Goal: Task Accomplishment & Management: Manage account settings

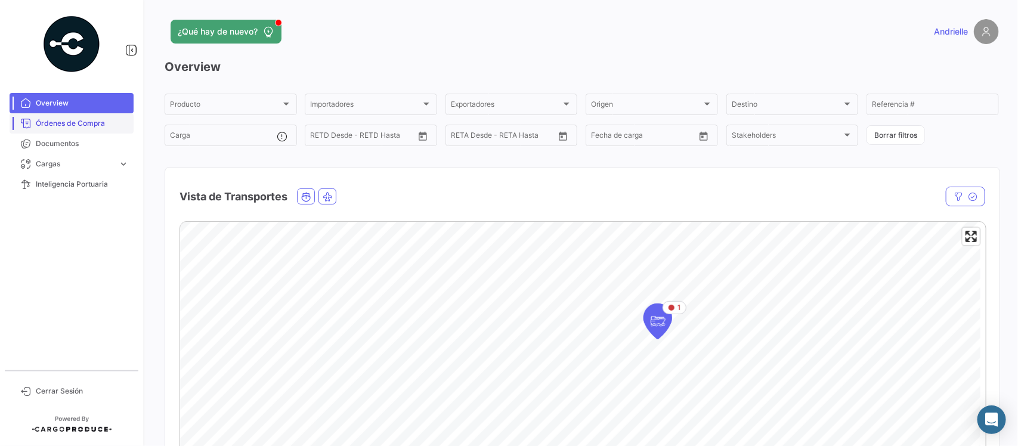
click at [94, 121] on span "Órdenes de Compra" at bounding box center [82, 123] width 93 height 11
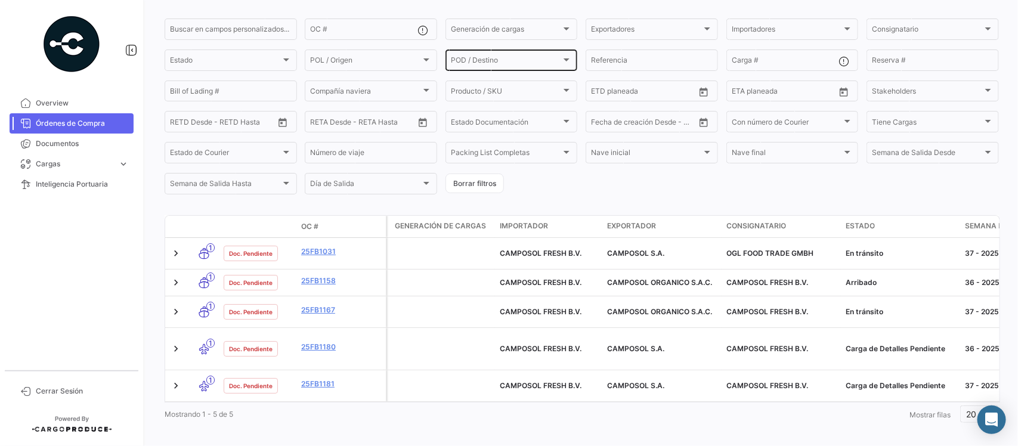
scroll to position [90, 0]
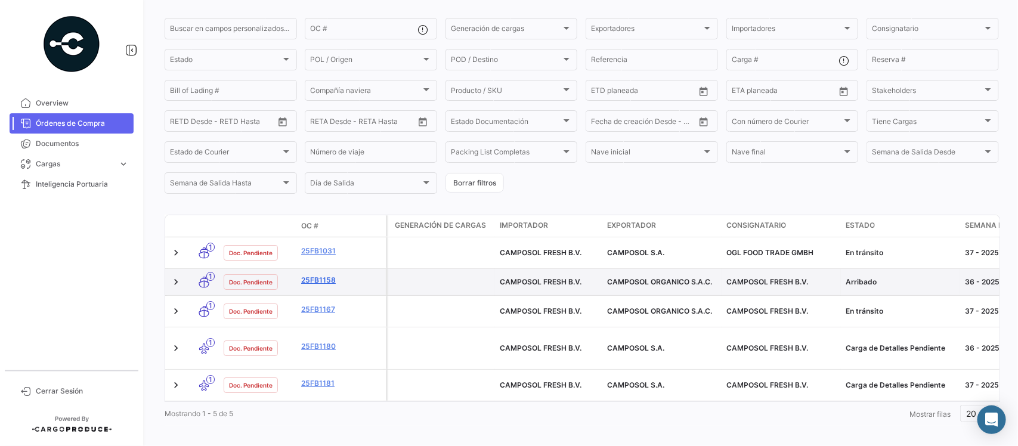
drag, startPoint x: 316, startPoint y: 271, endPoint x: 321, endPoint y: 280, distance: 10.1
click at [316, 275] on link "25FB1158" at bounding box center [341, 280] width 80 height 11
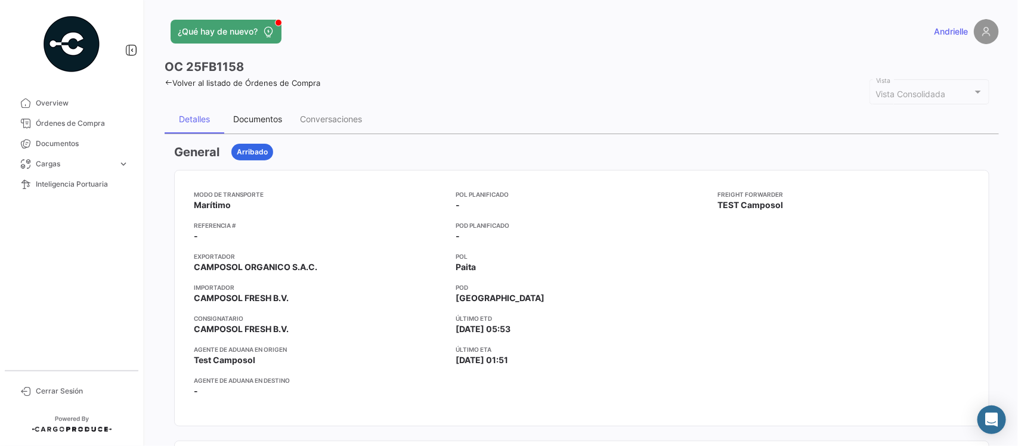
click at [243, 118] on div "Documentos" at bounding box center [257, 119] width 49 height 10
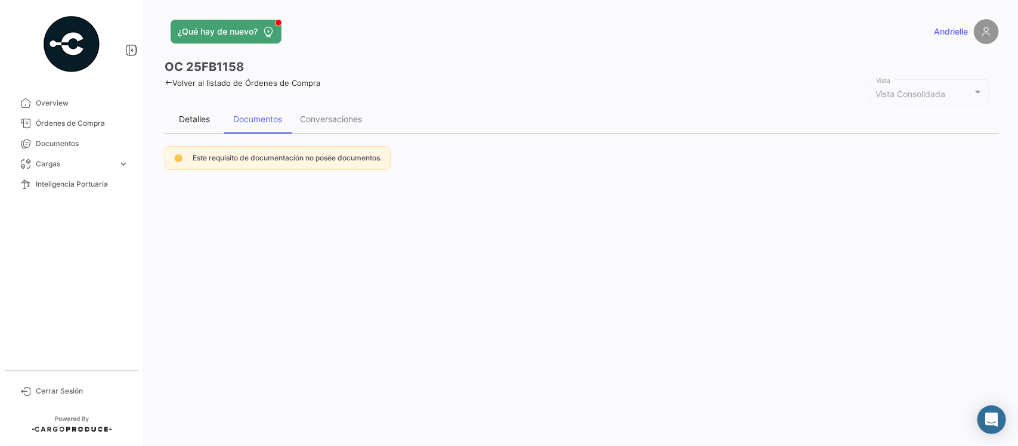
click at [188, 115] on div "Detalles" at bounding box center [194, 119] width 31 height 10
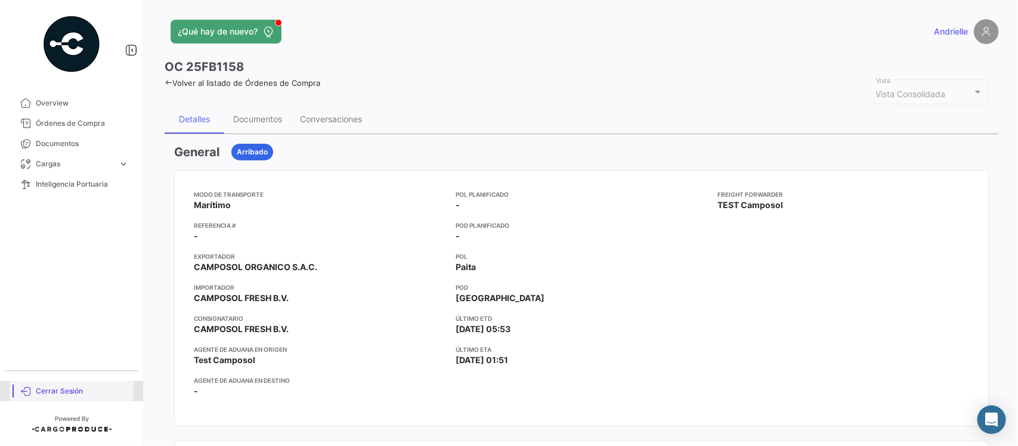
click at [79, 396] on span "Cerrar Sesión" at bounding box center [82, 391] width 93 height 11
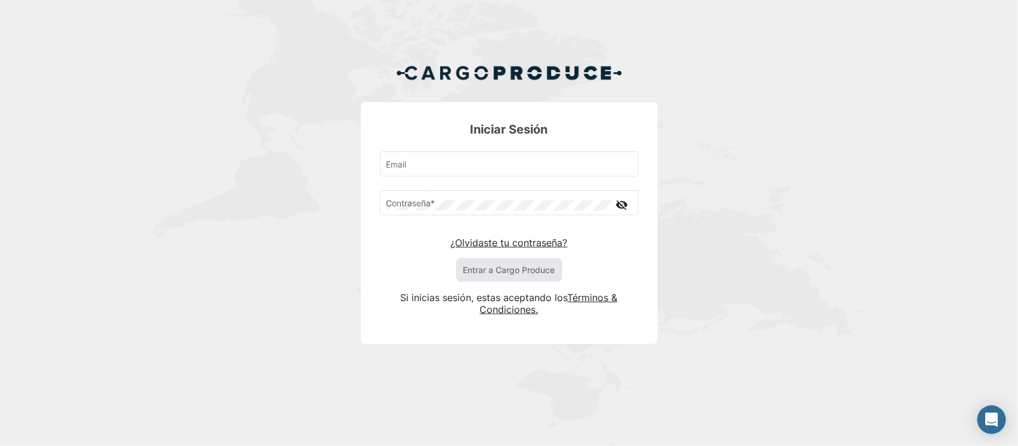
type input "[PERSON_NAME][EMAIL_ADDRESS][DOMAIN_NAME]"
click at [495, 267] on button "Entrar a Cargo Produce" at bounding box center [509, 270] width 106 height 24
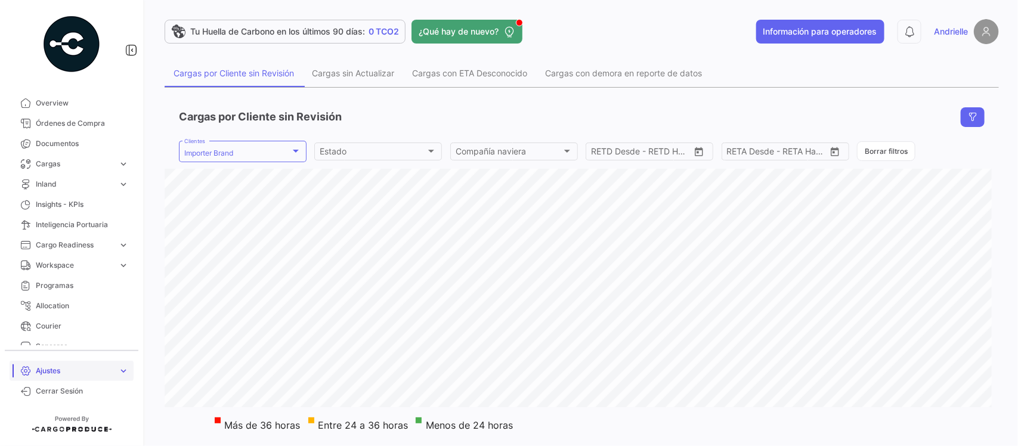
click at [75, 373] on span "Ajustes" at bounding box center [75, 371] width 78 height 11
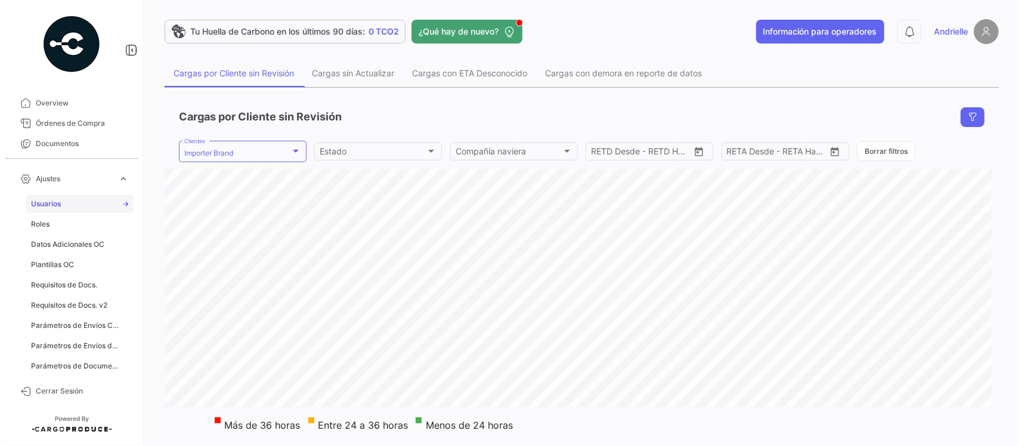
click at [78, 206] on link "Usuarios" at bounding box center [79, 204] width 107 height 18
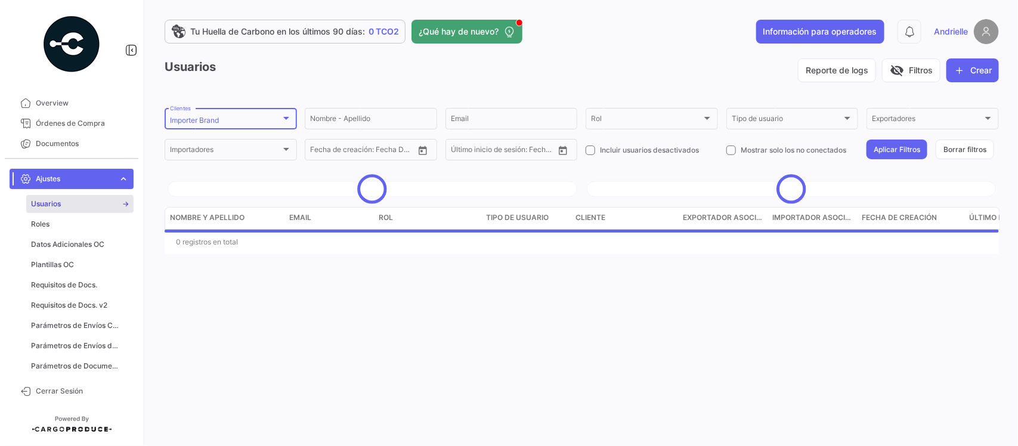
click at [258, 117] on div "Importer Brand" at bounding box center [225, 120] width 111 height 8
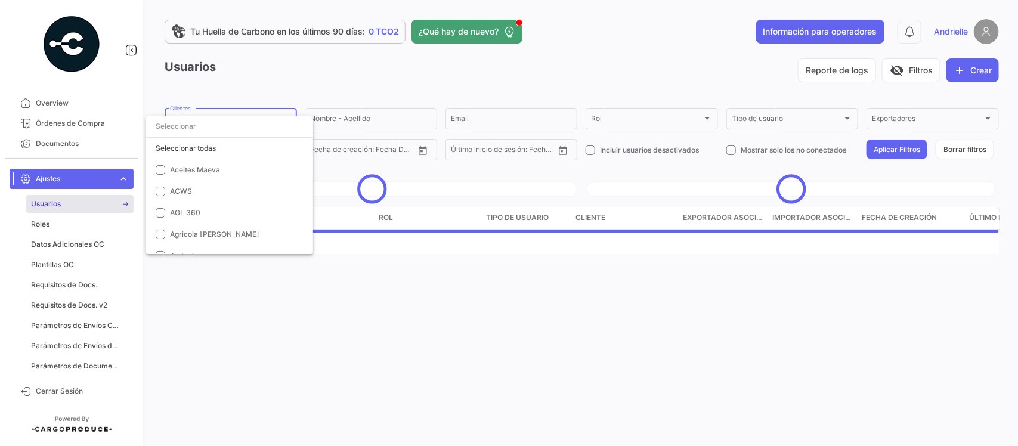
scroll to position [2745, 0]
click at [212, 150] on span "Importer Brand" at bounding box center [196, 150] width 52 height 9
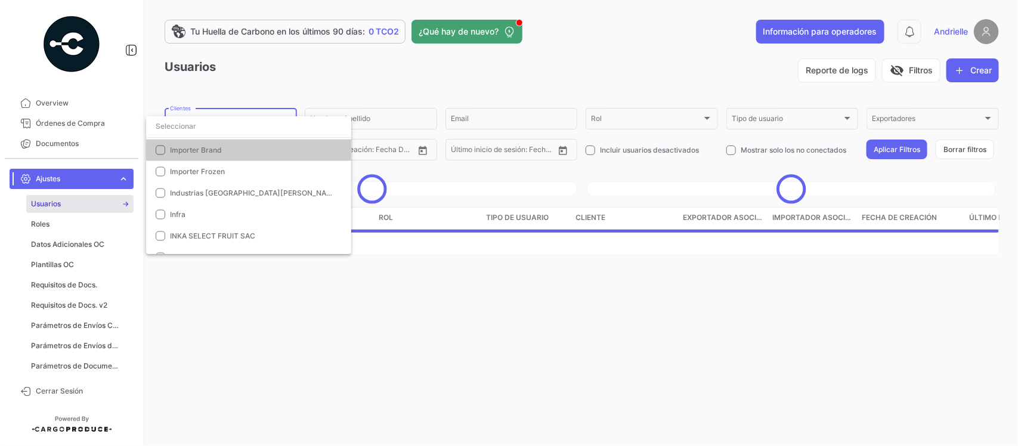
click at [236, 94] on div at bounding box center [509, 223] width 1018 height 446
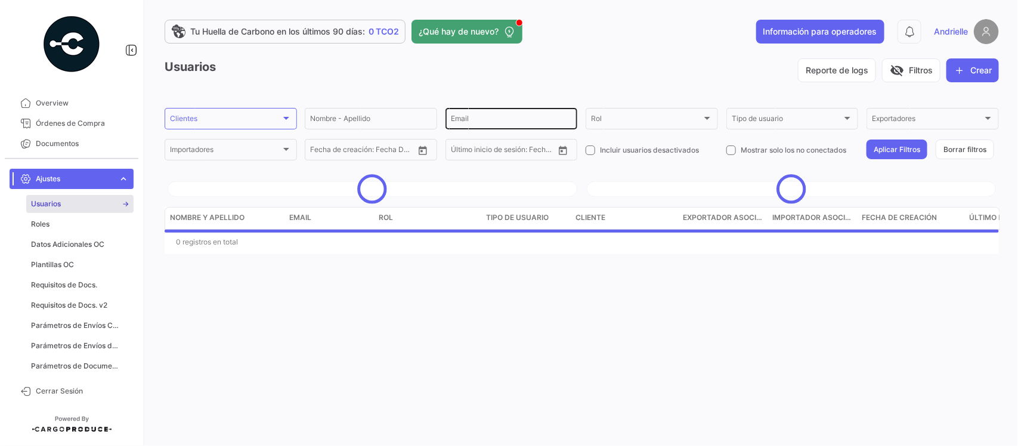
click at [475, 120] on input "Email" at bounding box center [512, 120] width 122 height 8
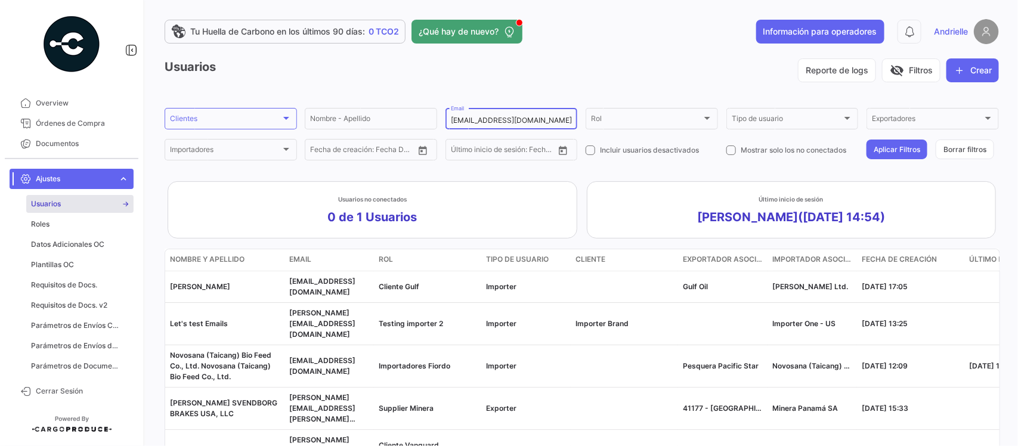
scroll to position [0, 12]
type input "andri+csolclientes@cargoproduce.com"
click at [881, 153] on button "Aplicar Filtros" at bounding box center [897, 150] width 61 height 20
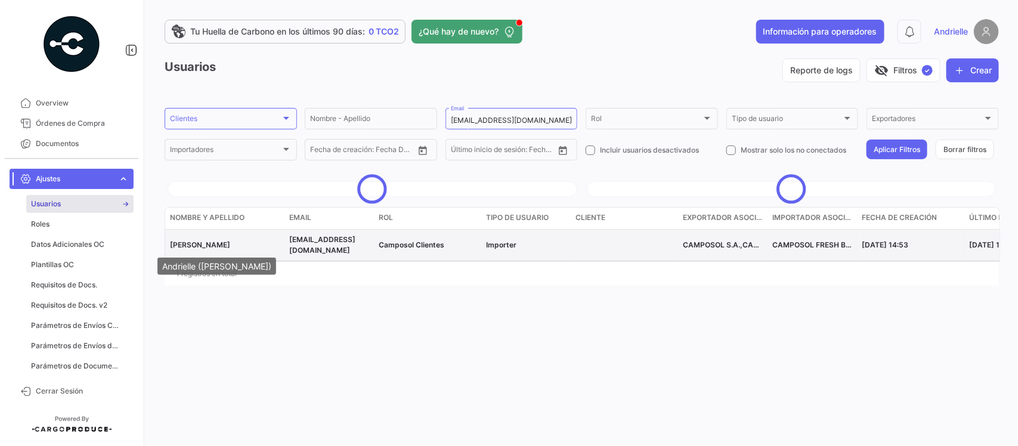
click at [199, 245] on span "Andrielle Steinheuser" at bounding box center [200, 244] width 60 height 9
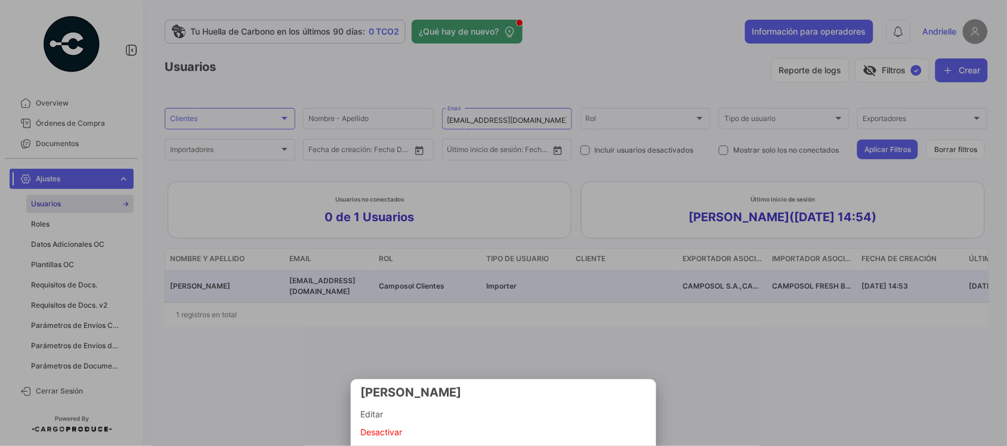
click at [388, 413] on span "Editar" at bounding box center [503, 414] width 286 height 14
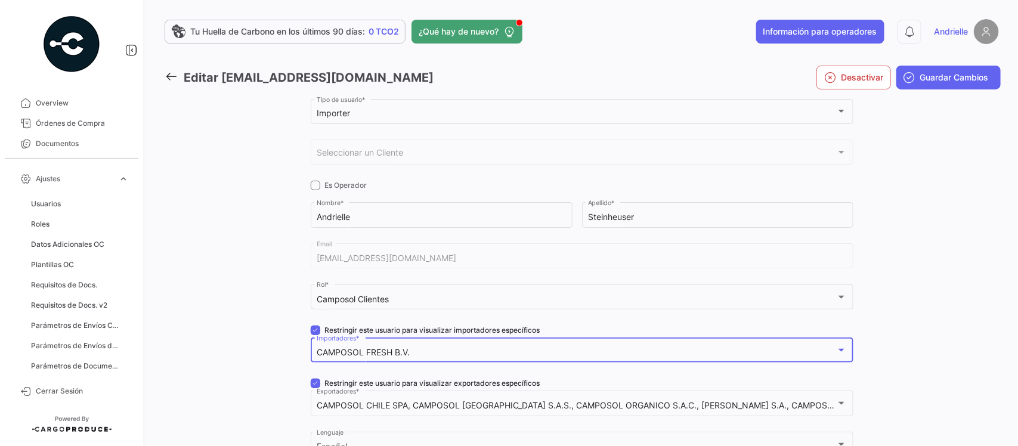
click at [477, 350] on div "CAMPOSOL FRESH B.V." at bounding box center [577, 353] width 520 height 10
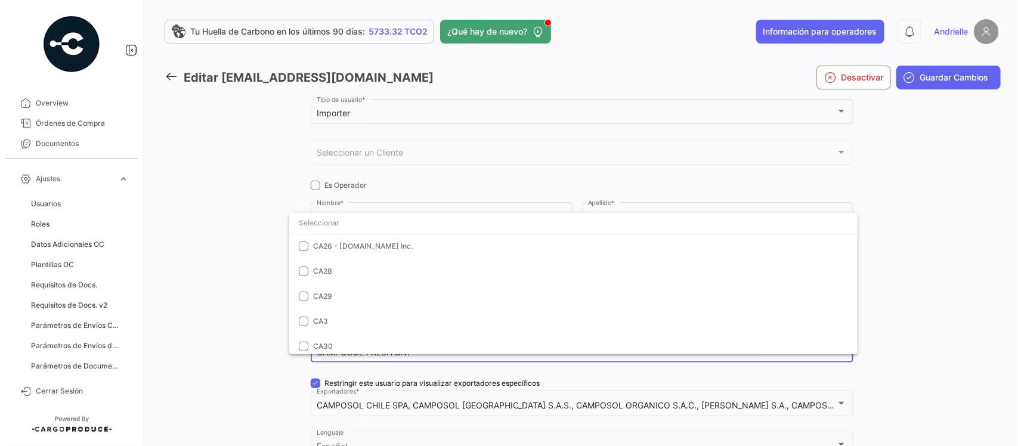
scroll to position [69084, 0]
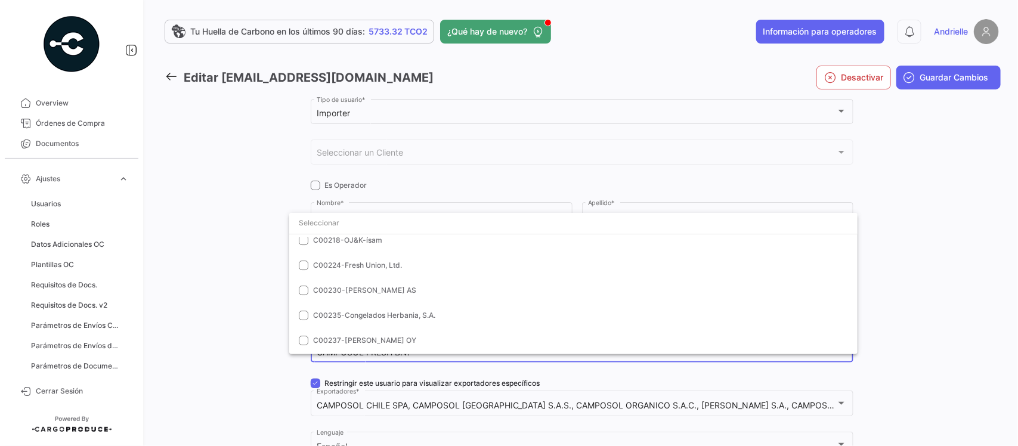
click at [227, 276] on div at bounding box center [509, 223] width 1018 height 446
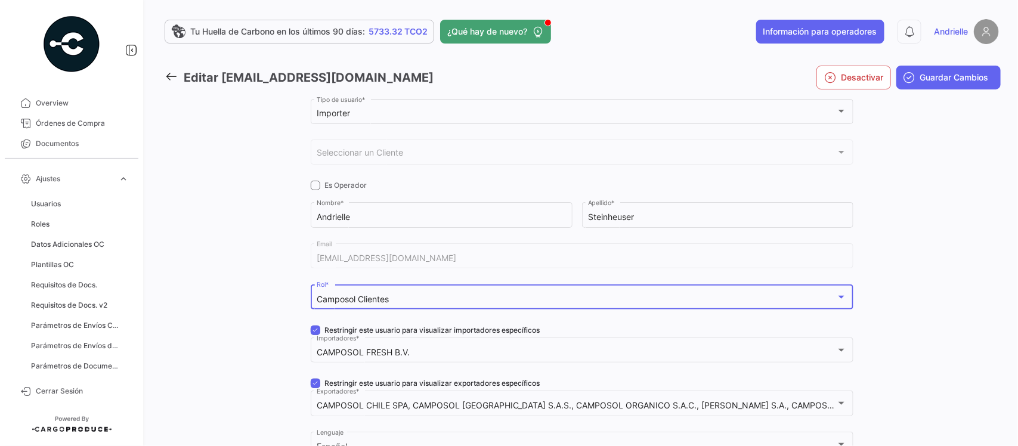
click at [419, 301] on div "Camposol Clientes" at bounding box center [577, 300] width 520 height 10
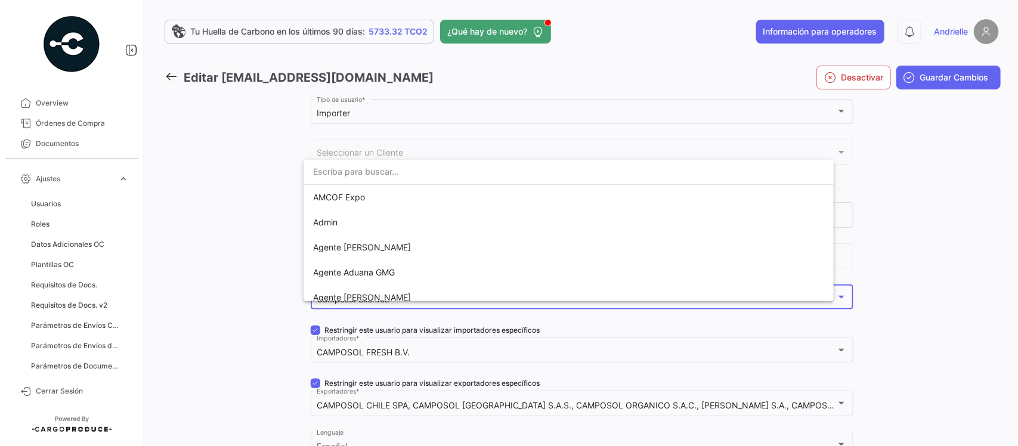
scroll to position [651, 0]
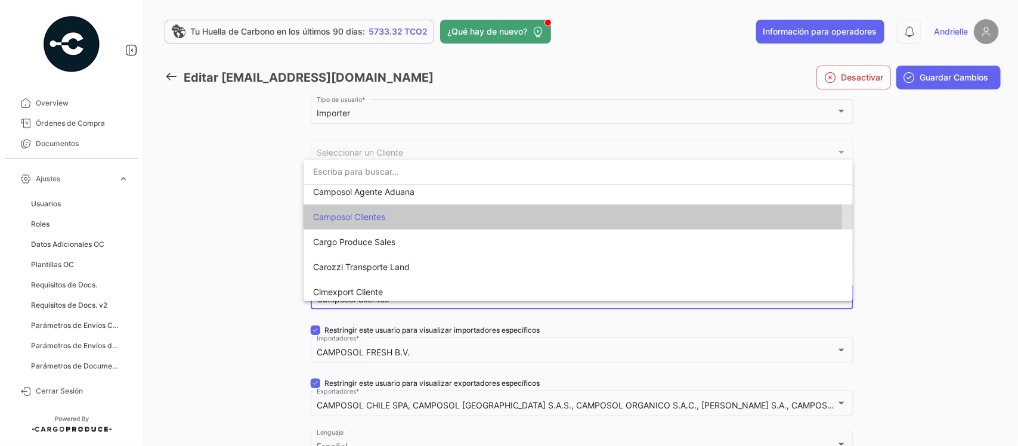
click at [391, 214] on span "Camposol Clientes" at bounding box center [396, 217] width 167 height 25
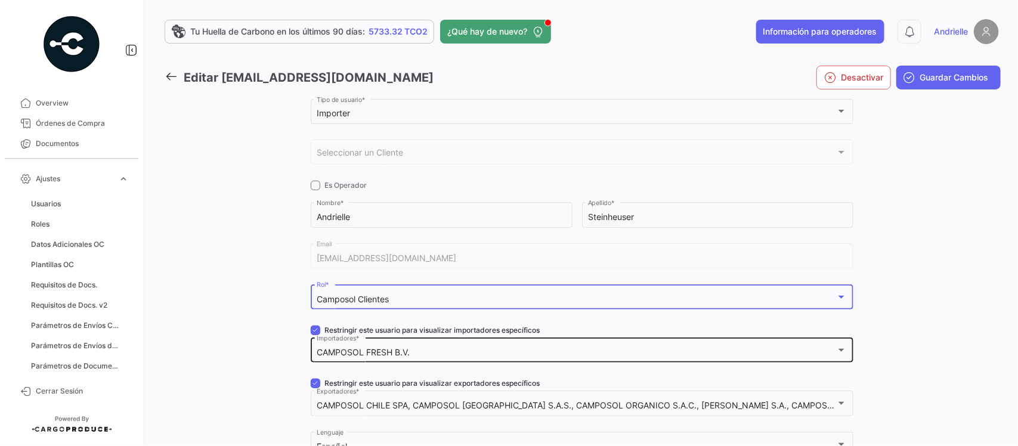
click at [424, 347] on div "CAMPOSOL FRESH B.V. Importadores *" at bounding box center [582, 349] width 530 height 27
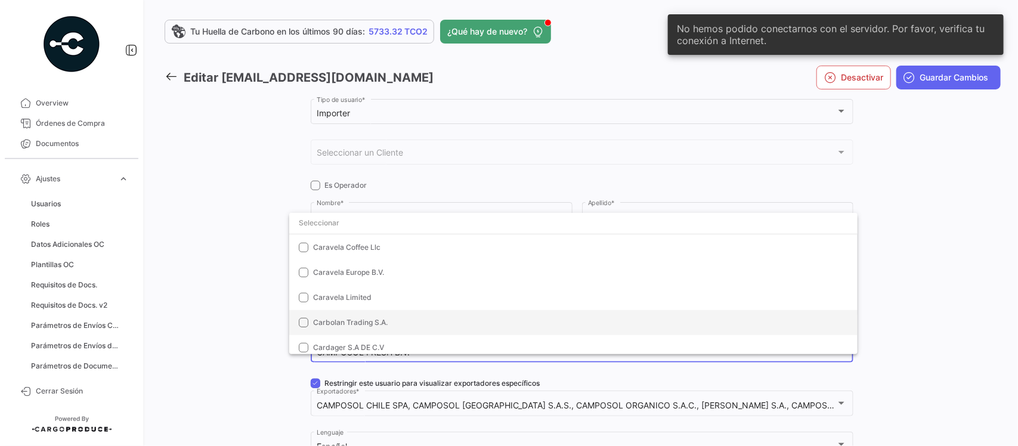
scroll to position [71470, 0]
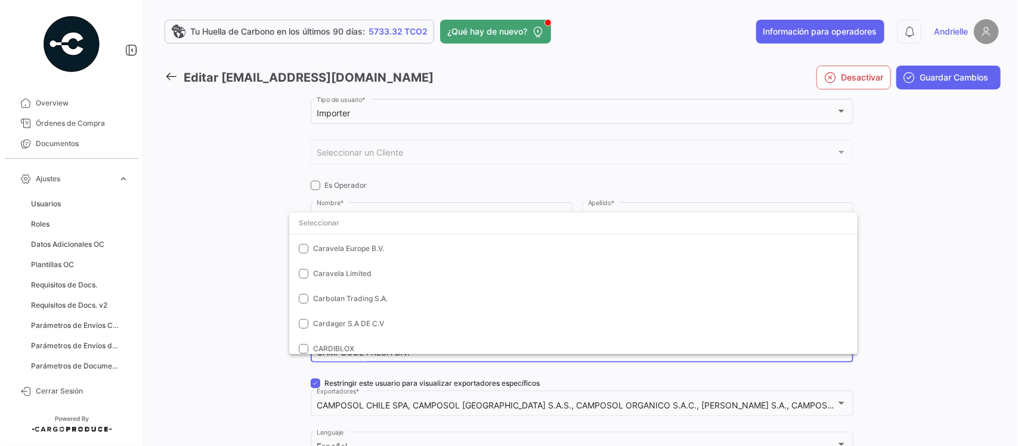
drag, startPoint x: 181, startPoint y: 300, endPoint x: 230, endPoint y: 300, distance: 49.5
click at [183, 300] on div at bounding box center [509, 223] width 1018 height 446
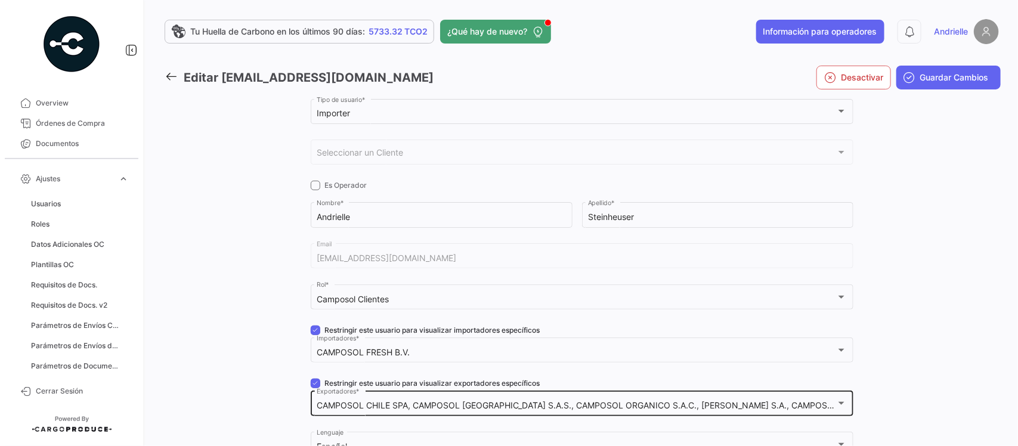
click at [407, 400] on div "CAMPOSOL CHILE SPA, CAMPOSOL COLOMBIA S.A.S., CAMPOSOL ORGANICO S.A.C., CAMPOSO…" at bounding box center [582, 402] width 530 height 27
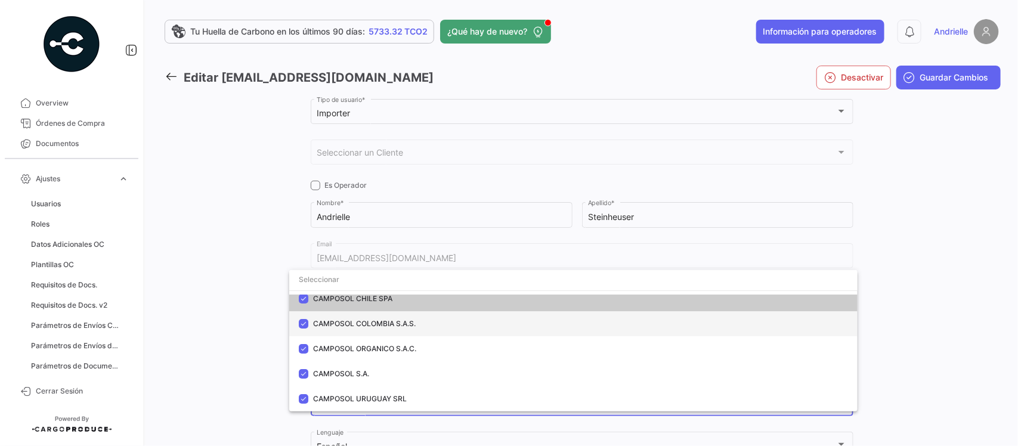
scroll to position [0, 0]
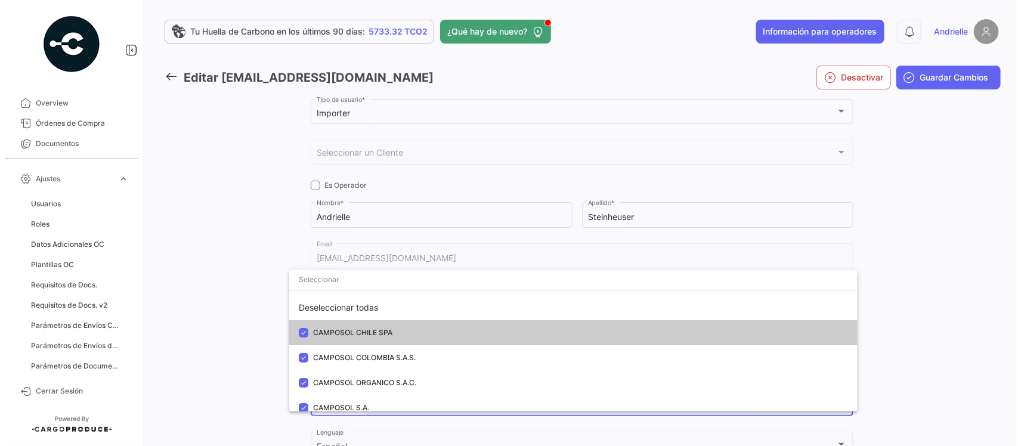
click at [237, 346] on div at bounding box center [509, 223] width 1018 height 446
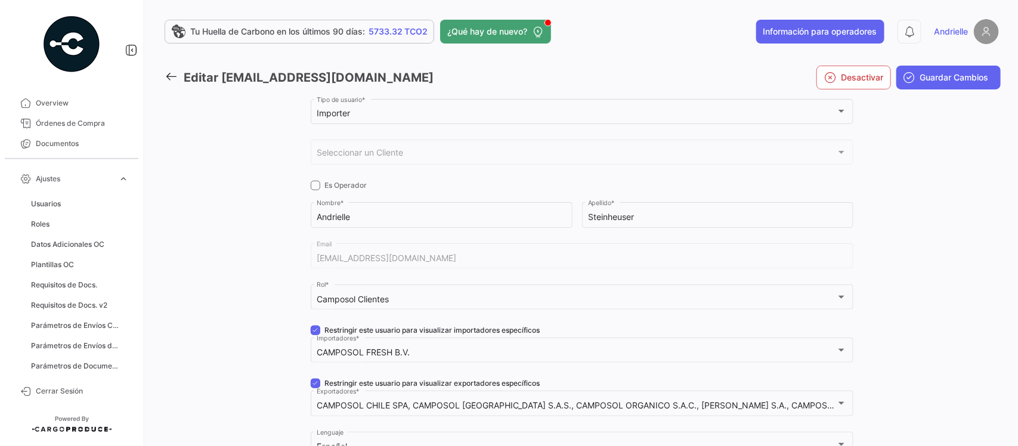
click at [311, 326] on span at bounding box center [316, 331] width 10 height 10
click at [315, 335] on input "Restringir este usuario para visualizar importadores específicos" at bounding box center [315, 335] width 1 height 1
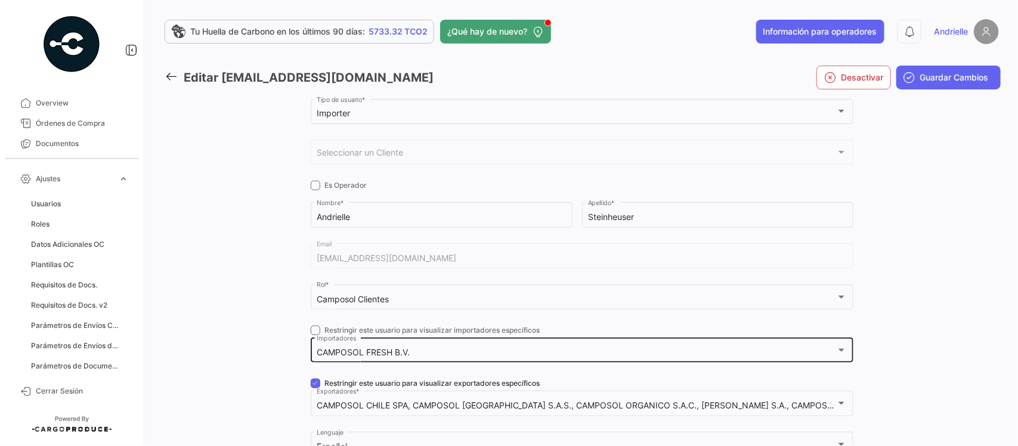
click at [344, 358] on div "CAMPOSOL FRESH B.V. Importadores" at bounding box center [582, 349] width 530 height 27
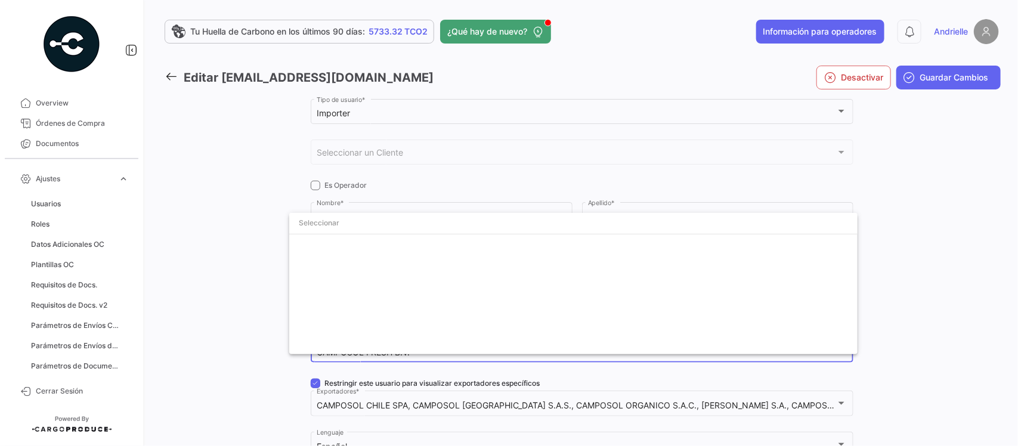
scroll to position [70426, 0]
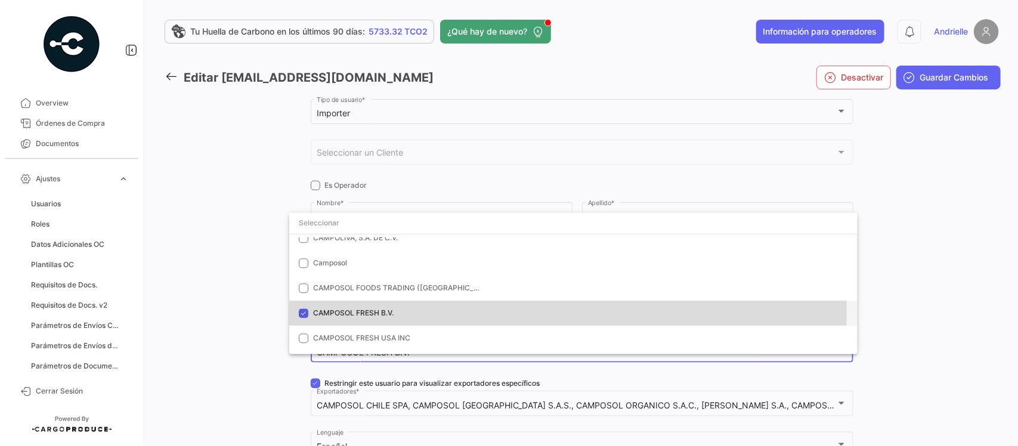
click at [336, 311] on span "CAMPOSOL FRESH B.V." at bounding box center [353, 313] width 81 height 9
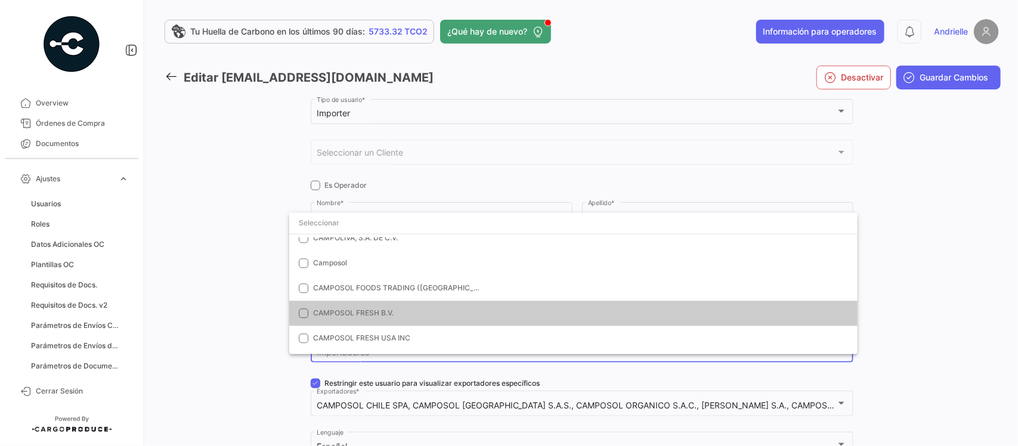
click at [242, 317] on div at bounding box center [509, 223] width 1018 height 446
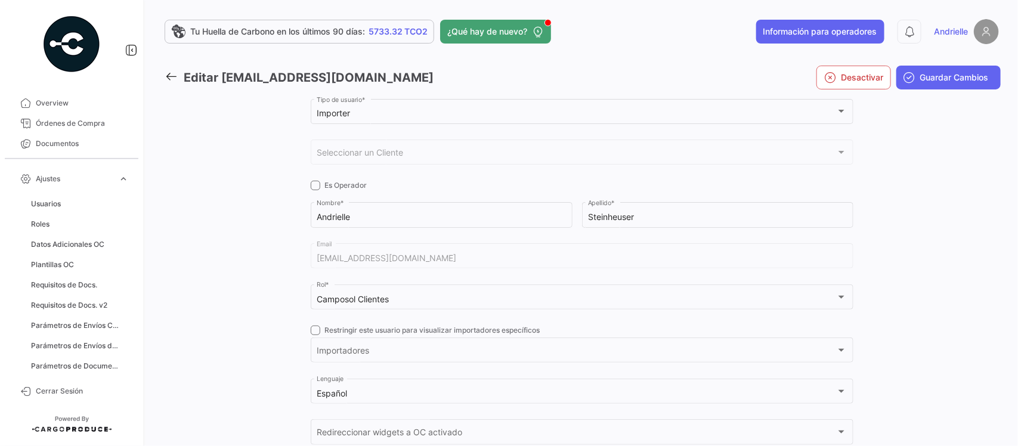
click at [311, 332] on span at bounding box center [316, 331] width 10 height 10
click at [315, 335] on input "Restringir este usuario para visualizar importadores específicos" at bounding box center [315, 335] width 1 height 1
checkbox input "true"
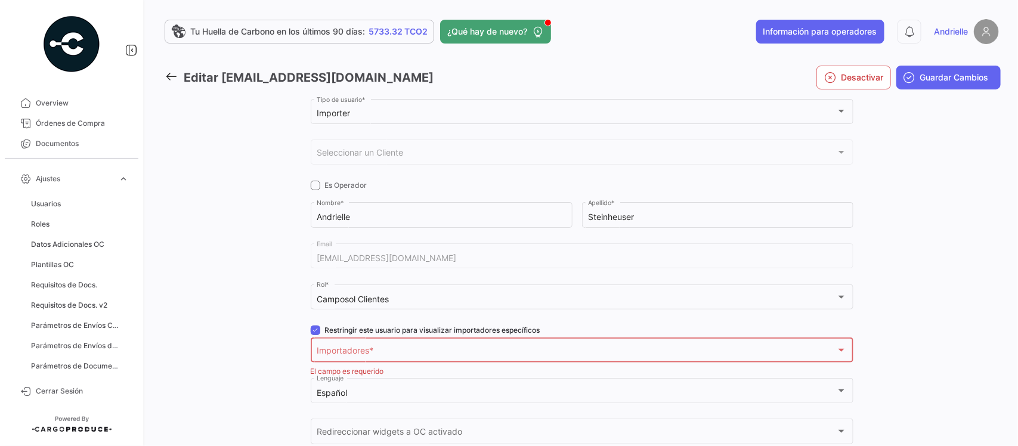
click at [338, 348] on span "Importadores" at bounding box center [577, 353] width 520 height 10
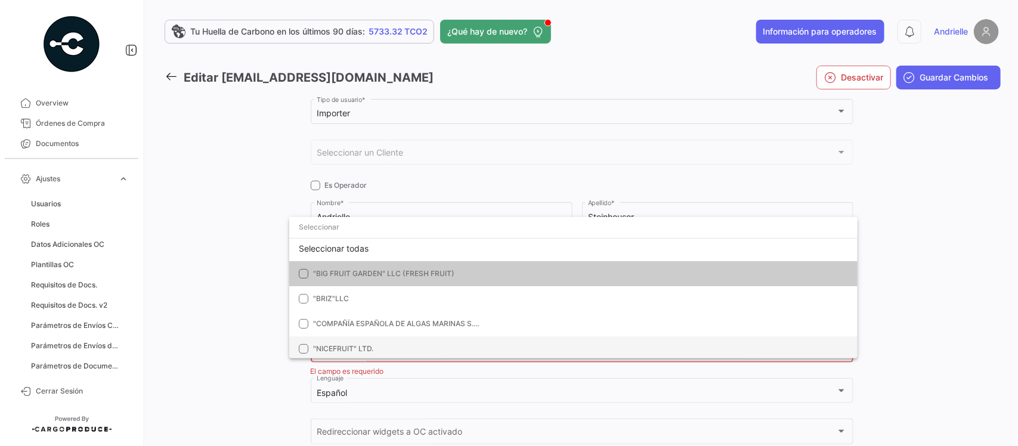
scroll to position [0, 0]
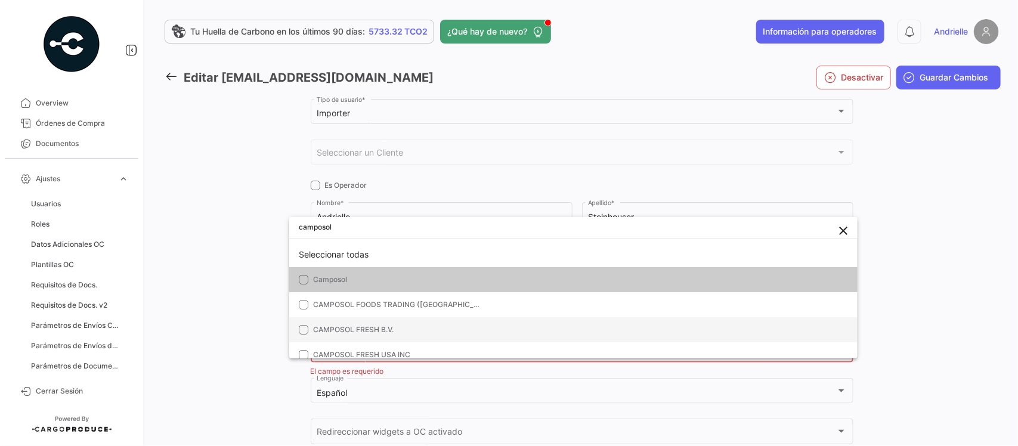
type input "camposol"
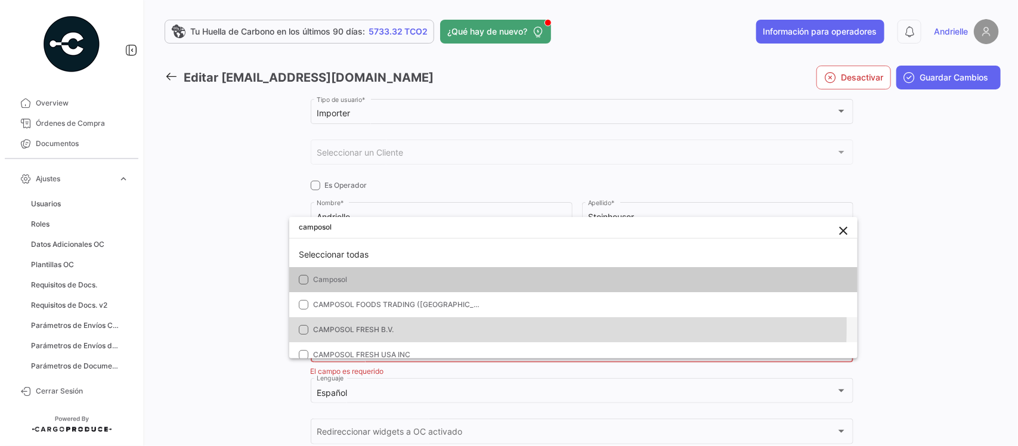
click at [395, 326] on span "CAMPOSOL FRESH B.V." at bounding box center [396, 330] width 167 height 11
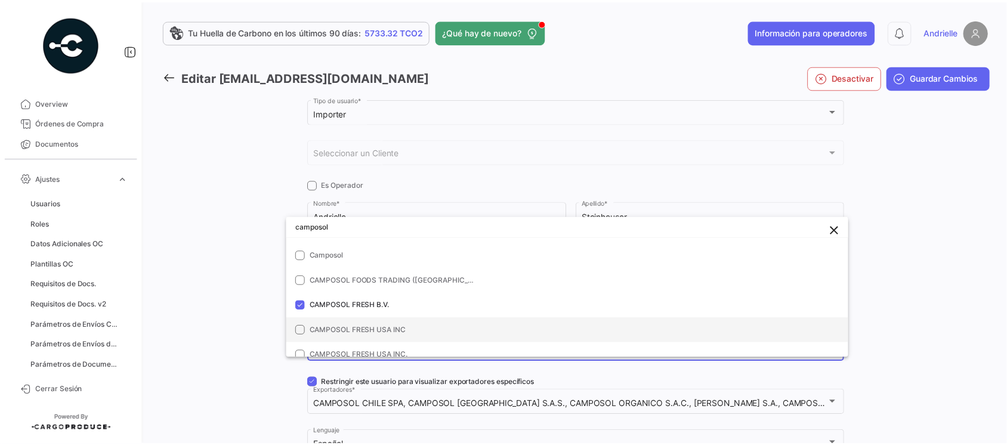
scroll to position [34, 0]
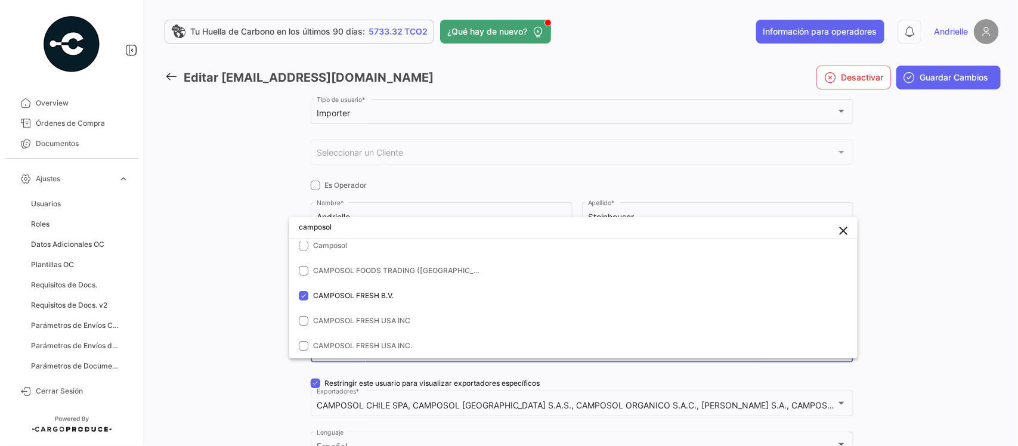
click at [937, 79] on div at bounding box center [509, 223] width 1018 height 446
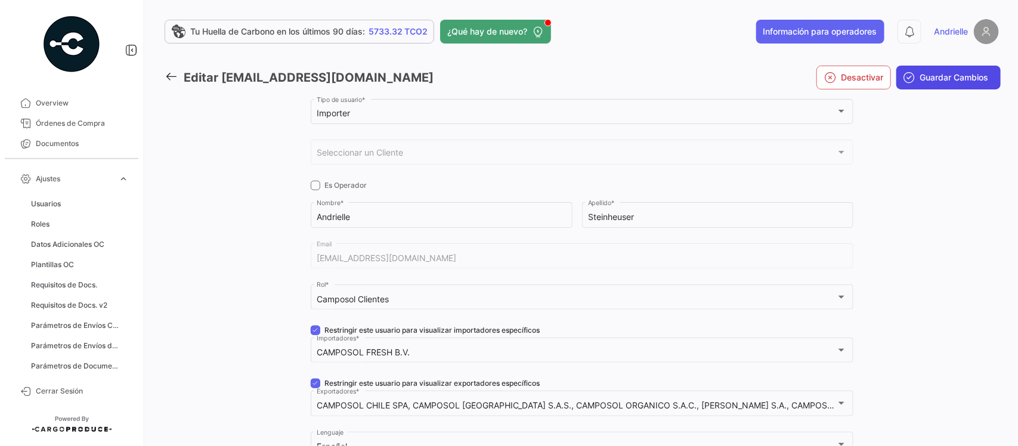
click at [938, 78] on span "Guardar Cambios" at bounding box center [955, 78] width 69 height 12
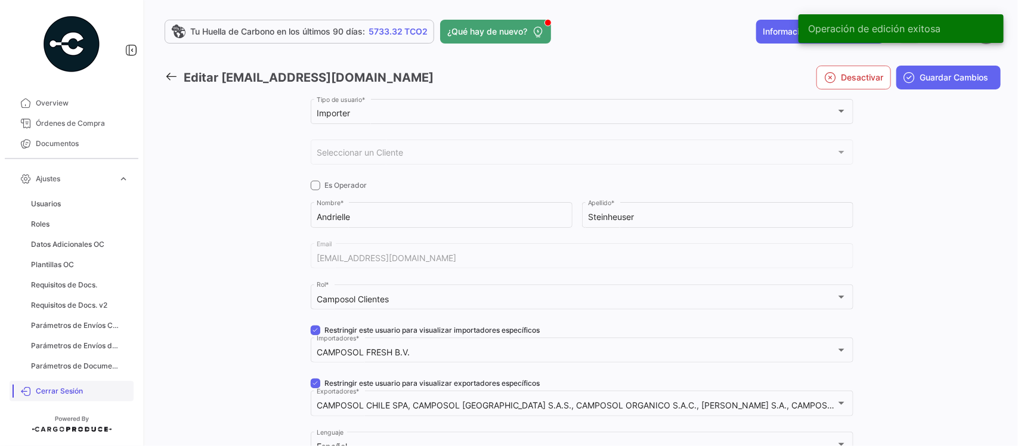
click at [73, 391] on span "Cerrar Sesión" at bounding box center [82, 391] width 93 height 11
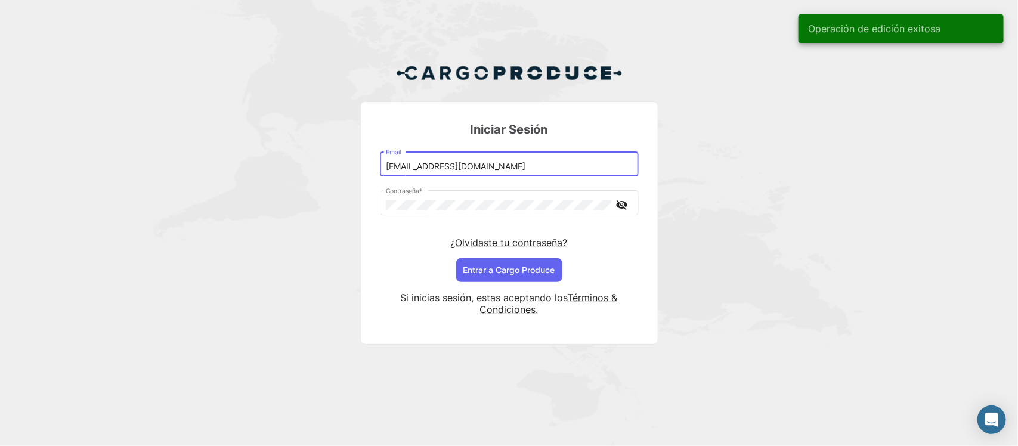
click at [407, 165] on input "[PERSON_NAME][EMAIL_ADDRESS][DOMAIN_NAME]" at bounding box center [509, 167] width 246 height 10
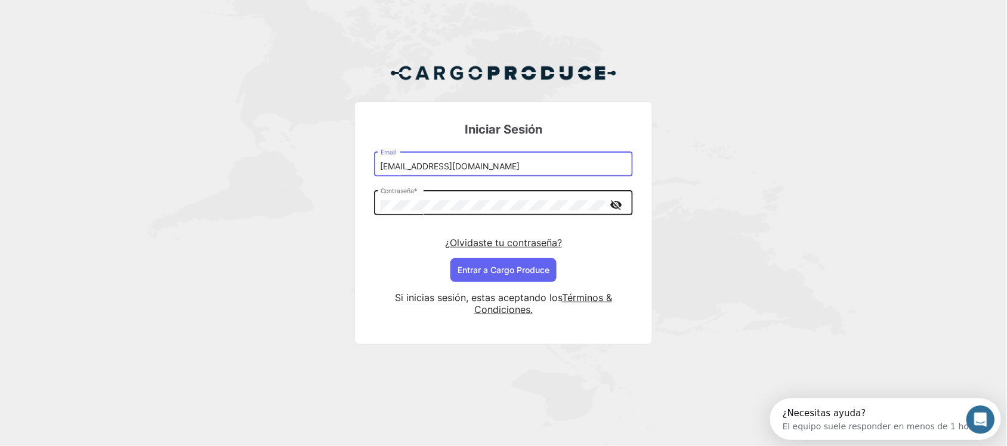
type input "andri+csolclientes@cargoproduce.com"
click at [438, 200] on div "Contraseña *" at bounding box center [494, 202] width 226 height 27
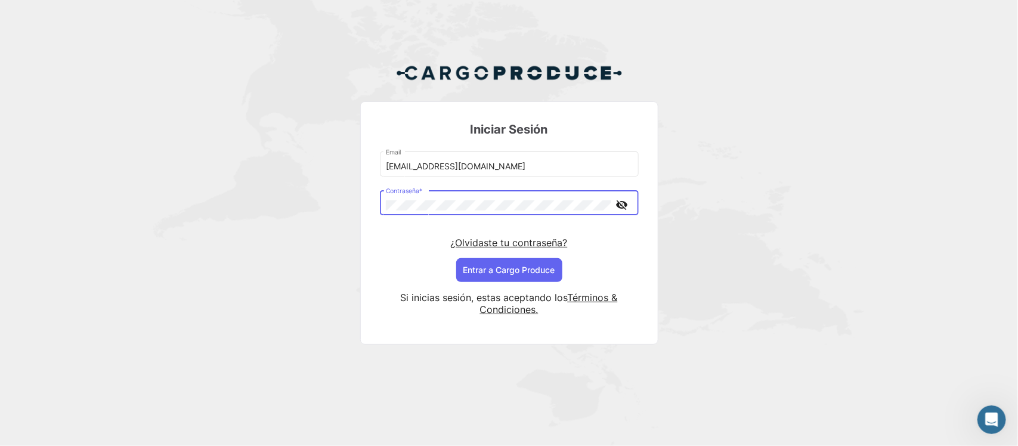
click at [421, 276] on div "andri+csolclientes@cargoproduce.com Email Contraseña * visibility_off ¿Olvidast…" at bounding box center [509, 216] width 259 height 132
click at [471, 275] on button "Entrar a Cargo Produce" at bounding box center [509, 270] width 106 height 24
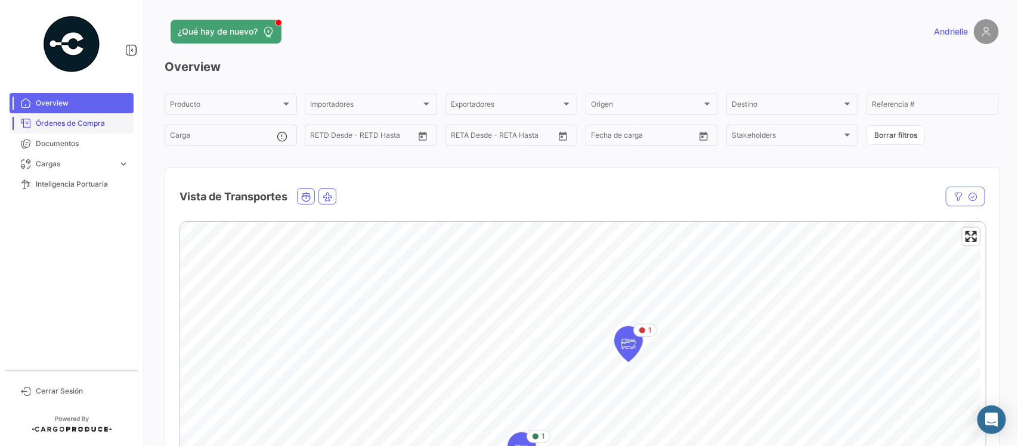
click at [67, 122] on span "Órdenes de Compra" at bounding box center [82, 123] width 93 height 11
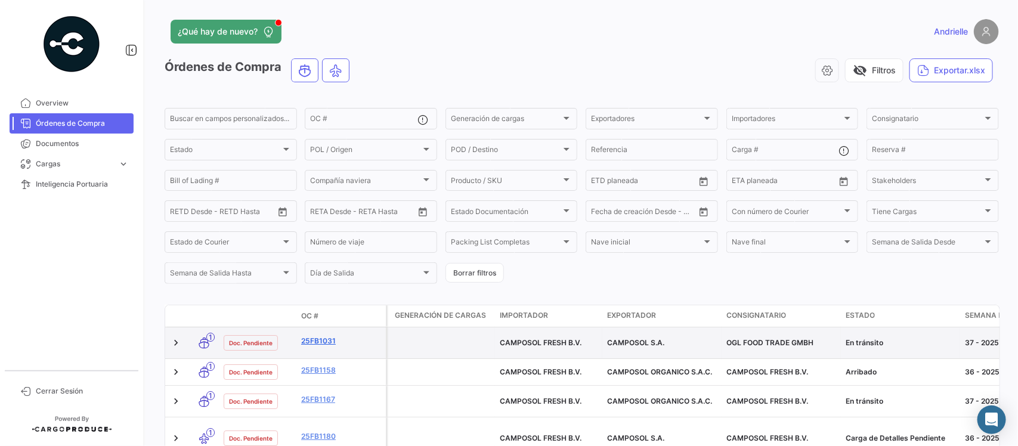
click at [323, 339] on link "25FB1031" at bounding box center [341, 341] width 80 height 11
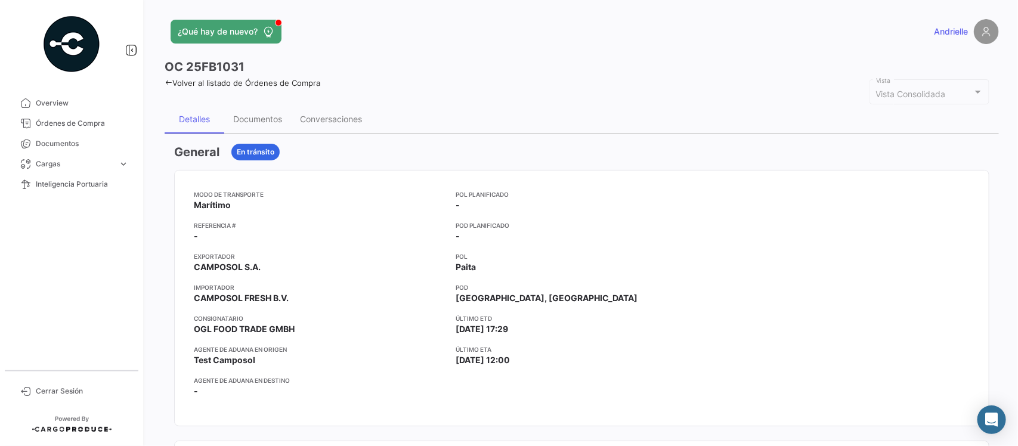
click at [166, 84] on icon at bounding box center [169, 83] width 8 height 8
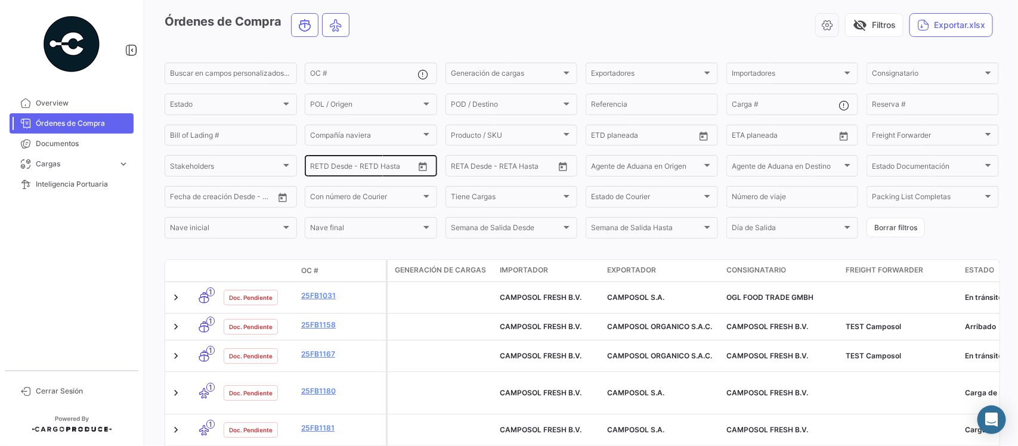
scroll to position [90, 0]
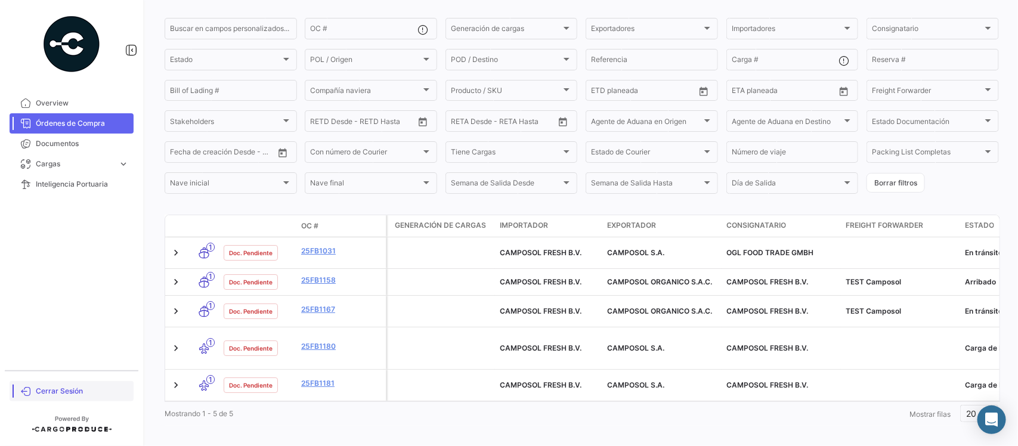
click at [66, 385] on link "Cerrar Sesión" at bounding box center [72, 391] width 124 height 20
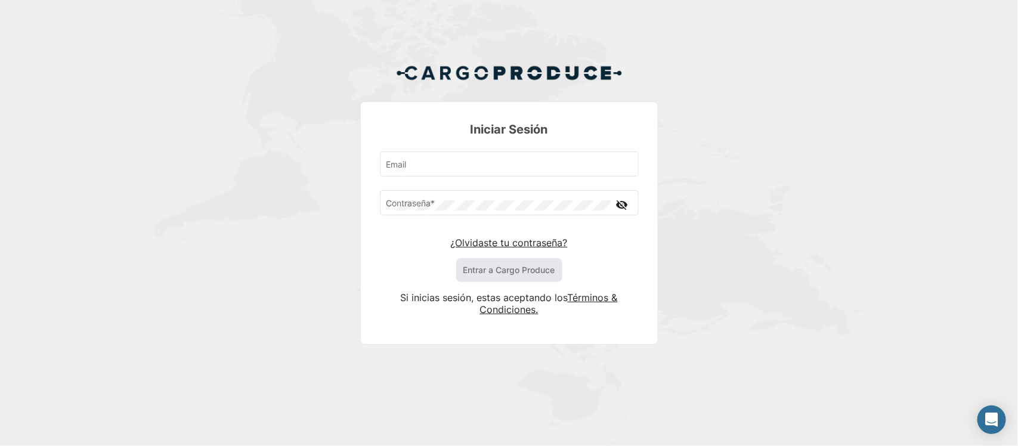
type input "[PERSON_NAME][EMAIL_ADDRESS][DOMAIN_NAME]"
click at [494, 260] on button "Entrar a Cargo Produce" at bounding box center [509, 270] width 106 height 24
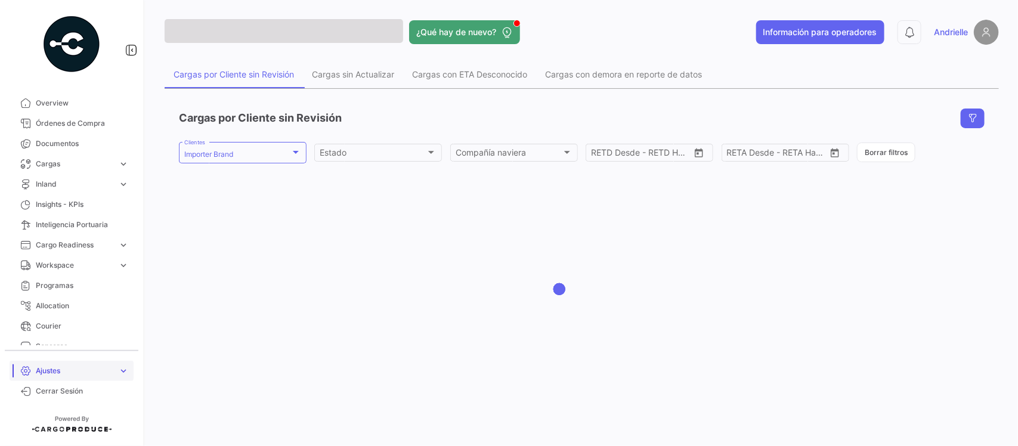
click at [58, 372] on span "Ajustes" at bounding box center [75, 371] width 78 height 11
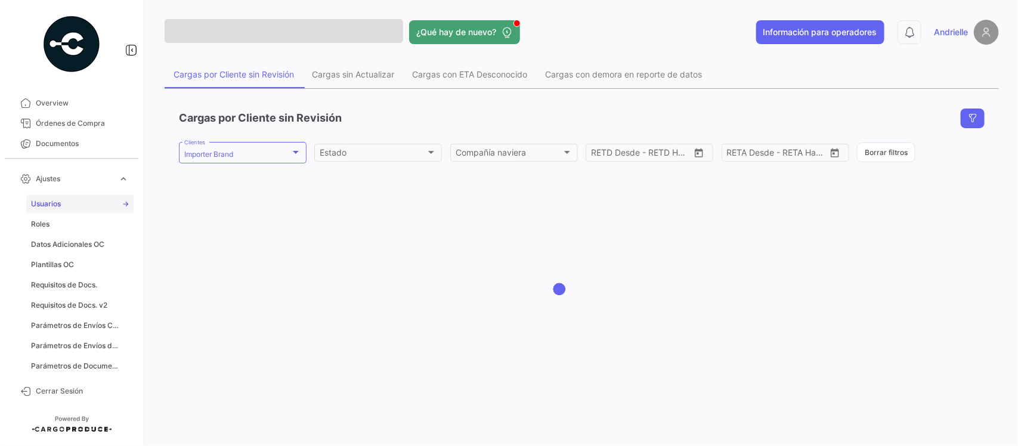
click at [79, 208] on link "Usuarios" at bounding box center [79, 204] width 107 height 18
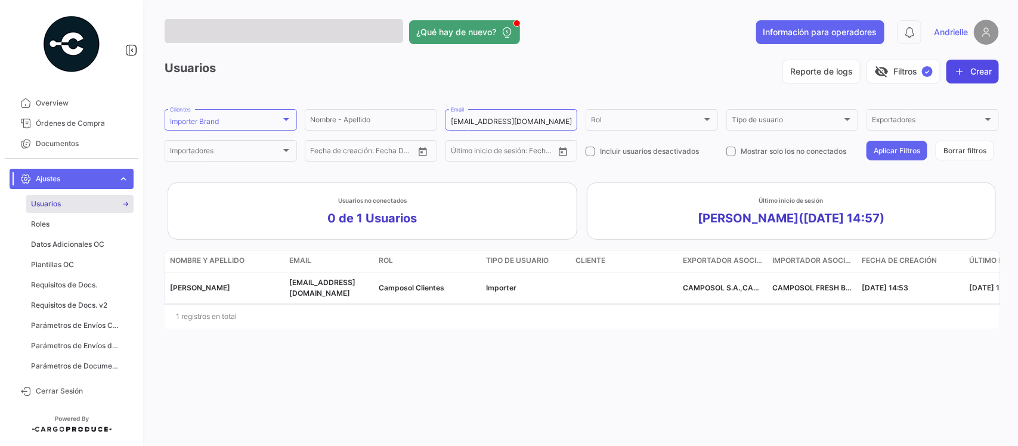
click at [969, 70] on button "Crear" at bounding box center [973, 72] width 52 height 24
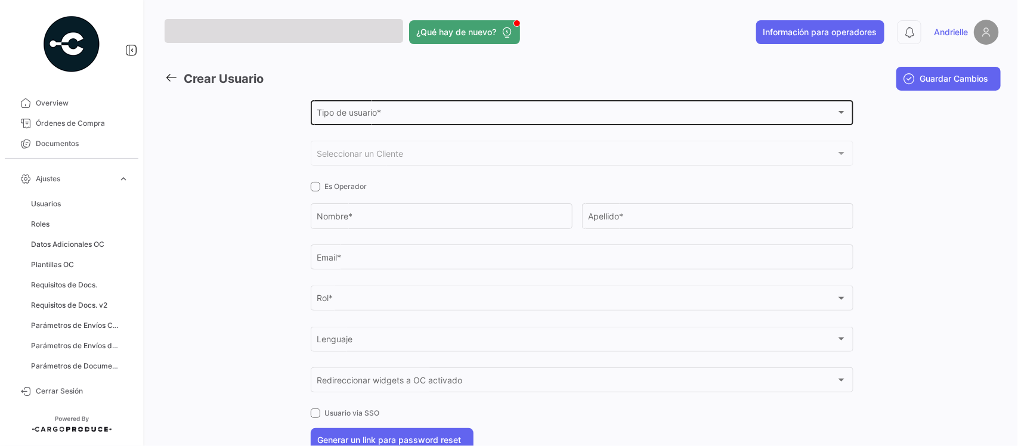
click at [348, 117] on span "Tipo de usuario *" at bounding box center [577, 115] width 520 height 10
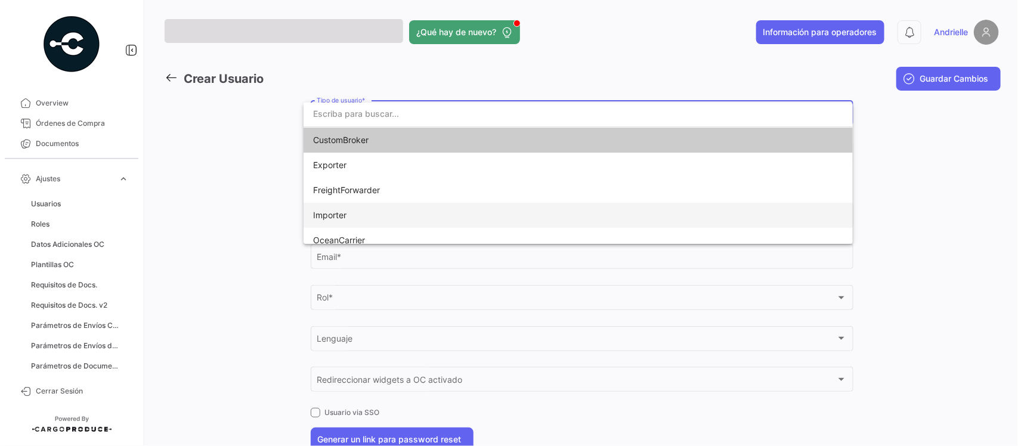
click at [350, 214] on span "Importer" at bounding box center [396, 215] width 167 height 25
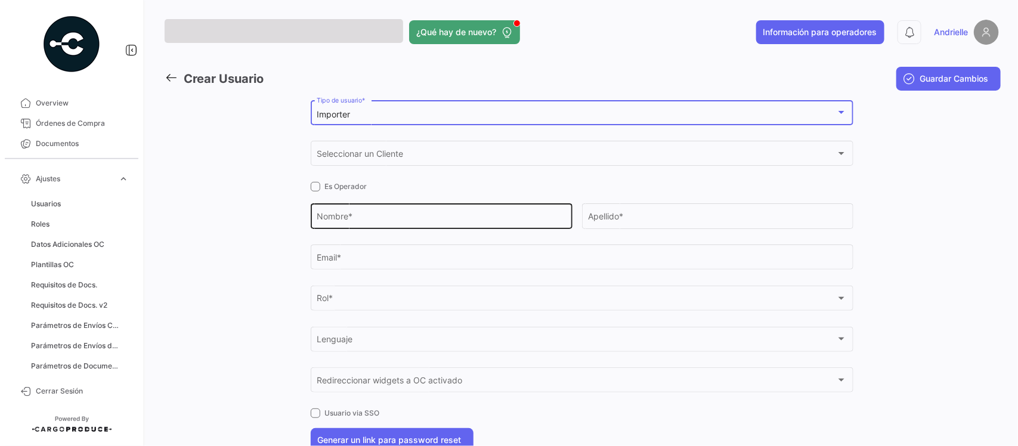
click at [354, 221] on input "Nombre *" at bounding box center [441, 219] width 249 height 10
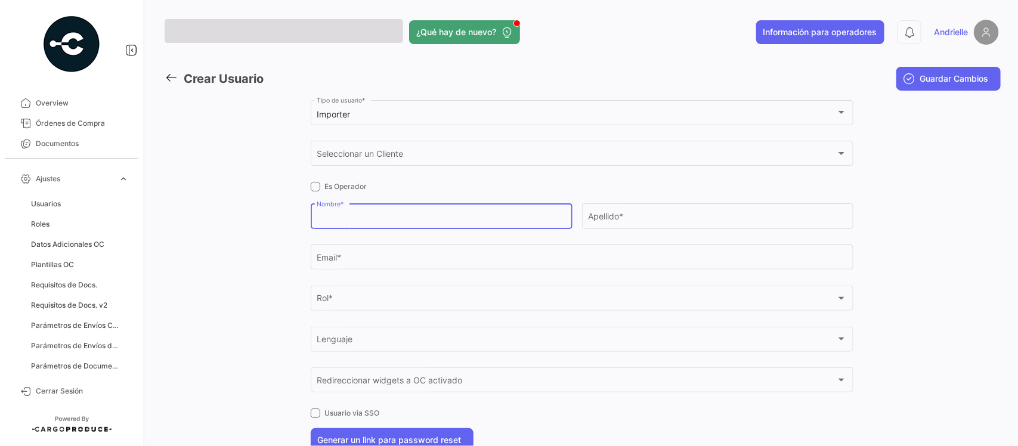
paste input "pvenegas@camposol.com"
type input "pvenegas@camposol.com"
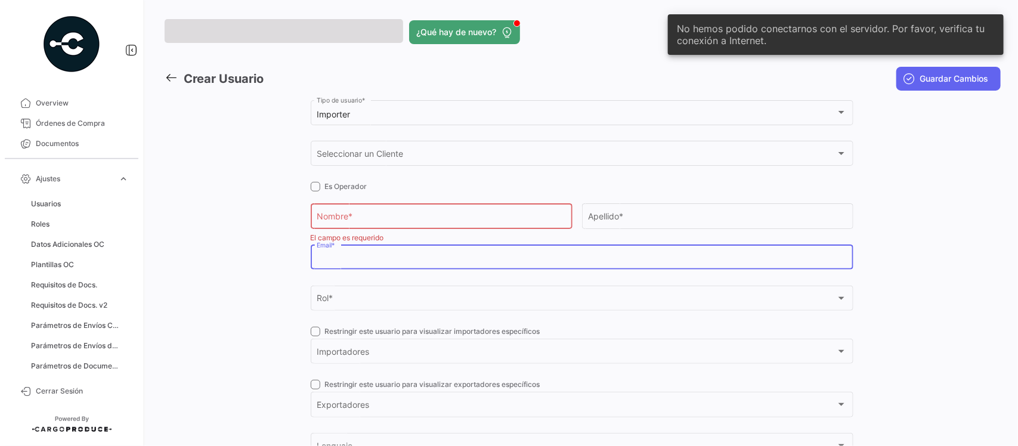
click at [362, 258] on input "Email *" at bounding box center [582, 260] width 530 height 10
paste input "pvenegas@camposol.com"
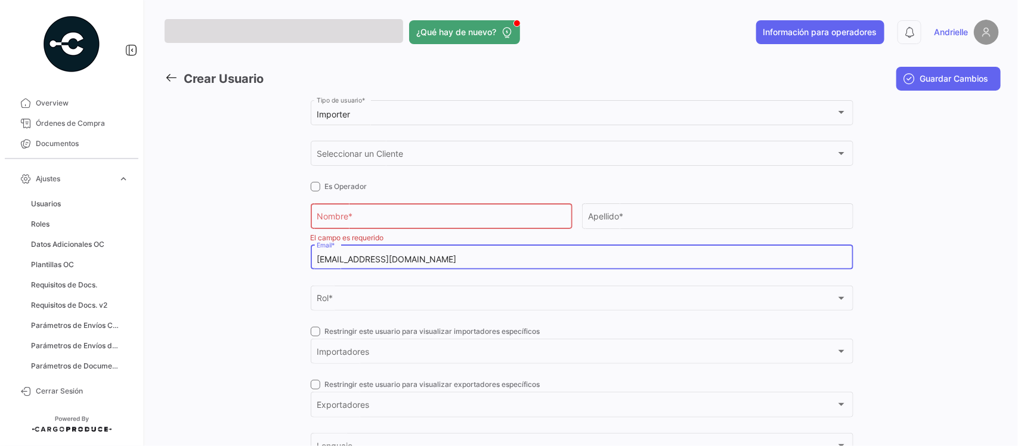
type input "pvenegas@camposol.com"
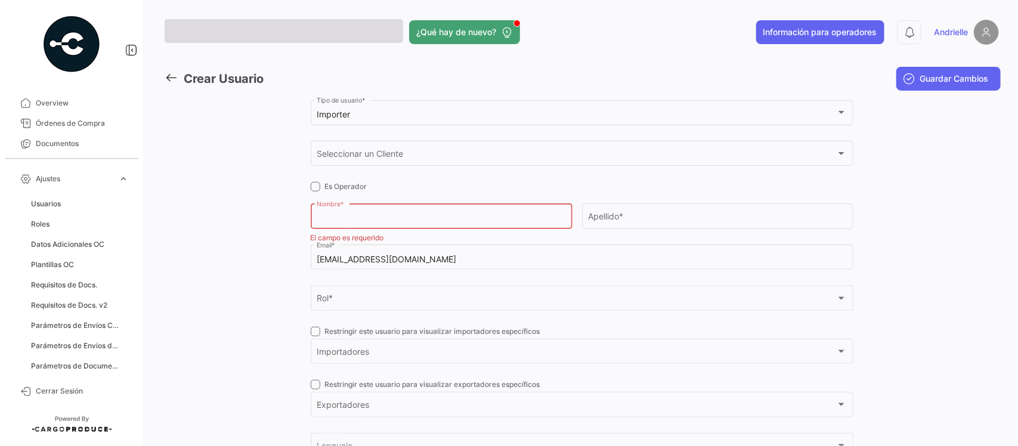
click at [359, 215] on input "Nombre *" at bounding box center [441, 219] width 249 height 10
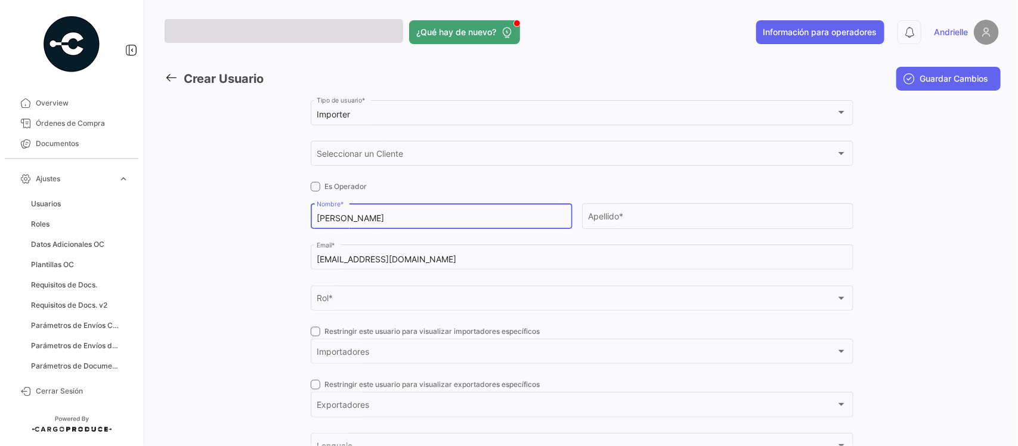
type input "Patricia"
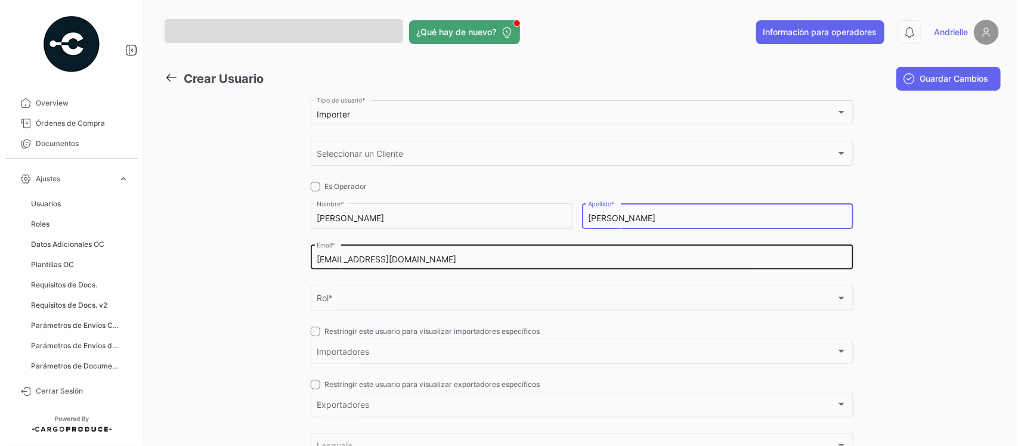
type input "Venegas"
click at [351, 260] on input "pvenegas@camposol.com" at bounding box center [582, 260] width 530 height 10
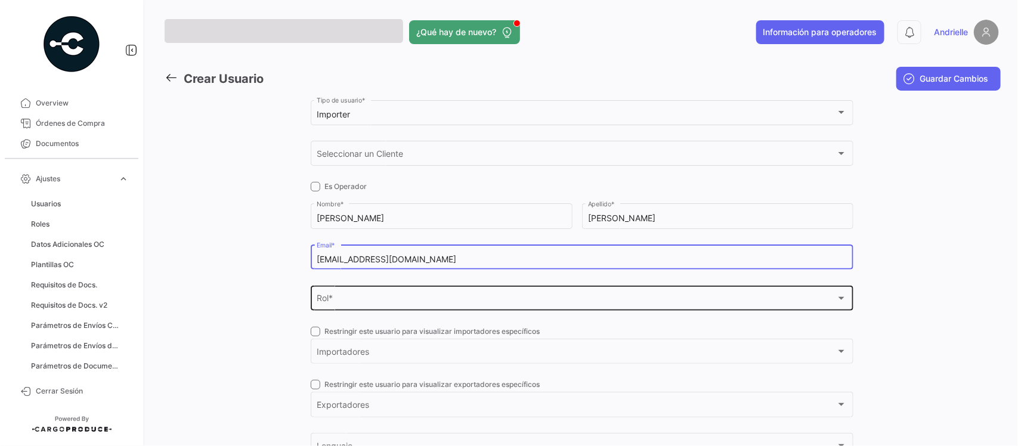
type input "pvenegas+clientes@camposol.com"
click at [376, 299] on div "Rol *" at bounding box center [577, 301] width 520 height 10
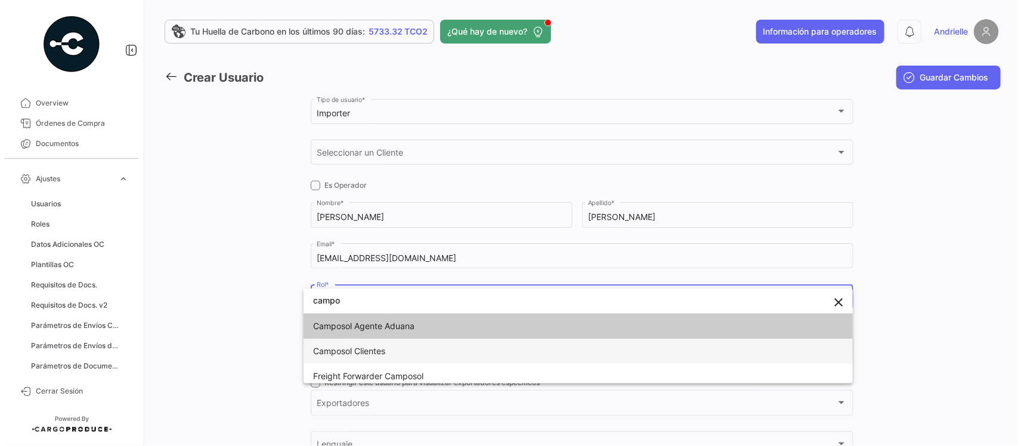
type input "campo"
click at [366, 353] on span "Camposol Clientes" at bounding box center [349, 351] width 72 height 10
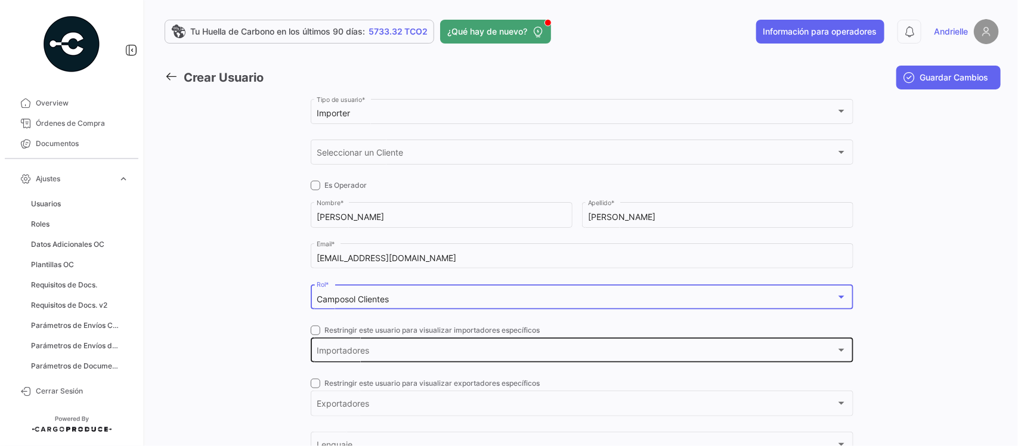
drag, startPoint x: 312, startPoint y: 331, endPoint x: 344, endPoint y: 359, distance: 42.3
click at [312, 330] on span at bounding box center [316, 331] width 10 height 10
click at [315, 335] on input "Restringir este usuario para visualizar importadores específicos" at bounding box center [315, 335] width 1 height 1
checkbox input "true"
click at [350, 363] on div "Importadores Importadores *" at bounding box center [582, 349] width 530 height 27
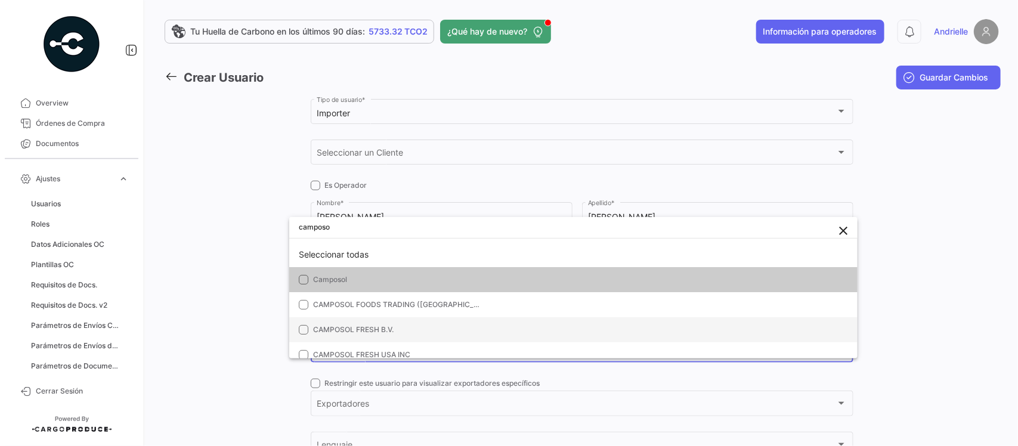
type input "camposo"
click at [380, 326] on span "CAMPOSOL FRESH B.V." at bounding box center [353, 329] width 81 height 9
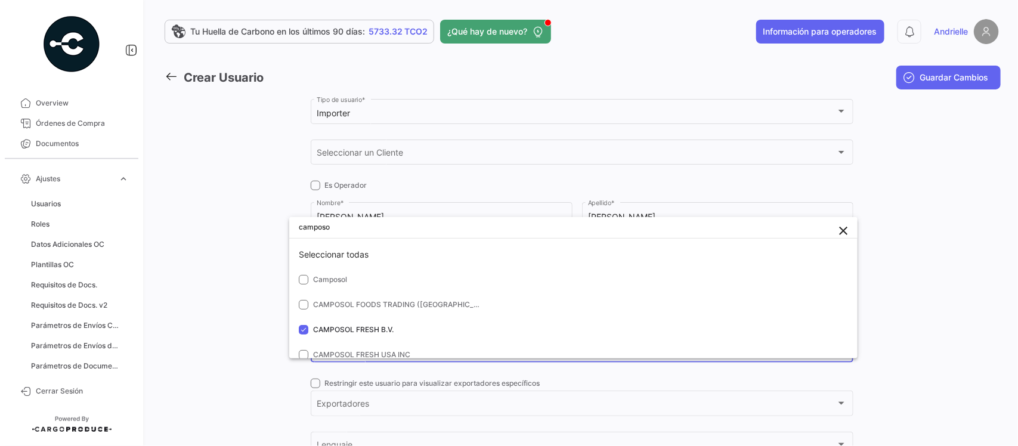
click at [223, 336] on div at bounding box center [509, 223] width 1018 height 446
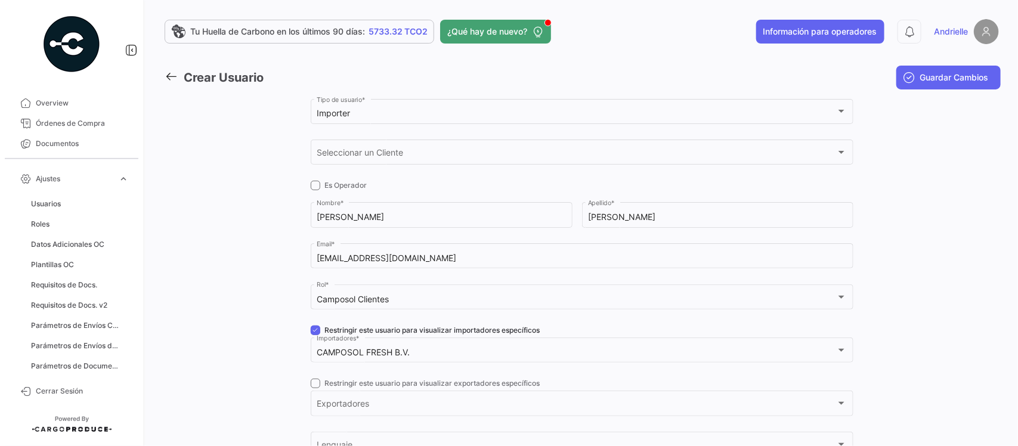
scroll to position [149, 0]
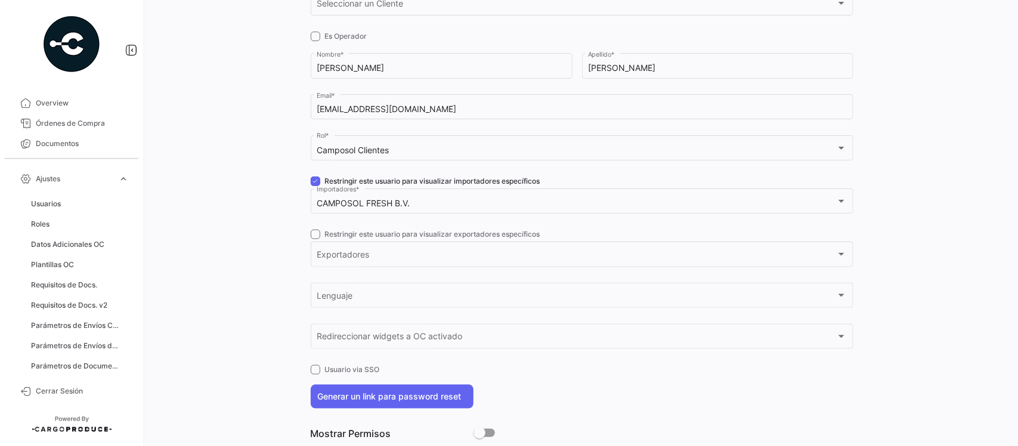
click at [311, 236] on span at bounding box center [316, 235] width 10 height 10
click at [315, 239] on input "Restringir este usuario para visualizar exportadores específicos" at bounding box center [315, 239] width 1 height 1
checkbox input "true"
click at [332, 258] on span "Exportadores" at bounding box center [343, 256] width 52 height 10
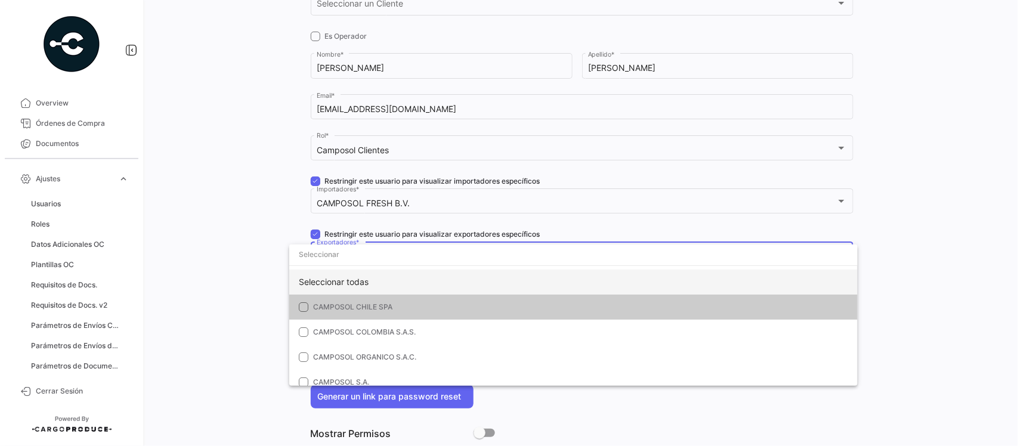
click at [337, 277] on div "Seleccionar todas" at bounding box center [573, 282] width 569 height 25
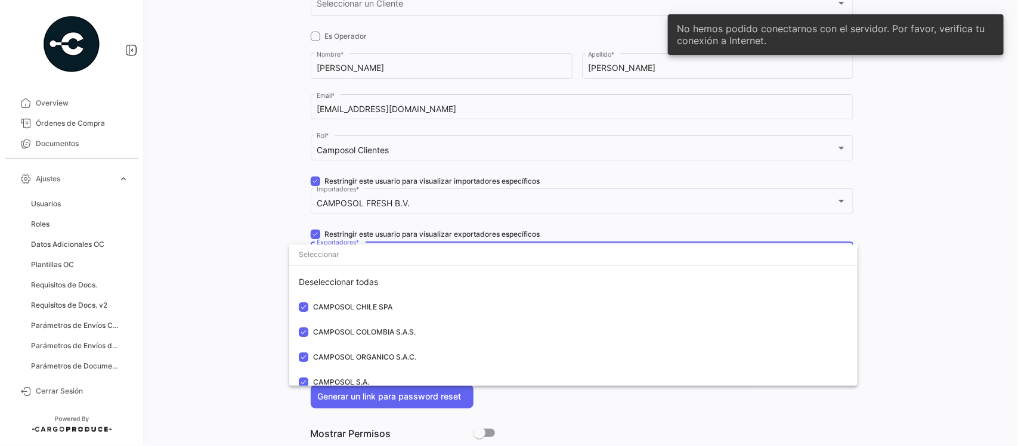
click at [226, 305] on div at bounding box center [509, 223] width 1018 height 446
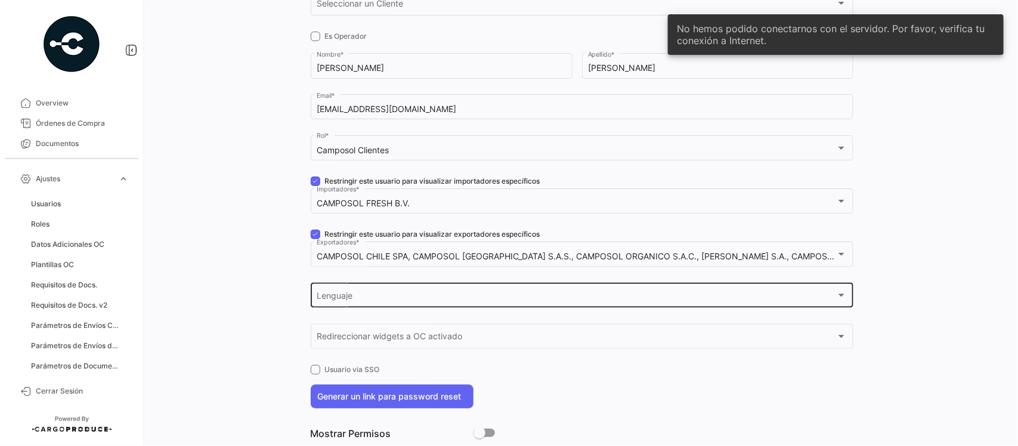
click at [389, 303] on div "Lenguaje" at bounding box center [577, 298] width 520 height 10
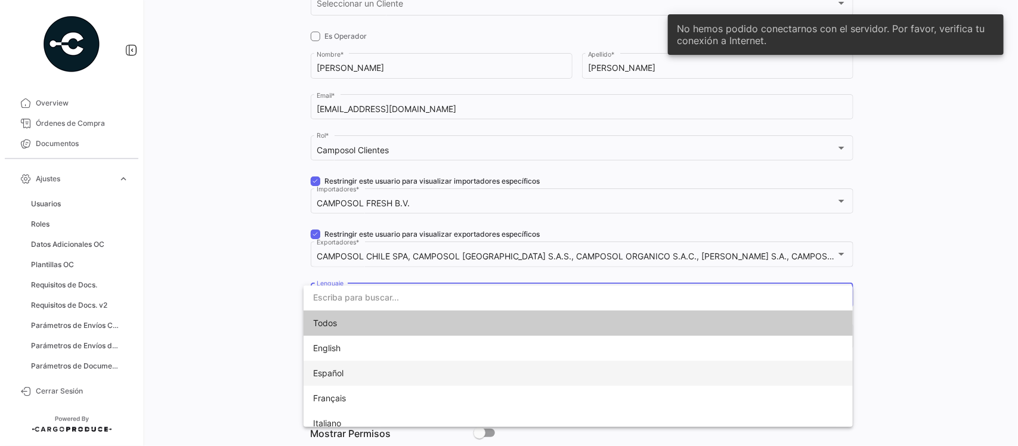
click at [345, 374] on span "Español" at bounding box center [396, 373] width 167 height 25
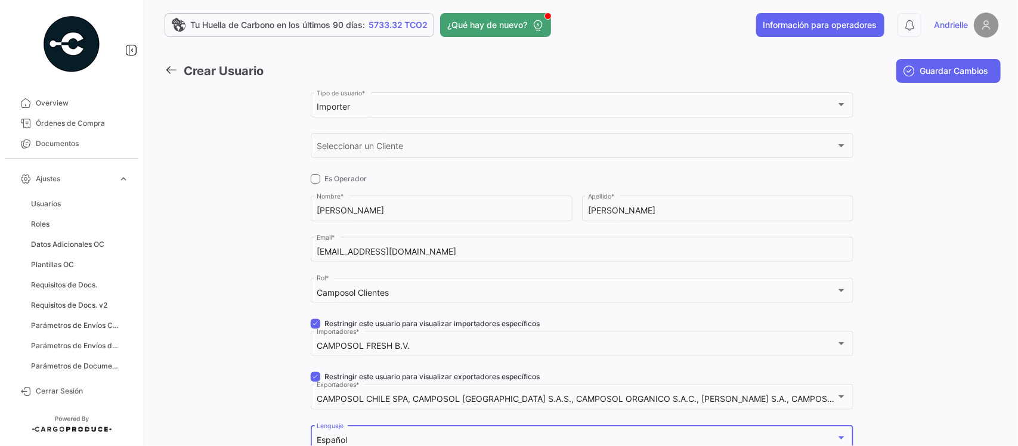
scroll to position [0, 0]
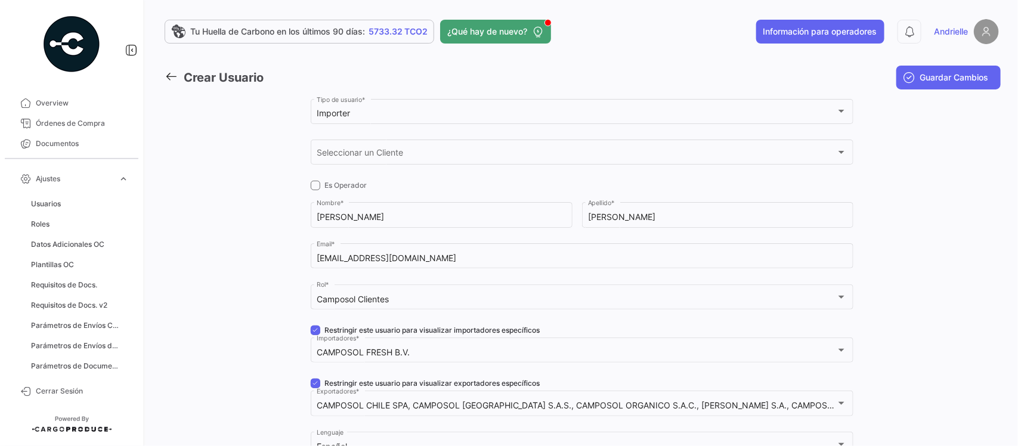
click at [925, 81] on span "Guardar Cambios" at bounding box center [955, 78] width 69 height 12
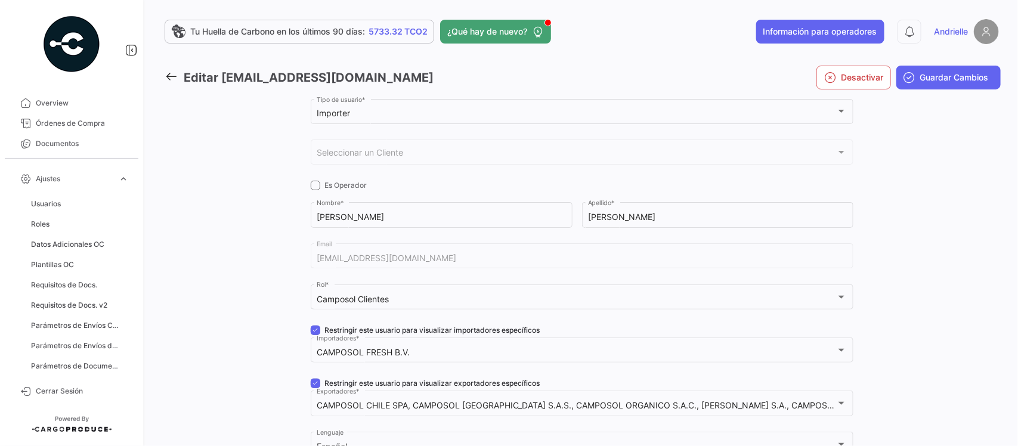
click at [165, 75] on icon at bounding box center [171, 76] width 13 height 13
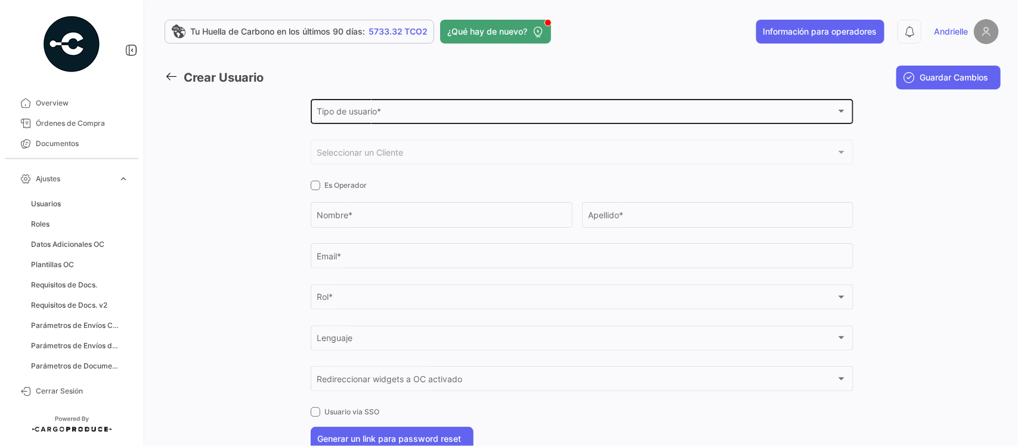
click at [364, 106] on div "Tipo de usuario * Tipo de usuario *" at bounding box center [582, 110] width 530 height 27
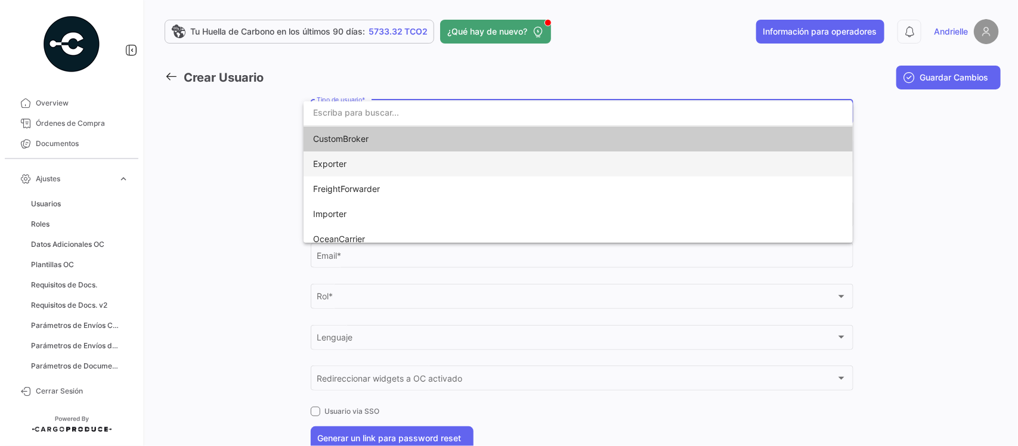
click at [353, 165] on span "Exporter" at bounding box center [396, 164] width 167 height 25
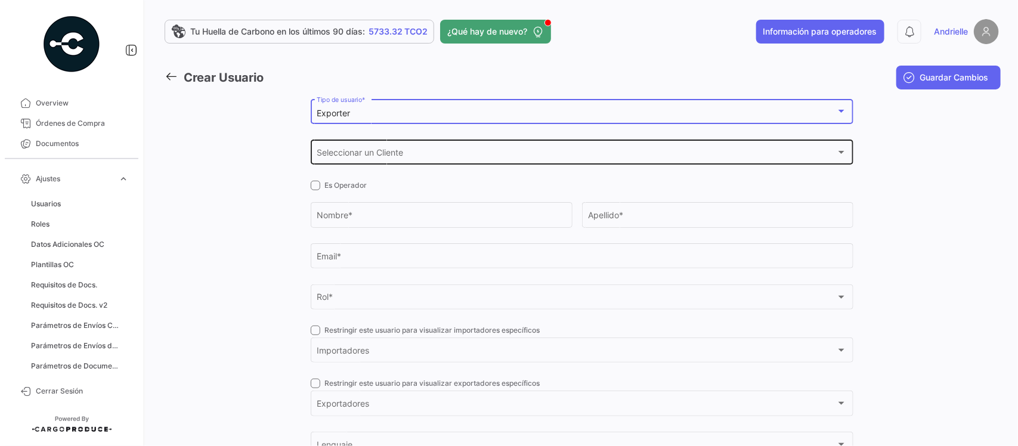
click at [349, 152] on span "Seleccionar un Cliente" at bounding box center [577, 155] width 520 height 10
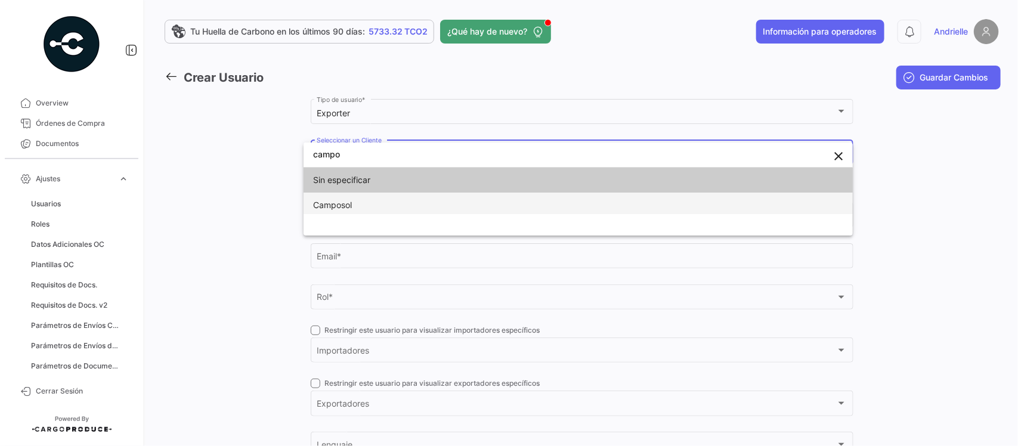
type input "campo"
click at [345, 207] on span "Camposol" at bounding box center [332, 205] width 39 height 10
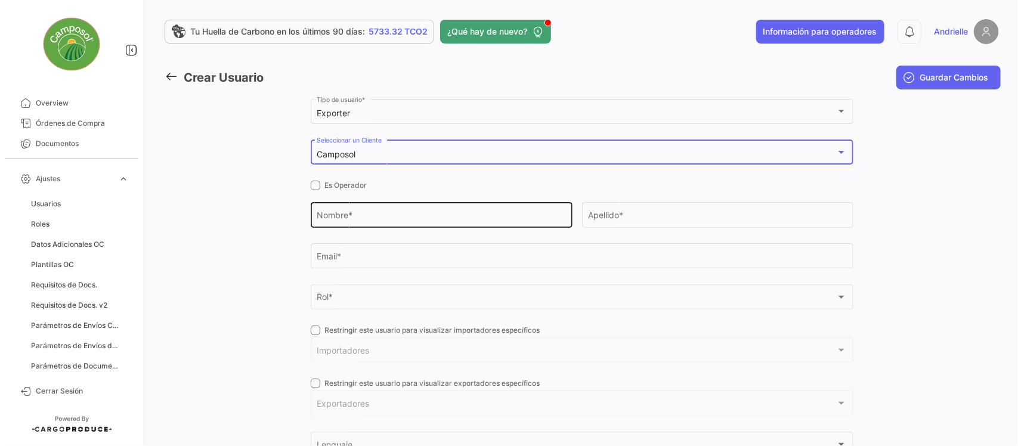
click at [356, 218] on input "Nombre *" at bounding box center [441, 217] width 249 height 10
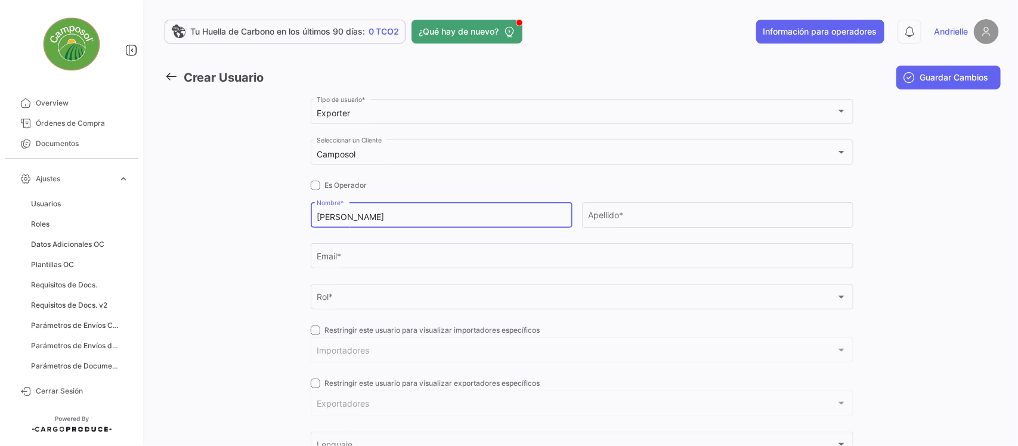
type input "Lenita"
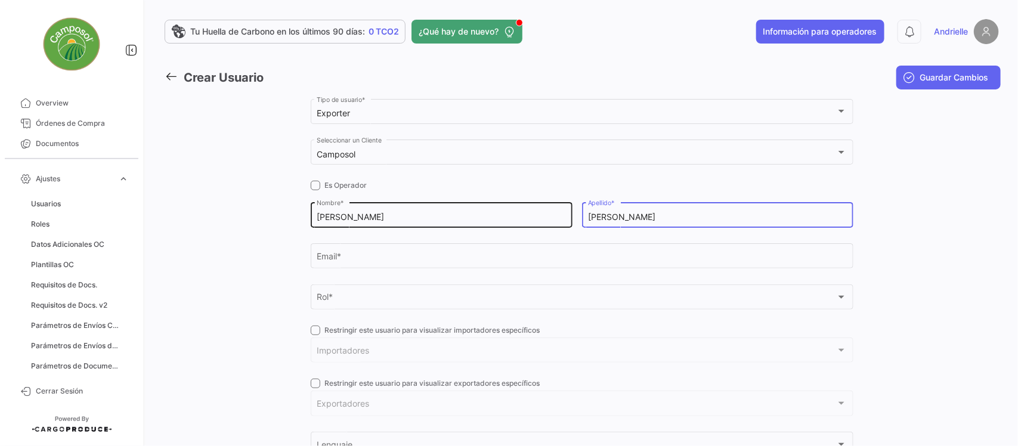
type input "Moreno"
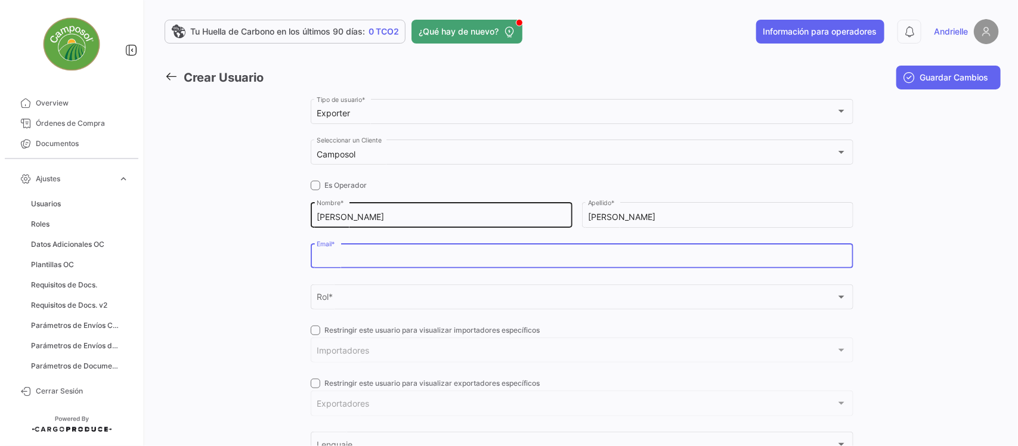
paste input "lmorenov@camposol.com"
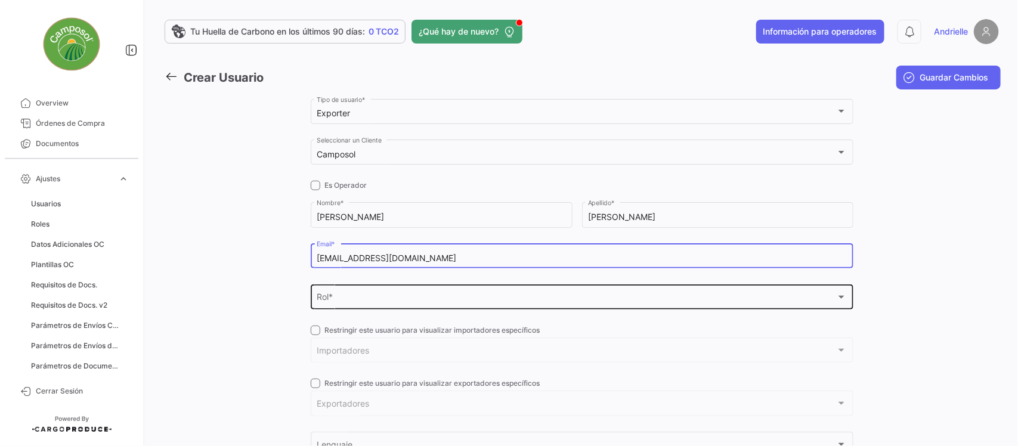
type input "lmorenov@camposol.com"
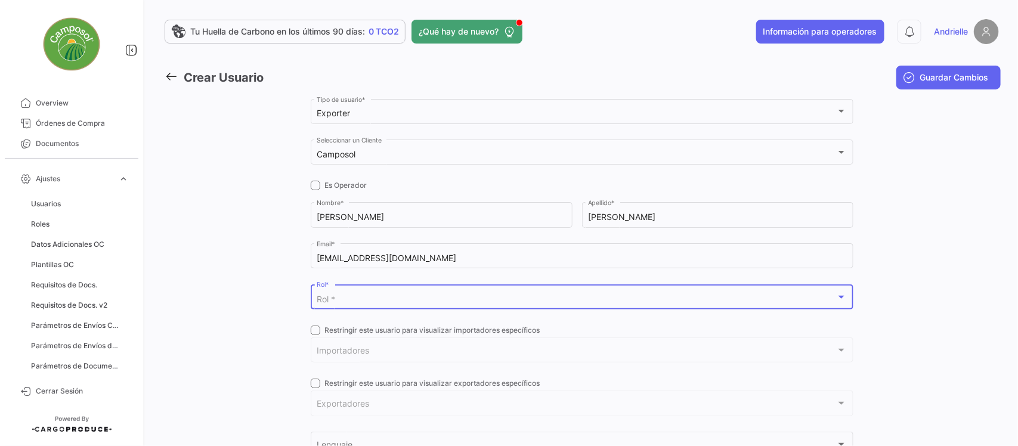
click at [326, 303] on span "Rol *" at bounding box center [326, 299] width 18 height 10
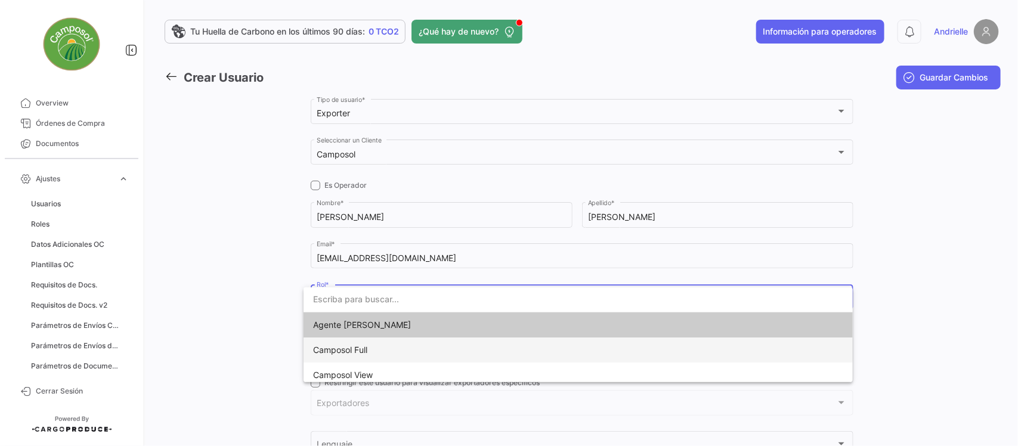
click at [353, 347] on span "Camposol Full" at bounding box center [340, 350] width 54 height 10
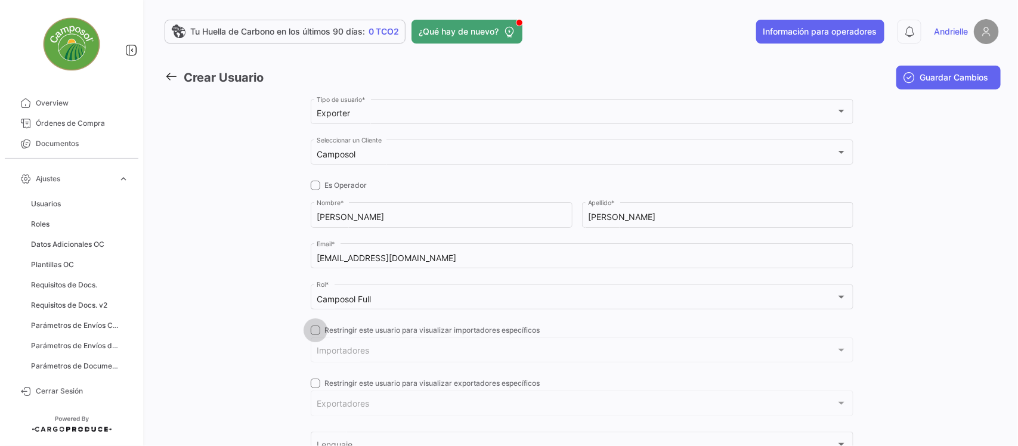
click at [314, 329] on span at bounding box center [316, 331] width 10 height 10
click at [315, 335] on input "Restringir este usuario para visualizar importadores específicos" at bounding box center [315, 335] width 1 height 1
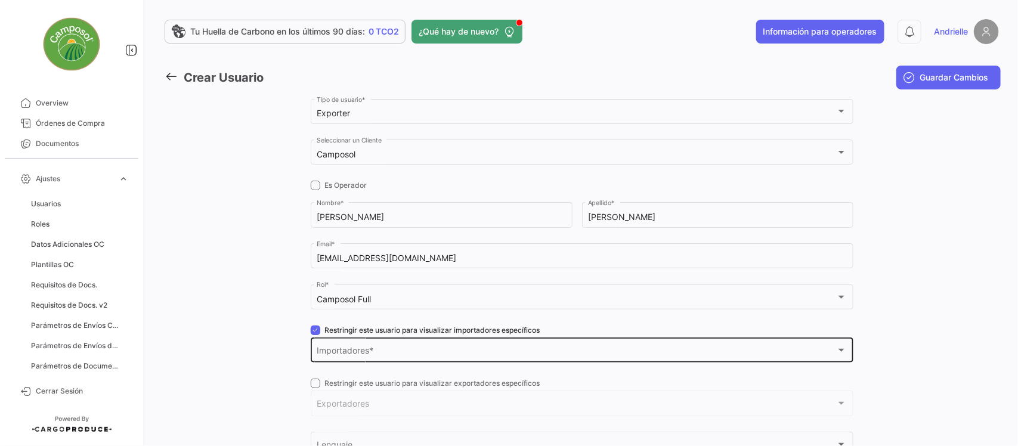
click at [361, 355] on span "Importadores" at bounding box center [577, 353] width 520 height 10
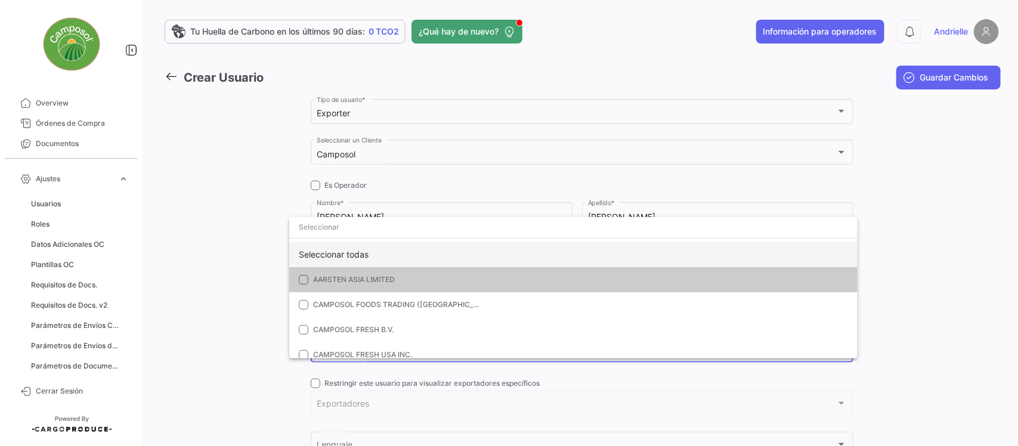
click at [349, 251] on div "Seleccionar todas" at bounding box center [573, 254] width 569 height 25
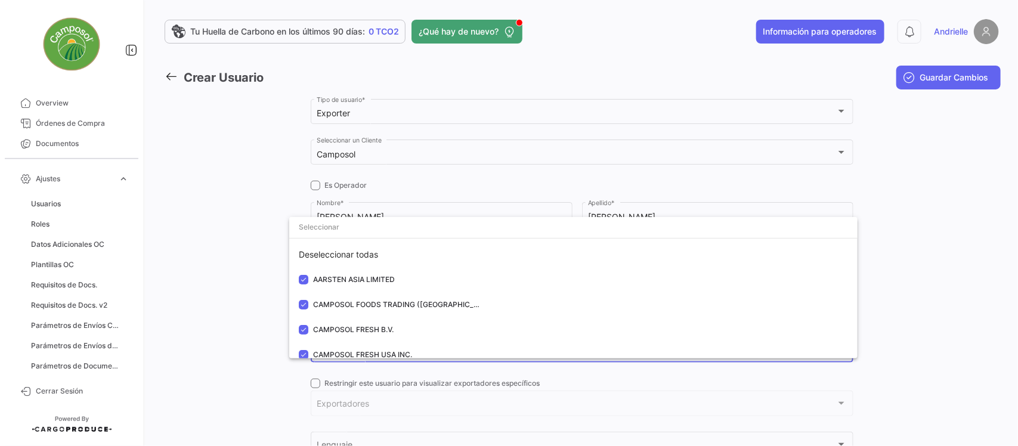
click at [234, 258] on div at bounding box center [509, 223] width 1018 height 446
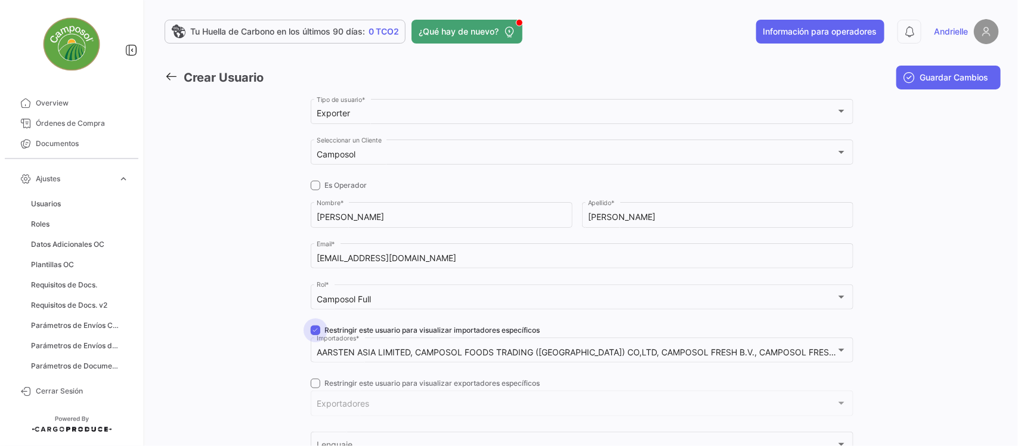
click at [312, 331] on span at bounding box center [316, 331] width 10 height 10
click at [315, 335] on input "Restringir este usuario para visualizar importadores específicos" at bounding box center [315, 335] width 1 height 1
checkbox input "false"
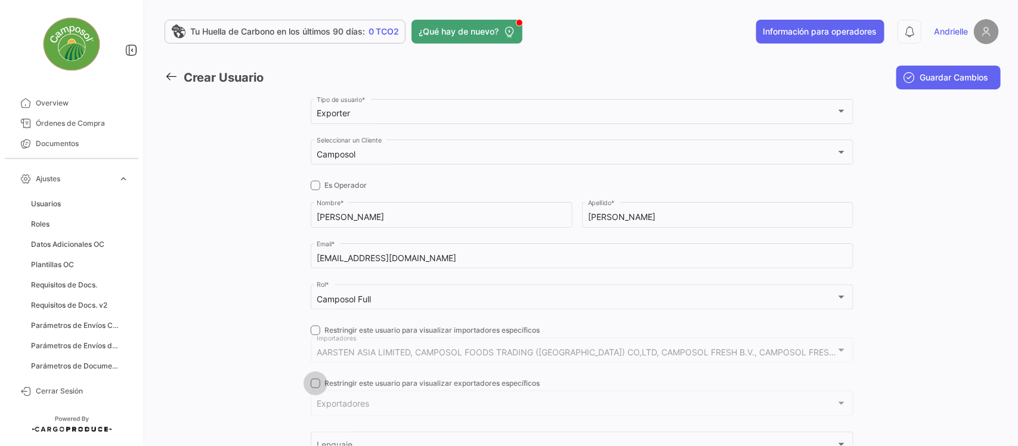
click at [313, 380] on span at bounding box center [316, 384] width 10 height 10
click at [315, 388] on input "Restringir este usuario para visualizar exportadores específicos" at bounding box center [315, 388] width 1 height 1
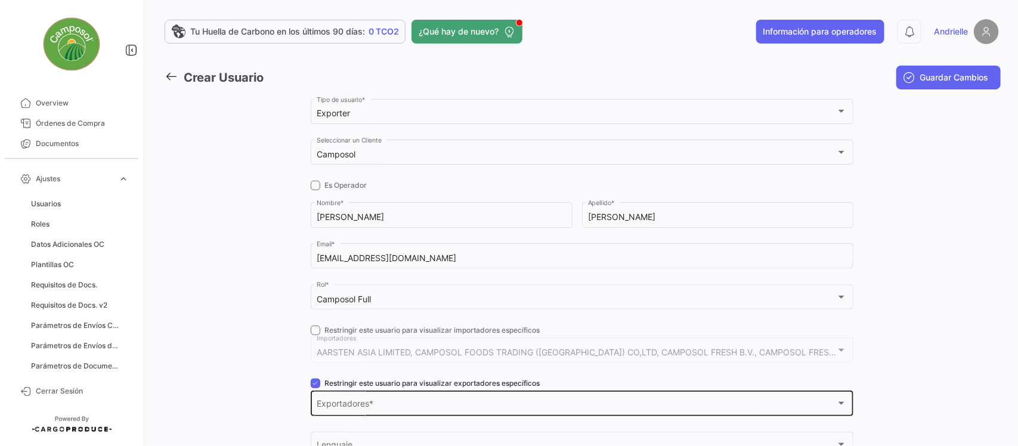
click at [342, 400] on div "Exportadores Exportadores *" at bounding box center [582, 402] width 530 height 27
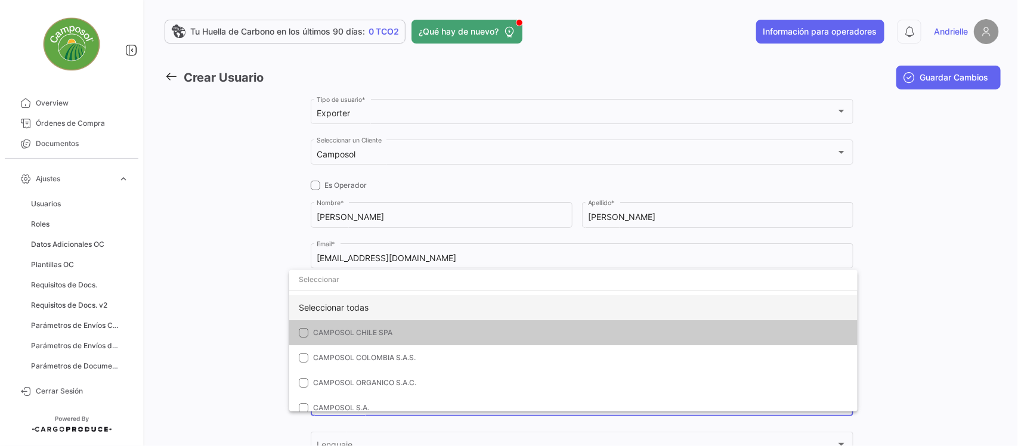
click at [333, 304] on div "Seleccionar todas" at bounding box center [573, 307] width 569 height 25
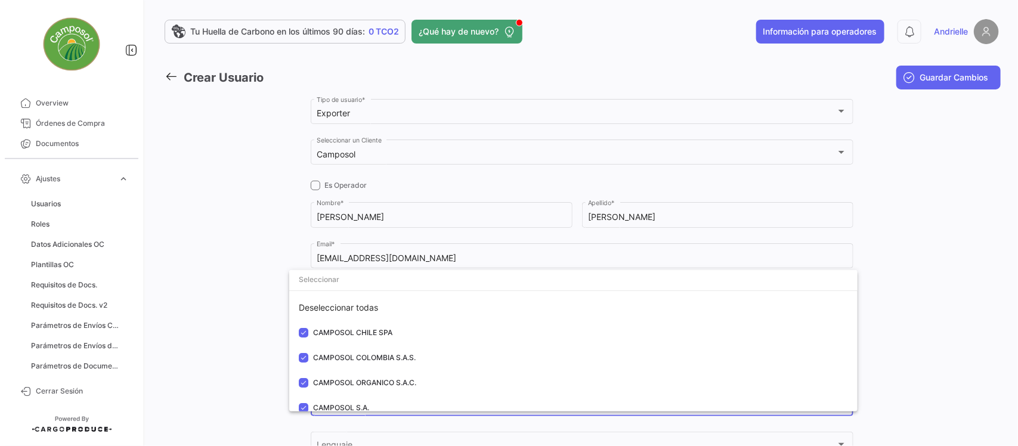
click at [227, 298] on div at bounding box center [509, 223] width 1018 height 446
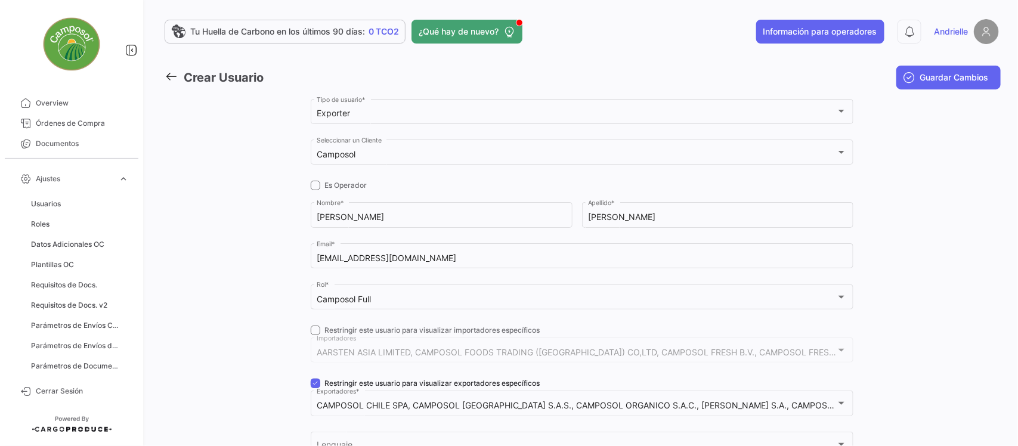
click at [312, 384] on span at bounding box center [316, 384] width 10 height 10
click at [315, 388] on input "Restringir este usuario para visualizar exportadores específicos" at bounding box center [315, 388] width 1 height 1
checkbox input "false"
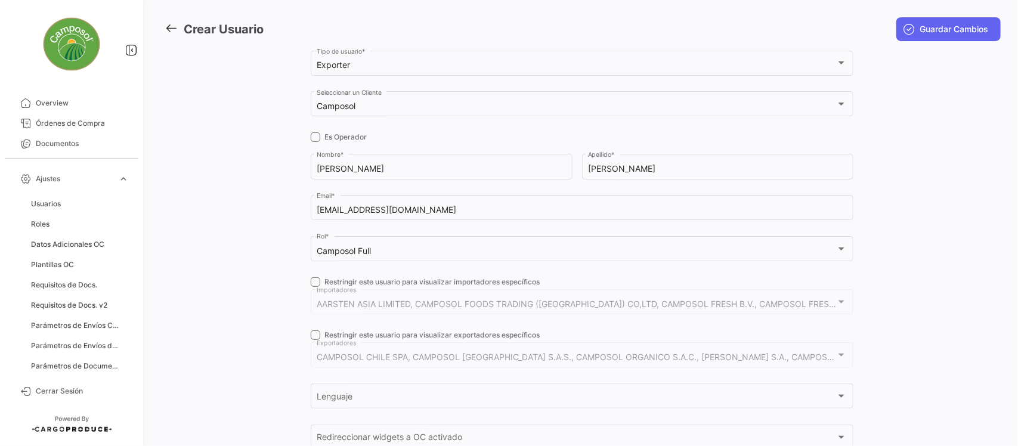
scroll to position [75, 0]
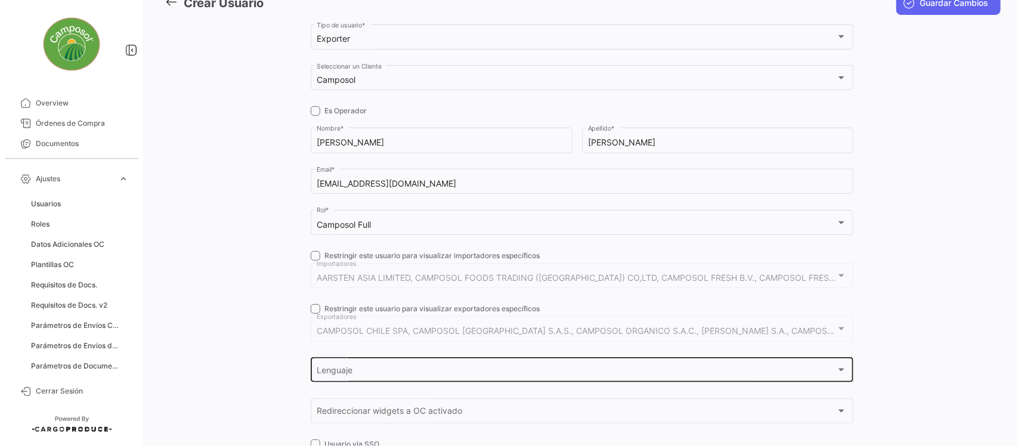
click at [362, 366] on div "Lenguaje Lenguaje" at bounding box center [582, 369] width 530 height 27
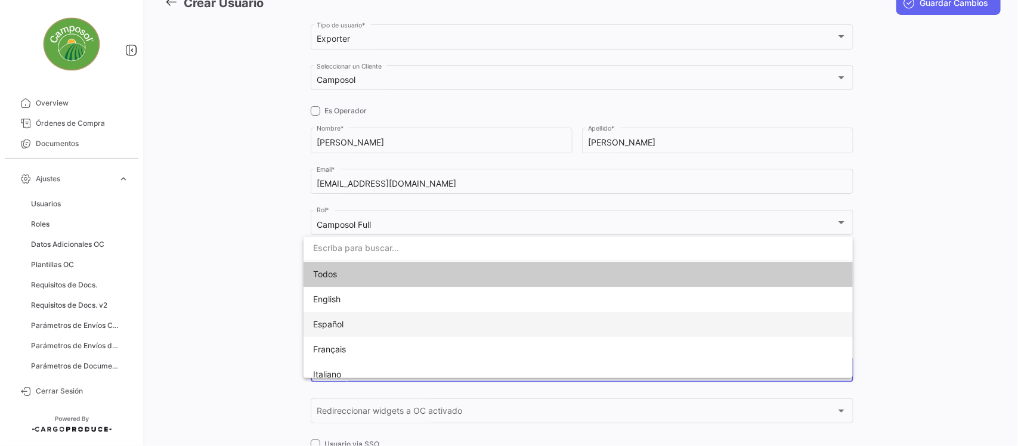
click at [344, 326] on span "Español" at bounding box center [396, 324] width 167 height 25
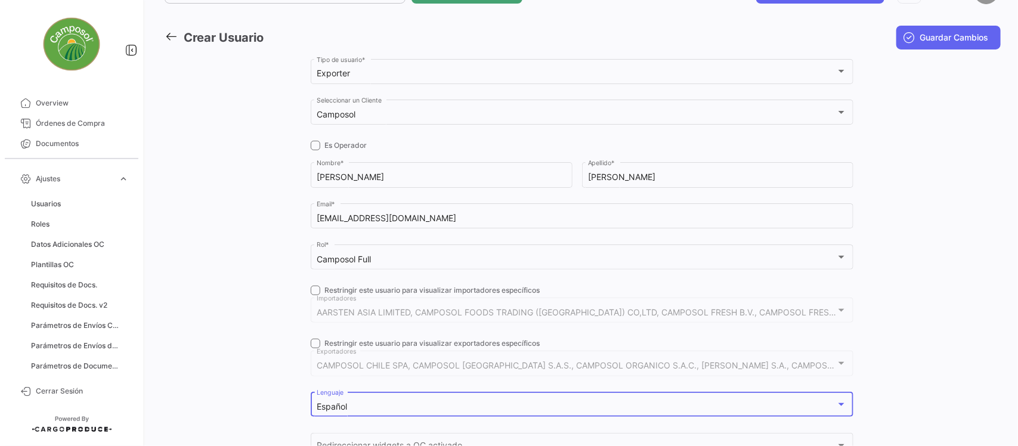
scroll to position [0, 0]
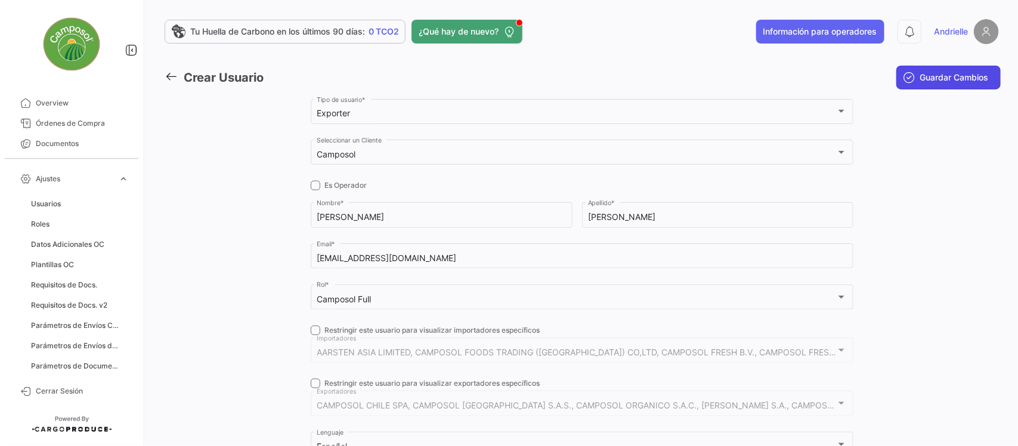
click at [921, 76] on span "Guardar Cambios" at bounding box center [955, 78] width 69 height 12
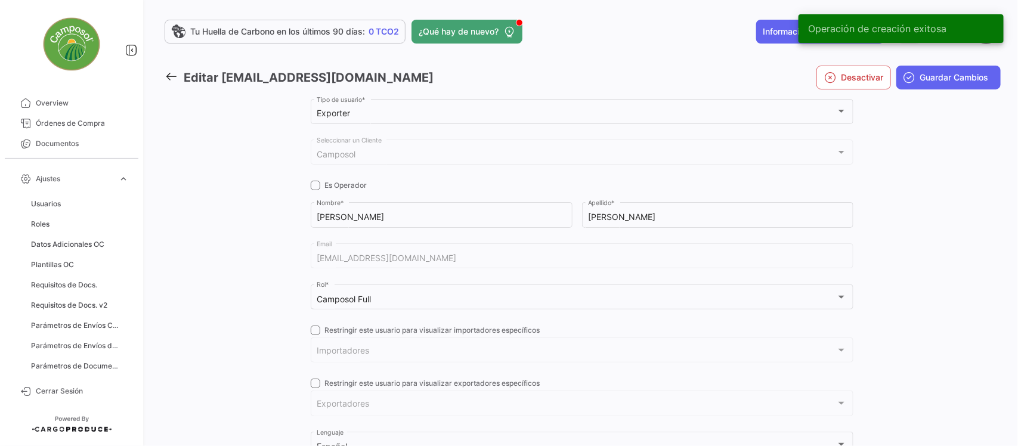
click at [174, 76] on icon at bounding box center [171, 76] width 13 height 13
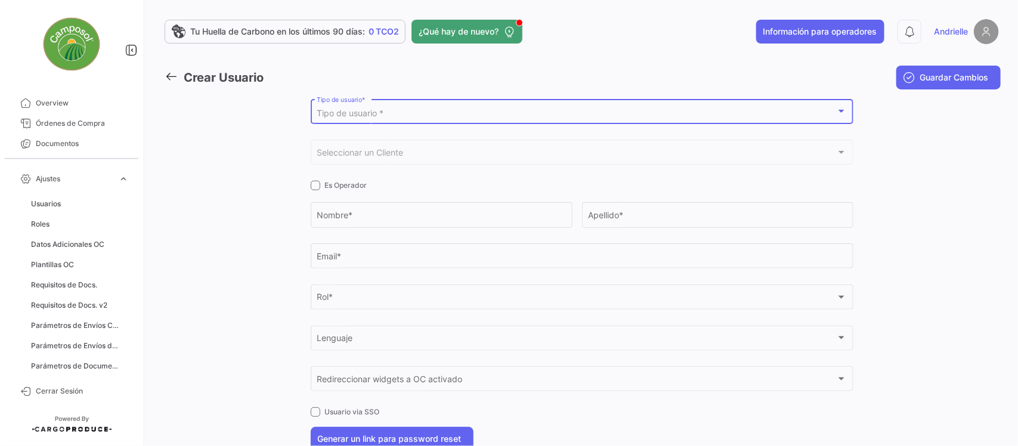
click at [319, 109] on span "Tipo de usuario *" at bounding box center [350, 113] width 67 height 10
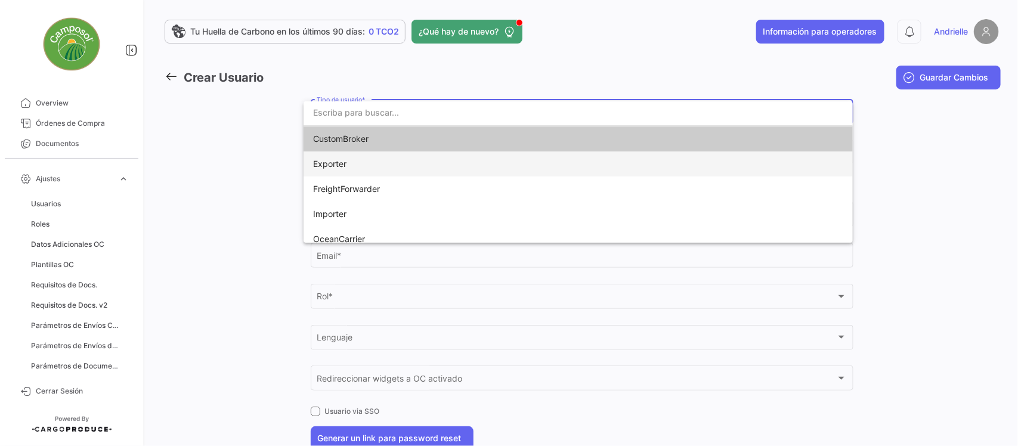
click at [334, 162] on span "Exporter" at bounding box center [329, 164] width 33 height 10
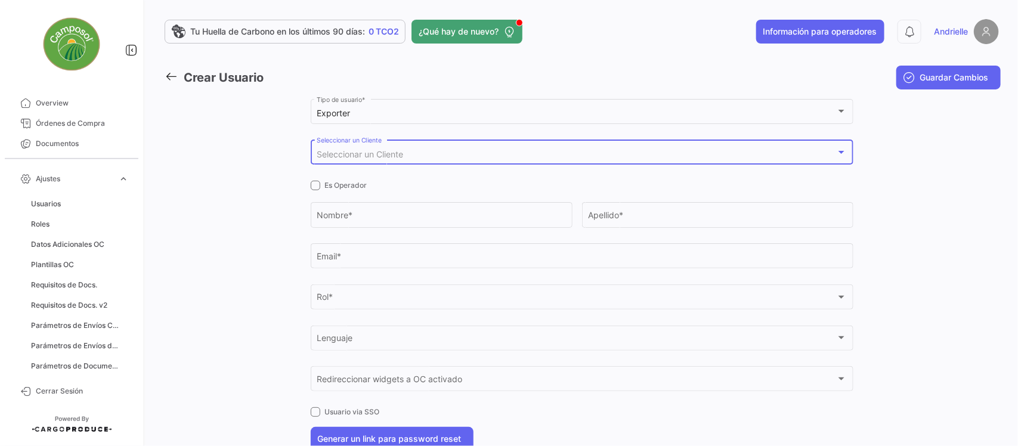
click at [347, 157] on span "Seleccionar un Cliente" at bounding box center [360, 154] width 87 height 10
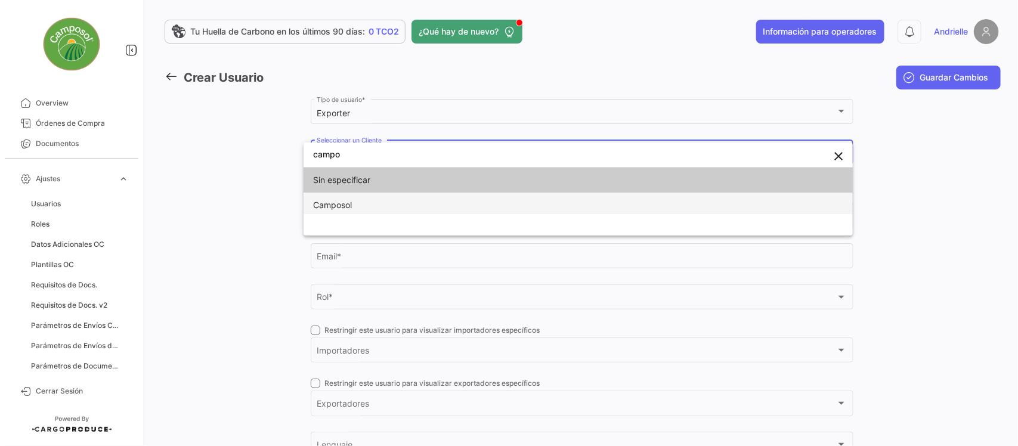
type input "campo"
click at [353, 204] on span "Camposol" at bounding box center [396, 205] width 167 height 25
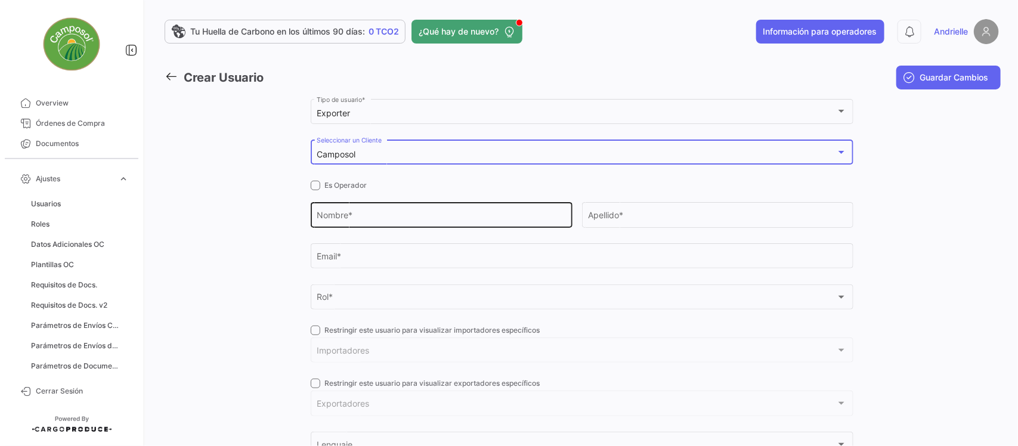
click at [361, 214] on input "Nombre *" at bounding box center [441, 217] width 249 height 10
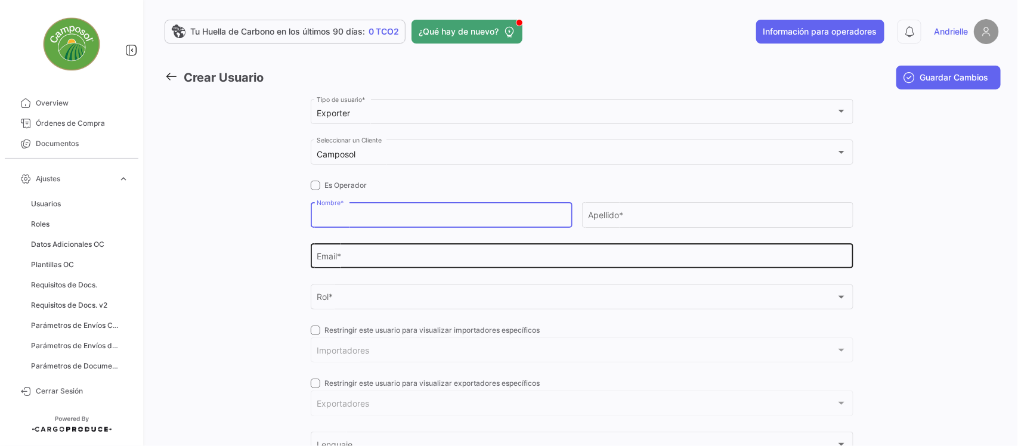
click at [344, 260] on input "Email *" at bounding box center [582, 259] width 530 height 10
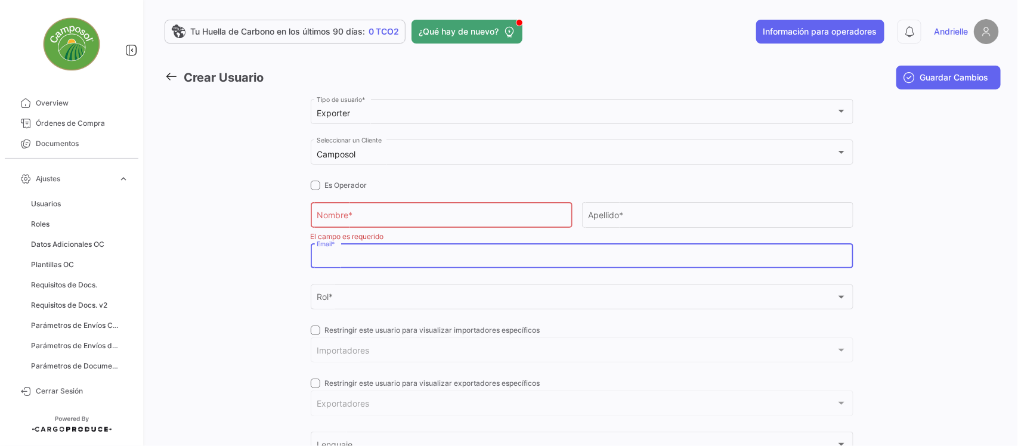
paste input "valvarez@camposol.com"
type input "valvarez@camposol.com"
click at [332, 214] on input "Nombre *" at bounding box center [441, 217] width 249 height 10
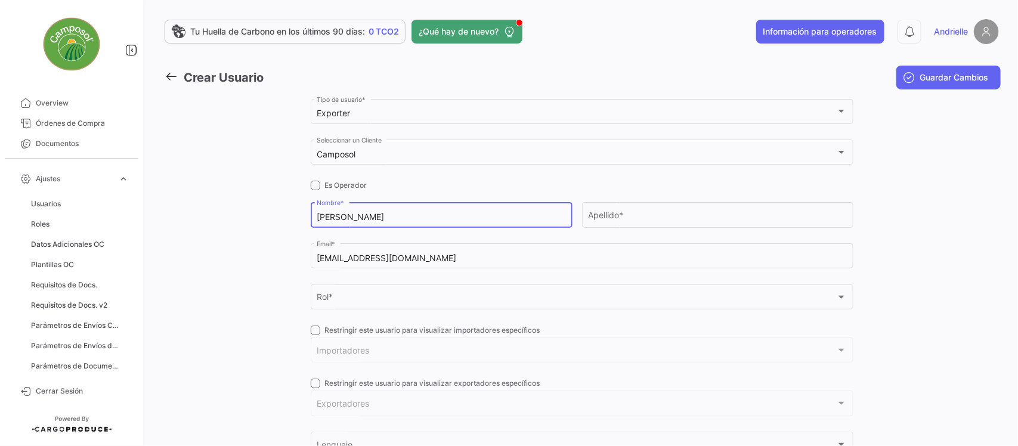
type input "Valery"
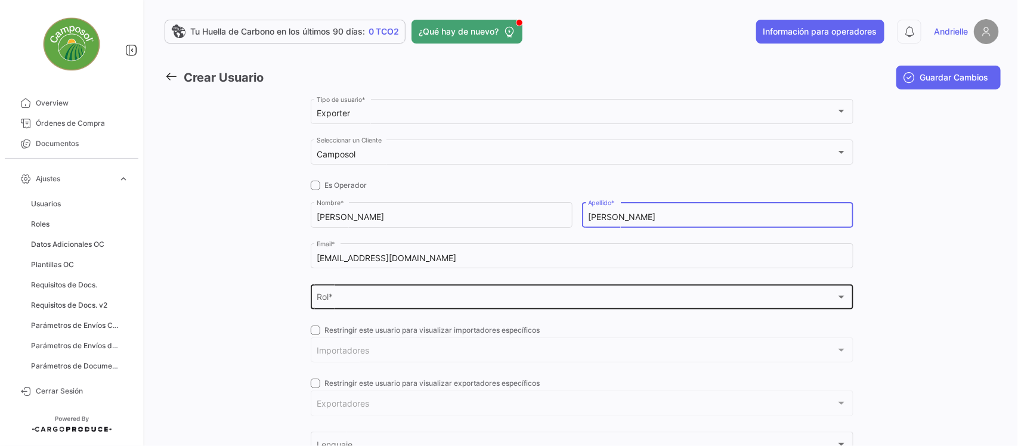
type input "Alvarez"
click at [352, 297] on div "Rol *" at bounding box center [577, 300] width 520 height 10
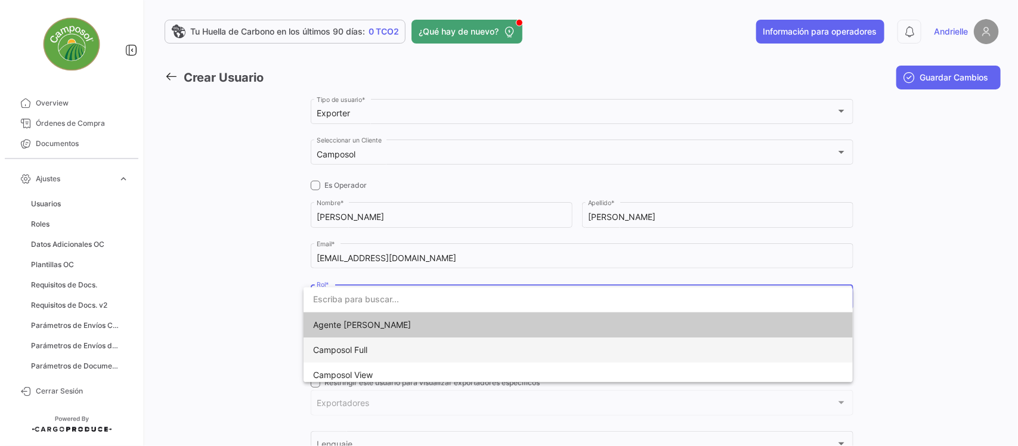
click at [375, 350] on span "Camposol Full" at bounding box center [396, 350] width 167 height 25
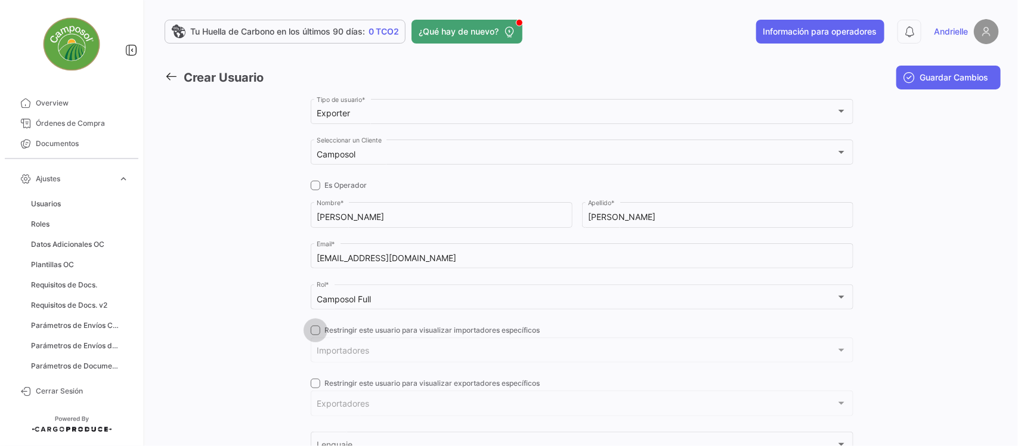
drag, startPoint x: 314, startPoint y: 328, endPoint x: 339, endPoint y: 353, distance: 35.0
click at [313, 329] on span at bounding box center [316, 331] width 10 height 10
click at [315, 335] on input "Restringir este usuario para visualizar importadores específicos" at bounding box center [315, 335] width 1 height 1
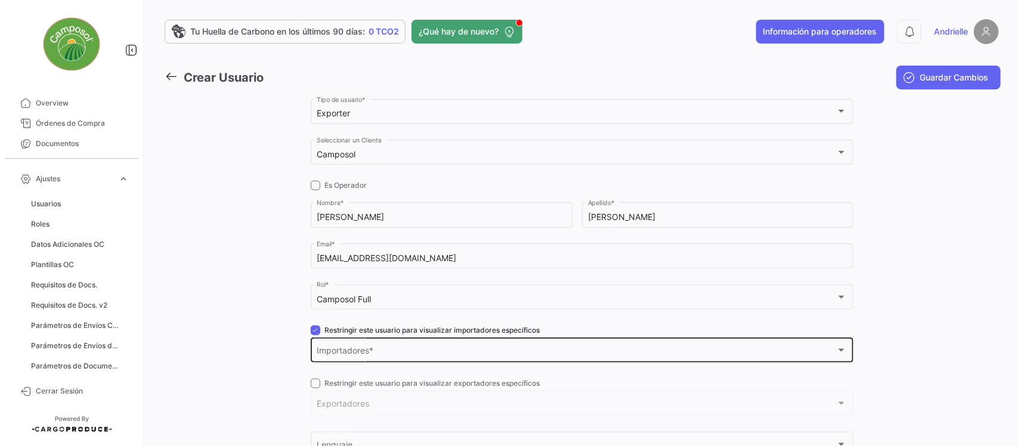
click at [343, 354] on span "Importadores" at bounding box center [577, 353] width 520 height 10
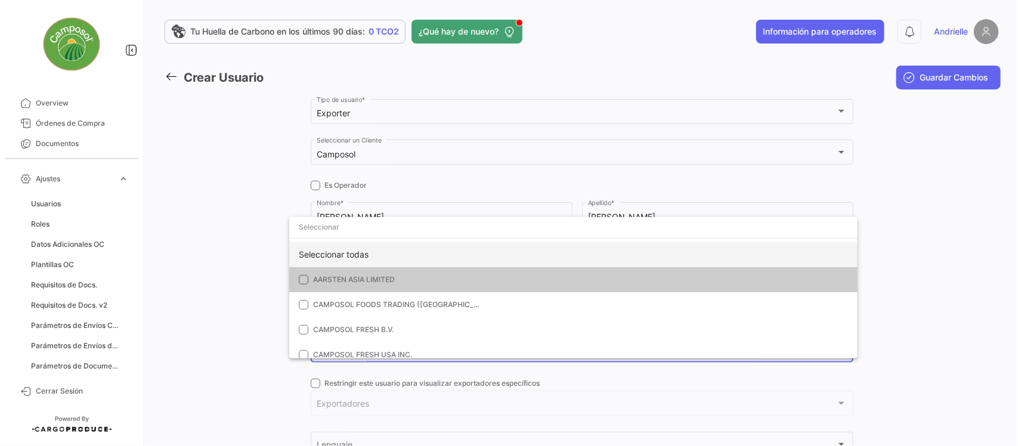
drag, startPoint x: 368, startPoint y: 251, endPoint x: 309, endPoint y: 255, distance: 59.3
click at [368, 249] on div "Seleccionar todas" at bounding box center [573, 254] width 569 height 25
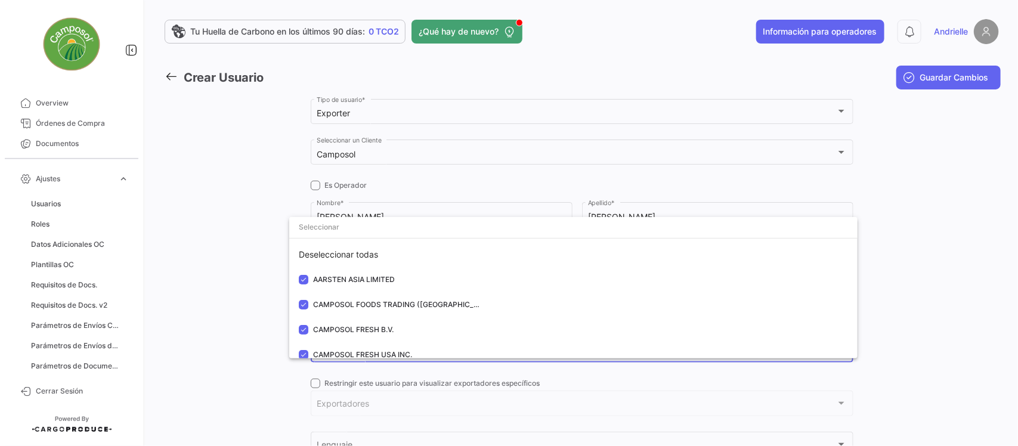
click at [249, 260] on div at bounding box center [509, 223] width 1018 height 446
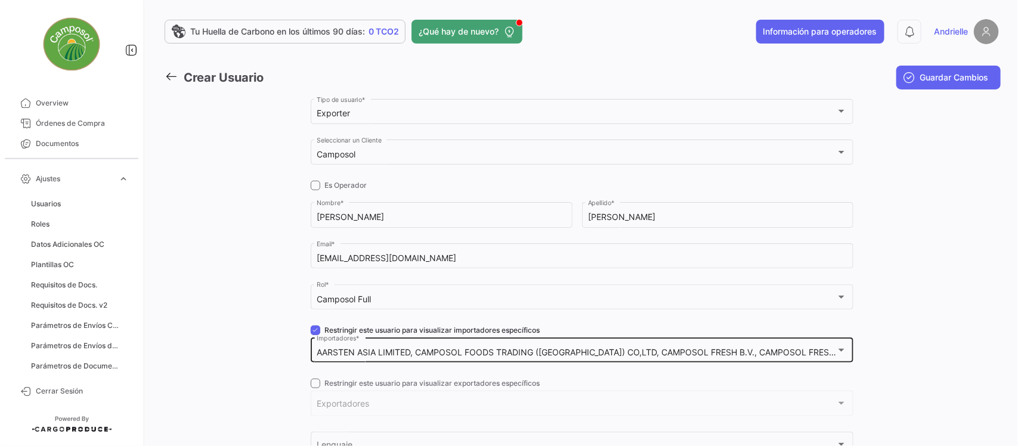
drag, startPoint x: 314, startPoint y: 327, endPoint x: 308, endPoint y: 359, distance: 32.7
click at [313, 328] on span at bounding box center [316, 331] width 10 height 10
click at [315, 335] on input "Restringir este usuario para visualizar importadores específicos" at bounding box center [315, 335] width 1 height 1
checkbox input "false"
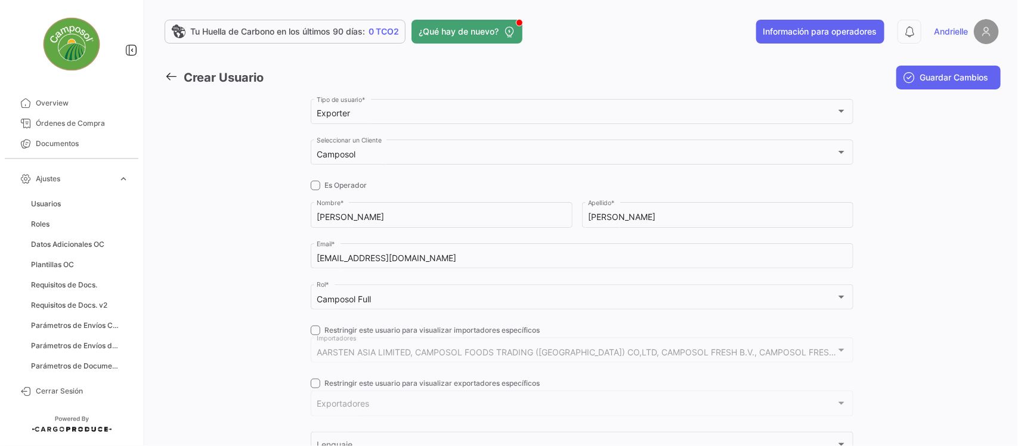
click at [311, 379] on span at bounding box center [316, 384] width 10 height 10
click at [315, 388] on input "Restringir este usuario para visualizar exportadores específicos" at bounding box center [315, 388] width 1 height 1
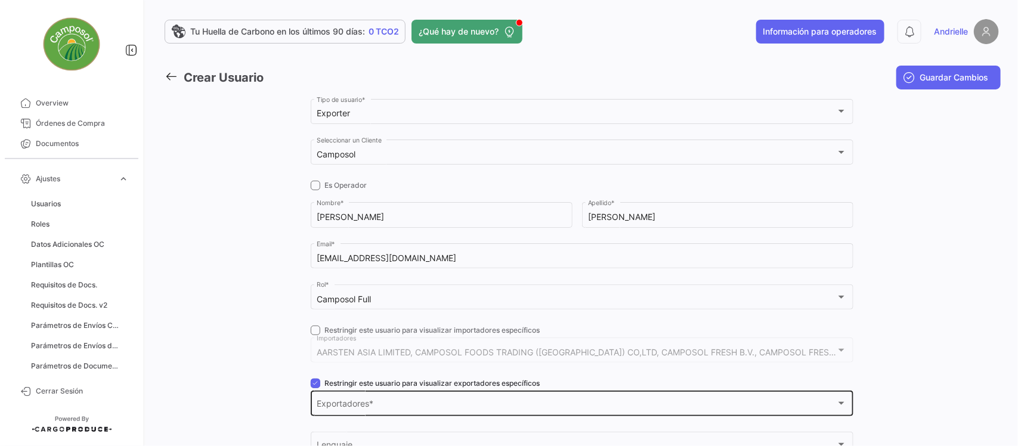
click at [331, 403] on span "Exportadores" at bounding box center [577, 406] width 520 height 10
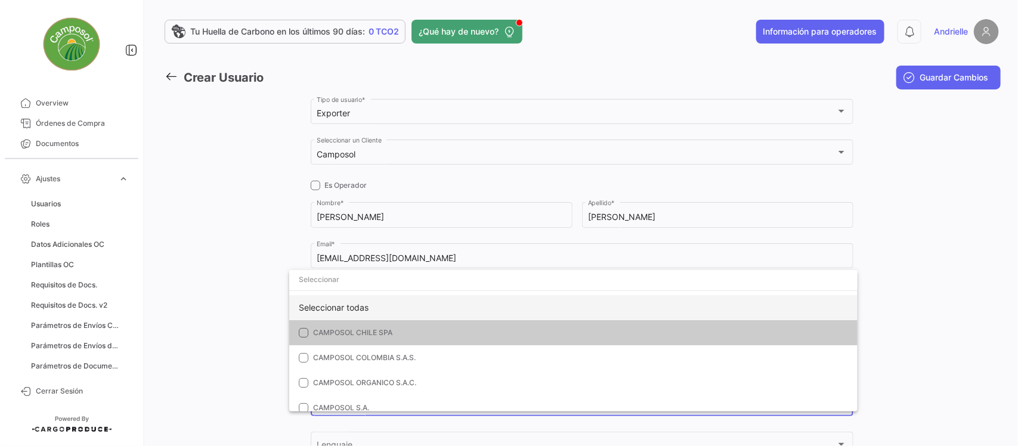
click at [359, 305] on div "Seleccionar todas" at bounding box center [573, 307] width 569 height 25
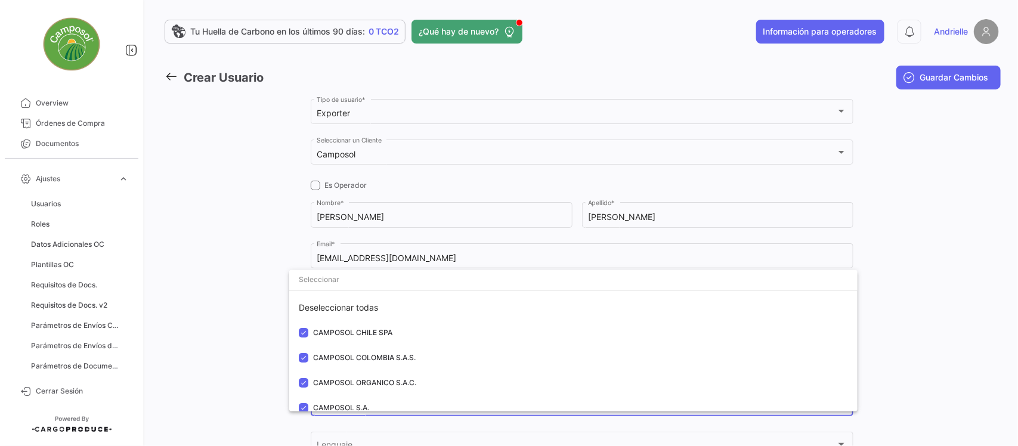
click at [236, 314] on div at bounding box center [509, 223] width 1018 height 446
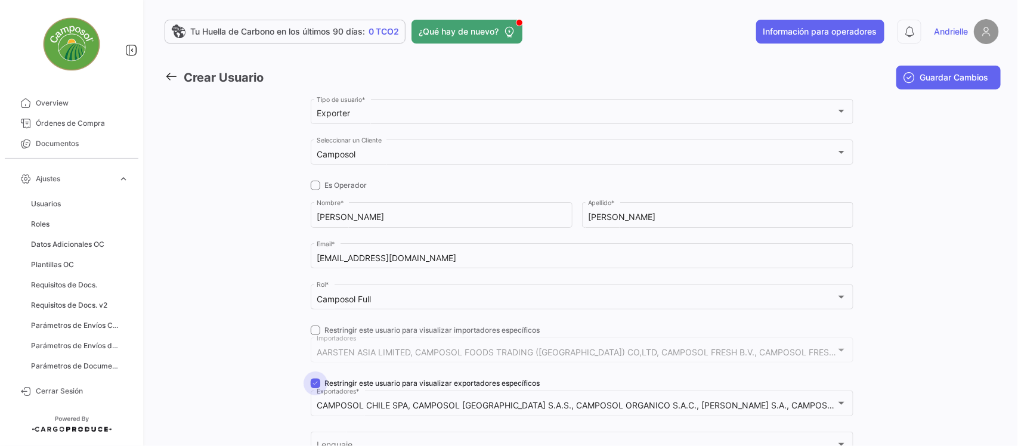
drag, startPoint x: 310, startPoint y: 382, endPoint x: 379, endPoint y: 333, distance: 84.7
click at [311, 381] on span at bounding box center [316, 384] width 10 height 10
click at [315, 388] on input "Restringir este usuario para visualizar exportadores específicos" at bounding box center [315, 388] width 1 height 1
checkbox input "false"
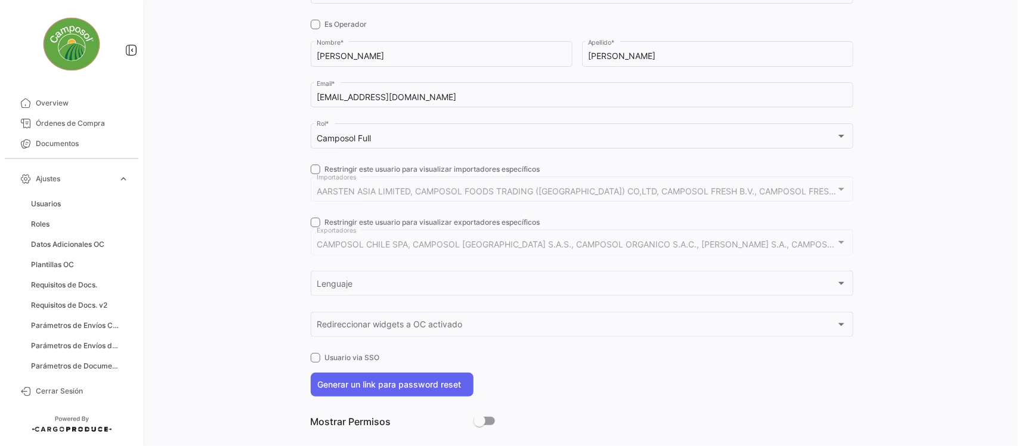
scroll to position [180, 0]
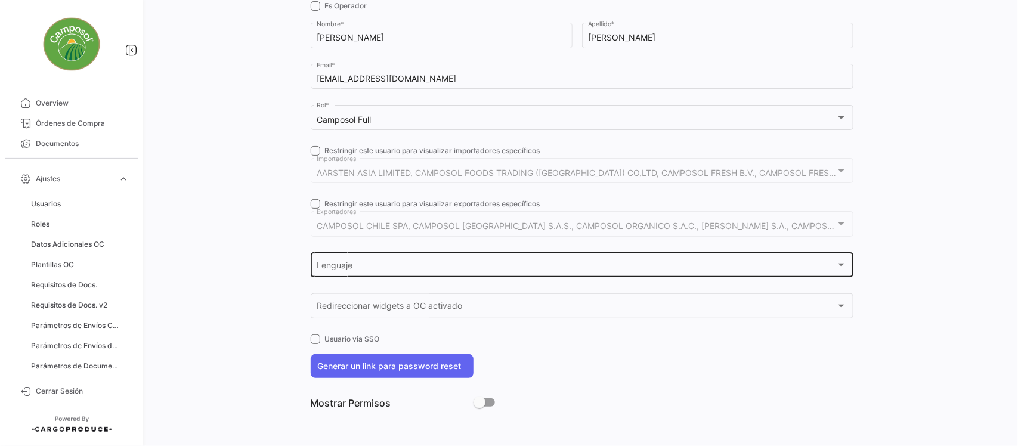
click at [366, 261] on div "Lenguaje Lenguaje" at bounding box center [582, 264] width 530 height 27
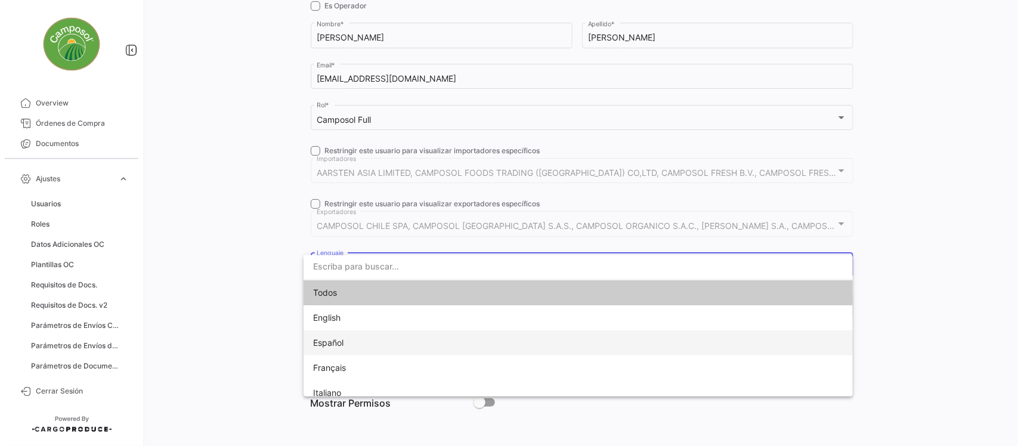
click at [353, 345] on span "Español" at bounding box center [396, 342] width 167 height 25
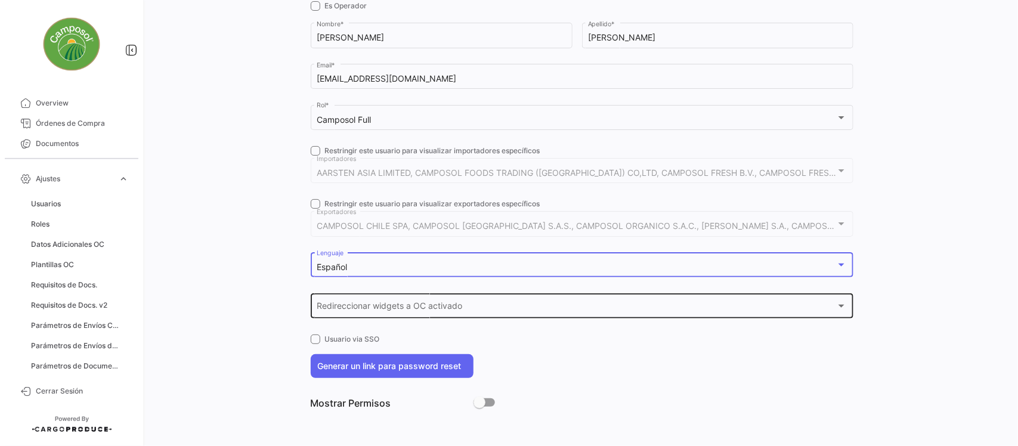
scroll to position [0, 0]
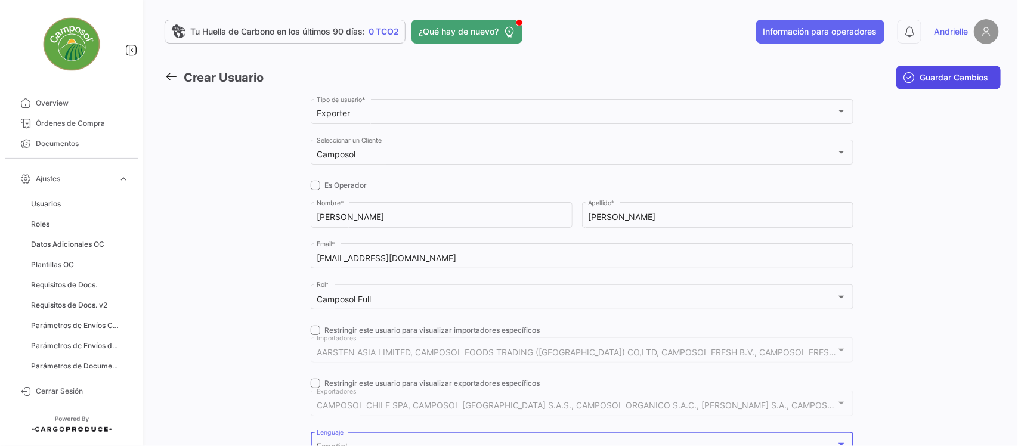
click at [929, 79] on span "Guardar Cambios" at bounding box center [955, 78] width 69 height 12
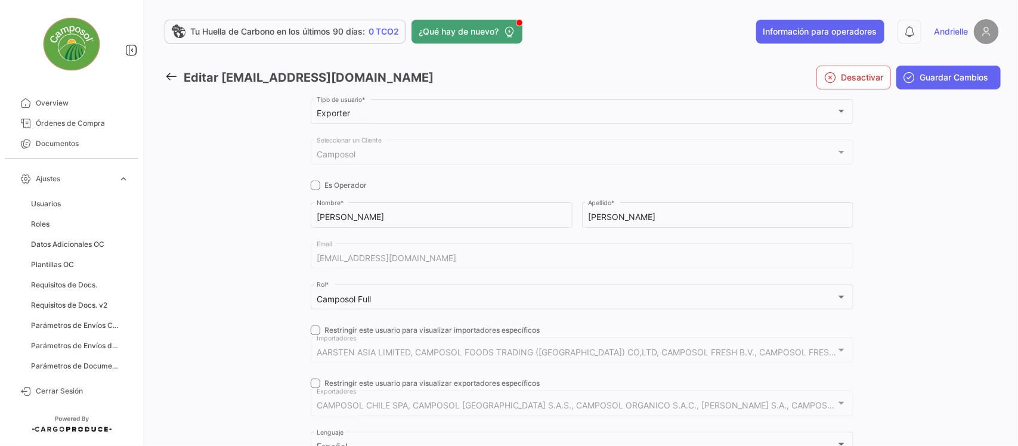
click at [171, 72] on icon at bounding box center [171, 76] width 13 height 13
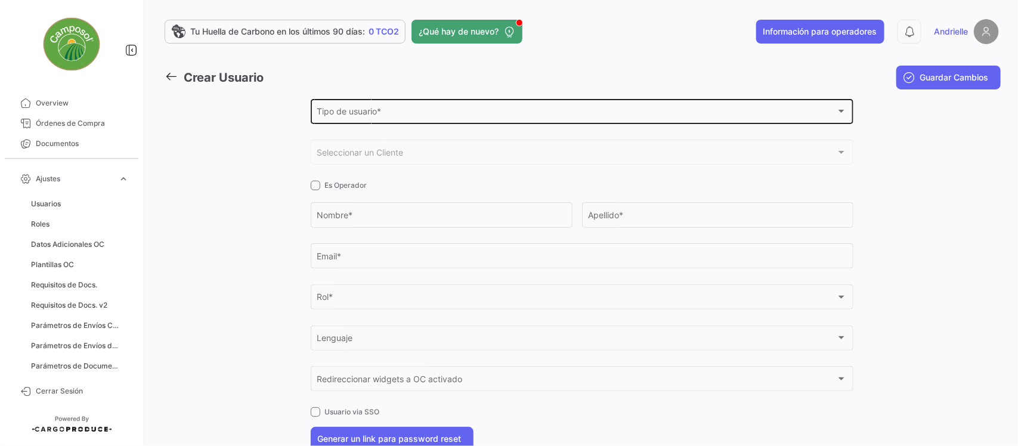
click at [375, 106] on div "Tipo de usuario * Tipo de usuario *" at bounding box center [582, 110] width 530 height 27
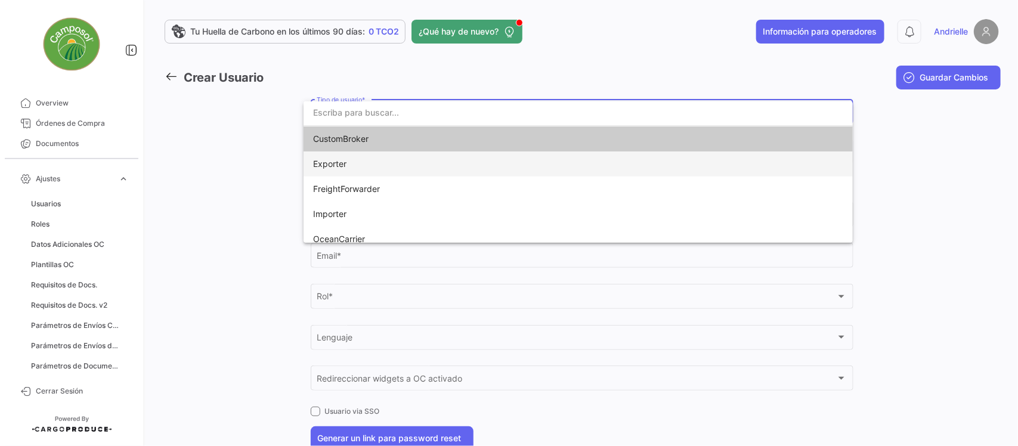
click at [370, 162] on span "Exporter" at bounding box center [396, 164] width 167 height 25
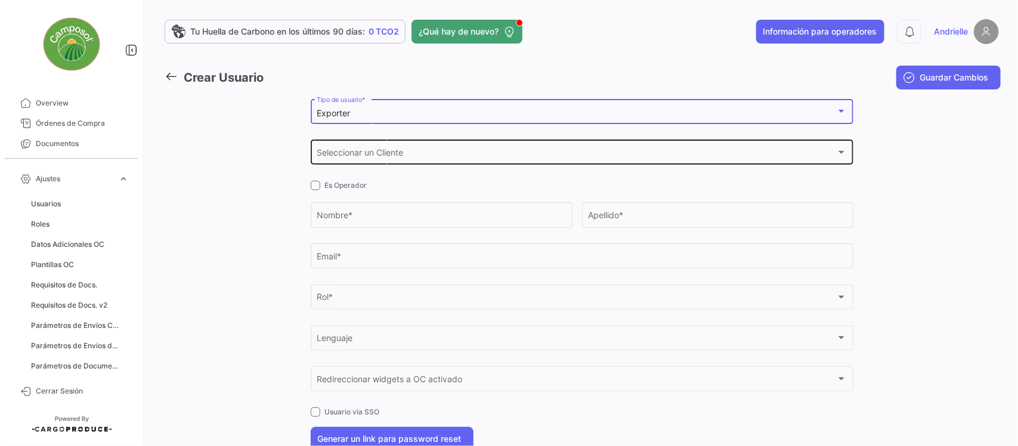
click at [367, 152] on span "Seleccionar un Cliente" at bounding box center [577, 155] width 520 height 10
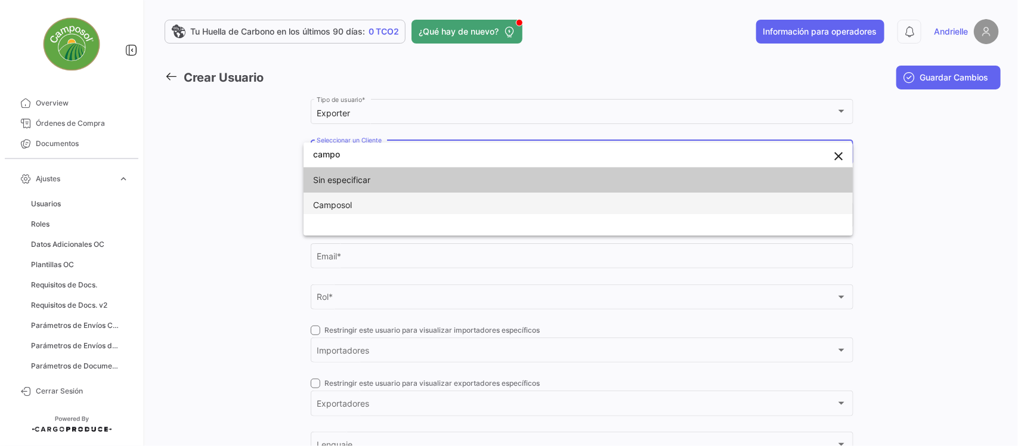
type input "campo"
click at [381, 198] on span "Camposol" at bounding box center [396, 205] width 167 height 25
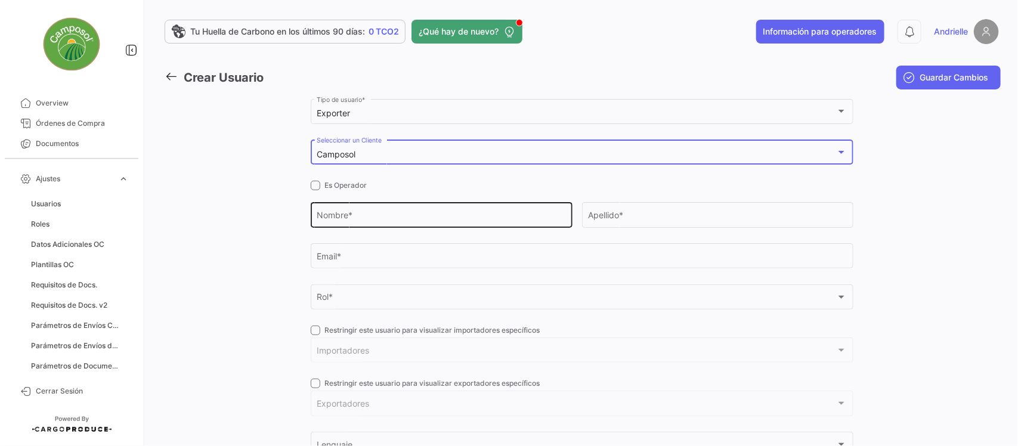
click at [362, 213] on input "Nombre *" at bounding box center [441, 217] width 249 height 10
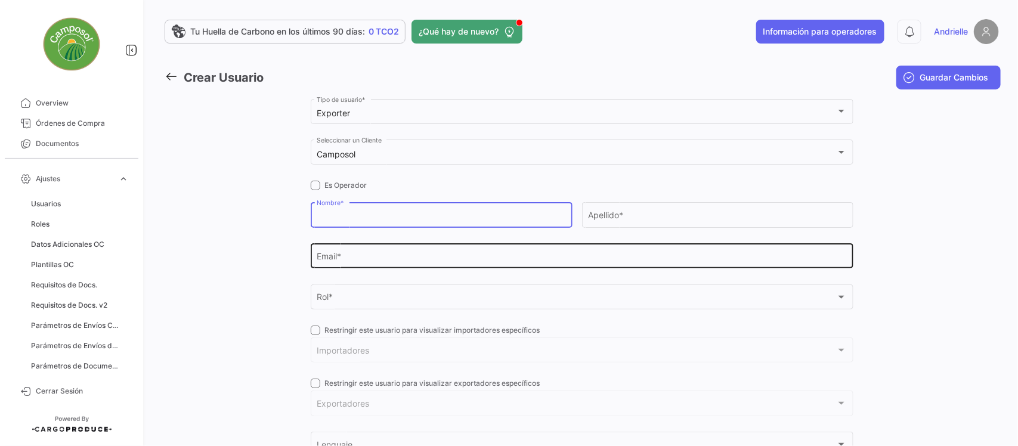
click at [363, 263] on input "Email *" at bounding box center [582, 259] width 530 height 10
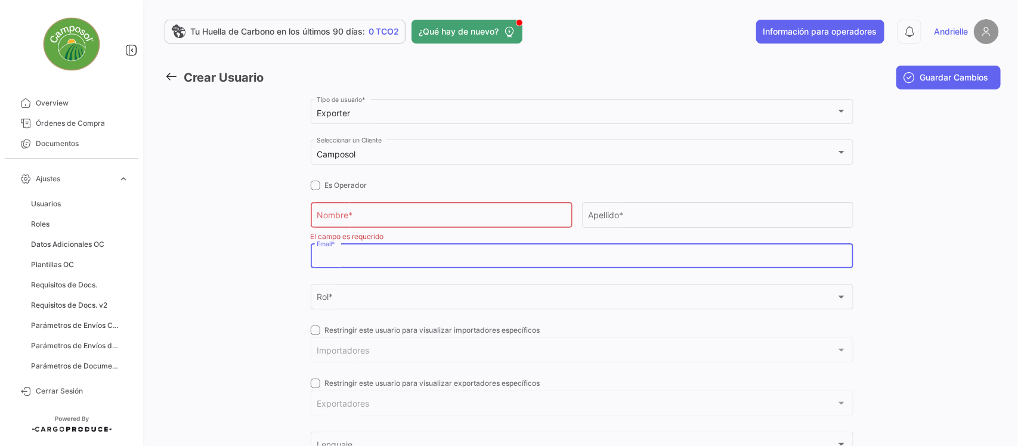
paste input "pjimenez@camposol.com"
type input "pjimenez@camposol.com"
click at [351, 216] on input "Nombre *" at bounding box center [441, 217] width 249 height 10
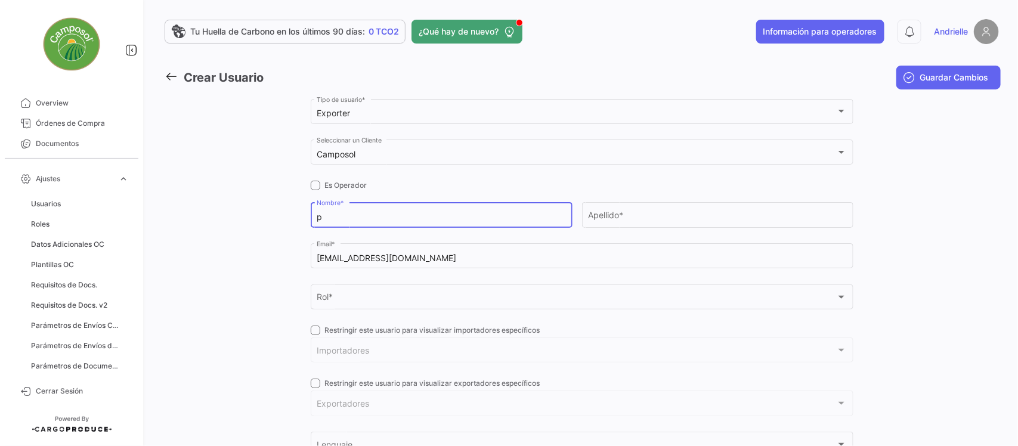
type input "p"
type input "Pamela"
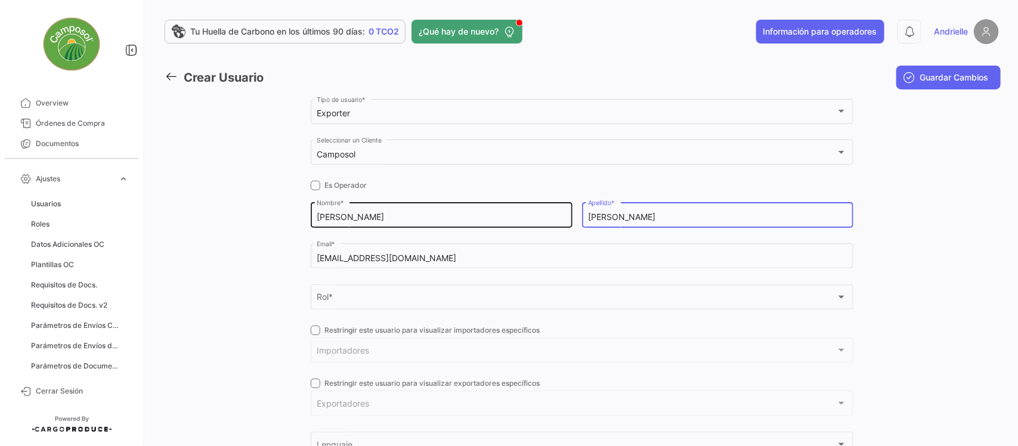
type input "Jimenez"
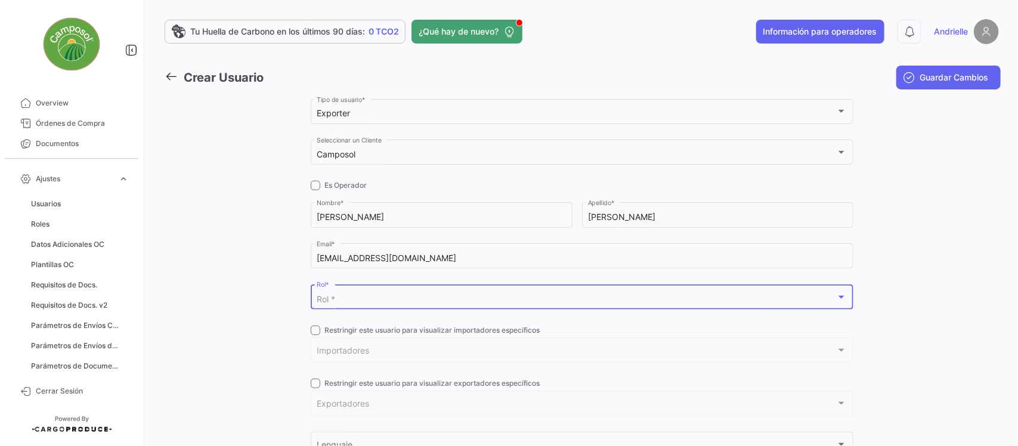
click at [336, 298] on div "Rol *" at bounding box center [577, 300] width 520 height 10
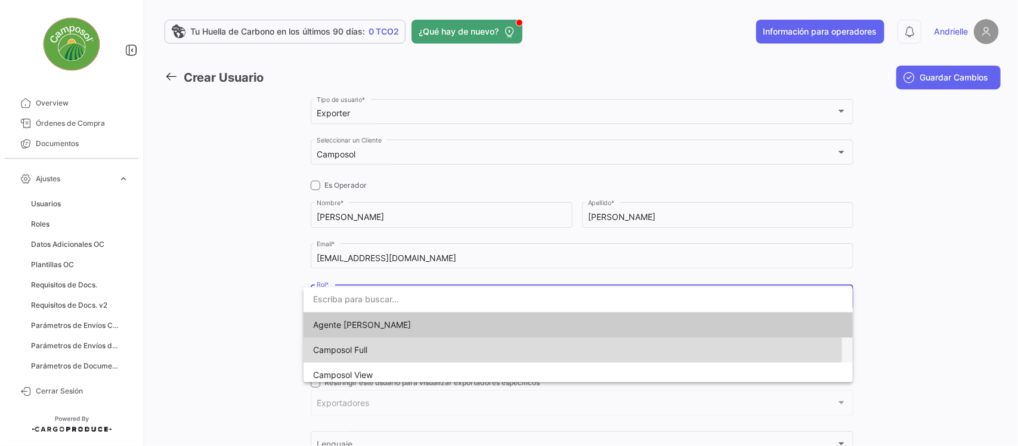
click at [391, 350] on span "Camposol Full" at bounding box center [396, 350] width 167 height 25
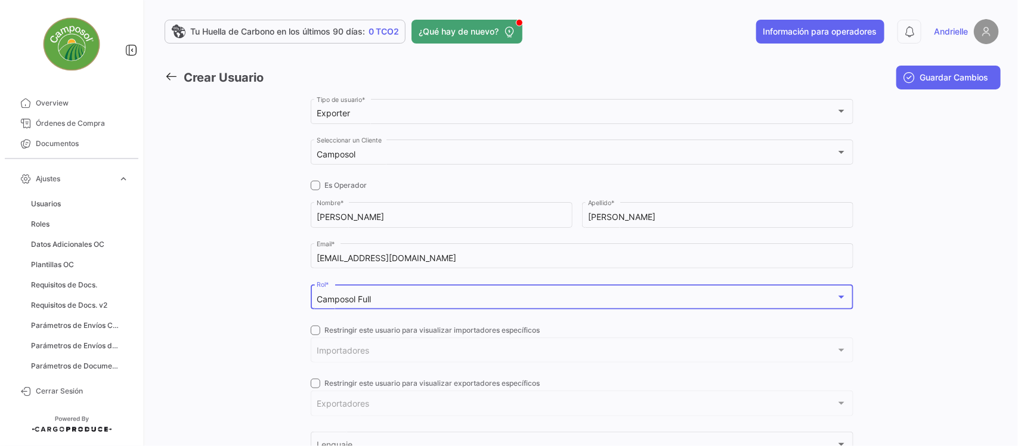
click at [311, 332] on span at bounding box center [316, 331] width 10 height 10
click at [315, 335] on input "Restringir este usuario para visualizar importadores específicos" at bounding box center [315, 335] width 1 height 1
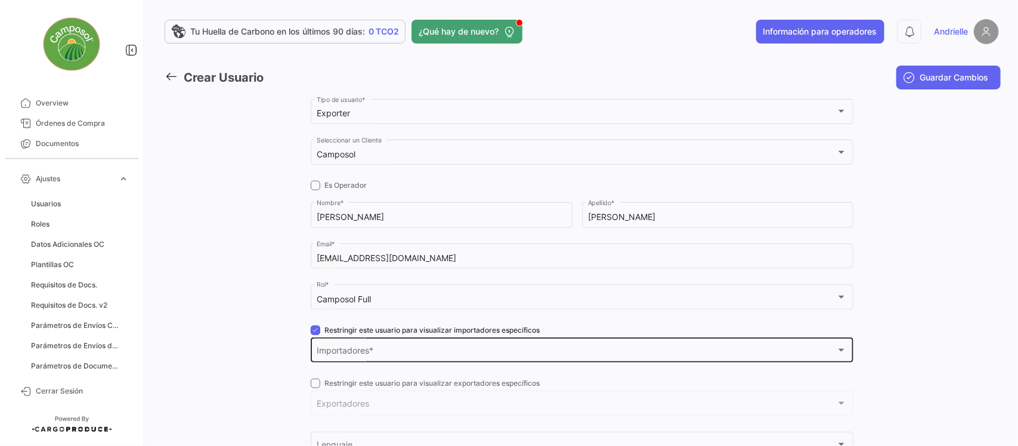
click at [344, 351] on span "Importadores" at bounding box center [577, 353] width 520 height 10
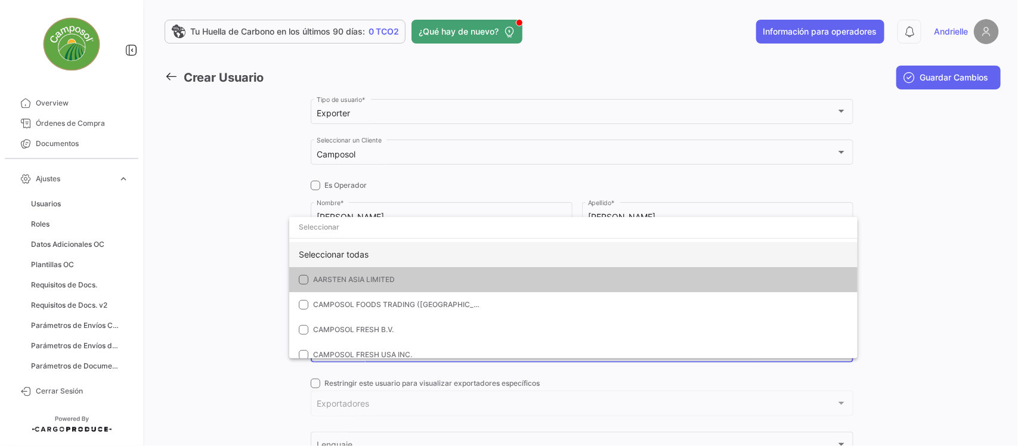
click at [340, 252] on div "Seleccionar todas" at bounding box center [573, 254] width 569 height 25
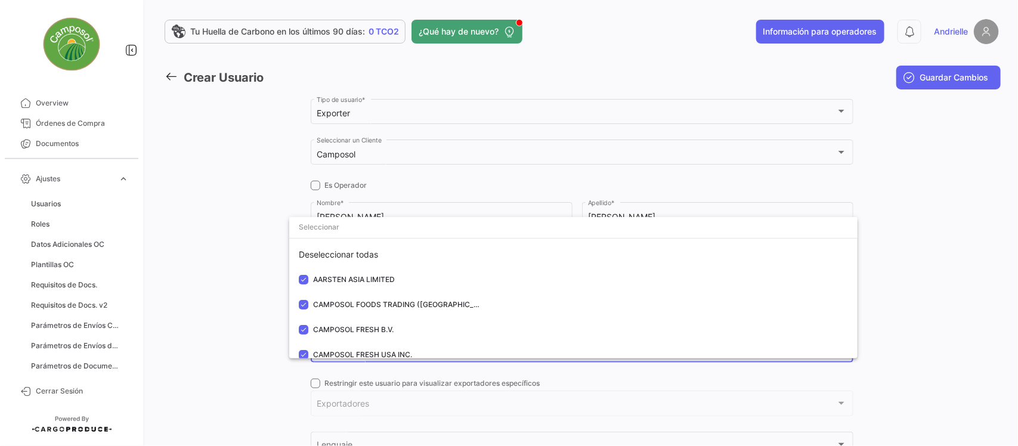
click at [188, 262] on div at bounding box center [509, 223] width 1018 height 446
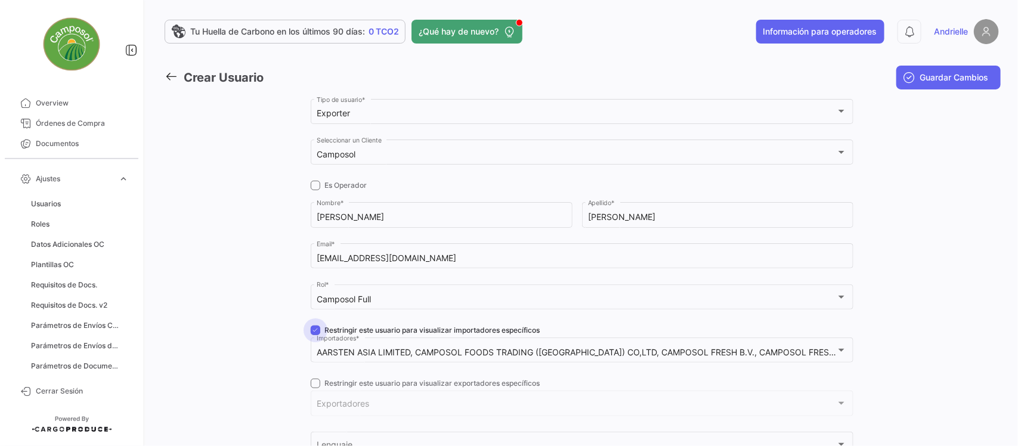
click at [311, 327] on span at bounding box center [316, 331] width 10 height 10
click at [315, 335] on input "Restringir este usuario para visualizar importadores específicos" at bounding box center [315, 335] width 1 height 1
checkbox input "false"
click at [311, 385] on span at bounding box center [316, 384] width 10 height 10
click at [315, 388] on input "Restringir este usuario para visualizar exportadores específicos" at bounding box center [315, 388] width 1 height 1
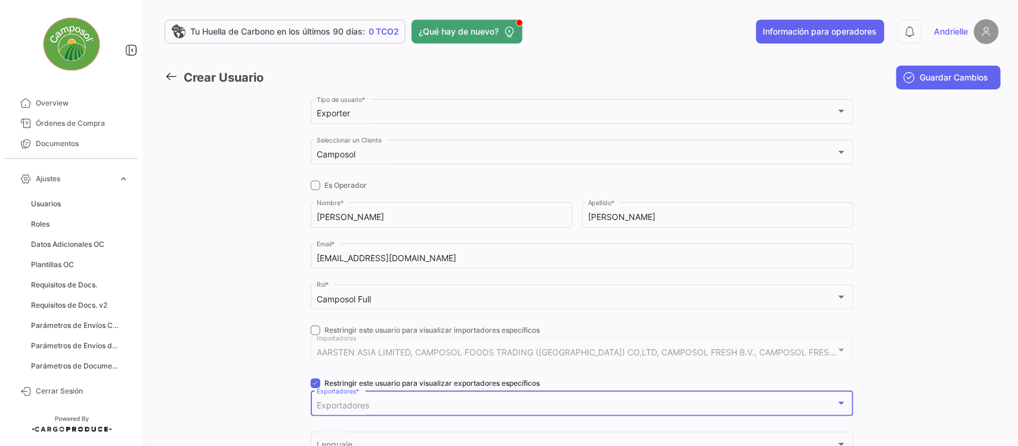
click at [335, 407] on span "Exportadores" at bounding box center [343, 405] width 52 height 10
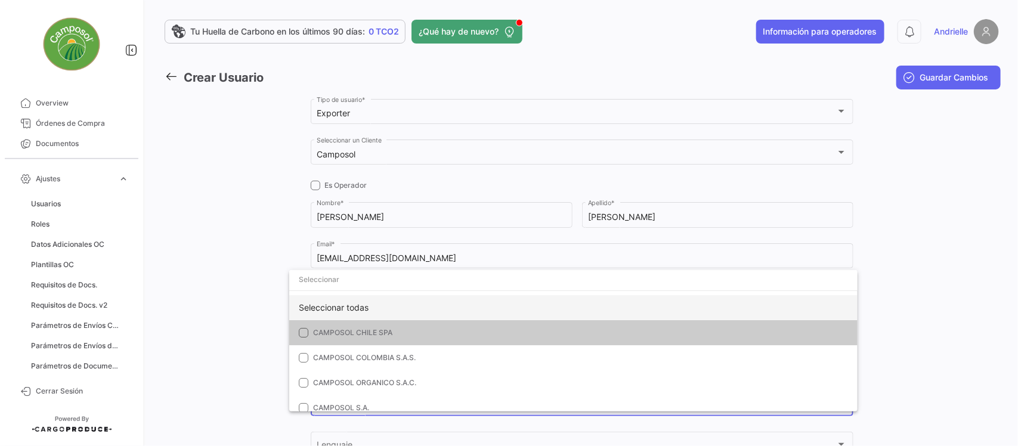
click at [343, 307] on div "Seleccionar todas" at bounding box center [573, 307] width 569 height 25
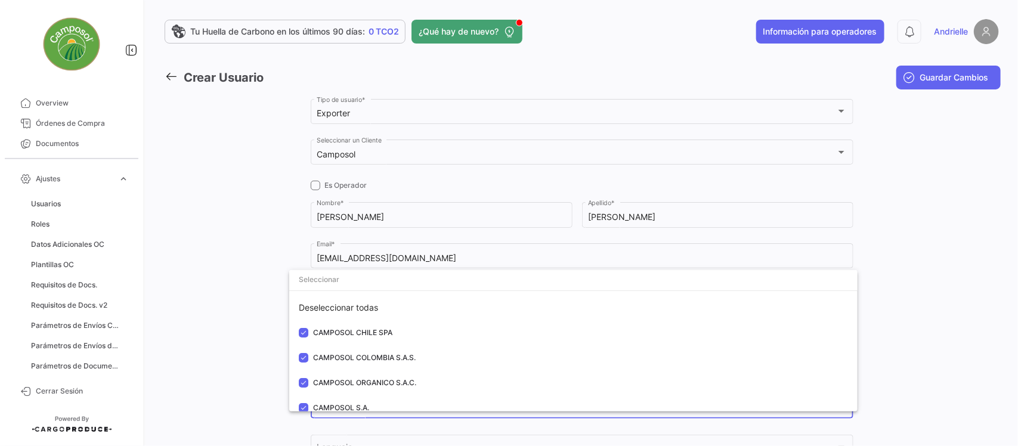
drag, startPoint x: 212, startPoint y: 297, endPoint x: 270, endPoint y: 314, distance: 60.4
click at [221, 299] on div at bounding box center [509, 223] width 1018 height 446
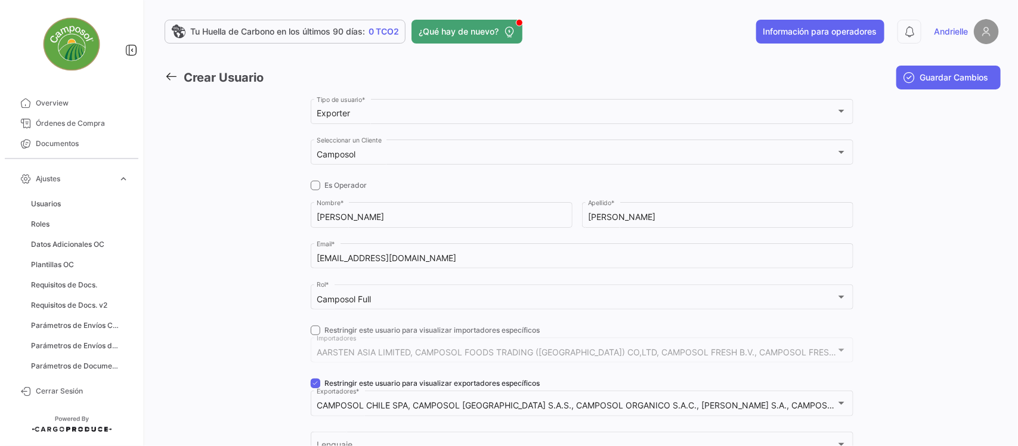
click at [311, 379] on span at bounding box center [316, 384] width 10 height 10
click at [315, 388] on input "Restringir este usuario para visualizar exportadores específicos" at bounding box center [315, 388] width 1 height 1
checkbox input "false"
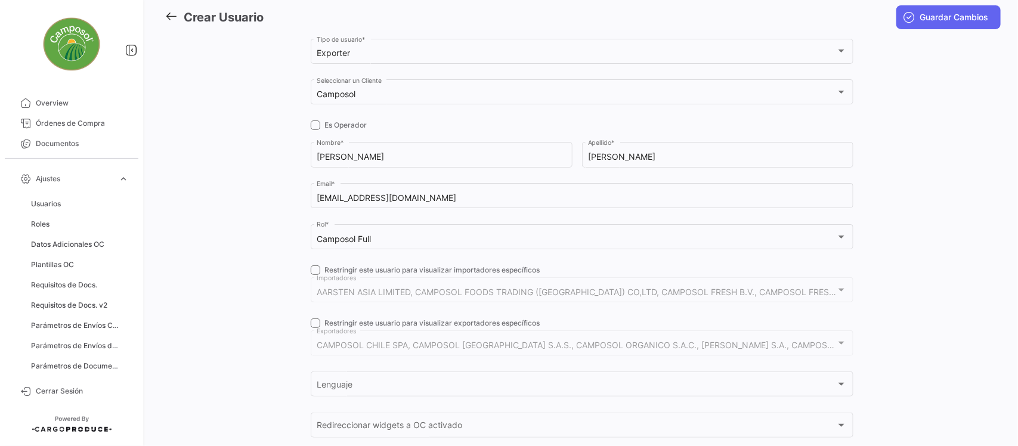
scroll to position [149, 0]
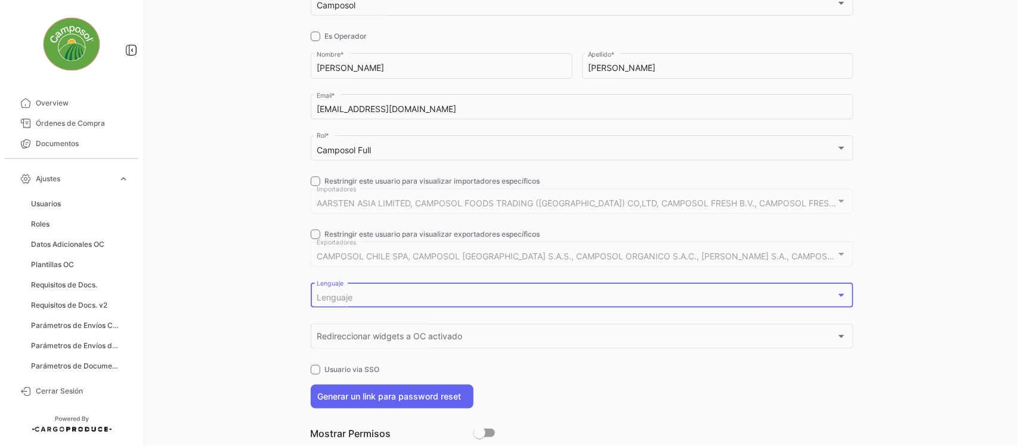
click at [378, 296] on div "Lenguaje" at bounding box center [577, 298] width 520 height 10
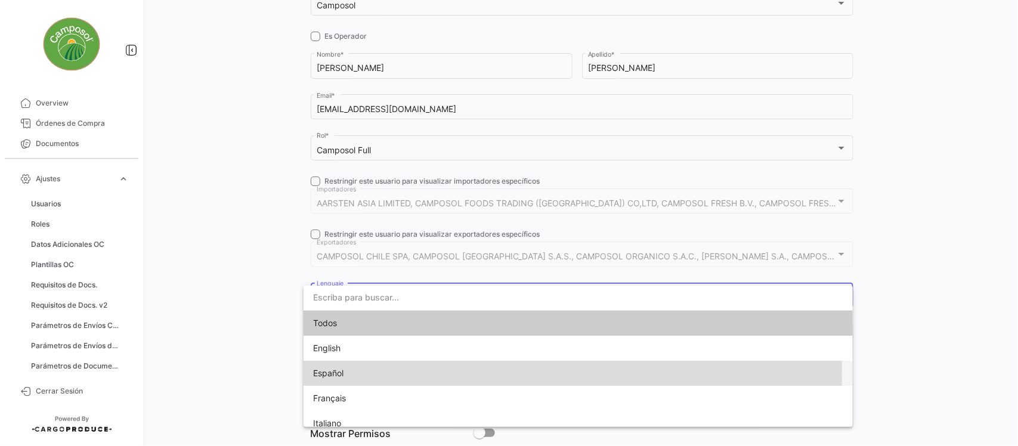
click at [353, 373] on span "Español" at bounding box center [396, 373] width 167 height 25
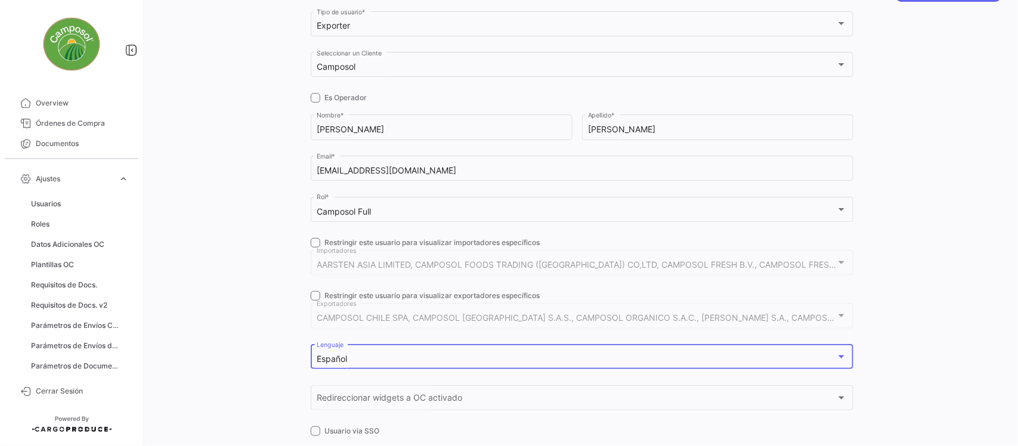
scroll to position [0, 0]
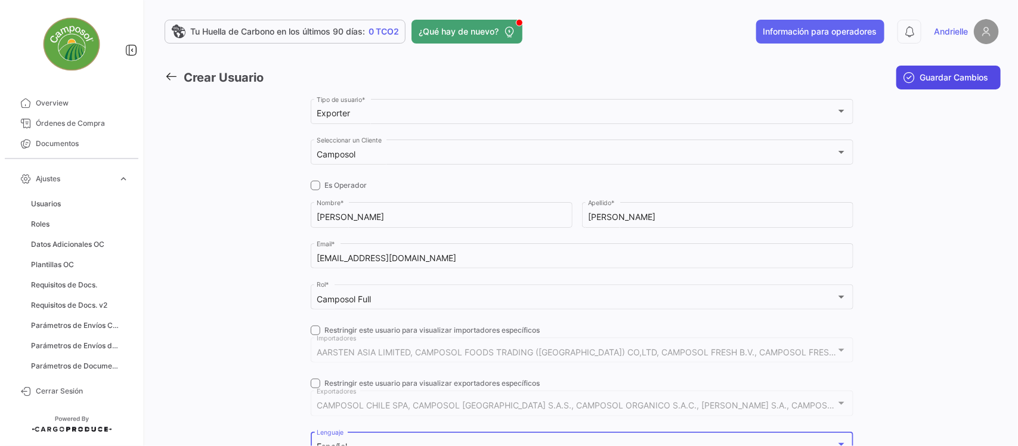
click at [972, 76] on span "Guardar Cambios" at bounding box center [955, 78] width 69 height 12
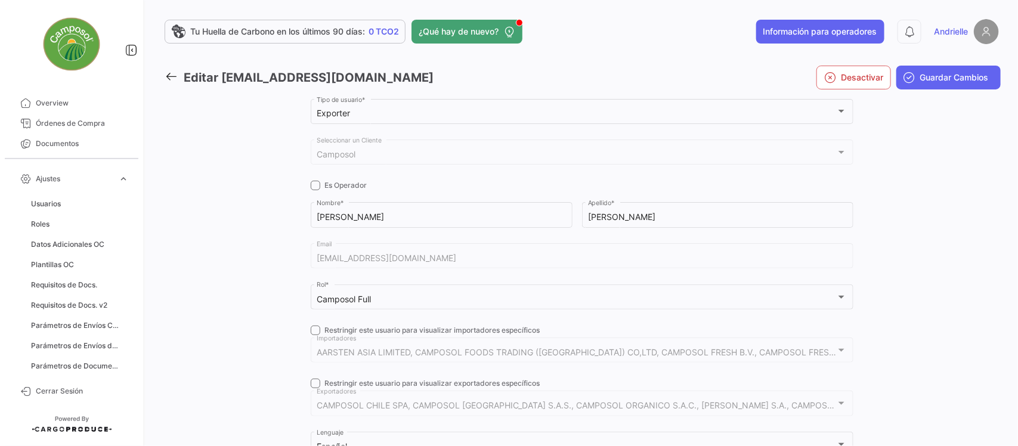
click at [171, 73] on icon at bounding box center [171, 76] width 13 height 13
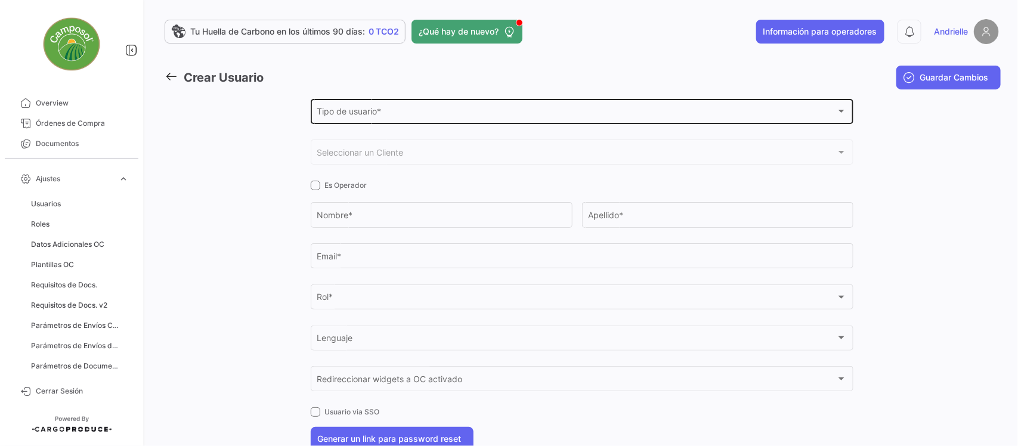
click at [363, 106] on div "Tipo de usuario * Tipo de usuario *" at bounding box center [582, 110] width 530 height 27
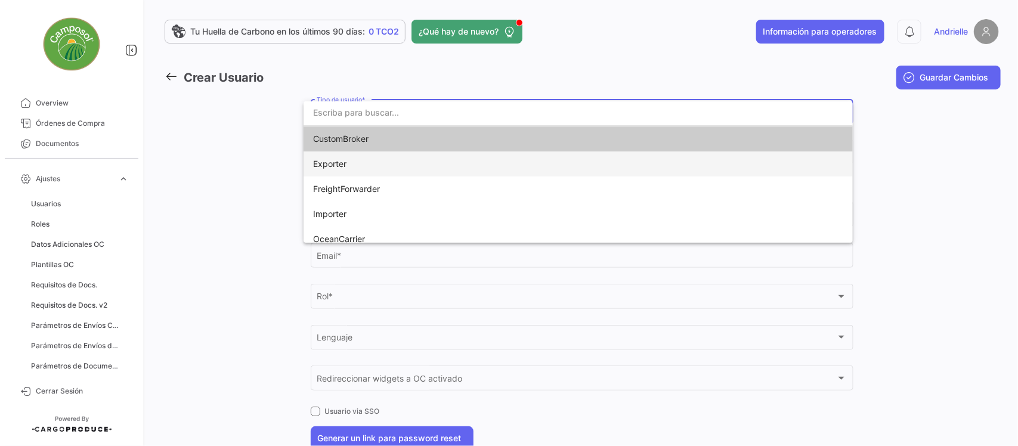
drag, startPoint x: 349, startPoint y: 160, endPoint x: 347, endPoint y: 169, distance: 9.3
click at [349, 161] on span "Exporter" at bounding box center [396, 164] width 167 height 25
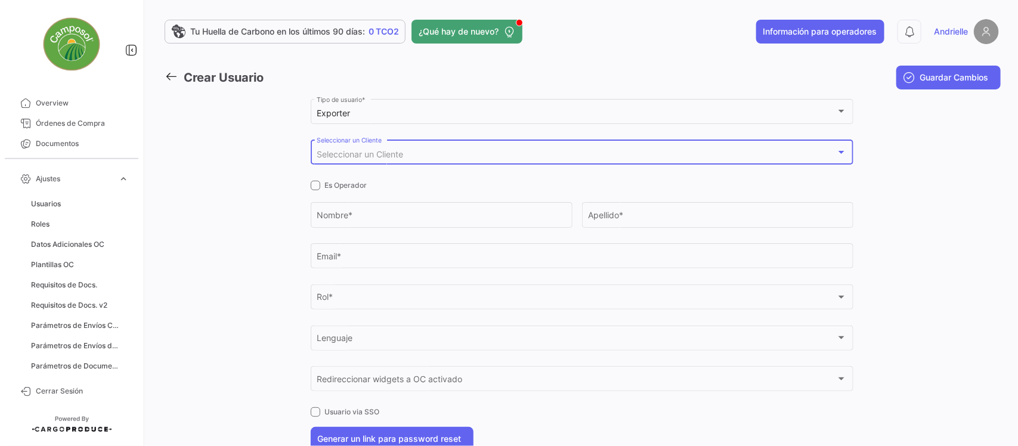
click at [350, 153] on span "Seleccionar un Cliente" at bounding box center [360, 154] width 87 height 10
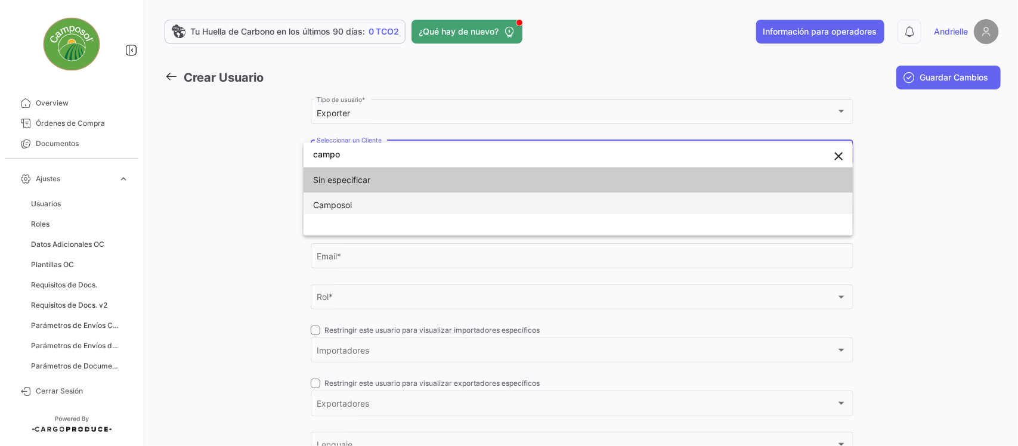
type input "campo"
click at [386, 205] on span "Camposol" at bounding box center [396, 205] width 167 height 25
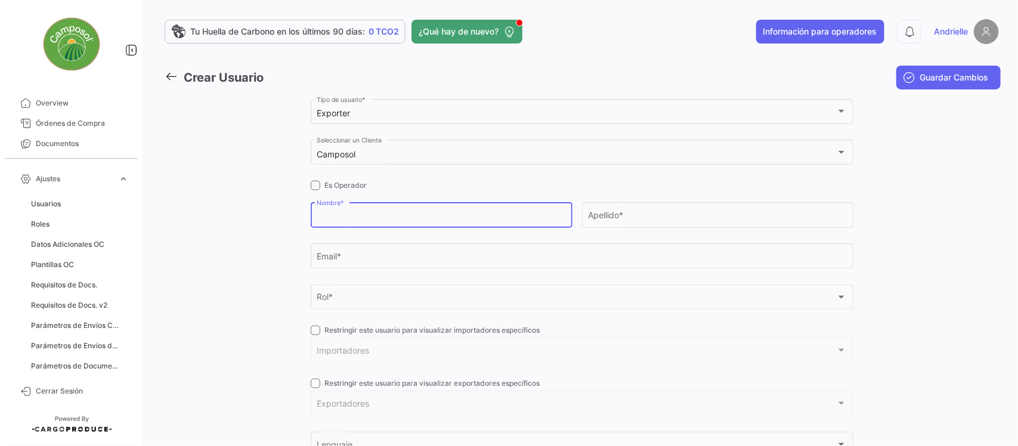
click at [370, 218] on input "Nombre *" at bounding box center [441, 217] width 249 height 10
type input "Cindy"
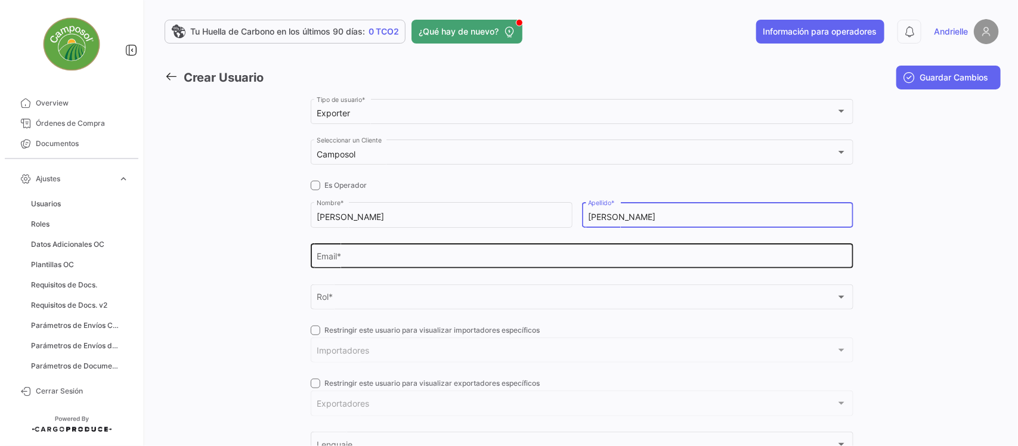
type input "Diaz"
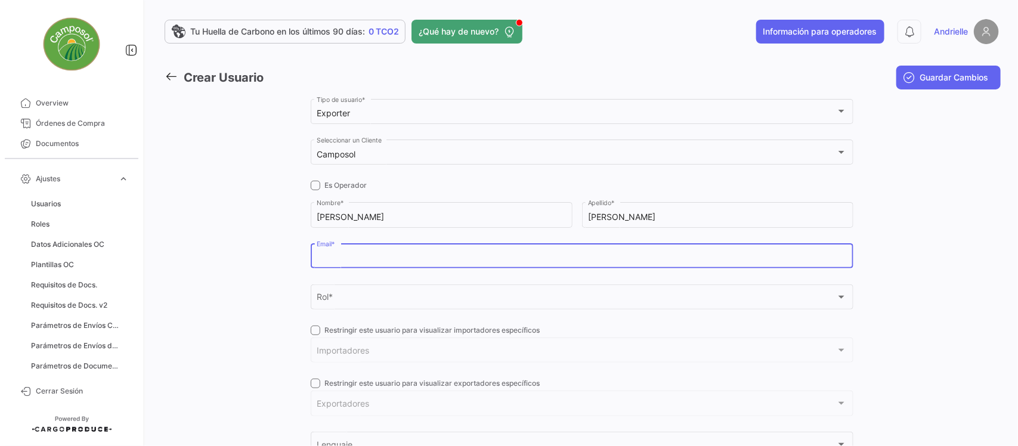
click at [338, 261] on input "Email *" at bounding box center [582, 259] width 530 height 10
paste input "cdiazl@camposol.com"
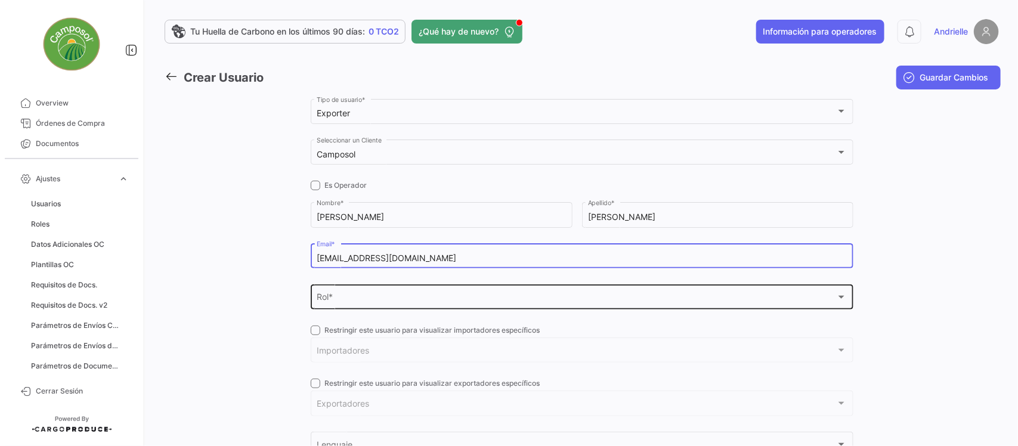
type input "cdiazl@camposol.com"
click at [326, 300] on span "Rol *" at bounding box center [577, 300] width 520 height 10
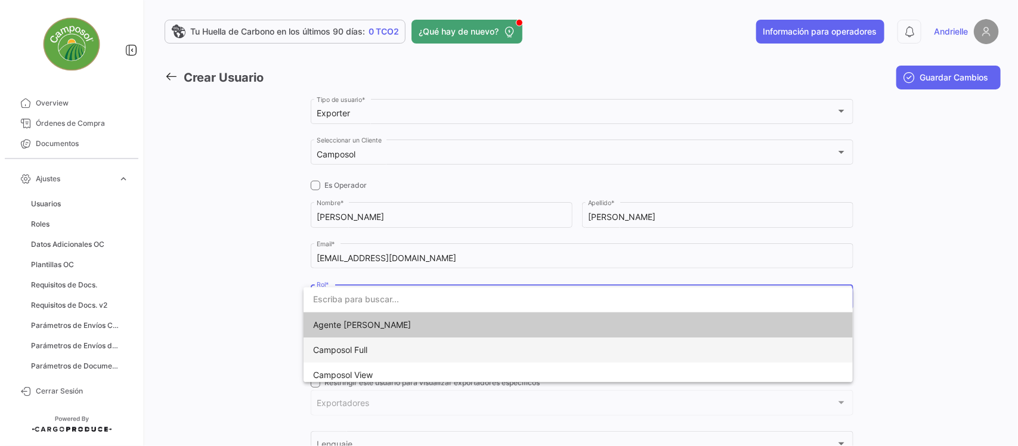
click at [352, 349] on span "Camposol Full" at bounding box center [340, 350] width 54 height 10
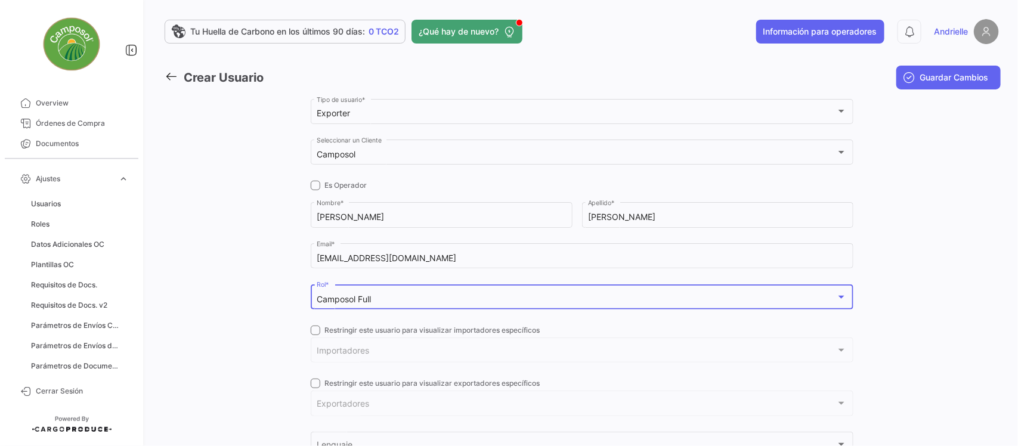
click at [313, 326] on span at bounding box center [316, 331] width 10 height 10
click at [315, 335] on input "Restringir este usuario para visualizar importadores específicos" at bounding box center [315, 335] width 1 height 1
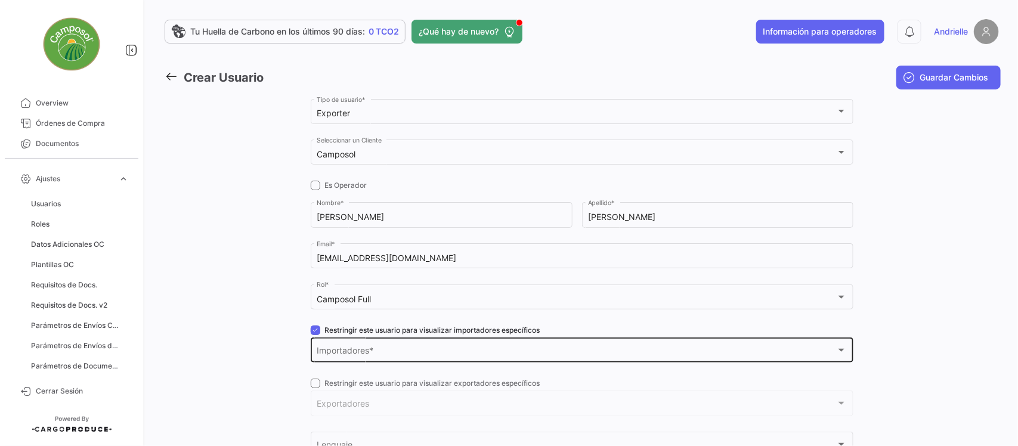
click at [335, 345] on div "Importadores Importadores *" at bounding box center [582, 349] width 530 height 27
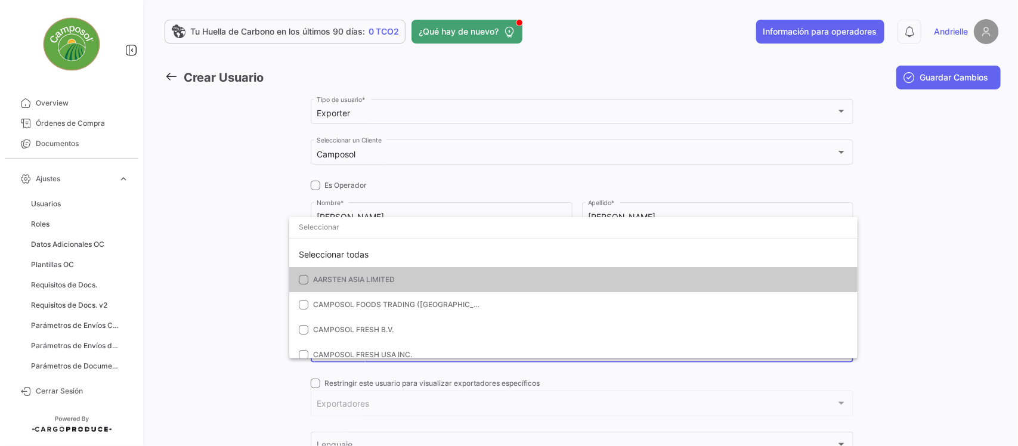
drag, startPoint x: 344, startPoint y: 252, endPoint x: 228, endPoint y: 252, distance: 115.7
click at [342, 251] on div "Seleccionar todas" at bounding box center [573, 254] width 569 height 25
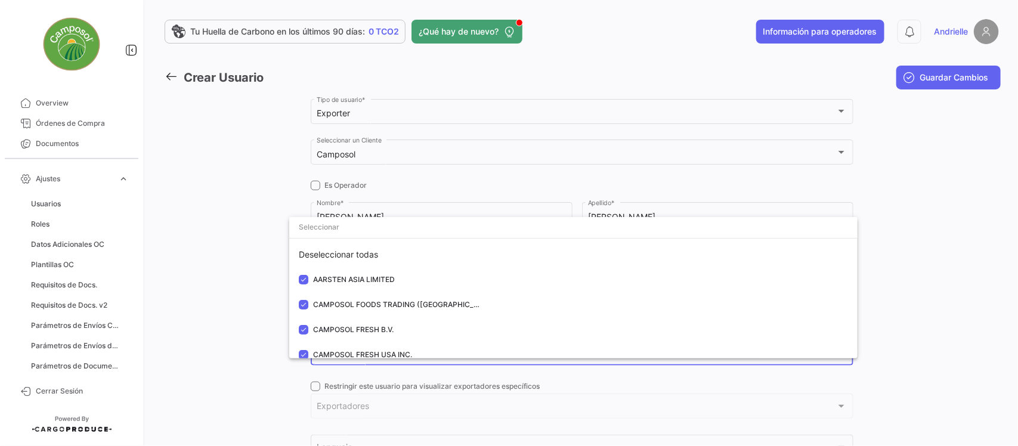
drag, startPoint x: 218, startPoint y: 252, endPoint x: 298, endPoint y: 258, distance: 80.7
click at [218, 252] on div at bounding box center [509, 223] width 1018 height 446
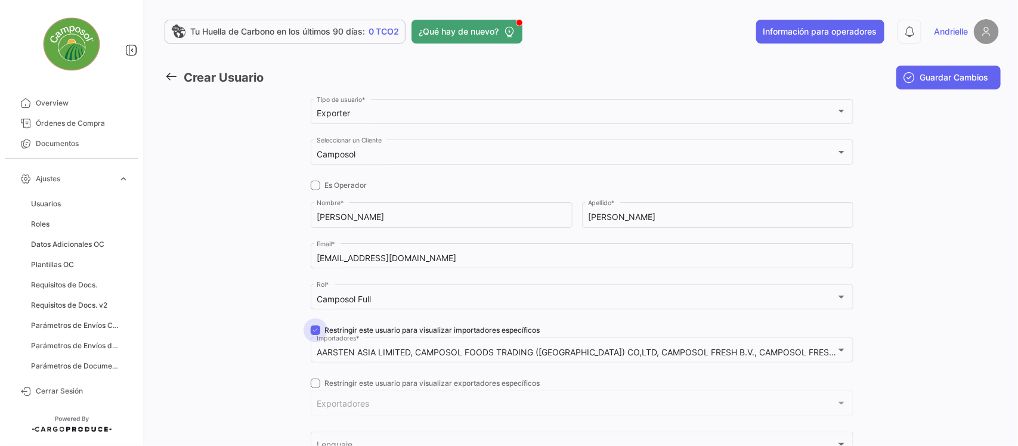
click at [311, 327] on span at bounding box center [316, 331] width 10 height 10
click at [315, 335] on input "Restringir este usuario para visualizar importadores específicos" at bounding box center [315, 335] width 1 height 1
checkbox input "false"
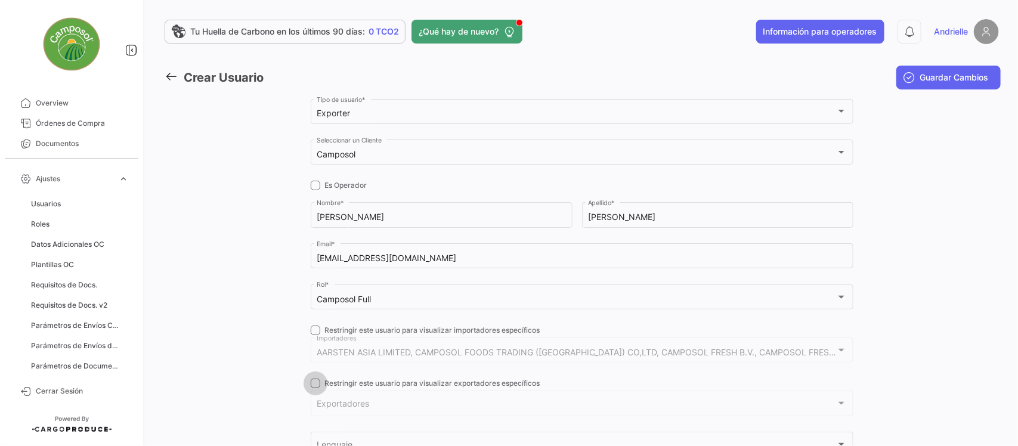
click at [317, 387] on label "Restringir este usuario para visualizar exportadores específicos" at bounding box center [426, 383] width 230 height 11
click at [316, 388] on input "Restringir este usuario para visualizar exportadores específicos" at bounding box center [315, 388] width 1 height 1
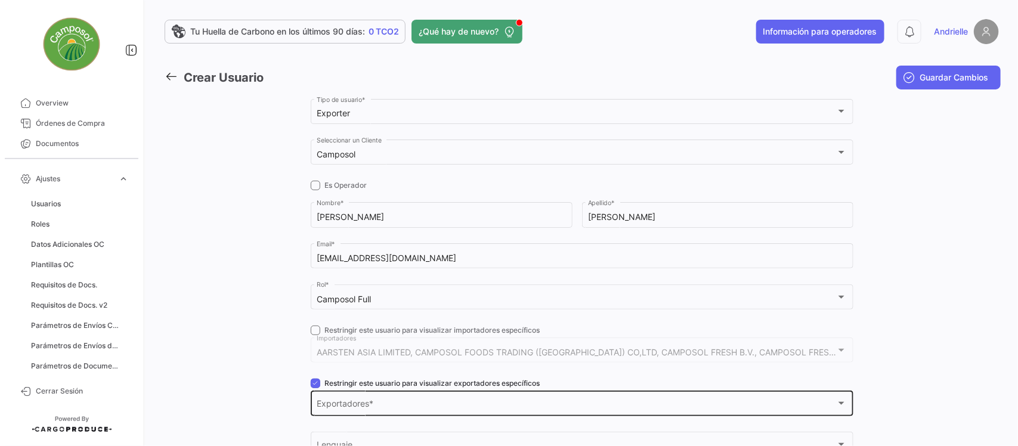
click at [336, 399] on div "Exportadores Exportadores *" at bounding box center [582, 402] width 530 height 27
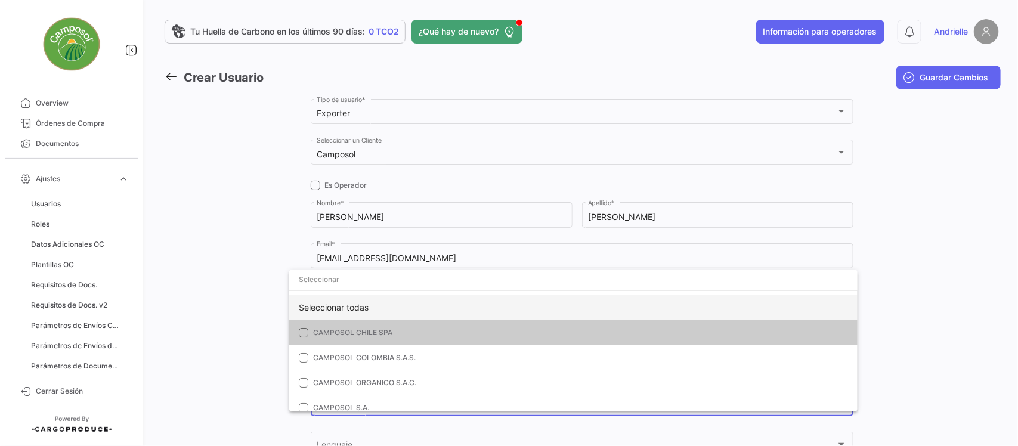
click at [315, 299] on div "Seleccionar todas" at bounding box center [573, 307] width 569 height 25
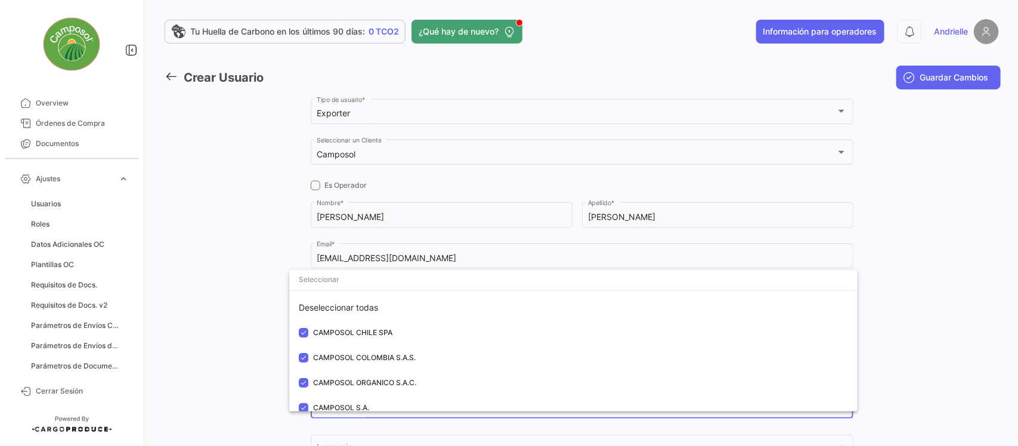
drag, startPoint x: 231, startPoint y: 301, endPoint x: 289, endPoint y: 323, distance: 61.7
click at [233, 302] on div at bounding box center [509, 223] width 1018 height 446
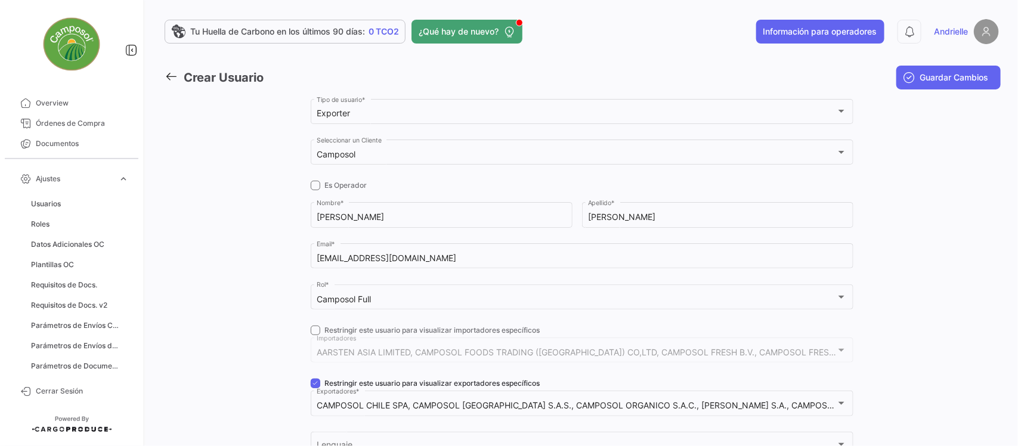
click at [315, 382] on span at bounding box center [316, 384] width 10 height 10
click at [315, 388] on input "Restringir este usuario para visualizar exportadores específicos" at bounding box center [315, 388] width 1 height 1
checkbox input "false"
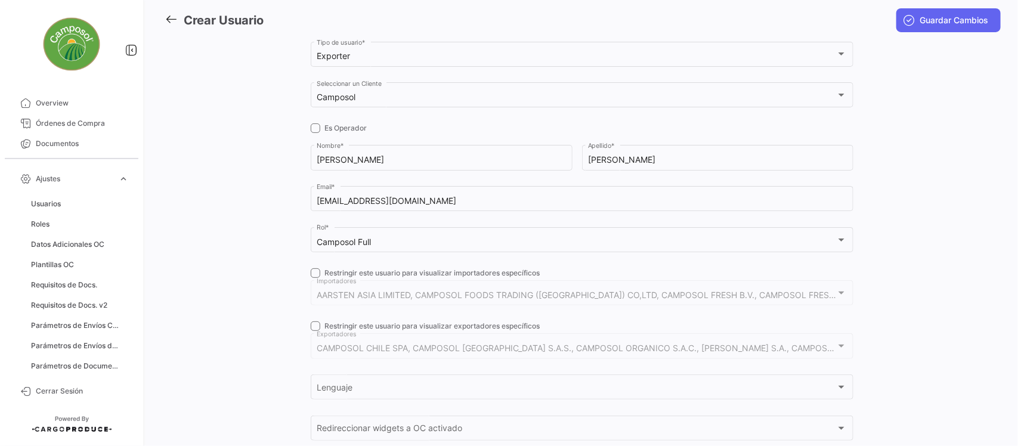
scroll to position [149, 0]
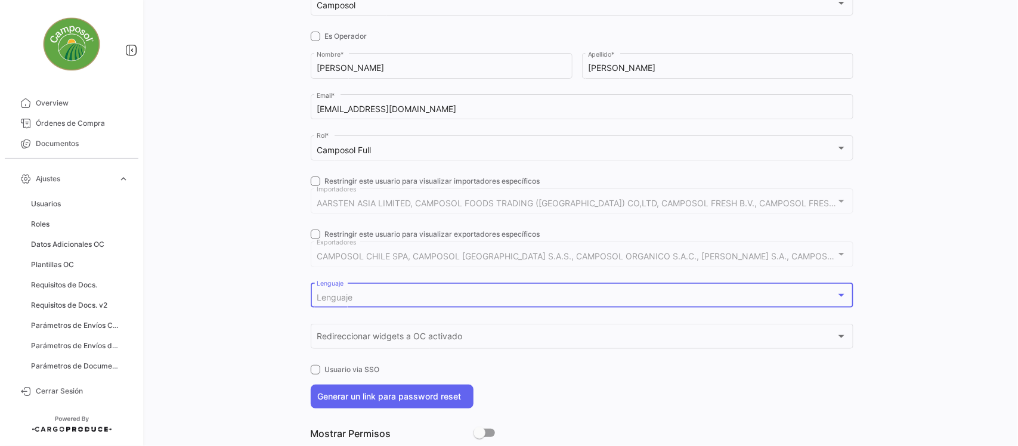
click at [363, 301] on div "Lenguaje" at bounding box center [577, 298] width 520 height 10
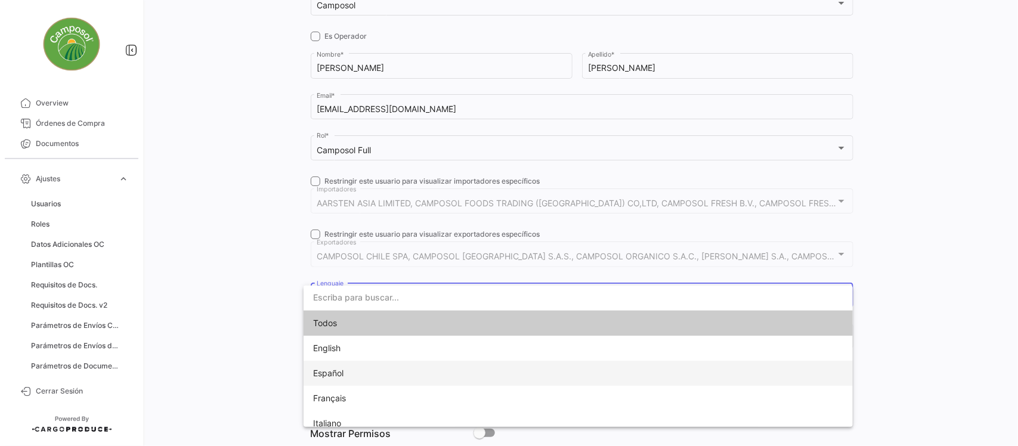
click at [367, 367] on span "Español" at bounding box center [396, 373] width 167 height 25
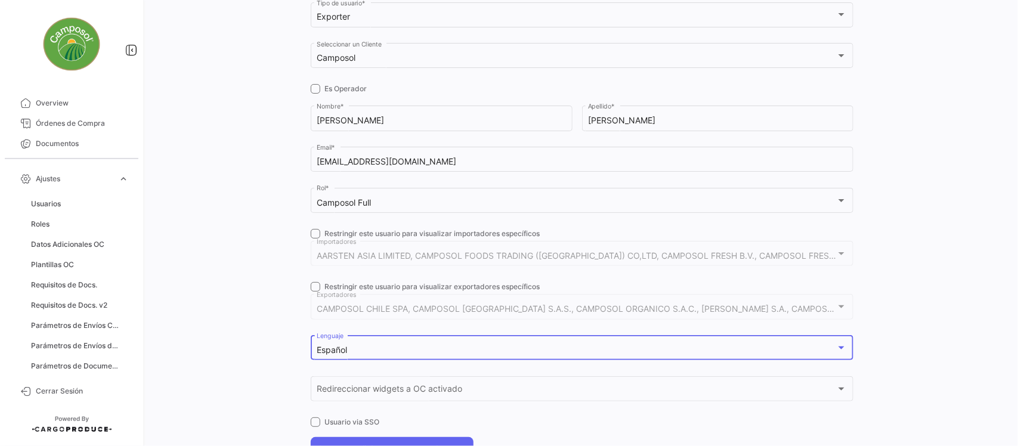
scroll to position [0, 0]
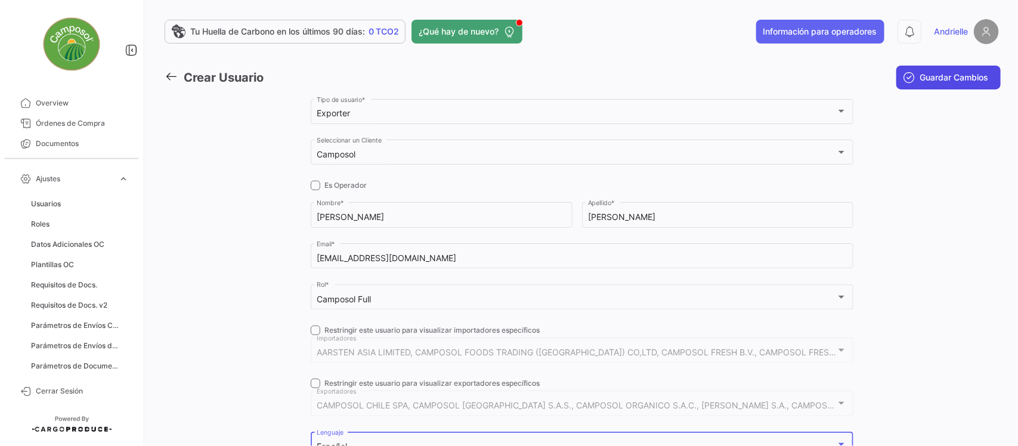
click at [952, 73] on span "Guardar Cambios" at bounding box center [955, 78] width 69 height 12
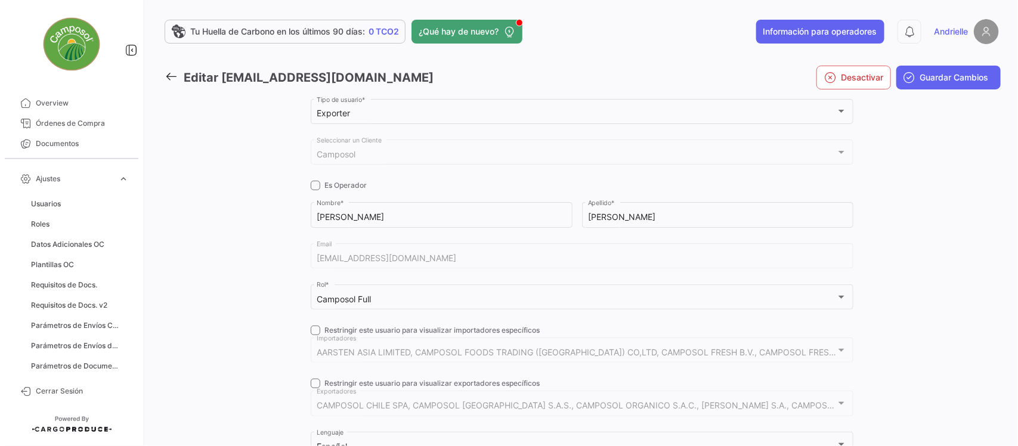
click at [174, 76] on icon at bounding box center [171, 76] width 13 height 13
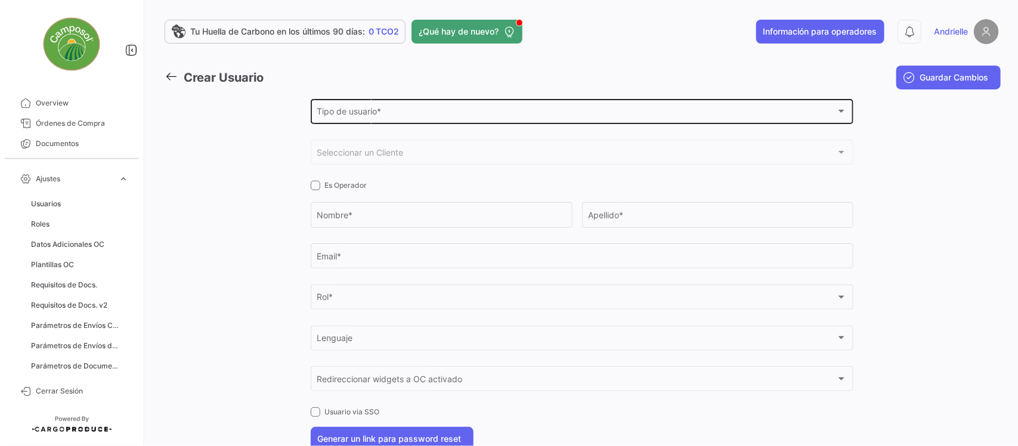
click at [358, 113] on span "Tipo de usuario *" at bounding box center [577, 114] width 520 height 10
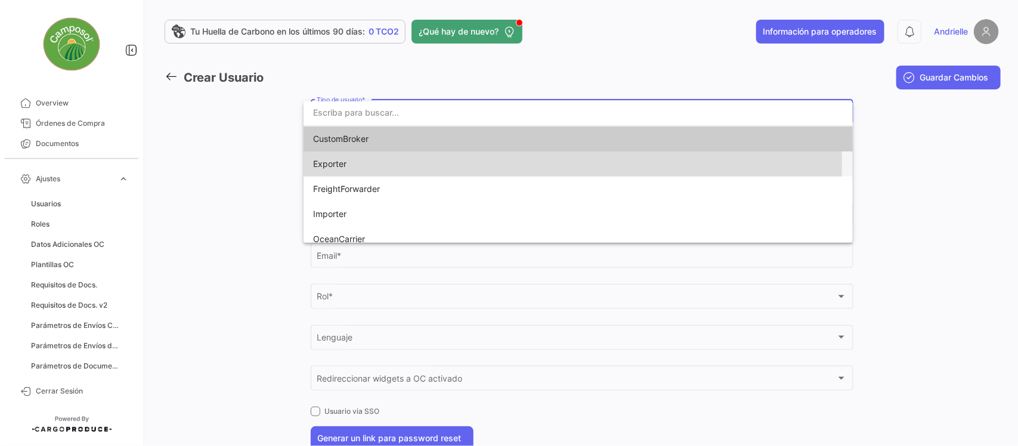
click at [357, 163] on span "Exporter" at bounding box center [396, 164] width 167 height 25
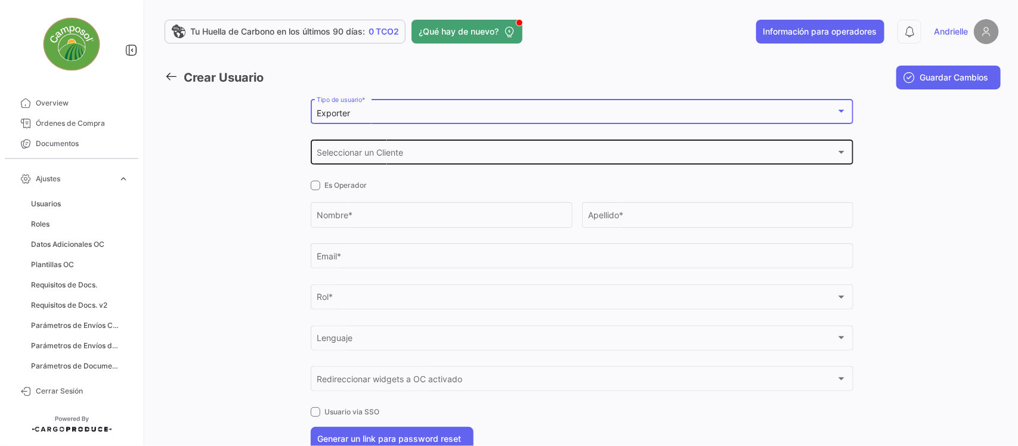
click at [368, 155] on span "Seleccionar un Cliente" at bounding box center [577, 155] width 520 height 10
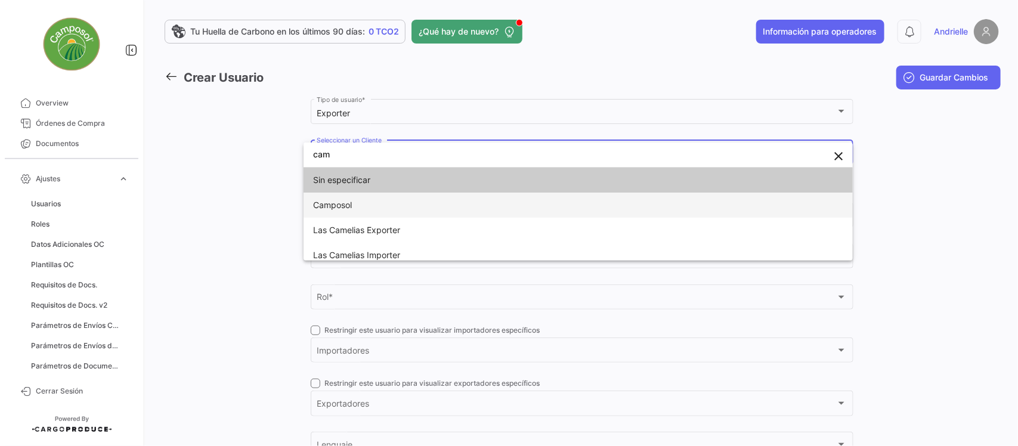
type input "cam"
click at [352, 209] on span "Camposol" at bounding box center [332, 205] width 39 height 10
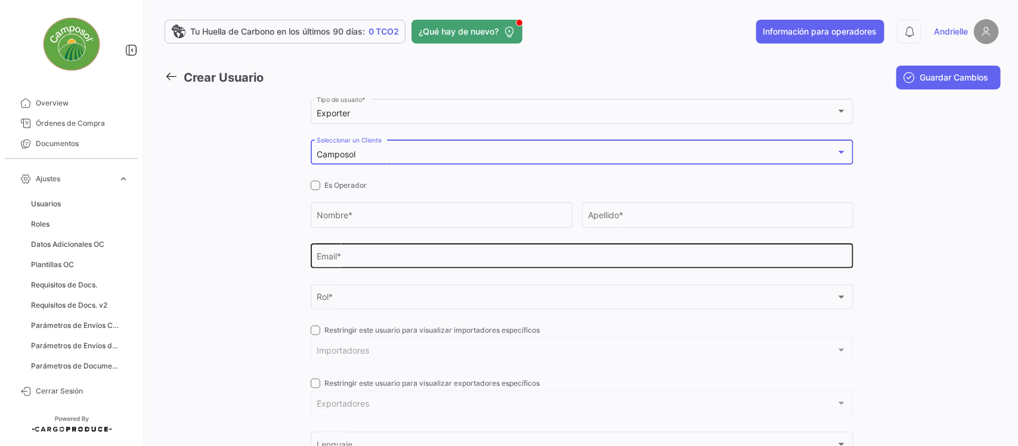
click at [329, 252] on div "Email *" at bounding box center [582, 255] width 530 height 27
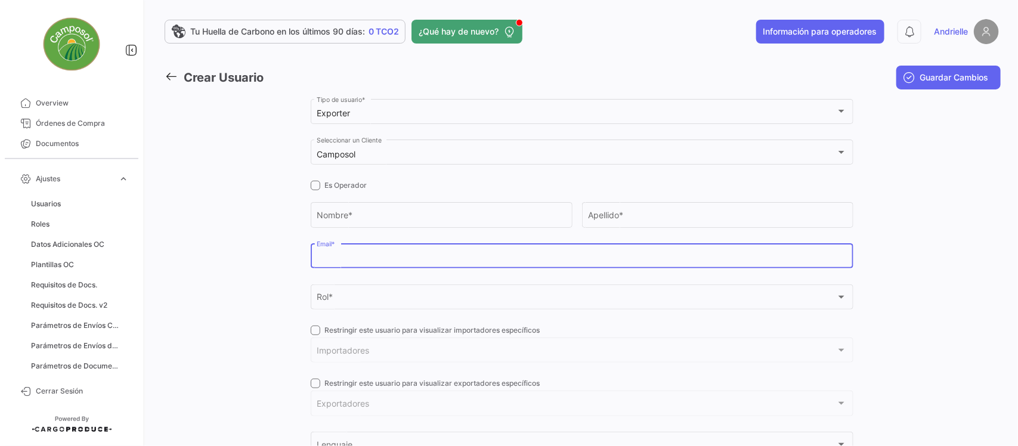
paste input "gnavarro@camposol.com"
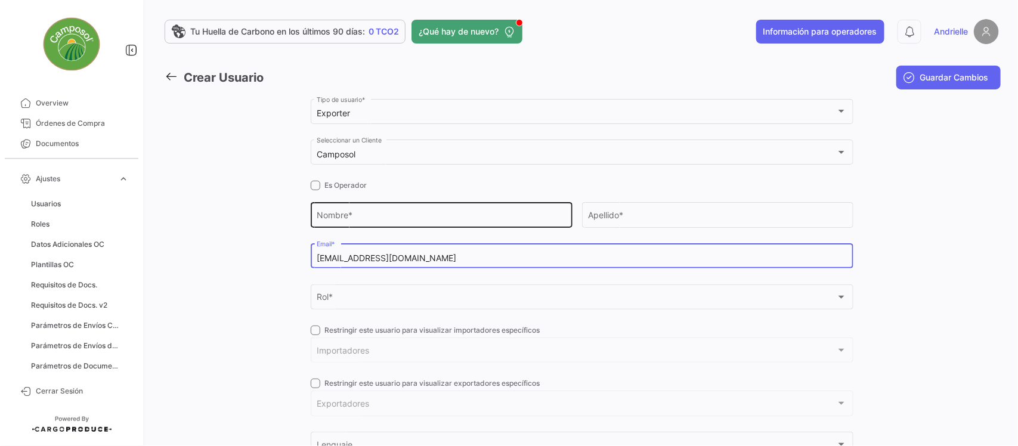
type input "gnavarro@camposol.com"
click at [351, 206] on div "Nombre *" at bounding box center [441, 213] width 249 height 27
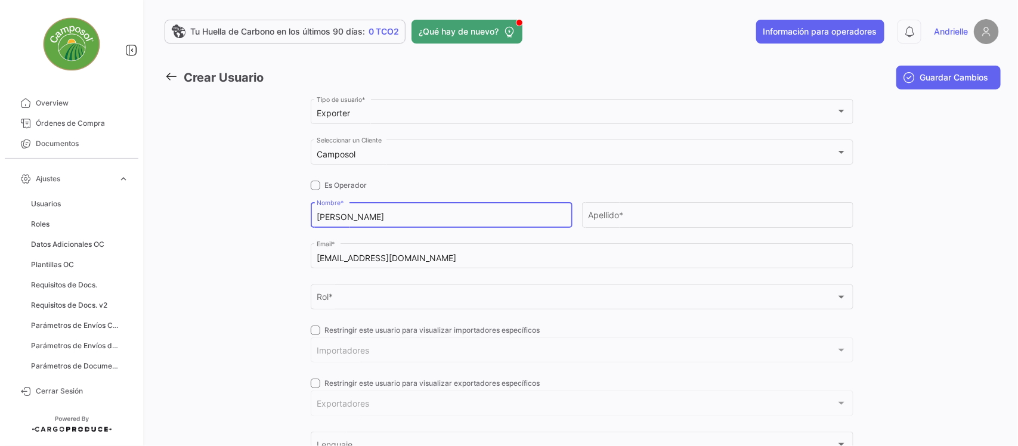
type input "Gabriel"
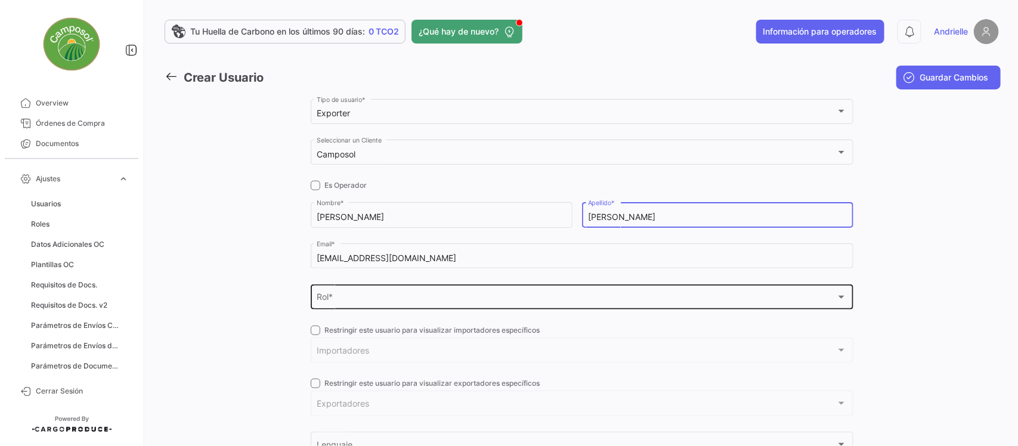
type input "Navarro"
click at [326, 288] on div "Rol * Rol *" at bounding box center [582, 295] width 530 height 27
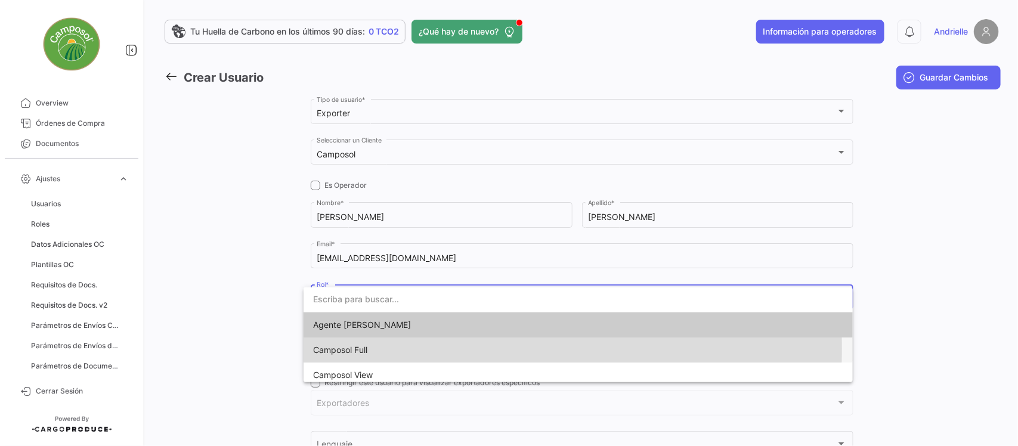
click at [341, 349] on span "Camposol Full" at bounding box center [340, 350] width 54 height 10
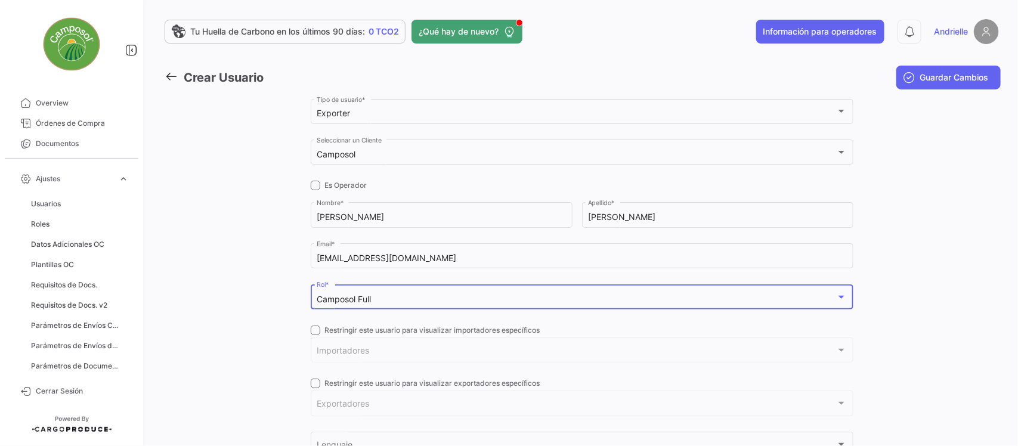
click at [314, 326] on span at bounding box center [316, 331] width 10 height 10
click at [315, 335] on input "Restringir este usuario para visualizar importadores específicos" at bounding box center [315, 335] width 1 height 1
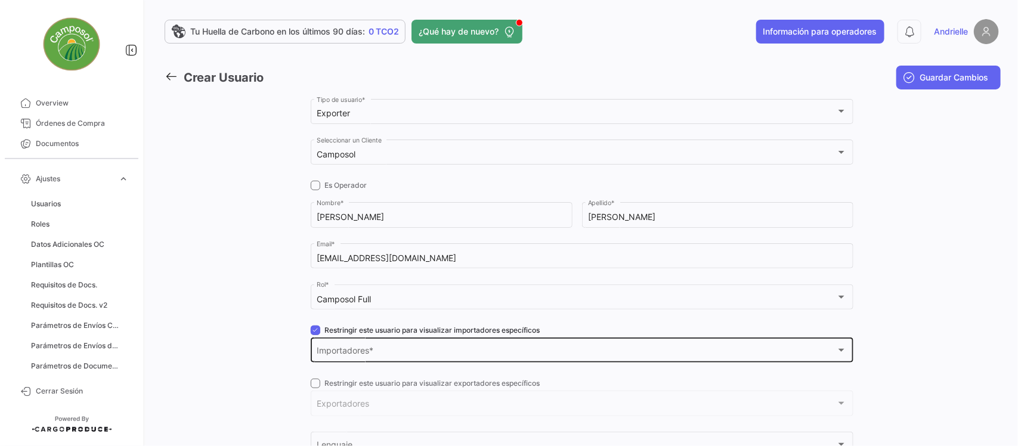
click at [324, 343] on div "Importadores Importadores *" at bounding box center [582, 349] width 530 height 27
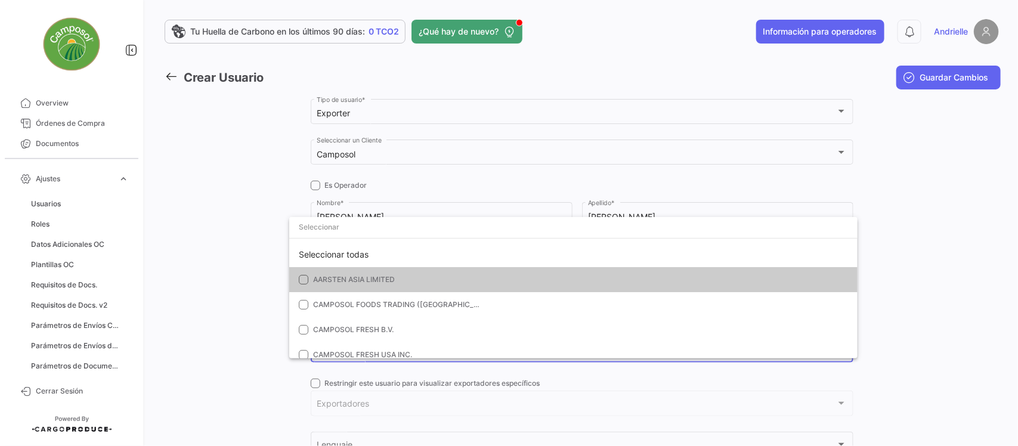
drag, startPoint x: 344, startPoint y: 254, endPoint x: 234, endPoint y: 268, distance: 110.7
click at [343, 254] on div "Seleccionar todas" at bounding box center [573, 254] width 569 height 25
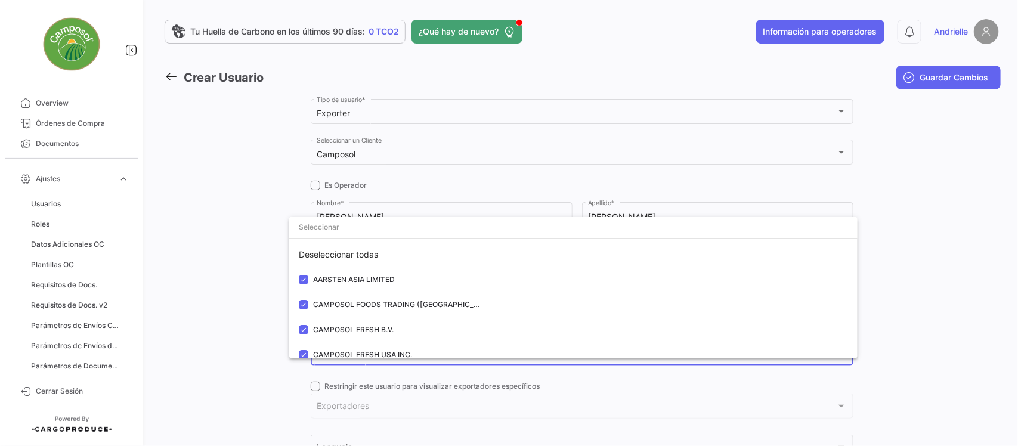
click at [203, 270] on div at bounding box center [509, 223] width 1018 height 446
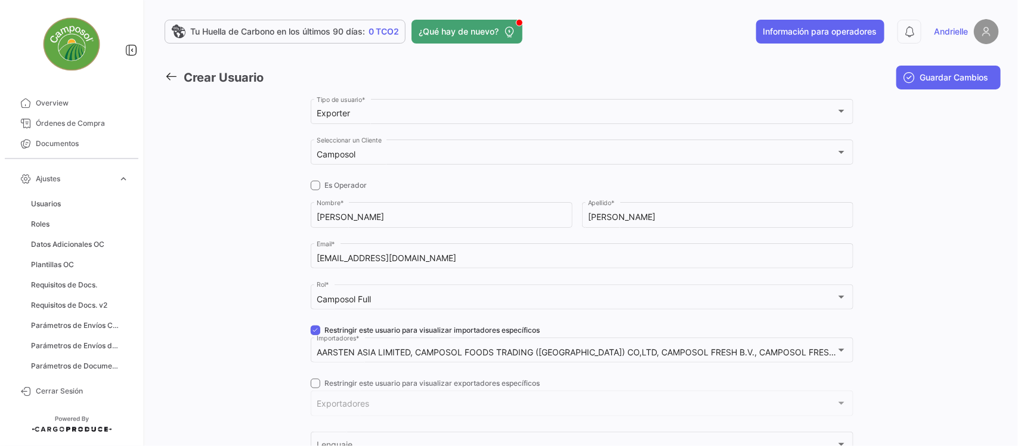
click at [315, 332] on span at bounding box center [316, 331] width 10 height 10
click at [315, 335] on input "Restringir este usuario para visualizar importadores específicos" at bounding box center [315, 335] width 1 height 1
checkbox input "false"
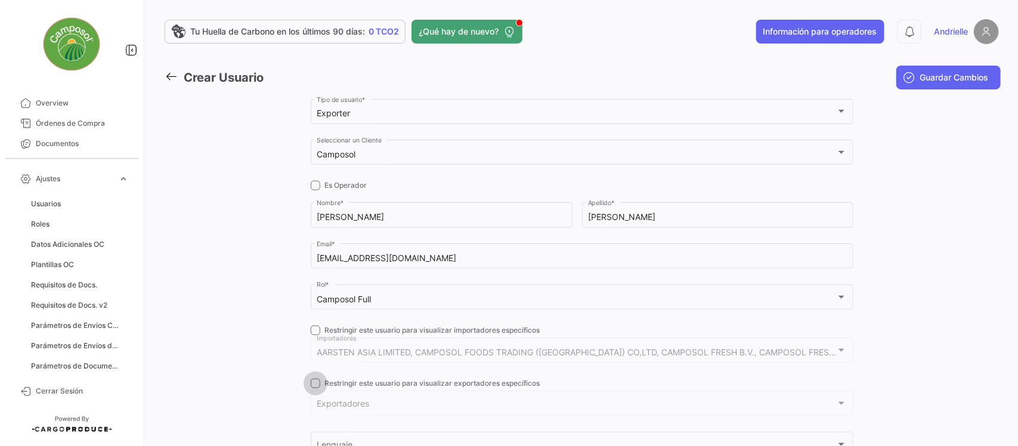
drag, startPoint x: 312, startPoint y: 381, endPoint x: 333, endPoint y: 401, distance: 29.5
click at [312, 382] on span at bounding box center [316, 384] width 10 height 10
click at [315, 388] on input "Restringir este usuario para visualizar exportadores específicos" at bounding box center [315, 388] width 1 height 1
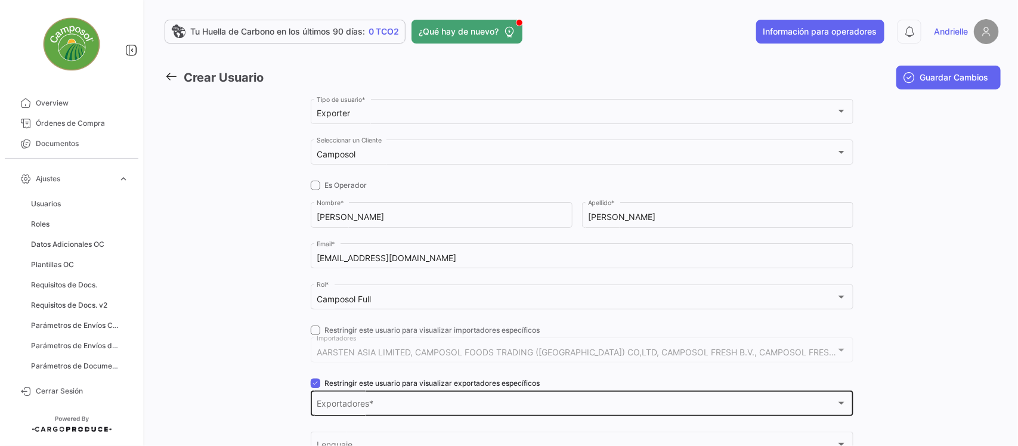
click at [339, 404] on span "Exportadores" at bounding box center [577, 406] width 520 height 10
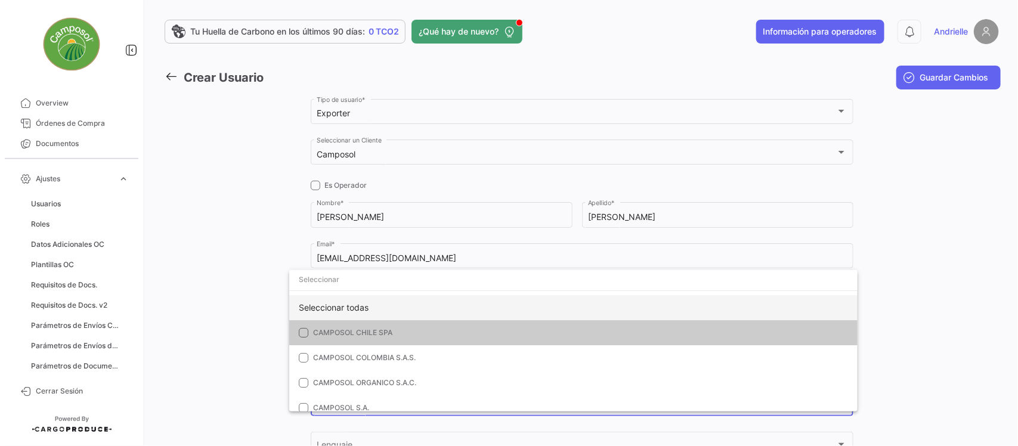
click at [341, 312] on div "Seleccionar todas" at bounding box center [573, 307] width 569 height 25
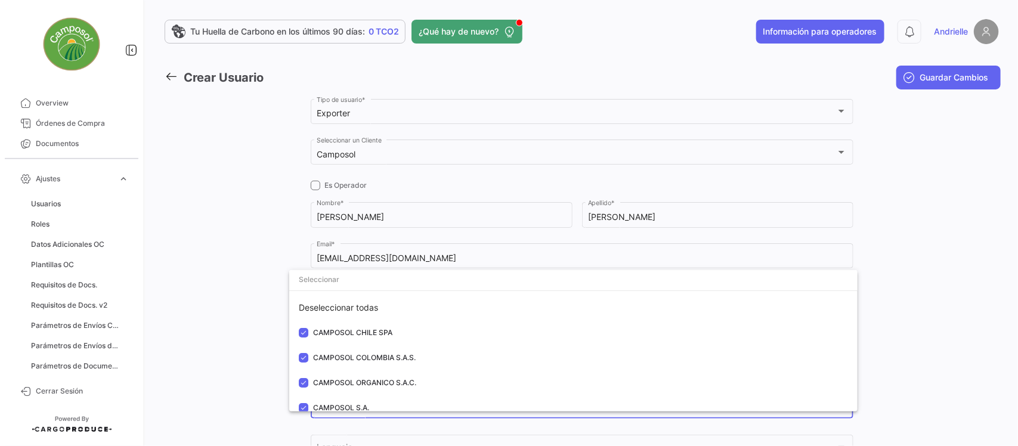
drag, startPoint x: 227, startPoint y: 309, endPoint x: 257, endPoint y: 332, distance: 37.8
click at [226, 311] on div at bounding box center [509, 223] width 1018 height 446
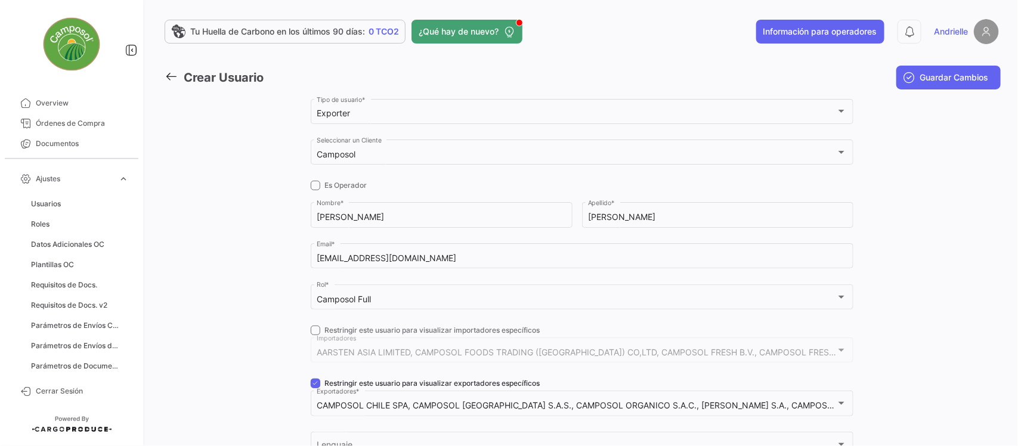
click at [314, 379] on span at bounding box center [316, 384] width 10 height 10
click at [315, 388] on input "Restringir este usuario para visualizar exportadores específicos" at bounding box center [315, 388] width 1 height 1
checkbox input "false"
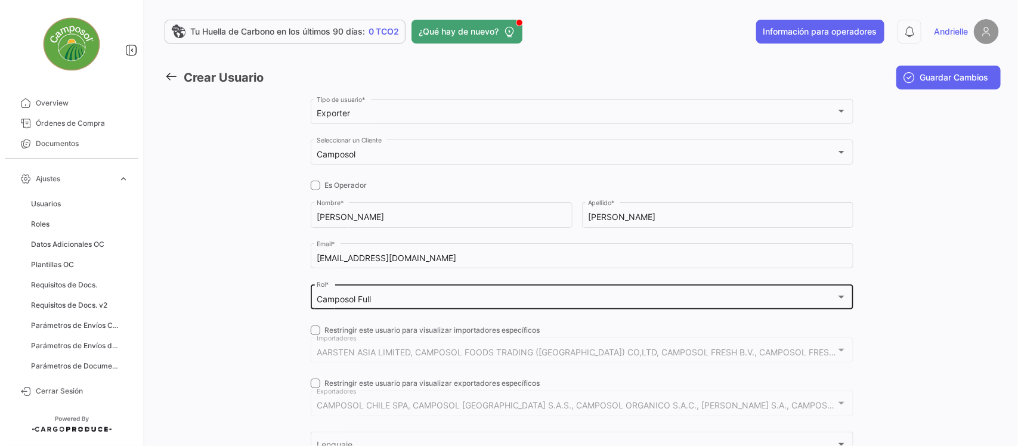
scroll to position [149, 0]
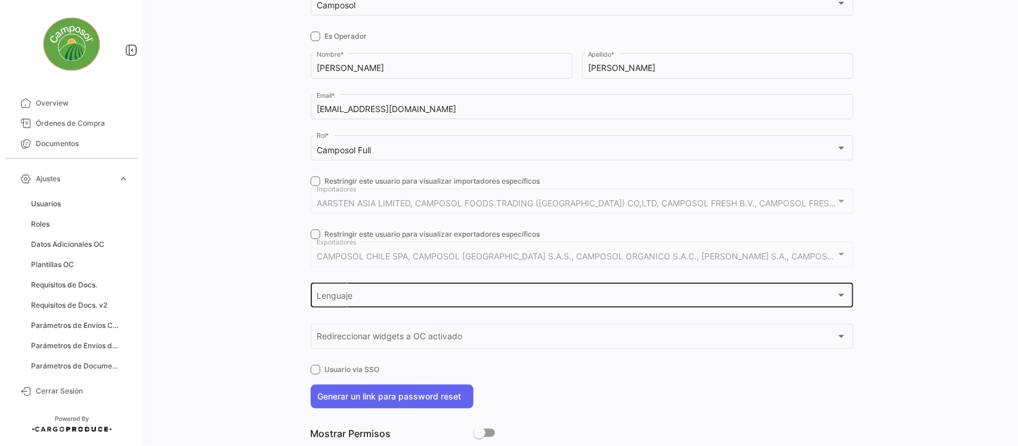
click at [359, 296] on div "Lenguaje" at bounding box center [577, 298] width 520 height 10
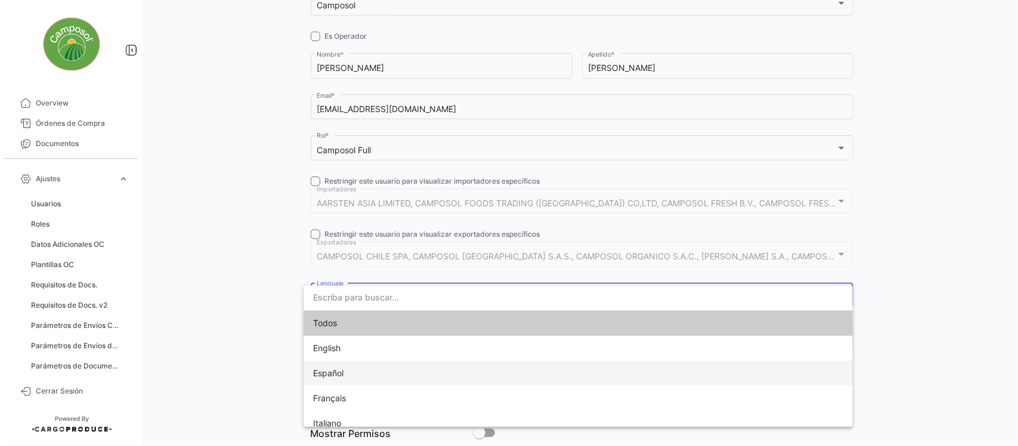
click at [351, 367] on span "Español" at bounding box center [396, 373] width 167 height 25
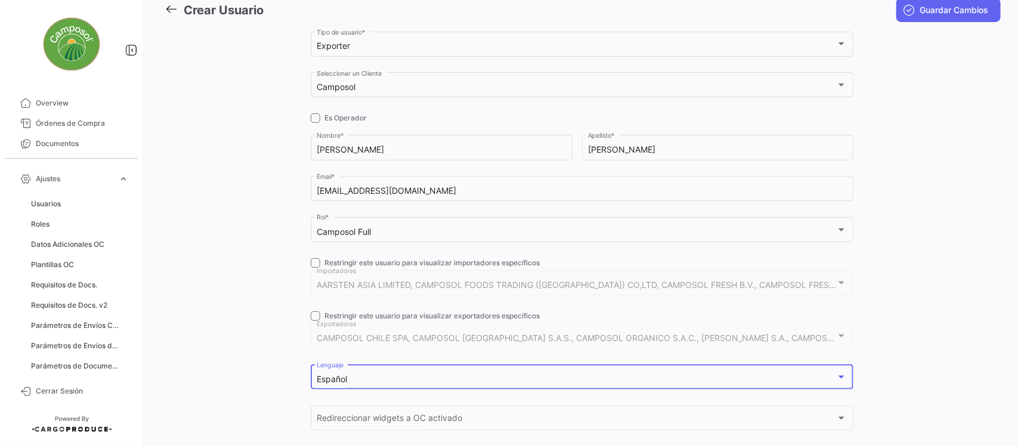
scroll to position [0, 0]
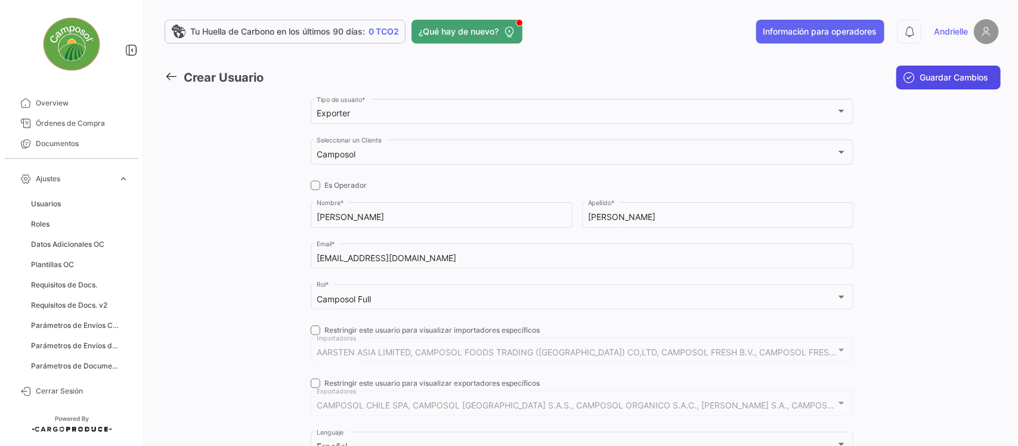
click at [908, 72] on button "Guardar Cambios" at bounding box center [949, 78] width 104 height 24
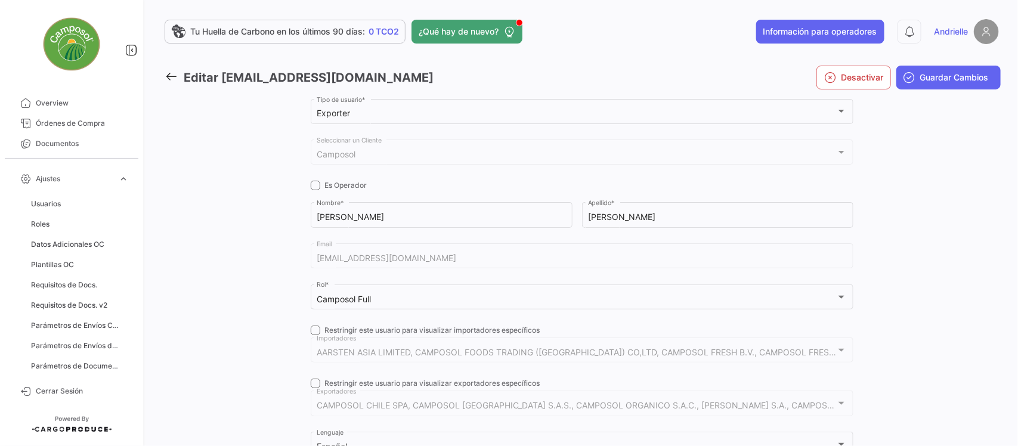
click at [167, 76] on icon at bounding box center [171, 76] width 13 height 13
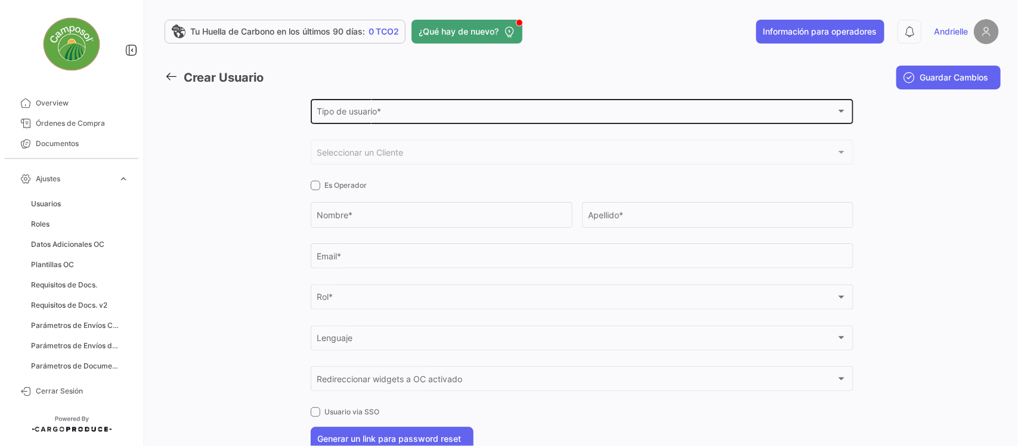
click at [352, 112] on span "Tipo de usuario *" at bounding box center [577, 114] width 520 height 10
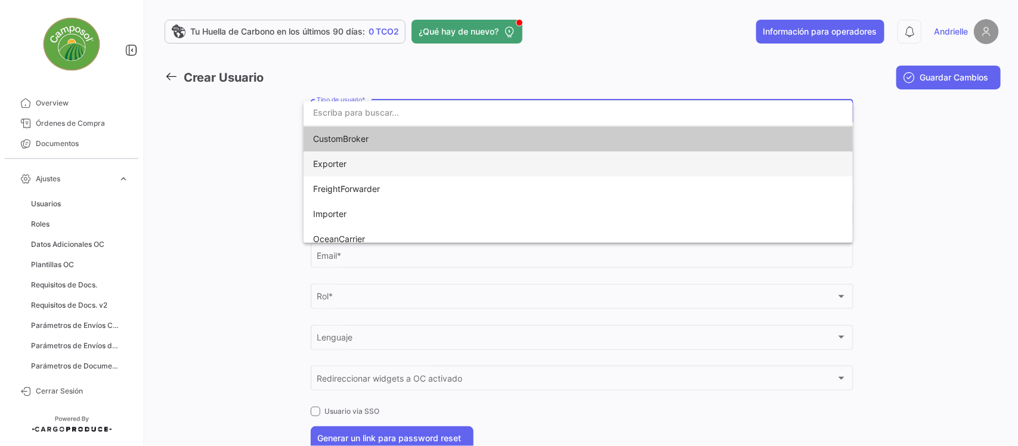
click at [344, 161] on span "Exporter" at bounding box center [329, 164] width 33 height 10
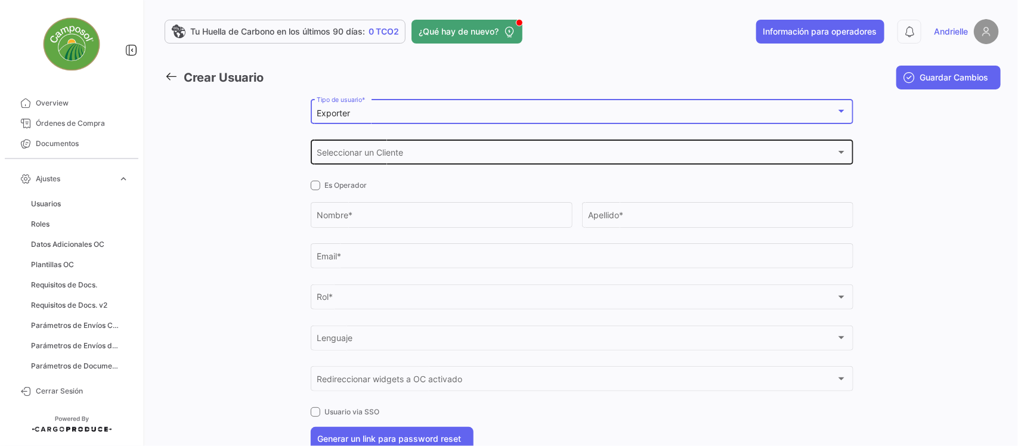
click at [358, 149] on div "Seleccionar un Cliente Seleccionar un Cliente" at bounding box center [582, 151] width 530 height 27
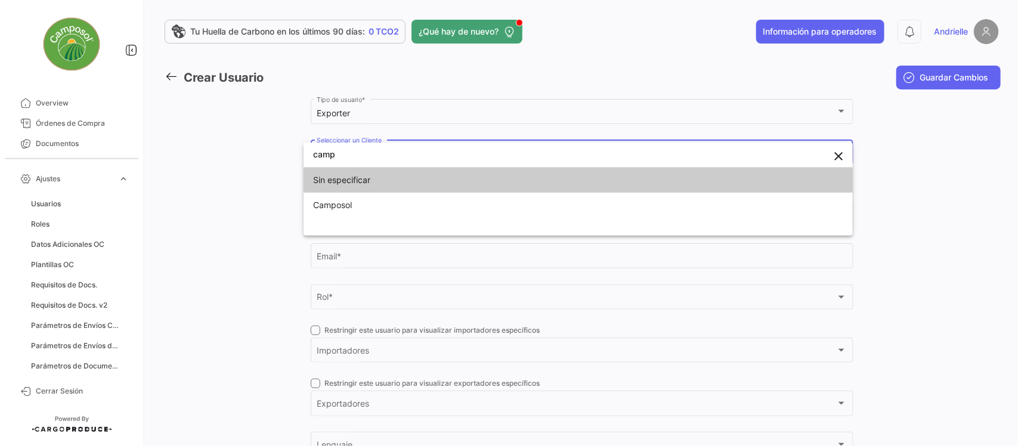
type input "camp"
click at [371, 205] on span "Camposol" at bounding box center [396, 205] width 167 height 25
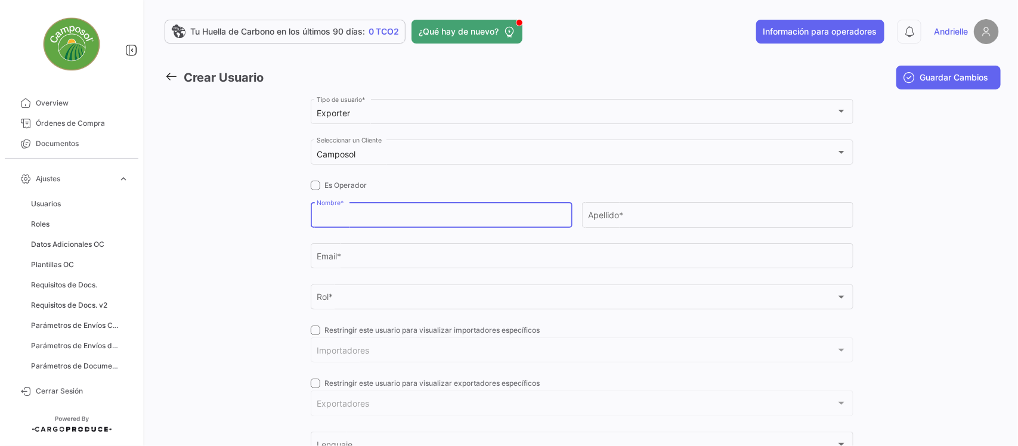
click at [345, 217] on input "Nombre *" at bounding box center [441, 217] width 249 height 10
type input "Helen"
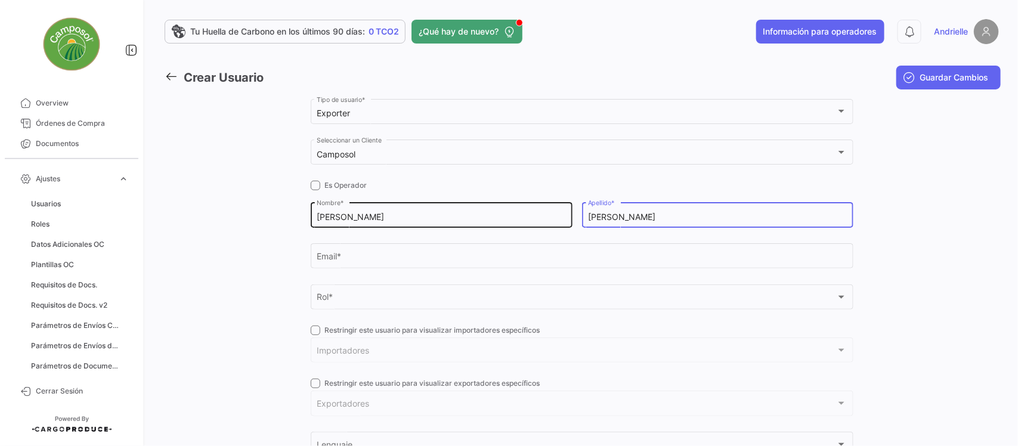
type input "Wang"
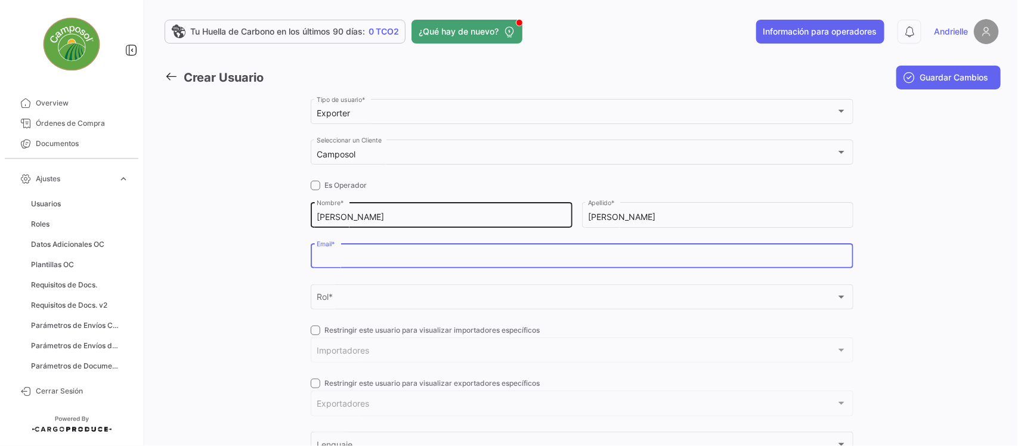
paste input "xwang@camposol.com"
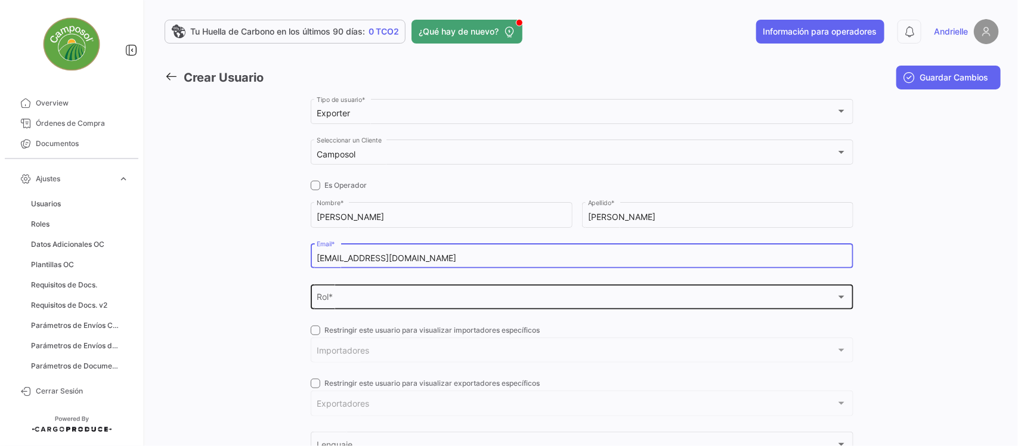
type input "xwang@camposol.com"
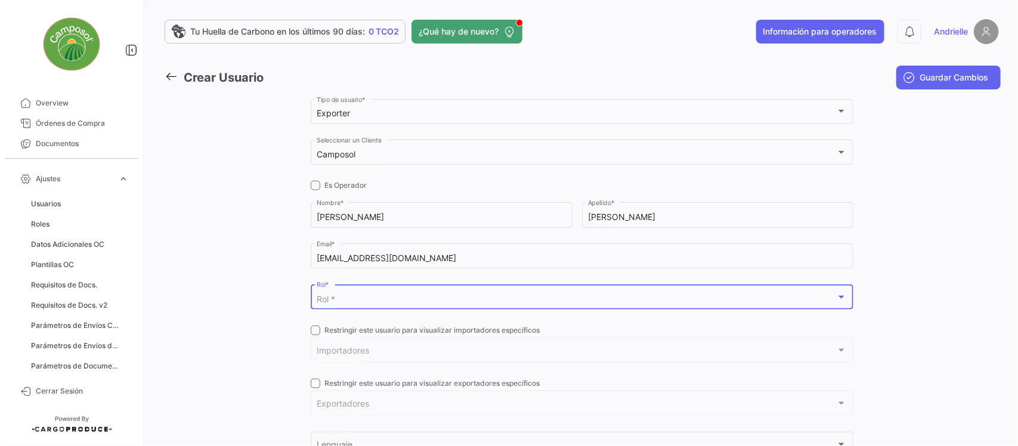
click at [348, 300] on div "Rol *" at bounding box center [577, 300] width 520 height 10
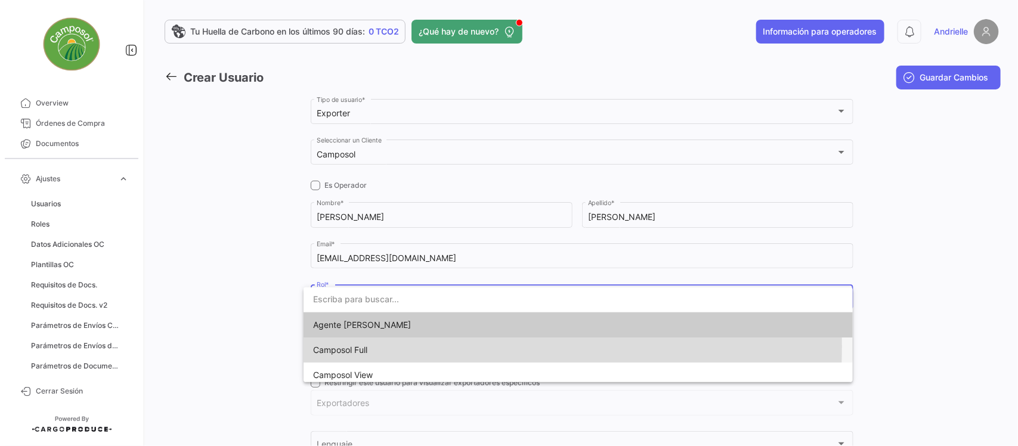
drag, startPoint x: 361, startPoint y: 347, endPoint x: 267, endPoint y: 321, distance: 97.8
click at [361, 349] on span "Camposol Full" at bounding box center [340, 350] width 54 height 10
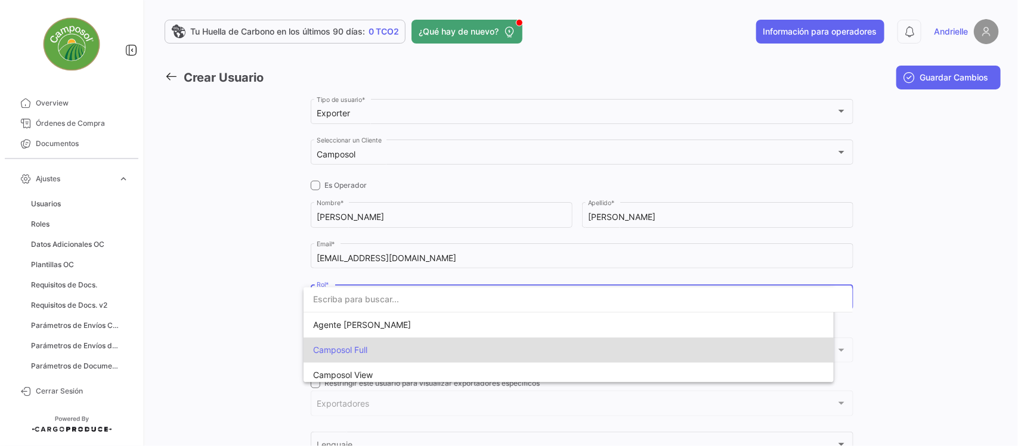
click at [239, 314] on div at bounding box center [252, 348] width 116 height 502
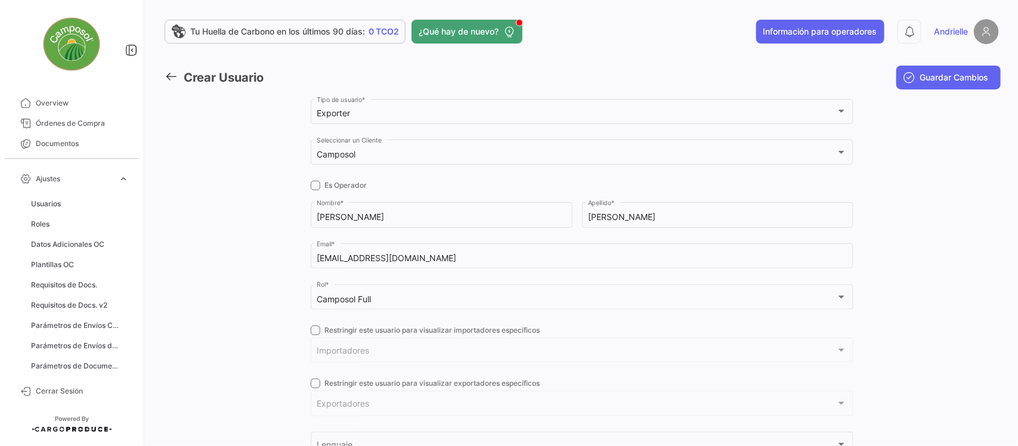
click at [314, 329] on span at bounding box center [316, 331] width 10 height 10
click at [315, 335] on input "Restringir este usuario para visualizar importadores específicos" at bounding box center [315, 335] width 1 height 1
checkbox input "true"
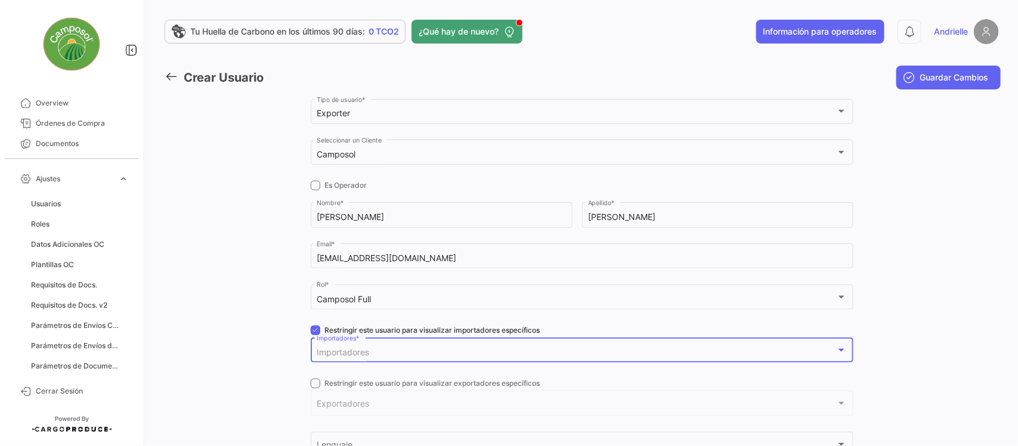
click at [339, 357] on span "Importadores" at bounding box center [343, 352] width 52 height 10
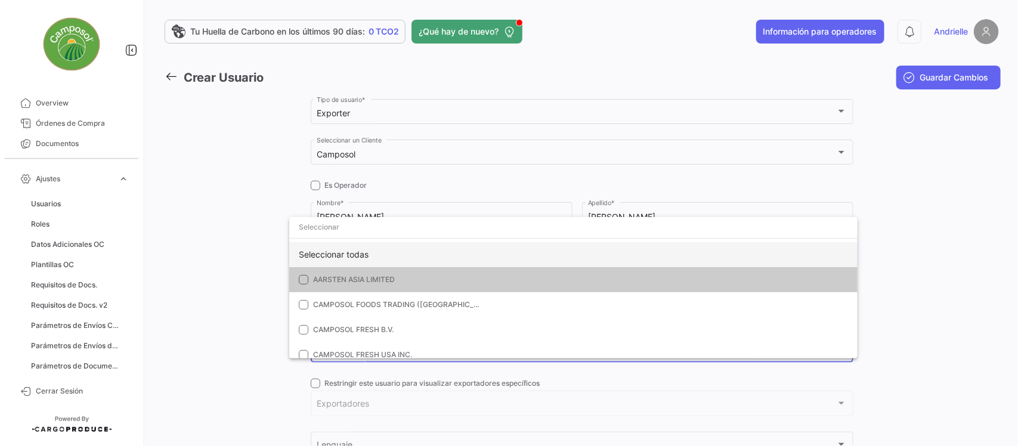
click at [363, 254] on div "Seleccionar todas" at bounding box center [573, 254] width 569 height 25
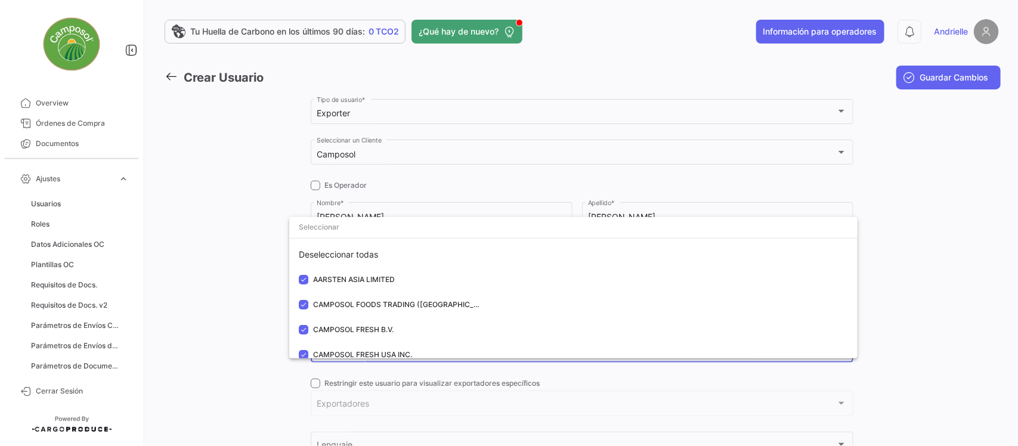
drag, startPoint x: 249, startPoint y: 279, endPoint x: 285, endPoint y: 328, distance: 61.0
click at [248, 280] on div at bounding box center [509, 223] width 1018 height 446
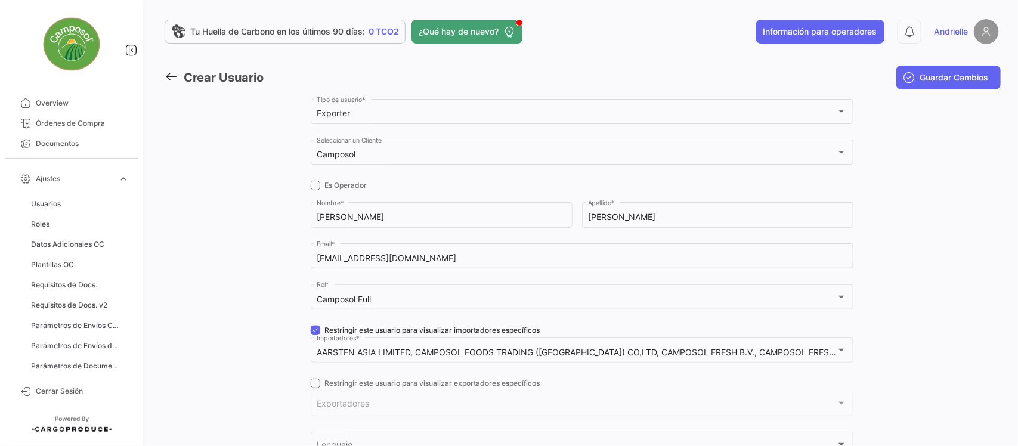
click at [311, 384] on span at bounding box center [316, 384] width 10 height 10
click at [315, 388] on input "Restringir este usuario para visualizar exportadores específicos" at bounding box center [315, 388] width 1 height 1
checkbox input "true"
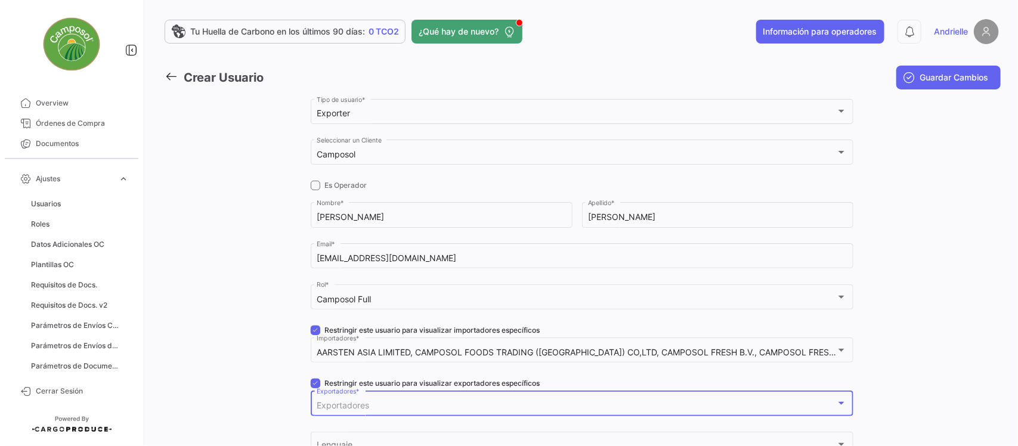
click at [332, 401] on span "Exportadores" at bounding box center [343, 405] width 52 height 10
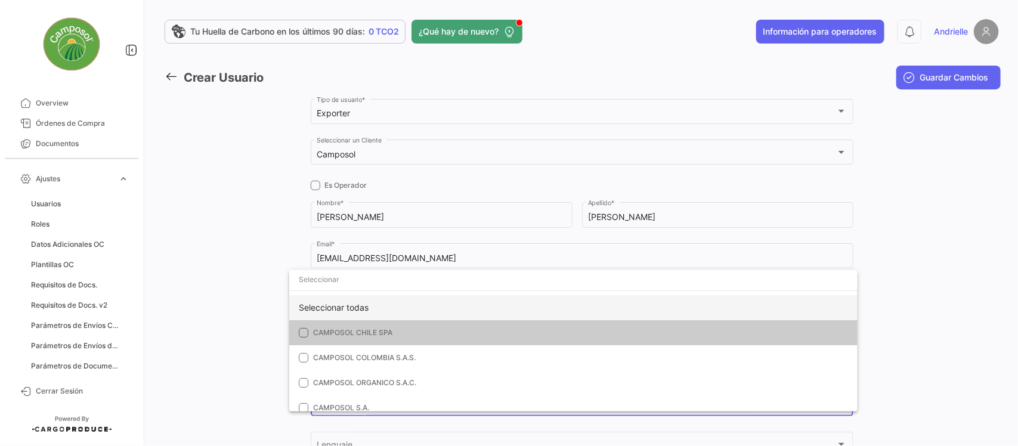
click at [347, 308] on div "Seleccionar todas" at bounding box center [573, 307] width 569 height 25
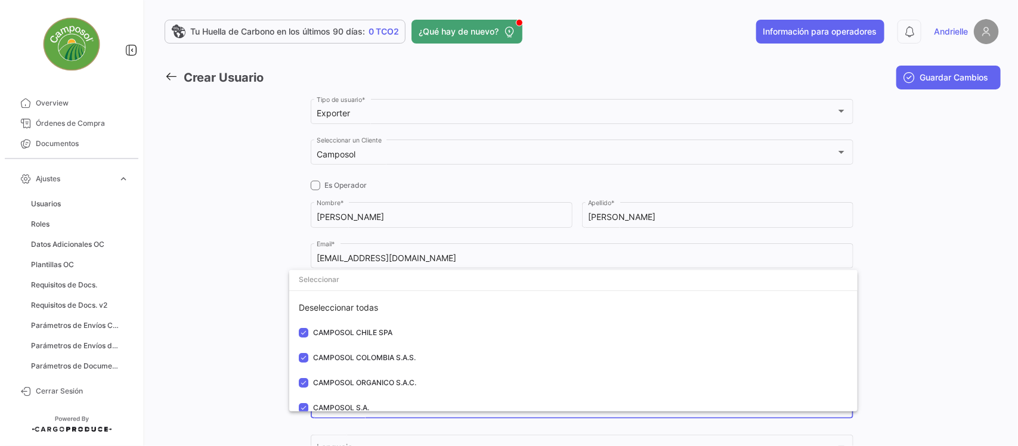
drag, startPoint x: 210, startPoint y: 305, endPoint x: 263, endPoint y: 329, distance: 58.2
click at [213, 310] on div at bounding box center [509, 223] width 1018 height 446
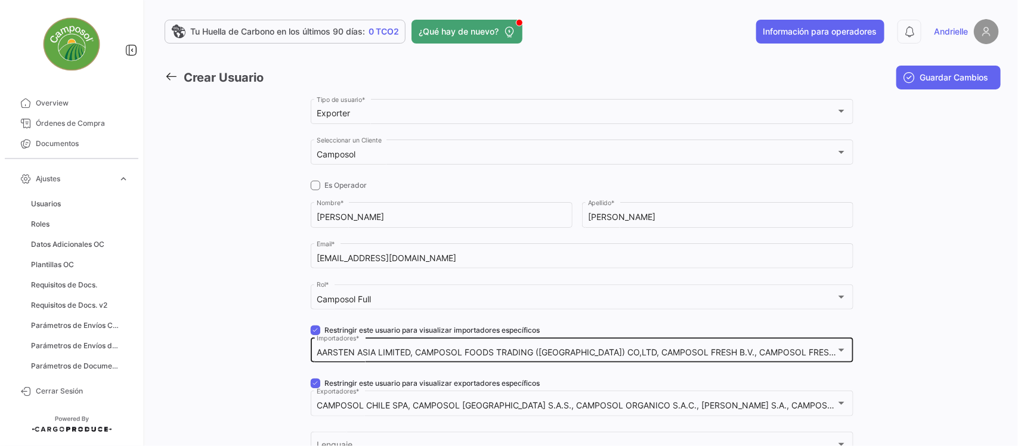
drag, startPoint x: 306, startPoint y: 329, endPoint x: 314, endPoint y: 353, distance: 25.3
click at [311, 329] on span at bounding box center [316, 331] width 10 height 10
click at [315, 335] on input "Restringir este usuario para visualizar importadores específicos" at bounding box center [315, 335] width 1 height 1
checkbox input "false"
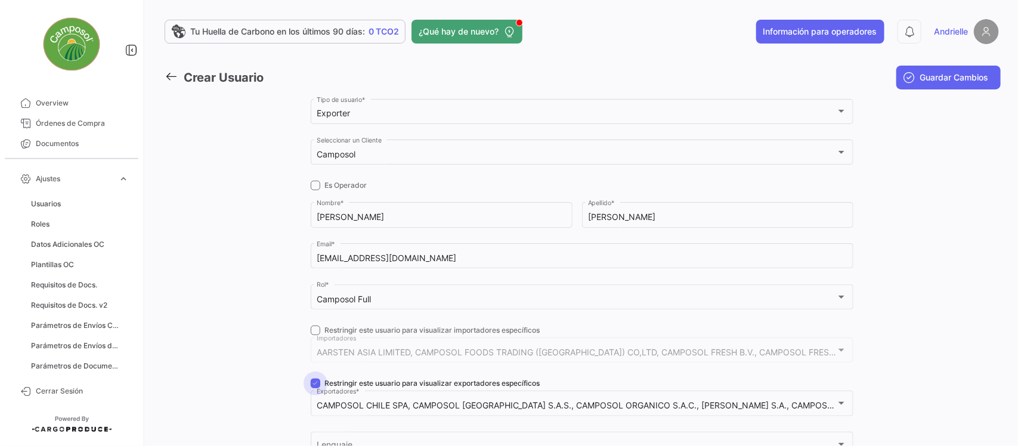
drag, startPoint x: 308, startPoint y: 385, endPoint x: 401, endPoint y: 306, distance: 121.9
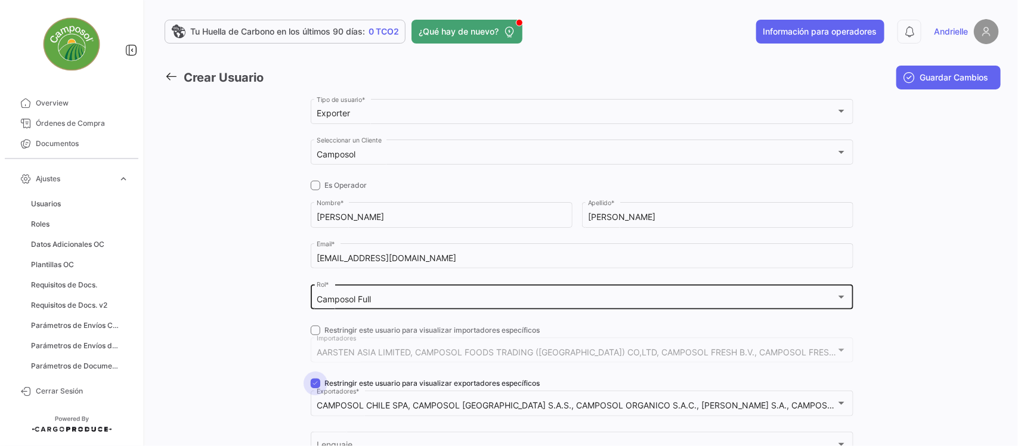
click at [311, 385] on span at bounding box center [316, 384] width 10 height 10
click at [315, 388] on input "Restringir este usuario para visualizar exportadores específicos" at bounding box center [315, 388] width 1 height 1
checkbox input "false"
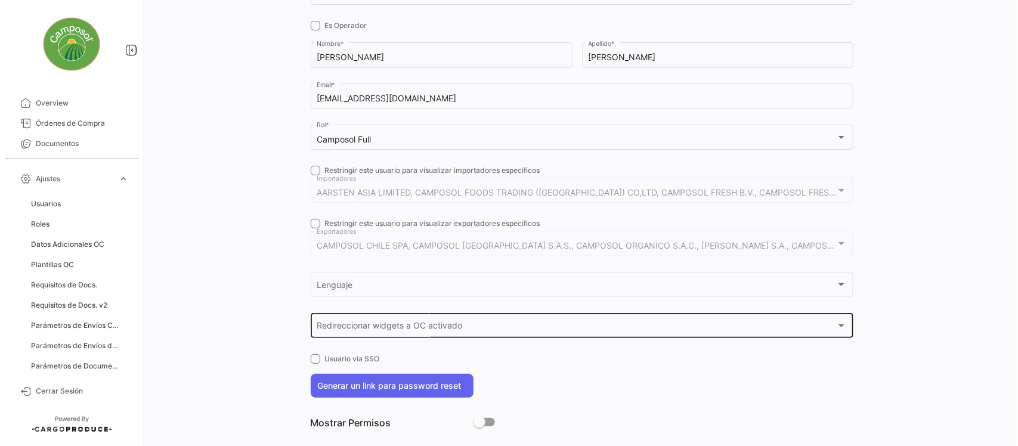
scroll to position [180, 0]
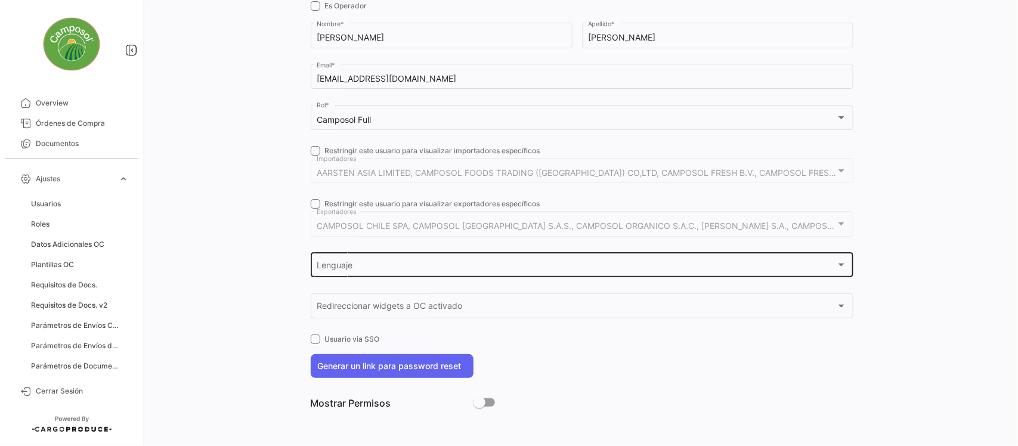
click at [356, 269] on div "Lenguaje" at bounding box center [577, 267] width 520 height 10
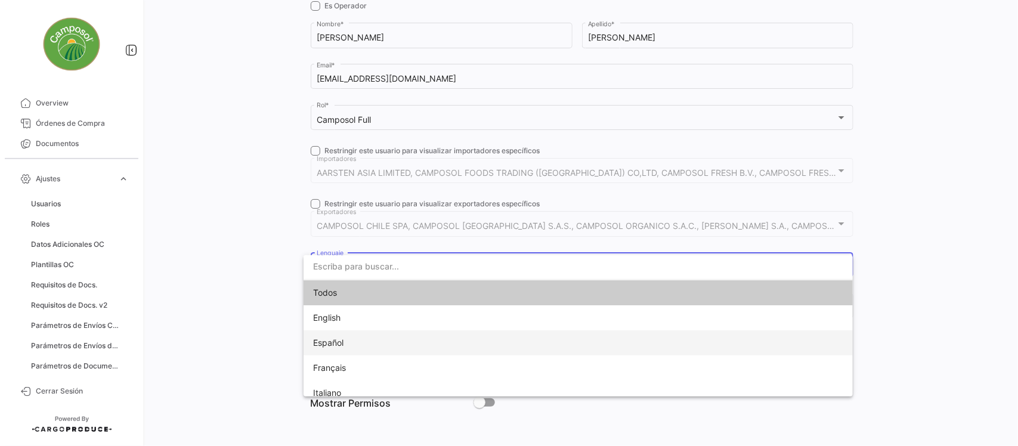
click at [359, 339] on span "Español" at bounding box center [396, 342] width 167 height 25
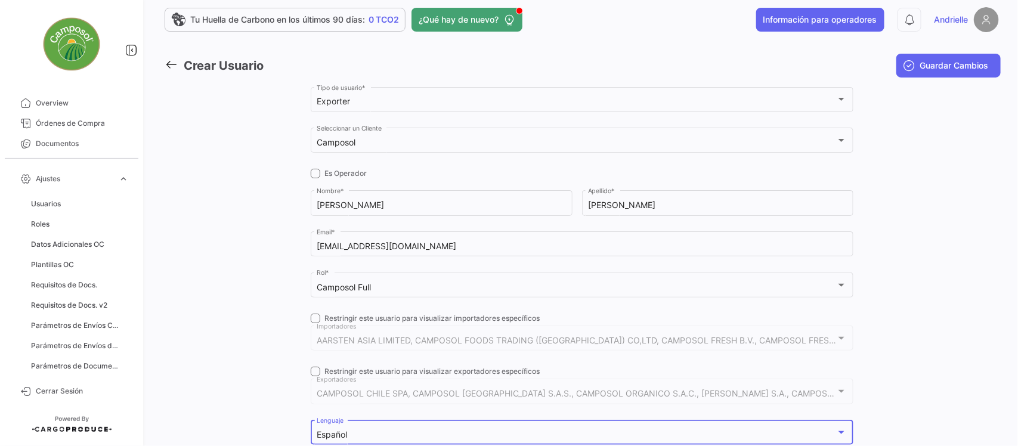
scroll to position [0, 0]
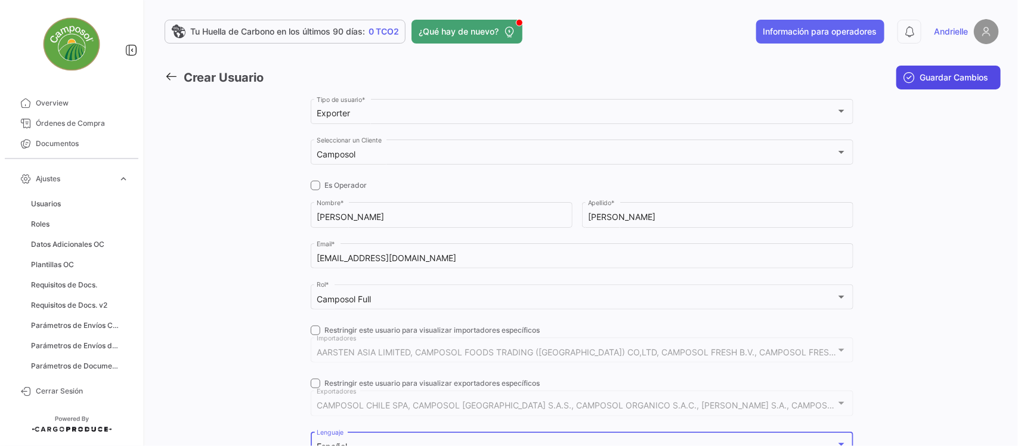
click at [944, 75] on span "Guardar Cambios" at bounding box center [955, 78] width 69 height 12
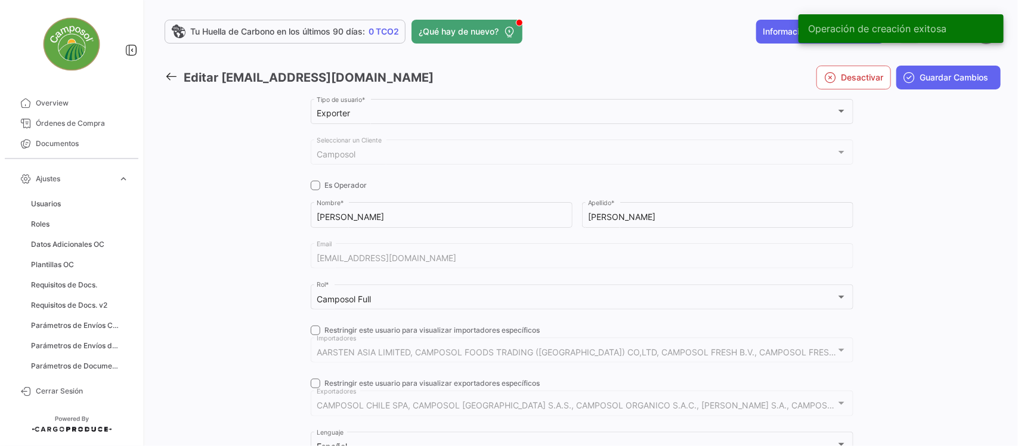
click at [170, 73] on icon at bounding box center [171, 76] width 13 height 13
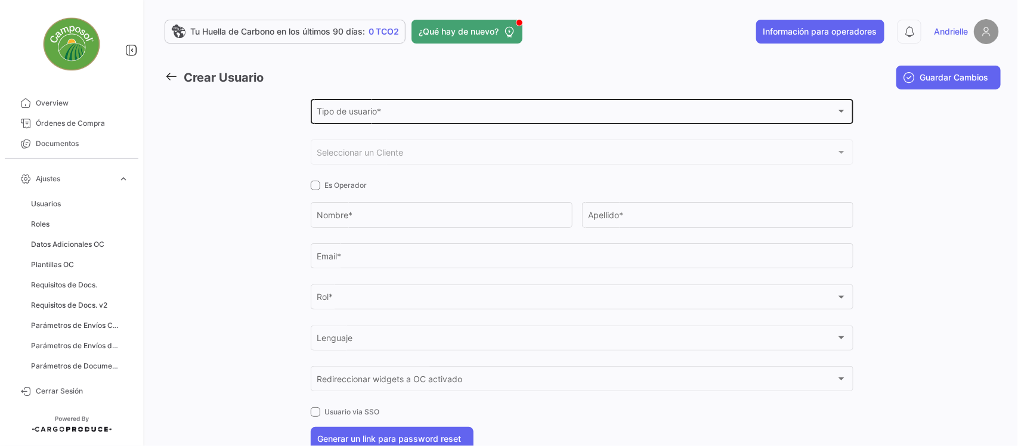
click at [340, 112] on span "Tipo de usuario *" at bounding box center [577, 114] width 520 height 10
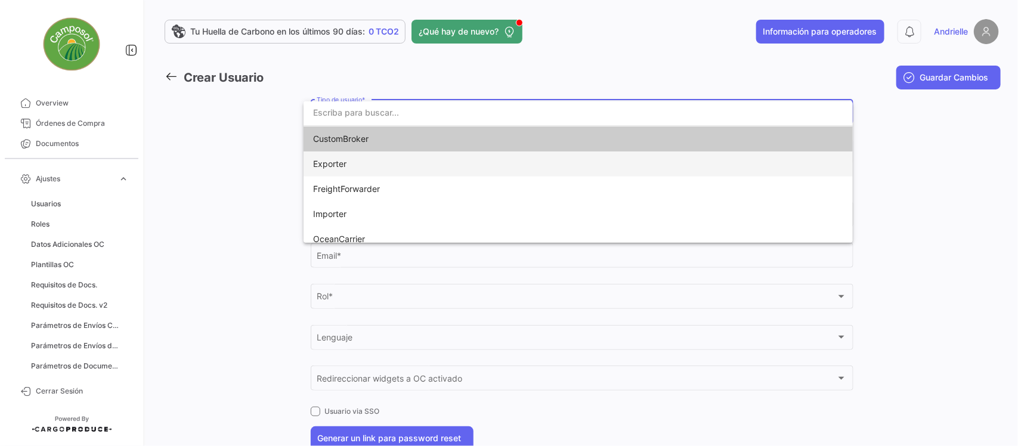
click at [341, 159] on span "Exporter" at bounding box center [329, 164] width 33 height 10
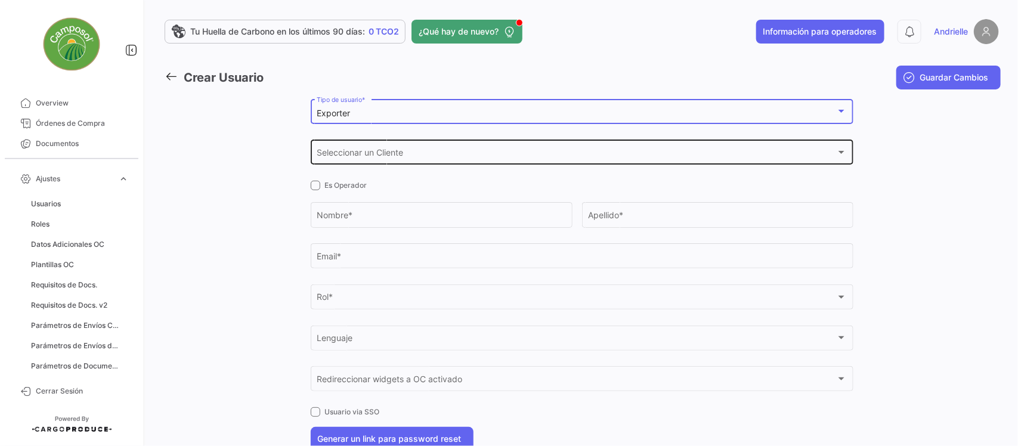
click at [356, 157] on span "Seleccionar un Cliente" at bounding box center [577, 155] width 520 height 10
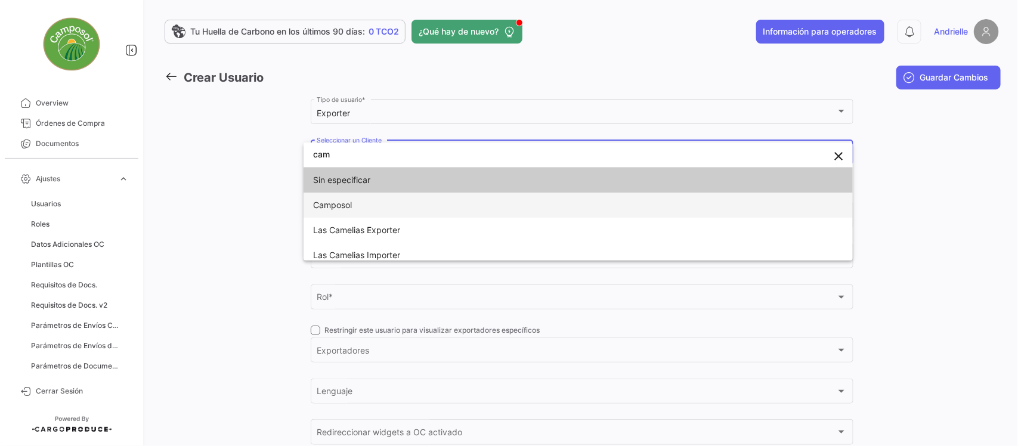
type input "cam"
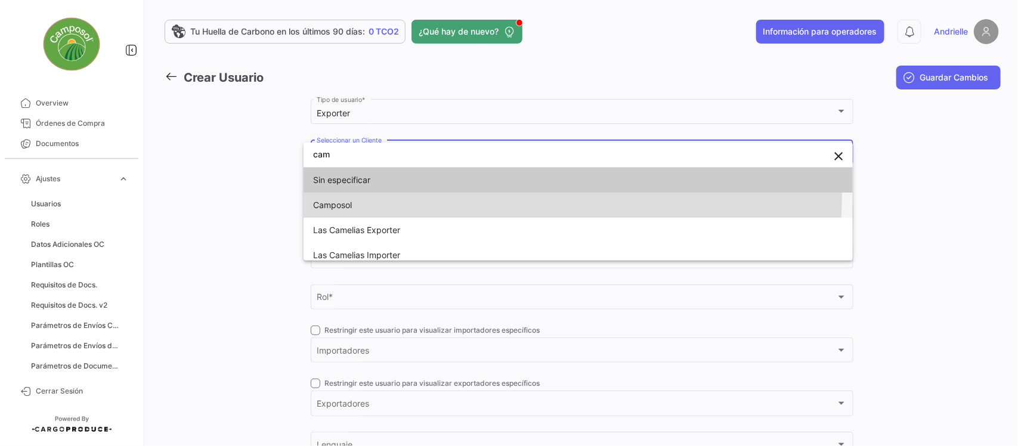
click at [354, 194] on span "Camposol" at bounding box center [396, 205] width 167 height 25
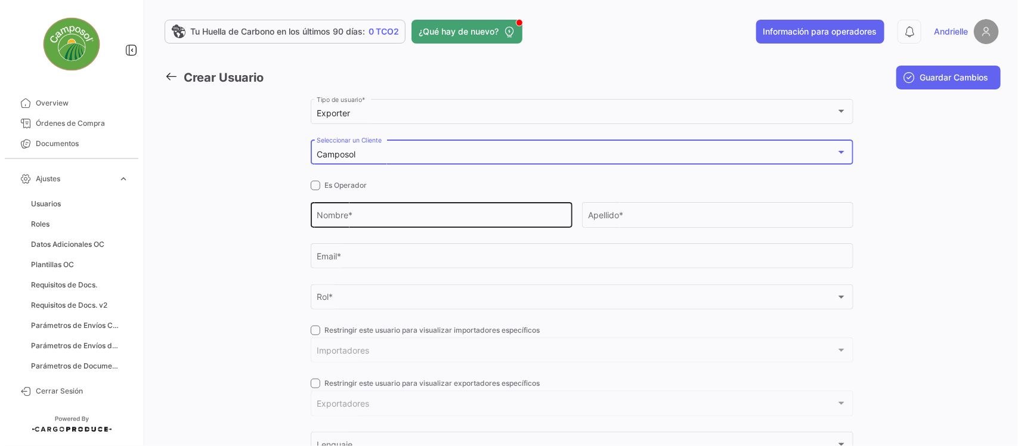
click at [350, 218] on input "Nombre *" at bounding box center [441, 217] width 249 height 10
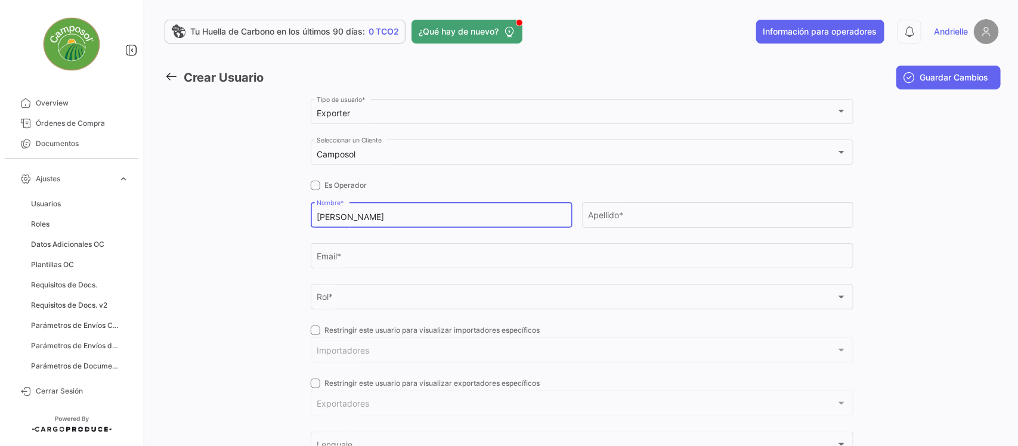
type input "Juan Pablo"
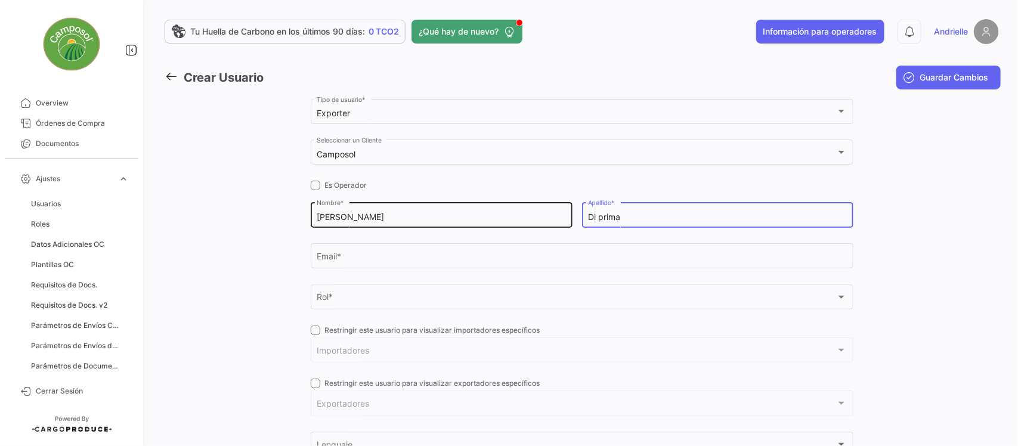
type input "Di prima"
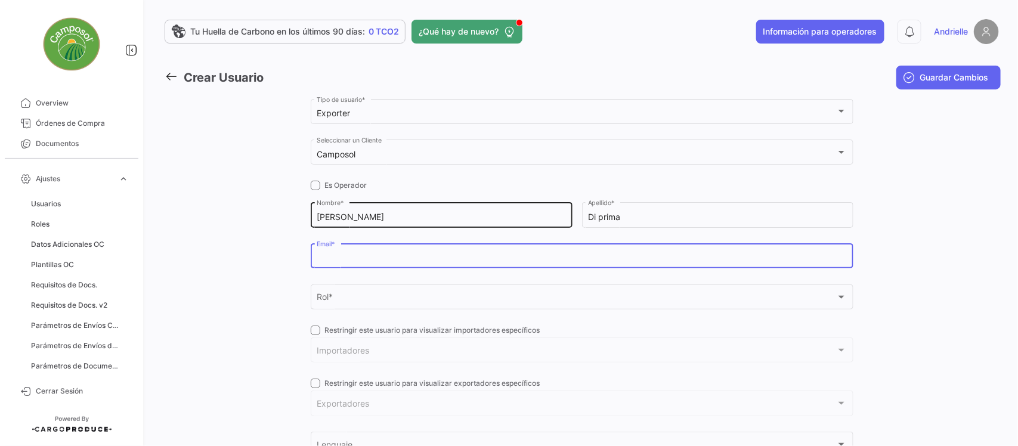
paste input "jdiprima@camposol.com"
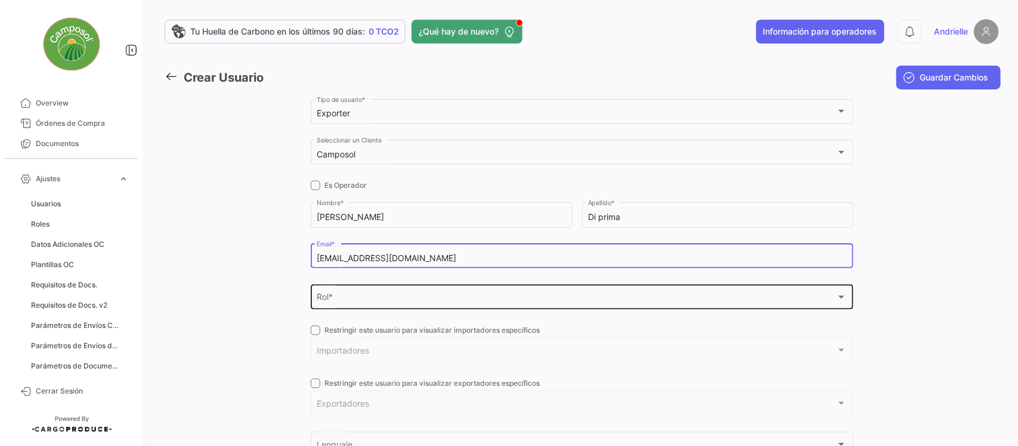
type input "jdiprima@camposol.com"
click at [367, 293] on div "Rol * Rol *" at bounding box center [582, 295] width 530 height 27
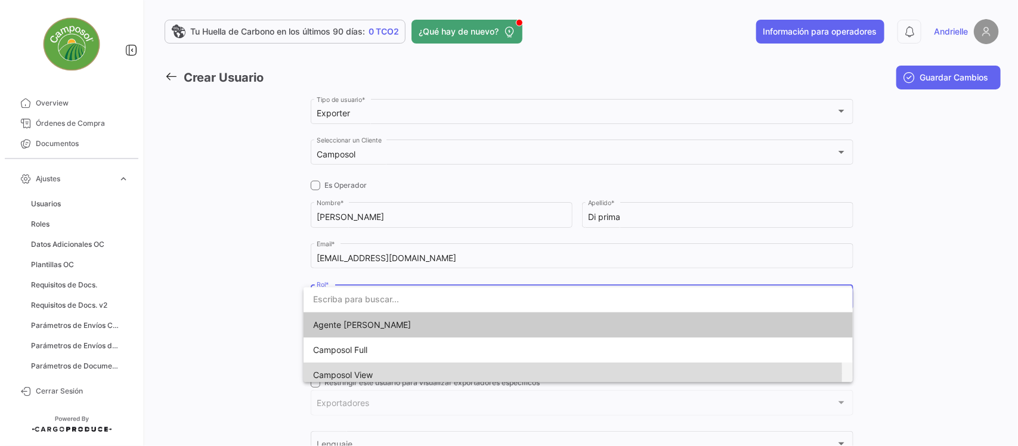
click at [381, 373] on span "Camposol View" at bounding box center [396, 375] width 167 height 25
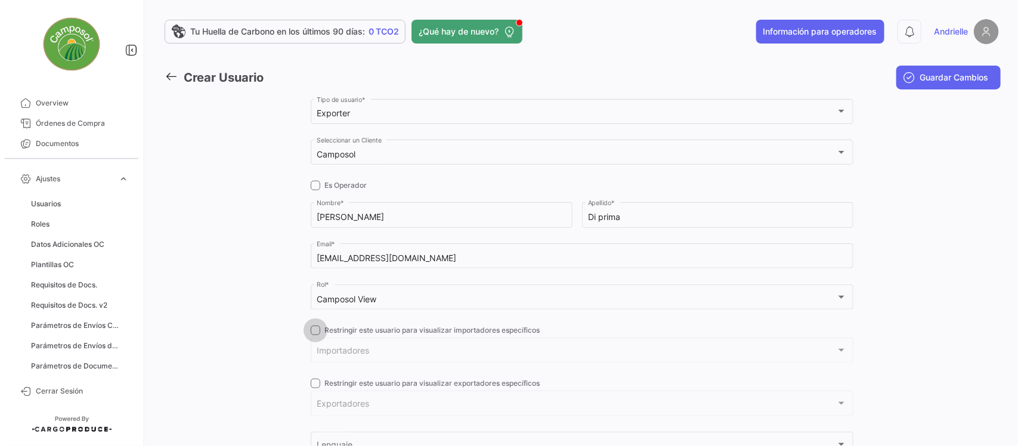
drag, startPoint x: 313, startPoint y: 333, endPoint x: 346, endPoint y: 353, distance: 38.6
click at [314, 333] on span at bounding box center [316, 331] width 10 height 10
click at [315, 335] on input "Restringir este usuario para visualizar importadores específicos" at bounding box center [315, 335] width 1 height 1
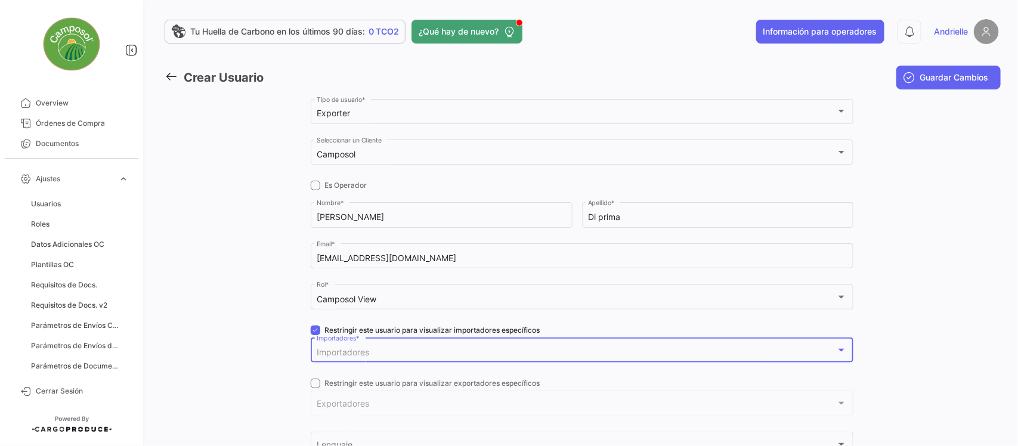
click at [347, 353] on span "Importadores" at bounding box center [343, 352] width 52 height 10
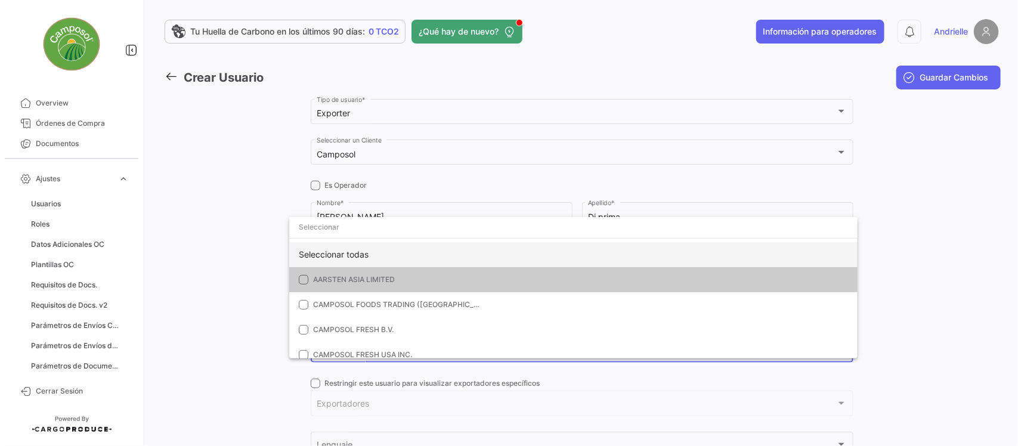
click at [356, 254] on div "Seleccionar todas" at bounding box center [573, 254] width 569 height 25
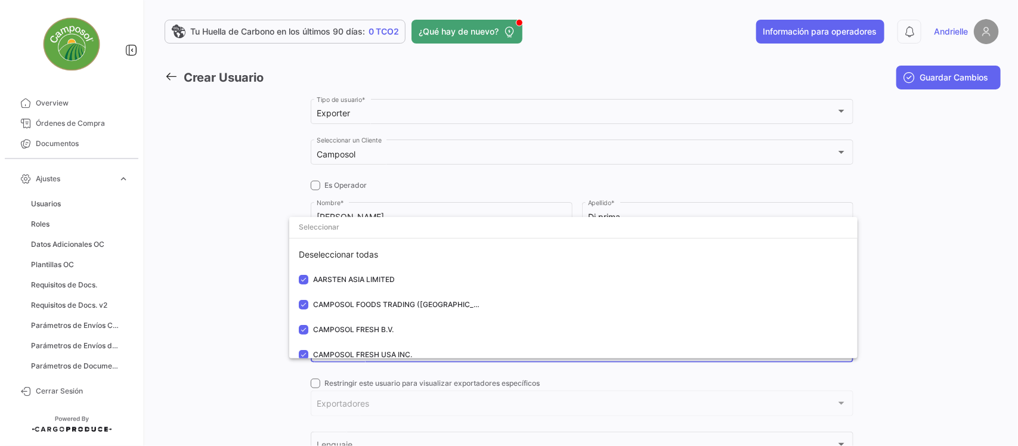
drag, startPoint x: 221, startPoint y: 266, endPoint x: 296, endPoint y: 334, distance: 100.9
click at [222, 268] on div at bounding box center [509, 223] width 1018 height 446
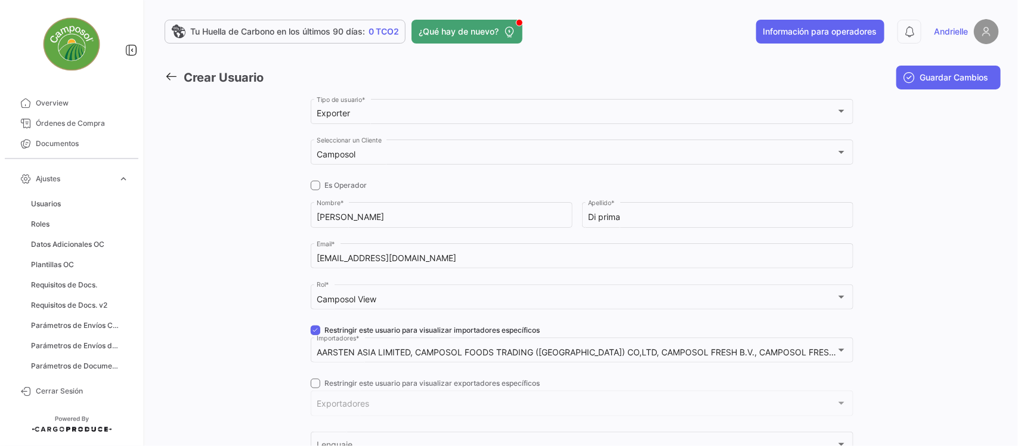
click at [311, 331] on span at bounding box center [316, 331] width 10 height 10
click at [315, 335] on input "Restringir este usuario para visualizar importadores específicos" at bounding box center [315, 335] width 1 height 1
checkbox input "false"
drag, startPoint x: 311, startPoint y: 383, endPoint x: 350, endPoint y: 409, distance: 46.8
click at [311, 385] on span at bounding box center [316, 384] width 10 height 10
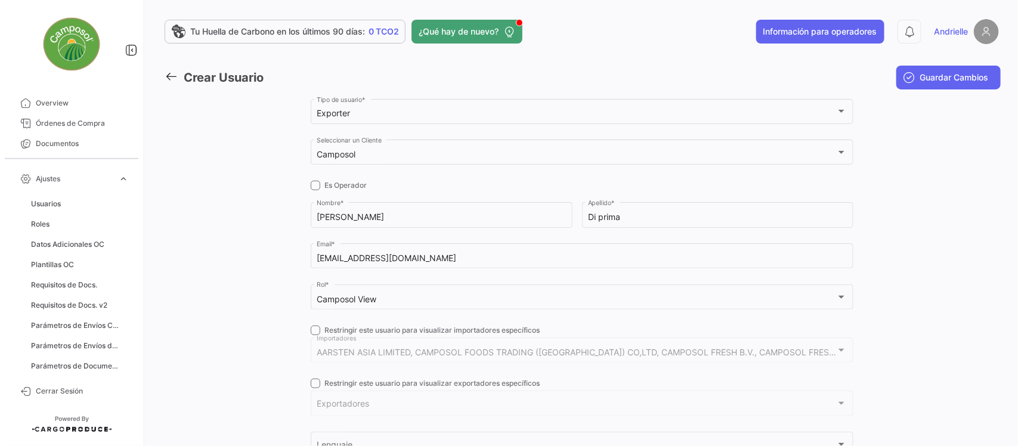
click at [315, 388] on input "Restringir este usuario para visualizar exportadores específicos" at bounding box center [315, 388] width 1 height 1
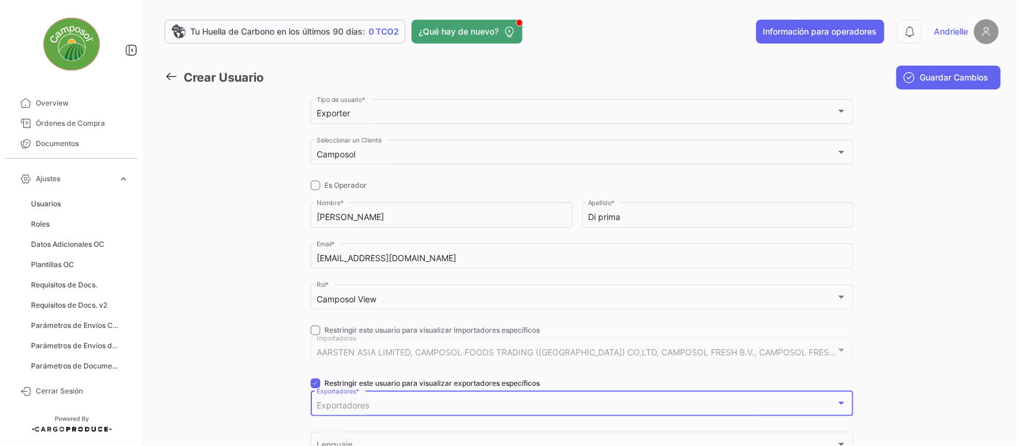
click at [352, 410] on span "Exportadores" at bounding box center [343, 405] width 52 height 10
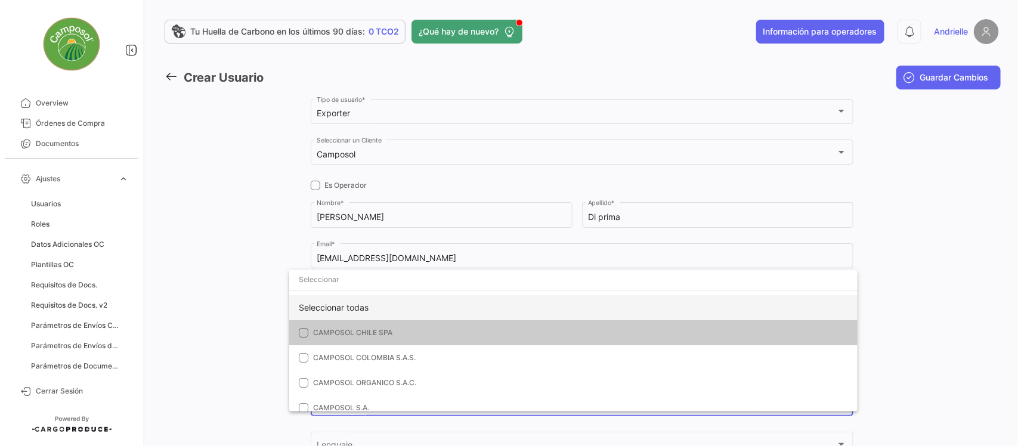
drag, startPoint x: 367, startPoint y: 296, endPoint x: 332, endPoint y: 307, distance: 37.0
click at [367, 295] on div "Seleccionar todas" at bounding box center [573, 307] width 569 height 25
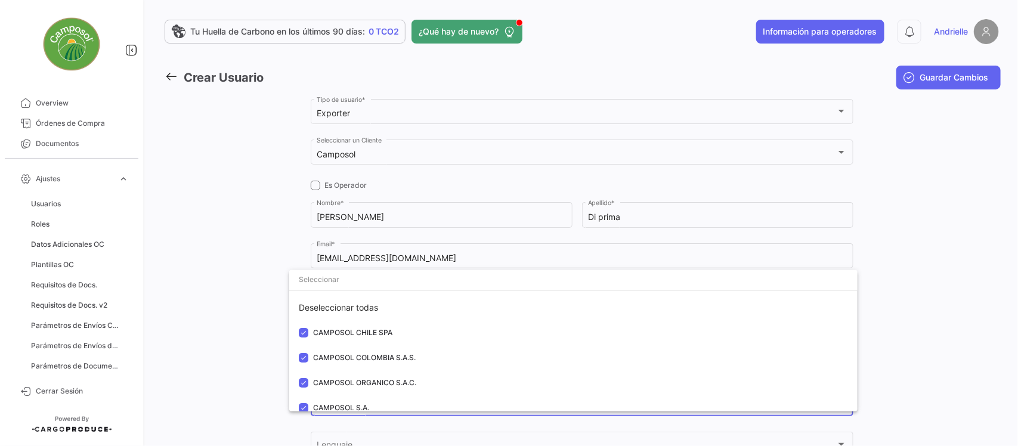
drag, startPoint x: 248, startPoint y: 310, endPoint x: 274, endPoint y: 315, distance: 26.7
click at [248, 310] on div at bounding box center [509, 223] width 1018 height 446
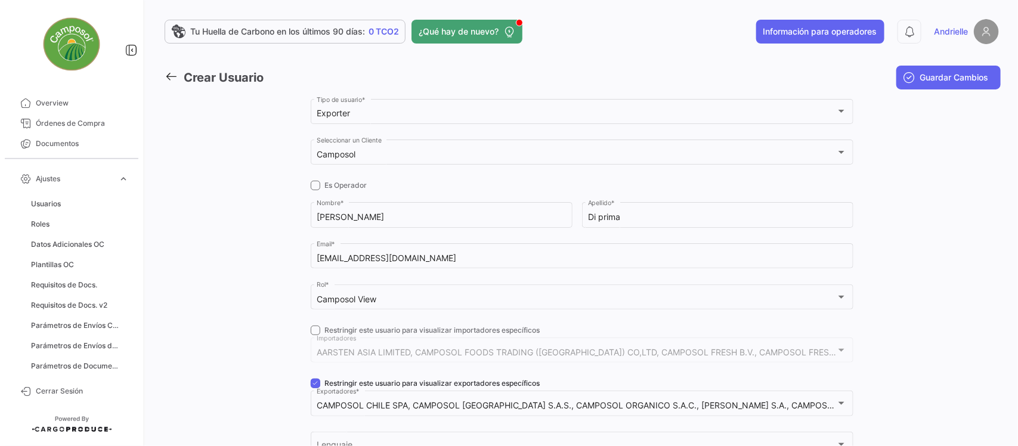
drag, startPoint x: 317, startPoint y: 378, endPoint x: 407, endPoint y: 326, distance: 104.0
click at [317, 378] on label "Restringir este usuario para visualizar exportadores específicos" at bounding box center [426, 383] width 230 height 11
click at [316, 388] on input "Restringir este usuario para visualizar exportadores específicos" at bounding box center [315, 388] width 1 height 1
checkbox input "false"
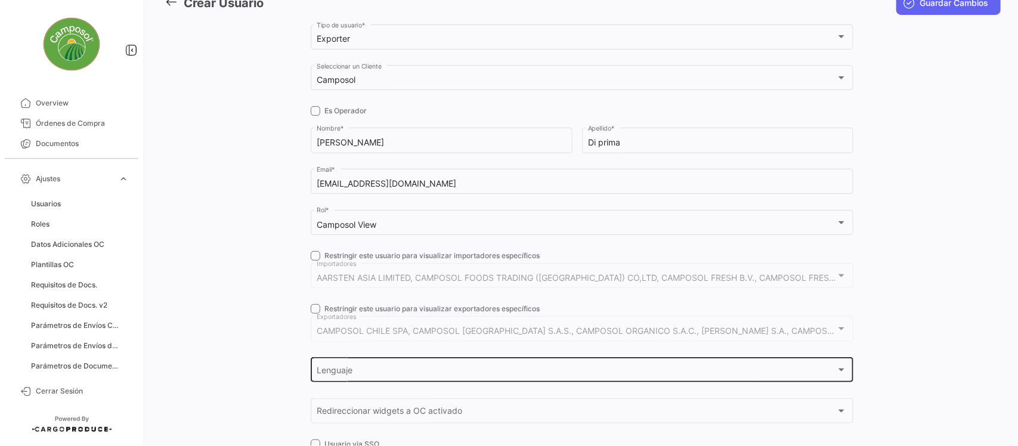
click at [345, 373] on span "Lenguaje" at bounding box center [577, 372] width 520 height 10
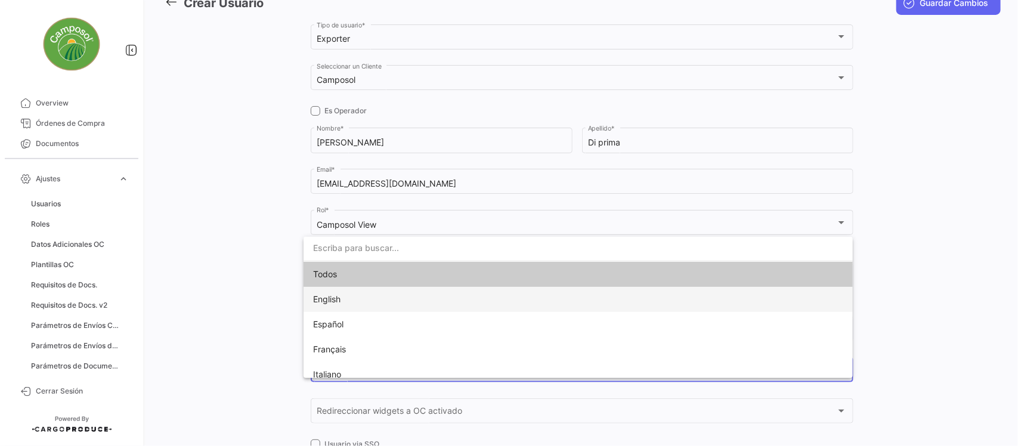
click at [355, 299] on span "English" at bounding box center [396, 299] width 167 height 25
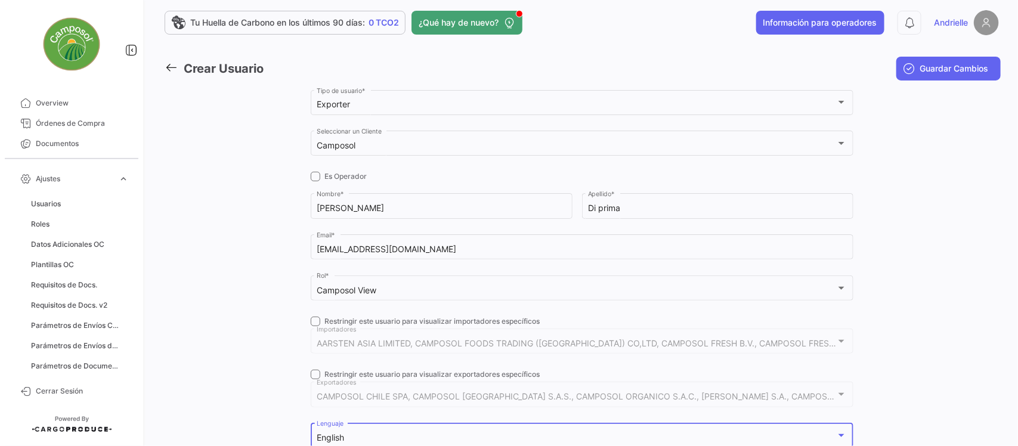
scroll to position [0, 0]
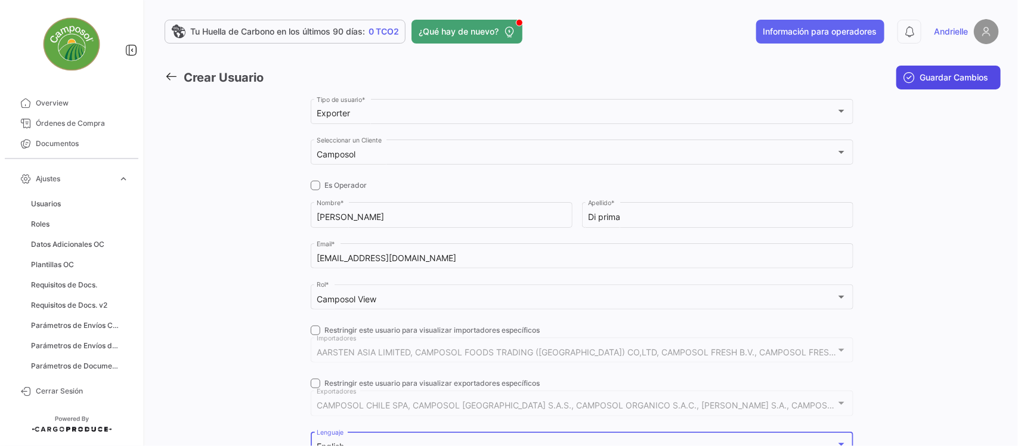
click at [929, 78] on span "Guardar Cambios" at bounding box center [955, 78] width 69 height 12
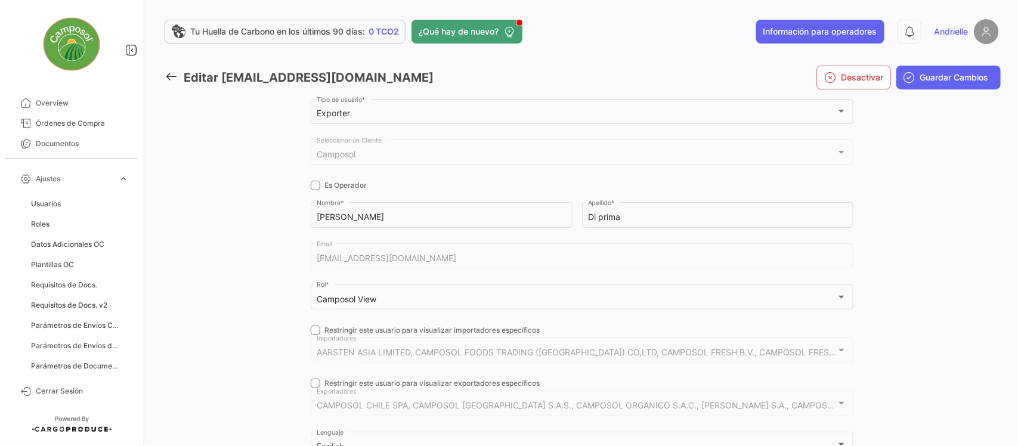
click at [174, 72] on icon at bounding box center [171, 76] width 13 height 13
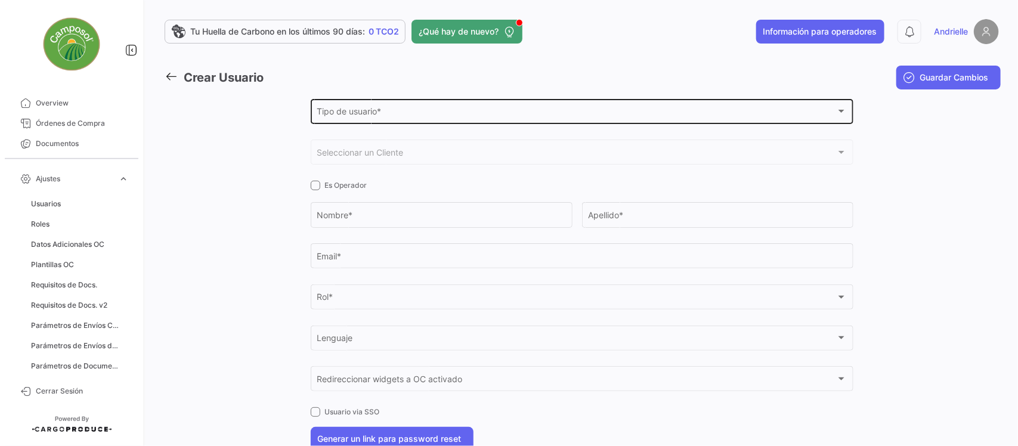
click at [385, 112] on div "Tipo de usuario *" at bounding box center [577, 114] width 520 height 10
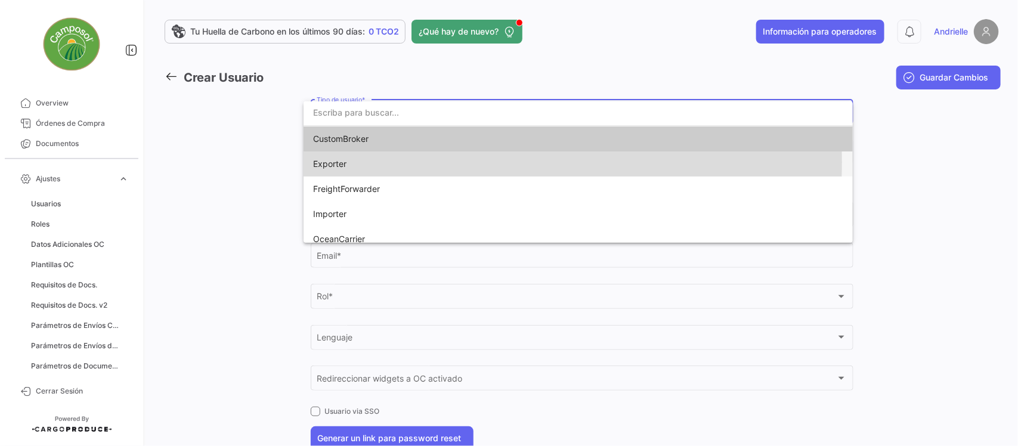
click at [359, 162] on span "Exporter" at bounding box center [396, 164] width 167 height 25
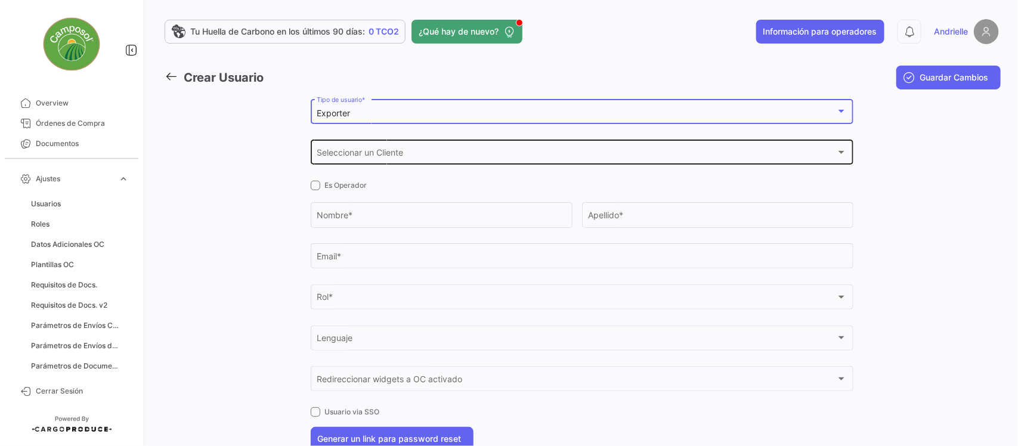
click at [367, 153] on span "Seleccionar un Cliente" at bounding box center [577, 155] width 520 height 10
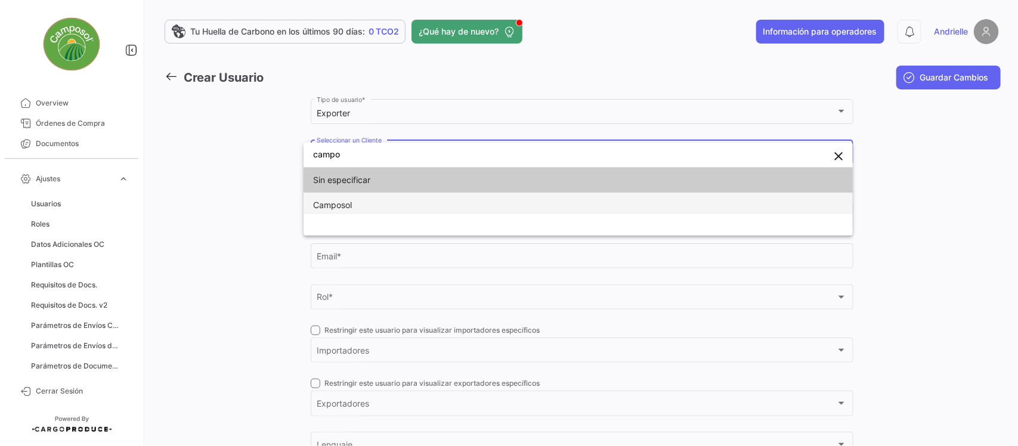
type input "campo"
click at [342, 204] on span "Camposol" at bounding box center [332, 205] width 39 height 10
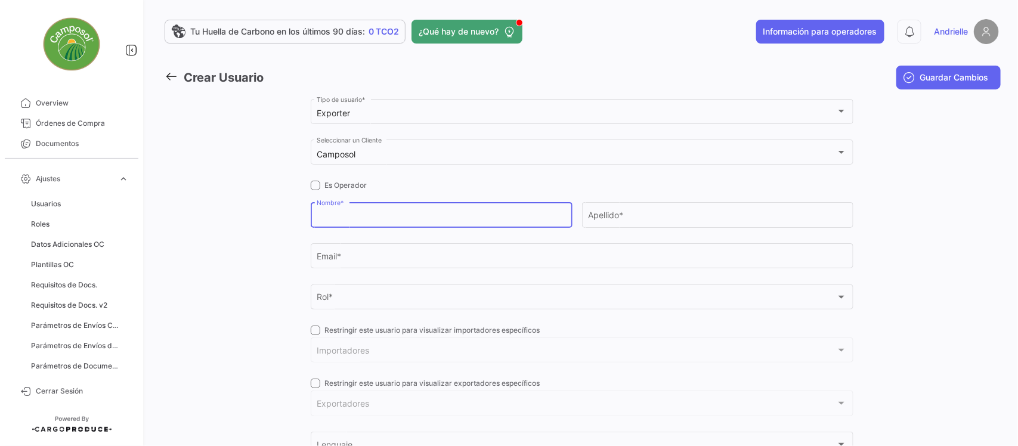
click at [346, 216] on input "Nombre *" at bounding box center [441, 217] width 249 height 10
type input "Frederik"
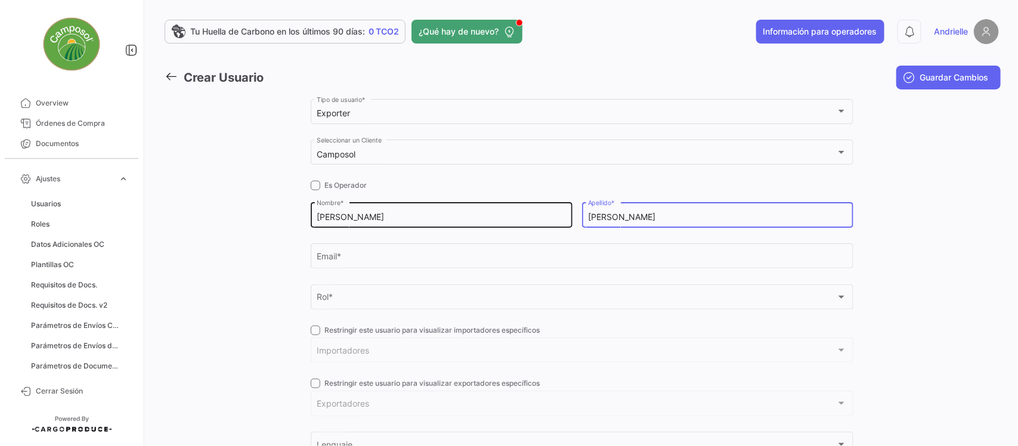
type input "Cheng"
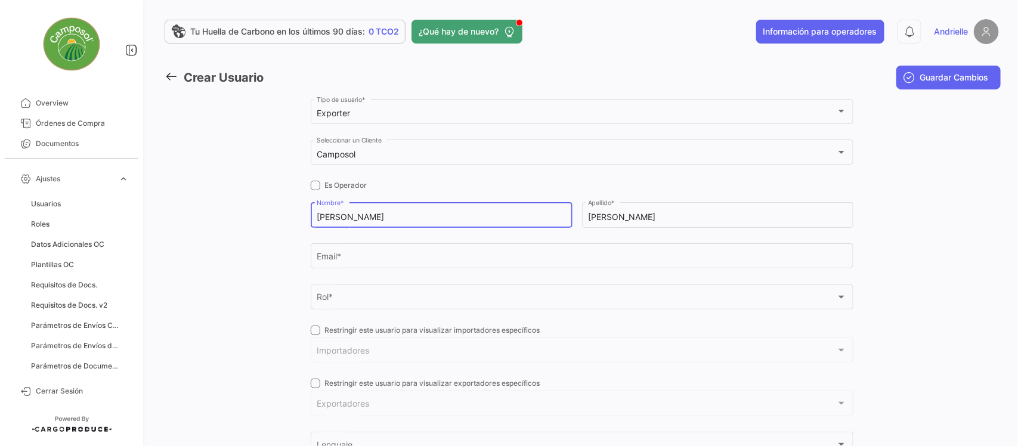
click at [341, 217] on input "Frederik" at bounding box center [441, 217] width 249 height 10
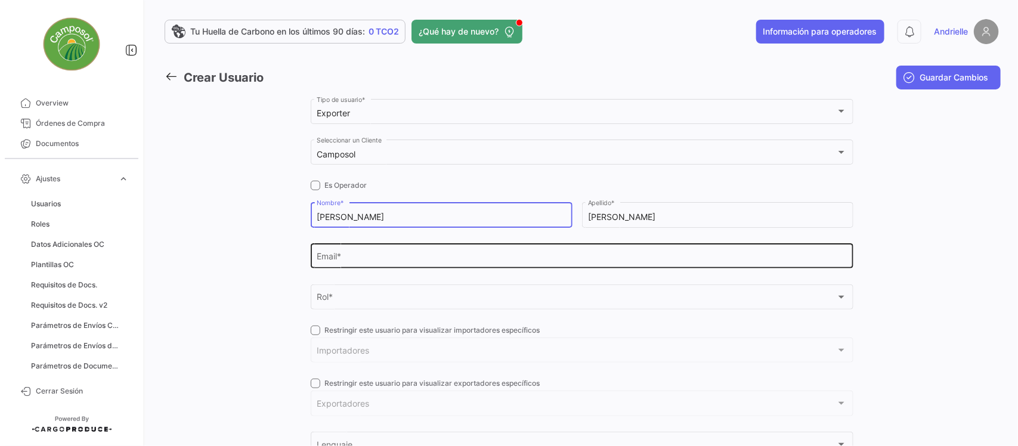
type input "Frederick"
click at [387, 251] on div "Email *" at bounding box center [582, 255] width 530 height 27
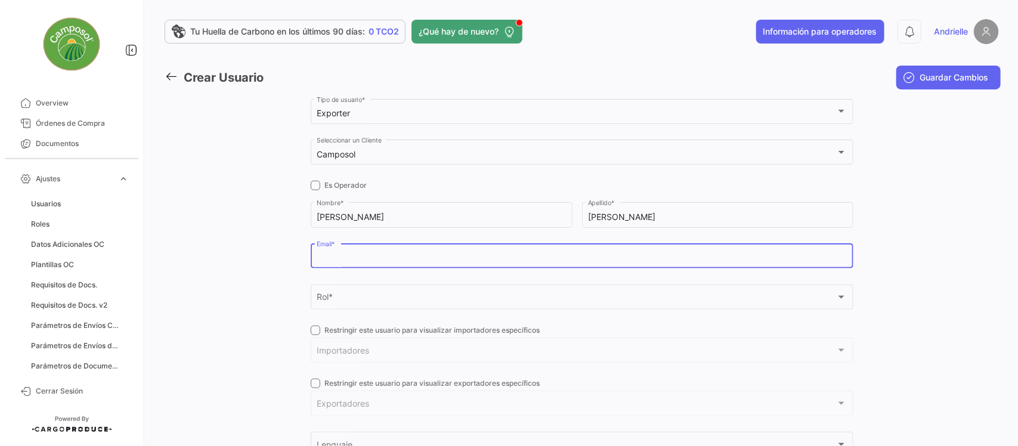
paste input "fcheng@camposol.com"
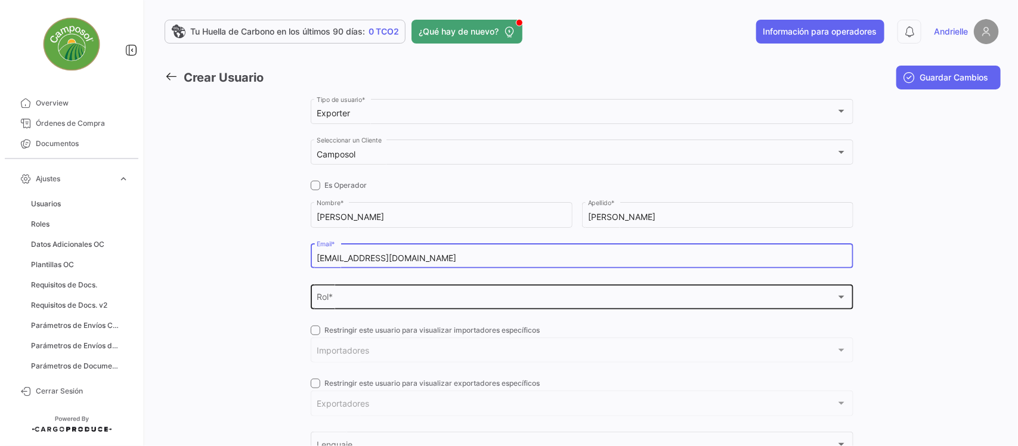
type input "fcheng@camposol.com"
click at [359, 300] on div "Rol *" at bounding box center [577, 300] width 520 height 10
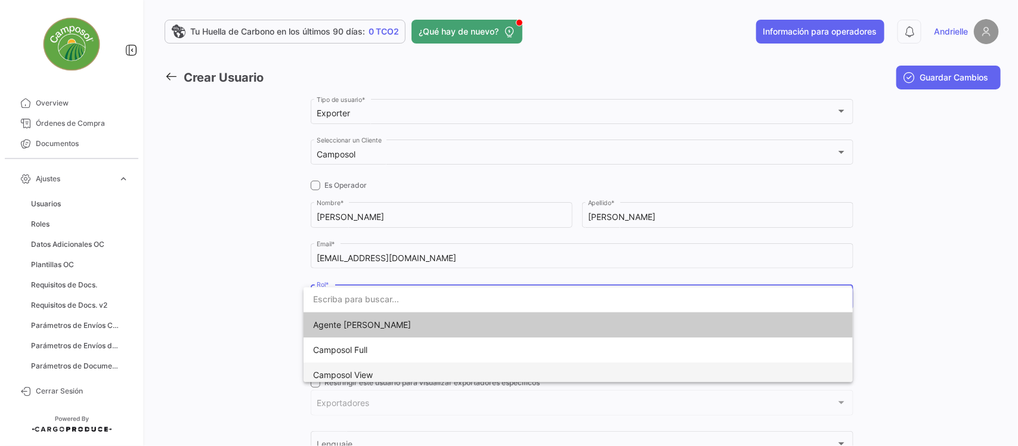
click at [362, 376] on span "Camposol View" at bounding box center [343, 375] width 60 height 10
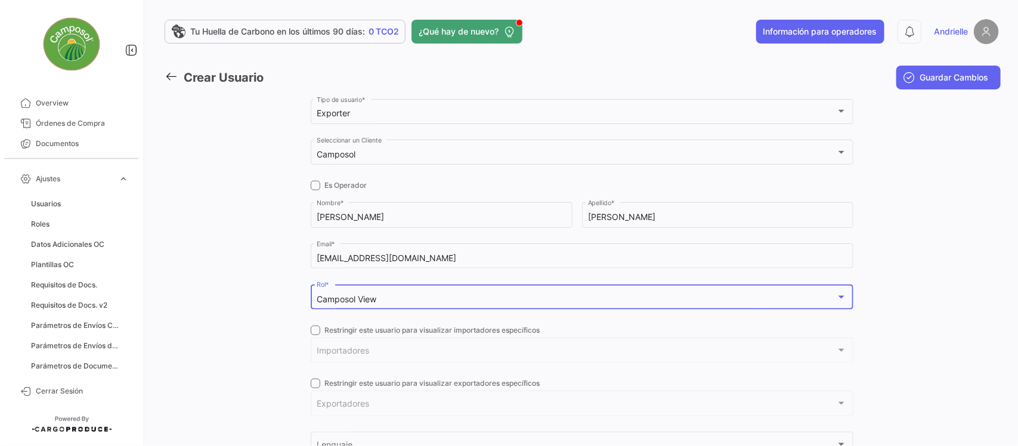
drag, startPoint x: 315, startPoint y: 330, endPoint x: 353, endPoint y: 358, distance: 47.4
click at [323, 337] on div "Exporter Tipo de usuario * Camposol Seleccionar un Cliente Es Operador Frederic…" at bounding box center [582, 348] width 543 height 502
click at [355, 358] on span "Importadores" at bounding box center [577, 353] width 520 height 10
click at [313, 330] on span at bounding box center [316, 331] width 10 height 10
click at [315, 335] on input "Restringir este usuario para visualizar importadores específicos" at bounding box center [315, 335] width 1 height 1
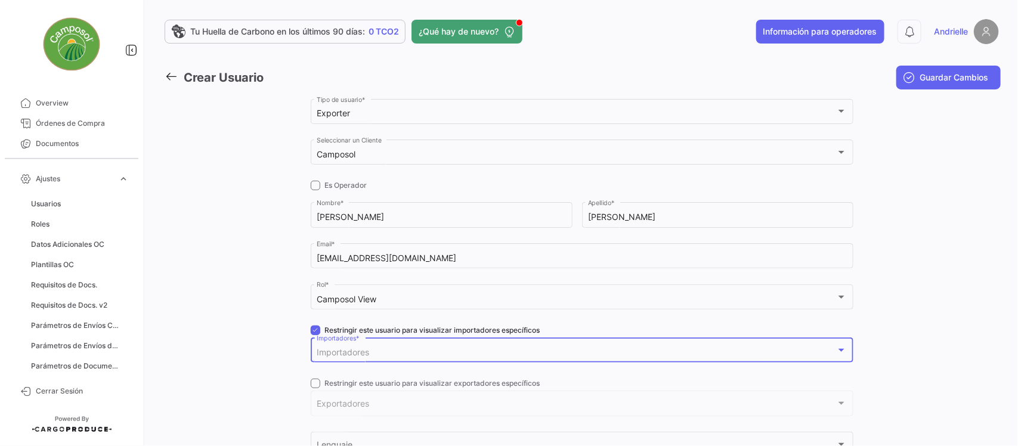
click at [363, 348] on span "Importadores" at bounding box center [343, 352] width 52 height 10
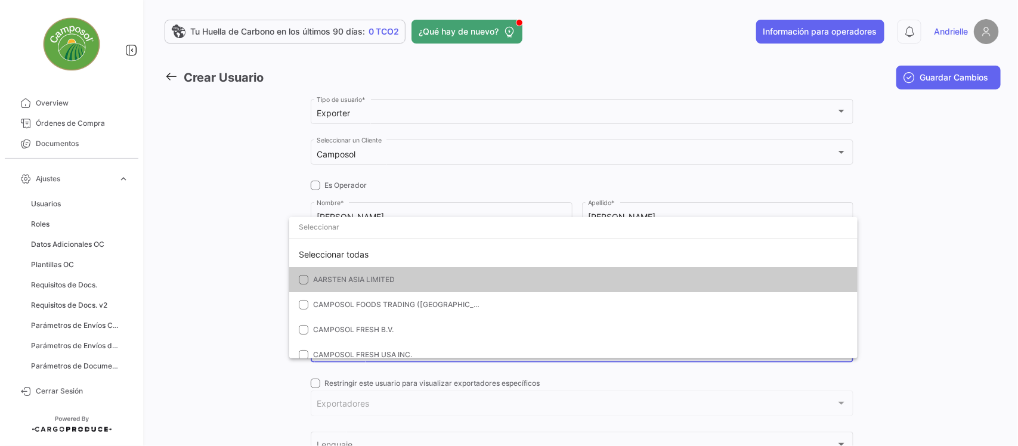
drag, startPoint x: 386, startPoint y: 248, endPoint x: 281, endPoint y: 251, distance: 105.0
click at [383, 251] on div "Seleccionar todas" at bounding box center [573, 254] width 569 height 25
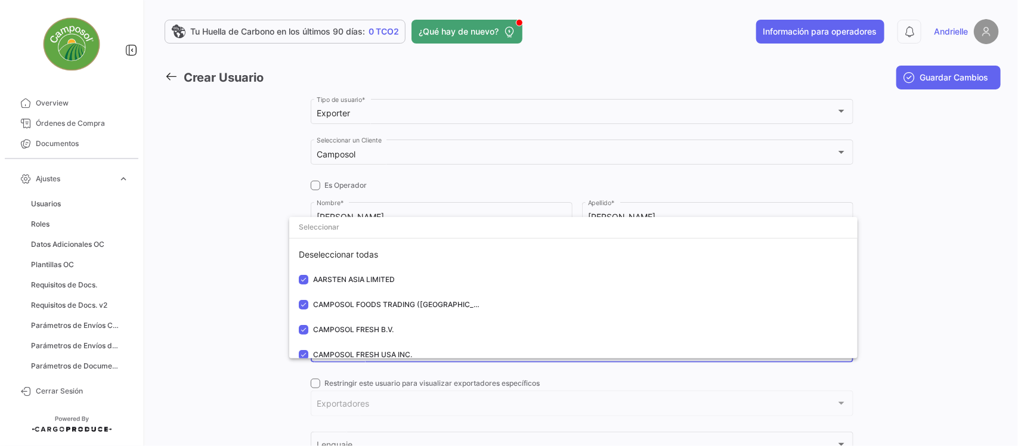
click at [245, 257] on div at bounding box center [509, 223] width 1018 height 446
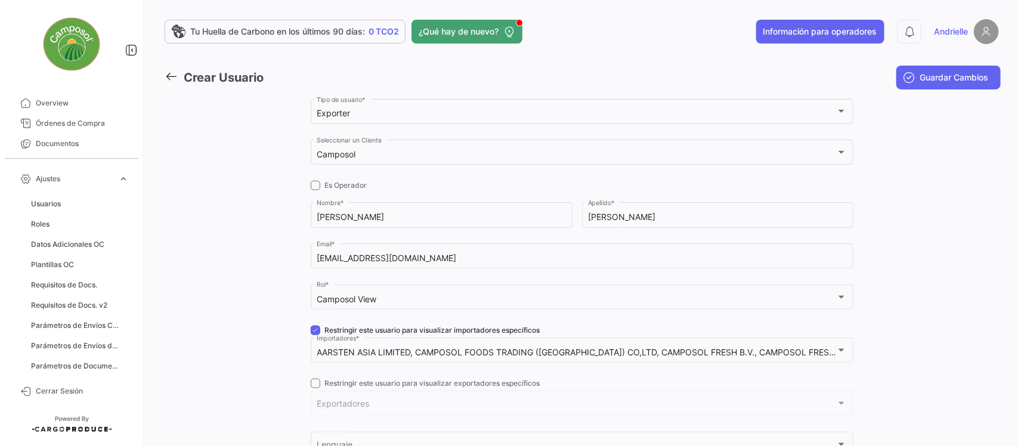
click at [312, 332] on span at bounding box center [316, 331] width 10 height 10
click at [315, 335] on input "Restringir este usuario para visualizar importadores específicos" at bounding box center [315, 335] width 1 height 1
checkbox input "false"
click at [311, 383] on span at bounding box center [316, 384] width 10 height 10
click at [315, 388] on input "Restringir este usuario para visualizar exportadores específicos" at bounding box center [315, 388] width 1 height 1
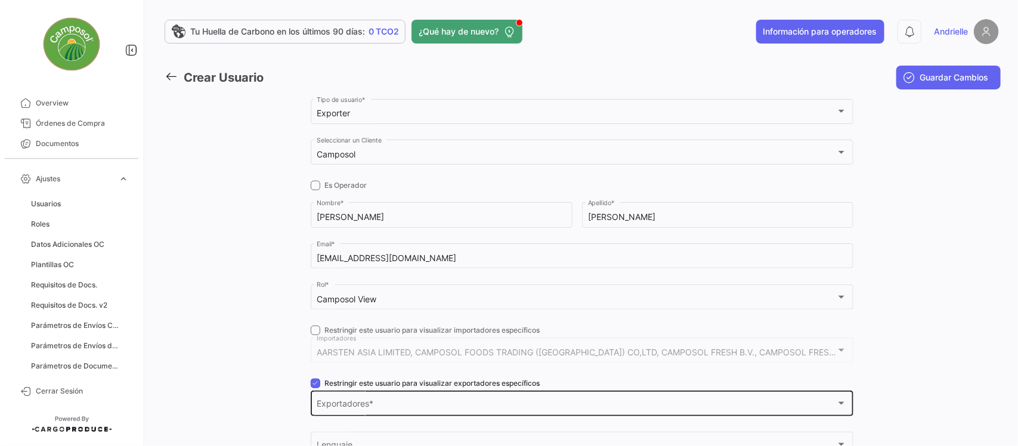
click at [330, 394] on div "Exportadores Exportadores *" at bounding box center [582, 402] width 530 height 27
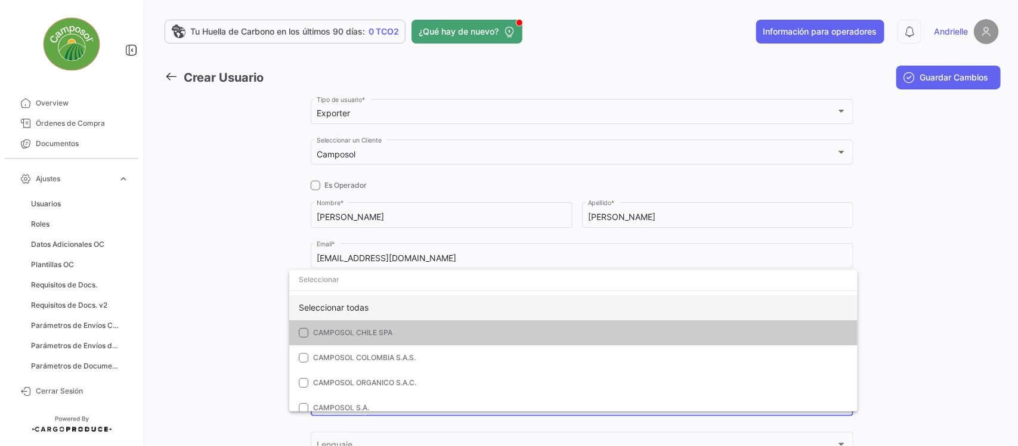
click at [350, 301] on div "Seleccionar todas" at bounding box center [573, 307] width 569 height 25
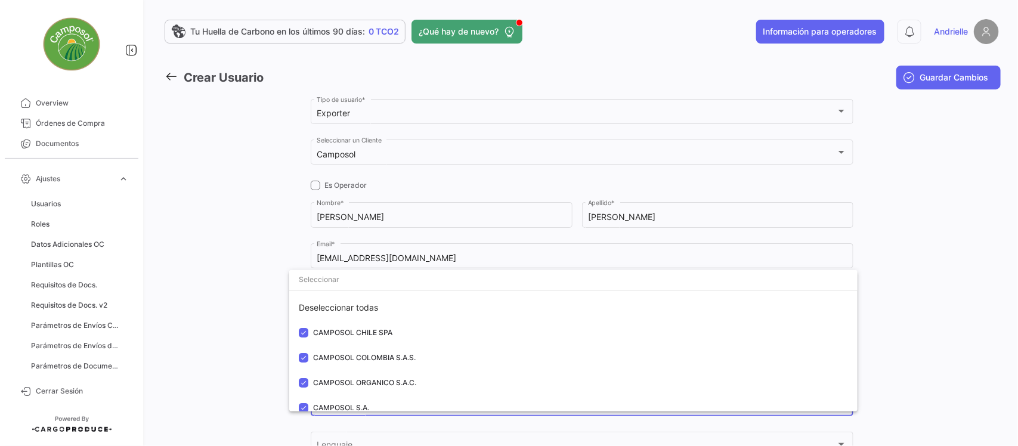
drag, startPoint x: 242, startPoint y: 310, endPoint x: 278, endPoint y: 342, distance: 47.8
click at [242, 312] on div at bounding box center [509, 223] width 1018 height 446
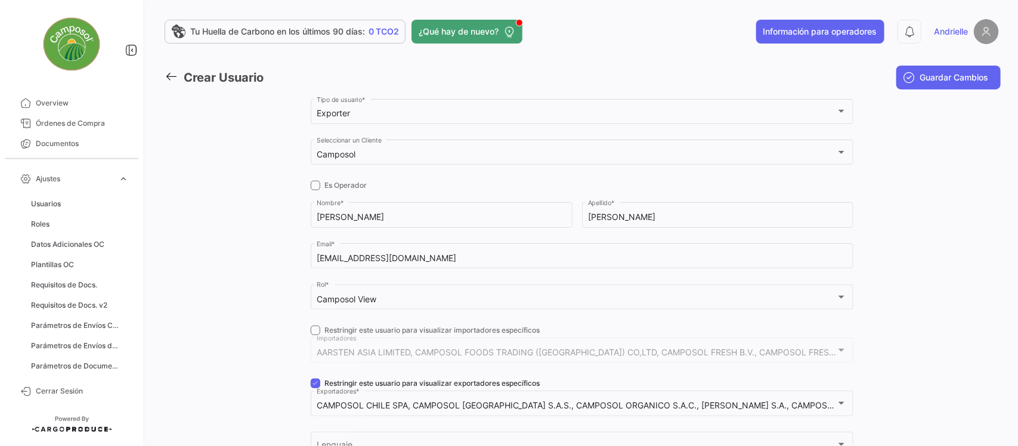
drag, startPoint x: 314, startPoint y: 383, endPoint x: 485, endPoint y: 338, distance: 177.0
click at [314, 382] on span at bounding box center [316, 384] width 10 height 10
click at [315, 388] on input "Restringir este usuario para visualizar exportadores específicos" at bounding box center [315, 388] width 1 height 1
checkbox input "false"
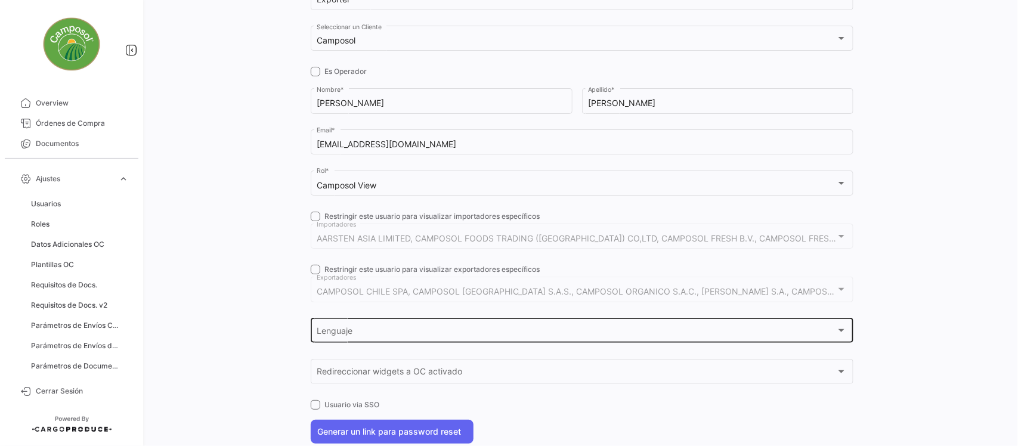
scroll to position [149, 0]
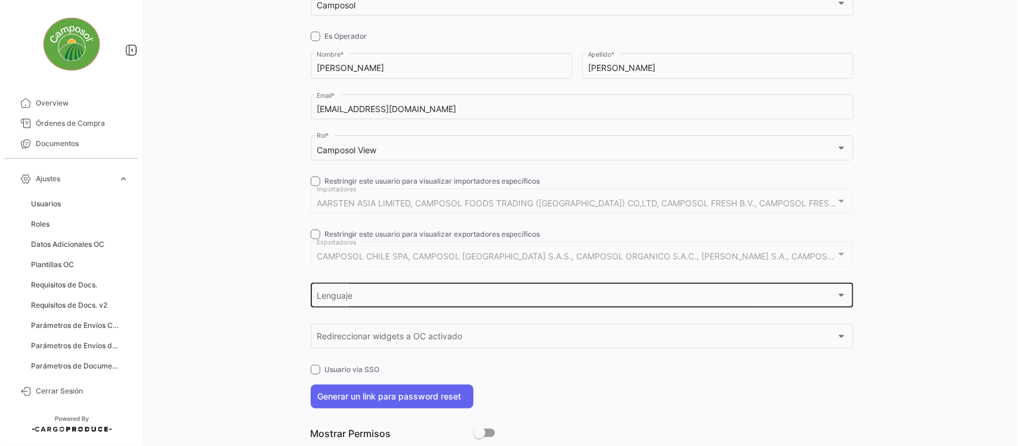
click at [391, 299] on div "Lenguaje" at bounding box center [577, 298] width 520 height 10
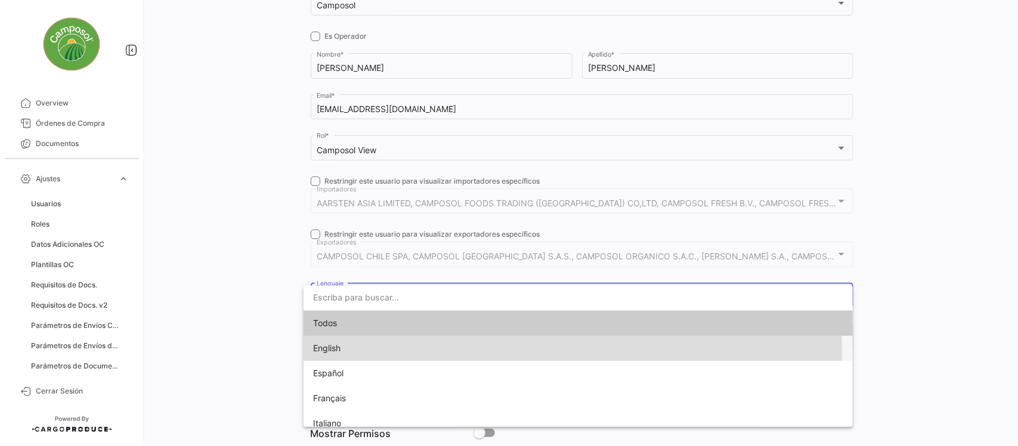
click at [367, 350] on span "English" at bounding box center [396, 348] width 167 height 25
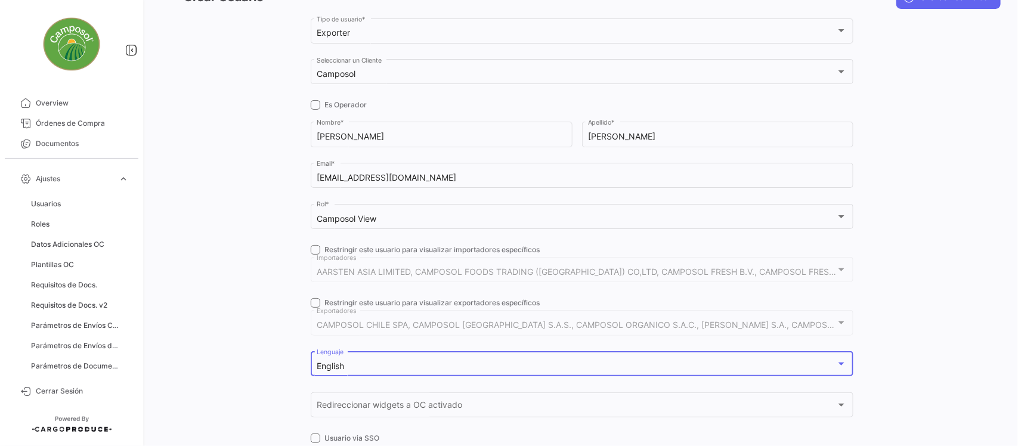
scroll to position [0, 0]
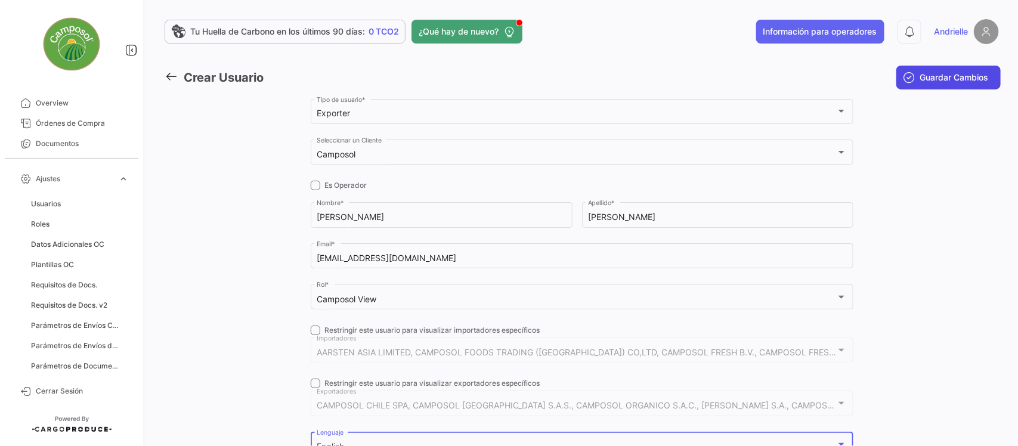
click at [959, 79] on span "Guardar Cambios" at bounding box center [955, 78] width 69 height 12
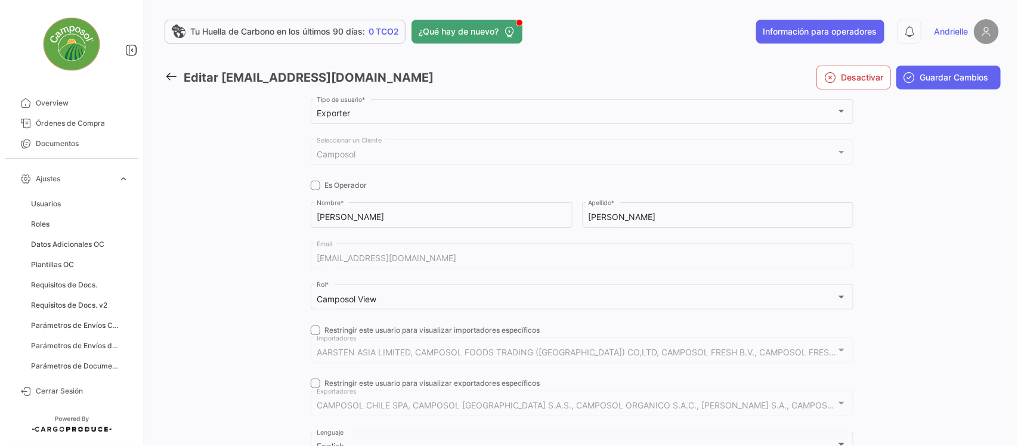
drag, startPoint x: 171, startPoint y: 69, endPoint x: 206, endPoint y: 85, distance: 39.3
click at [171, 72] on icon at bounding box center [171, 76] width 13 height 13
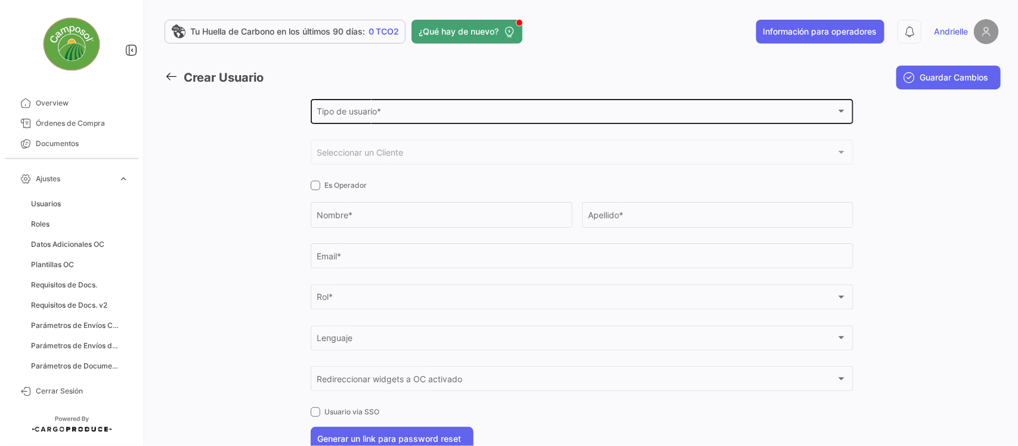
click at [347, 114] on span "Tipo de usuario *" at bounding box center [577, 114] width 520 height 10
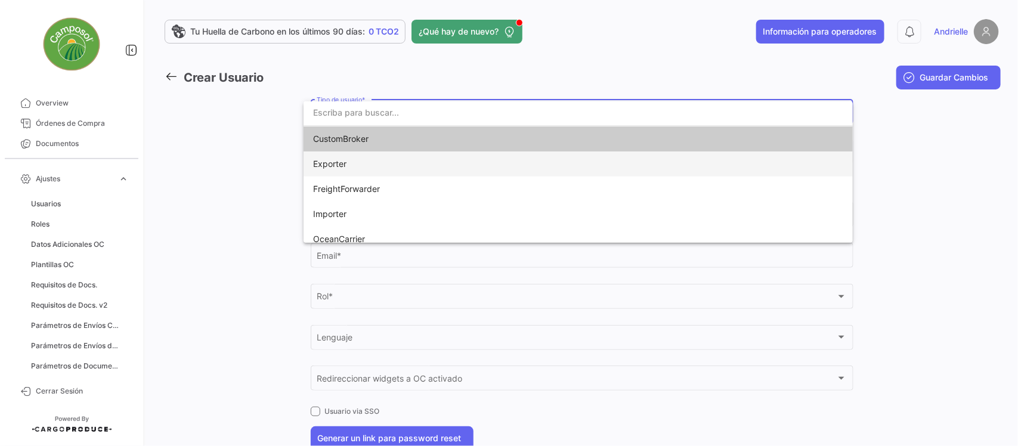
click at [350, 164] on span "Exporter" at bounding box center [396, 164] width 167 height 25
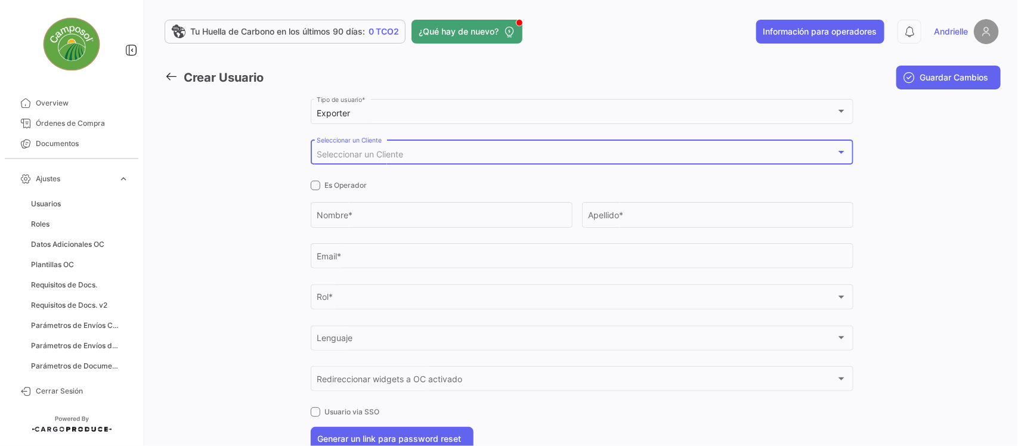
click at [379, 151] on span "Seleccionar un Cliente" at bounding box center [360, 154] width 87 height 10
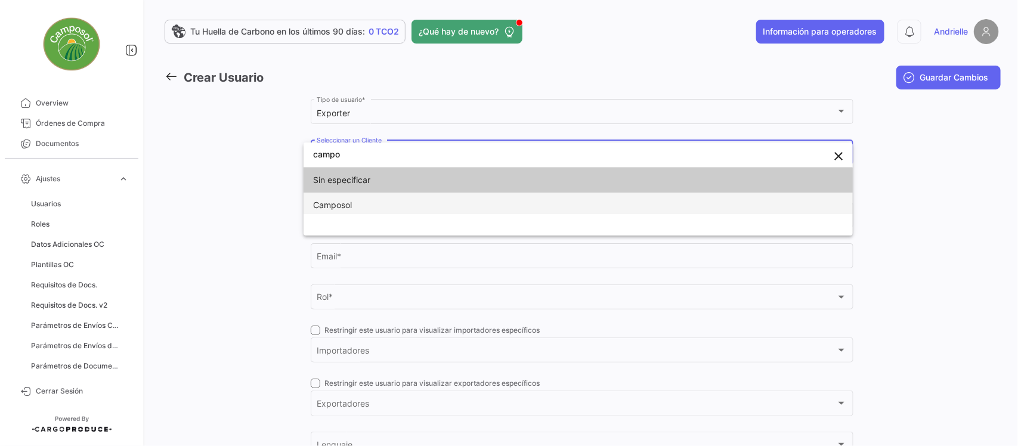
type input "campo"
click at [360, 205] on span "Camposol" at bounding box center [396, 205] width 167 height 25
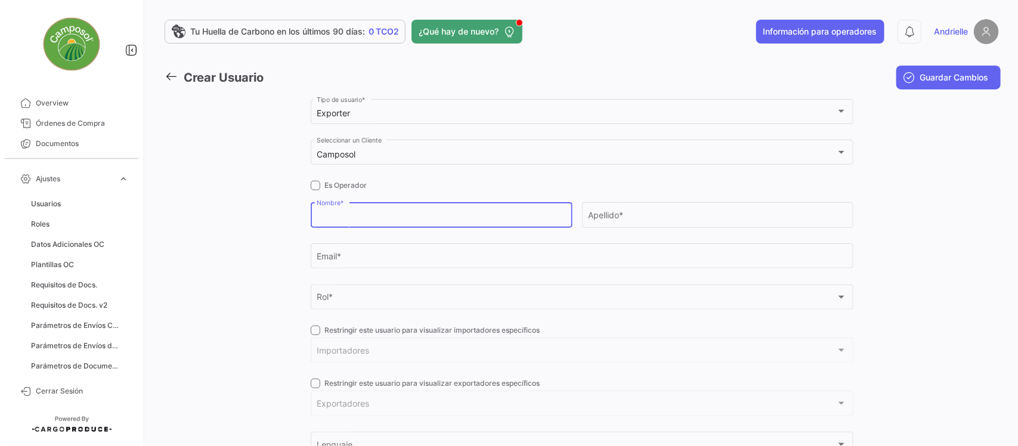
click at [362, 215] on input "Nombre *" at bounding box center [441, 217] width 249 height 10
type input "Jesica"
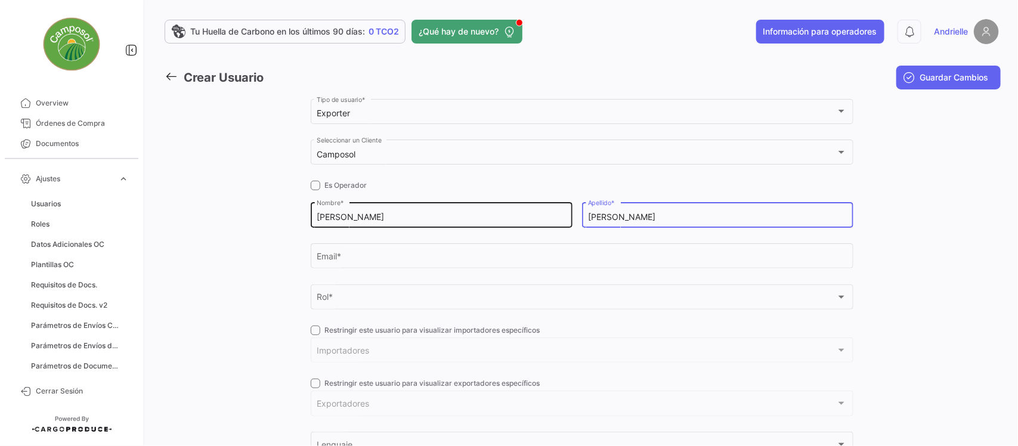
type input "Orsi"
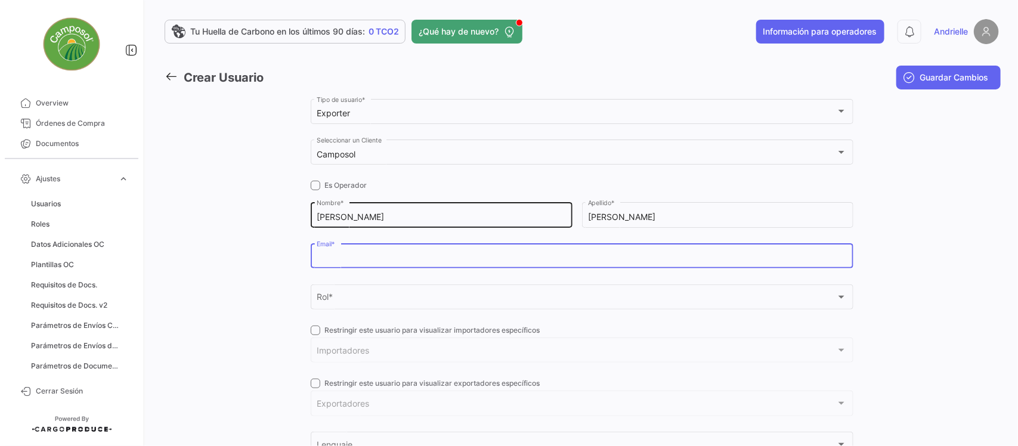
paste input "jorsi@camposol.com"
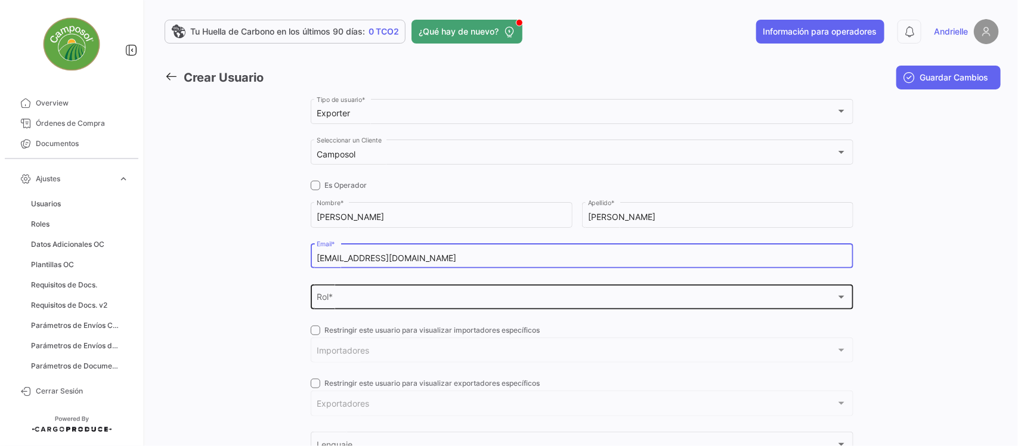
type input "jorsi@camposol.com"
click at [371, 286] on div "Rol * Rol *" at bounding box center [582, 295] width 530 height 27
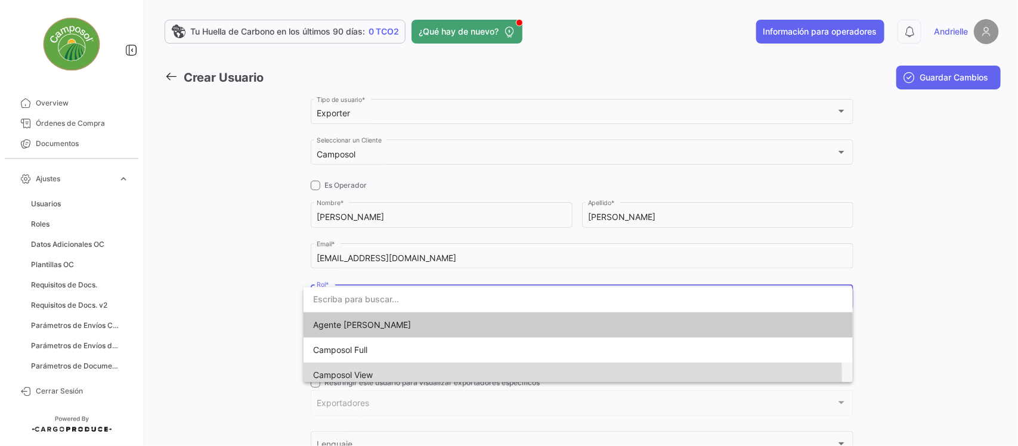
click at [358, 379] on span "Camposol View" at bounding box center [343, 375] width 60 height 10
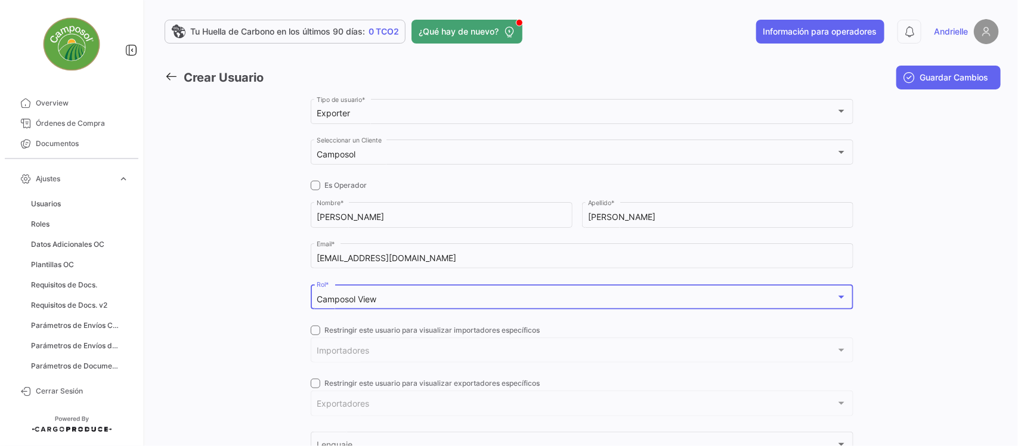
drag, startPoint x: 305, startPoint y: 325, endPoint x: 308, endPoint y: 331, distance: 6.7
click at [307, 327] on div "Exporter Tipo de usuario * Camposol Seleccionar un Cliente Es Operador Jesica N…" at bounding box center [582, 348] width 776 height 502
click at [311, 333] on span at bounding box center [316, 331] width 10 height 10
click at [315, 335] on input "Restringir este usuario para visualizar importadores específicos" at bounding box center [315, 335] width 1 height 1
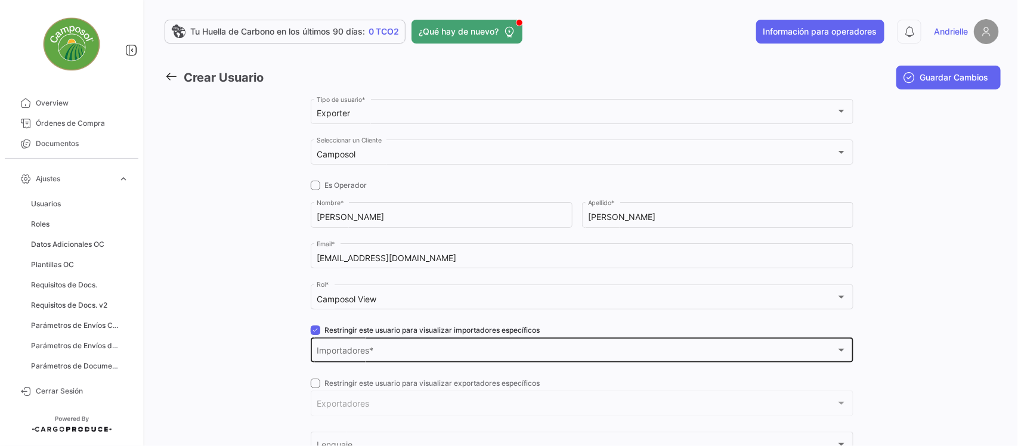
click at [338, 350] on span "Importadores" at bounding box center [577, 353] width 520 height 10
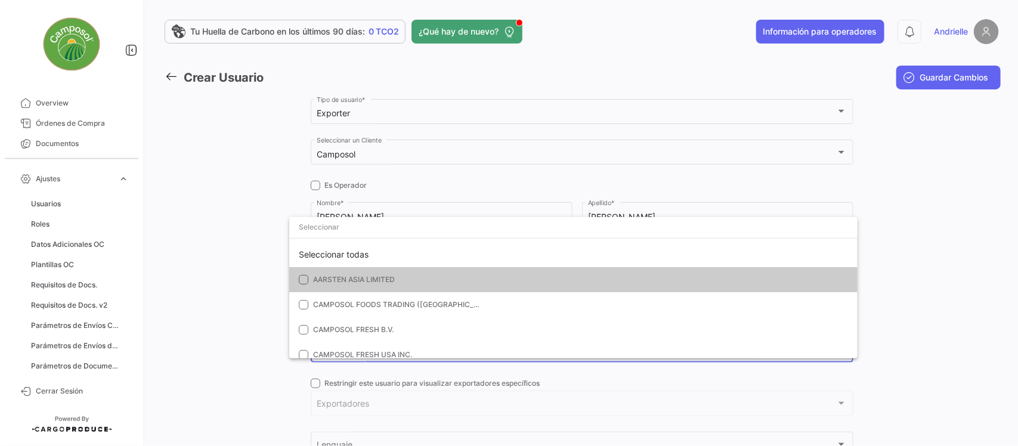
drag, startPoint x: 370, startPoint y: 251, endPoint x: 242, endPoint y: 267, distance: 129.3
click at [367, 251] on div "Seleccionar todas" at bounding box center [573, 254] width 569 height 25
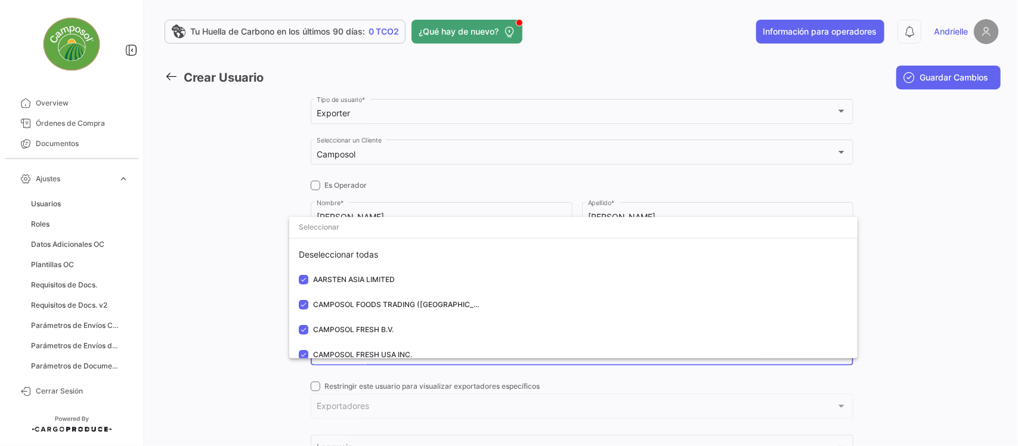
drag, startPoint x: 206, startPoint y: 291, endPoint x: 240, endPoint y: 304, distance: 37.2
click at [205, 291] on div at bounding box center [509, 223] width 1018 height 446
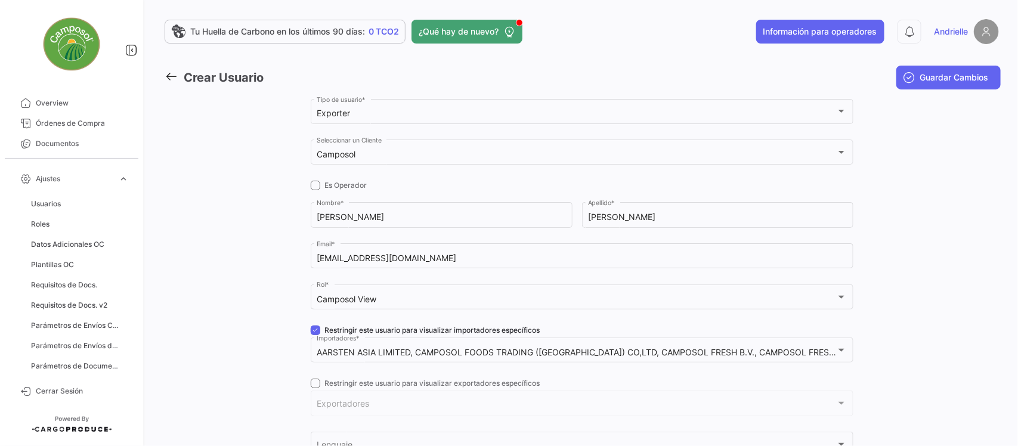
click at [313, 334] on span at bounding box center [316, 331] width 10 height 10
click at [315, 335] on input "Restringir este usuario para visualizar importadores específicos" at bounding box center [315, 335] width 1 height 1
checkbox input "false"
click at [311, 382] on span at bounding box center [316, 384] width 10 height 10
click at [315, 388] on input "Restringir este usuario para visualizar exportadores específicos" at bounding box center [315, 388] width 1 height 1
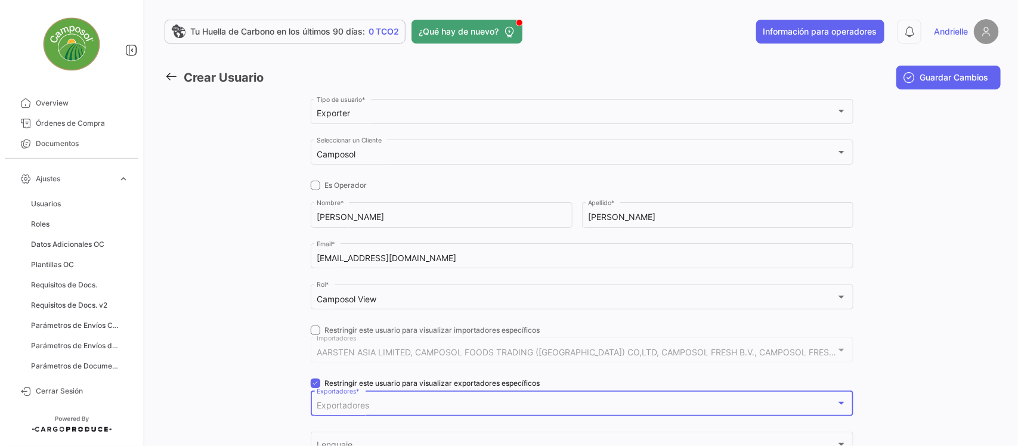
click at [330, 404] on span "Exportadores" at bounding box center [343, 405] width 52 height 10
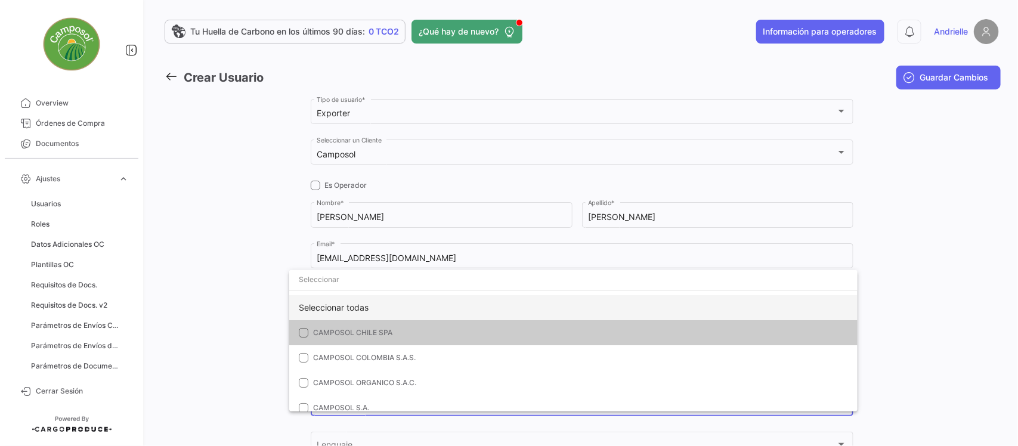
click at [346, 304] on div "Seleccionar todas" at bounding box center [573, 307] width 569 height 25
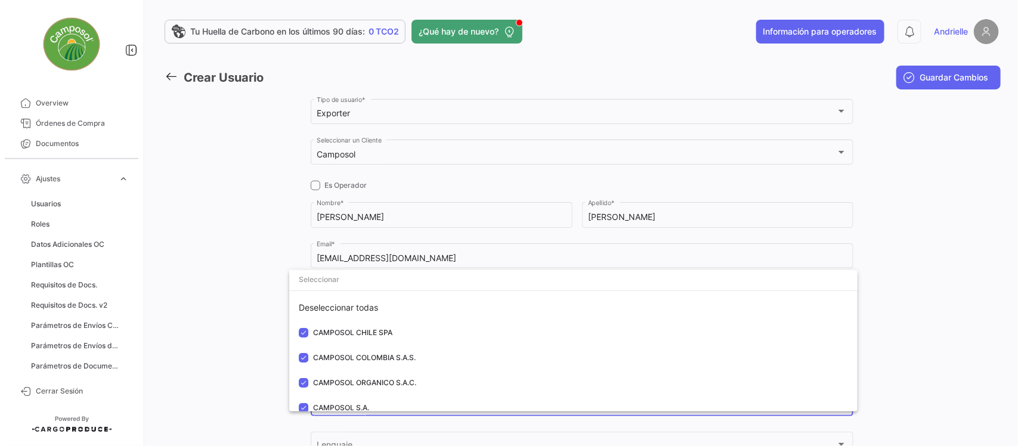
drag, startPoint x: 209, startPoint y: 319, endPoint x: 285, endPoint y: 370, distance: 91.5
click at [212, 324] on div at bounding box center [509, 223] width 1018 height 446
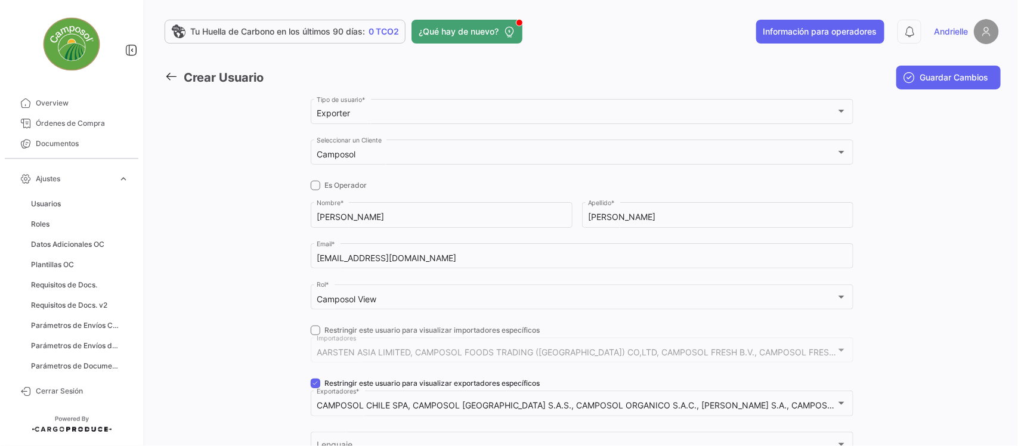
click at [312, 384] on span at bounding box center [316, 384] width 10 height 10
click at [315, 388] on input "Restringir este usuario para visualizar exportadores específicos" at bounding box center [315, 388] width 1 height 1
checkbox input "false"
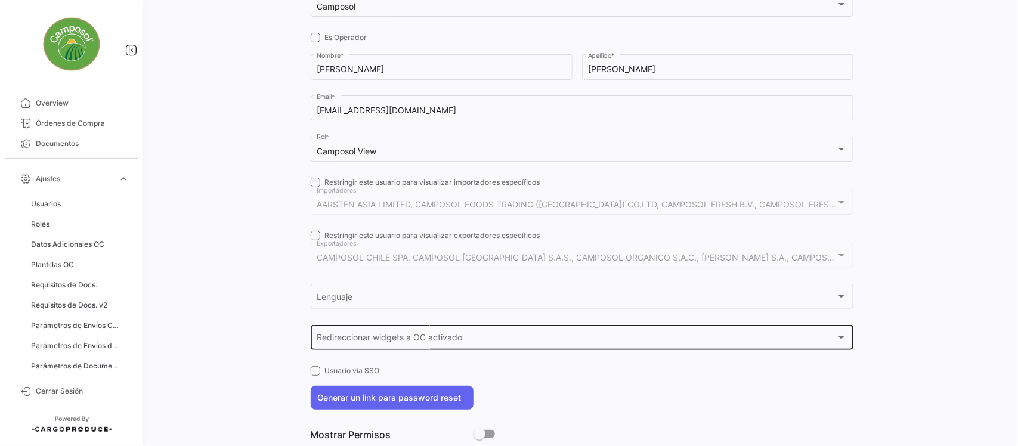
scroll to position [149, 0]
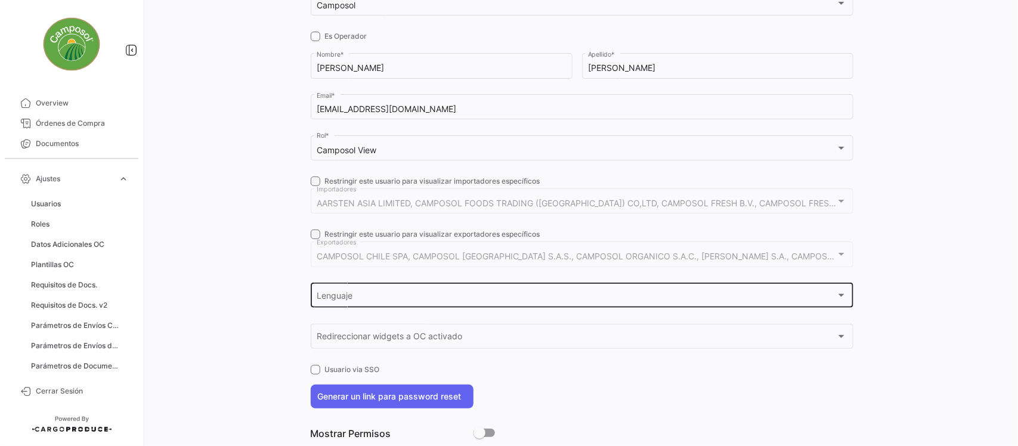
click at [339, 291] on div "Lenguaje Lenguaje" at bounding box center [582, 294] width 530 height 27
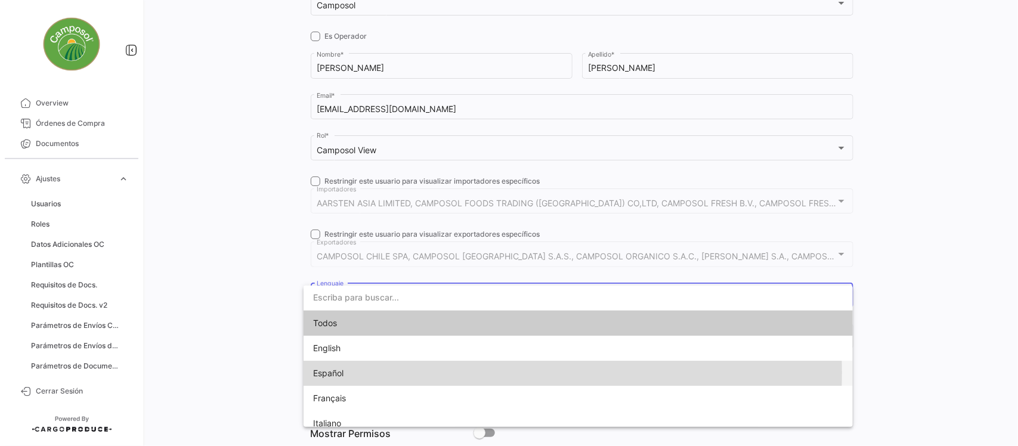
click at [343, 373] on span "Español" at bounding box center [328, 373] width 30 height 10
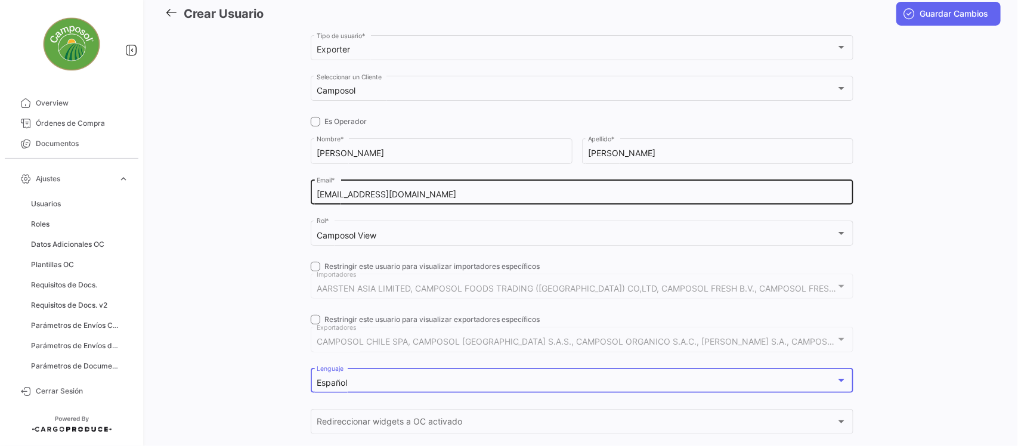
scroll to position [0, 0]
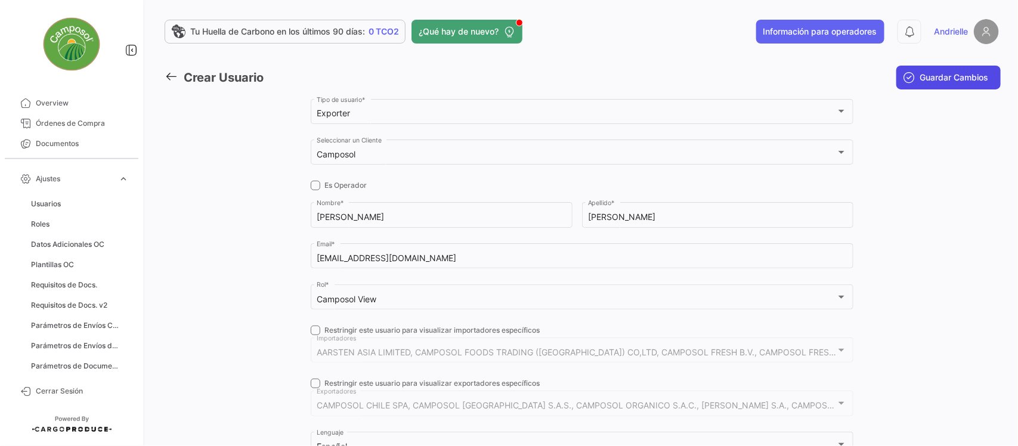
click at [952, 73] on span "Guardar Cambios" at bounding box center [955, 78] width 69 height 12
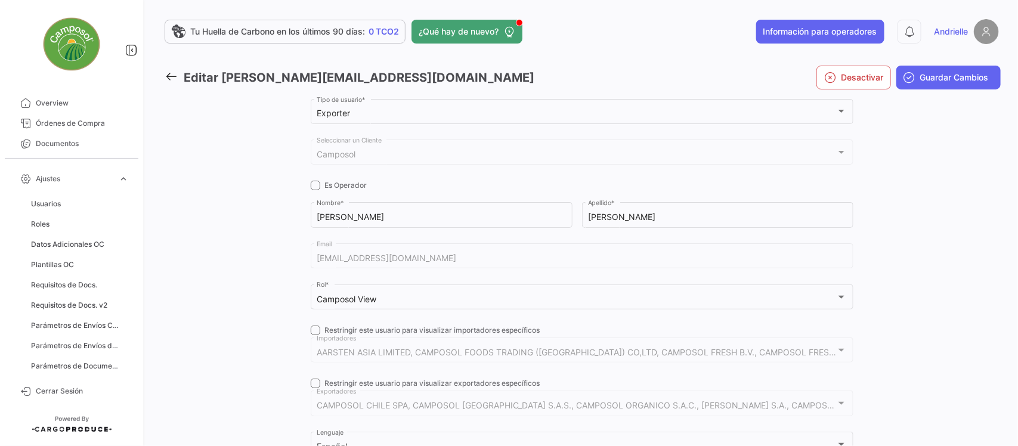
click at [171, 73] on icon at bounding box center [171, 76] width 13 height 13
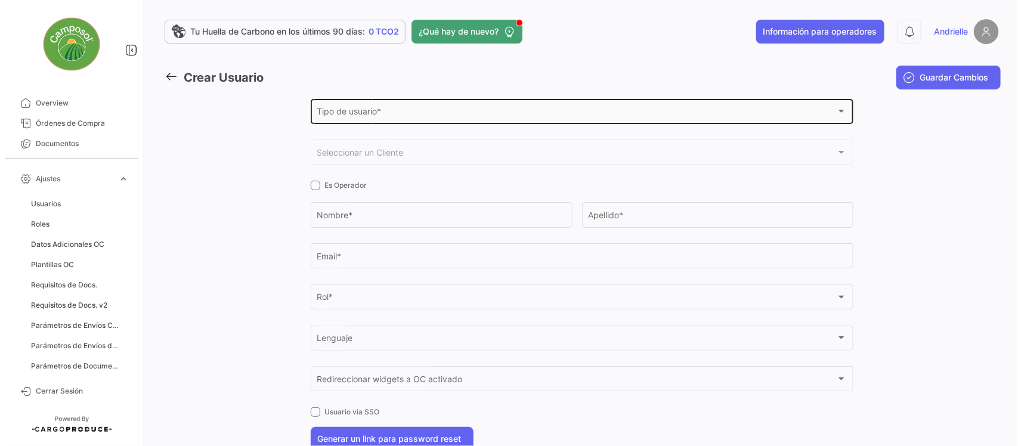
drag, startPoint x: 359, startPoint y: 104, endPoint x: 363, endPoint y: 97, distance: 8.0
click at [360, 103] on div "Tipo de usuario * Tipo de usuario *" at bounding box center [582, 110] width 530 height 27
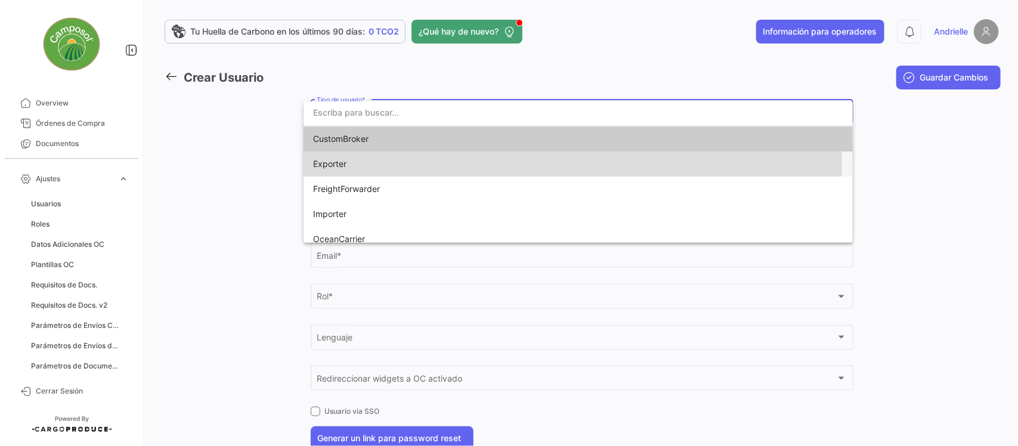
click at [346, 163] on span "Exporter" at bounding box center [329, 164] width 33 height 10
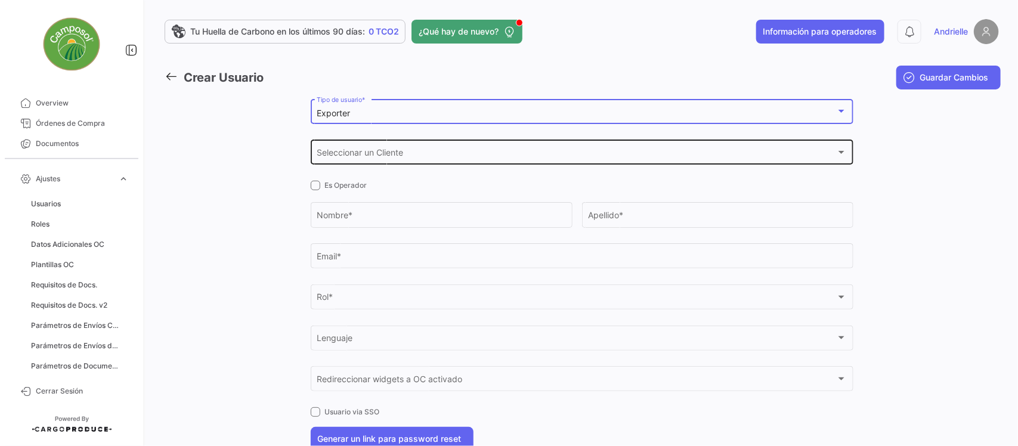
click at [355, 151] on span "Seleccionar un Cliente" at bounding box center [577, 155] width 520 height 10
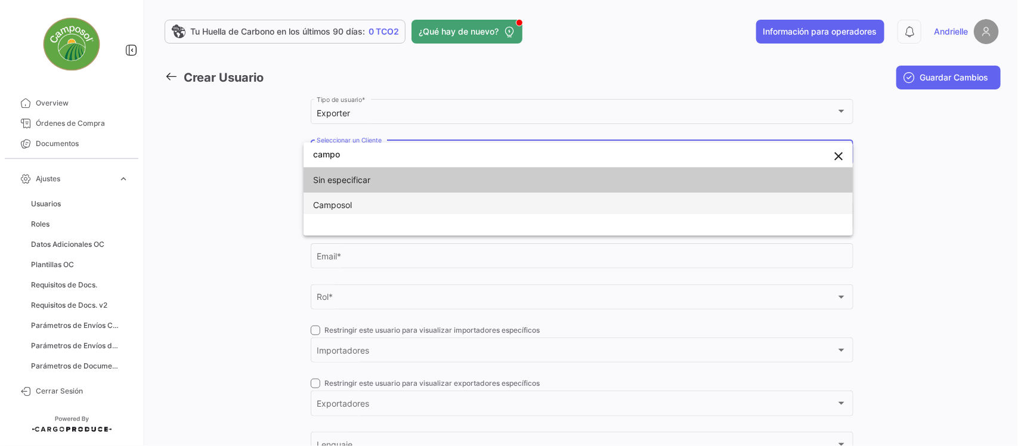
type input "campo"
click at [356, 198] on span "Camposol" at bounding box center [396, 205] width 167 height 25
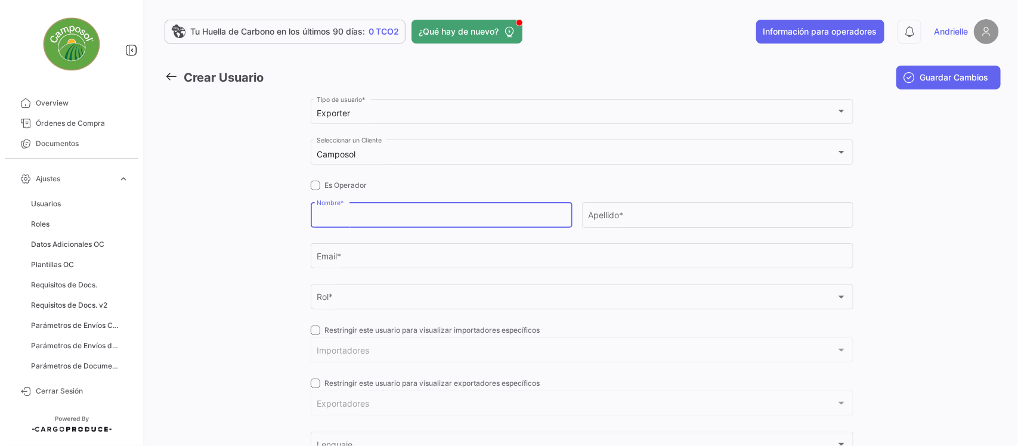
click at [357, 221] on input "Nombre *" at bounding box center [441, 217] width 249 height 10
type input "Giovanna"
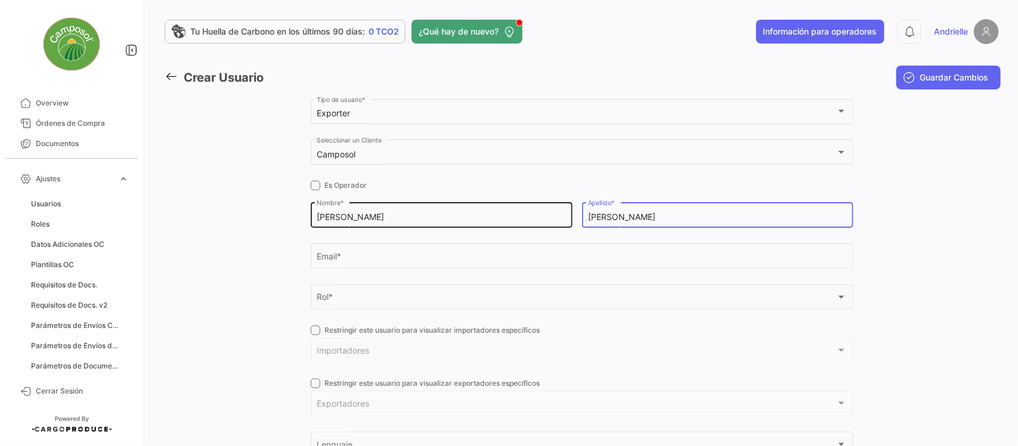
type input "Pizarro"
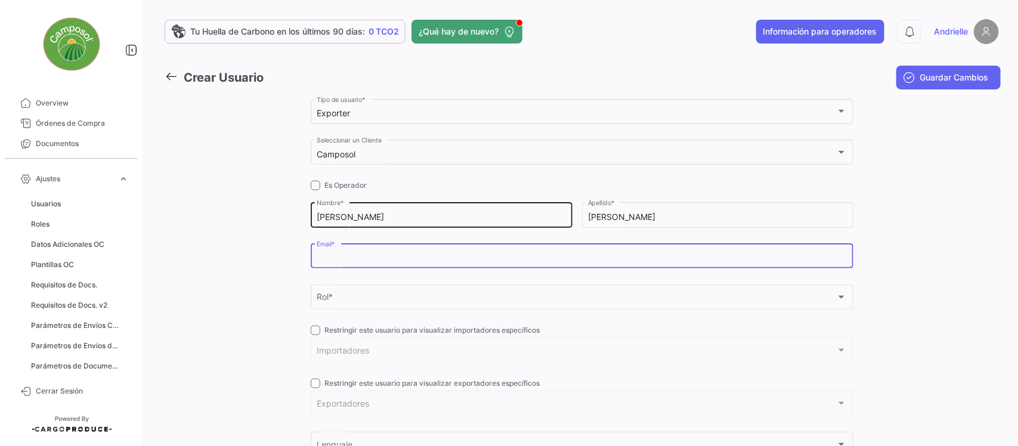
paste input "apizarro@camposol.com"
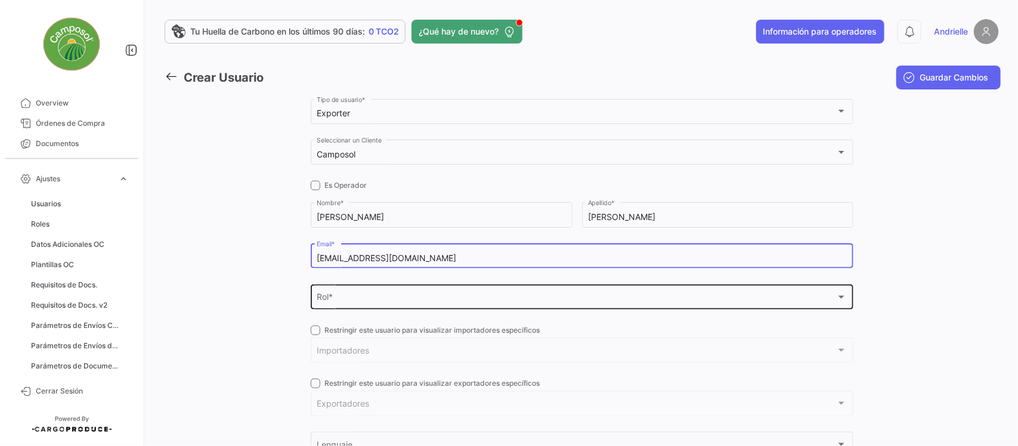
type input "apizarro@camposol.com"
click at [365, 295] on div "Rol *" at bounding box center [577, 300] width 520 height 10
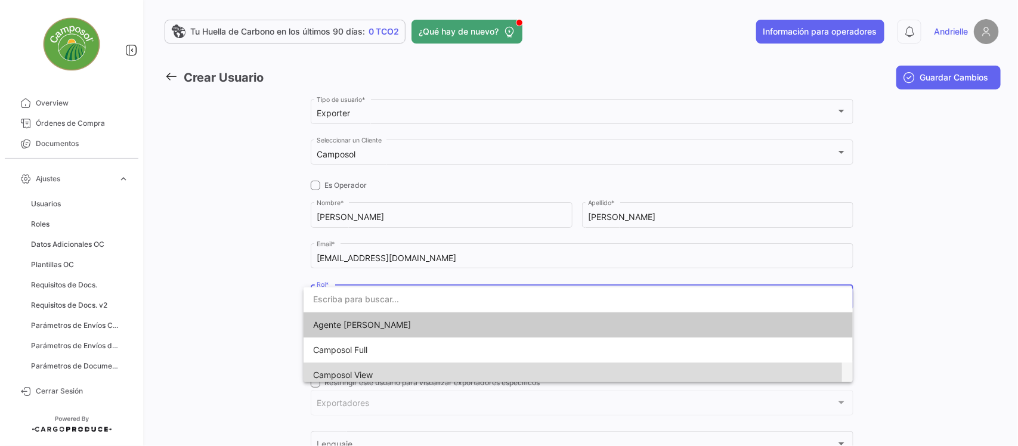
click at [357, 373] on span "Camposol View" at bounding box center [343, 375] width 60 height 10
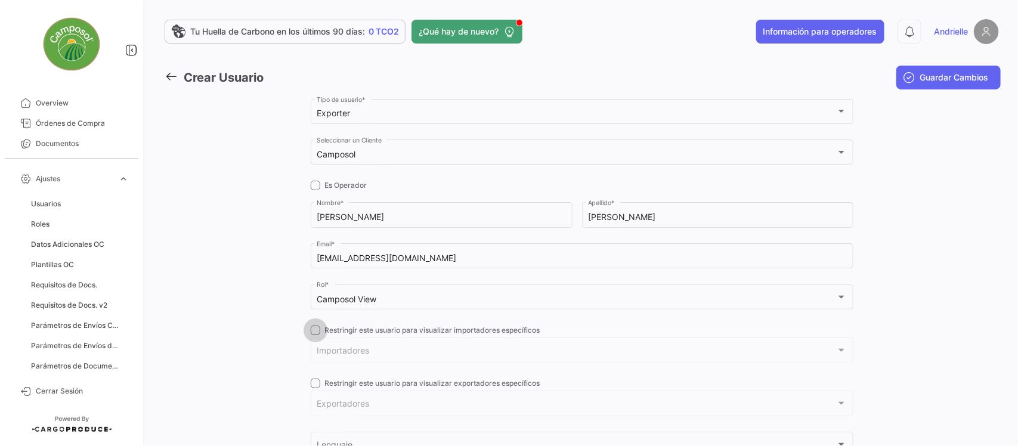
drag, startPoint x: 312, startPoint y: 326, endPoint x: 353, endPoint y: 353, distance: 49.0
click at [313, 326] on span at bounding box center [316, 331] width 10 height 10
click at [315, 335] on input "Restringir este usuario para visualizar importadores específicos" at bounding box center [315, 335] width 1 height 1
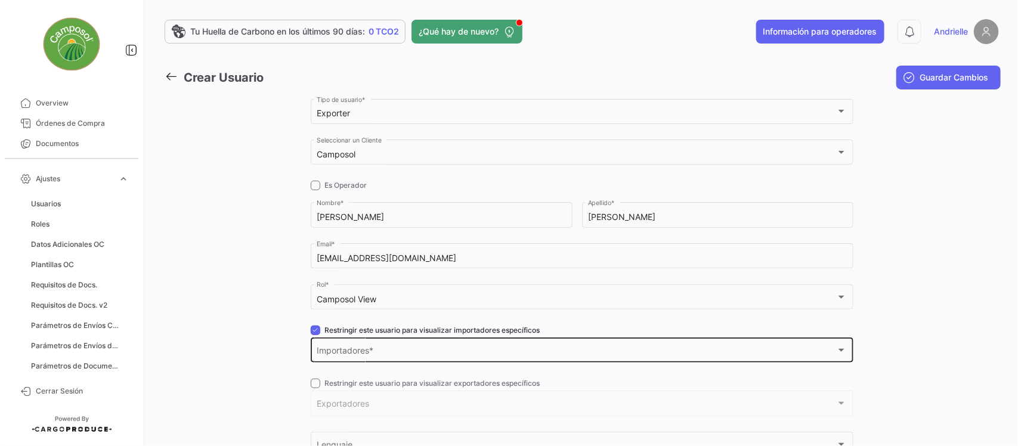
click at [353, 354] on span "Importadores" at bounding box center [577, 353] width 520 height 10
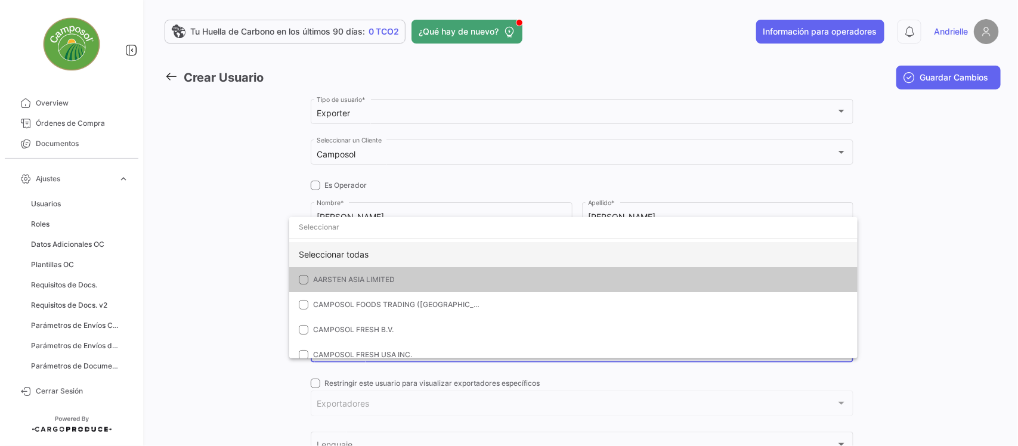
click at [369, 251] on div "Seleccionar todas" at bounding box center [573, 254] width 569 height 25
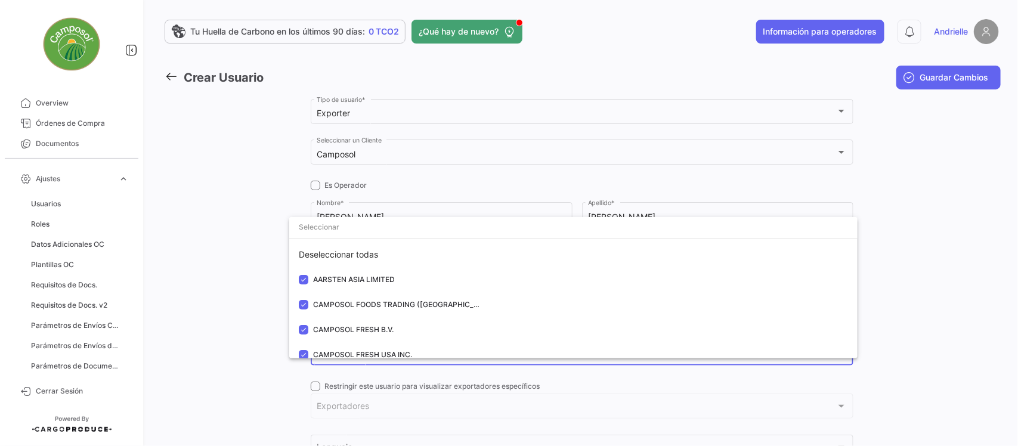
click at [239, 282] on div at bounding box center [509, 223] width 1018 height 446
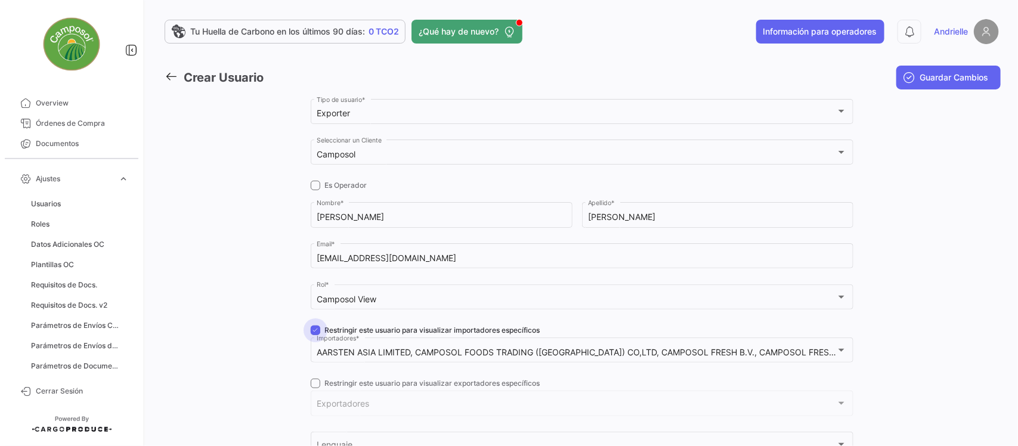
drag, startPoint x: 314, startPoint y: 329, endPoint x: 323, endPoint y: 375, distance: 46.2
click at [314, 330] on span at bounding box center [316, 331] width 10 height 10
click at [315, 335] on input "Restringir este usuario para visualizar importadores específicos" at bounding box center [315, 335] width 1 height 1
checkbox input "false"
click at [311, 382] on span at bounding box center [316, 384] width 10 height 10
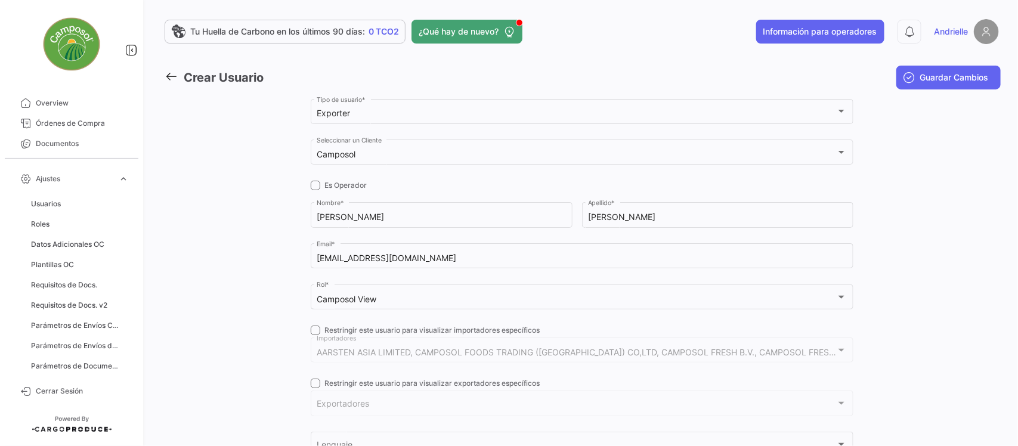
click at [315, 388] on input "Restringir este usuario para visualizar exportadores específicos" at bounding box center [315, 388] width 1 height 1
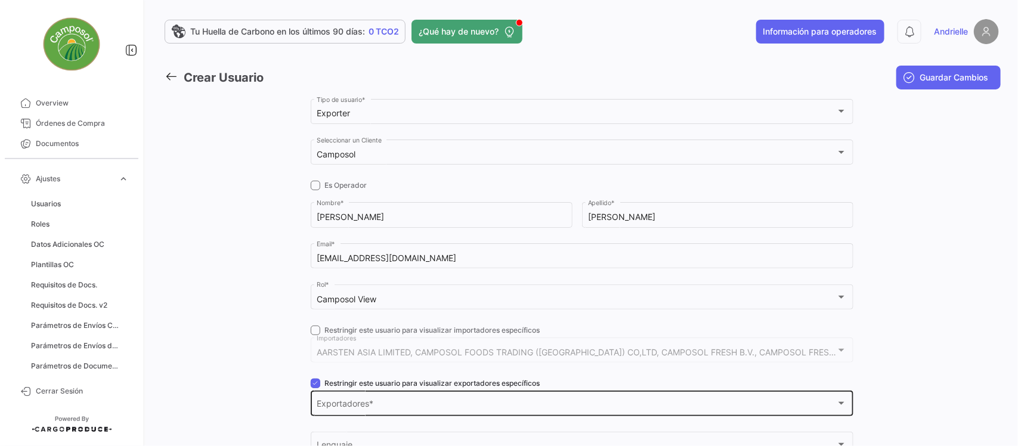
click at [324, 397] on div "Exportadores Exportadores *" at bounding box center [582, 402] width 530 height 27
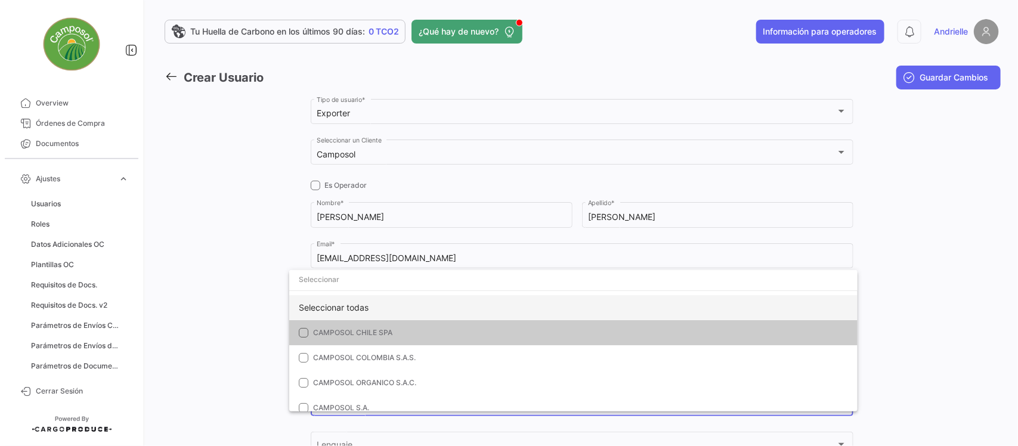
click at [339, 305] on div "Seleccionar todas" at bounding box center [573, 307] width 569 height 25
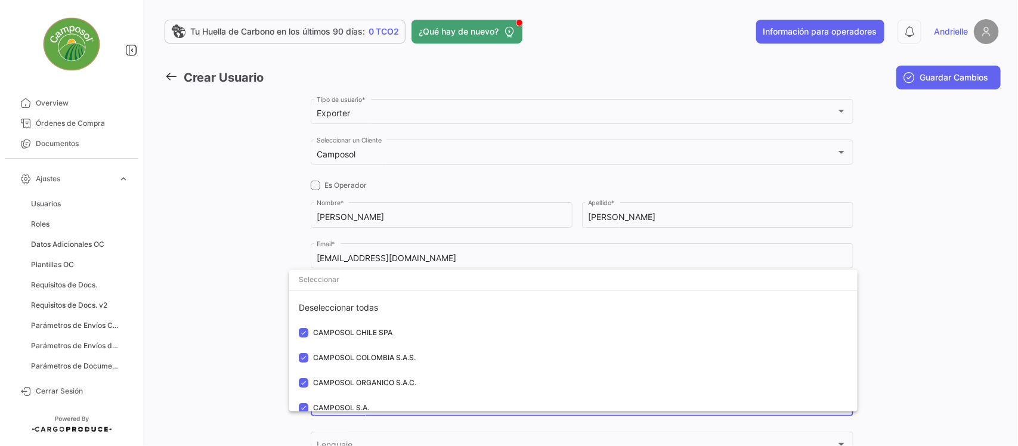
drag, startPoint x: 217, startPoint y: 320, endPoint x: 269, endPoint y: 378, distance: 77.7
click at [223, 328] on div at bounding box center [509, 223] width 1018 height 446
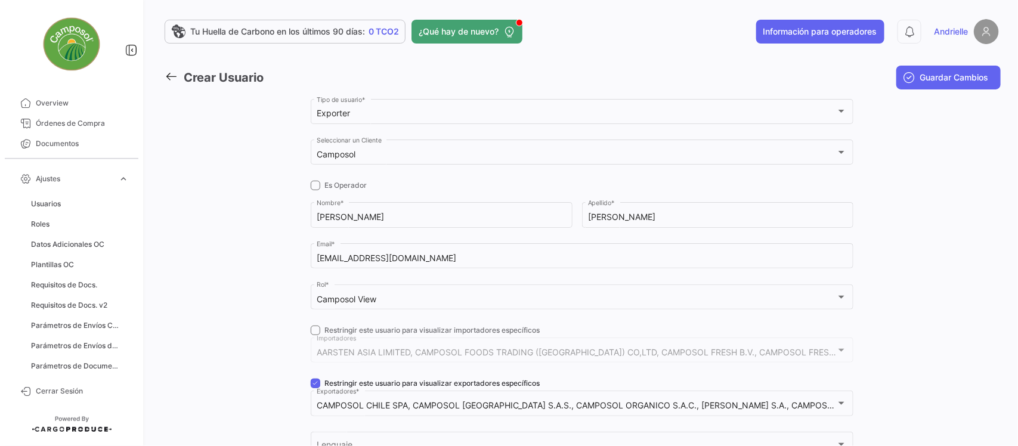
drag, startPoint x: 310, startPoint y: 381, endPoint x: 377, endPoint y: 358, distance: 70.6
click at [311, 381] on span at bounding box center [316, 384] width 10 height 10
click at [315, 388] on input "Restringir este usuario para visualizar exportadores específicos" at bounding box center [315, 388] width 1 height 1
checkbox input "false"
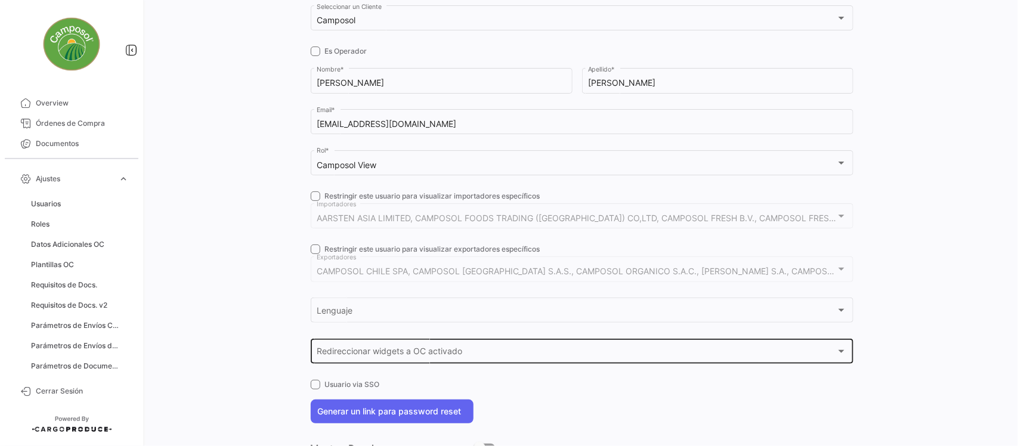
scroll to position [149, 0]
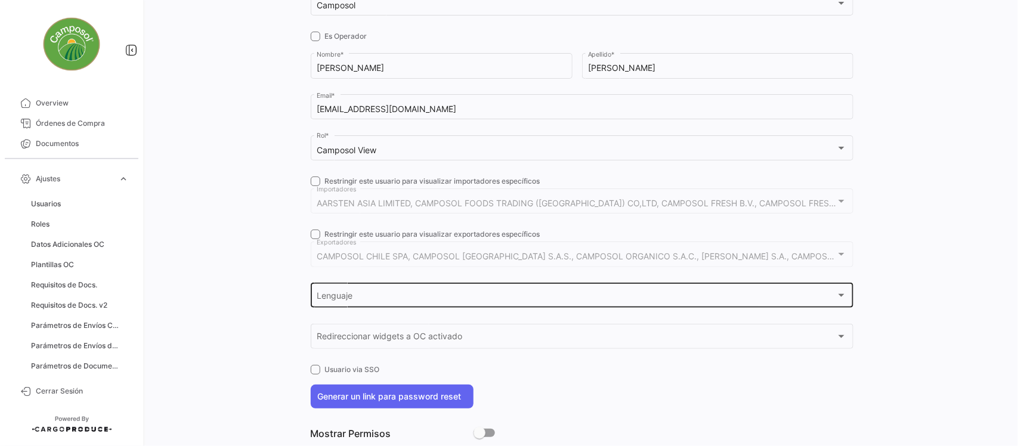
click at [358, 305] on div "Lenguaje Lenguaje" at bounding box center [582, 294] width 530 height 27
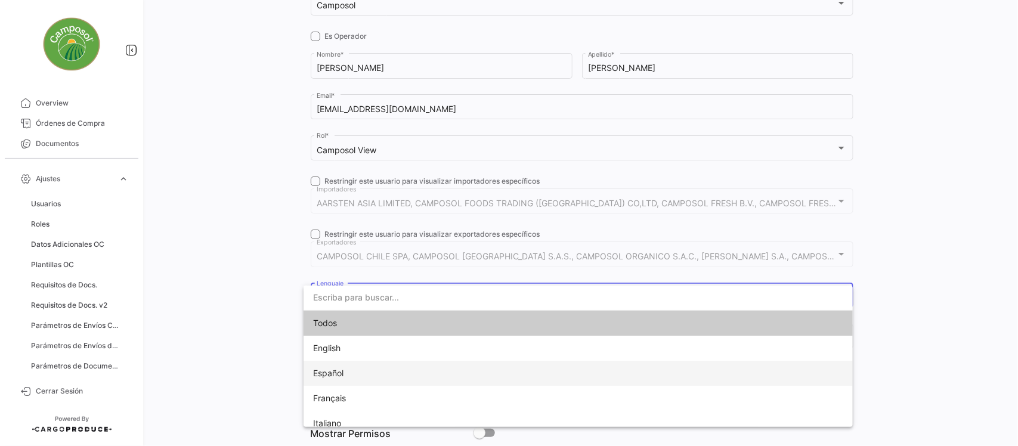
click at [349, 373] on span "Español" at bounding box center [396, 373] width 167 height 25
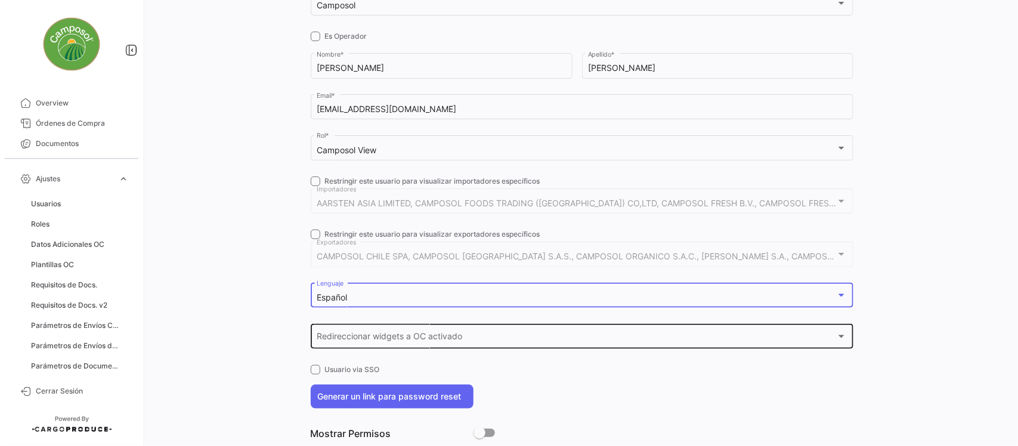
scroll to position [0, 0]
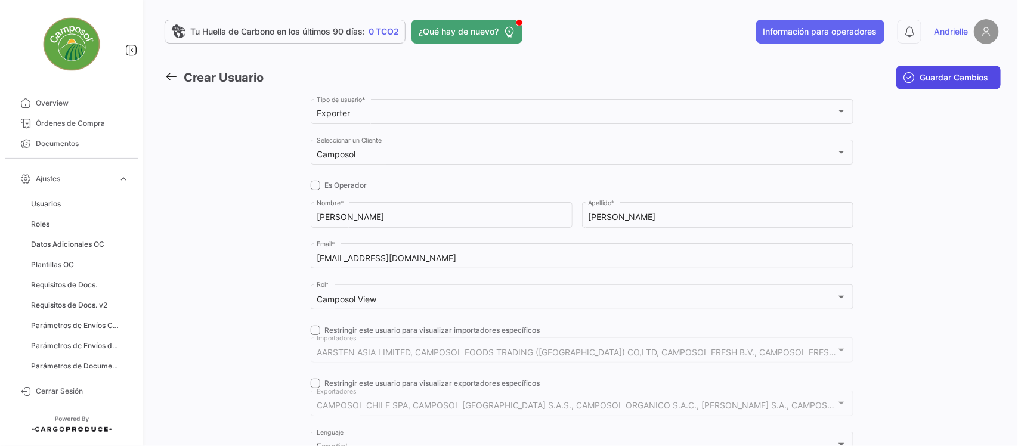
click at [925, 75] on span "Guardar Cambios" at bounding box center [955, 78] width 69 height 12
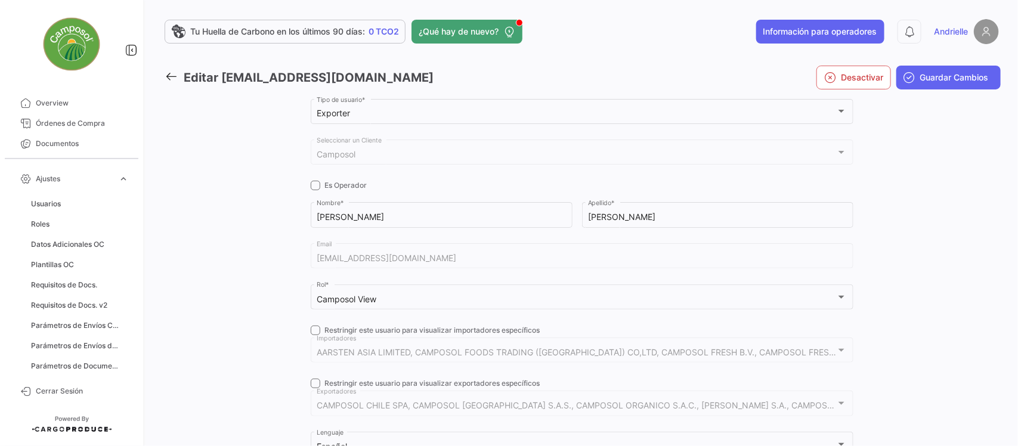
click at [163, 76] on div "Tu Huella de Carbono en los últimos 90 días: 0 TCO2 ¿Qué hay de nuevo? Informac…" at bounding box center [582, 223] width 873 height 446
drag, startPoint x: 172, startPoint y: 76, endPoint x: 205, endPoint y: 84, distance: 33.7
click at [174, 76] on icon at bounding box center [171, 76] width 13 height 13
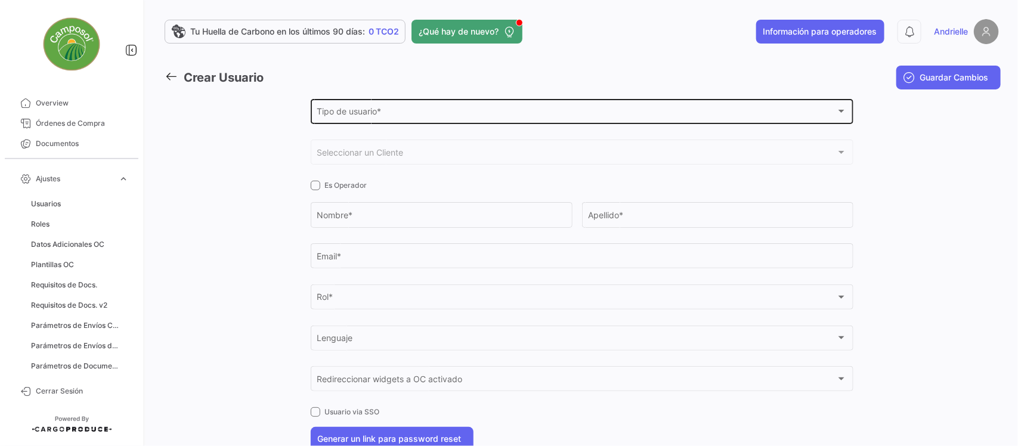
click at [352, 114] on span "Tipo de usuario *" at bounding box center [577, 114] width 520 height 10
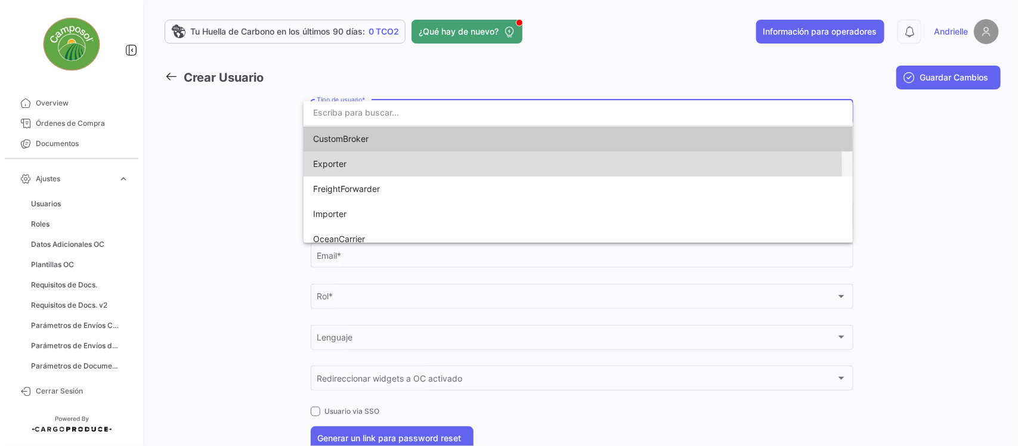
click at [363, 168] on span "Exporter" at bounding box center [396, 164] width 167 height 25
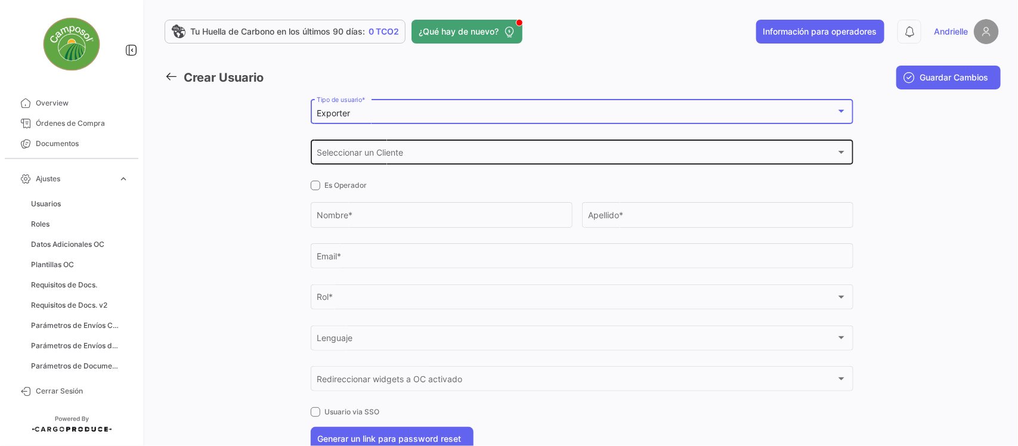
click at [367, 152] on span "Seleccionar un Cliente" at bounding box center [577, 155] width 520 height 10
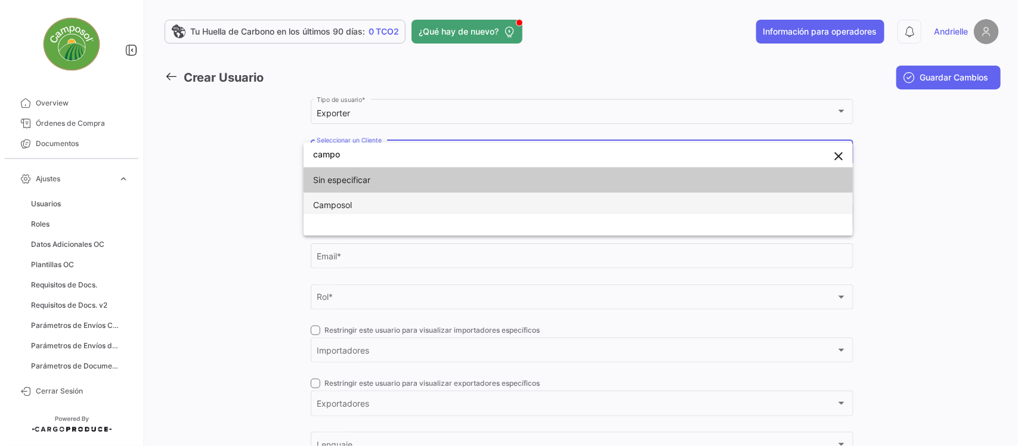
type input "campo"
click at [359, 200] on span "Camposol" at bounding box center [396, 205] width 167 height 25
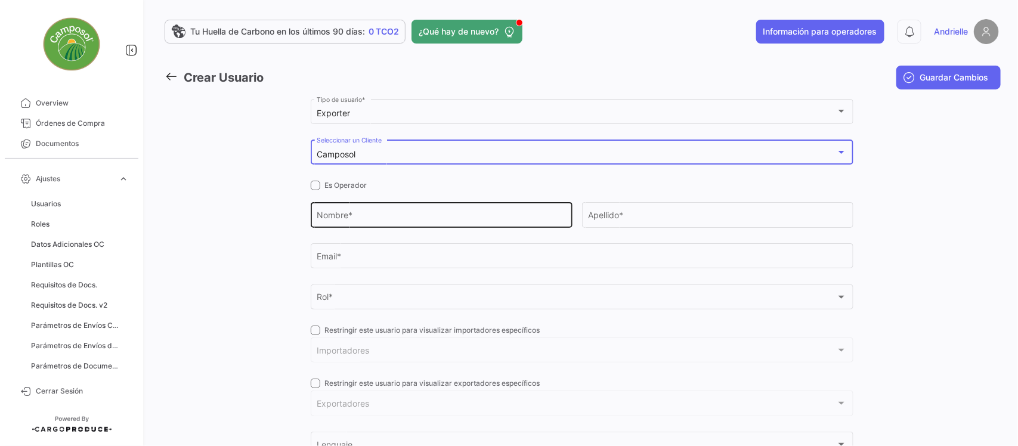
click at [356, 210] on div "Nombre *" at bounding box center [441, 213] width 249 height 27
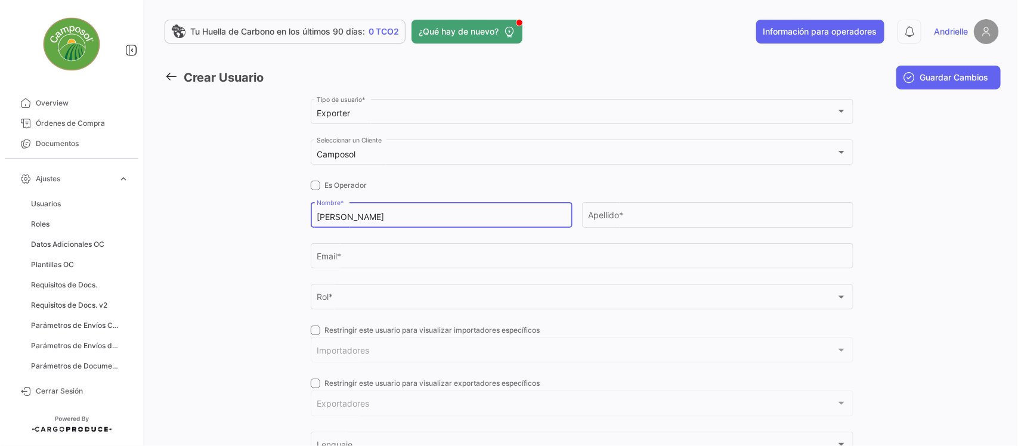
type input "Mary"
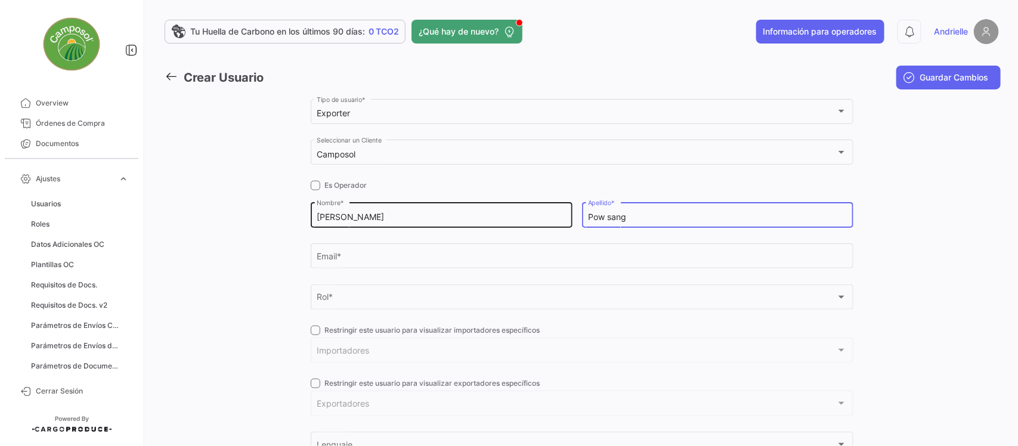
type input "Pow sang"
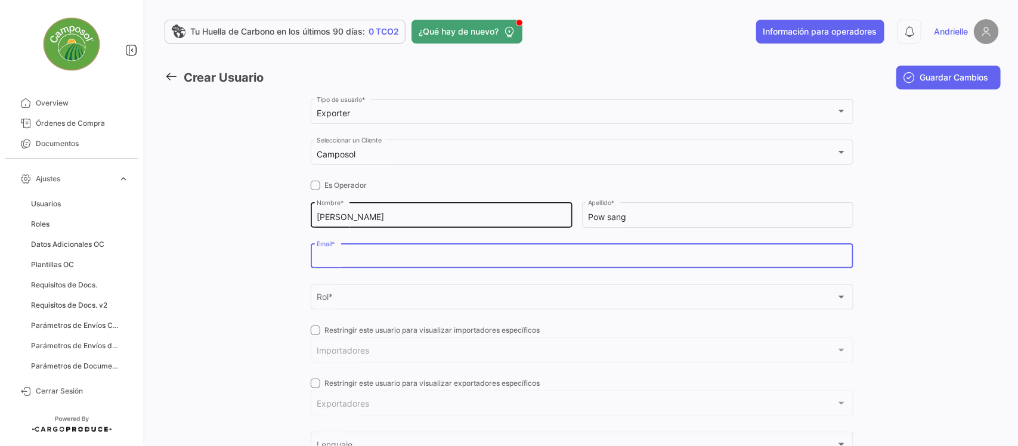
paste input "mpowsang@camposol.com"
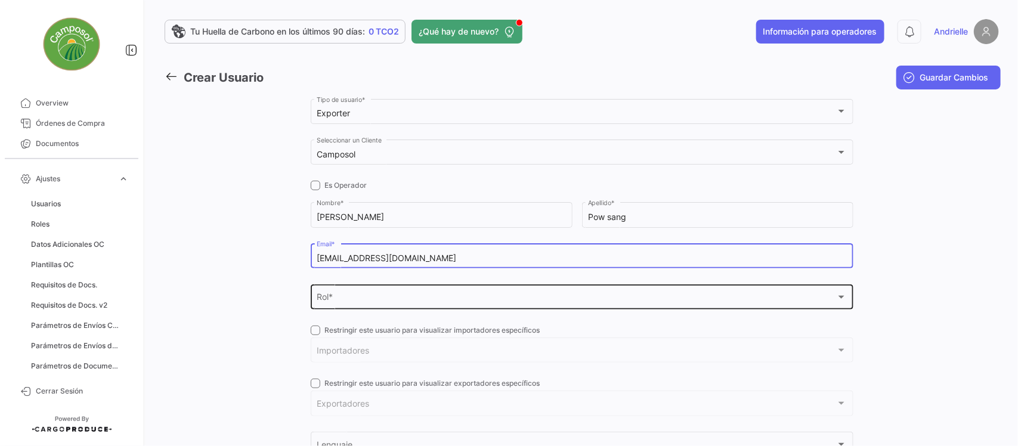
type input "mpowsang@camposol.com"
click at [348, 301] on div "Rol *" at bounding box center [577, 300] width 520 height 10
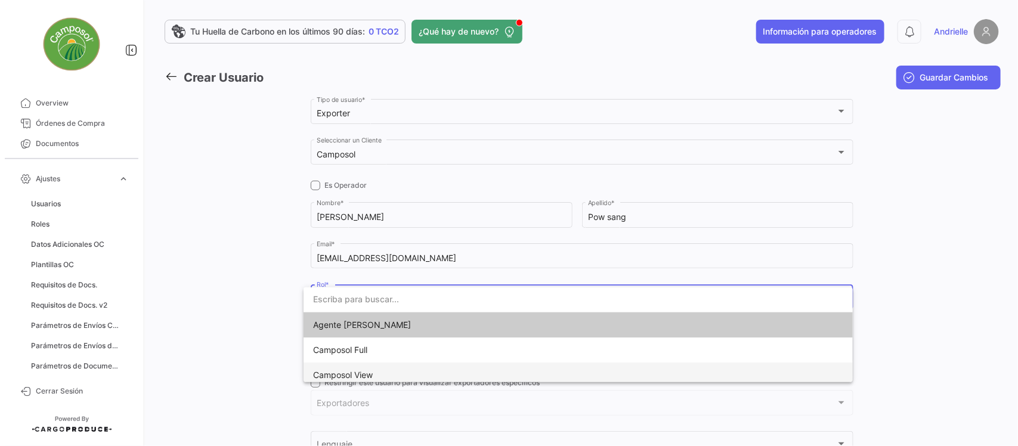
click at [347, 373] on span "Camposol View" at bounding box center [343, 375] width 60 height 10
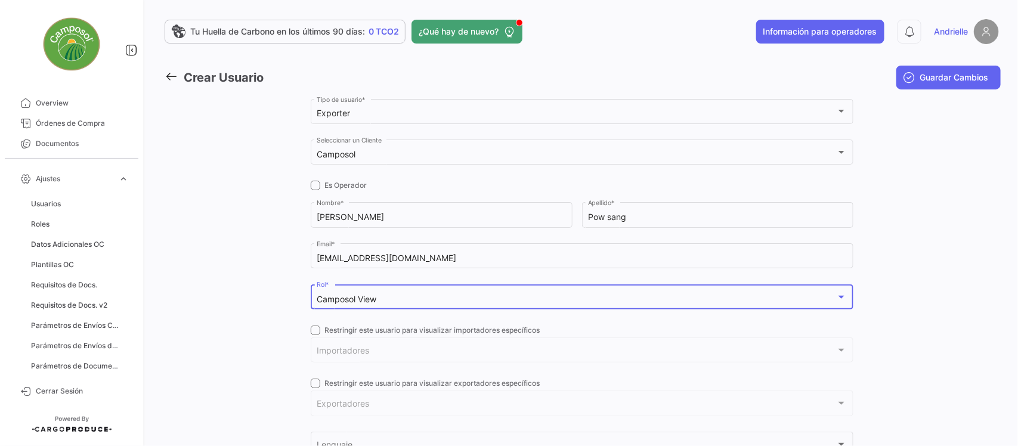
click at [311, 326] on span at bounding box center [316, 331] width 10 height 10
click at [315, 335] on input "Restringir este usuario para visualizar importadores específicos" at bounding box center [315, 335] width 1 height 1
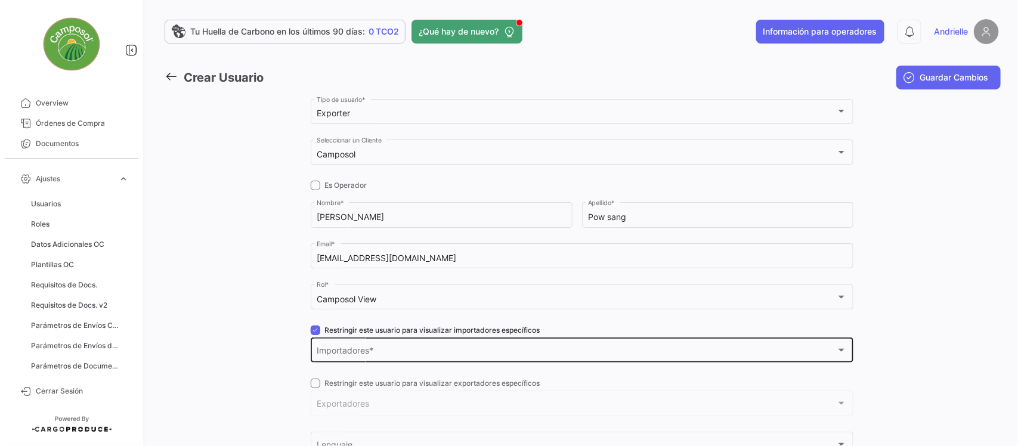
click at [326, 345] on div "Importadores Importadores *" at bounding box center [582, 349] width 530 height 27
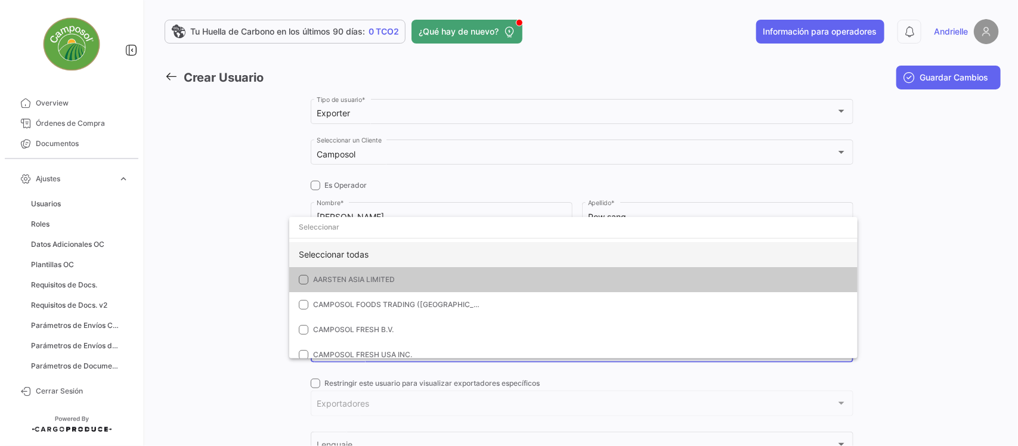
click at [344, 249] on div "Seleccionar todas" at bounding box center [573, 254] width 569 height 25
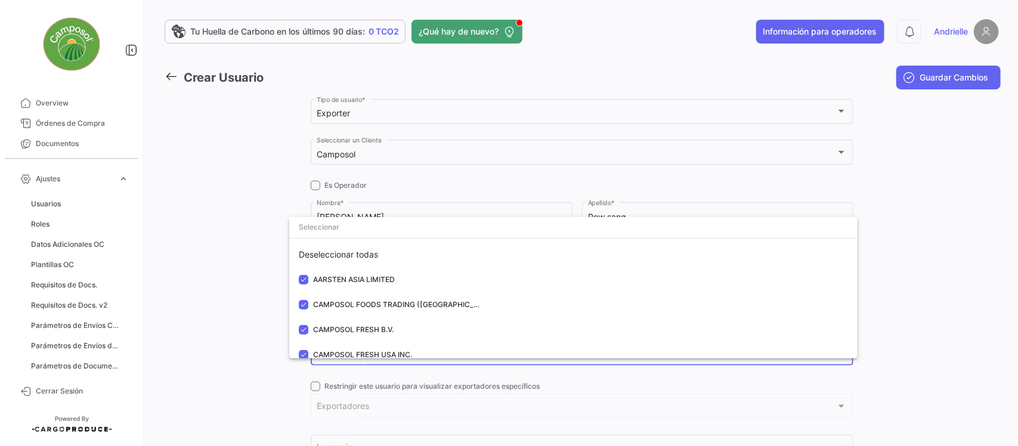
drag, startPoint x: 219, startPoint y: 267, endPoint x: 261, endPoint y: 306, distance: 57.0
click at [220, 271] on div at bounding box center [509, 223] width 1018 height 446
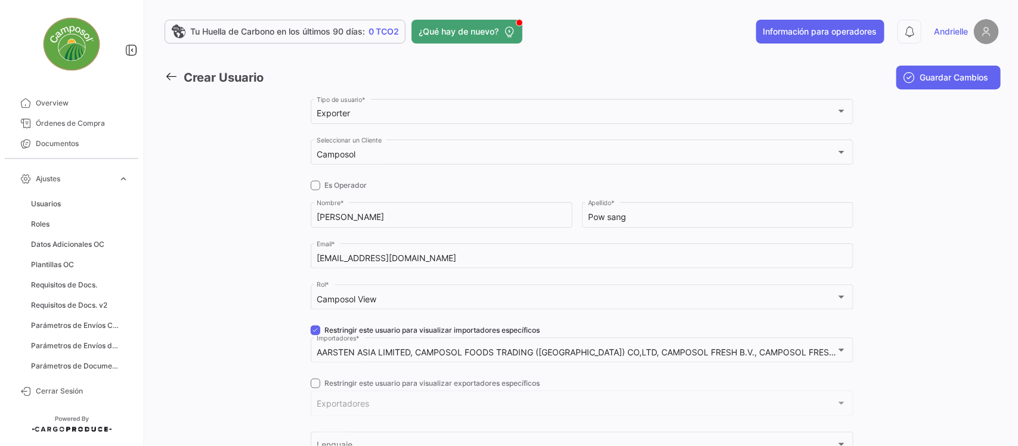
click at [311, 333] on span at bounding box center [316, 331] width 10 height 10
click at [315, 335] on input "Restringir este usuario para visualizar importadores específicos" at bounding box center [315, 335] width 1 height 1
checkbox input "false"
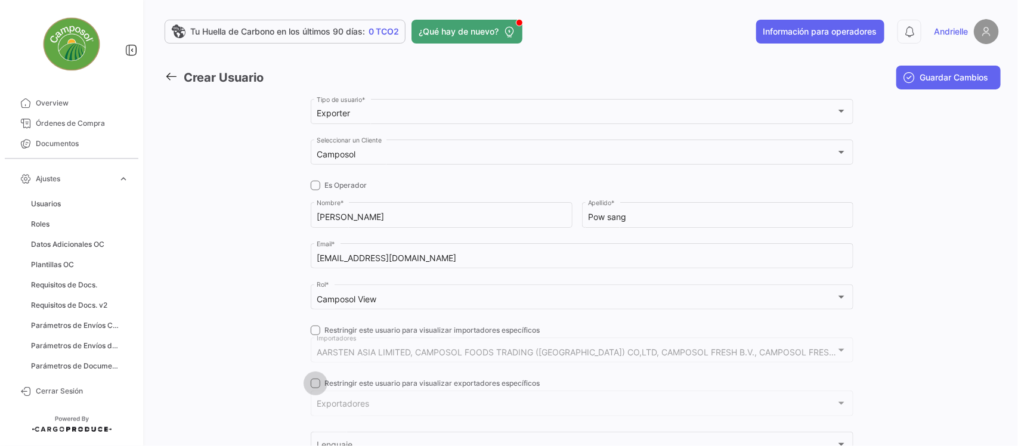
drag, startPoint x: 311, startPoint y: 382, endPoint x: 335, endPoint y: 399, distance: 29.1
click at [312, 383] on span at bounding box center [316, 384] width 10 height 10
click at [315, 388] on input "Restringir este usuario para visualizar exportadores específicos" at bounding box center [315, 388] width 1 height 1
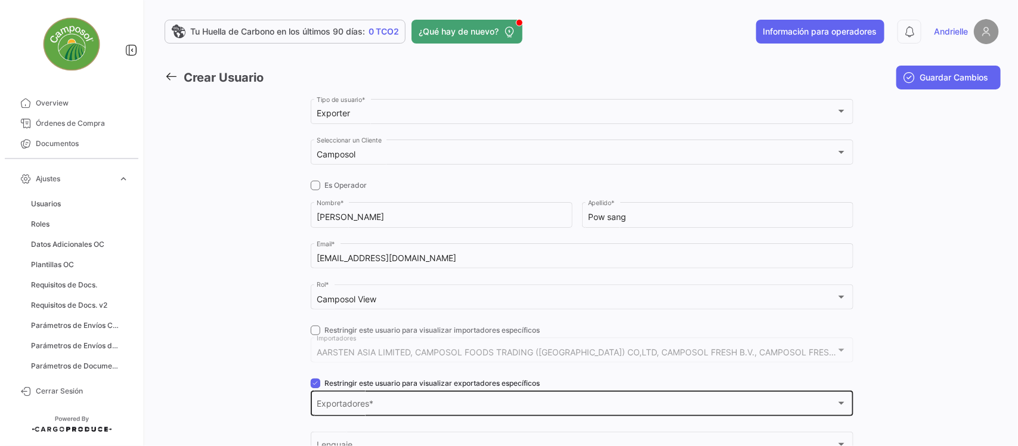
click at [336, 399] on div "Exportadores Exportadores *" at bounding box center [582, 402] width 530 height 27
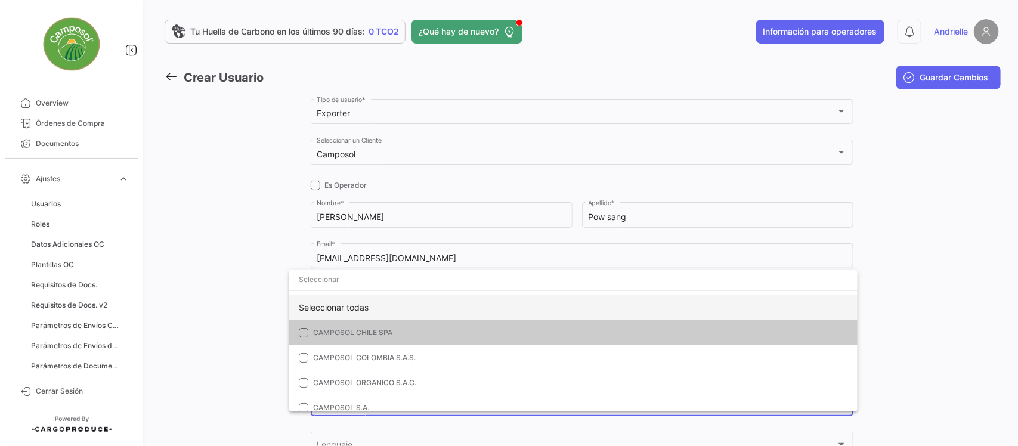
click at [317, 303] on div "Seleccionar todas" at bounding box center [573, 307] width 569 height 25
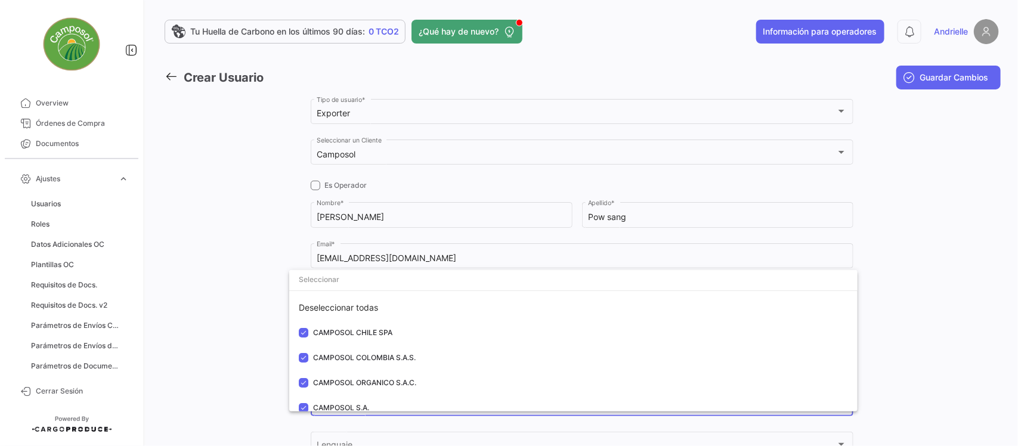
drag, startPoint x: 227, startPoint y: 286, endPoint x: 281, endPoint y: 347, distance: 81.1
click at [228, 291] on div at bounding box center [509, 223] width 1018 height 446
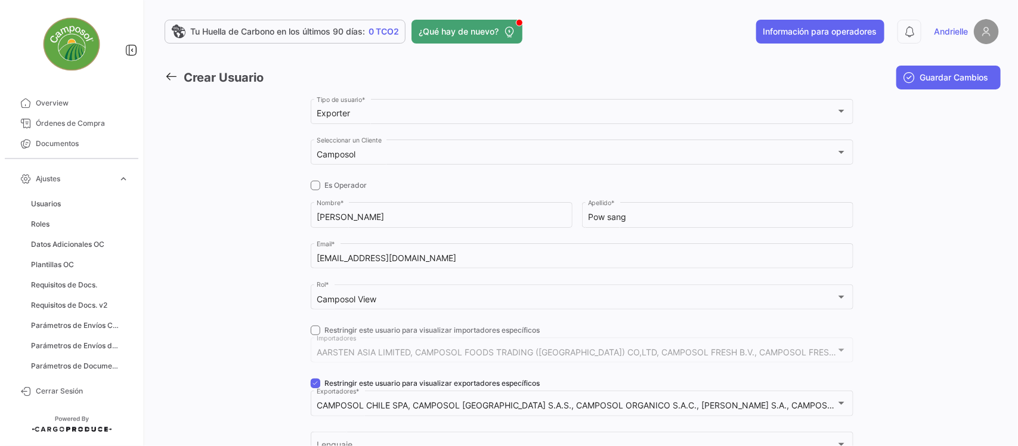
click at [312, 380] on span at bounding box center [316, 384] width 10 height 10
click at [315, 388] on input "Restringir este usuario para visualizar exportadores específicos" at bounding box center [315, 388] width 1 height 1
checkbox input "false"
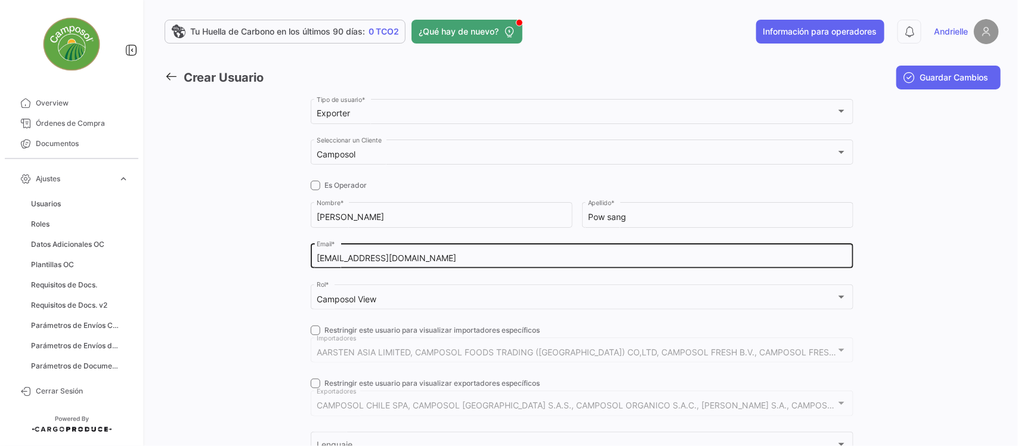
scroll to position [149, 0]
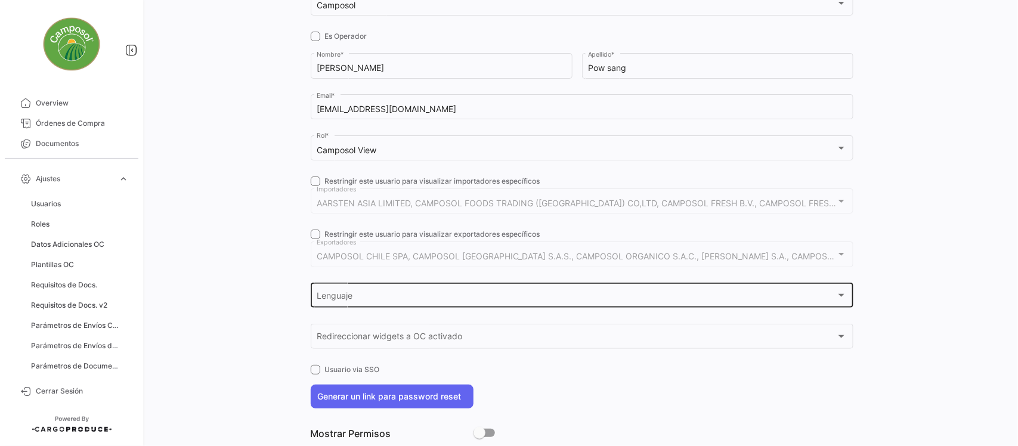
click at [370, 293] on div "Lenguaje" at bounding box center [577, 298] width 520 height 10
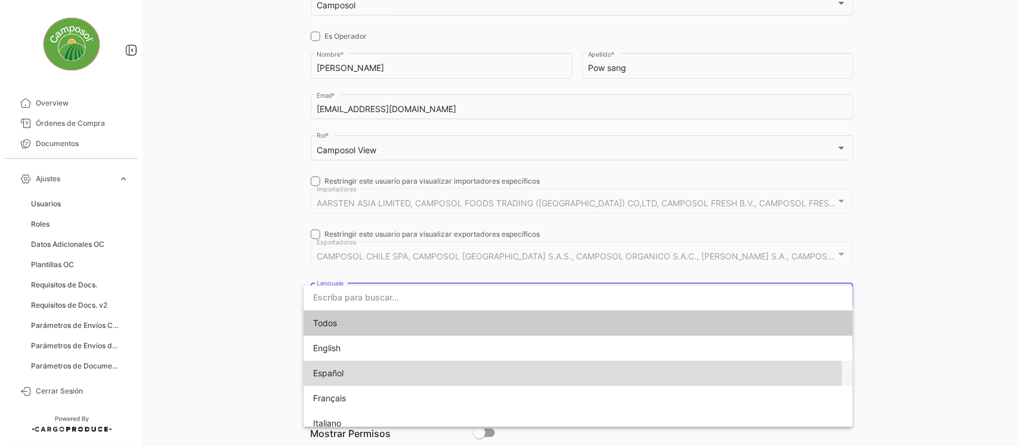
click at [350, 370] on span "Español" at bounding box center [396, 373] width 167 height 25
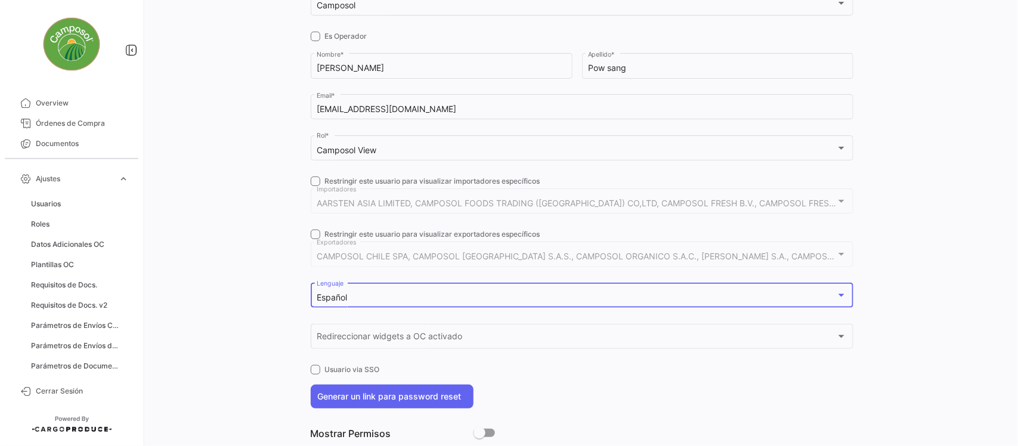
scroll to position [0, 0]
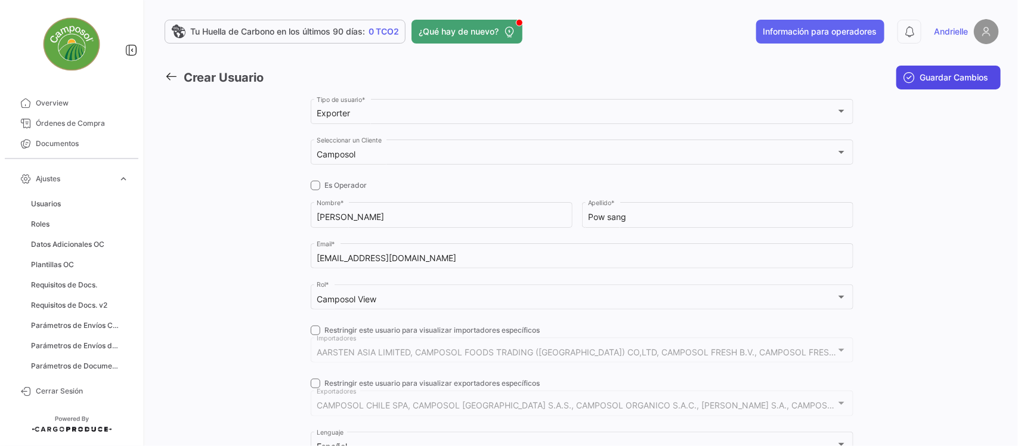
click at [937, 82] on span "Guardar Cambios" at bounding box center [955, 78] width 69 height 12
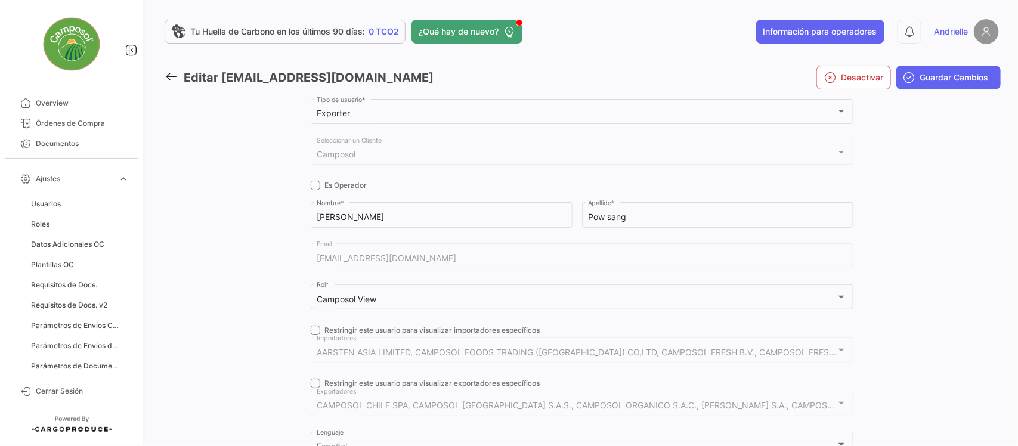
click at [168, 72] on icon at bounding box center [171, 76] width 13 height 13
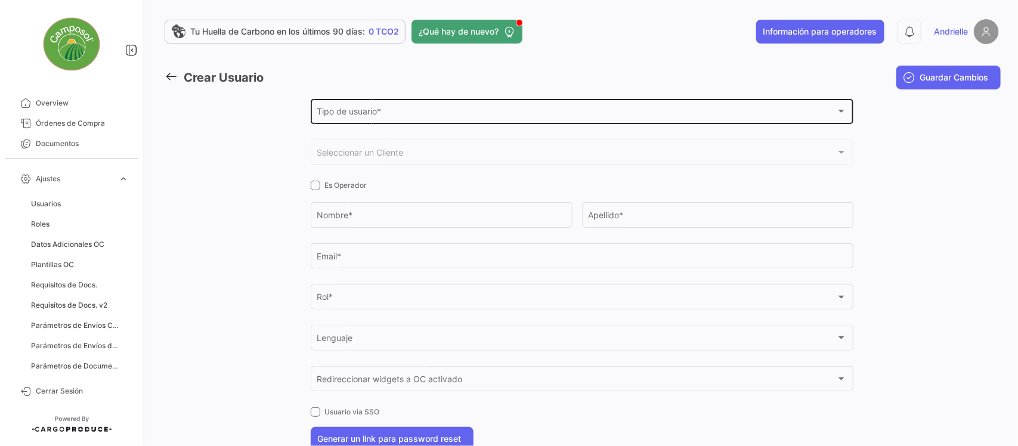
click at [362, 105] on div "Tipo de usuario * Tipo de usuario *" at bounding box center [582, 110] width 530 height 27
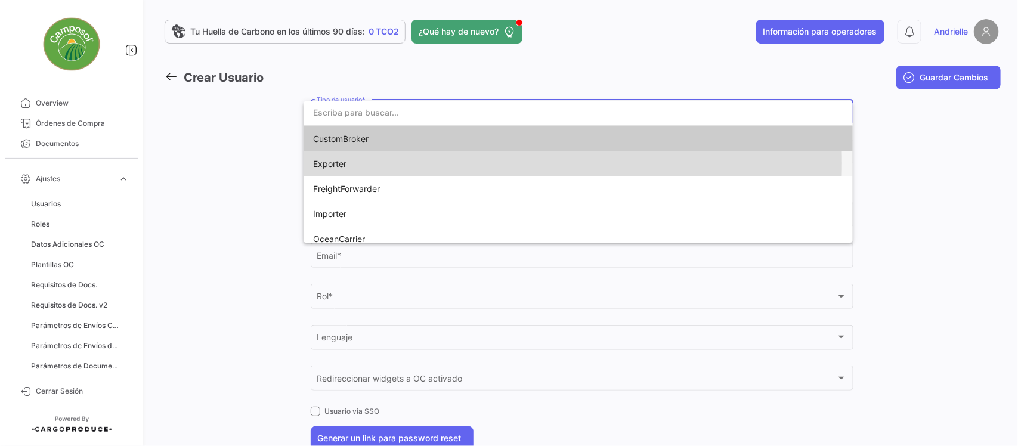
click at [352, 163] on span "Exporter" at bounding box center [396, 164] width 167 height 25
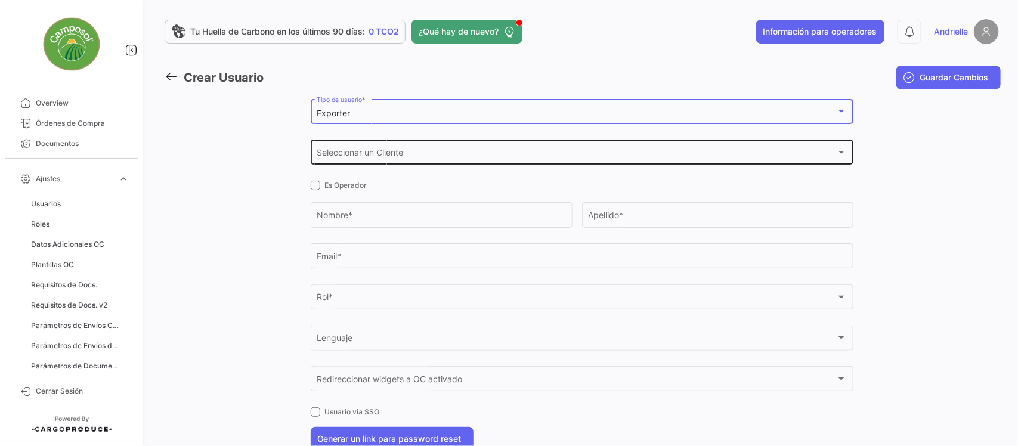
click at [365, 156] on span "Seleccionar un Cliente" at bounding box center [577, 155] width 520 height 10
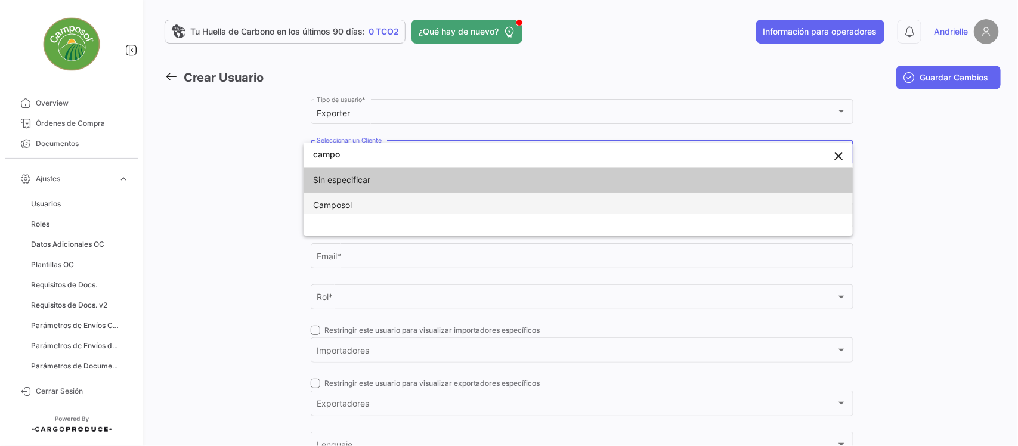
type input "campo"
click at [351, 203] on span "Camposol" at bounding box center [332, 205] width 39 height 10
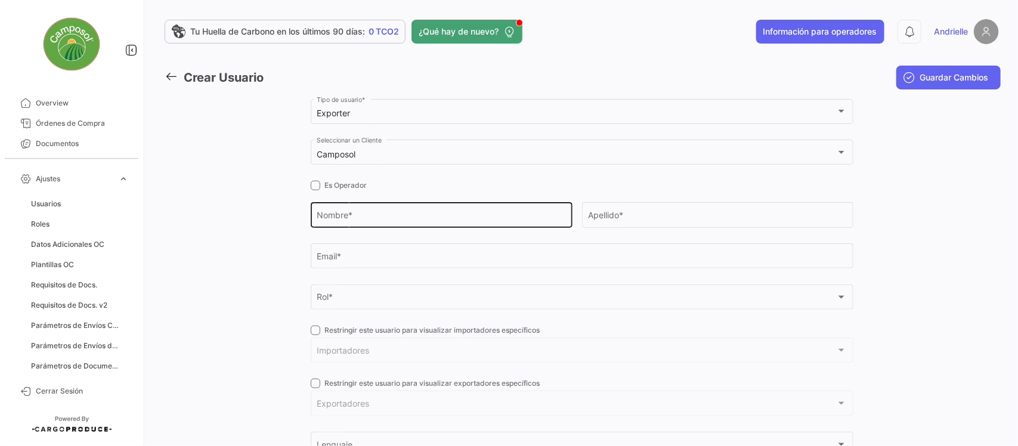
click at [362, 210] on div "Nombre *" at bounding box center [441, 213] width 249 height 27
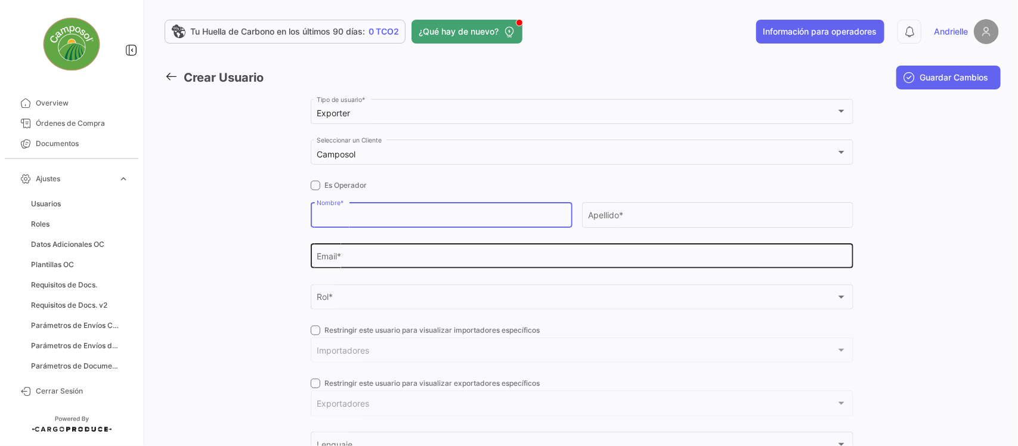
click at [409, 265] on div "Email *" at bounding box center [582, 255] width 530 height 27
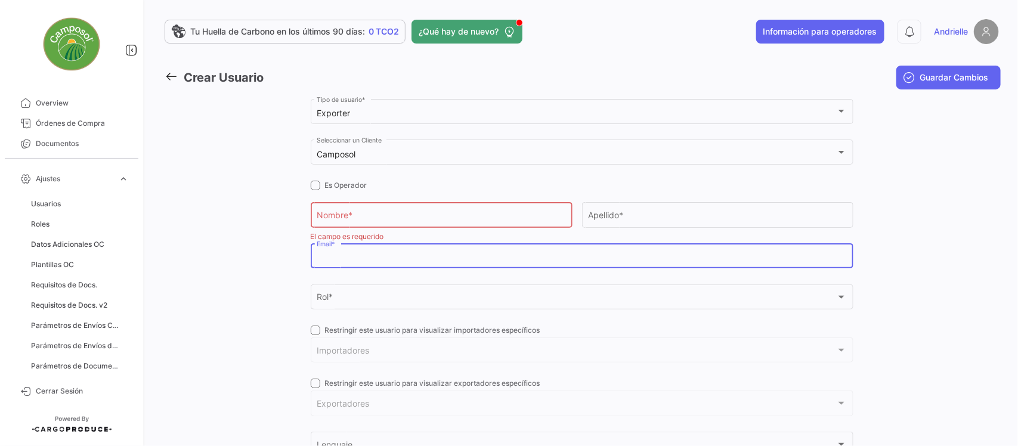
paste input "jose.pinto@runbss.com"
type input "jose.pinto@runbss.com"
click at [388, 211] on div "Nombre *" at bounding box center [441, 213] width 249 height 27
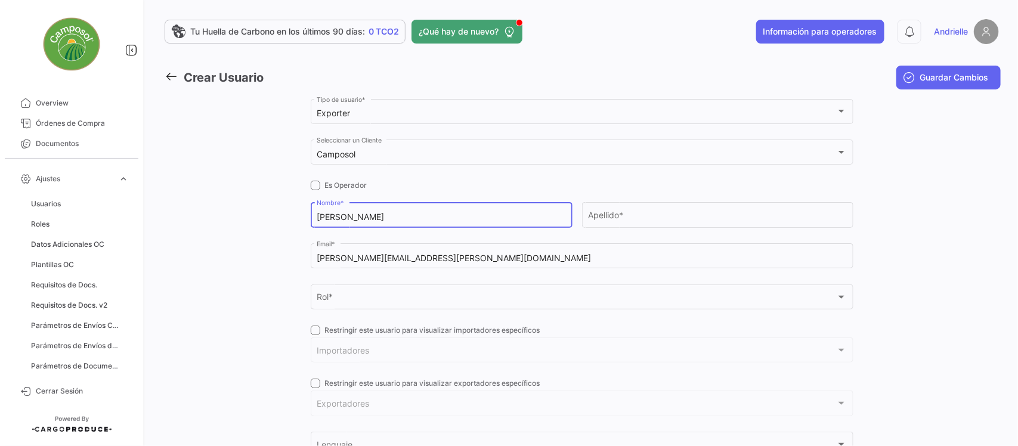
type input "Jose Luis"
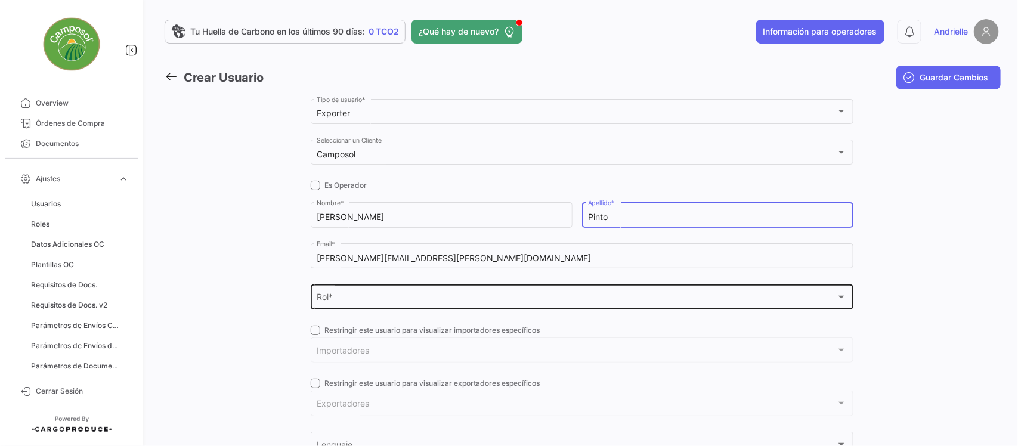
type input "Pinto"
click at [345, 295] on div "Rol *" at bounding box center [577, 300] width 520 height 10
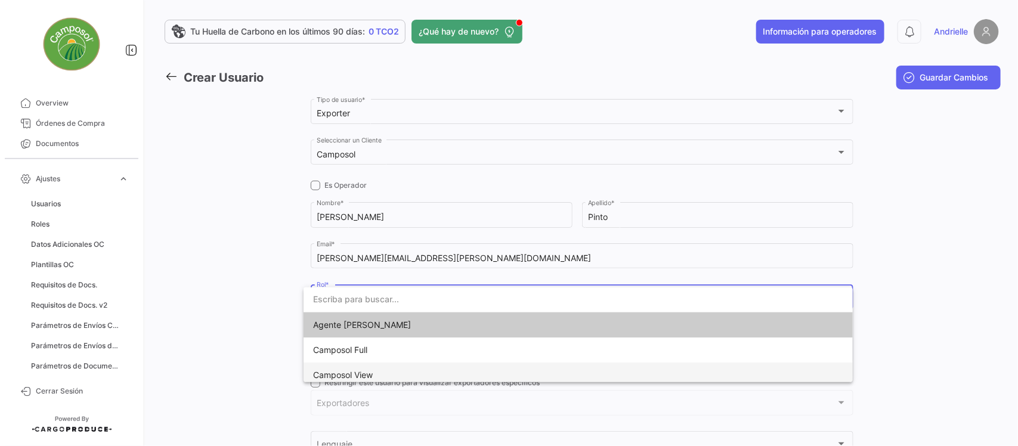
click at [350, 374] on span "Camposol View" at bounding box center [343, 375] width 60 height 10
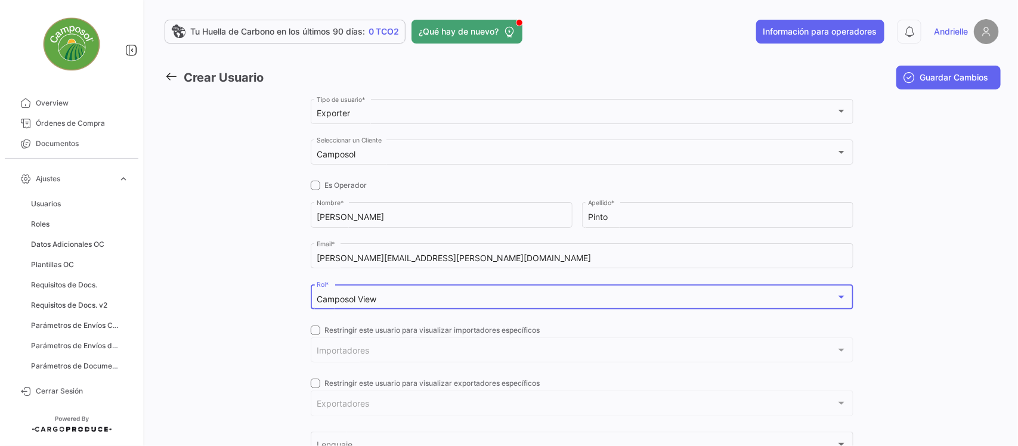
click at [311, 329] on span at bounding box center [316, 331] width 10 height 10
click at [315, 335] on input "Restringir este usuario para visualizar importadores específicos" at bounding box center [315, 335] width 1 height 1
checkbox input "true"
click at [335, 366] on div "Importadores Importadores *" at bounding box center [582, 356] width 543 height 37
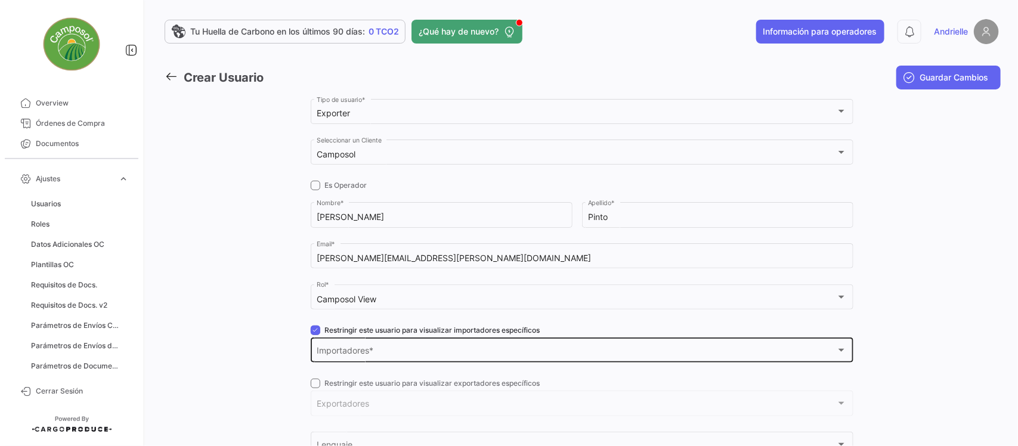
click at [336, 357] on span "Importadores" at bounding box center [577, 353] width 520 height 10
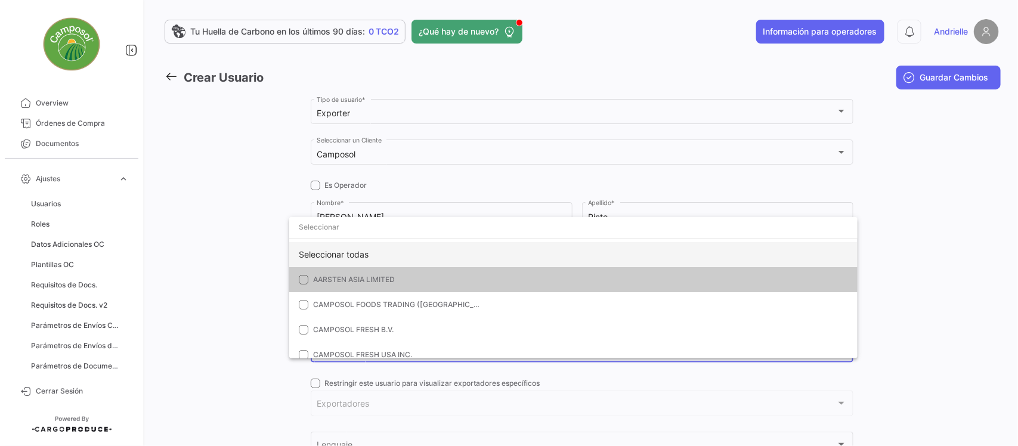
click at [341, 252] on div "Seleccionar todas" at bounding box center [573, 254] width 569 height 25
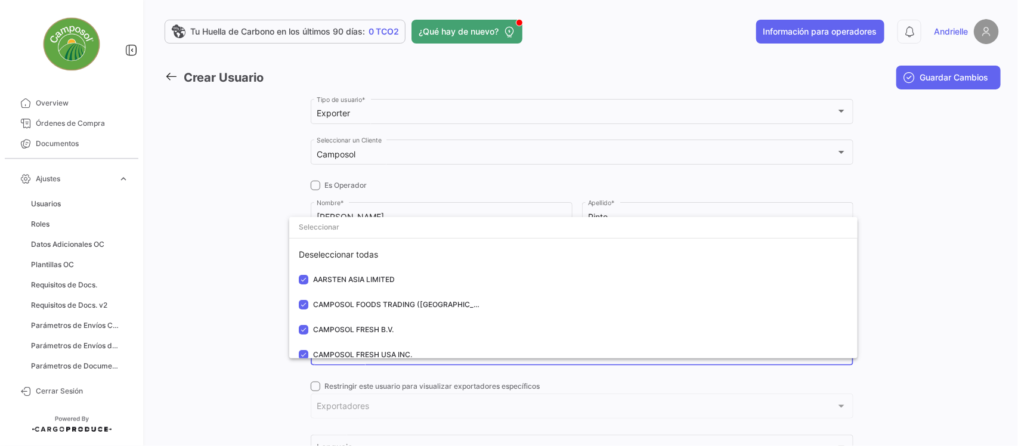
click at [236, 237] on div at bounding box center [509, 223] width 1018 height 446
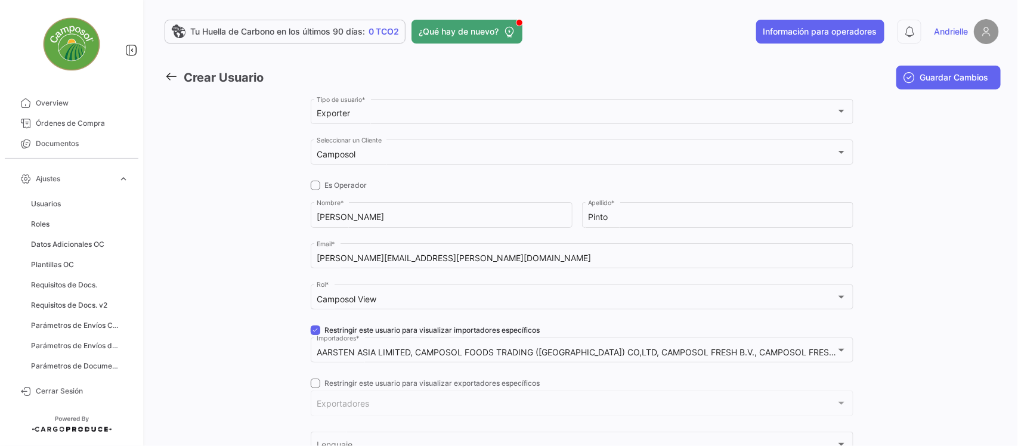
drag, startPoint x: 312, startPoint y: 385, endPoint x: 332, endPoint y: 404, distance: 27.9
click at [311, 385] on span at bounding box center [316, 384] width 10 height 10
click at [315, 388] on input "Restringir este usuario para visualizar exportadores específicos" at bounding box center [315, 388] width 1 height 1
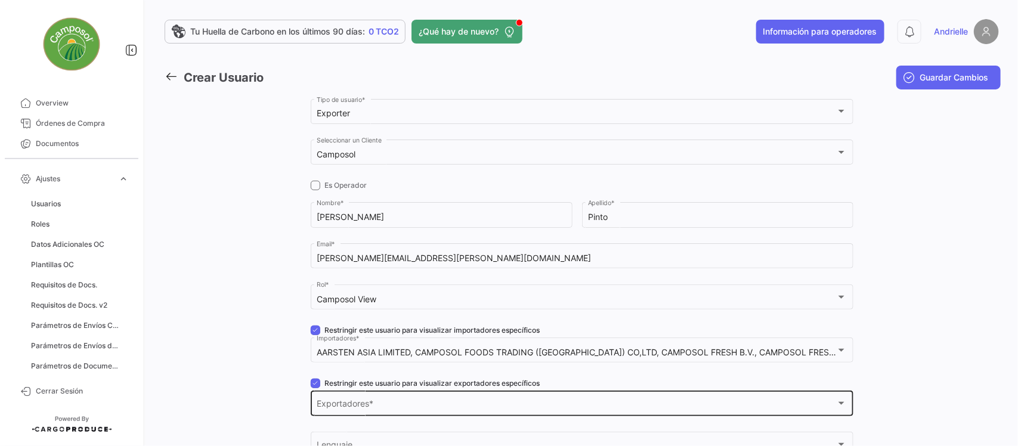
click at [332, 404] on span "Exportadores" at bounding box center [577, 406] width 520 height 10
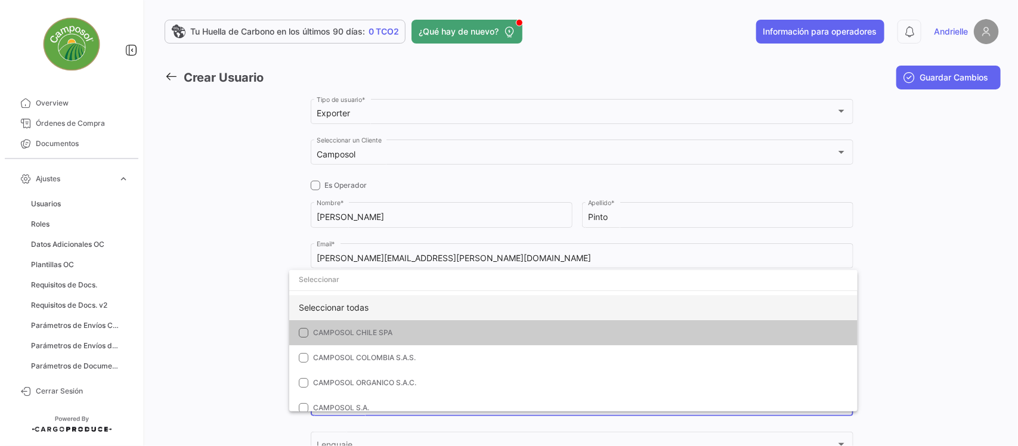
click at [347, 303] on div "Seleccionar todas" at bounding box center [573, 307] width 569 height 25
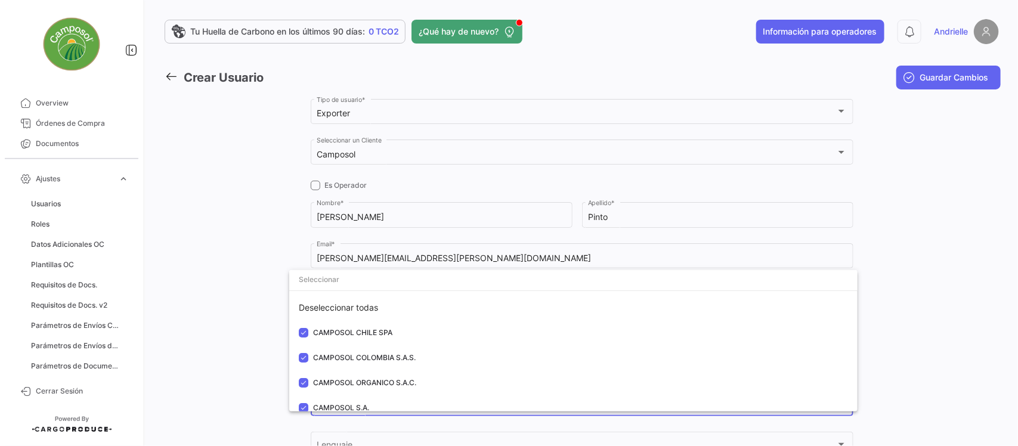
drag, startPoint x: 222, startPoint y: 301, endPoint x: 248, endPoint y: 314, distance: 29.3
click at [221, 303] on div at bounding box center [509, 223] width 1018 height 446
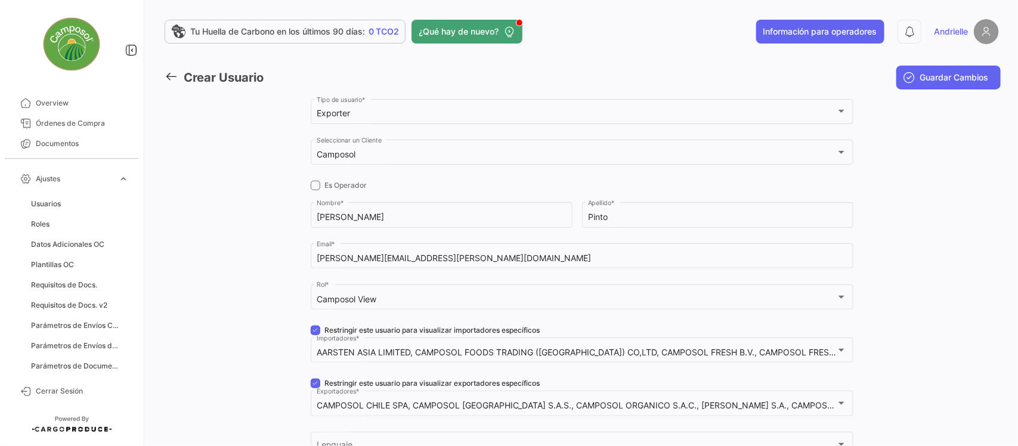
click at [316, 383] on span at bounding box center [316, 384] width 10 height 10
click at [316, 388] on input "Restringir este usuario para visualizar exportadores específicos" at bounding box center [315, 388] width 1 height 1
checkbox input "false"
click at [314, 330] on span at bounding box center [316, 331] width 10 height 10
click at [315, 335] on input "Restringir este usuario para visualizar importadores específicos" at bounding box center [315, 335] width 1 height 1
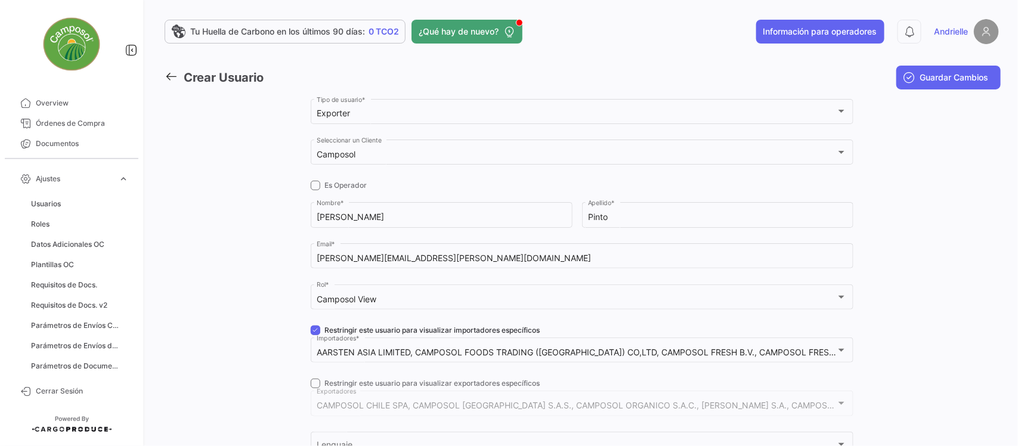
checkbox input "false"
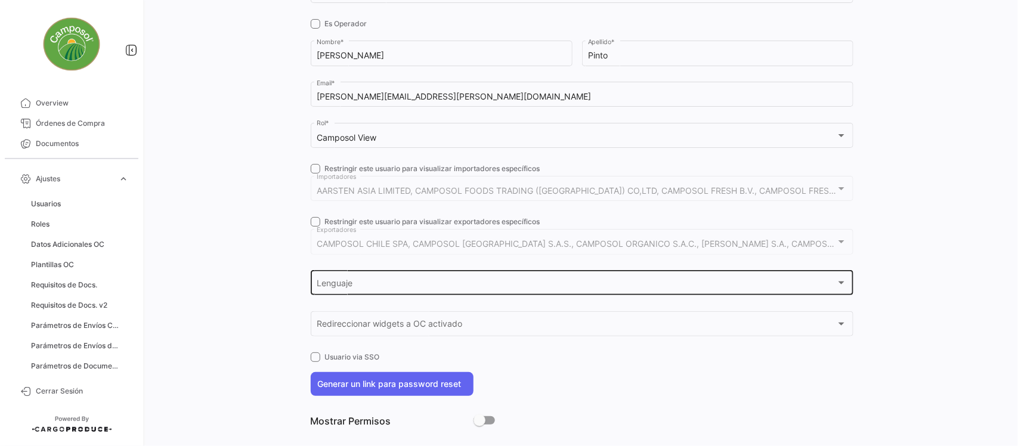
scroll to position [180, 0]
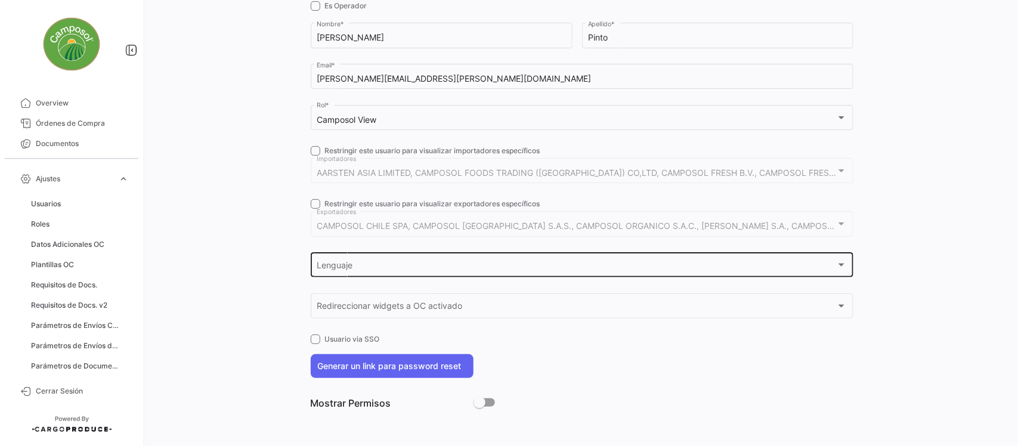
click at [440, 266] on div "Lenguaje" at bounding box center [577, 267] width 520 height 10
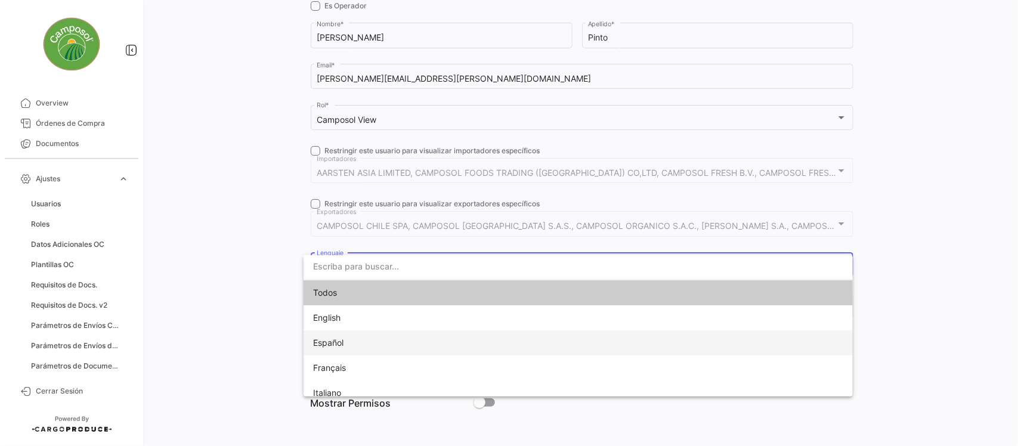
click at [355, 344] on span "Español" at bounding box center [396, 342] width 167 height 25
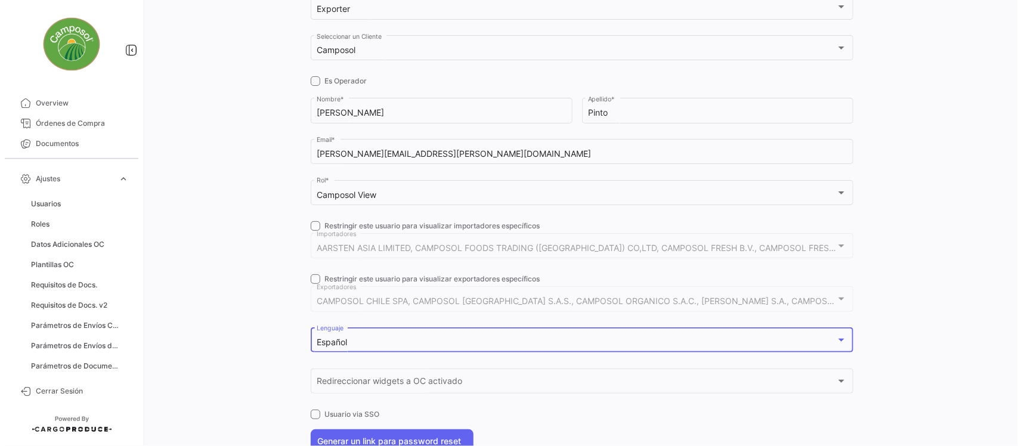
scroll to position [0, 0]
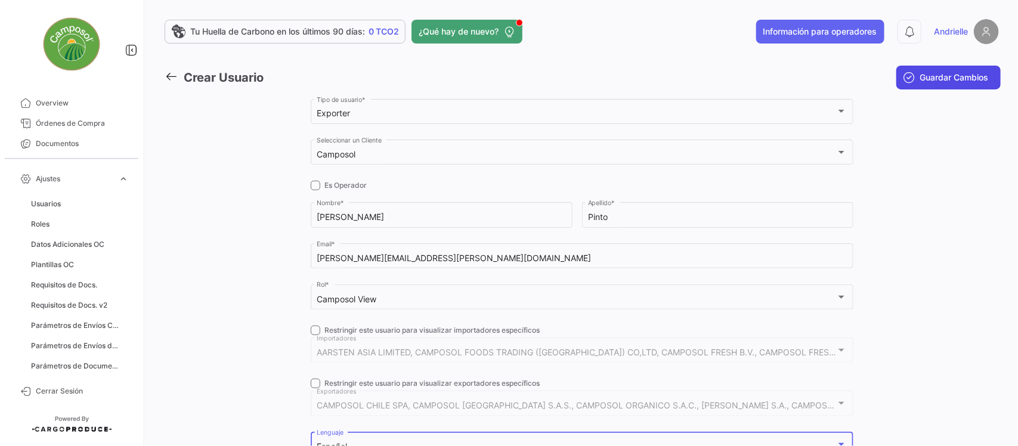
click at [980, 81] on span "Guardar Cambios" at bounding box center [955, 78] width 69 height 12
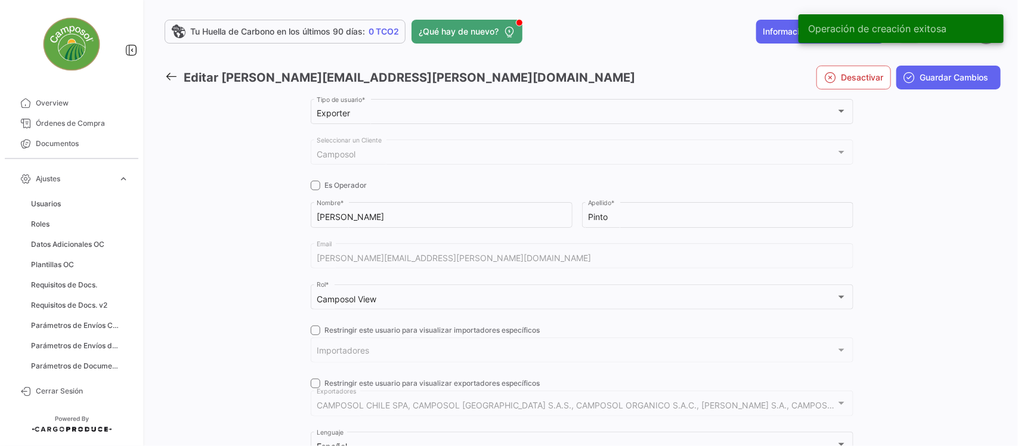
click at [177, 72] on icon at bounding box center [171, 76] width 13 height 13
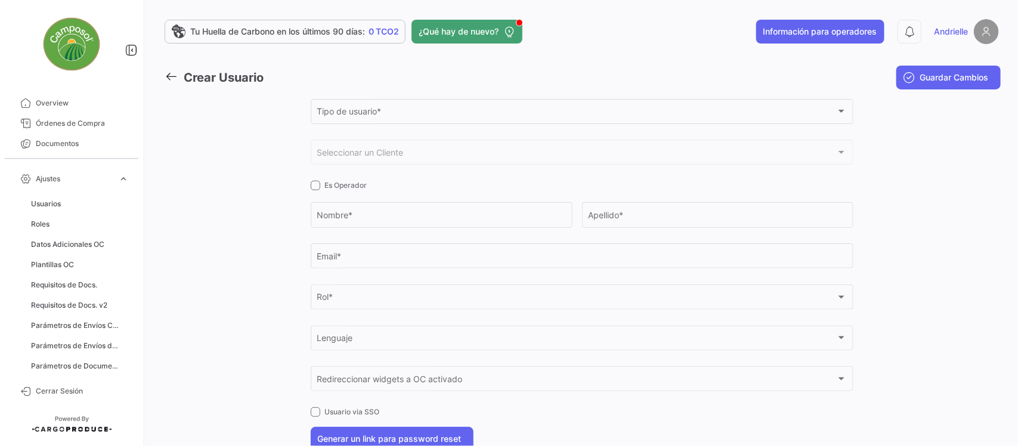
click at [175, 70] on icon at bounding box center [171, 76] width 13 height 13
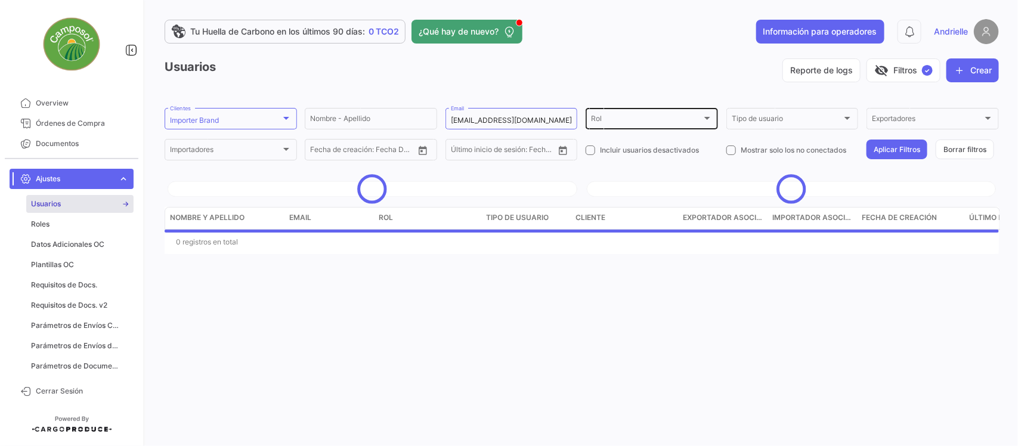
drag, startPoint x: 955, startPoint y: 146, endPoint x: 677, endPoint y: 106, distance: 280.9
click at [955, 147] on button "Borrar filtros" at bounding box center [965, 150] width 58 height 20
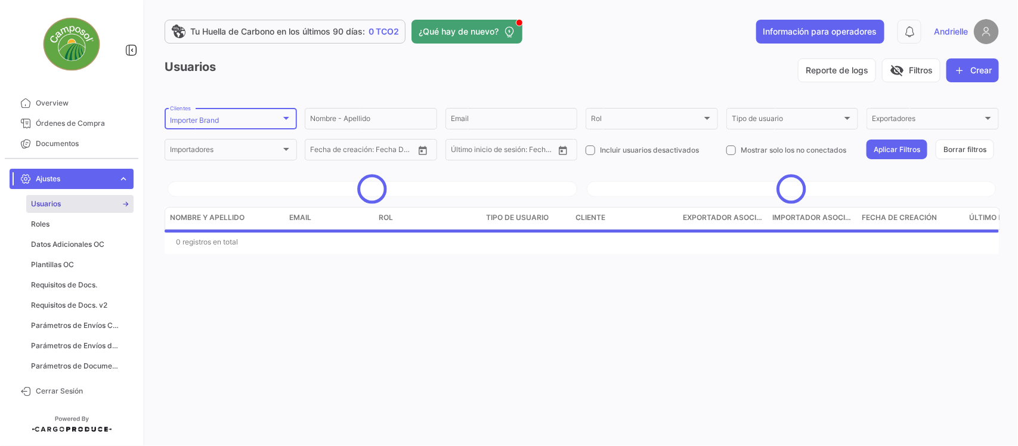
click at [254, 118] on div "Importer Brand" at bounding box center [225, 120] width 111 height 8
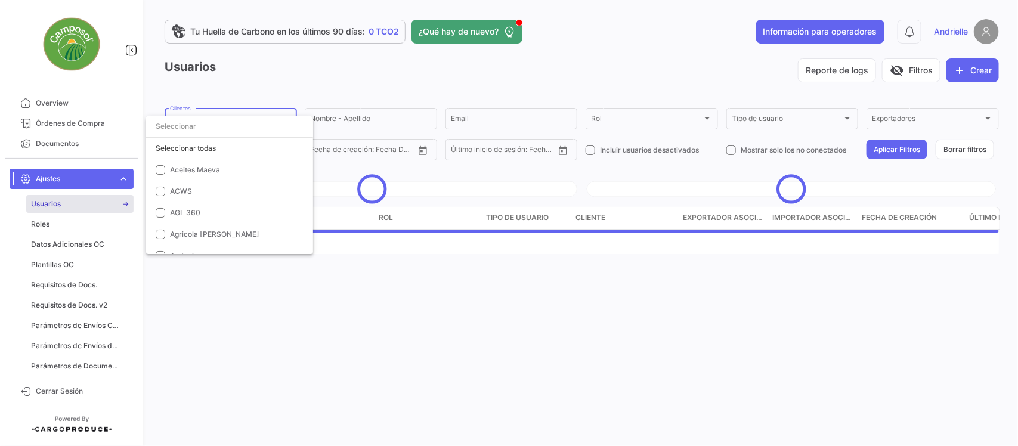
scroll to position [2745, 0]
click at [174, 149] on span "Importer Brand" at bounding box center [196, 150] width 52 height 9
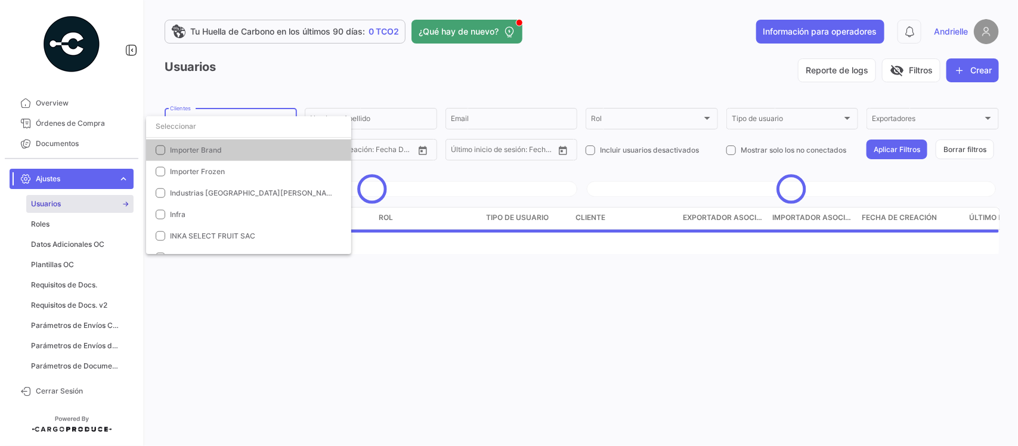
click at [186, 131] on input "dropdown search" at bounding box center [248, 126] width 205 height 21
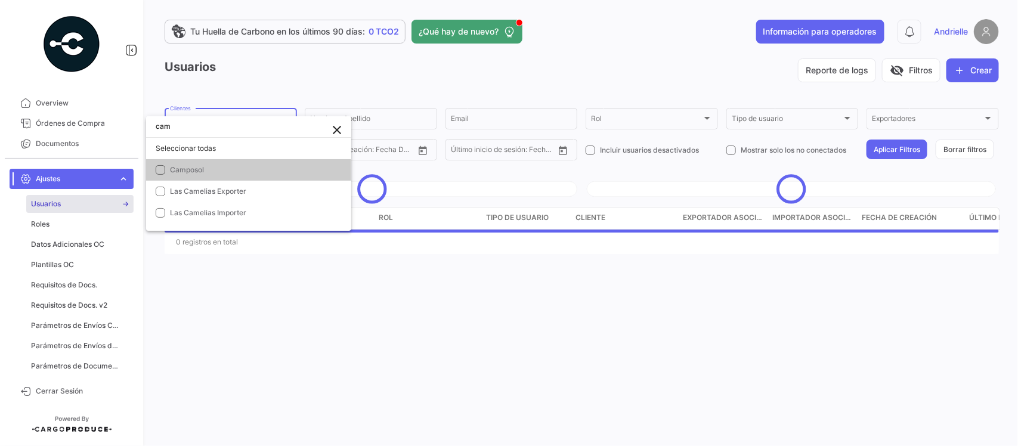
scroll to position [0, 0]
type input "campos"
drag, startPoint x: 173, startPoint y: 170, endPoint x: 234, endPoint y: 104, distance: 89.5
click at [176, 170] on span "Camposol" at bounding box center [187, 169] width 34 height 9
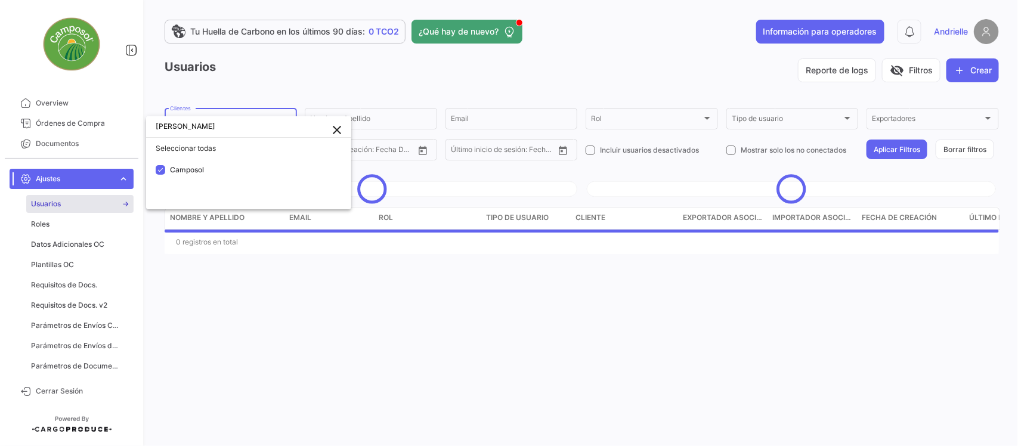
click at [257, 66] on div at bounding box center [509, 223] width 1018 height 446
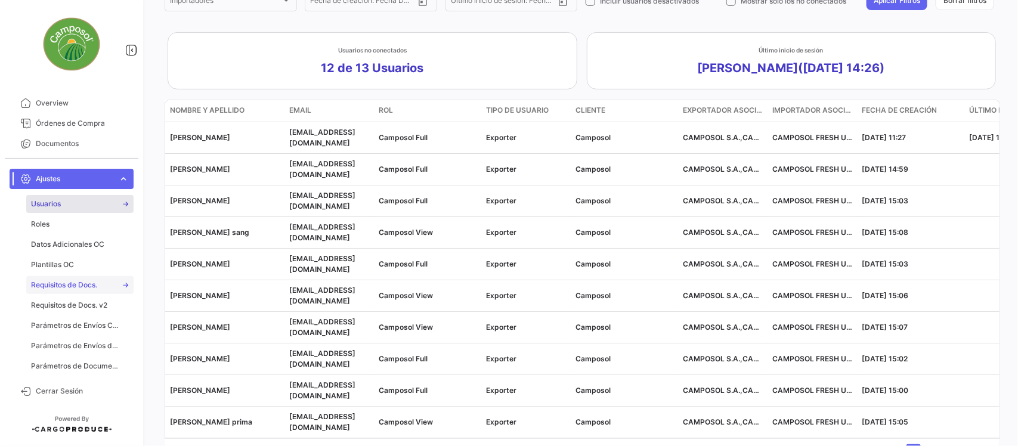
drag, startPoint x: 87, startPoint y: 284, endPoint x: 116, endPoint y: 284, distance: 29.8
click at [87, 284] on span "Requisitos de Docs." at bounding box center [64, 285] width 66 height 11
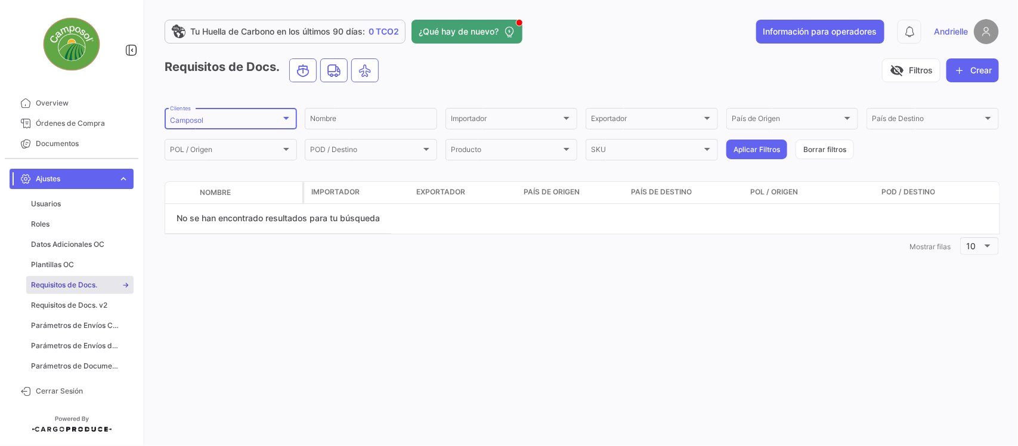
click at [230, 116] on div "Camposol" at bounding box center [225, 120] width 111 height 8
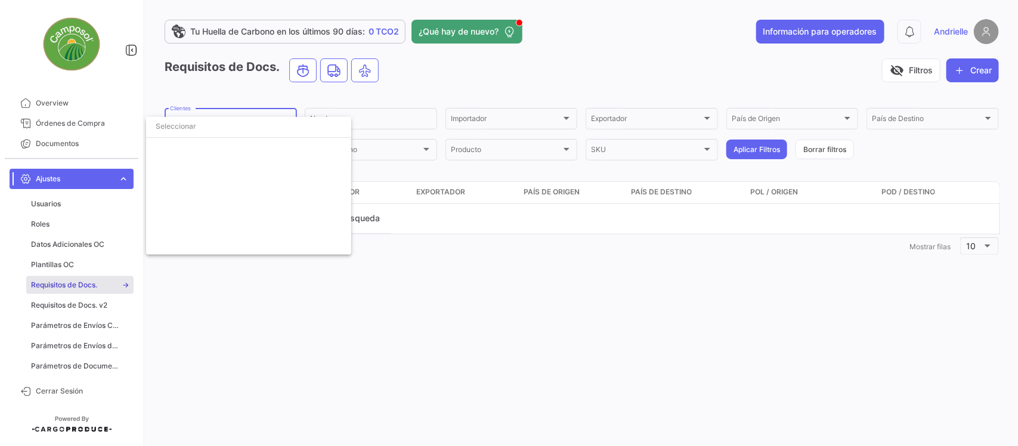
scroll to position [1047, 0]
click at [177, 148] on span "Camposol" at bounding box center [187, 150] width 34 height 9
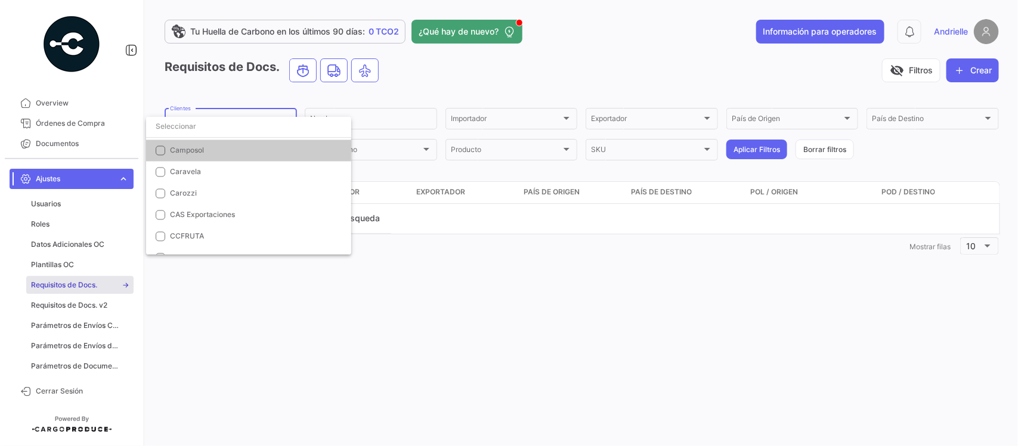
click at [189, 118] on input "dropdown search" at bounding box center [248, 126] width 205 height 21
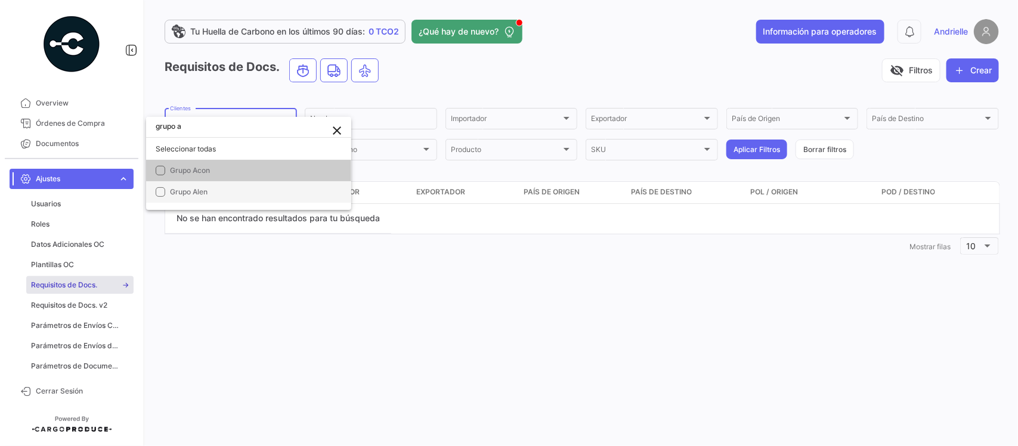
scroll to position [0, 0]
type input "grupo ac"
click at [218, 174] on span "Grupo Acon" at bounding box center [253, 170] width 167 height 11
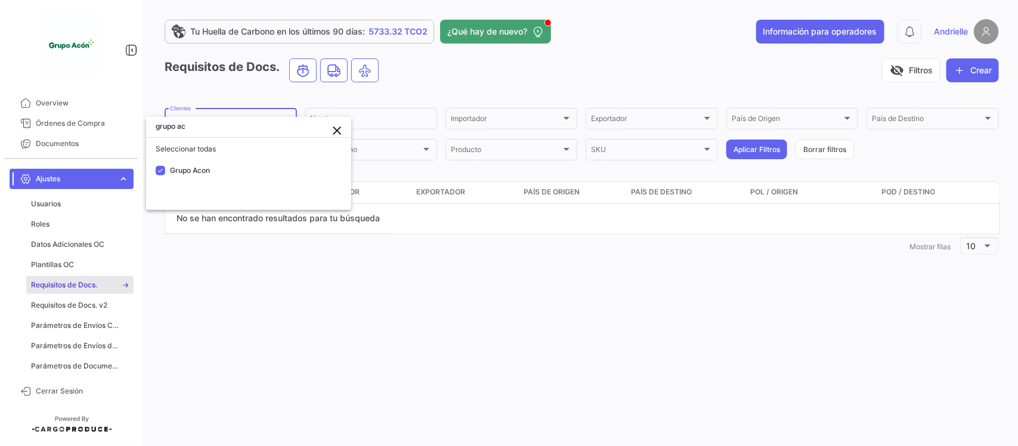
click at [218, 343] on div at bounding box center [509, 223] width 1018 height 446
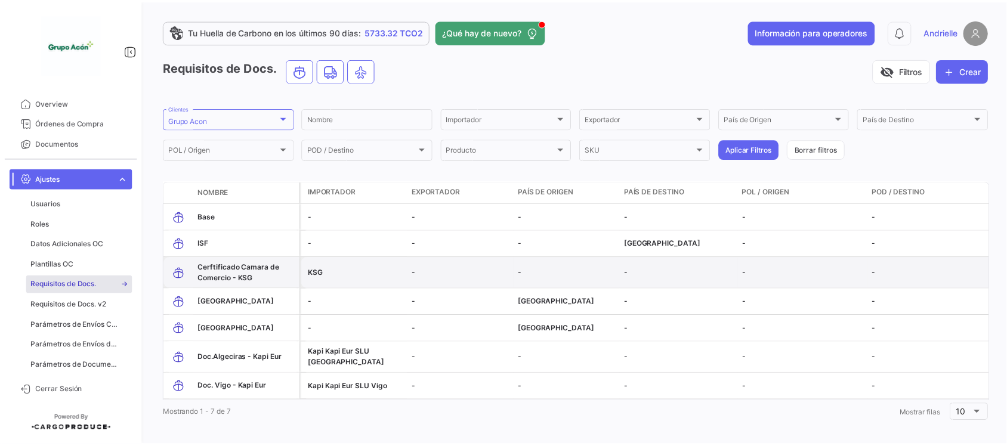
scroll to position [16, 0]
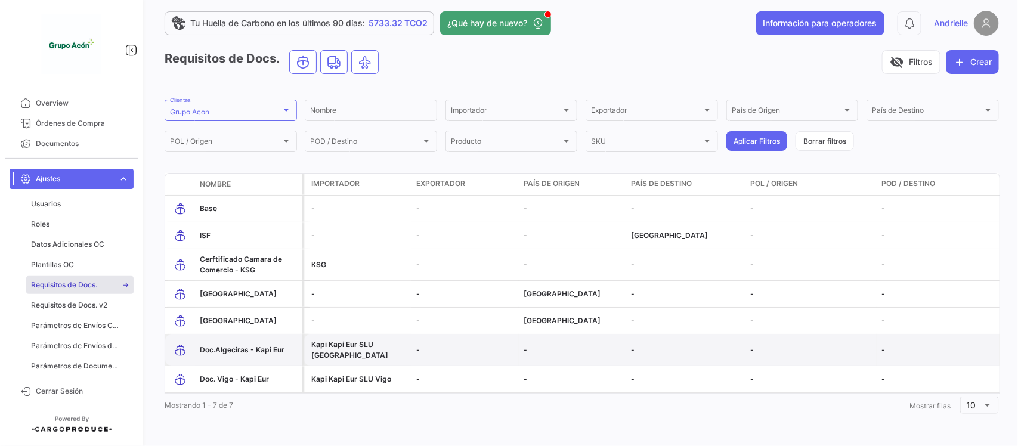
click at [240, 345] on span "Doc.Algeciras - Kapi Eur" at bounding box center [242, 349] width 85 height 9
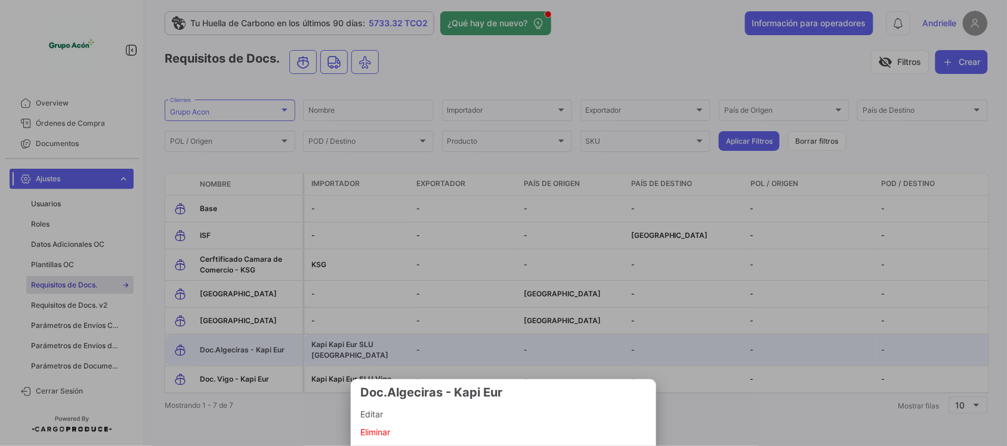
click at [398, 415] on span "Editar" at bounding box center [503, 414] width 286 height 14
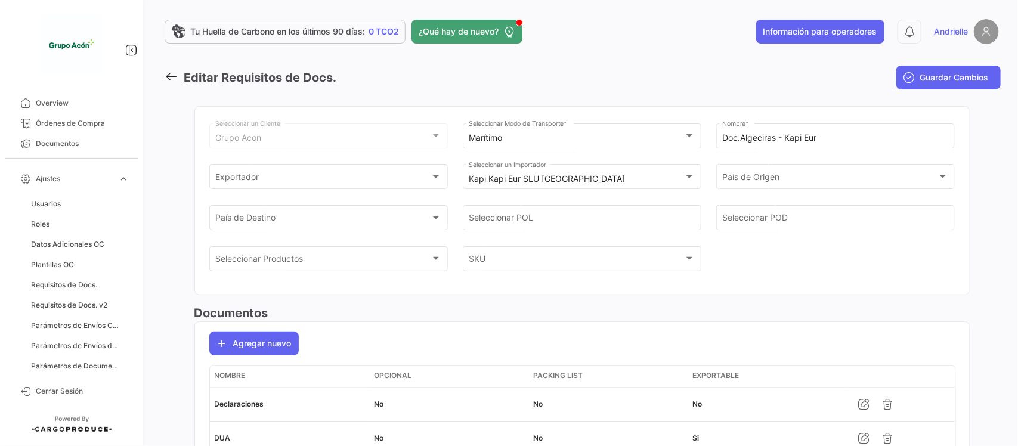
click at [171, 73] on icon at bounding box center [171, 76] width 13 height 13
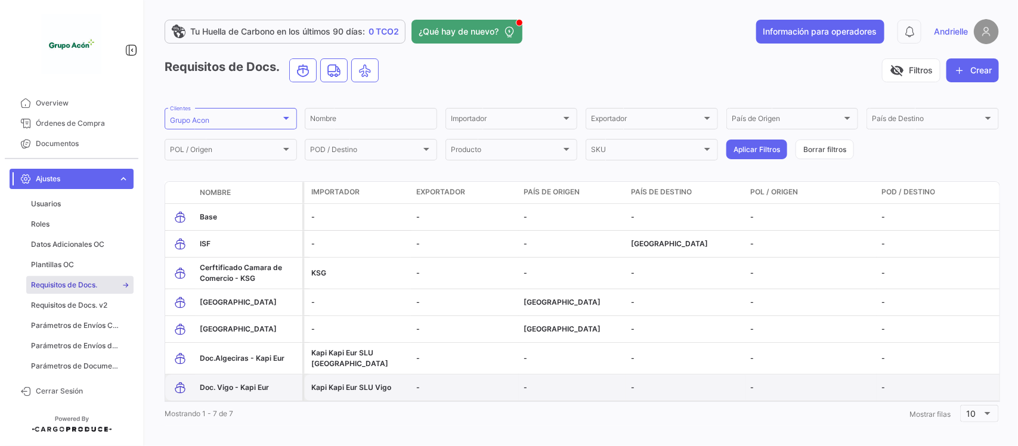
click at [233, 384] on span "Doc. Vigo - Kapi Eur" at bounding box center [234, 387] width 69 height 9
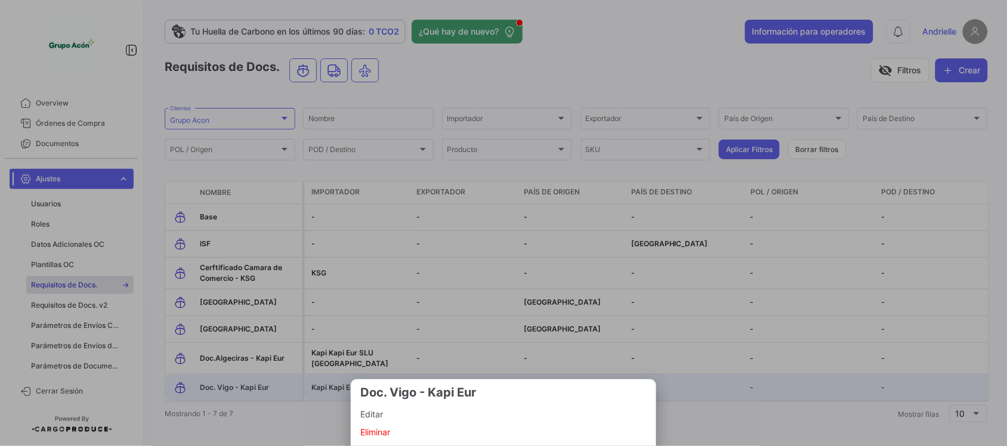
drag, startPoint x: 389, startPoint y: 412, endPoint x: 479, endPoint y: 413, distance: 90.1
click at [389, 412] on span "Editar" at bounding box center [503, 414] width 286 height 14
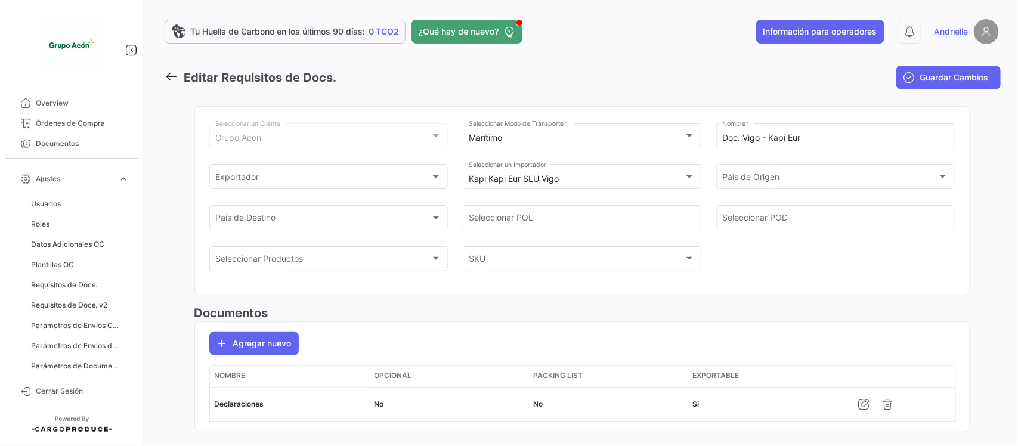
click at [169, 75] on icon at bounding box center [171, 76] width 13 height 13
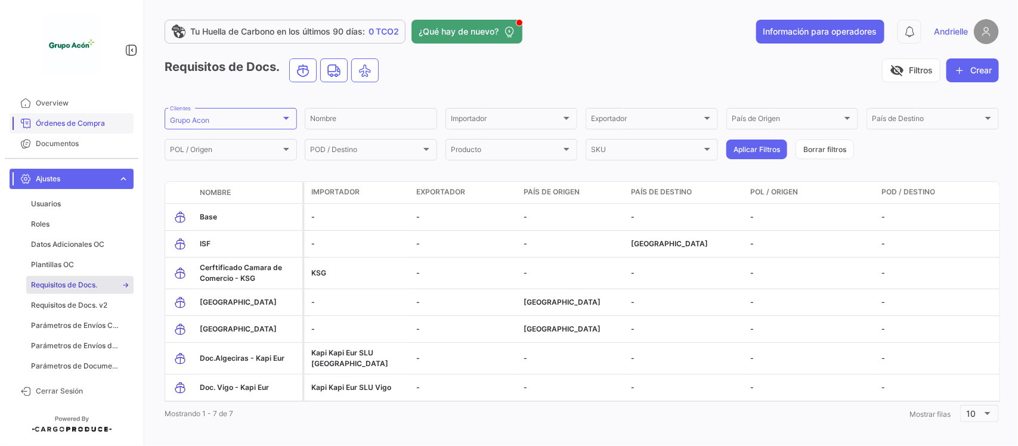
click at [92, 123] on span "Órdenes de Compra" at bounding box center [82, 123] width 93 height 11
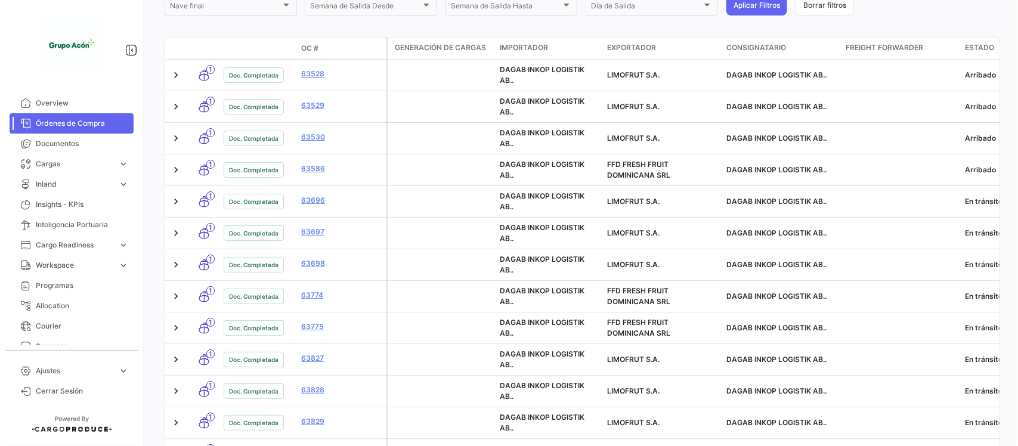
scroll to position [597, 0]
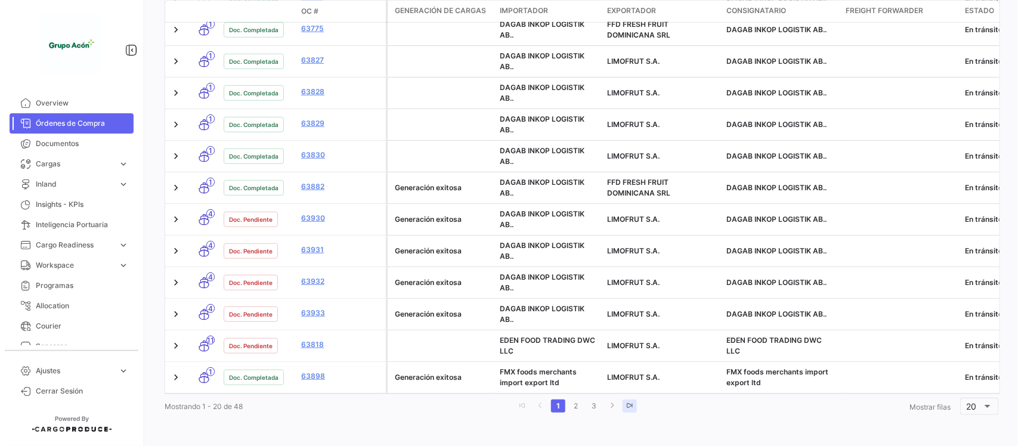
click at [631, 413] on link "go to last page" at bounding box center [630, 406] width 14 height 13
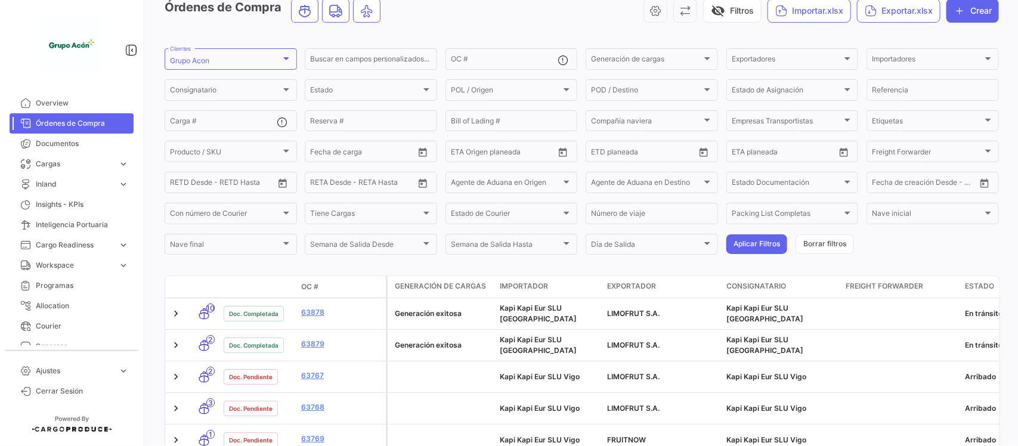
scroll to position [52, 0]
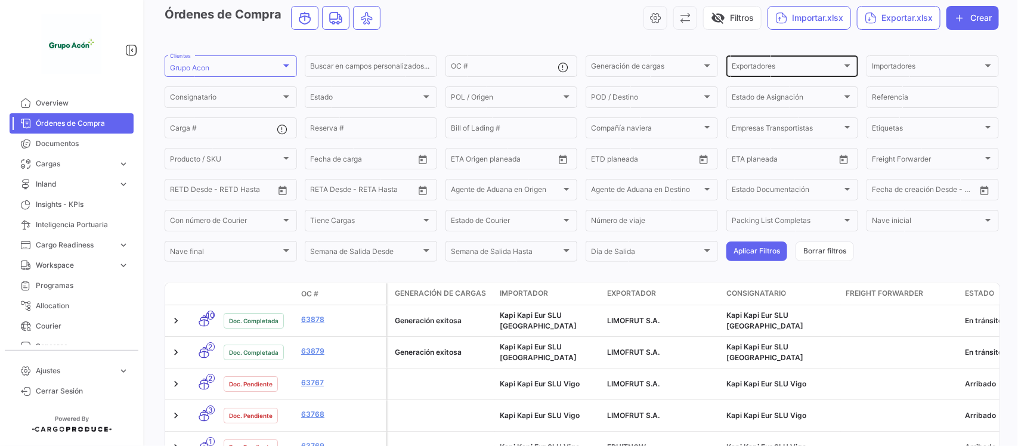
click at [764, 55] on div "Exportadores Exportadores" at bounding box center [793, 65] width 122 height 23
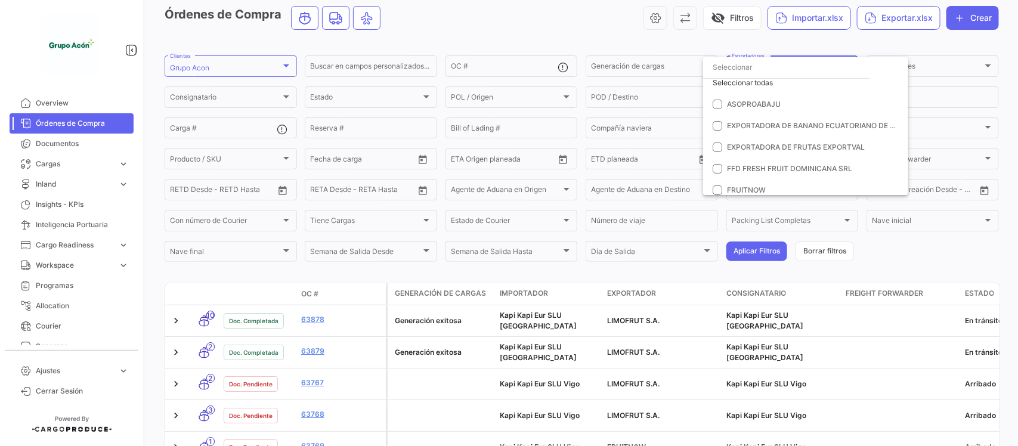
scroll to position [0, 0]
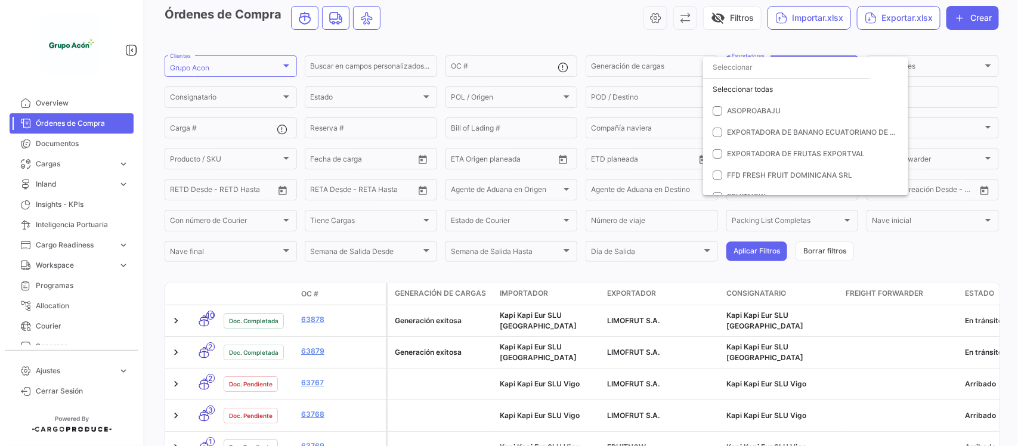
click at [579, 37] on div at bounding box center [509, 223] width 1018 height 446
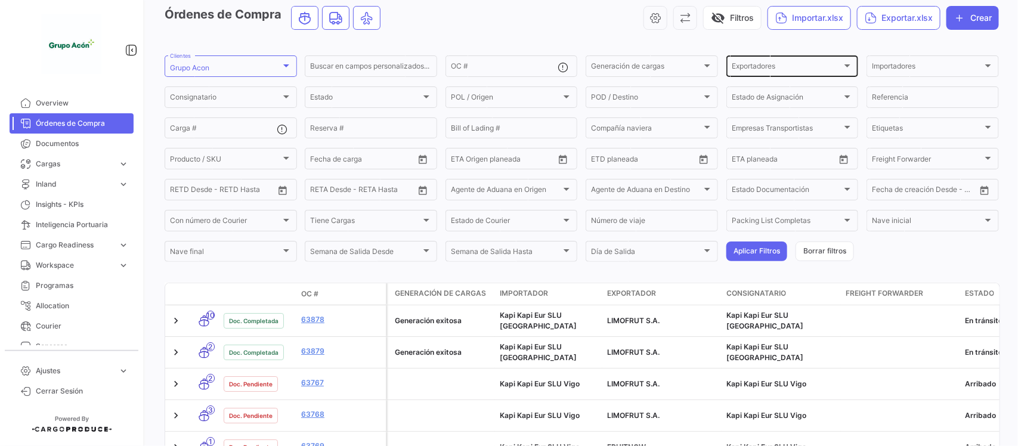
click at [802, 66] on div "Exportadores" at bounding box center [787, 68] width 111 height 8
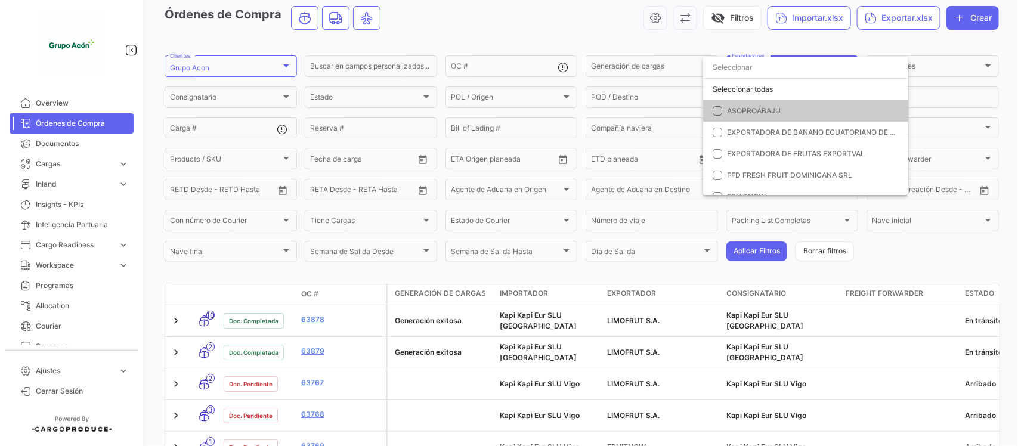
click at [570, 22] on div at bounding box center [509, 223] width 1018 height 446
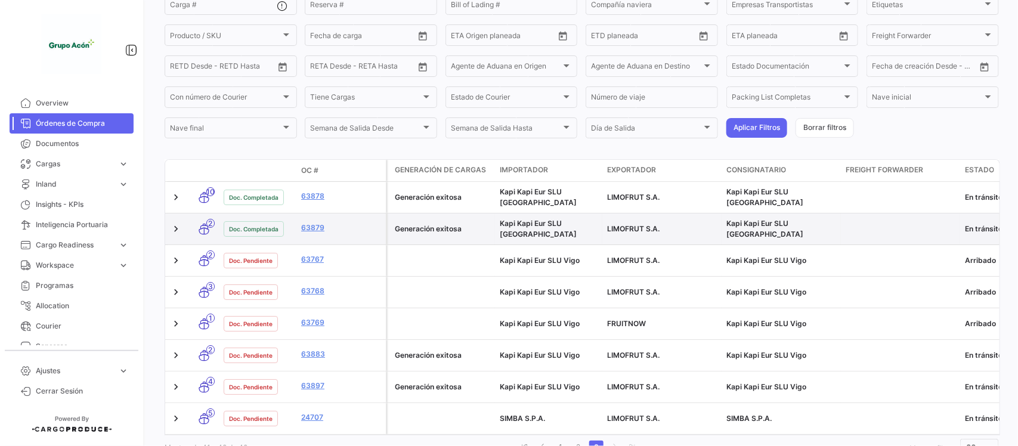
scroll to position [202, 0]
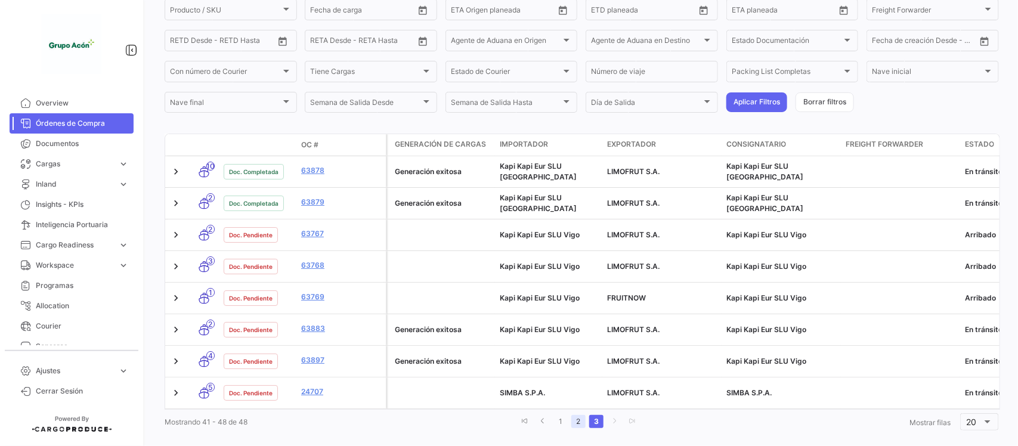
click at [577, 415] on link "2" at bounding box center [579, 421] width 14 height 13
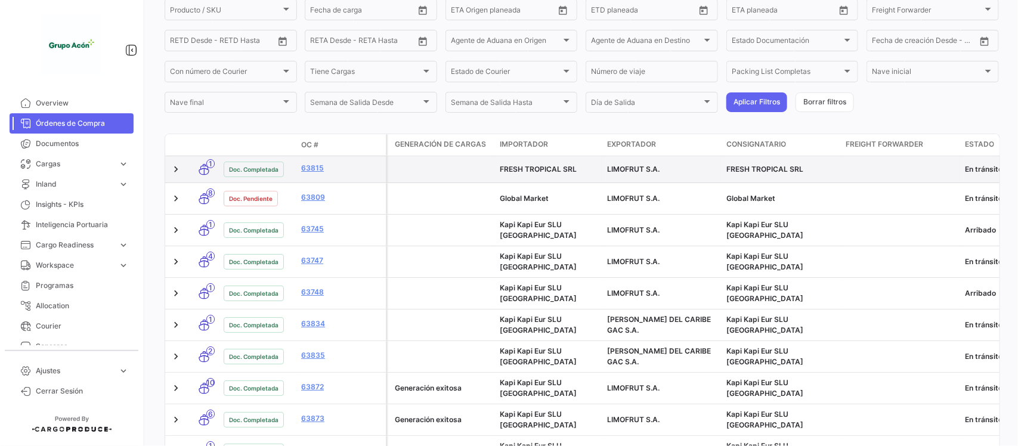
click at [550, 168] on span "FRESH TROPICAL SRL" at bounding box center [538, 169] width 77 height 9
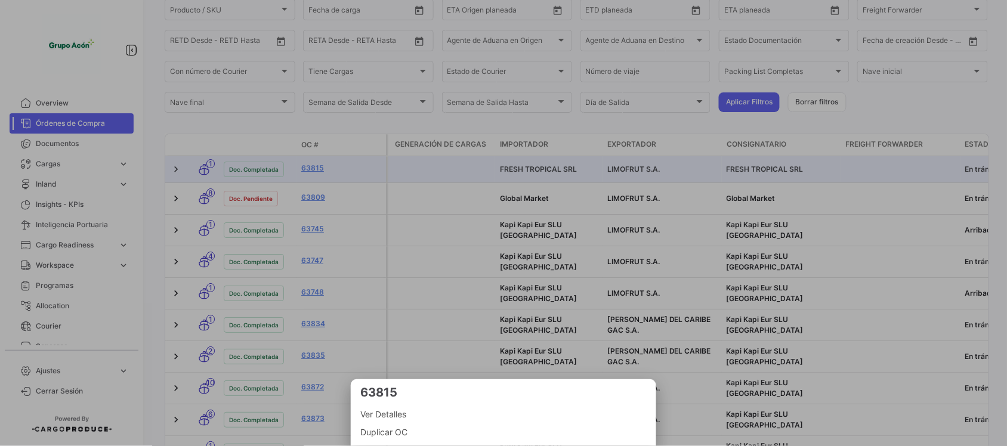
click at [543, 170] on div at bounding box center [503, 223] width 1007 height 446
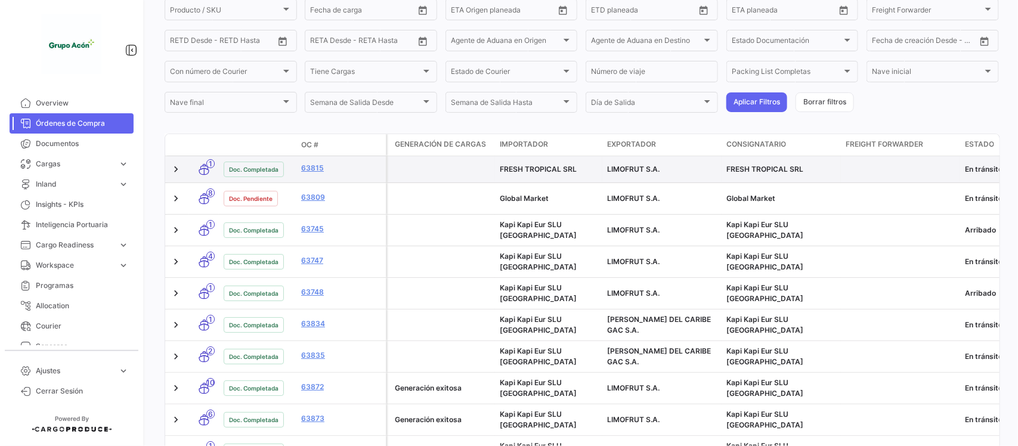
click at [314, 176] on div "63815" at bounding box center [341, 170] width 80 height 14
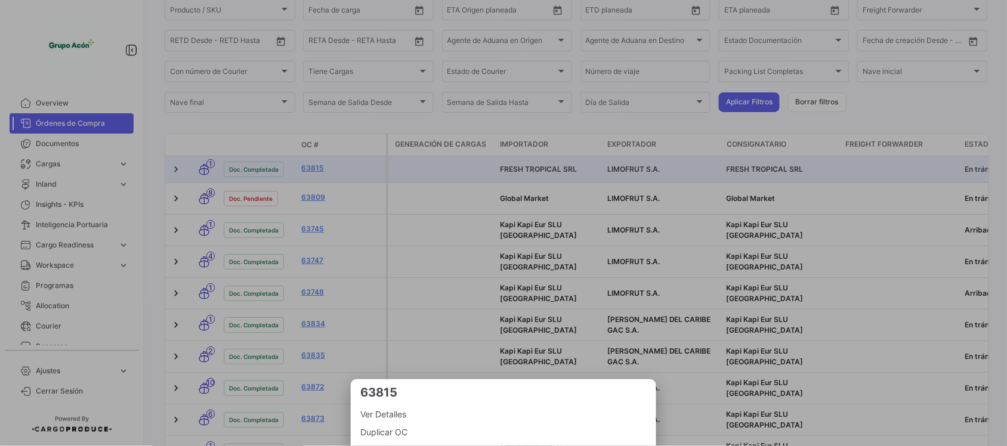
click at [314, 171] on div at bounding box center [503, 223] width 1007 height 446
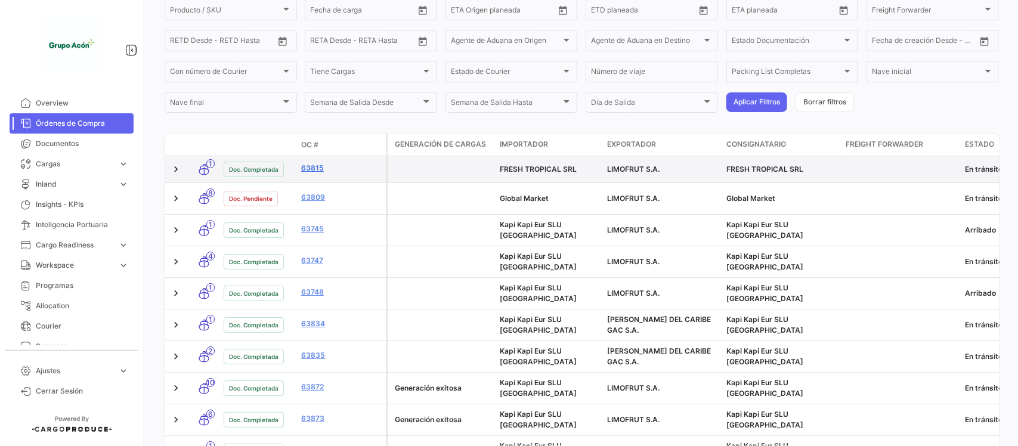
click at [316, 166] on link "63815" at bounding box center [341, 168] width 80 height 11
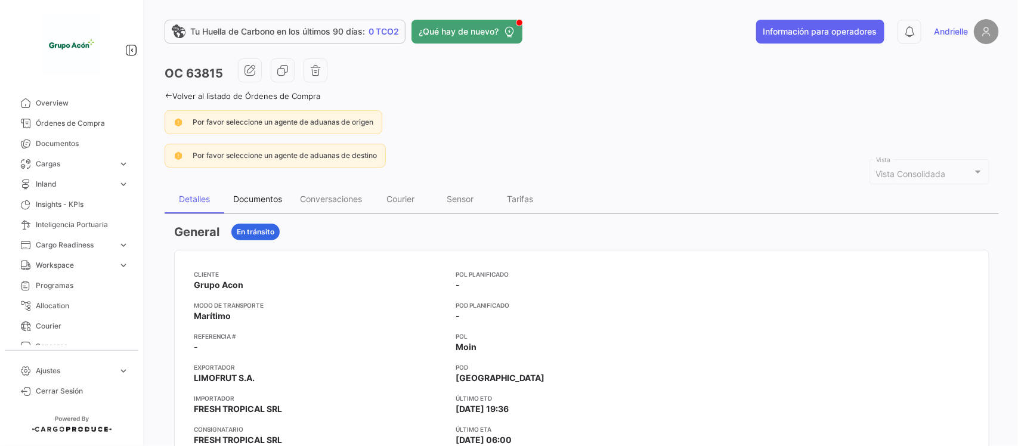
click at [262, 196] on div "Documentos" at bounding box center [257, 199] width 49 height 10
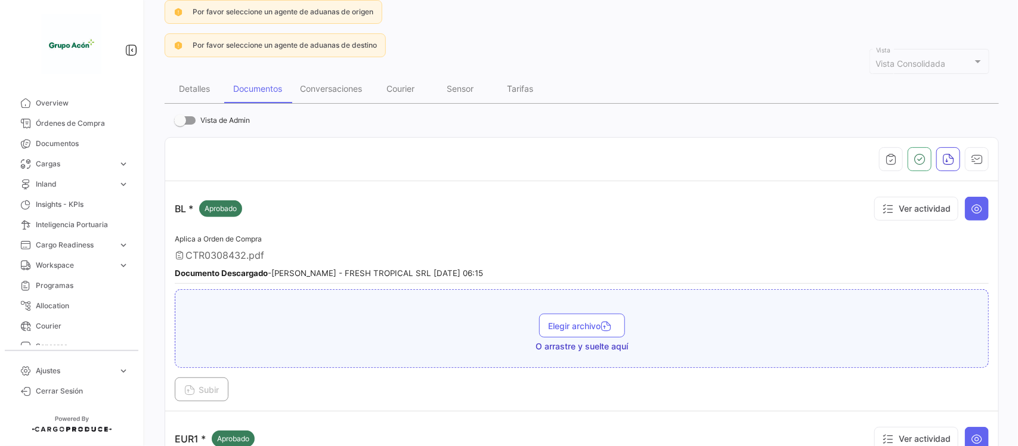
scroll to position [10, 0]
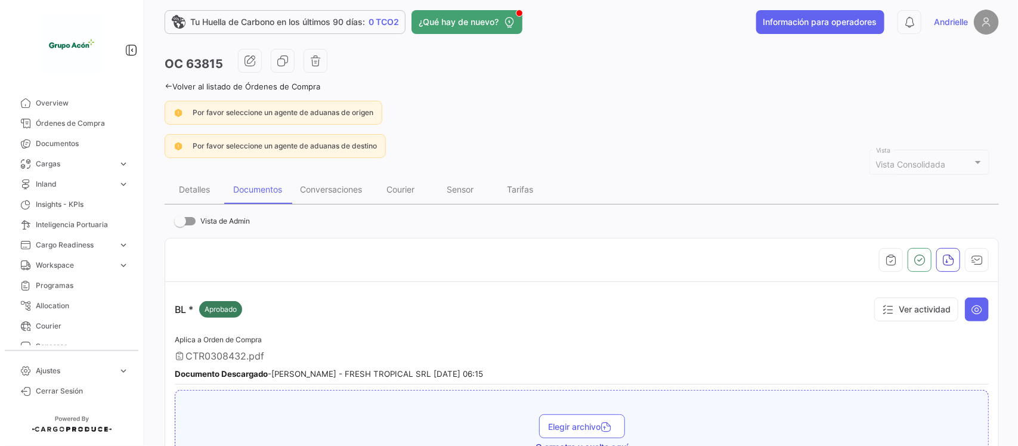
click at [170, 84] on icon at bounding box center [169, 86] width 8 height 8
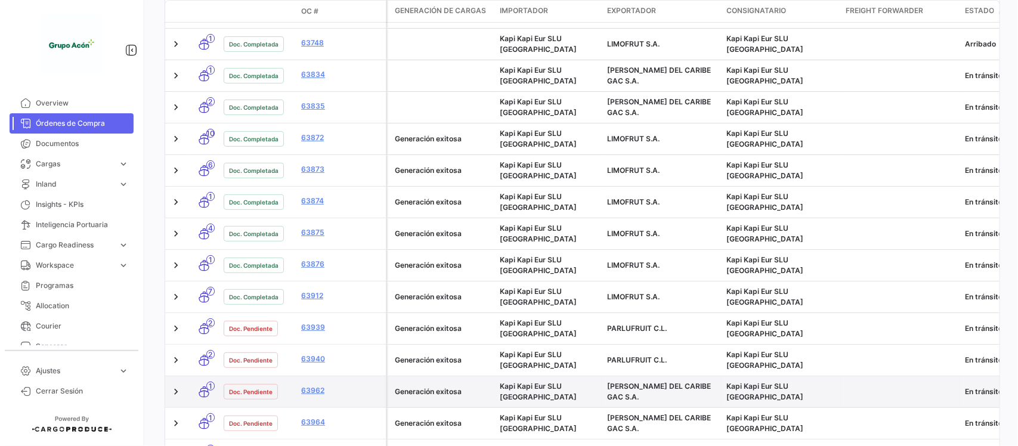
scroll to position [526, 0]
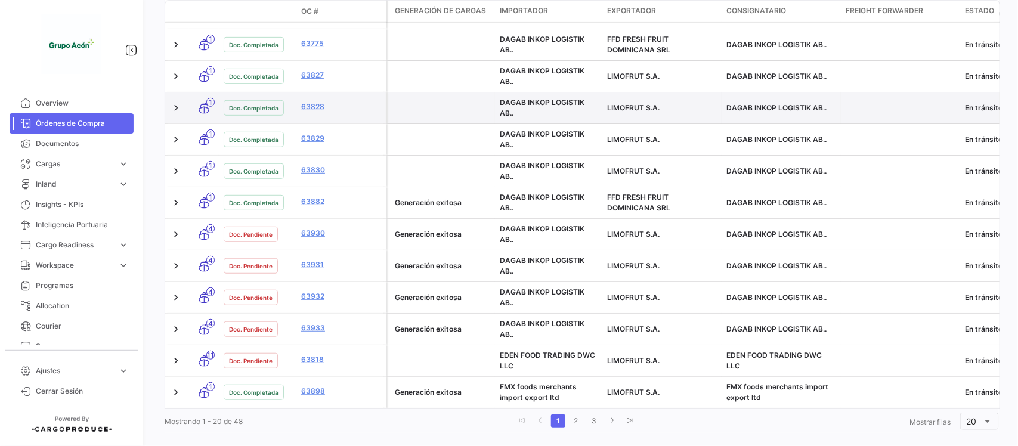
scroll to position [611, 0]
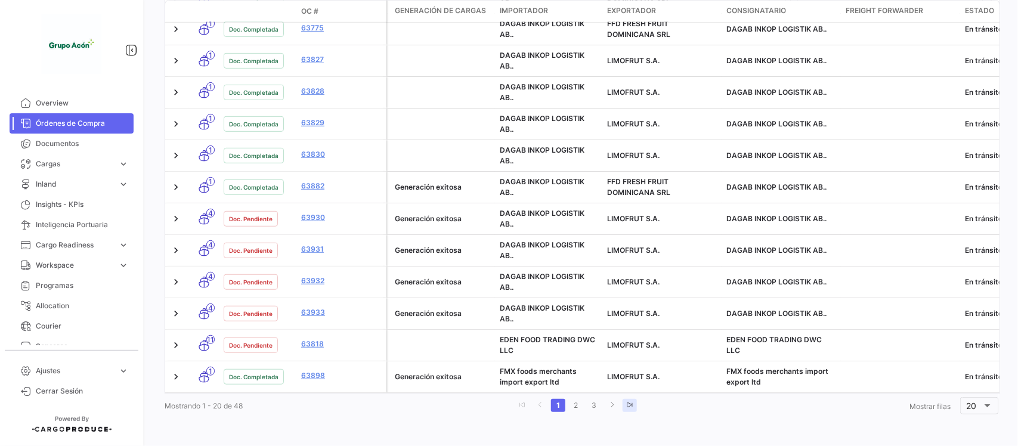
drag, startPoint x: 628, startPoint y: 401, endPoint x: 626, endPoint y: 412, distance: 10.9
click at [629, 403] on icon "go to last page" at bounding box center [629, 404] width 7 height 7
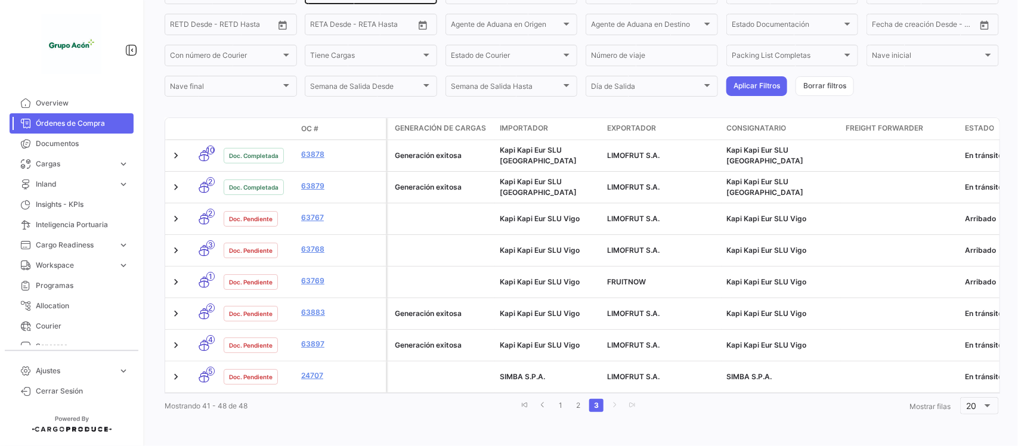
scroll to position [202, 0]
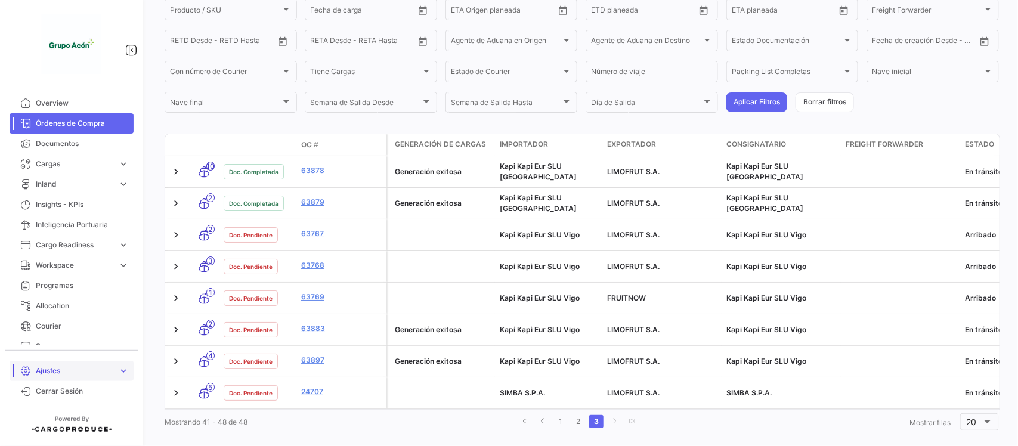
click at [61, 368] on span "Ajustes" at bounding box center [75, 371] width 78 height 11
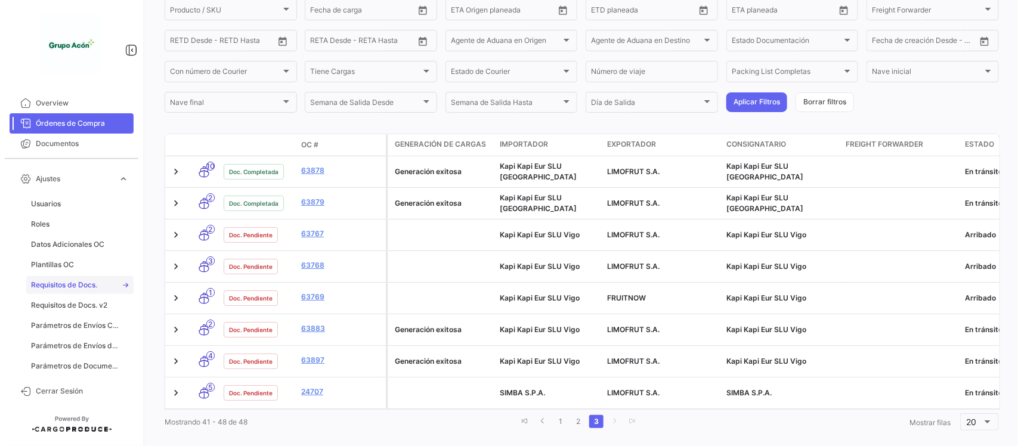
click at [78, 282] on span "Requisitos de Docs." at bounding box center [64, 285] width 66 height 11
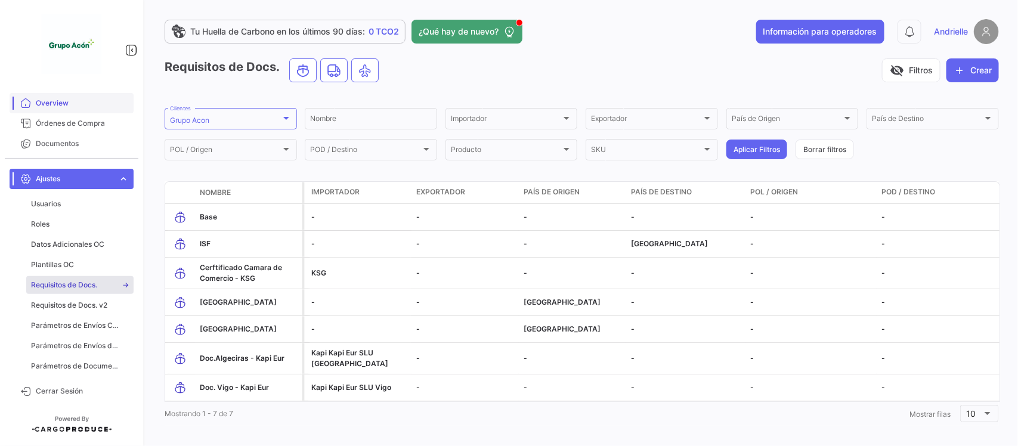
click at [76, 102] on span "Overview" at bounding box center [82, 103] width 93 height 11
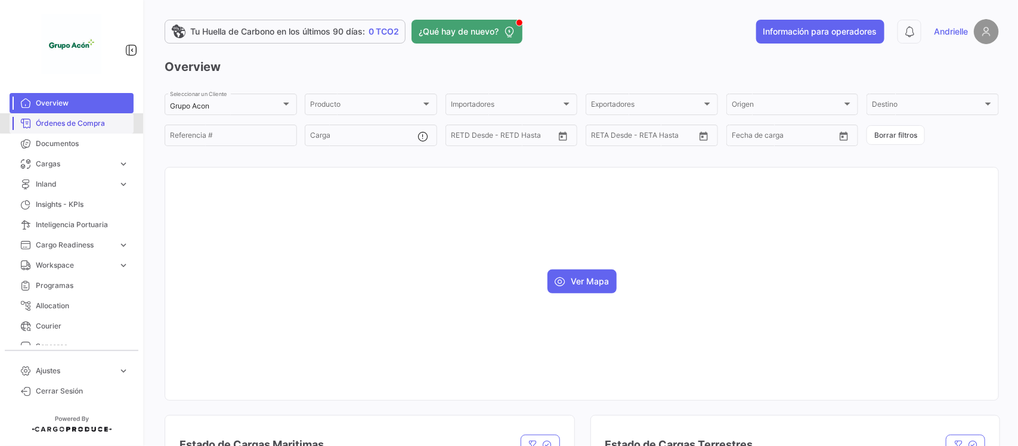
click at [99, 118] on span "Órdenes de Compra" at bounding box center [82, 123] width 93 height 11
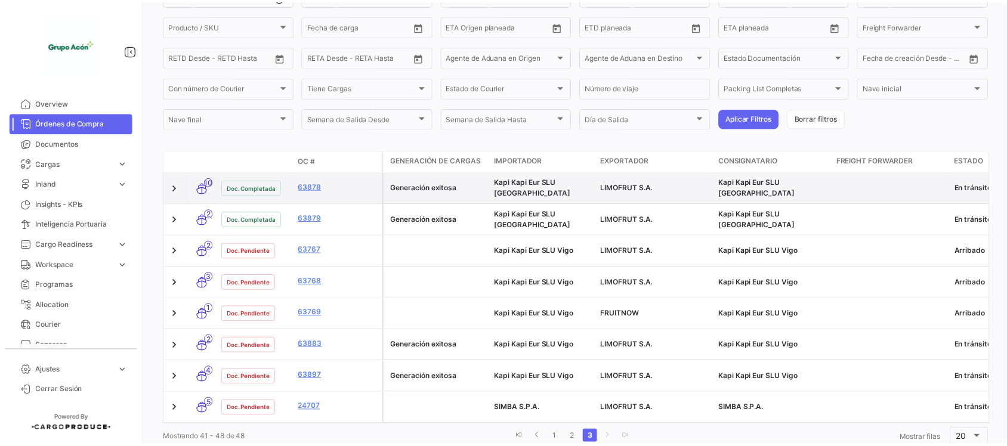
scroll to position [202, 0]
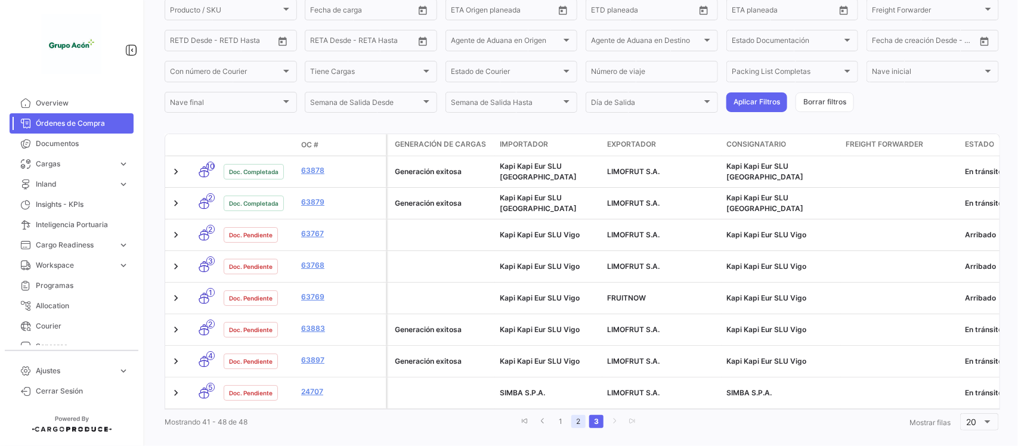
click at [576, 415] on link "2" at bounding box center [579, 421] width 14 height 13
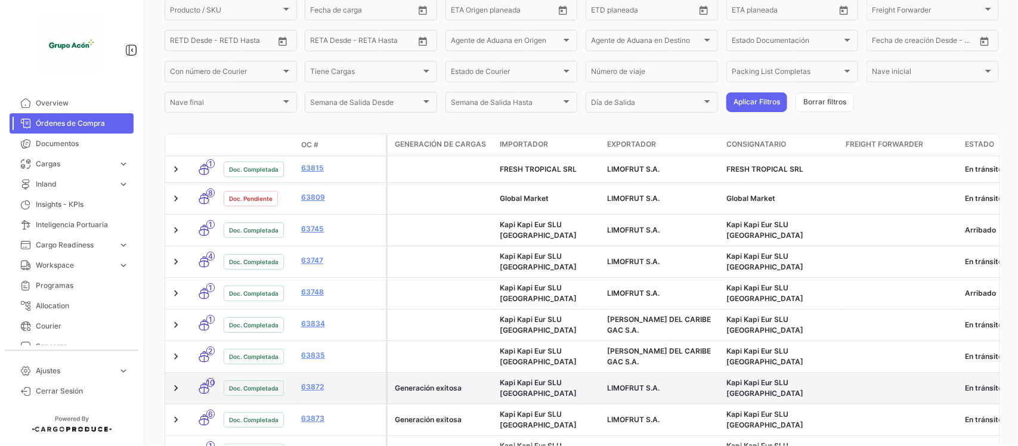
click at [576, 378] on span "Kapi Kapi Eur SLU [GEOGRAPHIC_DATA]" at bounding box center [538, 388] width 77 height 20
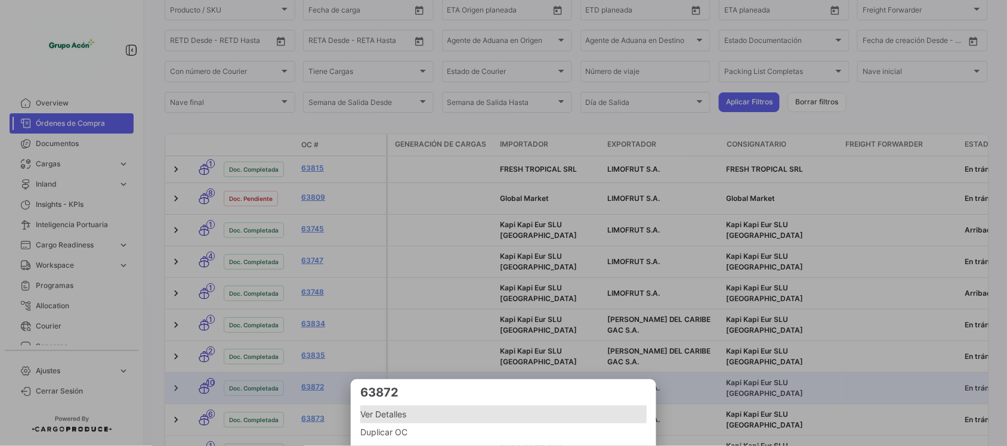
click at [401, 407] on span "Ver Detalles" at bounding box center [503, 414] width 286 height 14
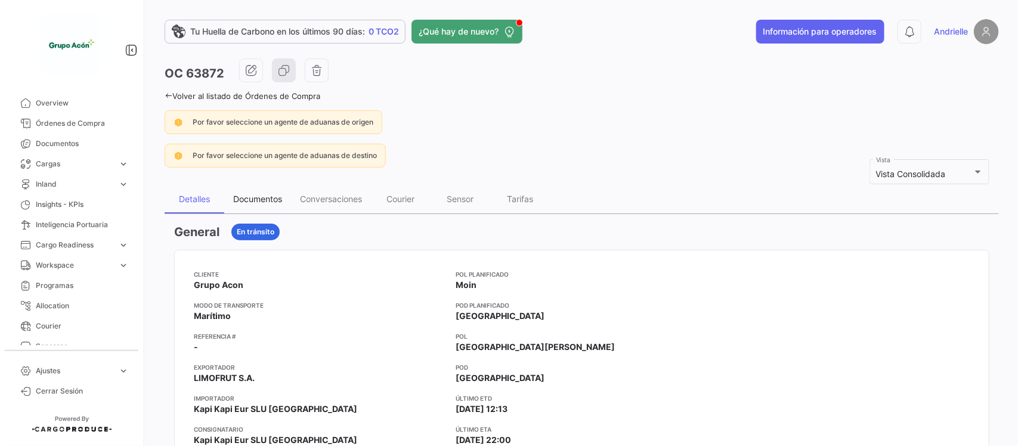
click at [262, 200] on div "Documentos" at bounding box center [257, 199] width 49 height 10
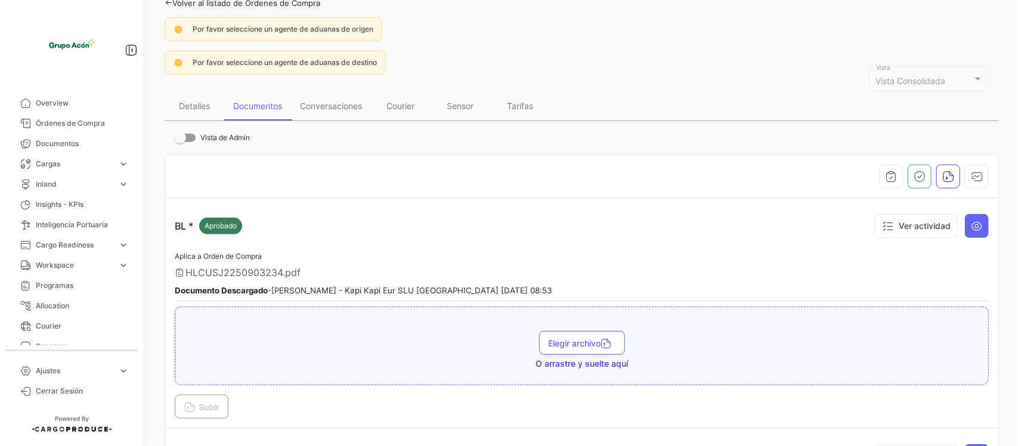
scroll to position [10, 0]
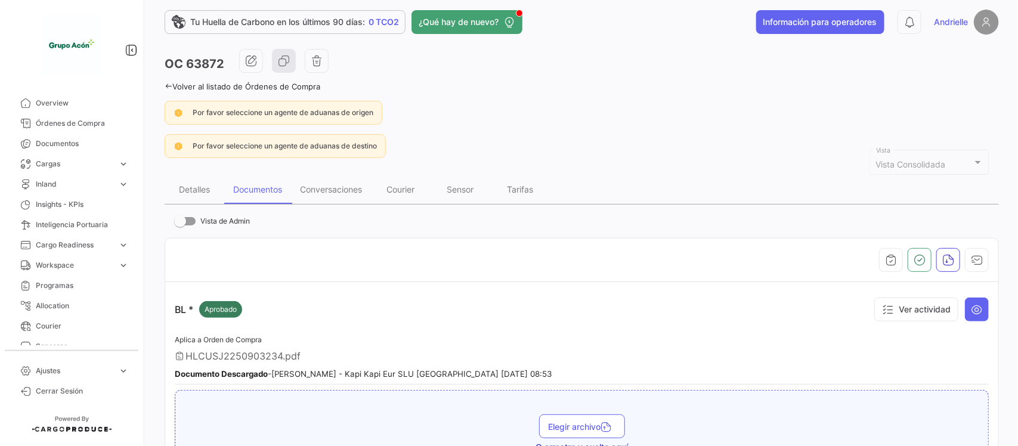
click at [168, 85] on icon at bounding box center [169, 86] width 8 height 8
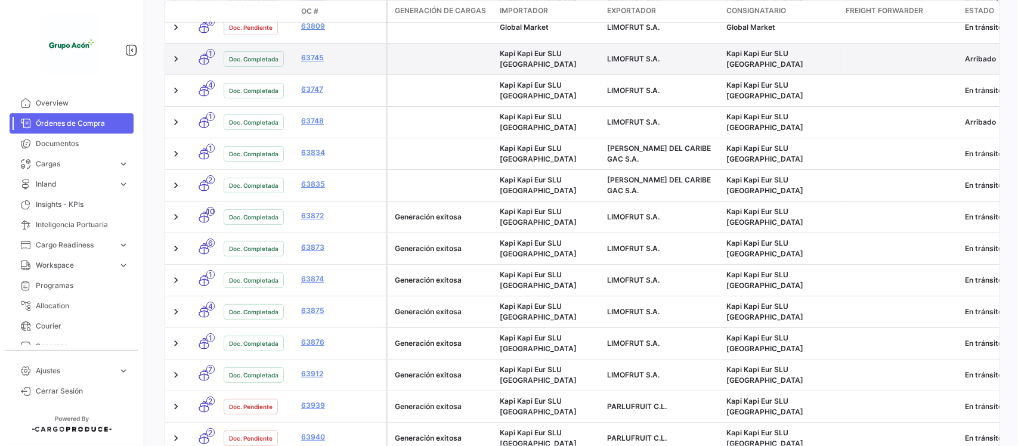
scroll to position [522, 0]
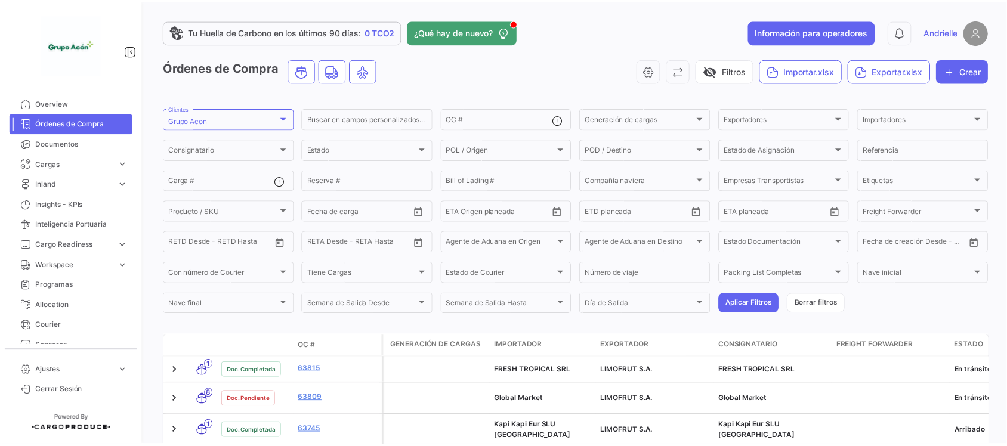
scroll to position [522, 0]
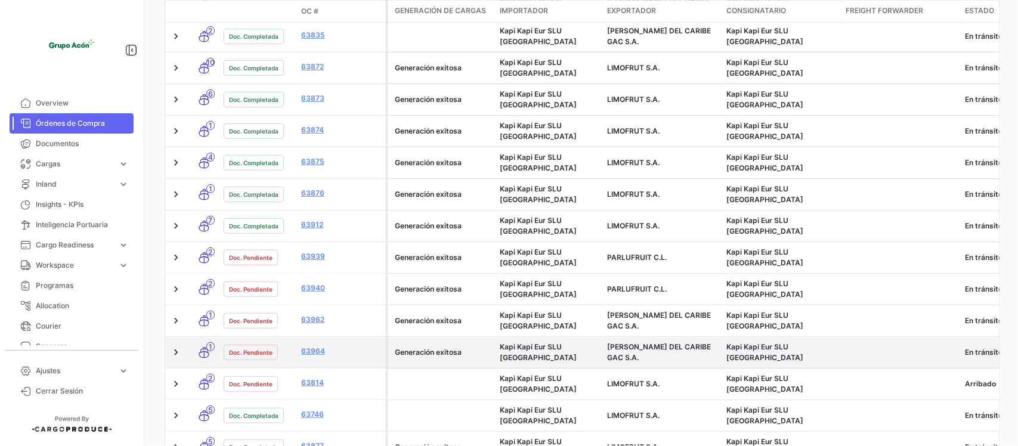
click at [552, 342] on span "Kapi Kapi Eur SLU [GEOGRAPHIC_DATA]" at bounding box center [538, 352] width 77 height 20
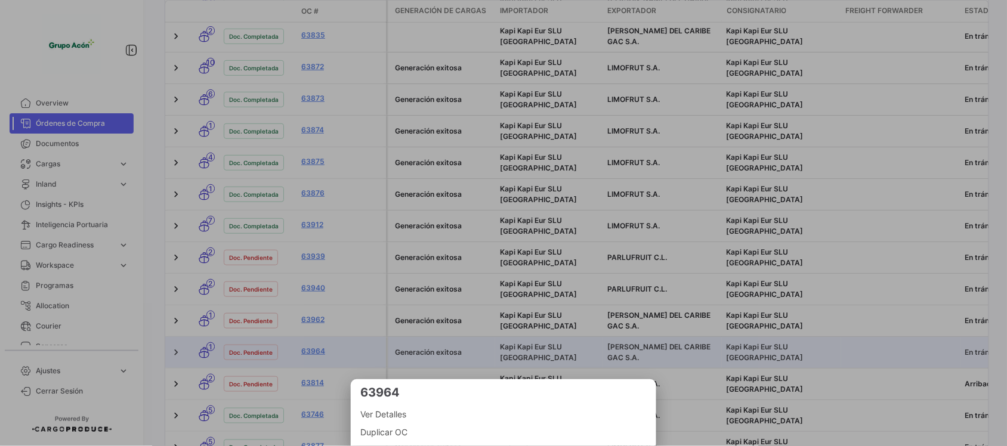
click at [400, 415] on span "Ver Detalles" at bounding box center [503, 414] width 286 height 14
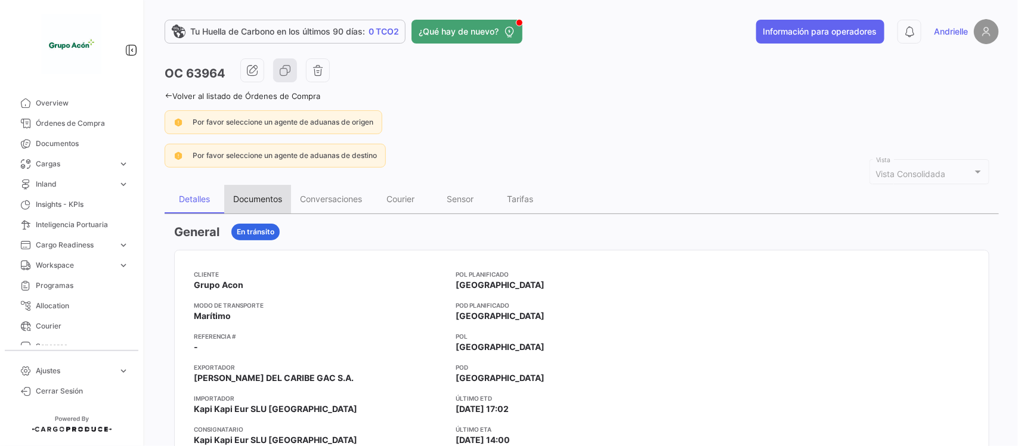
click at [257, 201] on div "Documentos" at bounding box center [257, 199] width 49 height 10
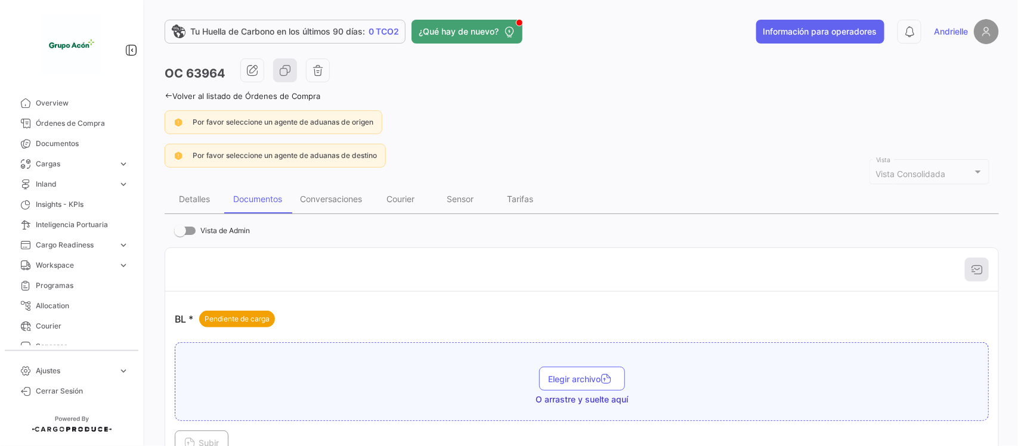
click at [168, 92] on icon at bounding box center [169, 96] width 8 height 8
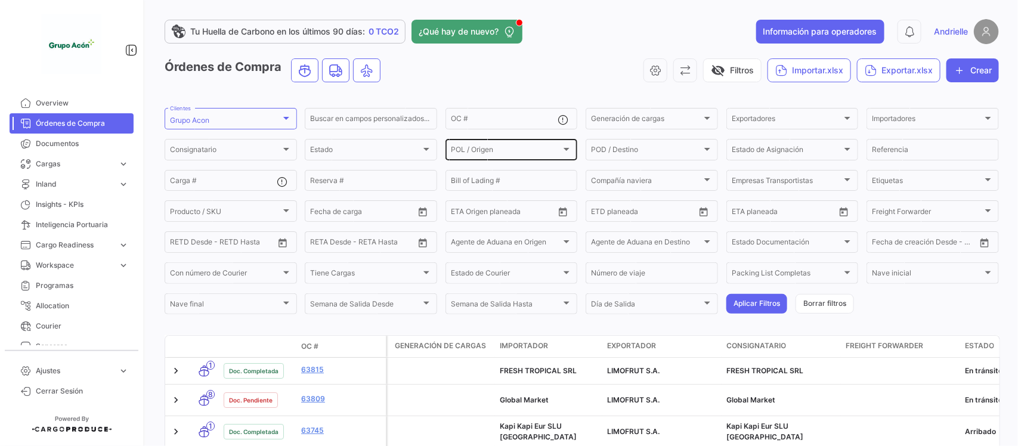
click at [507, 152] on div "POL / Origen" at bounding box center [506, 151] width 111 height 8
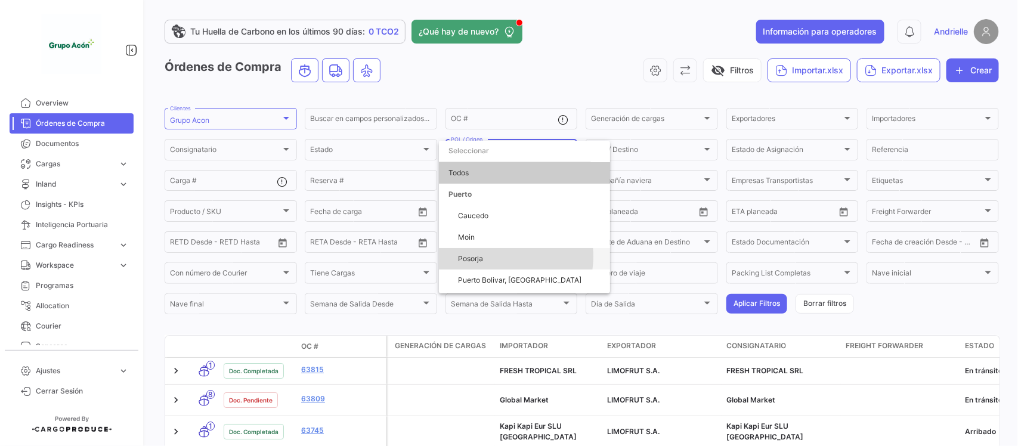
click at [503, 257] on span "Posorja" at bounding box center [529, 258] width 143 height 21
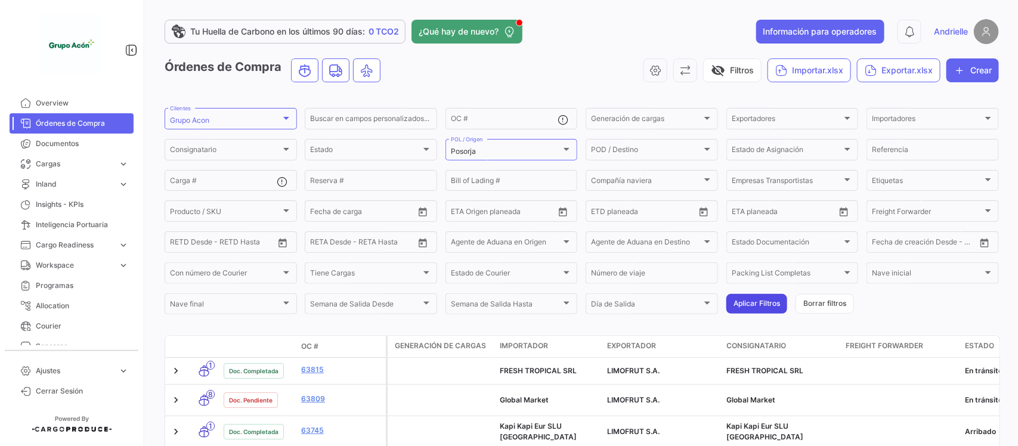
click at [731, 305] on button "Aplicar Filtros" at bounding box center [757, 304] width 61 height 20
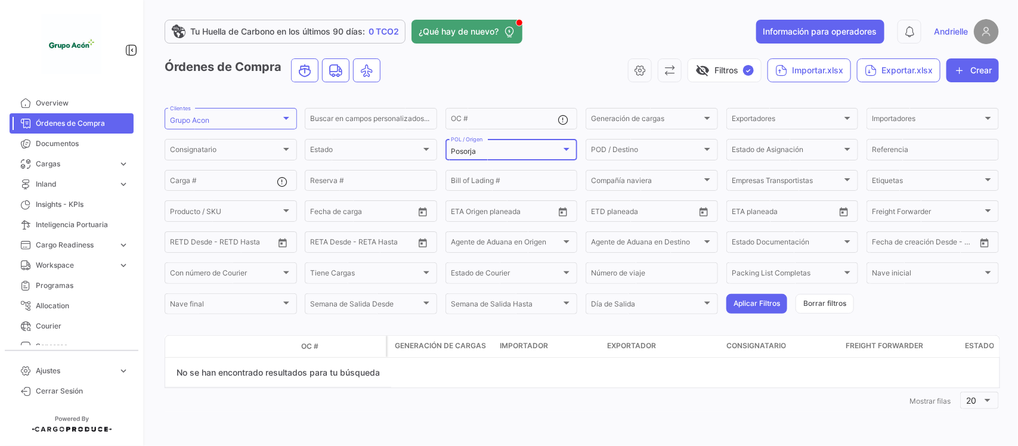
click at [529, 150] on div "Posorja" at bounding box center [506, 151] width 111 height 8
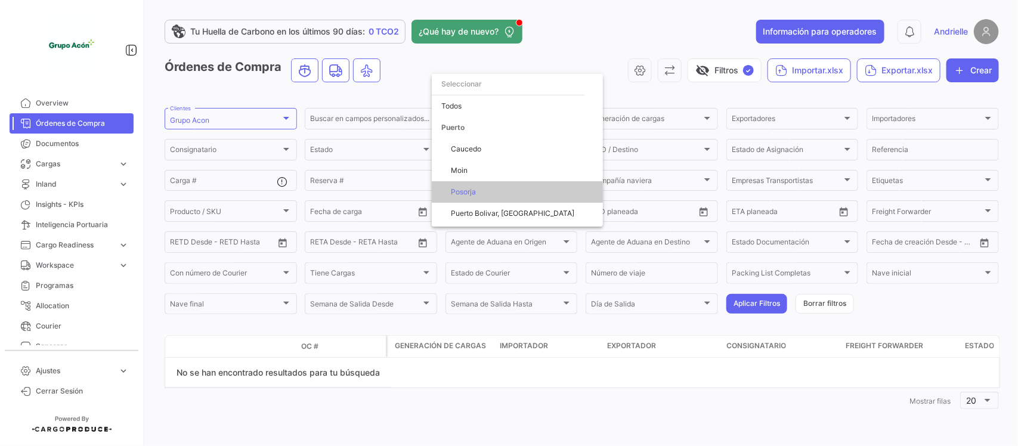
scroll to position [40, 0]
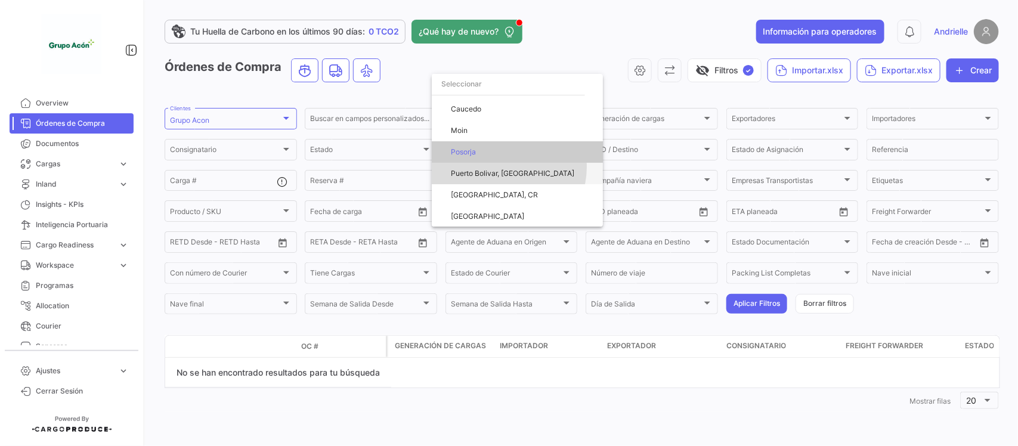
click at [506, 167] on span "Puerto Bolivar, [GEOGRAPHIC_DATA]" at bounding box center [522, 173] width 143 height 21
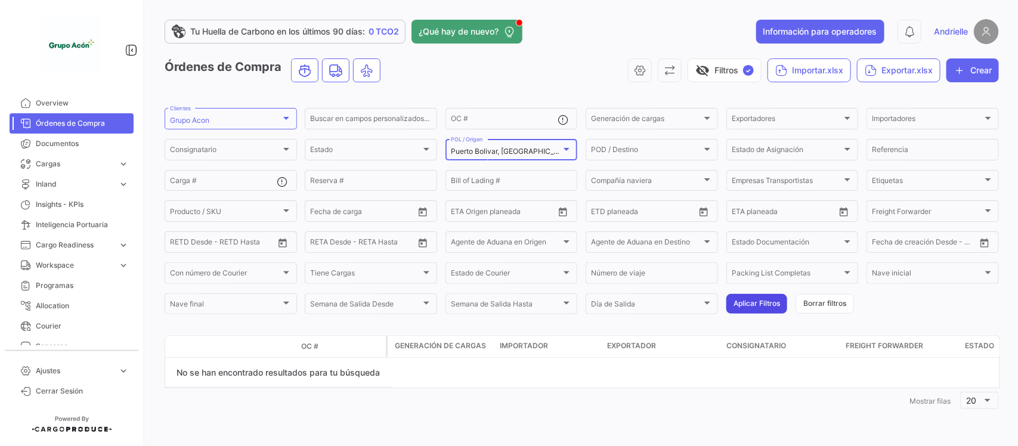
click at [759, 299] on button "Aplicar Filtros" at bounding box center [757, 304] width 61 height 20
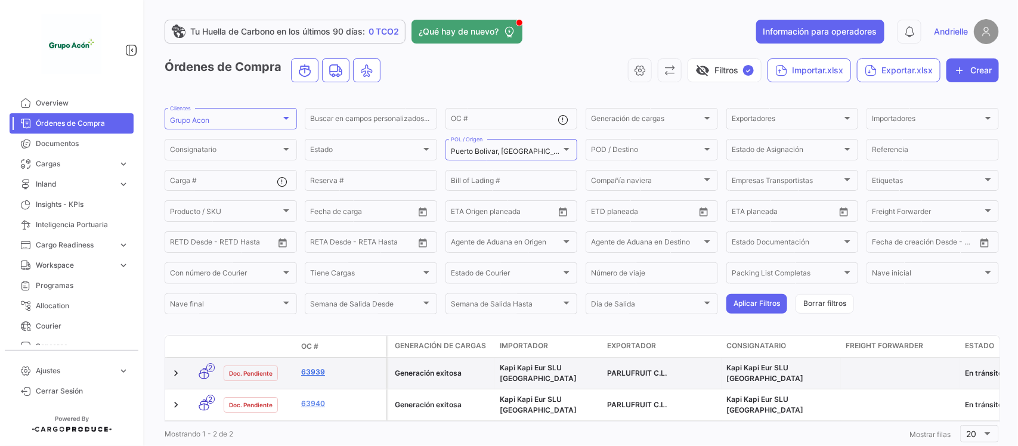
click at [316, 367] on link "63939" at bounding box center [341, 372] width 80 height 11
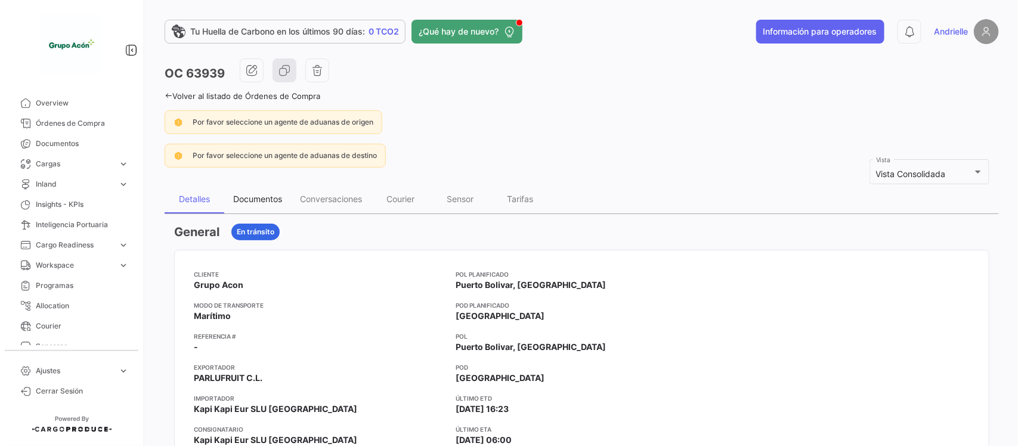
click at [265, 195] on div "Documentos" at bounding box center [257, 199] width 49 height 10
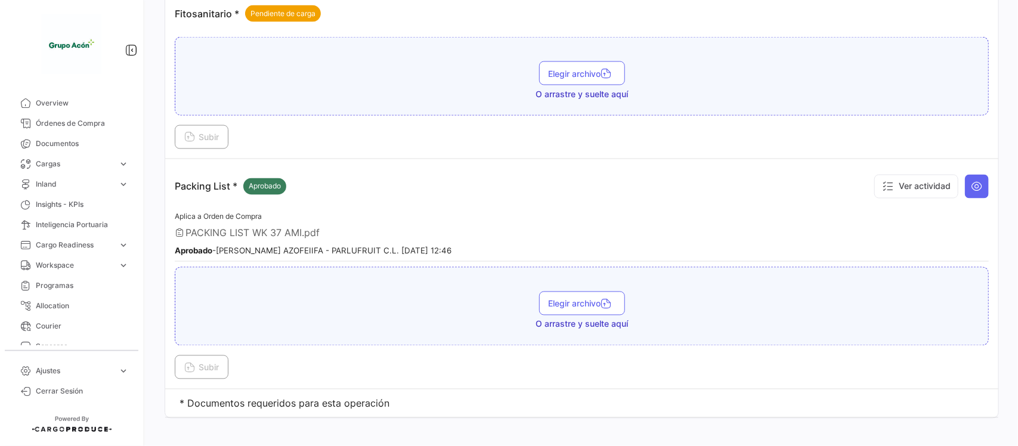
scroll to position [892, 0]
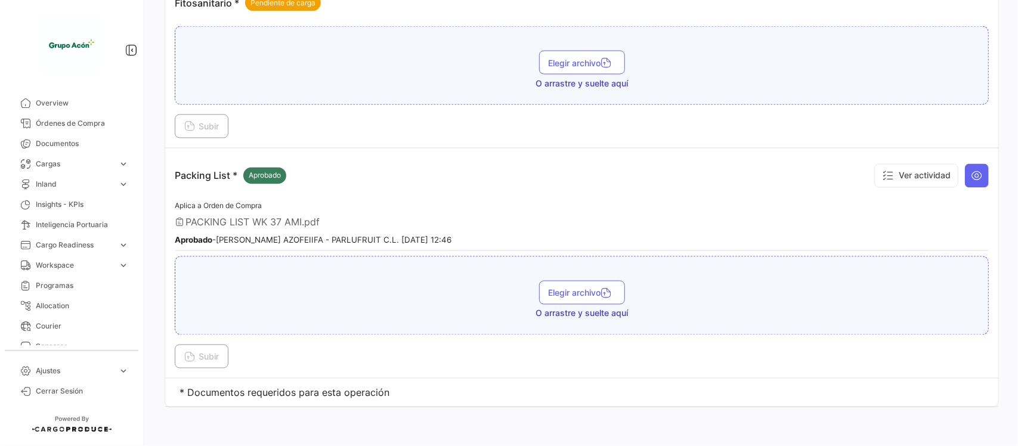
click at [81, 374] on span "Ajustes" at bounding box center [75, 371] width 78 height 11
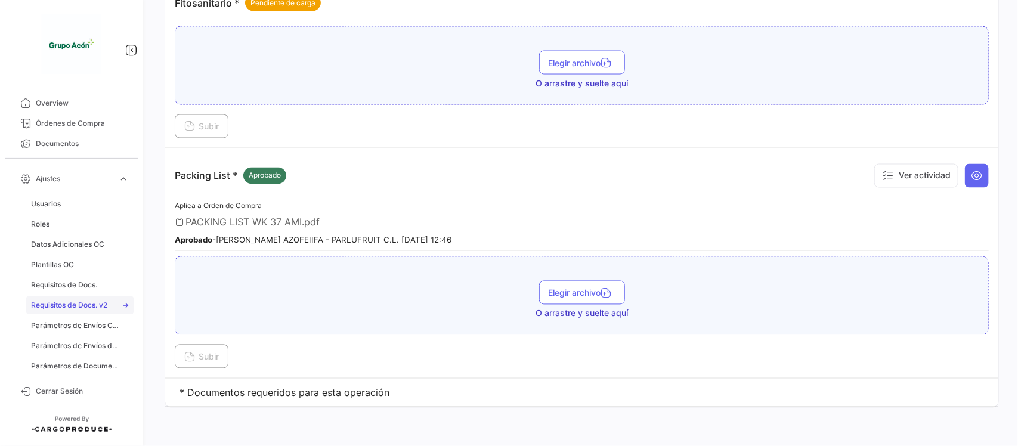
click at [79, 288] on span "Requisitos de Docs." at bounding box center [64, 285] width 66 height 11
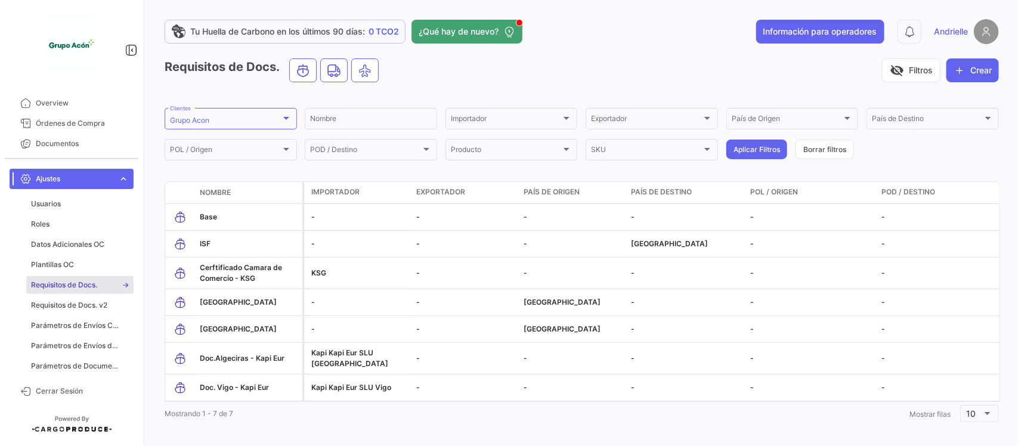
click at [126, 183] on span "expand_more" at bounding box center [123, 179] width 11 height 11
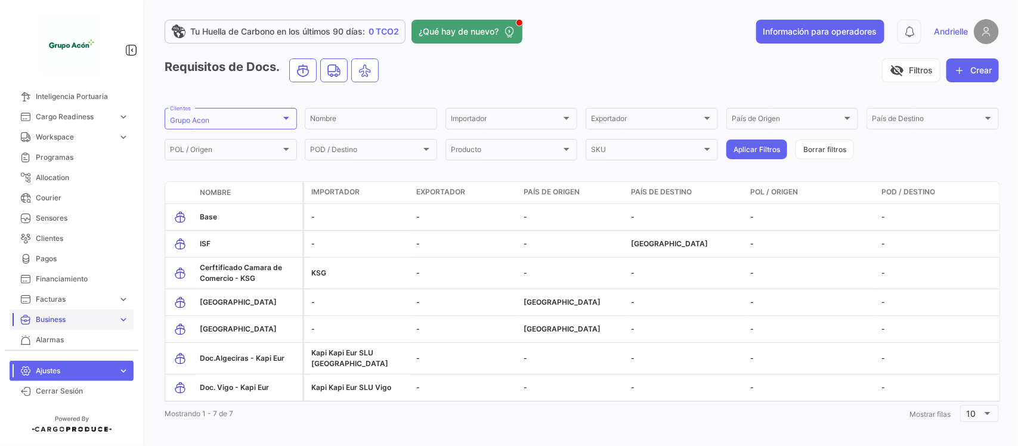
scroll to position [149, 0]
click at [54, 323] on span "Alarmas" at bounding box center [82, 319] width 93 height 11
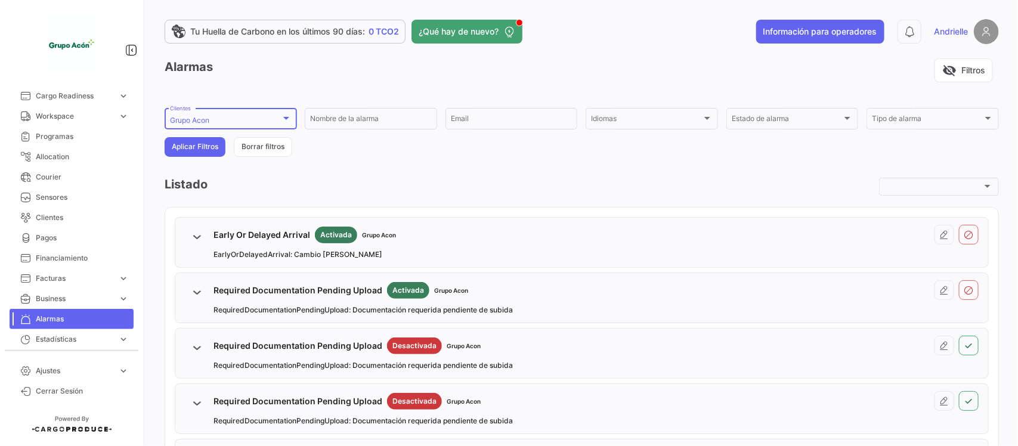
click at [242, 111] on div "Grupo Acon Clientes" at bounding box center [231, 117] width 122 height 23
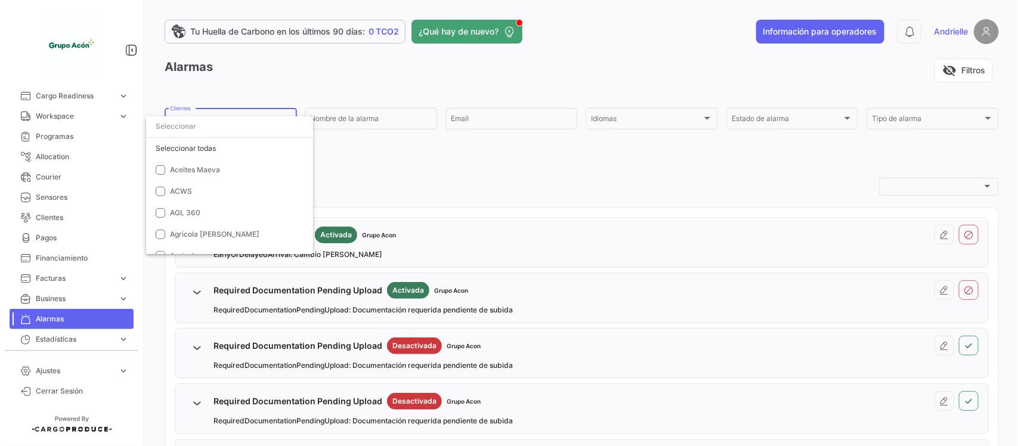
scroll to position [2513, 0]
click at [206, 153] on span "Grupo Acon" at bounding box center [190, 150] width 40 height 9
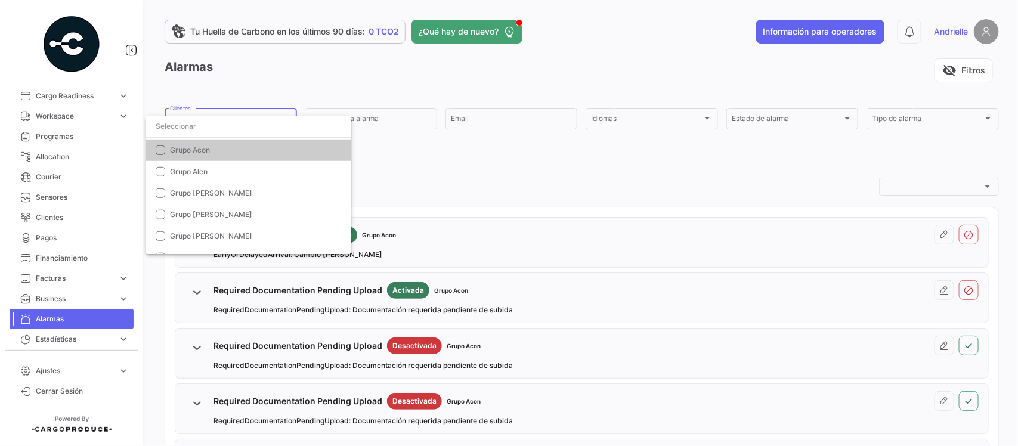
click at [203, 131] on input "dropdown search" at bounding box center [248, 126] width 205 height 21
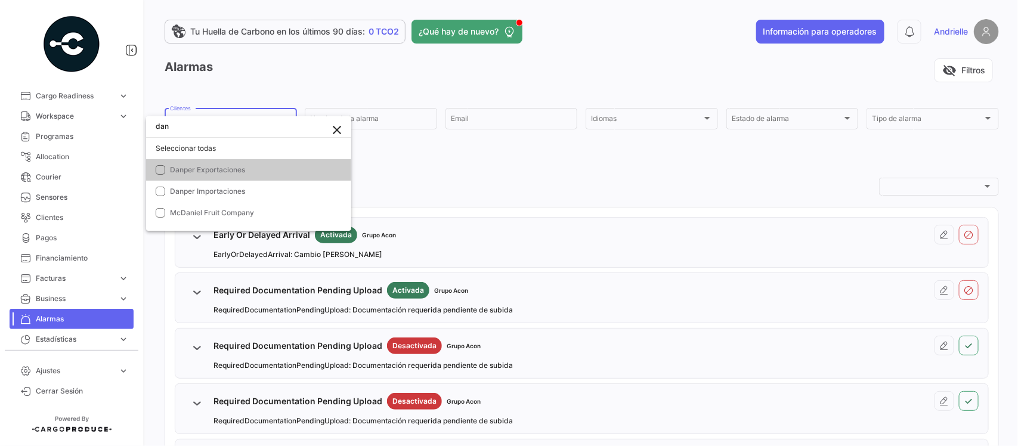
scroll to position [0, 0]
type input "danpe"
drag, startPoint x: 254, startPoint y: 169, endPoint x: 338, endPoint y: 174, distance: 83.7
click at [252, 169] on span "Danper Exportaciones" at bounding box center [256, 170] width 172 height 11
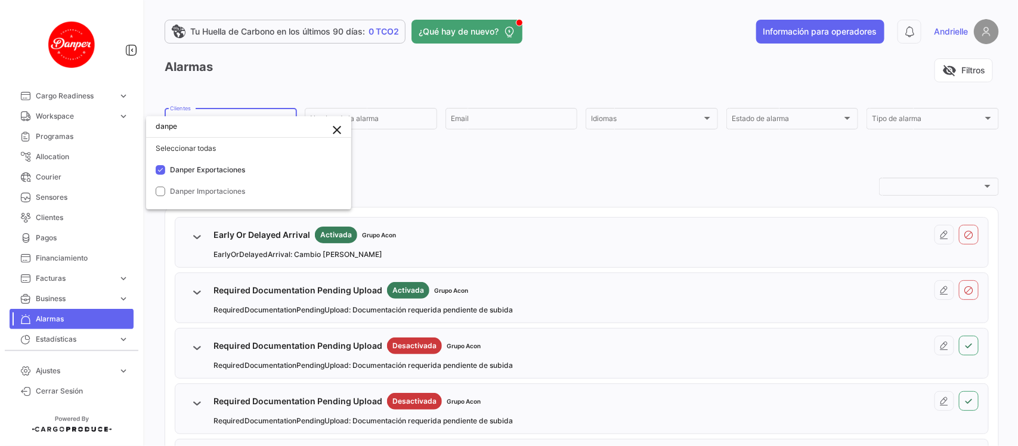
click at [416, 165] on div at bounding box center [509, 223] width 1018 height 446
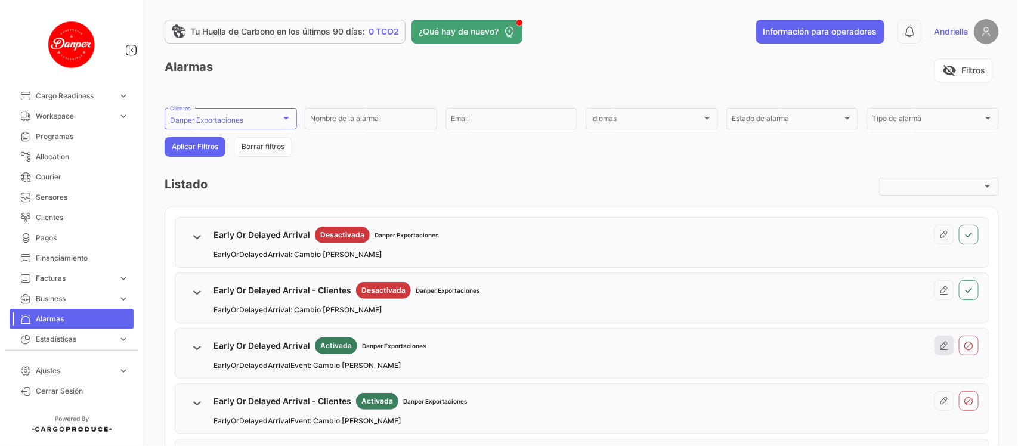
click at [940, 348] on icon at bounding box center [945, 346] width 10 height 10
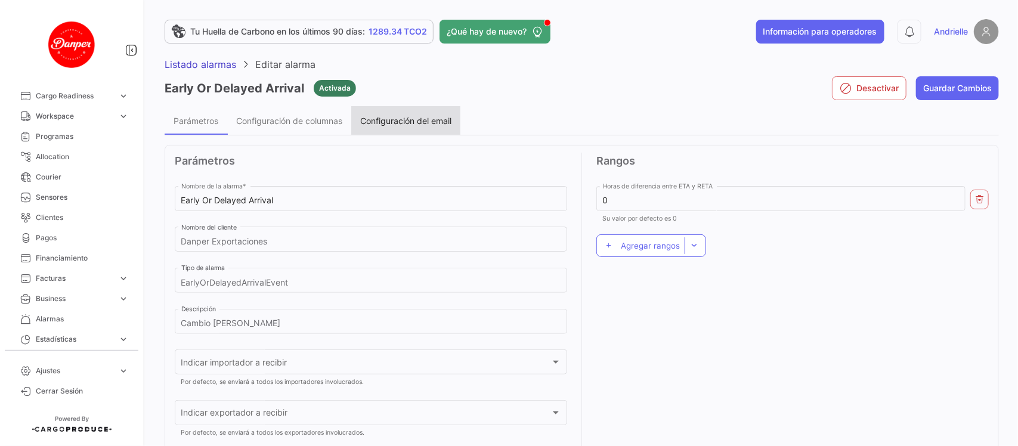
click at [413, 116] on span "Configuración del email" at bounding box center [405, 121] width 91 height 10
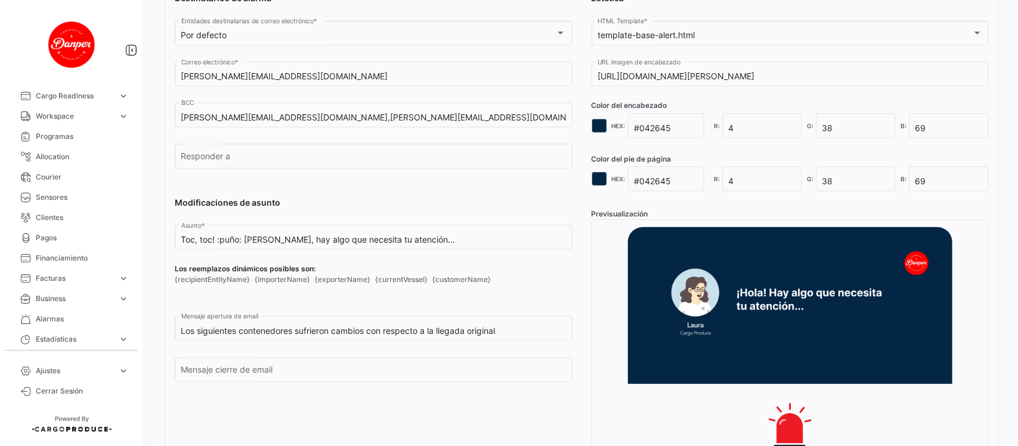
scroll to position [224, 0]
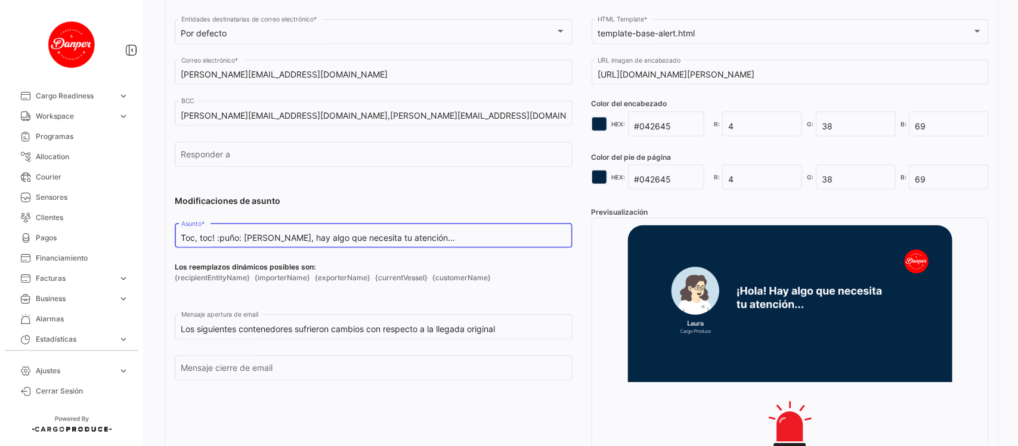
click at [330, 239] on input "Toc, toc! :puño: [PERSON_NAME], hay algo que necesita tu atención..." at bounding box center [373, 238] width 385 height 10
paste input "Cambio de ETA/RETA"
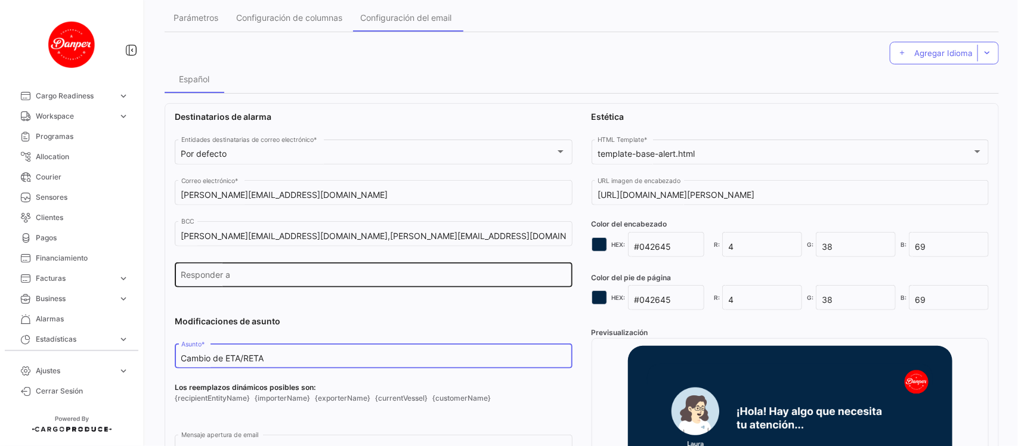
scroll to position [0, 0]
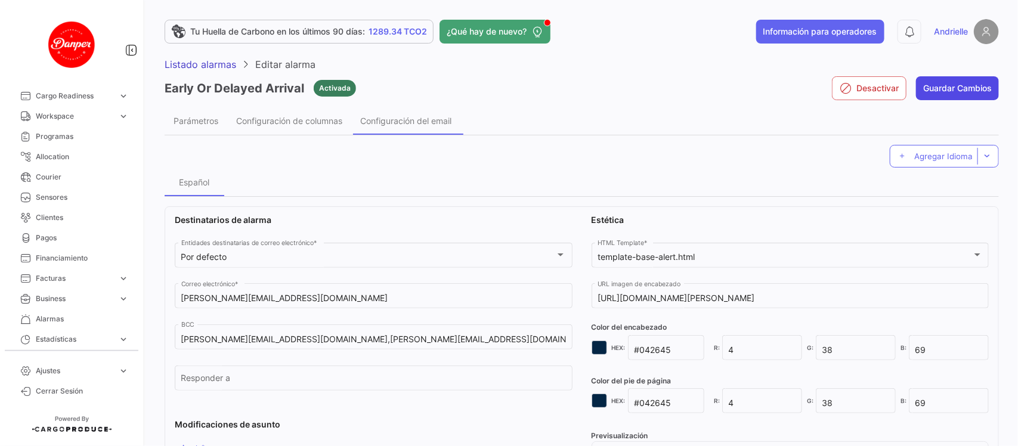
type input "Cambio de ETA/RETA"
click at [959, 81] on button "Guardar Cambios" at bounding box center [957, 88] width 83 height 24
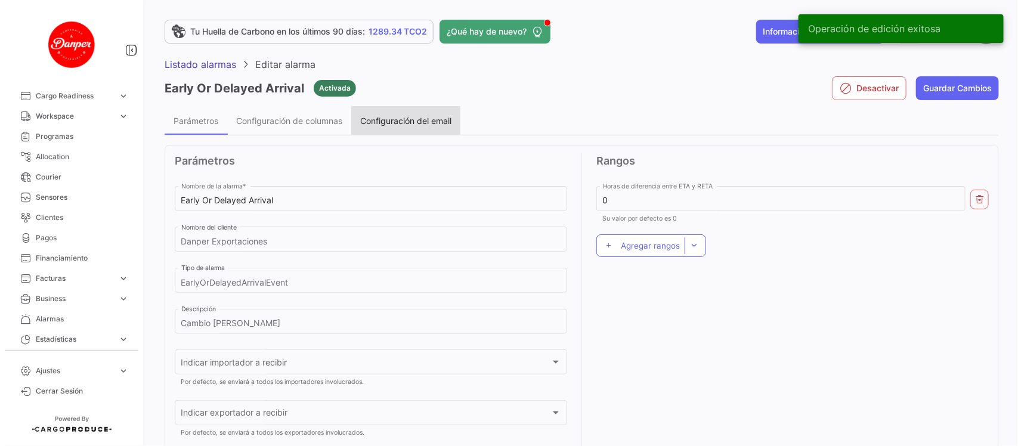
click at [428, 122] on span "Configuración del email" at bounding box center [405, 121] width 91 height 10
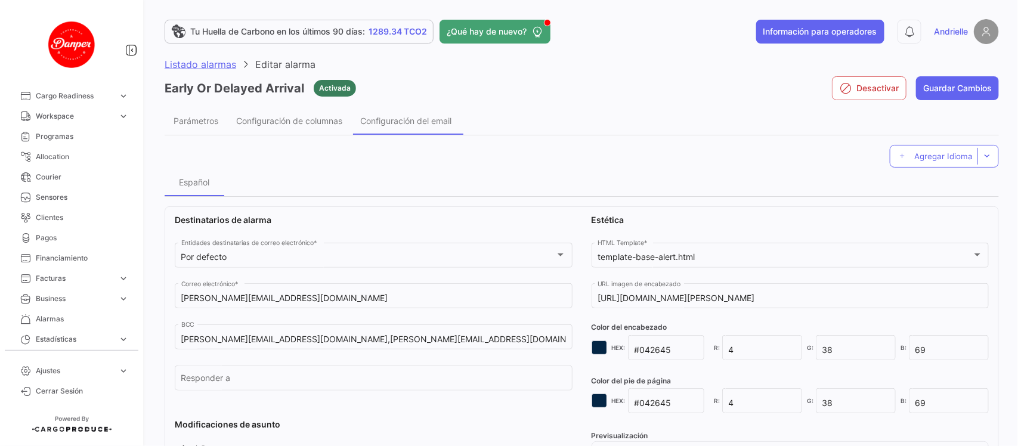
click at [215, 60] on span "Listado alarmas" at bounding box center [201, 64] width 72 height 12
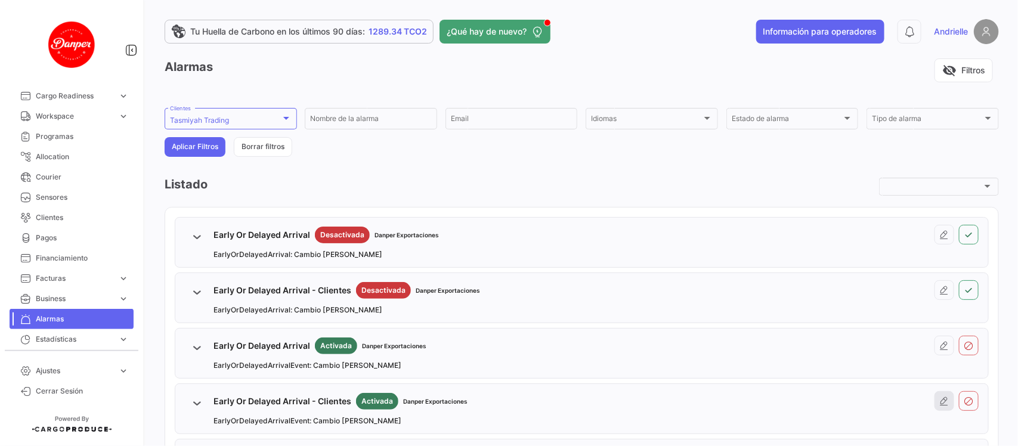
click at [940, 406] on icon at bounding box center [945, 402] width 10 height 10
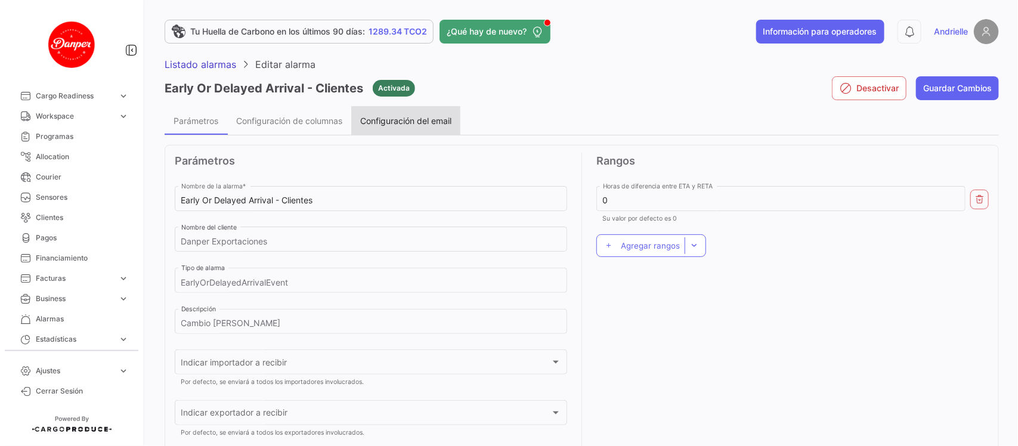
click at [407, 120] on span "Configuración del email" at bounding box center [405, 121] width 91 height 10
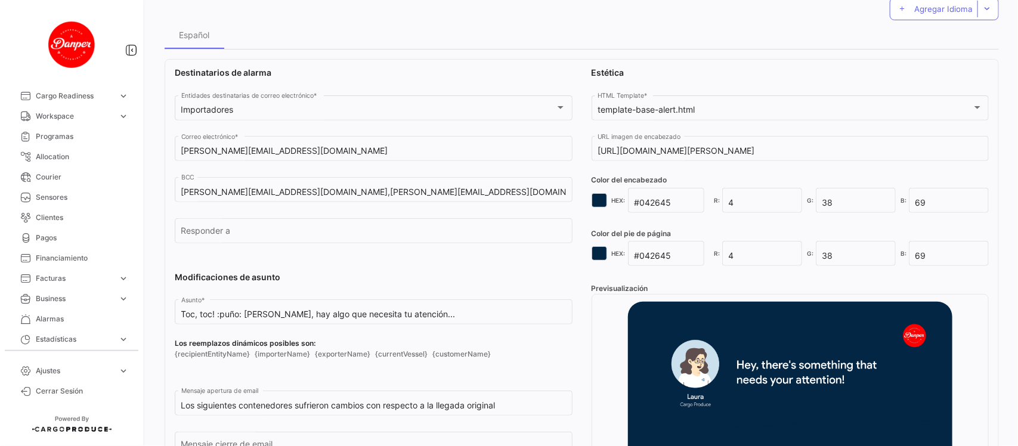
scroll to position [149, 0]
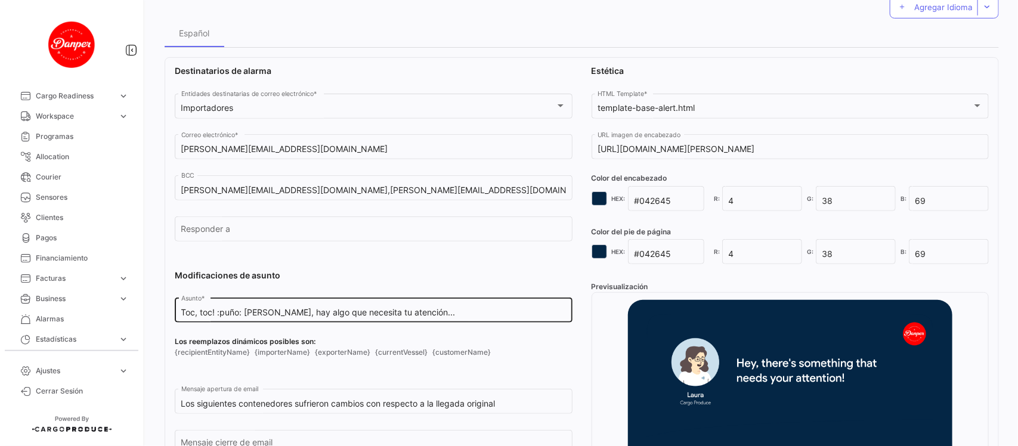
click at [434, 314] on input "Toc, toc! :puño: [PERSON_NAME], hay algo que necesita tu atención..." at bounding box center [373, 313] width 385 height 10
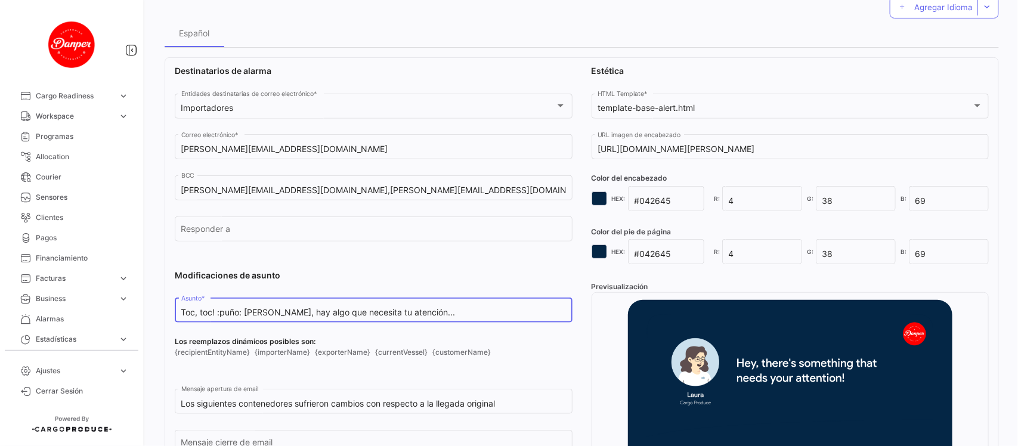
click at [434, 314] on input "Toc, toc! :puño: [PERSON_NAME], hay algo que necesita tu atención..." at bounding box center [373, 313] width 385 height 10
paste input "Knock, knock! ✊ [PERSON_NAME], there’s something that needs your attentio"
drag, startPoint x: 290, startPoint y: 311, endPoint x: 252, endPoint y: 315, distance: 37.8
click at [252, 315] on input "Knock, knock! ✊ [PERSON_NAME], there’s something that needs your attention..." at bounding box center [373, 313] width 385 height 10
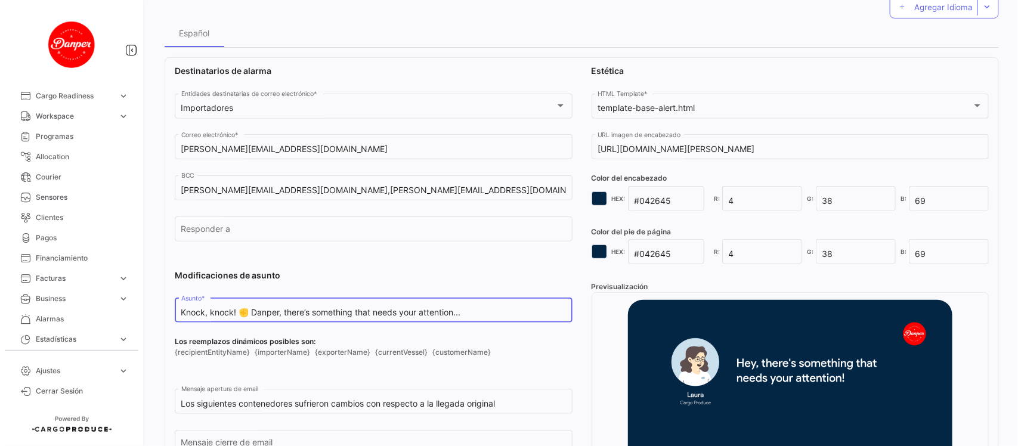
drag, startPoint x: 481, startPoint y: 311, endPoint x: 284, endPoint y: 313, distance: 197.5
click at [284, 313] on input "Knock, knock! ✊ Danper, there’s something that needs your attention..." at bounding box center [373, 313] width 385 height 10
drag, startPoint x: 314, startPoint y: 314, endPoint x: 295, endPoint y: 312, distance: 18.6
click at [295, 312] on input "Knock, knock! ✊ Danper," at bounding box center [373, 313] width 385 height 10
paste input "ETA RETA changes"
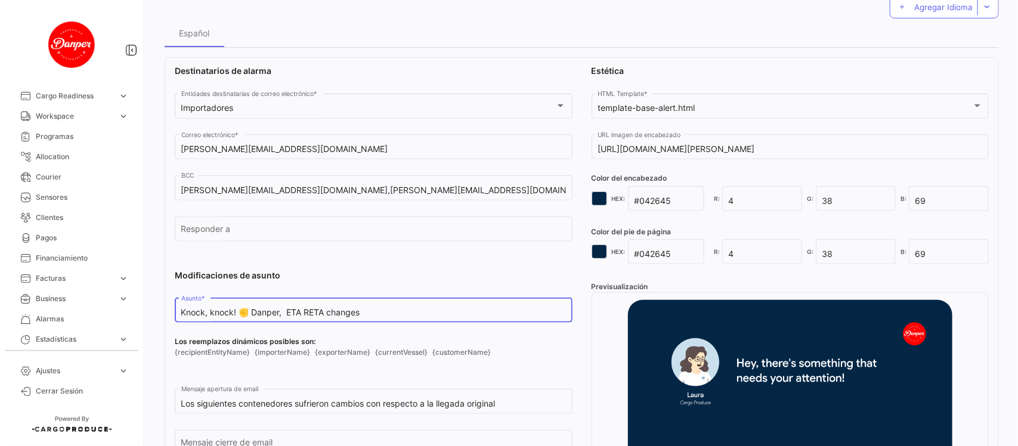
click at [304, 311] on input "Knock, knock! ✊ Danper, ETA RETA changes" at bounding box center [373, 313] width 385 height 10
click at [369, 308] on div "Knock, knock! ✊ Danper, ETA/RETA changes Asunto *" at bounding box center [373, 309] width 385 height 27
click at [372, 314] on input "Knock, knock! ✊ Danper, ETA/RETA changes" at bounding box center [373, 313] width 385 height 10
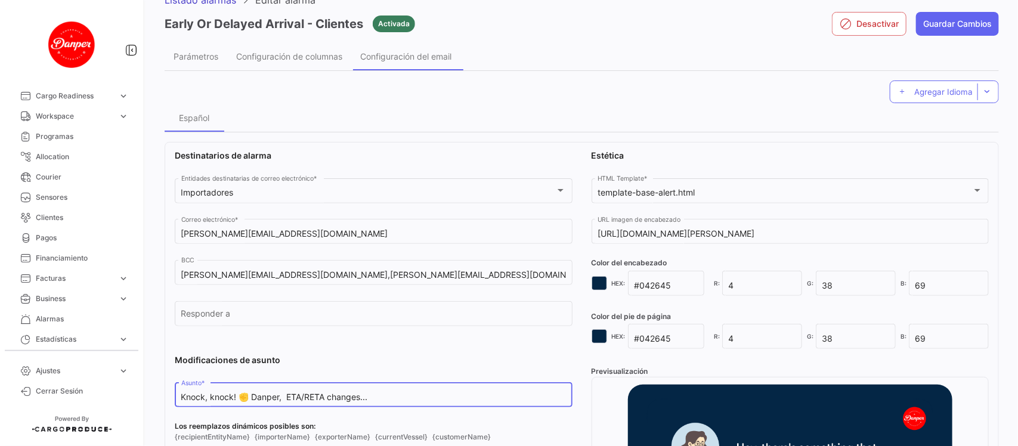
scroll to position [224, 0]
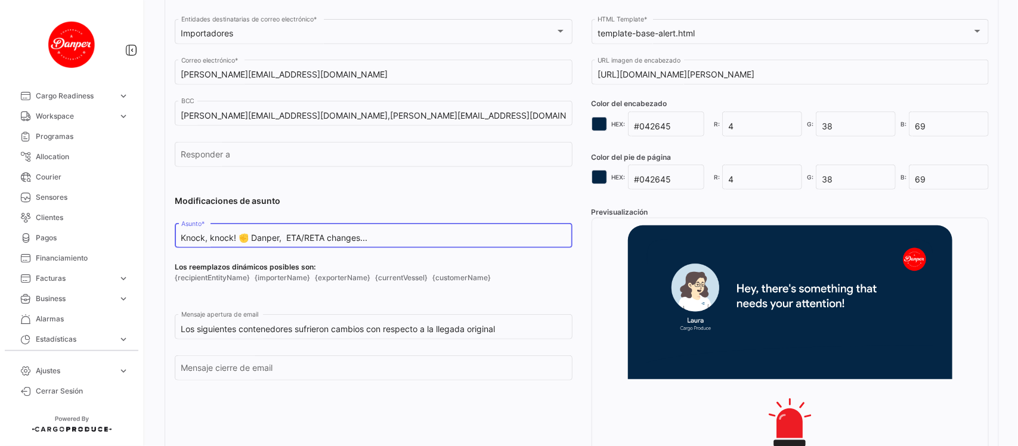
type input "Knock, knock! ✊ Danper, ETA/RETA changes..."
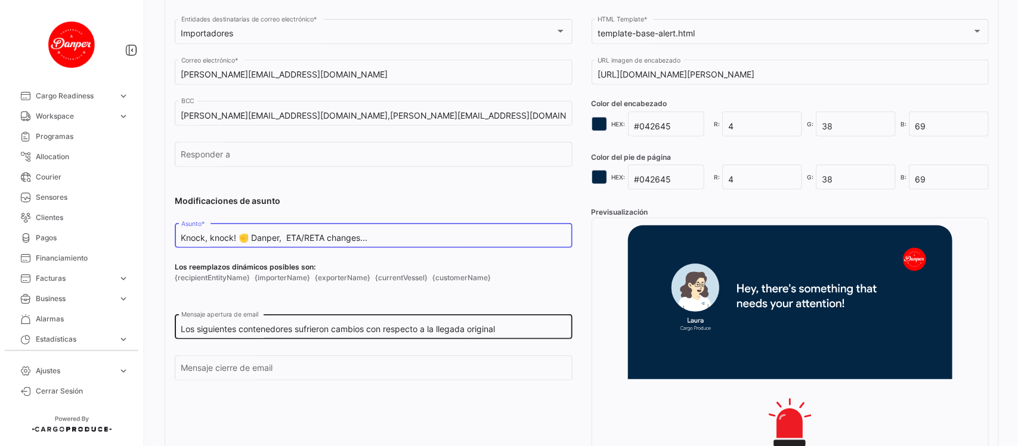
click at [514, 329] on input "Los siguientes contenedores sufrieron cambios con respecto a la llegada original" at bounding box center [373, 330] width 385 height 10
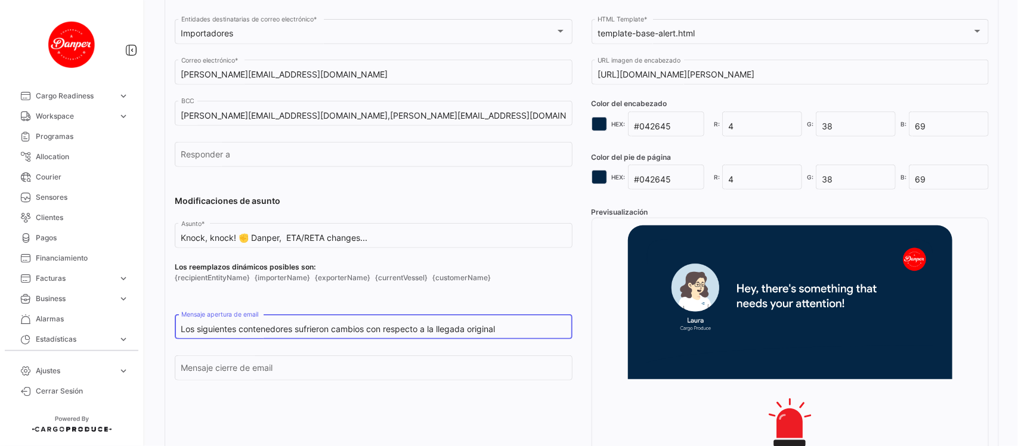
click at [514, 329] on input "Los siguientes contenedores sufrieron cambios con respecto a la llegada original" at bounding box center [373, 330] width 385 height 10
paste input "The following containers underwent changes from the original arrival."
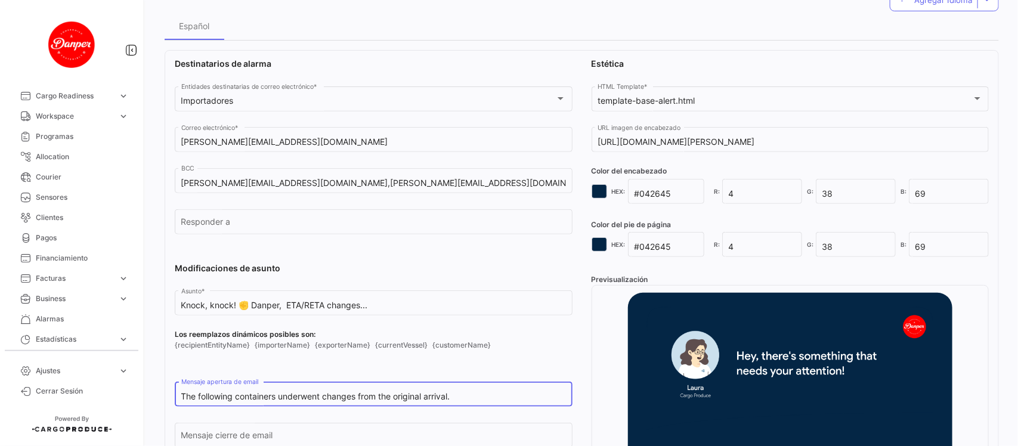
scroll to position [75, 0]
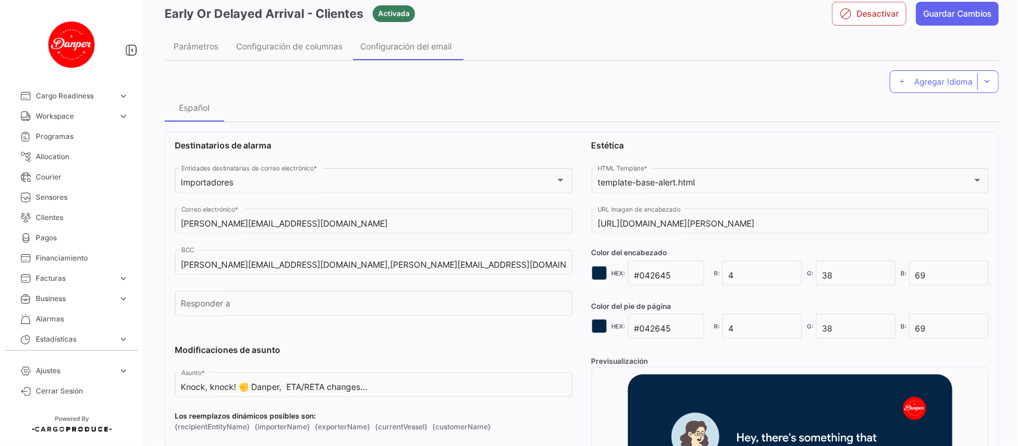
type input "The following containers underwent changes from the original arrival."
click at [282, 46] on span "Configuración de columnas" at bounding box center [289, 46] width 106 height 10
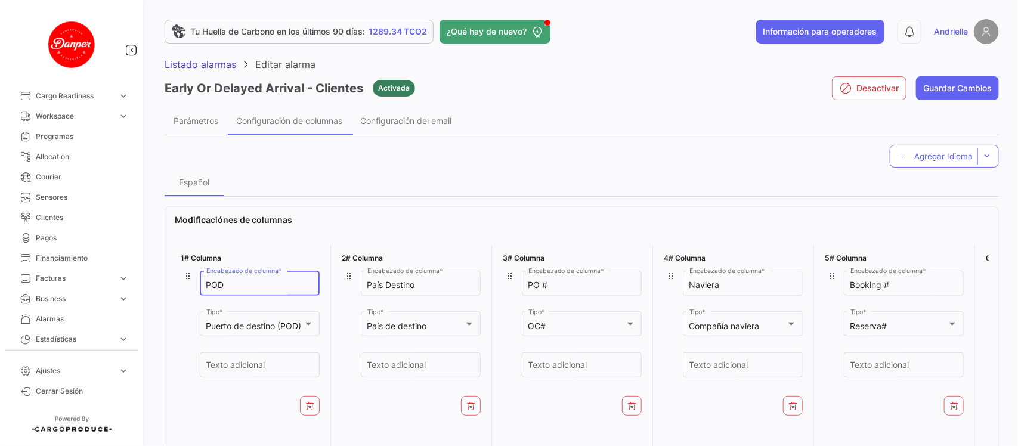
drag, startPoint x: 239, startPoint y: 288, endPoint x: 161, endPoint y: 288, distance: 77.6
click at [161, 288] on div "Tu Huella de Carbono en los últimos 90 días: 1289.34 TCO2 ¿Qué hay de nuevo? In…" at bounding box center [582, 223] width 873 height 446
paste input "ort of Destination (POD)"
type input "Port of Destination (POD)"
drag, startPoint x: 428, startPoint y: 282, endPoint x: 336, endPoint y: 284, distance: 91.9
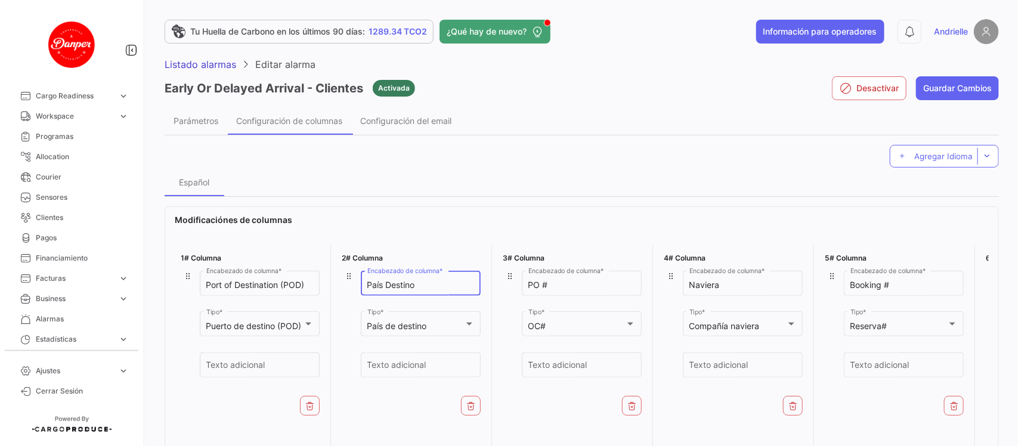
click at [336, 284] on div "2# Columna País Destino Encabezado de columna * País de destino Tipo * Texto ad…" at bounding box center [411, 354] width 151 height 218
paste input "Country of Destination"
type input "Country of Destination"
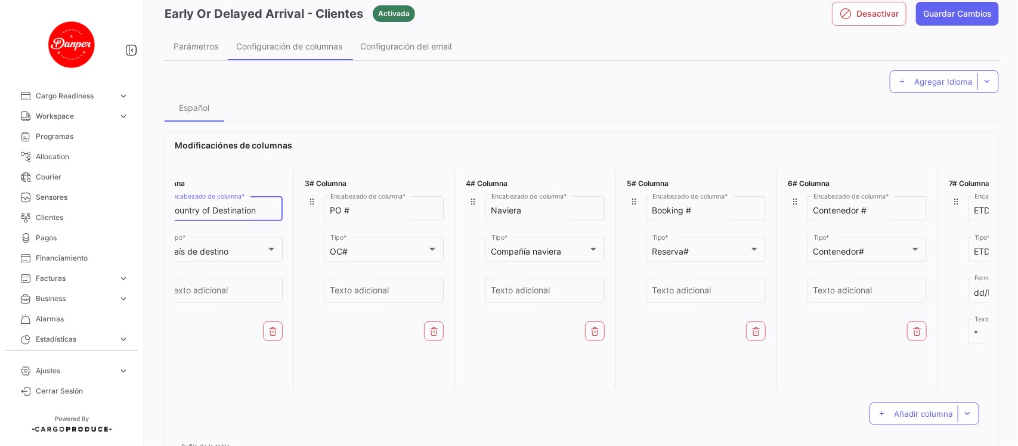
scroll to position [0, 206]
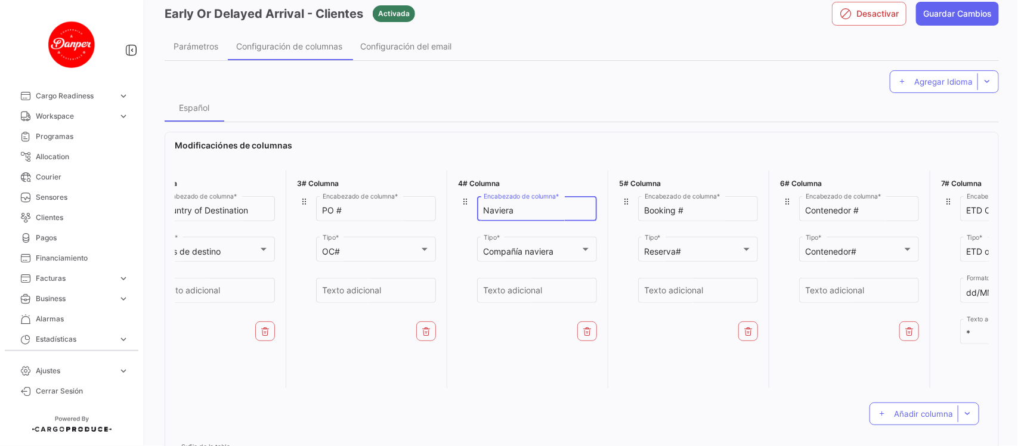
drag, startPoint x: 521, startPoint y: 213, endPoint x: 446, endPoint y: 215, distance: 74.6
click at [446, 215] on div "1# Columna Port of Destination (POD) Encabezado de columna * Puerto de destino …" at bounding box center [582, 279] width 814 height 227
paste input "Ocean Carrier"
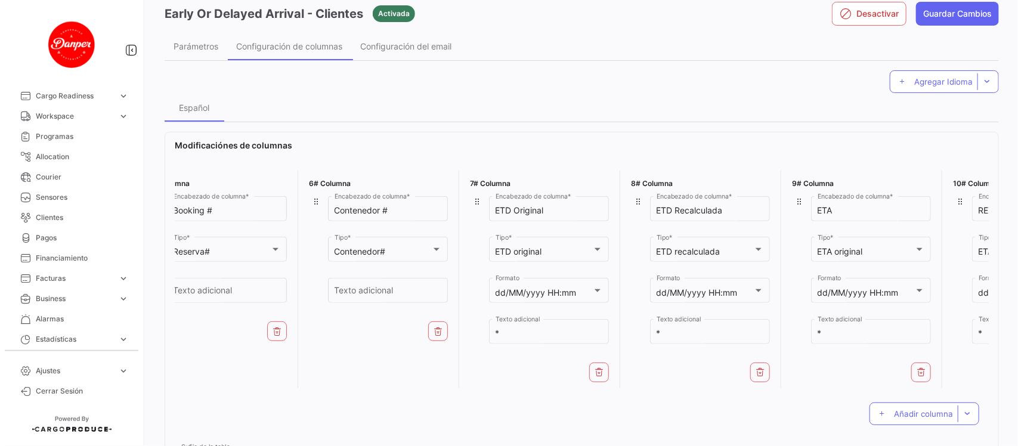
scroll to position [0, 689]
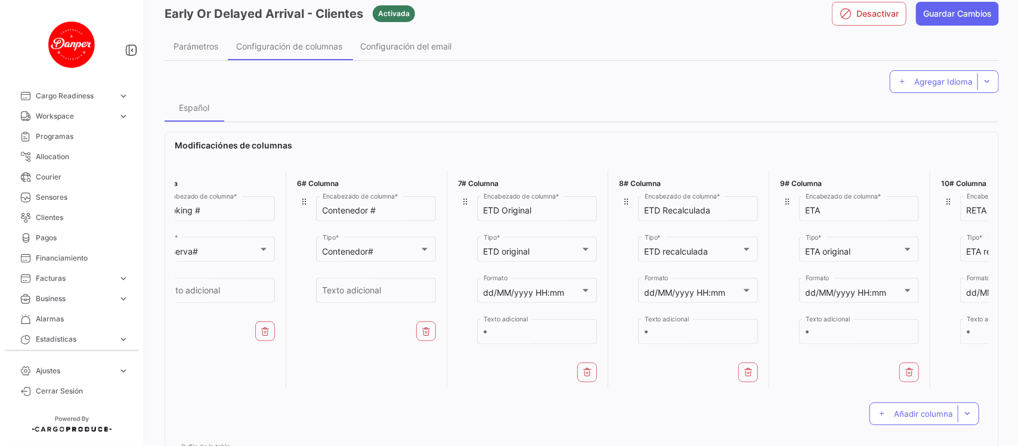
type input "Ocean Carrier"
drag, startPoint x: 717, startPoint y: 209, endPoint x: 619, endPoint y: 206, distance: 97.9
click at [619, 206] on div "ETD Recalculada Encabezado de columna * ETD recalculada Tipo * dd/MM/yyyy HH:mm…" at bounding box center [688, 276] width 139 height 164
paste input "Recalculated ETD"
type input "Recalculated ETD"
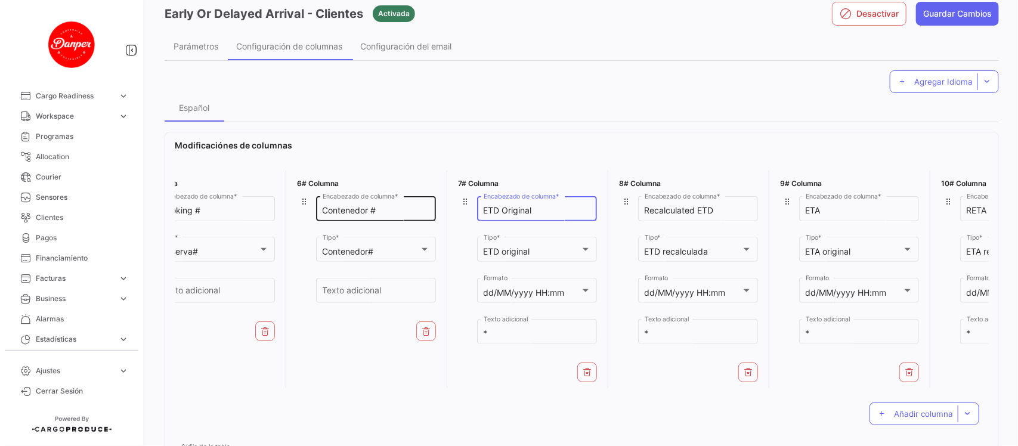
drag, startPoint x: 533, startPoint y: 209, endPoint x: 424, endPoint y: 204, distance: 108.7
click at [424, 204] on div "1# Columna Port of Destination (POD) Encabezado de columna * Puerto de destino …" at bounding box center [582, 279] width 814 height 227
paste input "Original ETD"
type input "Original ETD"
drag, startPoint x: 392, startPoint y: 210, endPoint x: 286, endPoint y: 209, distance: 105.6
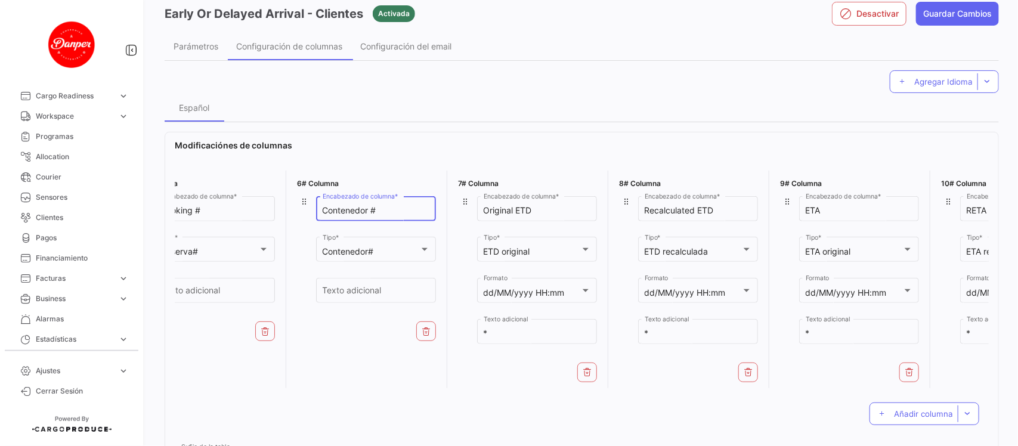
click at [291, 209] on div "6# Columna Contenedor # Encabezado de columna * Contenedor# Tipo * Texto adicio…" at bounding box center [366, 280] width 151 height 218
paste input "aine"
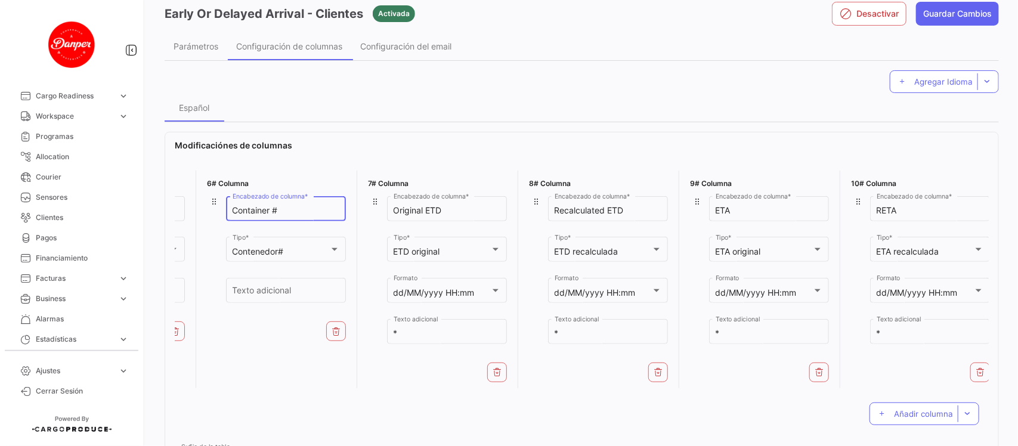
scroll to position [0, 783]
type input "Container #"
click at [201, 42] on div "Parámetros" at bounding box center [196, 46] width 45 height 10
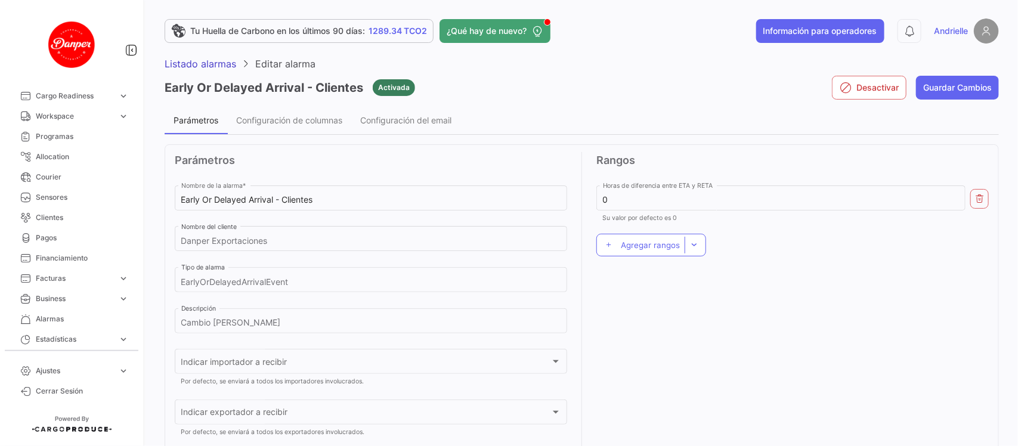
scroll to position [0, 0]
click at [394, 118] on span "Configuración del email" at bounding box center [405, 121] width 91 height 10
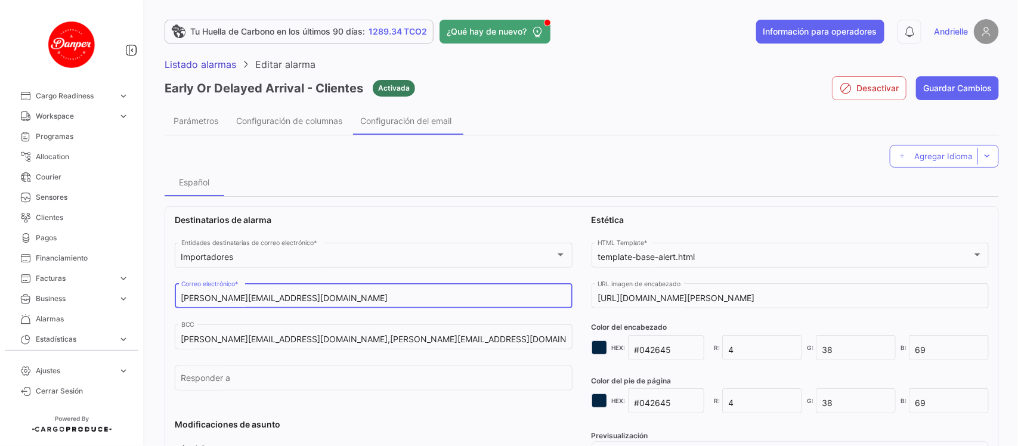
click at [294, 299] on input "[PERSON_NAME][EMAIL_ADDRESS][DOMAIN_NAME]" at bounding box center [373, 299] width 385 height 10
click at [937, 87] on button "Guardar Cambios" at bounding box center [957, 88] width 83 height 24
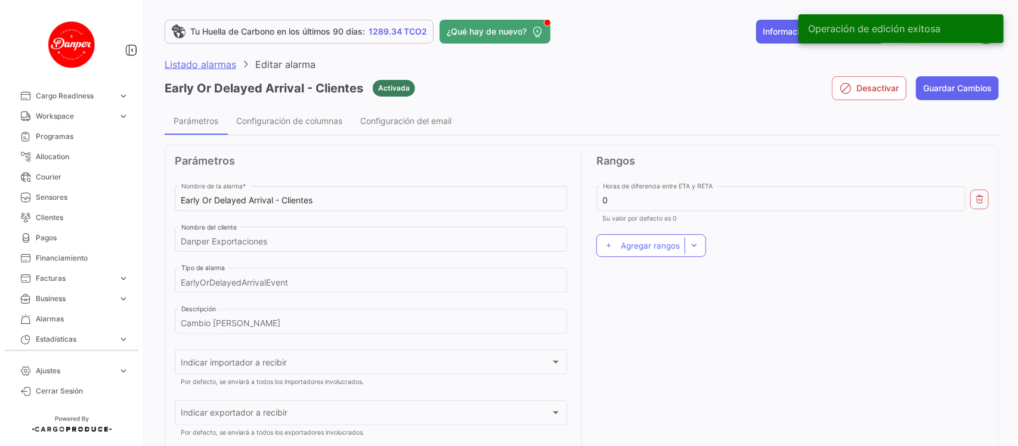
click at [220, 61] on span "Listado alarmas" at bounding box center [201, 64] width 72 height 12
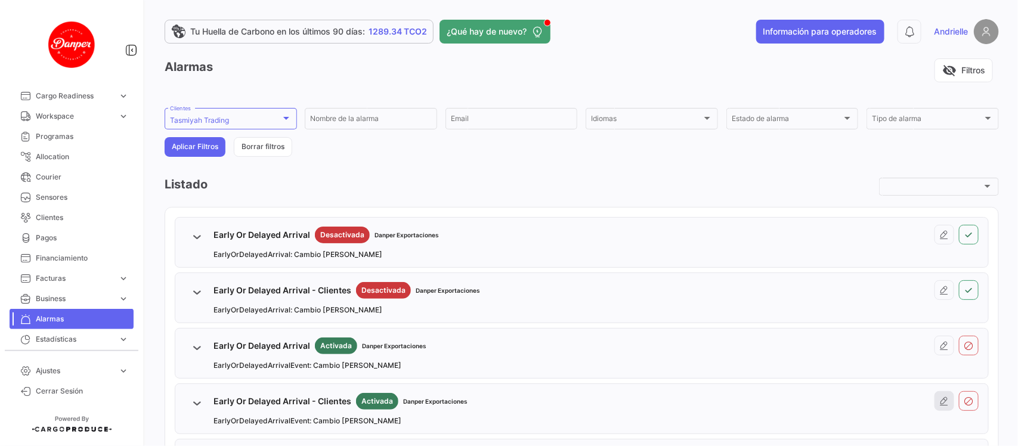
click at [940, 401] on icon at bounding box center [945, 402] width 10 height 10
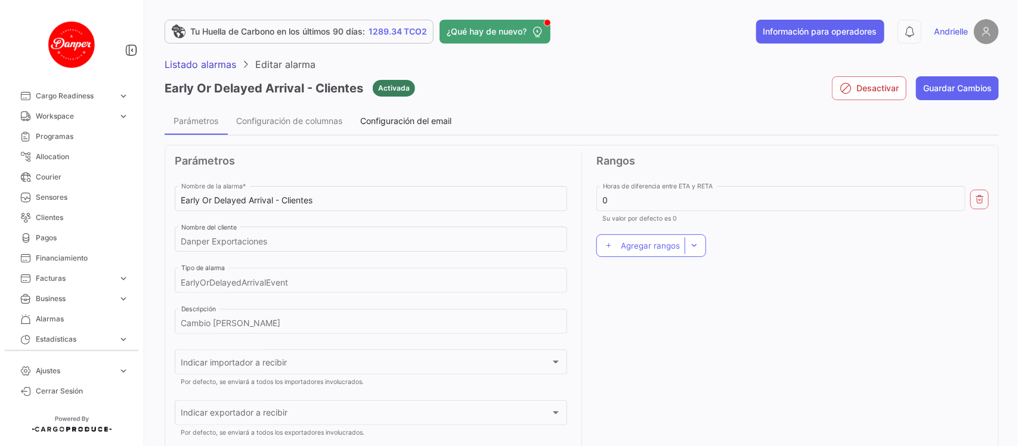
click at [444, 116] on span "Configuración del email" at bounding box center [405, 121] width 91 height 10
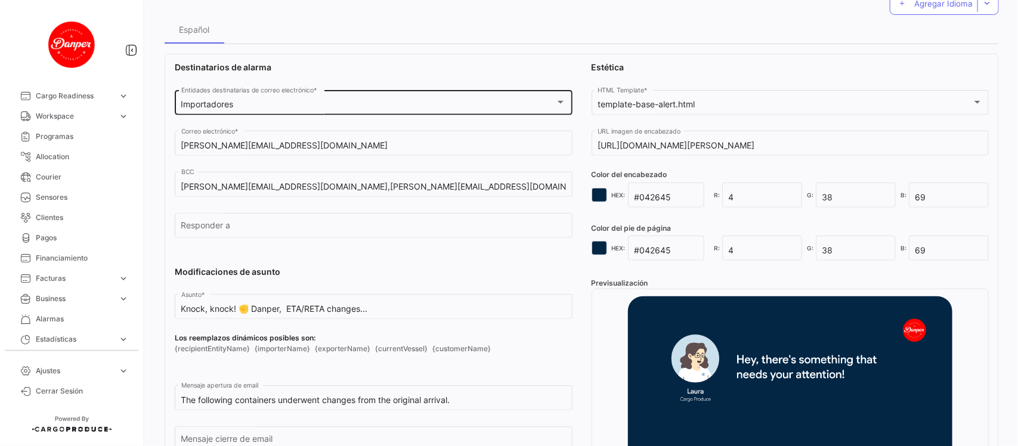
scroll to position [75, 0]
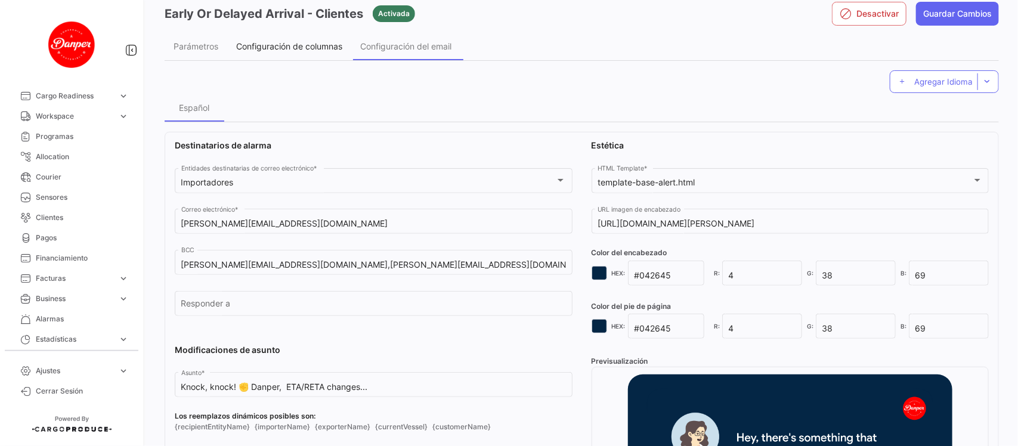
click at [261, 45] on span "Configuración de columnas" at bounding box center [289, 46] width 106 height 10
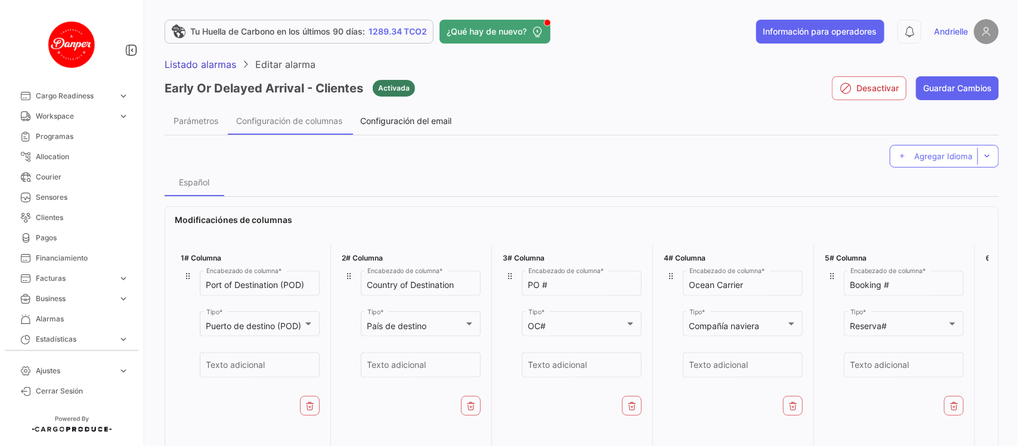
click at [415, 121] on span "Configuración del email" at bounding box center [405, 121] width 91 height 10
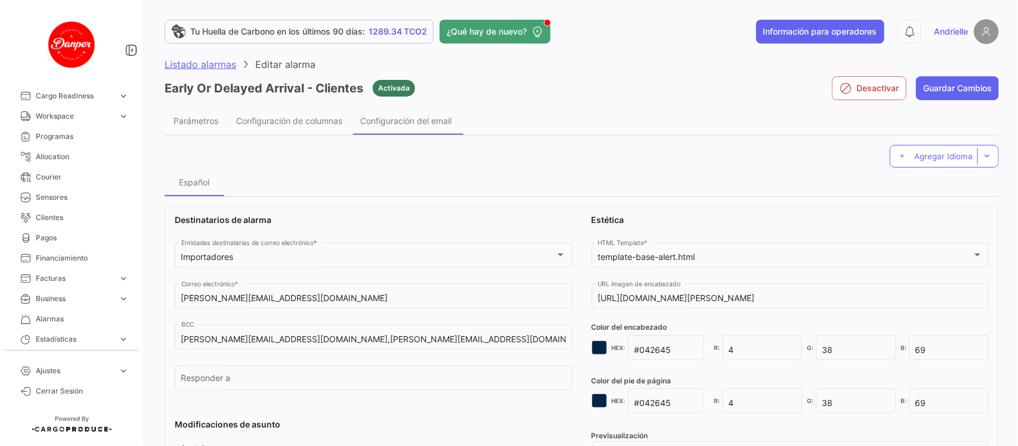
click at [198, 63] on span "Listado alarmas" at bounding box center [201, 64] width 72 height 12
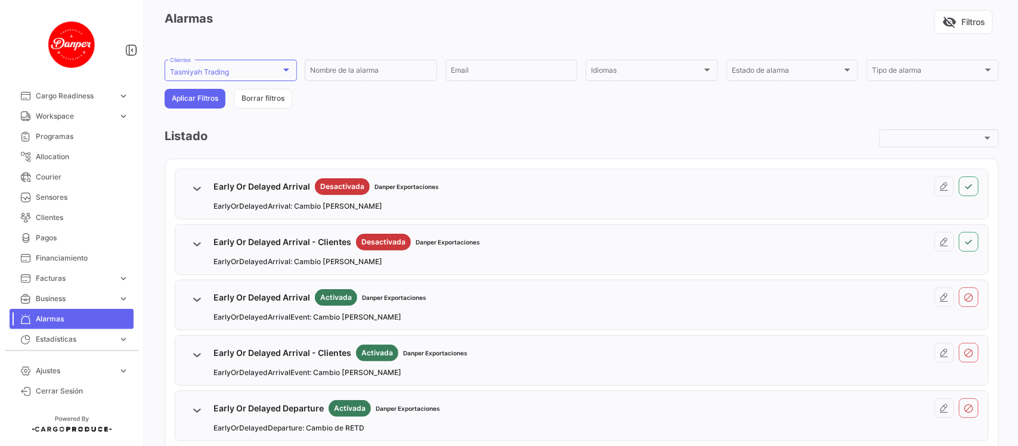
scroll to position [75, 0]
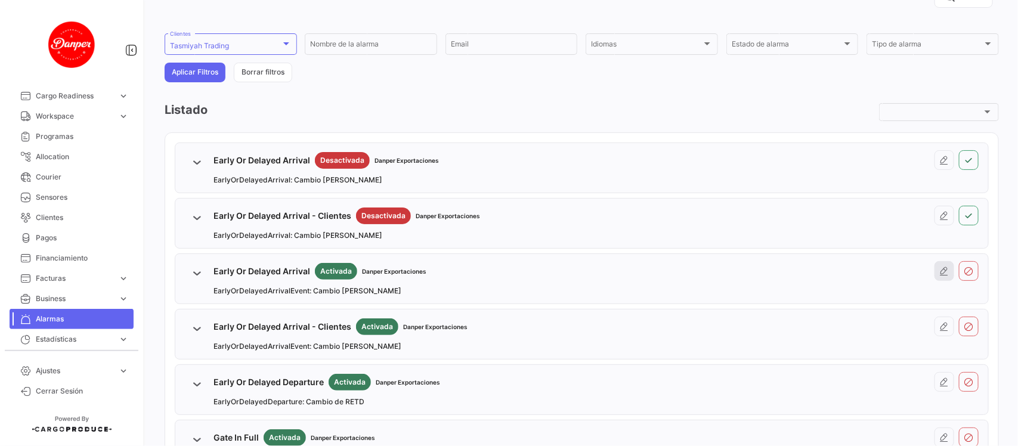
click at [940, 273] on icon at bounding box center [945, 272] width 10 height 10
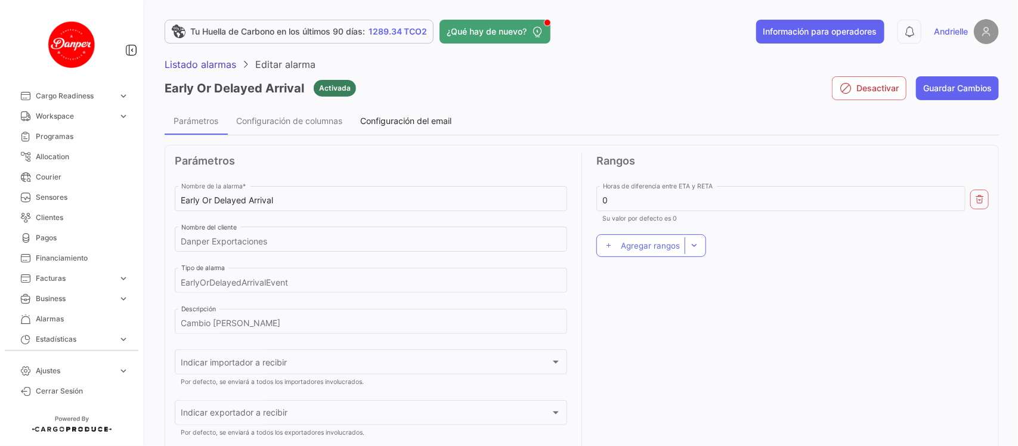
click at [394, 116] on span "Configuración del email" at bounding box center [405, 121] width 91 height 10
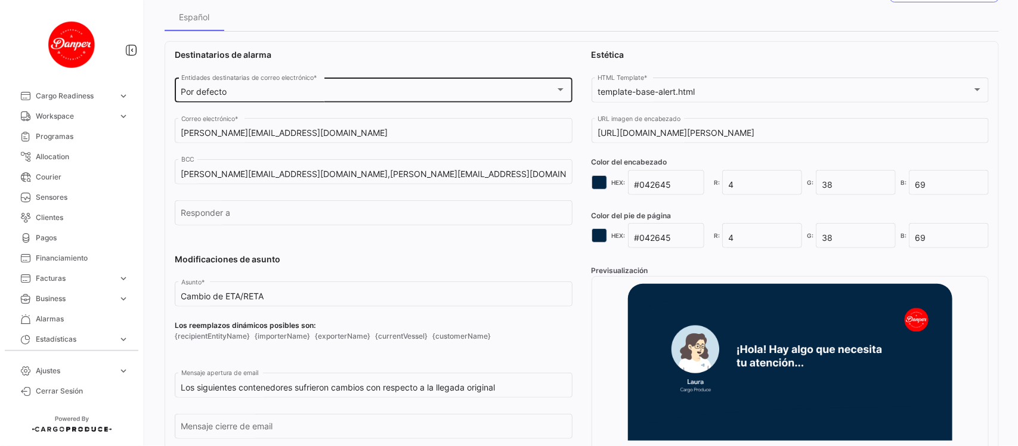
scroll to position [224, 0]
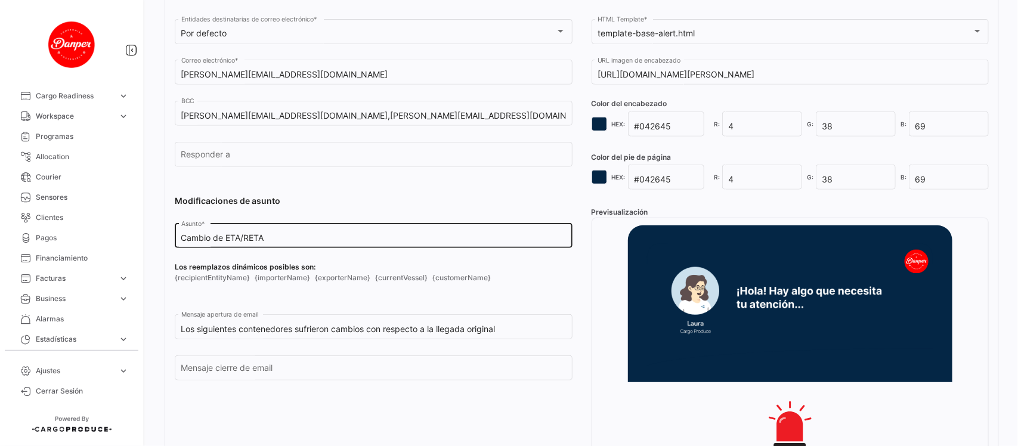
click at [181, 237] on input "Cambio de ETA/RETA" at bounding box center [373, 238] width 385 height 10
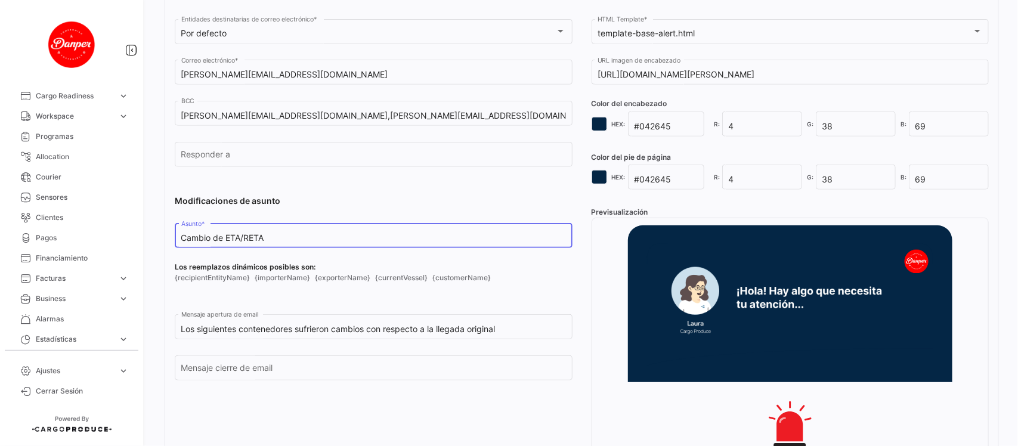
paste input "Toc, toc! ✊ SFC, hay algo que necesita tu atención..."
drag, startPoint x: 390, startPoint y: 242, endPoint x: 233, endPoint y: 239, distance: 156.9
click at [233, 237] on input "Toc, toc! ✊ SFC, hay algo que necesita tu atención...Cambio de ETA/RETA" at bounding box center [373, 238] width 385 height 10
click at [267, 237] on input "Toc, toc! ✊ DANPER.Cambio de ETA/RETA" at bounding box center [373, 238] width 385 height 10
click at [275, 236] on input "Toc, toc! ✊ DANPER. Cambio de ETA/RETA" at bounding box center [373, 238] width 385 height 10
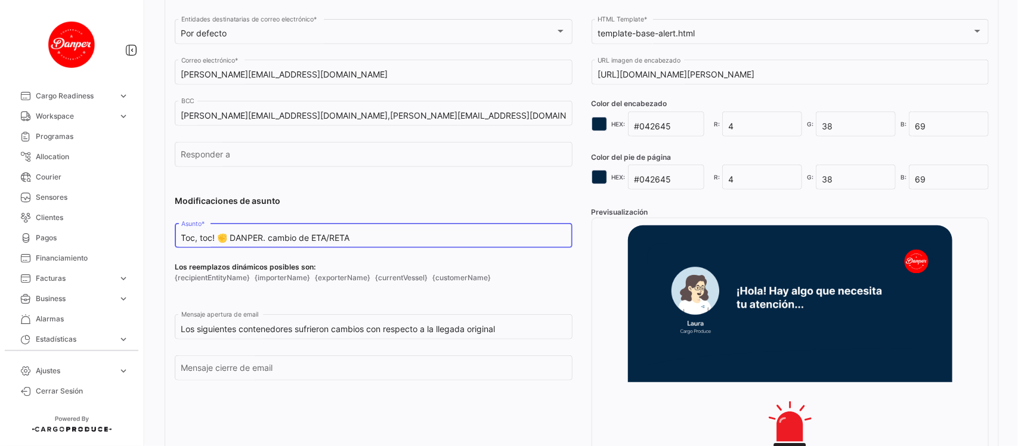
click at [269, 236] on input "Toc, toc! ✊ DANPER. cambio de ETA/RETA" at bounding box center [373, 238] width 385 height 10
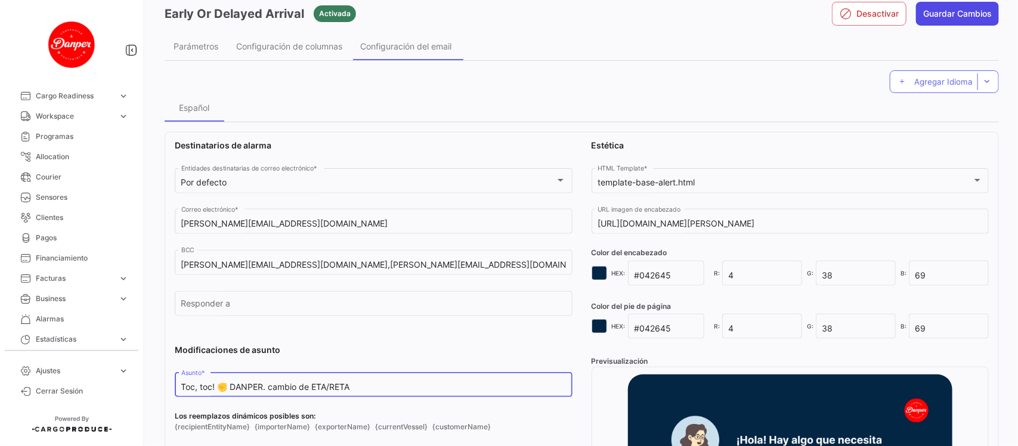
type input "Toc, toc! ✊ DANPER. cambio de ETA/RETA"
click at [973, 15] on button "Guardar Cambios" at bounding box center [957, 14] width 83 height 24
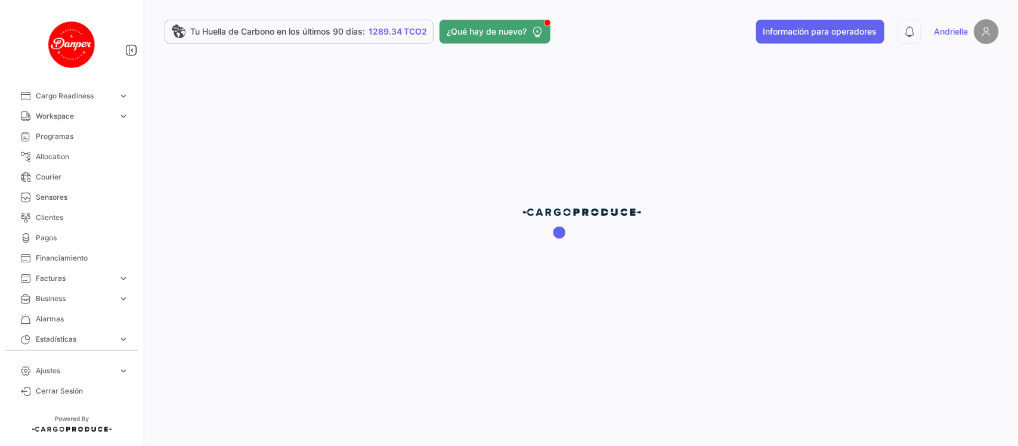
scroll to position [0, 0]
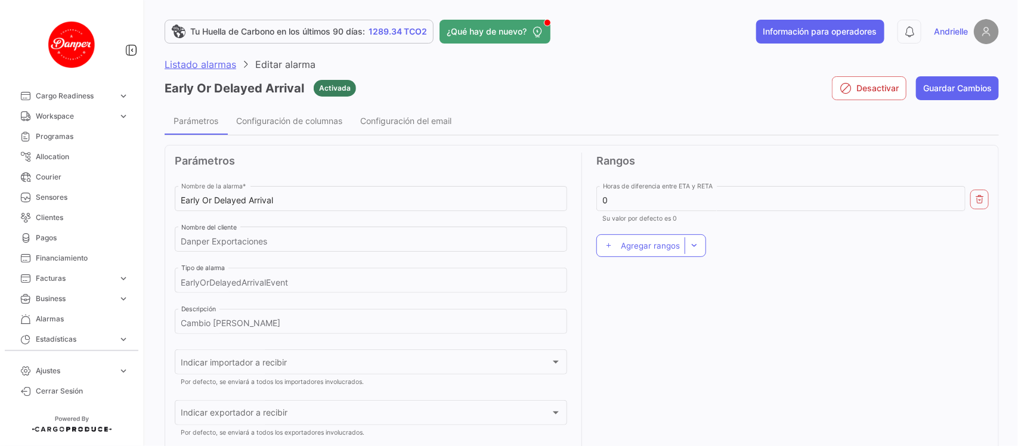
click at [198, 69] on span "Listado alarmas" at bounding box center [201, 64] width 72 height 12
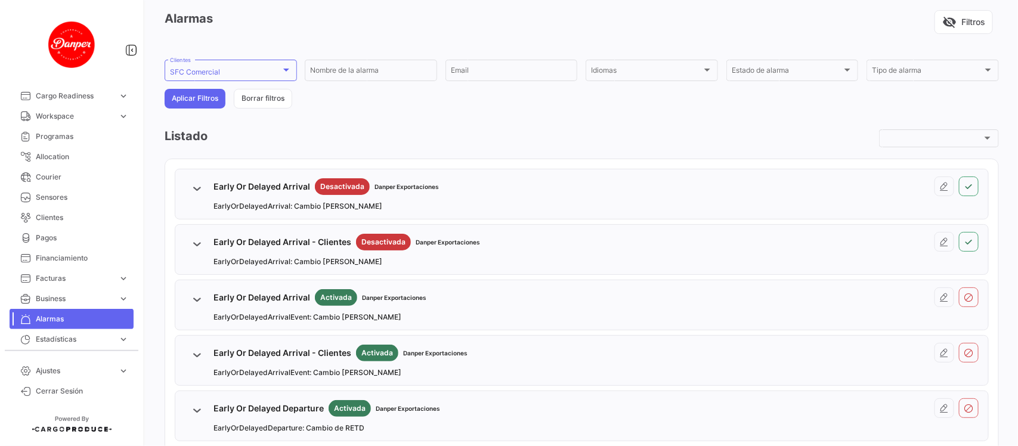
scroll to position [149, 0]
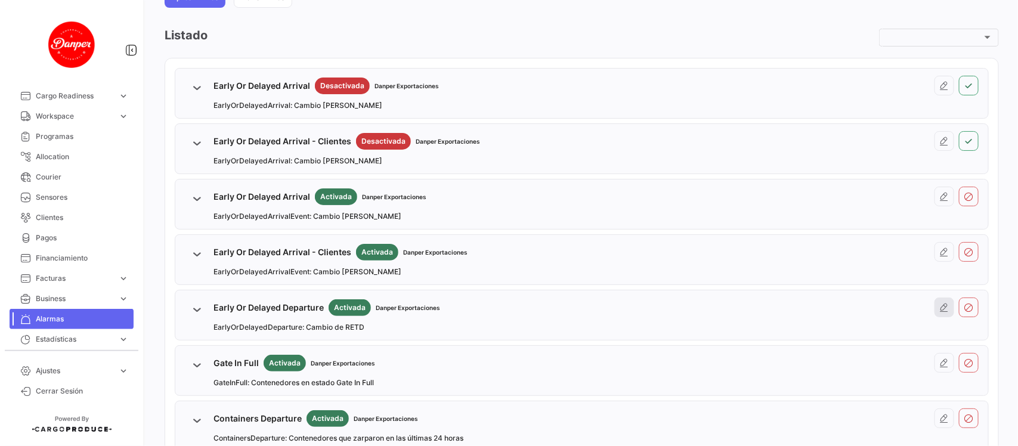
click at [940, 308] on icon at bounding box center [945, 308] width 10 height 10
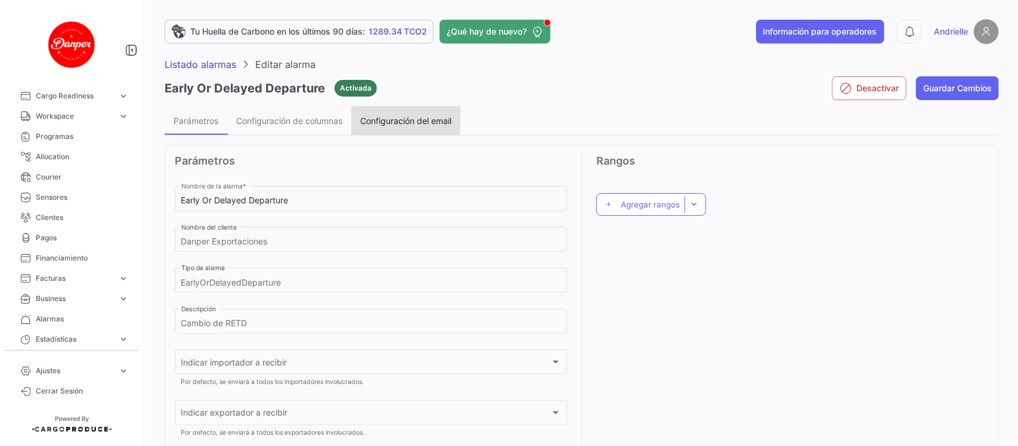
click at [421, 117] on span "Configuración del email" at bounding box center [405, 121] width 91 height 10
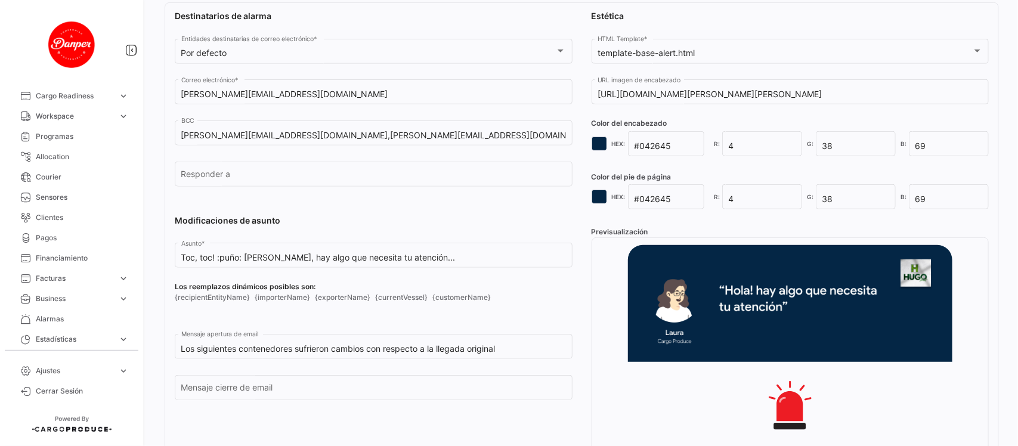
scroll to position [224, 0]
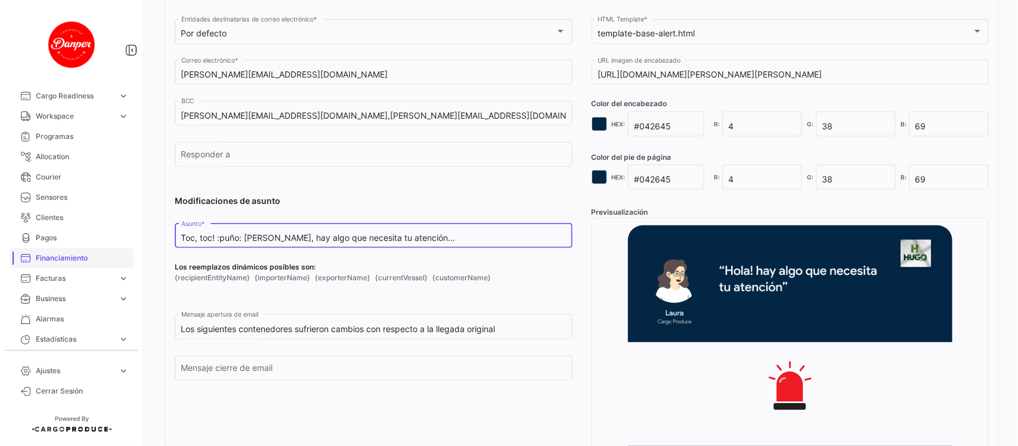
drag, startPoint x: 430, startPoint y: 237, endPoint x: 106, endPoint y: 248, distance: 324.1
click at [106, 243] on mat-sidenav-container "Overview Órdenes de Compra Documentos Cargas expand_more Cargas Aéreas Cargas M…" at bounding box center [509, 223] width 1018 height 446
click at [439, 242] on input "Toc, toc! :puño: [PERSON_NAME], hay algo que necesita tu atención..." at bounding box center [373, 238] width 385 height 10
click at [438, 239] on input "Toc, toc! :puño: [PERSON_NAME], hay algo que necesita tu atención..." at bounding box center [373, 238] width 385 height 10
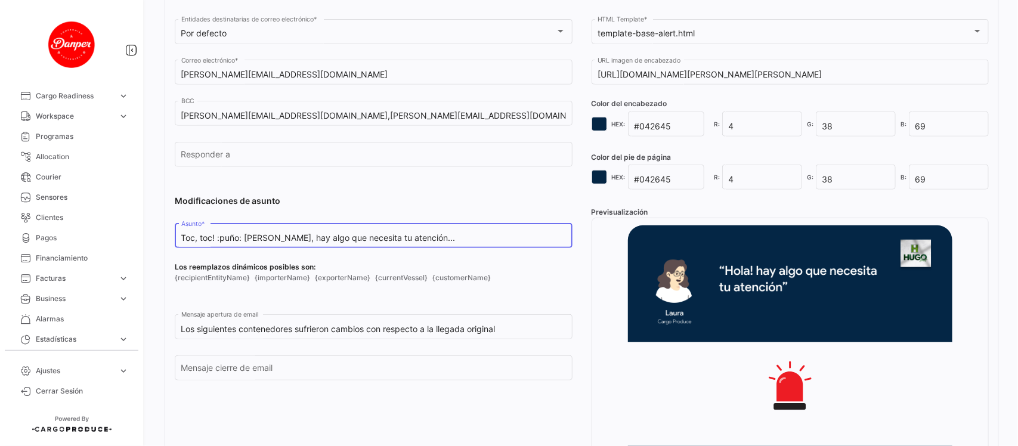
click at [438, 239] on input "Toc, toc! :puño: [PERSON_NAME], hay algo que necesita tu atención..." at bounding box center [373, 238] width 385 height 10
paste input "✊ SFC"
drag, startPoint x: 246, startPoint y: 237, endPoint x: 230, endPoint y: 237, distance: 16.1
click at [230, 237] on input "Toc, toc! ✊ SFC, hay algo que necesita tu atención..." at bounding box center [373, 238] width 385 height 10
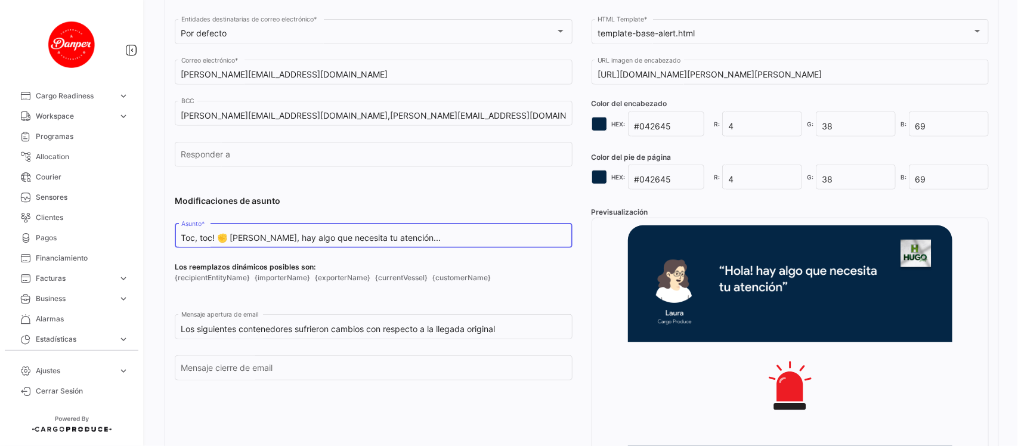
drag, startPoint x: 421, startPoint y: 240, endPoint x: 302, endPoint y: 237, distance: 118.1
click at [271, 234] on input "Toc, toc! ✊ [PERSON_NAME], hay algo que necesita tu atención..." at bounding box center [373, 238] width 385 height 10
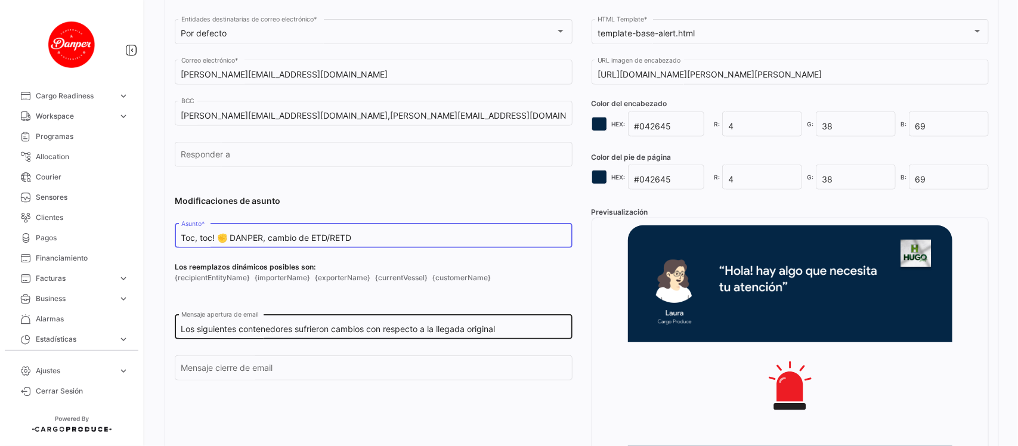
type input "Toc, toc! ✊ DANPER, cambio de ETD/RETD"
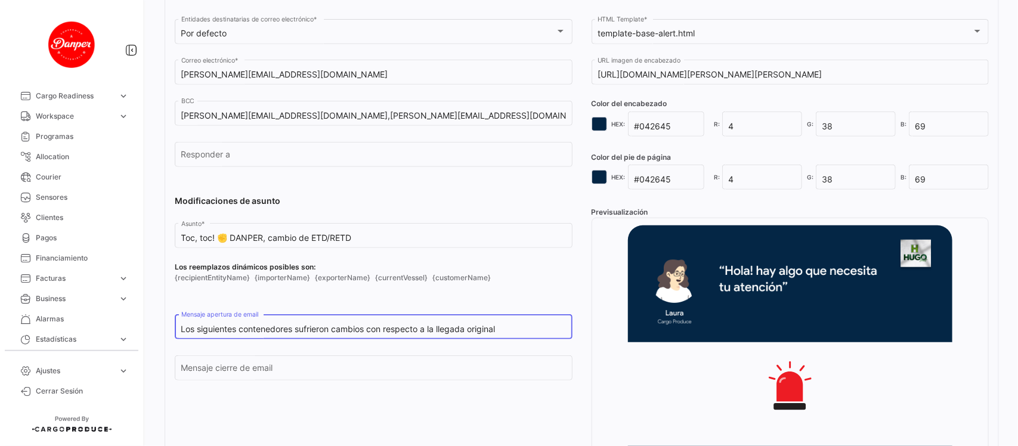
drag, startPoint x: 469, startPoint y: 329, endPoint x: 427, endPoint y: 330, distance: 41.8
click at [427, 330] on input "Los siguientes contenedores sufrieron cambios con respecto a la llegada original" at bounding box center [373, 330] width 385 height 10
click at [434, 339] on div "Los siguientes contenedores sufrieron cambios con respecto asu salida original …" at bounding box center [373, 325] width 385 height 27
click at [521, 338] on div "Los siguientes contenedores sufrieron cambios con respecto a su salida original…" at bounding box center [373, 325] width 385 height 27
click at [523, 331] on input "Los siguientes contenedores sufrieron cambios con respecto a su salida original" at bounding box center [373, 330] width 385 height 10
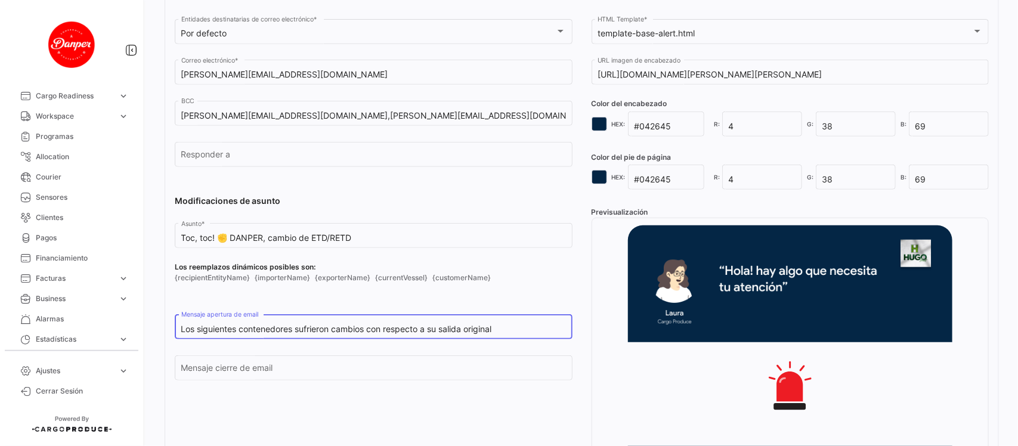
type input "Los siguientes contenedores sufrieron cambios con respecto a su salida original."
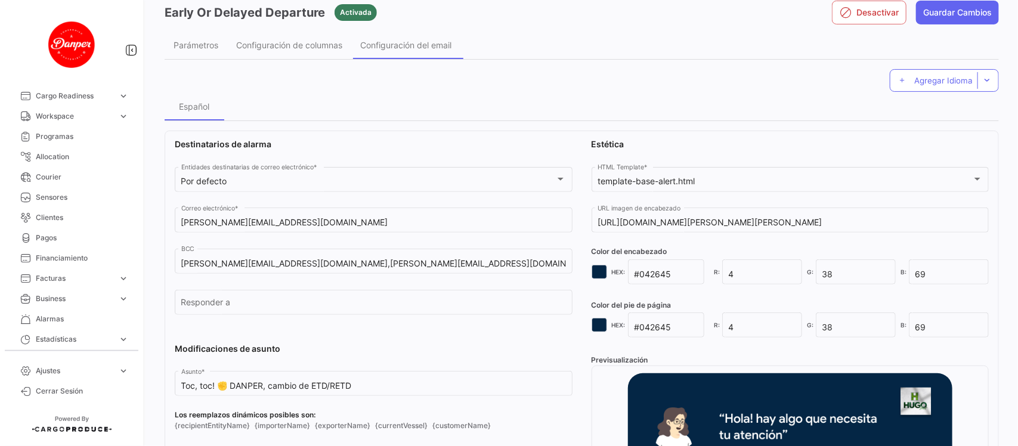
scroll to position [75, 0]
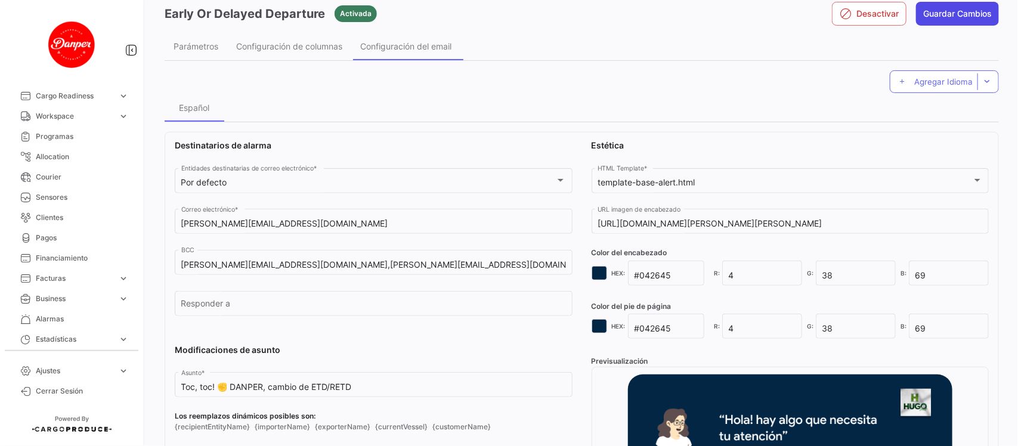
click at [925, 14] on button "Guardar Cambios" at bounding box center [957, 14] width 83 height 24
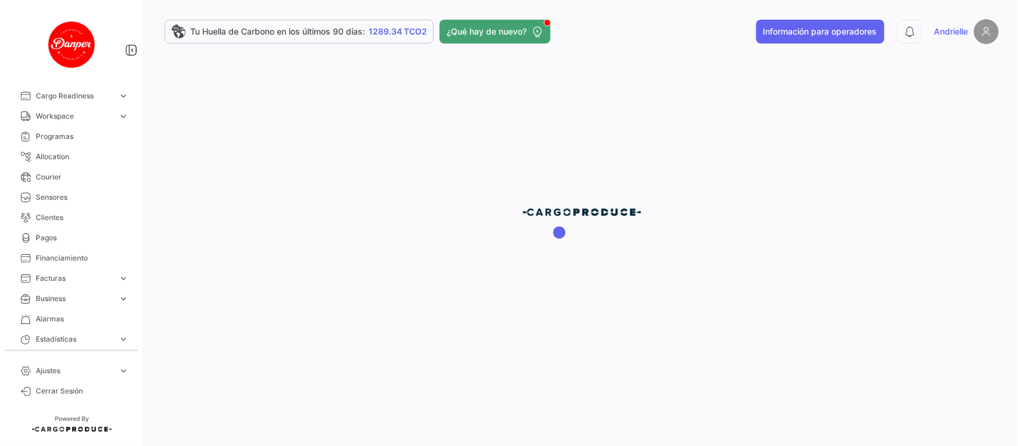
scroll to position [0, 0]
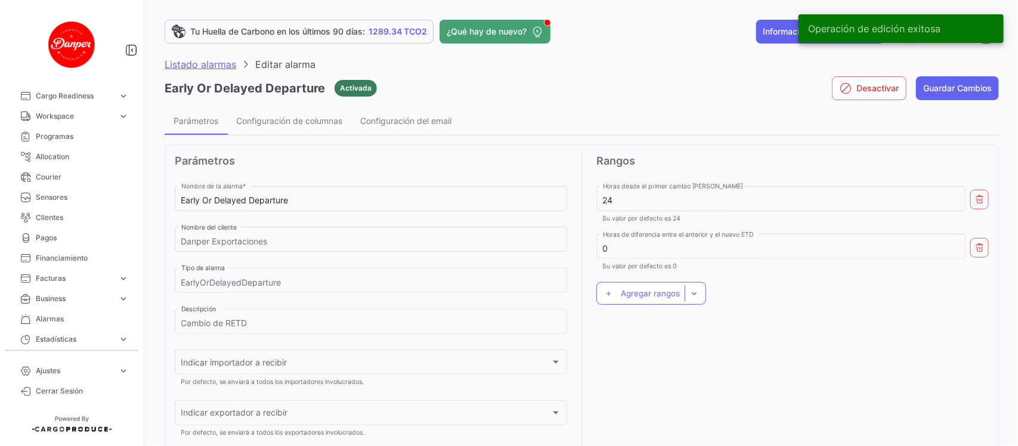
click at [192, 66] on span "Listado alarmas" at bounding box center [201, 64] width 72 height 12
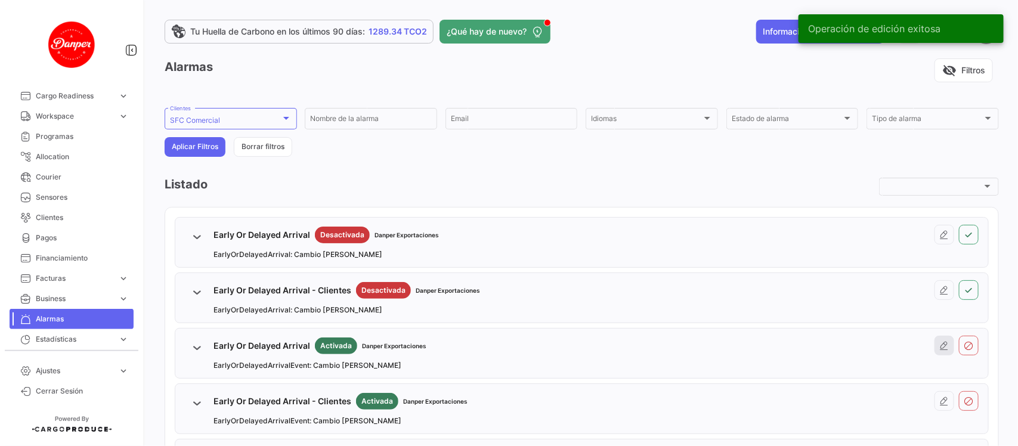
click at [943, 348] on button at bounding box center [945, 346] width 20 height 20
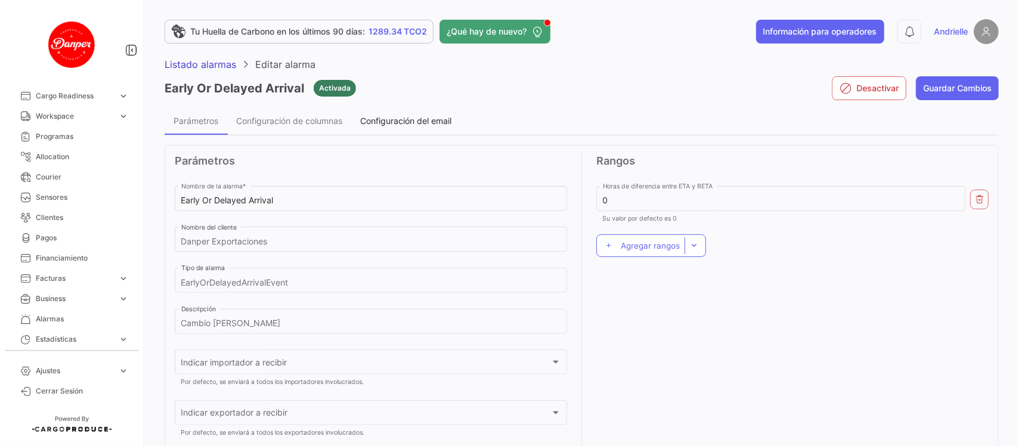
click at [418, 122] on span "Configuración del email" at bounding box center [405, 121] width 91 height 10
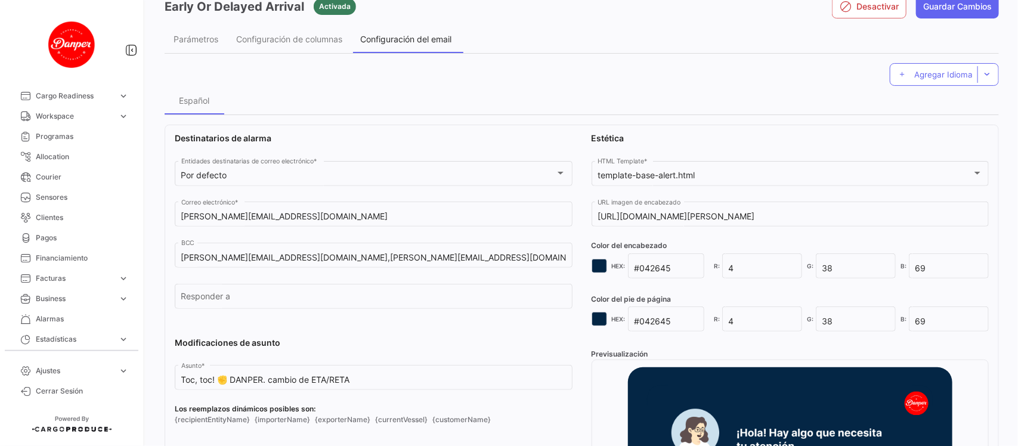
scroll to position [224, 0]
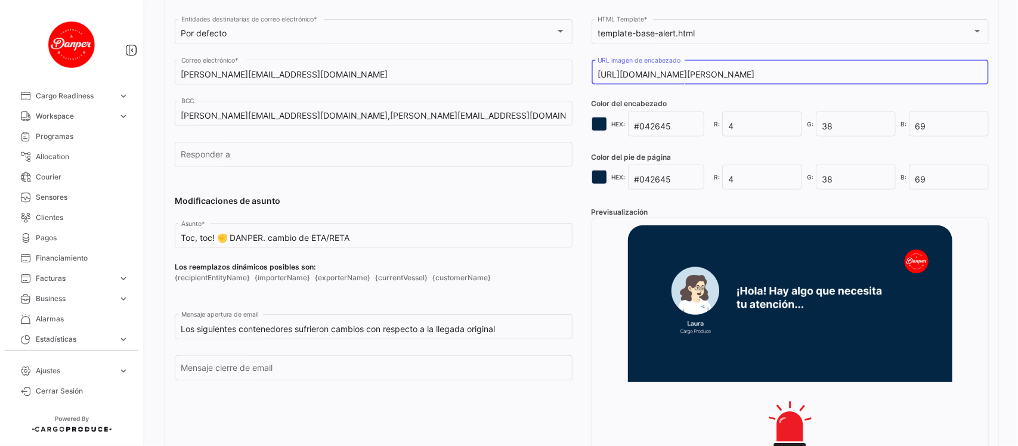
click at [842, 70] on input "[URL][DOMAIN_NAME][PERSON_NAME]" at bounding box center [790, 75] width 385 height 10
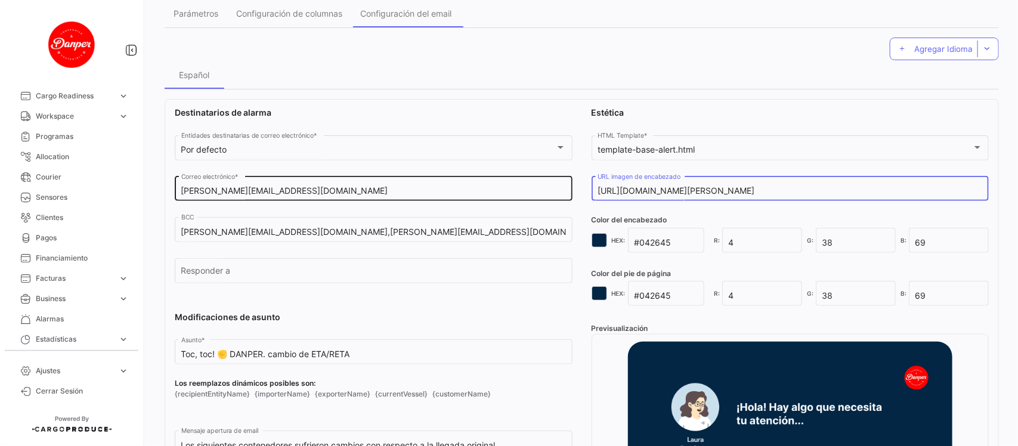
scroll to position [0, 0]
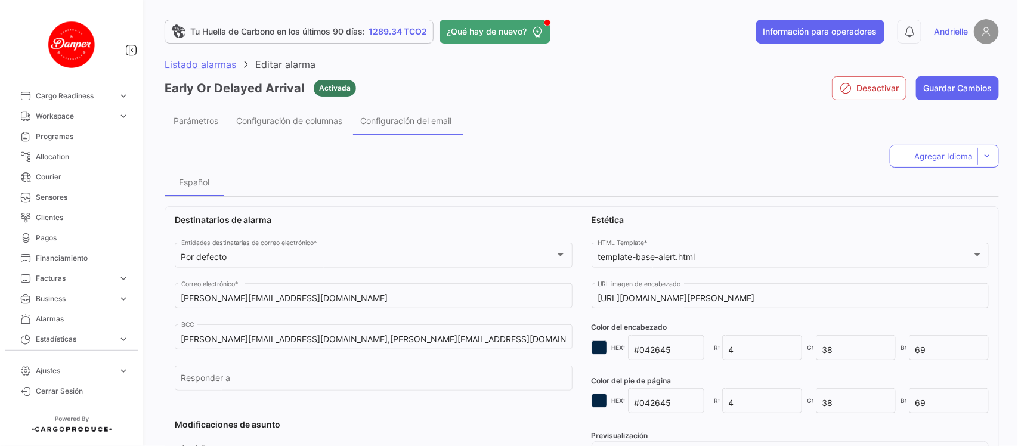
click at [197, 67] on span "Listado alarmas" at bounding box center [201, 64] width 72 height 12
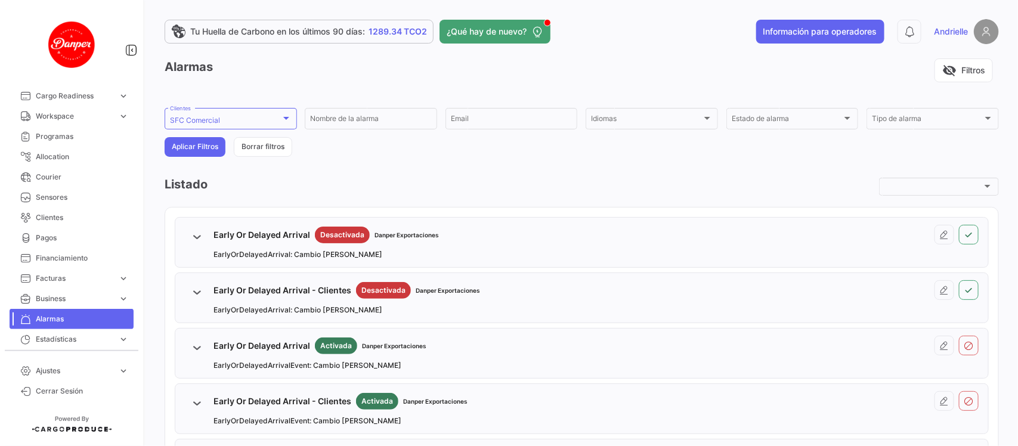
scroll to position [75, 0]
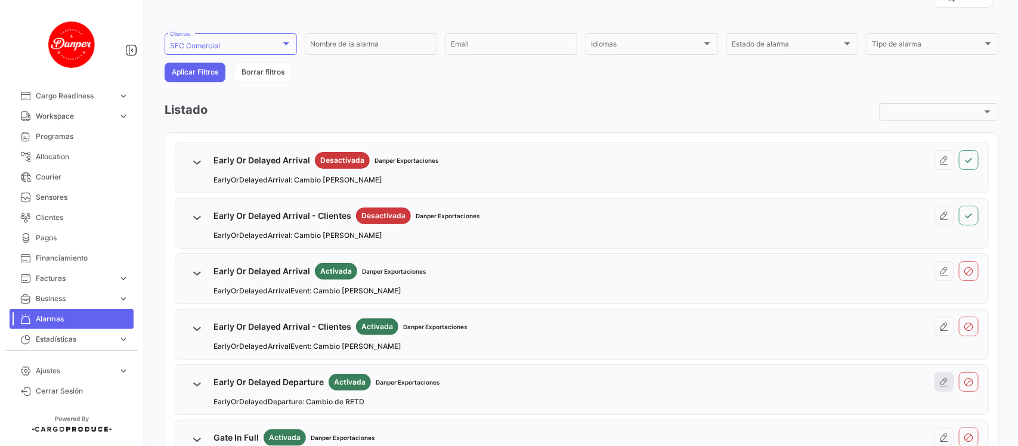
click at [940, 387] on icon at bounding box center [945, 383] width 10 height 10
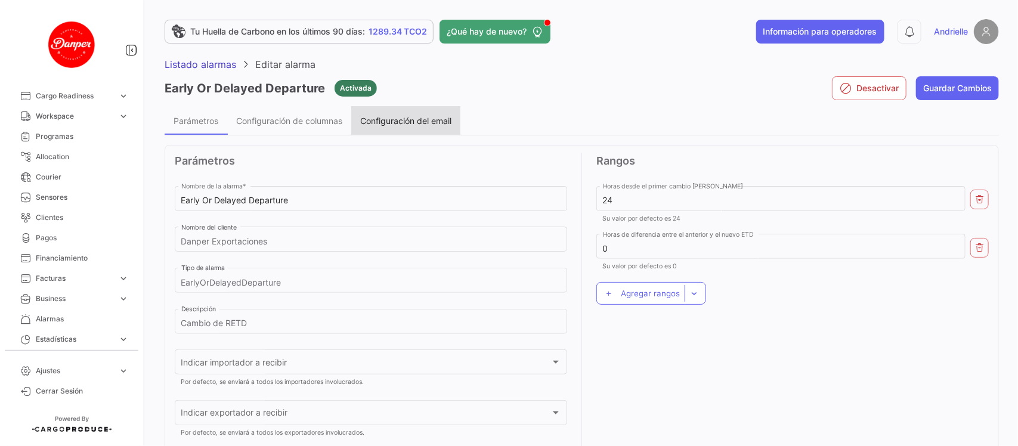
click at [410, 121] on span "Configuración del email" at bounding box center [405, 121] width 91 height 10
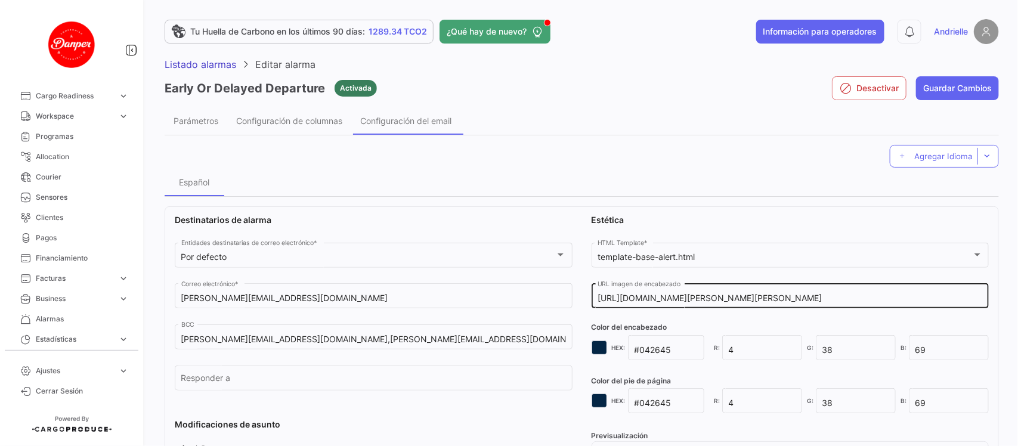
click at [750, 299] on input "[URL][DOMAIN_NAME][PERSON_NAME][PERSON_NAME]" at bounding box center [790, 299] width 385 height 10
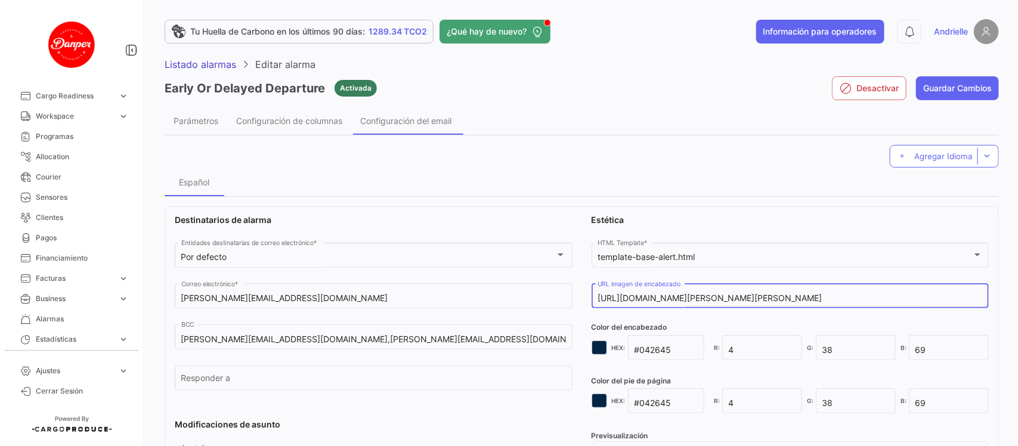
click at [750, 299] on input "[URL][DOMAIN_NAME][PERSON_NAME][PERSON_NAME]" at bounding box center [790, 299] width 385 height 10
paste input "Danper++-+espa%C3%B1ol"
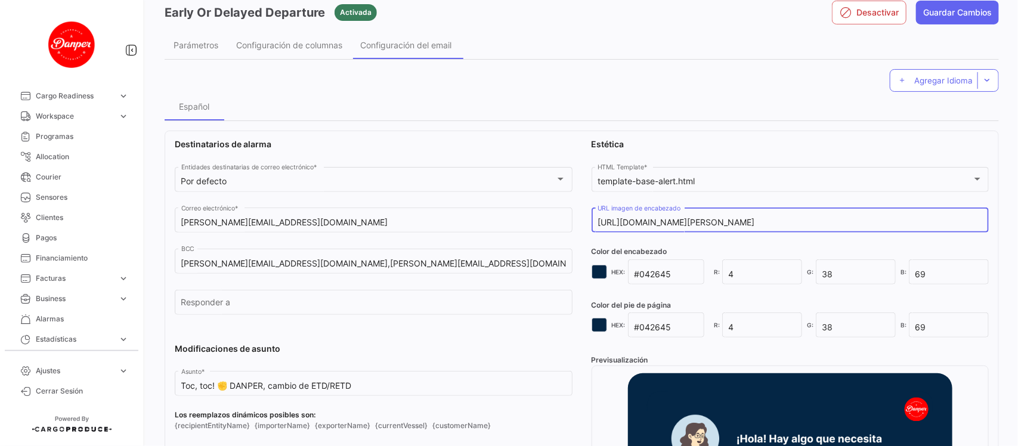
scroll to position [75, 0]
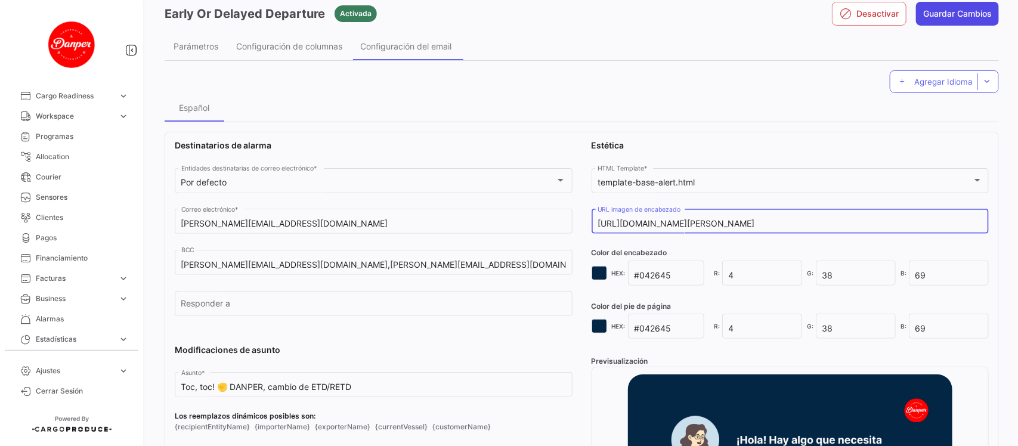
type input "[URL][DOMAIN_NAME][PERSON_NAME]"
click at [978, 12] on button "Guardar Cambios" at bounding box center [957, 14] width 83 height 24
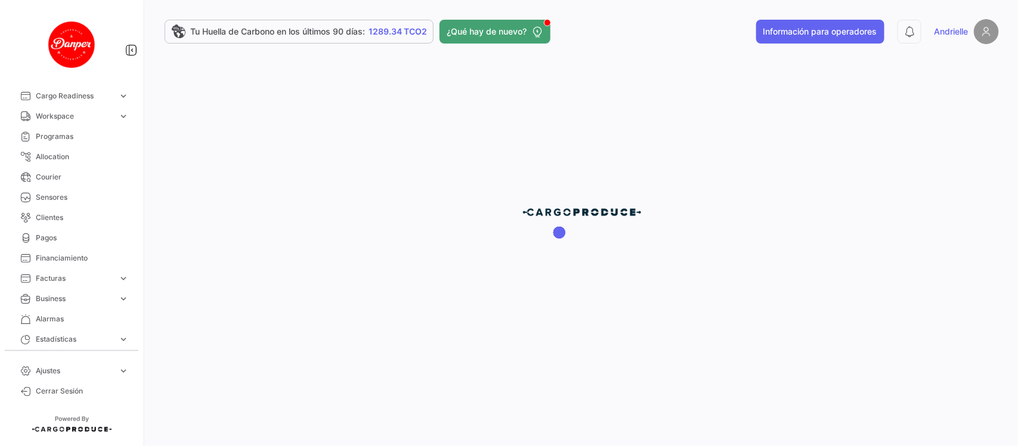
scroll to position [0, 0]
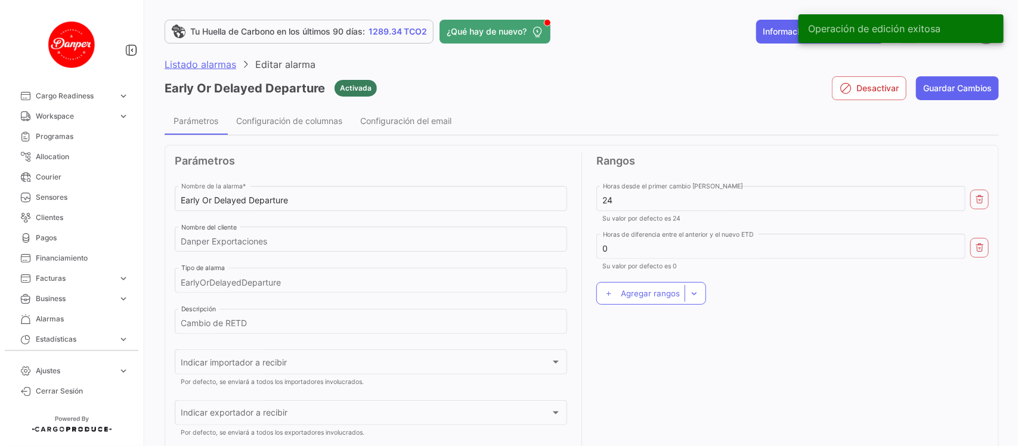
click at [183, 58] on span "Listado alarmas" at bounding box center [201, 64] width 72 height 12
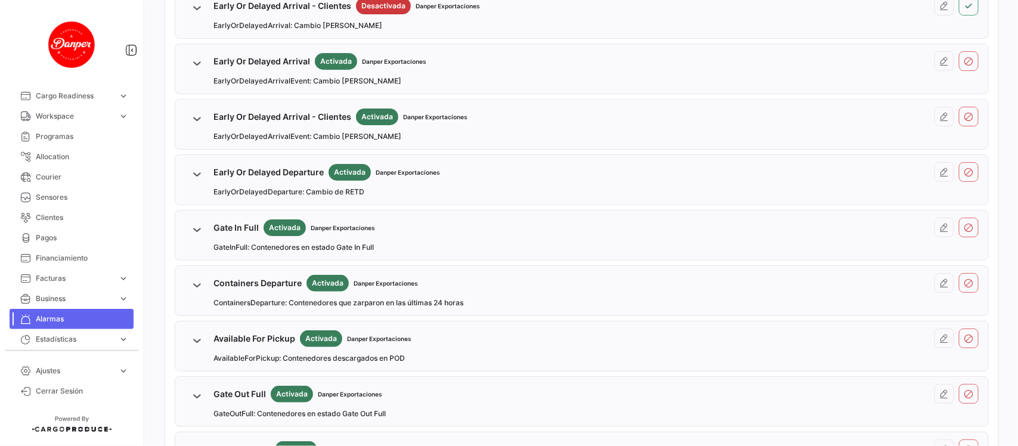
scroll to position [298, 0]
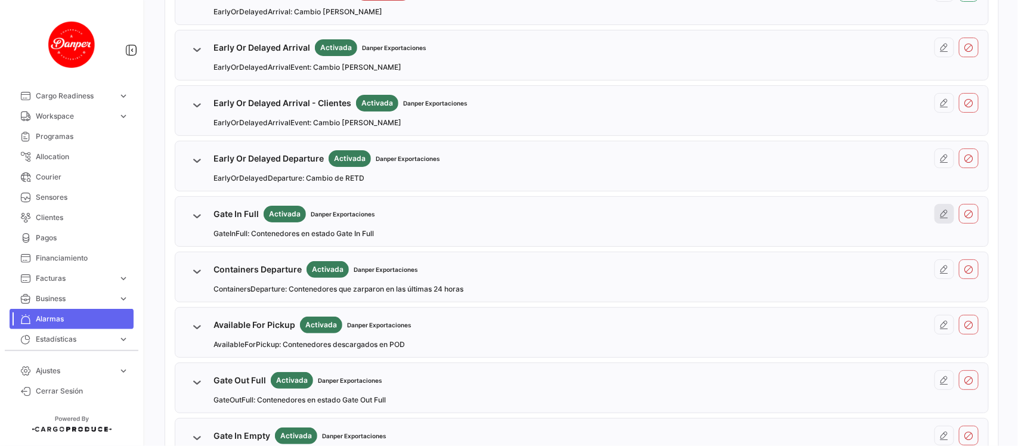
click at [938, 221] on button at bounding box center [945, 214] width 20 height 20
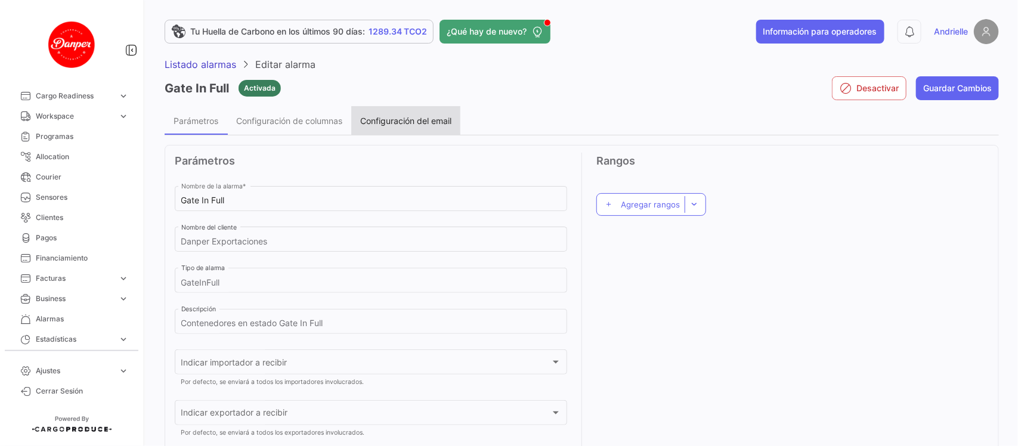
click at [404, 111] on div "Configuración del email" at bounding box center [405, 120] width 109 height 29
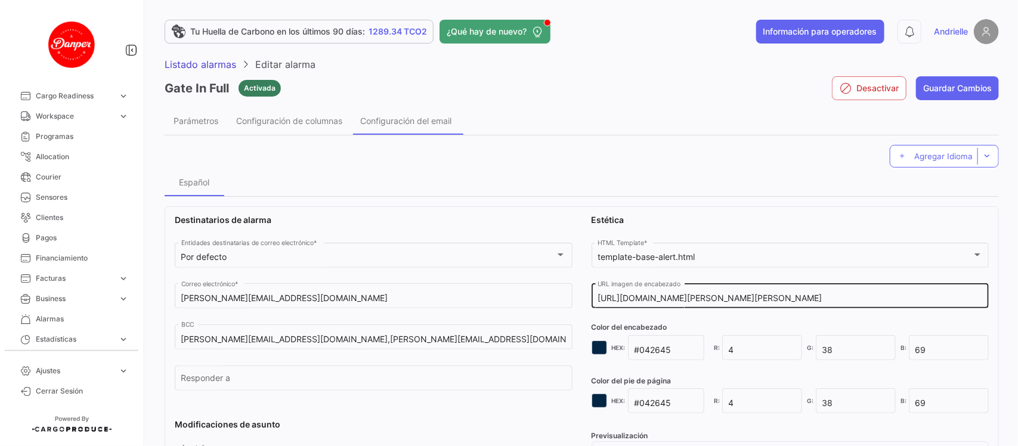
click at [689, 299] on input "[URL][DOMAIN_NAME][PERSON_NAME][PERSON_NAME]" at bounding box center [790, 299] width 385 height 10
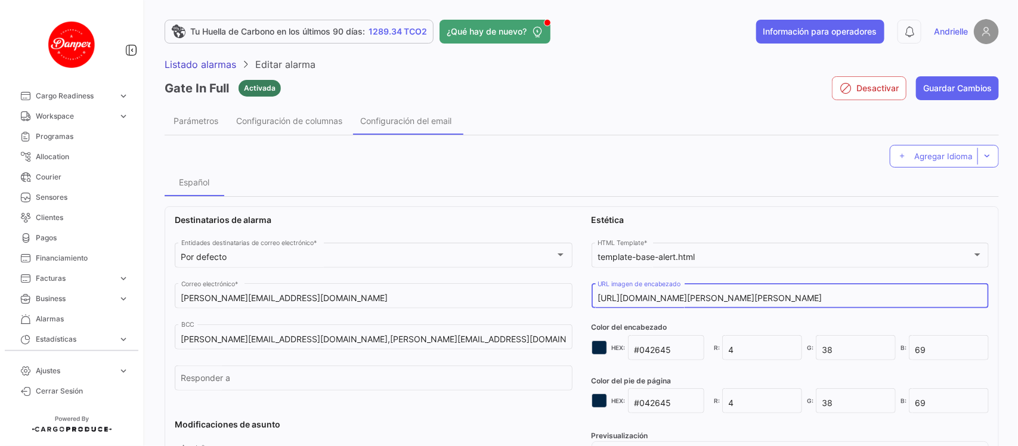
click at [689, 299] on input "[URL][DOMAIN_NAME][PERSON_NAME][PERSON_NAME]" at bounding box center [790, 299] width 385 height 10
paste input "Danper++-+espa%C3%B1ol"
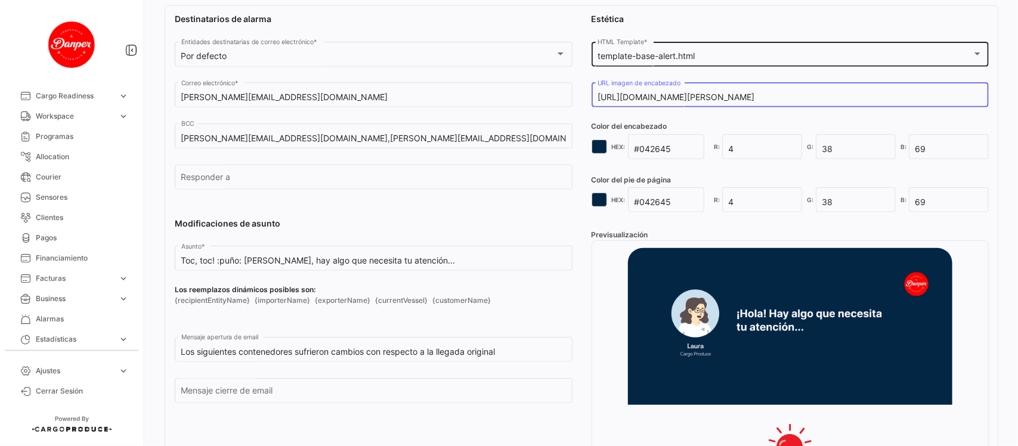
scroll to position [224, 0]
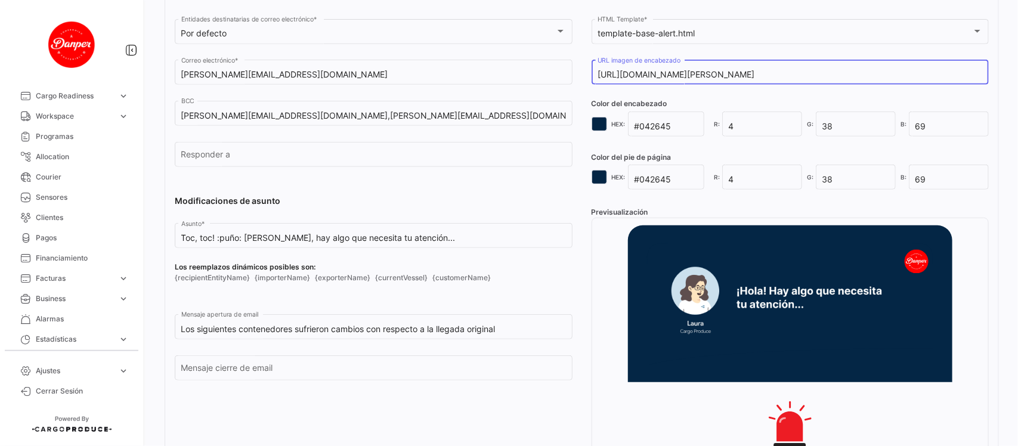
type input "[URL][DOMAIN_NAME][PERSON_NAME]"
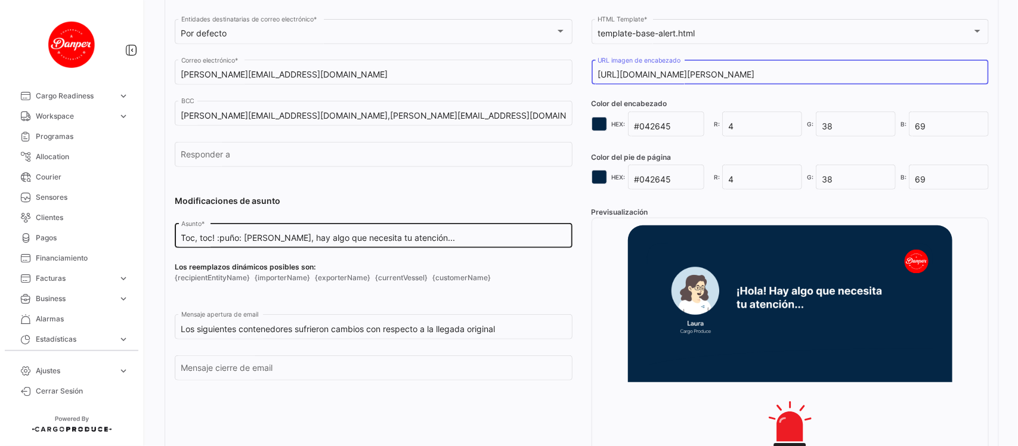
click at [428, 236] on input "Toc, toc! :puño: [PERSON_NAME], hay algo que necesita tu atención..." at bounding box center [373, 238] width 385 height 10
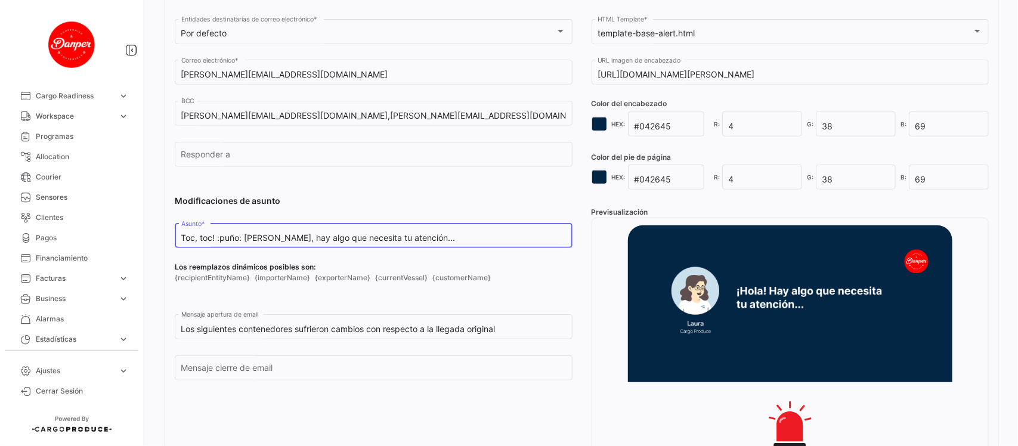
click at [428, 236] on input "Toc, toc! :puño: [PERSON_NAME], hay algo que necesita tu atención..." at bounding box center [373, 238] width 385 height 10
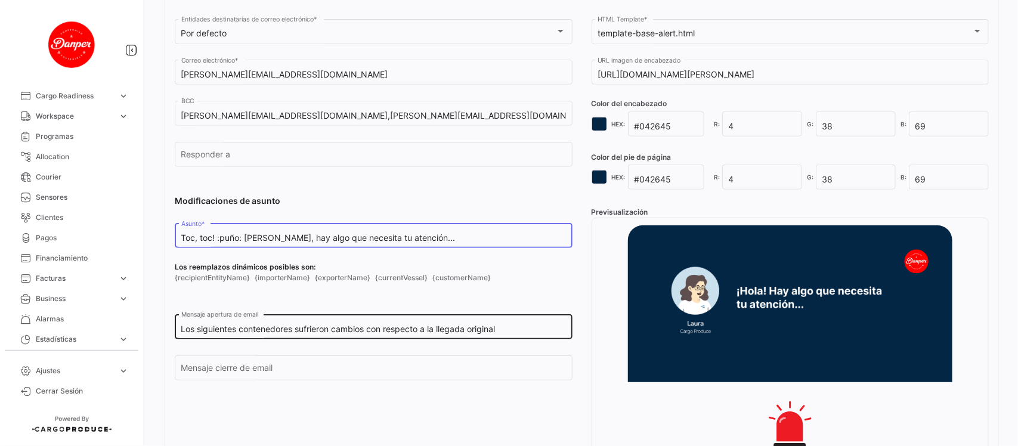
click at [526, 334] on input "Los siguientes contenedores sufrieron cambios con respecto a la llegada original" at bounding box center [373, 330] width 385 height 10
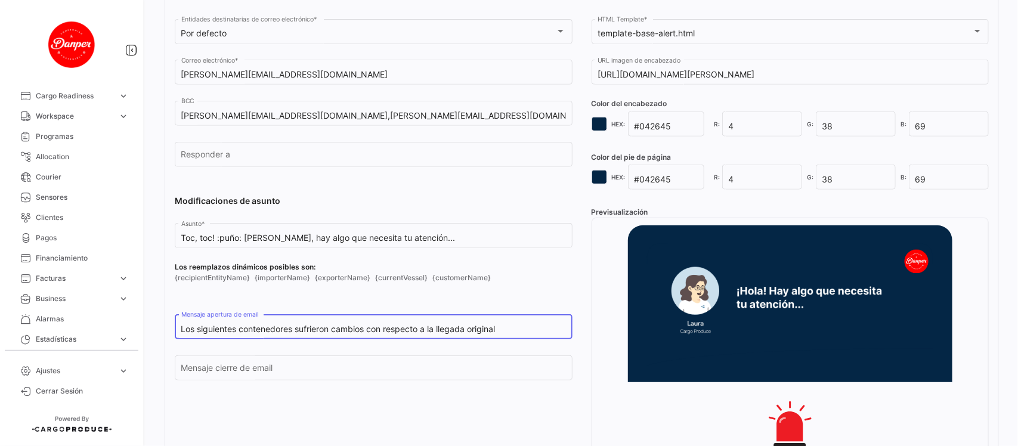
click at [525, 334] on input "Los siguientes contenedores sufrieron cambios con respecto a la llegada original" at bounding box center [373, 330] width 385 height 10
paste input "e encuentran en [GEOGRAPHIC_DATA] In Full hace más de 3 días:"
drag, startPoint x: 532, startPoint y: 330, endPoint x: 445, endPoint y: 327, distance: 87.1
click at [445, 327] on input "Los siguientes contenedores se encuentran en [GEOGRAPHIC_DATA] In Full hace más…" at bounding box center [373, 330] width 385 height 10
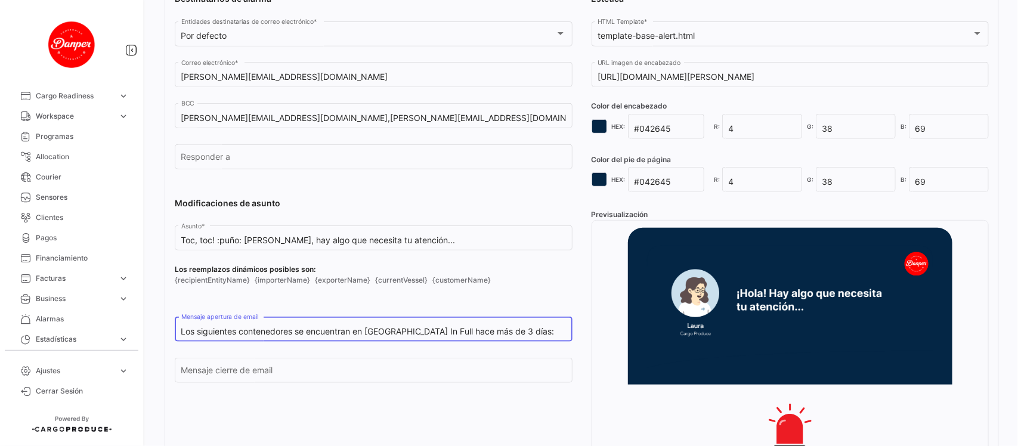
scroll to position [224, 0]
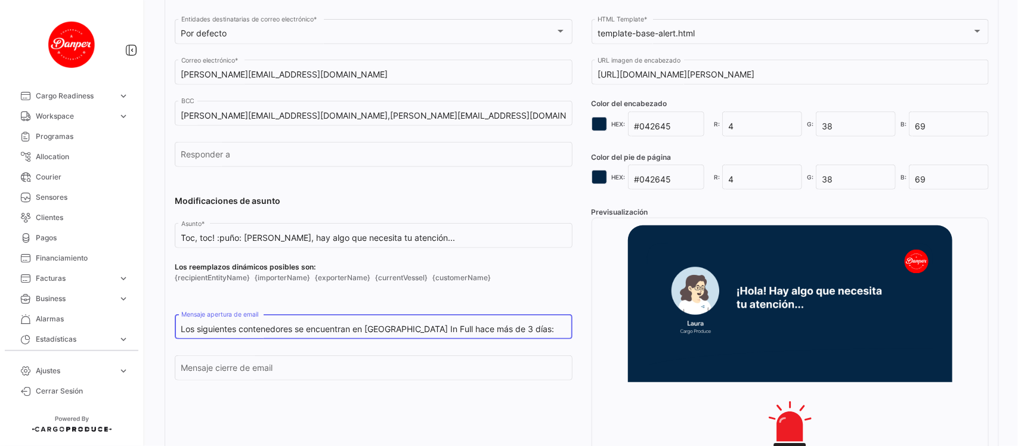
click at [542, 328] on input "Los siguientes contenedores se encuentran en [GEOGRAPHIC_DATA] In Full hace más…" at bounding box center [373, 330] width 385 height 10
paste input "tienen como nuevo evento: Gate Out Full"
type input "Los siguientes contenedores tienen como nuevo evento: Gate Out Full"
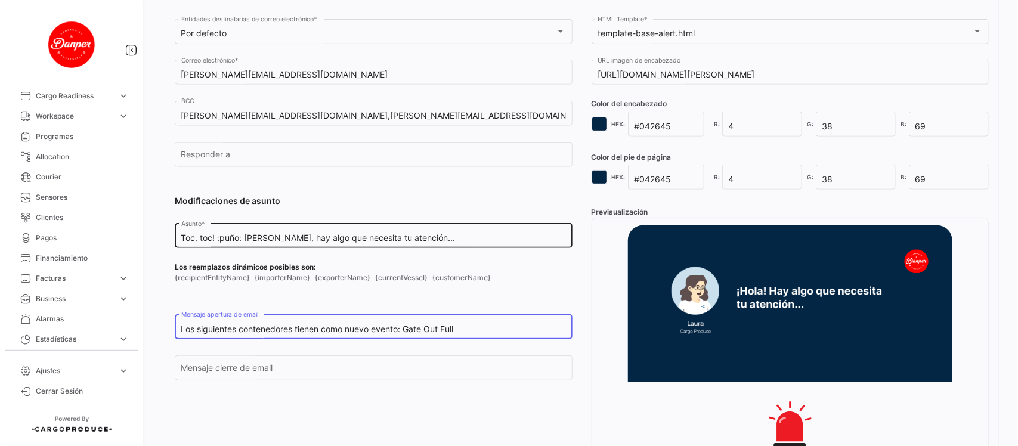
click at [425, 239] on input "Toc, toc! :puño: [PERSON_NAME], hay algo que necesita tu atención..." at bounding box center [373, 238] width 385 height 10
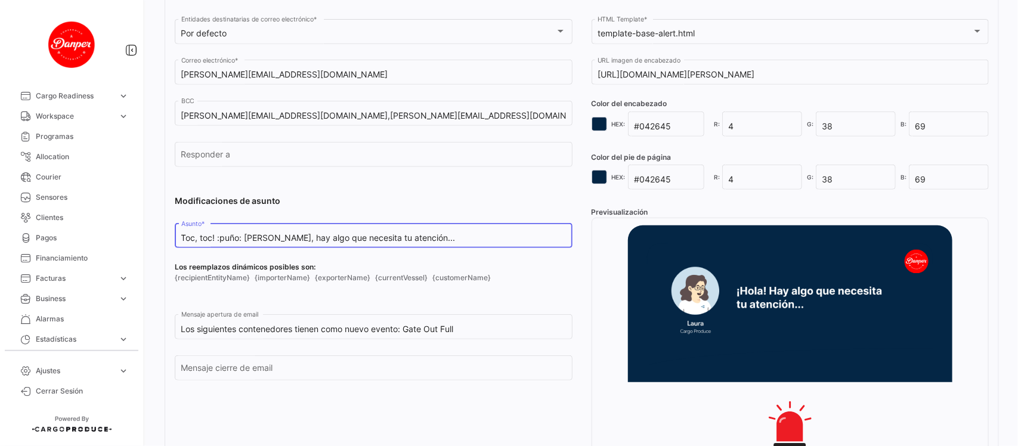
click at [425, 239] on input "Toc, toc! :puño: [PERSON_NAME], hay algo que necesita tu atención..." at bounding box center [373, 238] width 385 height 10
paste input "✊ Allegria Foods"
drag, startPoint x: 446, startPoint y: 237, endPoint x: 231, endPoint y: 237, distance: 214.2
click at [231, 237] on input "Toc, toc! ✊ Allegria Foods, hay algo que necesita tu atención..." at bounding box center [373, 238] width 385 height 10
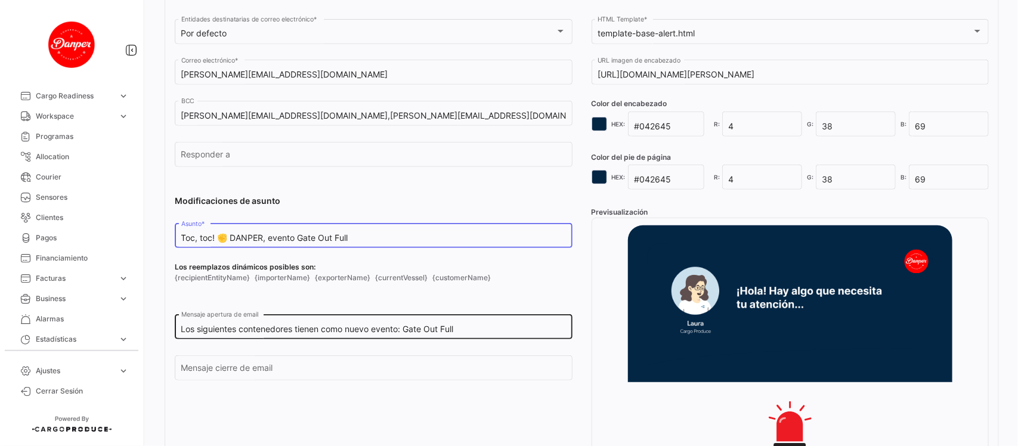
type input "Toc, toc! ✊ DANPER, evento Gate Out Full"
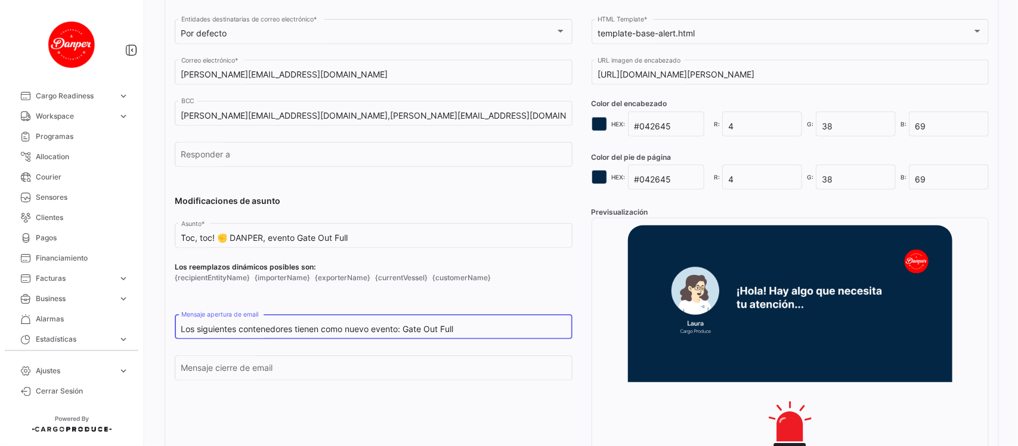
drag, startPoint x: 457, startPoint y: 332, endPoint x: 406, endPoint y: 332, distance: 51.3
click at [406, 332] on input "Los siguientes contenedores tienen como nuevo evento: Gate Out Full" at bounding box center [373, 330] width 385 height 10
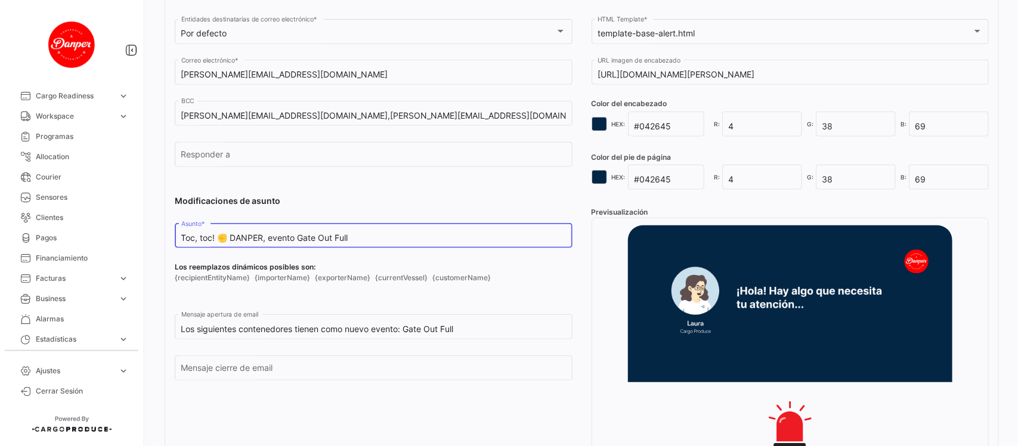
drag, startPoint x: 282, startPoint y: 242, endPoint x: 269, endPoint y: 240, distance: 13.2
click at [269, 240] on input "Toc, toc! ✊ DANPER, evento Gate Out Full" at bounding box center [373, 238] width 385 height 10
click at [362, 237] on input "Toc, toc! ✊ DANPER, evento Gate Out Full" at bounding box center [373, 238] width 385 height 10
drag, startPoint x: 296, startPoint y: 237, endPoint x: 347, endPoint y: 257, distance: 54.6
click at [296, 237] on input "Toc, toc! ✊ DANPER, evento Gate Out Full" at bounding box center [373, 238] width 385 height 10
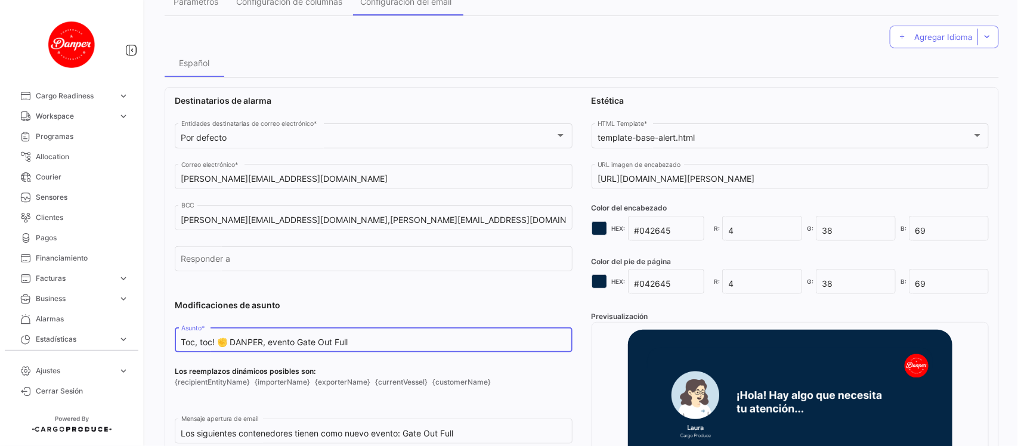
scroll to position [0, 0]
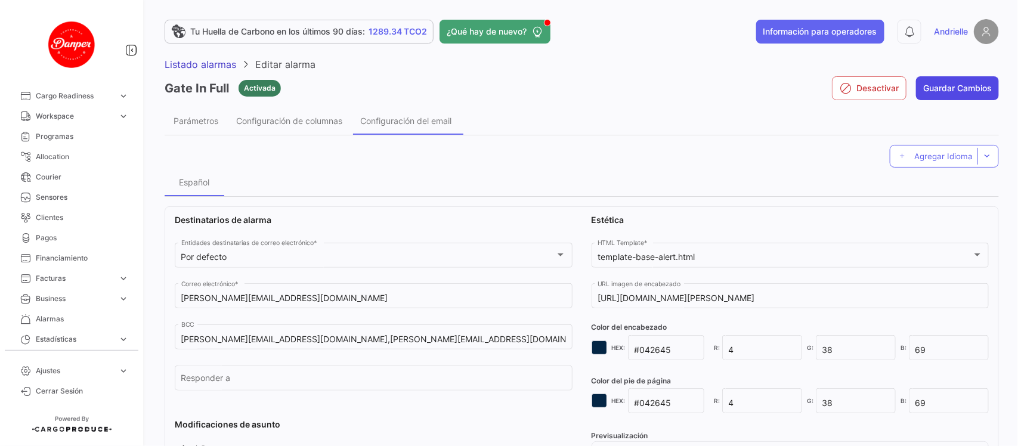
click at [953, 94] on button "Guardar Cambios" at bounding box center [957, 88] width 83 height 24
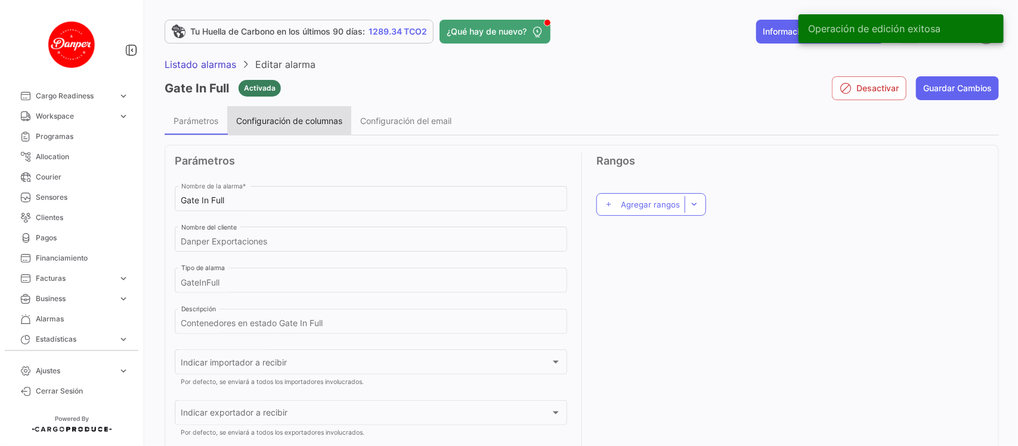
click at [305, 121] on span "Configuración de columnas" at bounding box center [289, 121] width 106 height 10
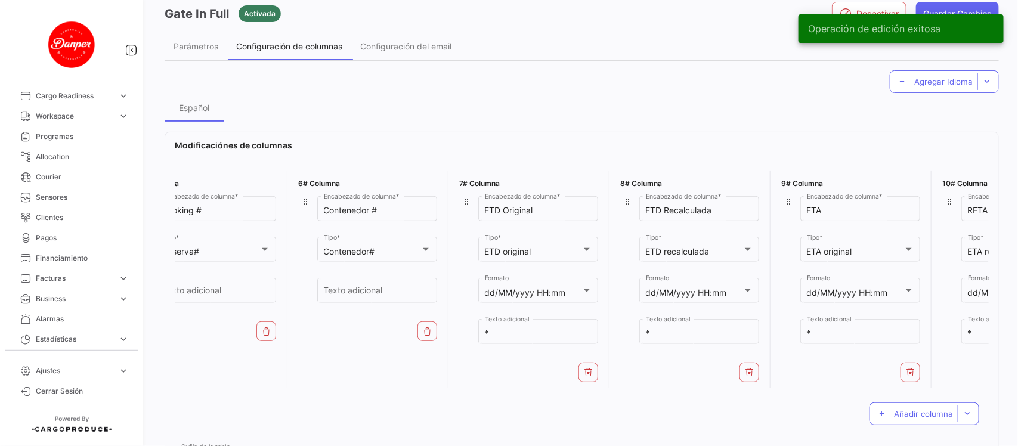
scroll to position [0, 783]
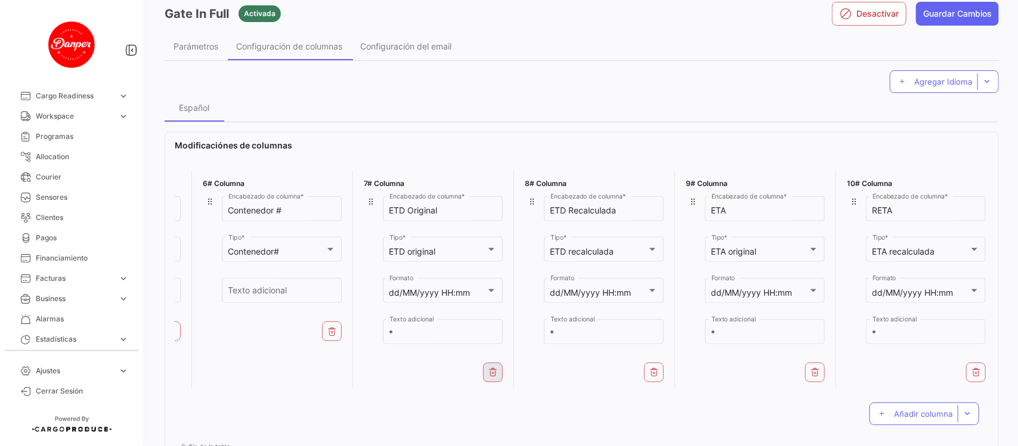
click at [489, 371] on icon at bounding box center [494, 372] width 10 height 10
click at [648, 368] on icon at bounding box center [653, 372] width 10 height 10
click at [810, 363] on button at bounding box center [813, 373] width 20 height 20
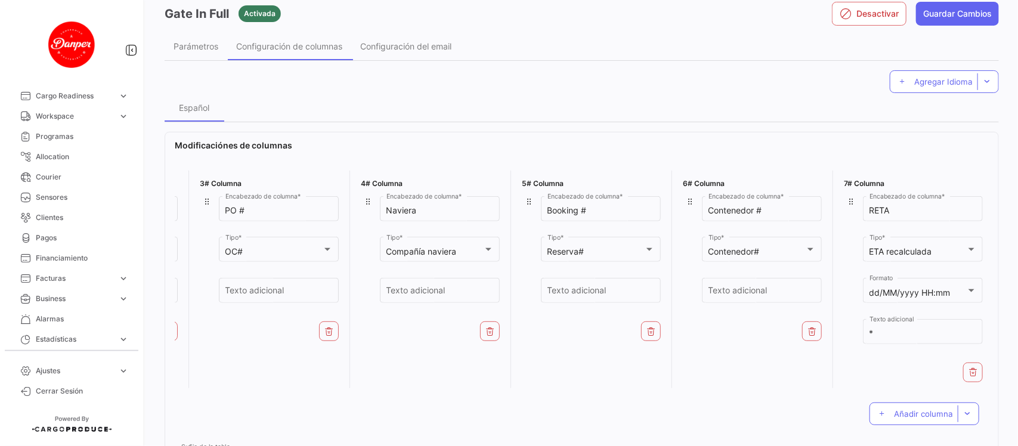
scroll to position [0, 303]
click at [969, 370] on icon at bounding box center [974, 372] width 10 height 10
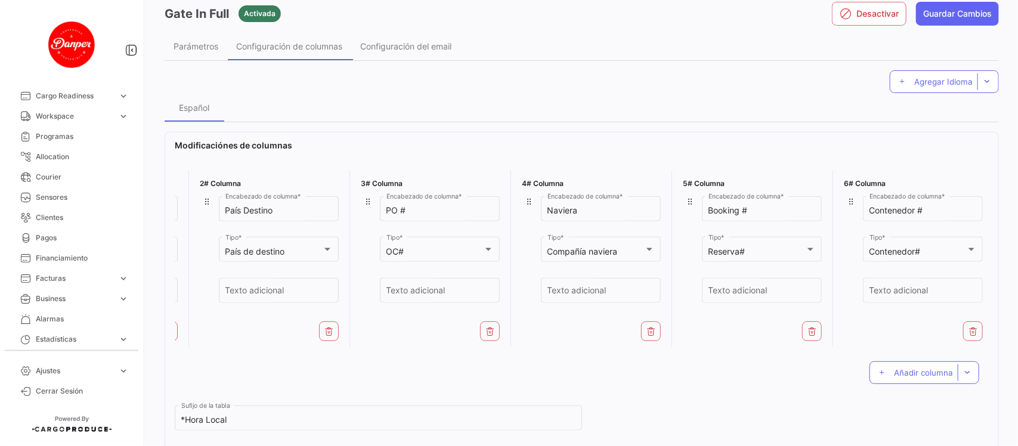
scroll to position [0, 144]
click at [645, 326] on button at bounding box center [651, 332] width 20 height 20
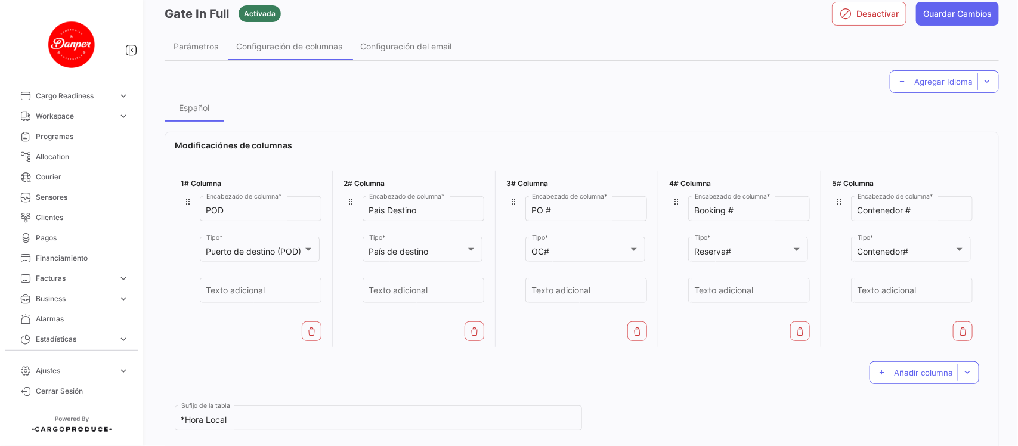
scroll to position [149, 0]
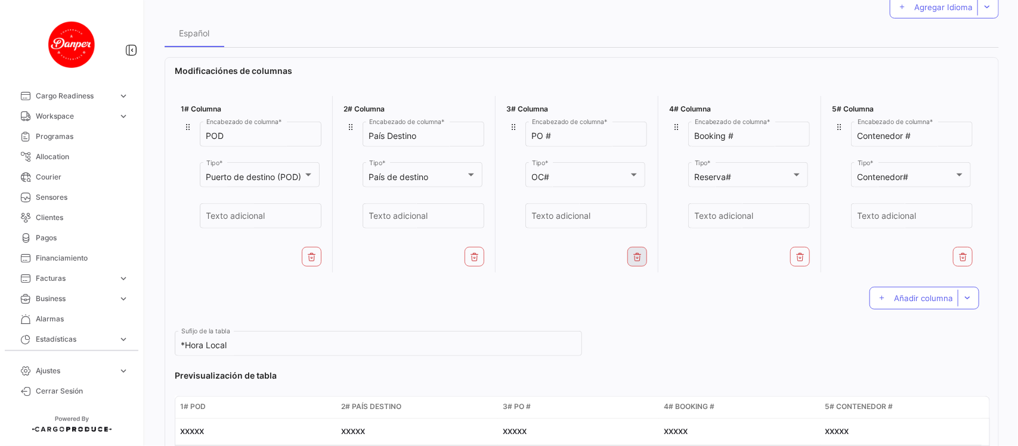
drag, startPoint x: 472, startPoint y: 258, endPoint x: 481, endPoint y: 260, distance: 9.3
click at [472, 257] on icon at bounding box center [475, 257] width 10 height 10
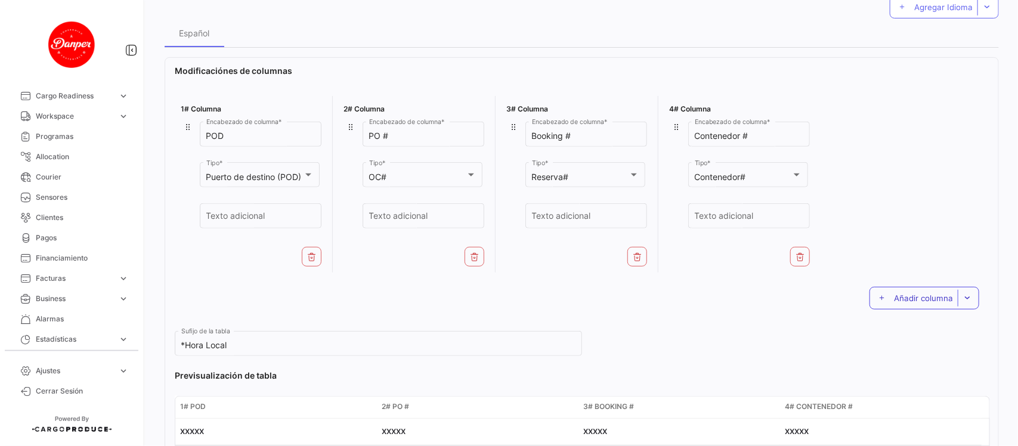
click at [904, 299] on span "Añadir columna" at bounding box center [923, 299] width 59 height 10
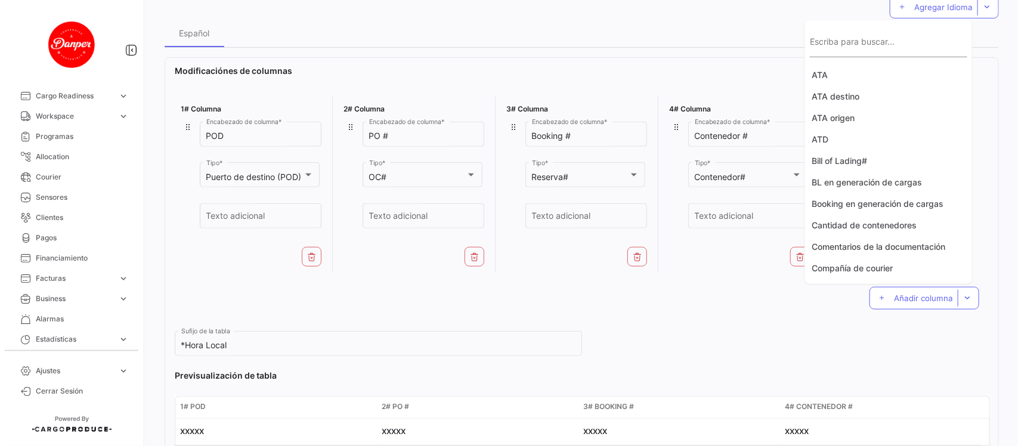
click at [833, 45] on input "Escriba para buscar..." at bounding box center [888, 47] width 157 height 10
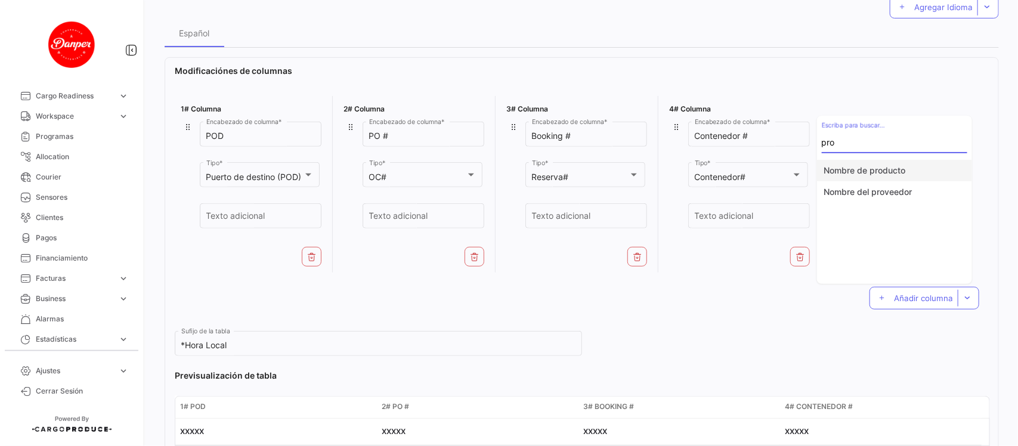
type input "pro"
click at [863, 172] on button "Nombre de producto" at bounding box center [894, 170] width 155 height 21
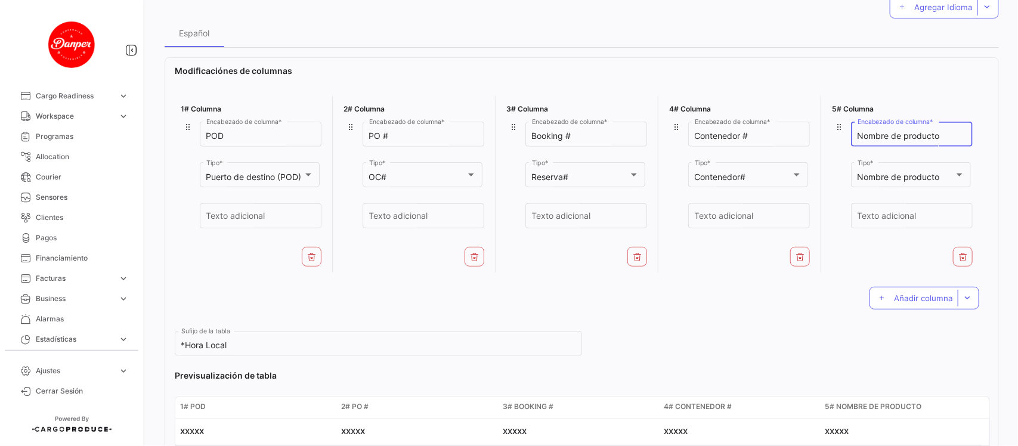
drag, startPoint x: 944, startPoint y: 132, endPoint x: 837, endPoint y: 141, distance: 107.8
click at [837, 141] on div "Nombre de producto Encabezado de columna * Nombre de producto Tipo * Texto adic…" at bounding box center [902, 180] width 141 height 123
type input "Producto"
click at [914, 299] on span "Añadir columna" at bounding box center [923, 299] width 59 height 10
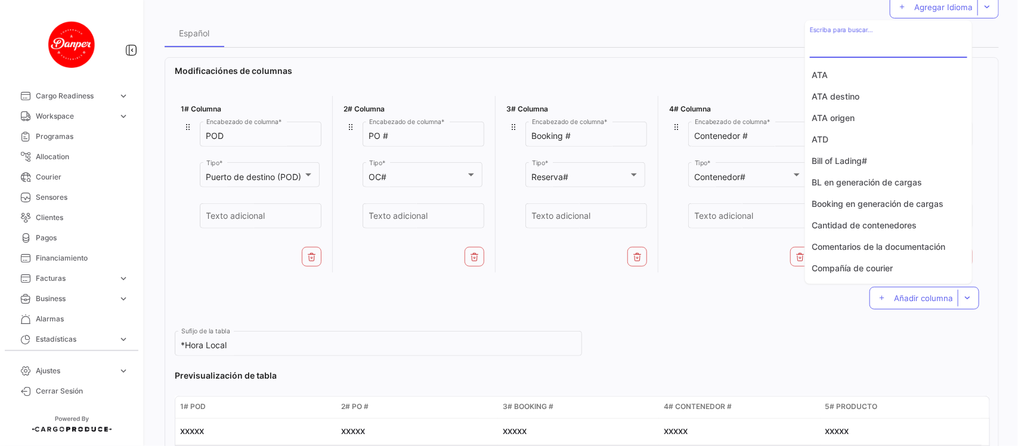
click at [878, 48] on input "Escriba para buscar..." at bounding box center [888, 47] width 157 height 10
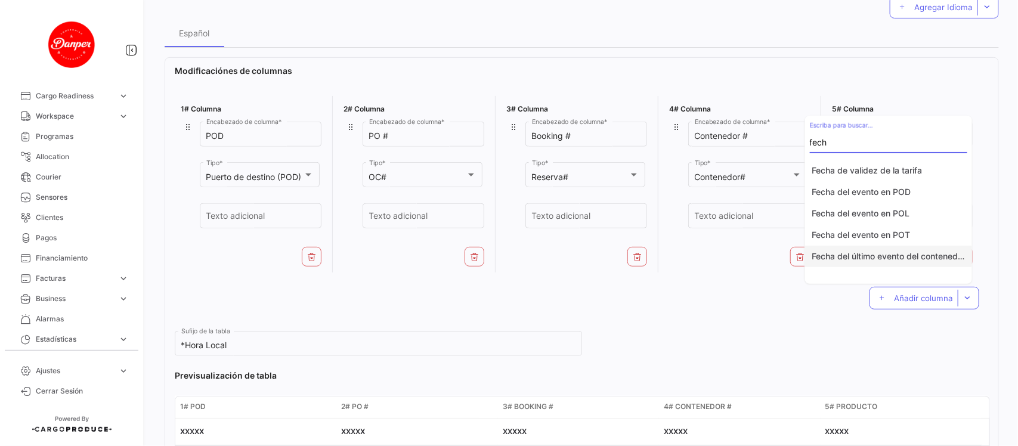
type input "fech"
click at [922, 260] on button "Fecha del último evento del contenedor" at bounding box center [888, 256] width 167 height 21
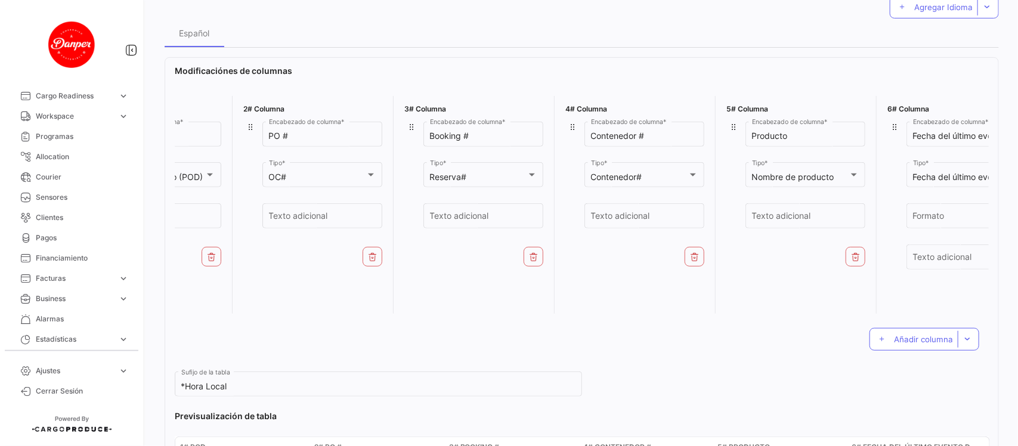
scroll to position [0, 143]
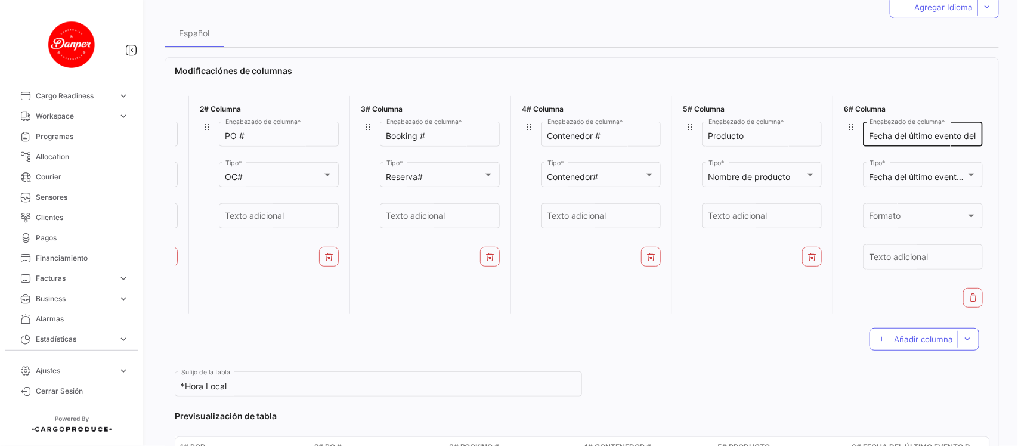
click at [947, 133] on input "Fecha del último evento del contenedor" at bounding box center [923, 136] width 107 height 10
click at [949, 133] on input "Fecha del último evento del contenedor" at bounding box center [923, 136] width 107 height 10
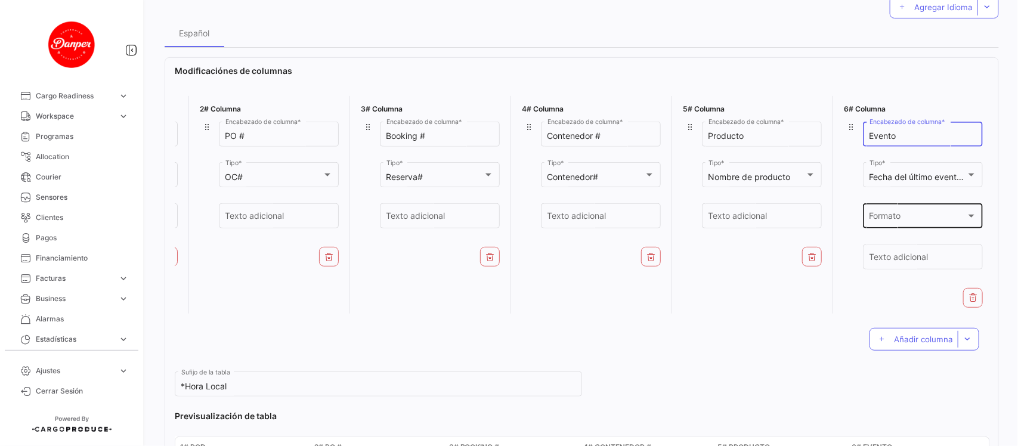
type input "Evento"
click at [915, 217] on div "Formato" at bounding box center [918, 219] width 97 height 10
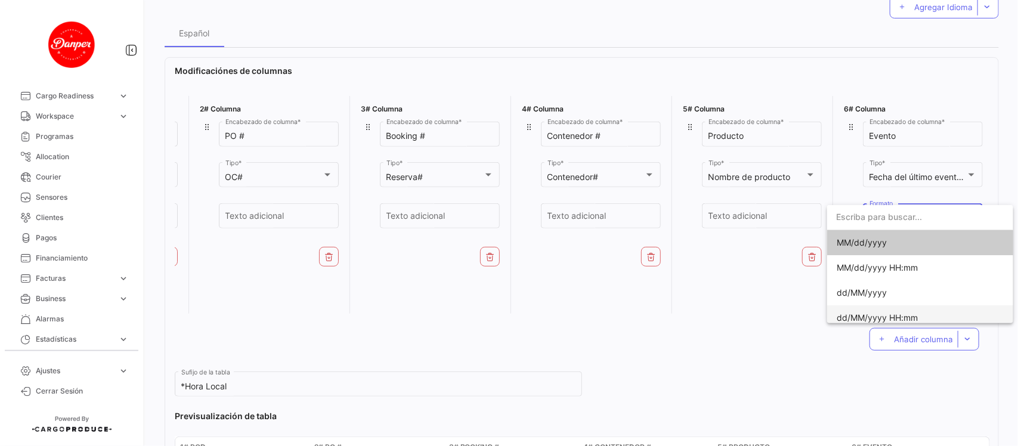
click at [887, 316] on span "dd/MM/yyyy HH:mm" at bounding box center [877, 318] width 81 height 10
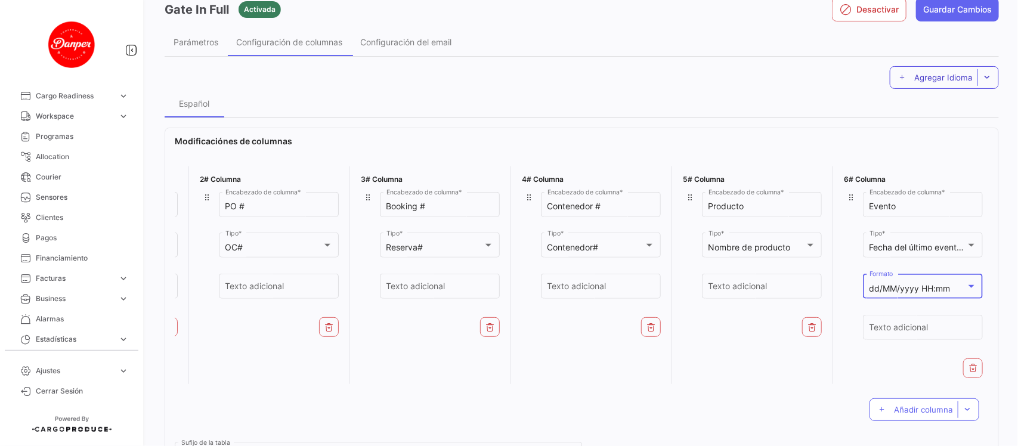
scroll to position [0, 0]
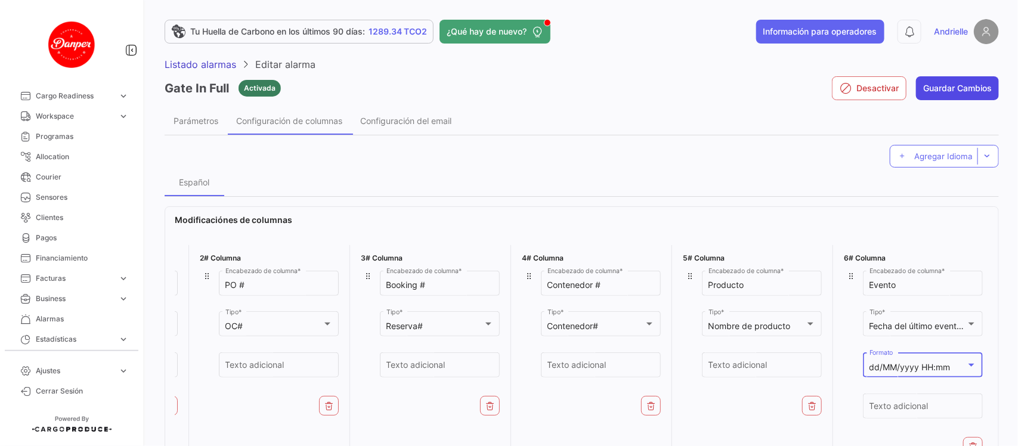
click at [964, 88] on button "Guardar Cambios" at bounding box center [957, 88] width 83 height 24
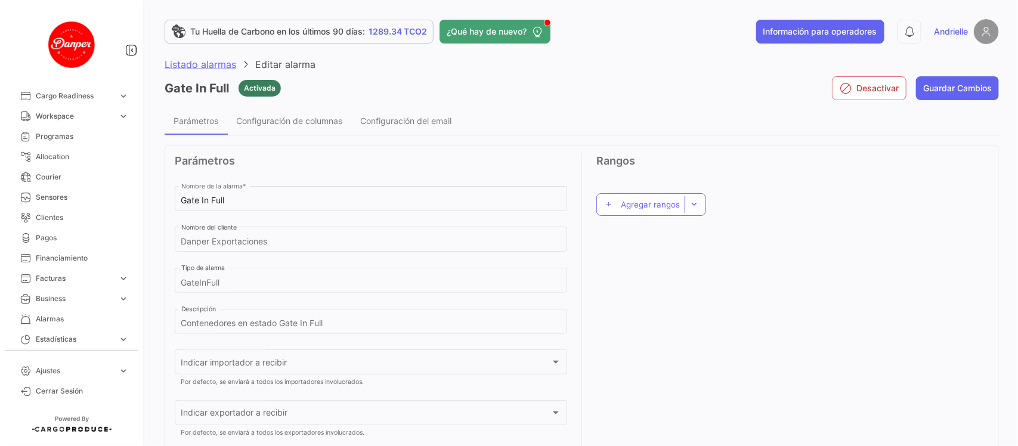
click at [198, 58] on span "Listado alarmas" at bounding box center [201, 64] width 72 height 12
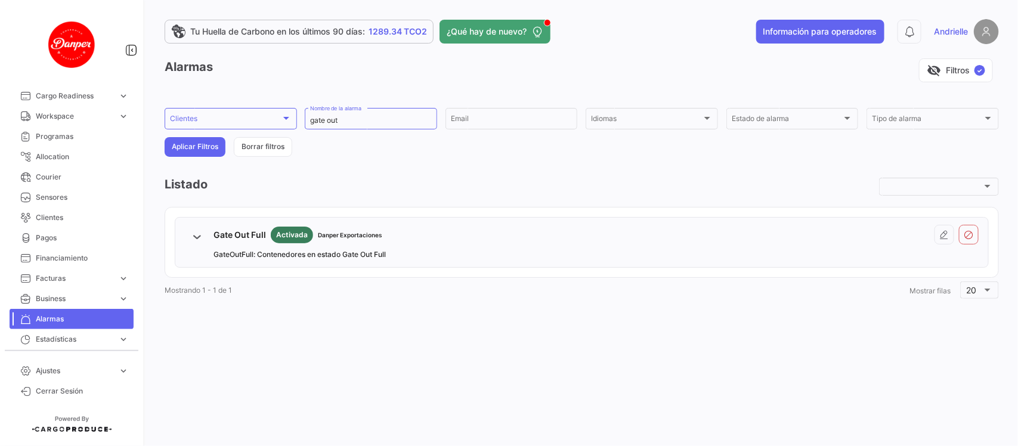
drag, startPoint x: 260, startPoint y: 147, endPoint x: 367, endPoint y: 191, distance: 116.1
click at [260, 147] on button "Borrar filtros" at bounding box center [263, 147] width 58 height 20
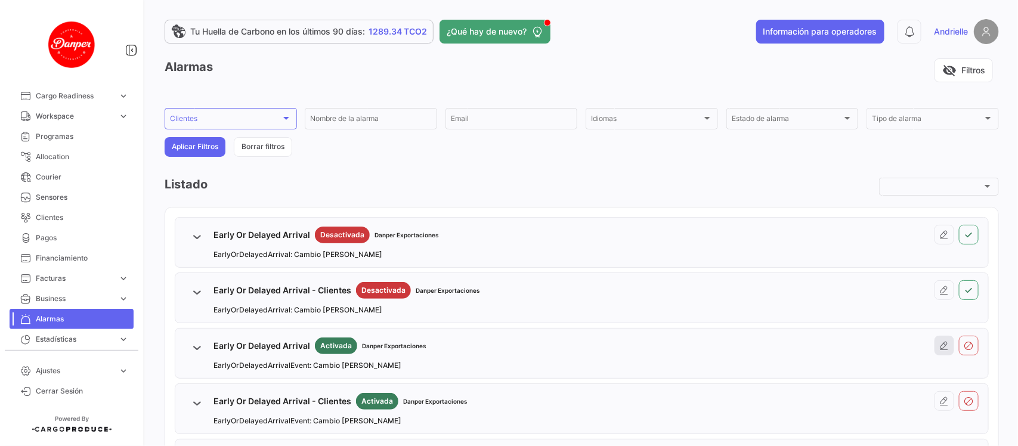
click at [940, 351] on icon at bounding box center [945, 346] width 10 height 10
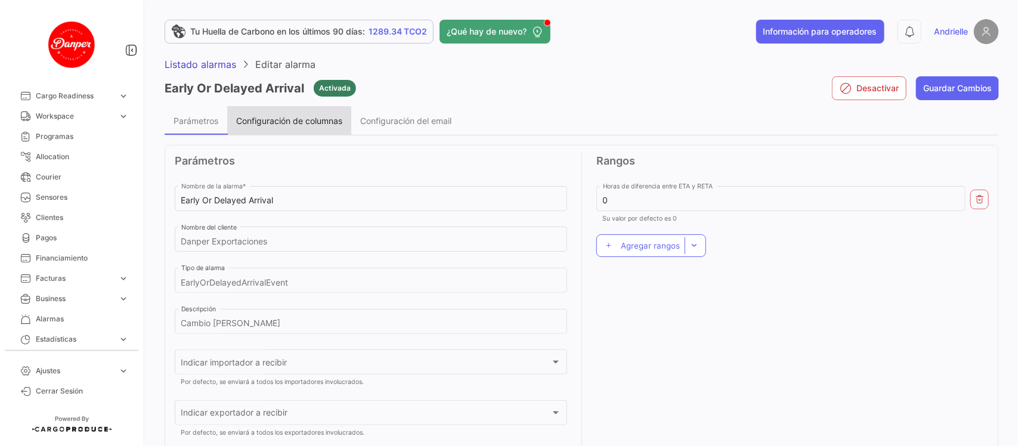
click at [328, 125] on div "Configuración de columnas" at bounding box center [289, 120] width 124 height 29
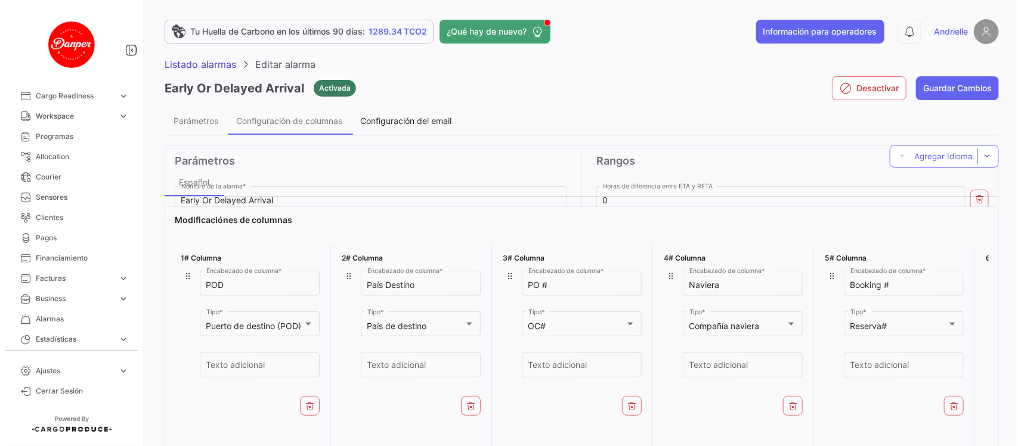
click at [398, 117] on span "Configuración del email" at bounding box center [405, 121] width 91 height 10
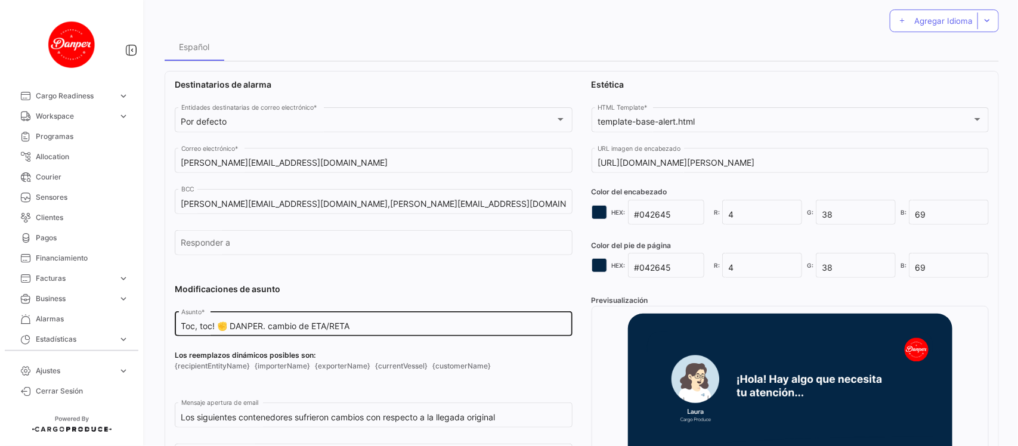
scroll to position [149, 0]
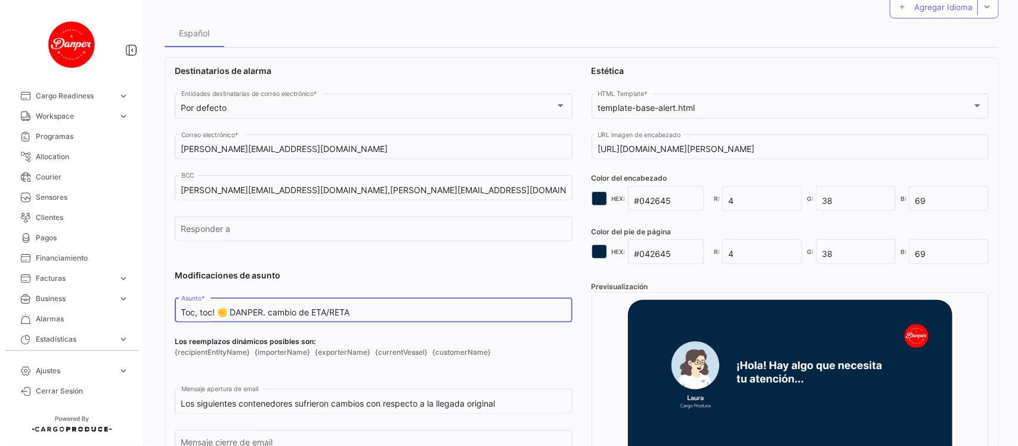
click at [268, 314] on input "Toc, toc! ✊ DANPER. cambio de ETA/RETA" at bounding box center [373, 313] width 385 height 10
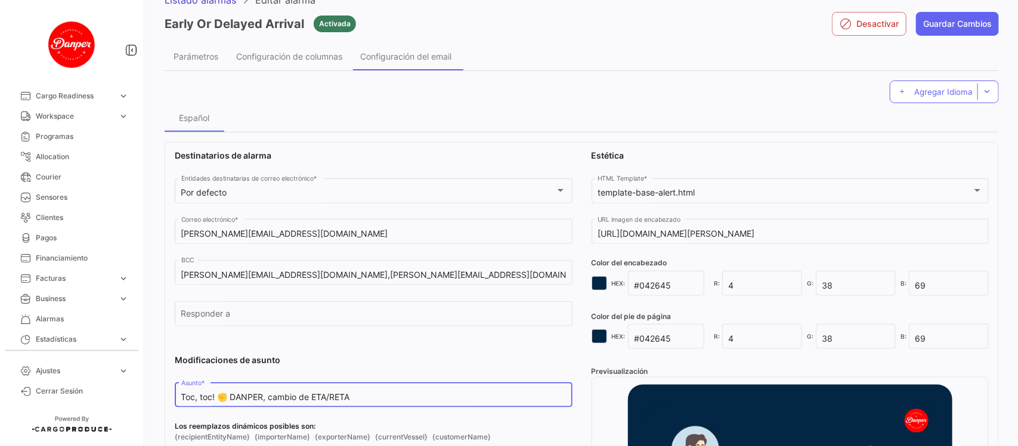
scroll to position [0, 0]
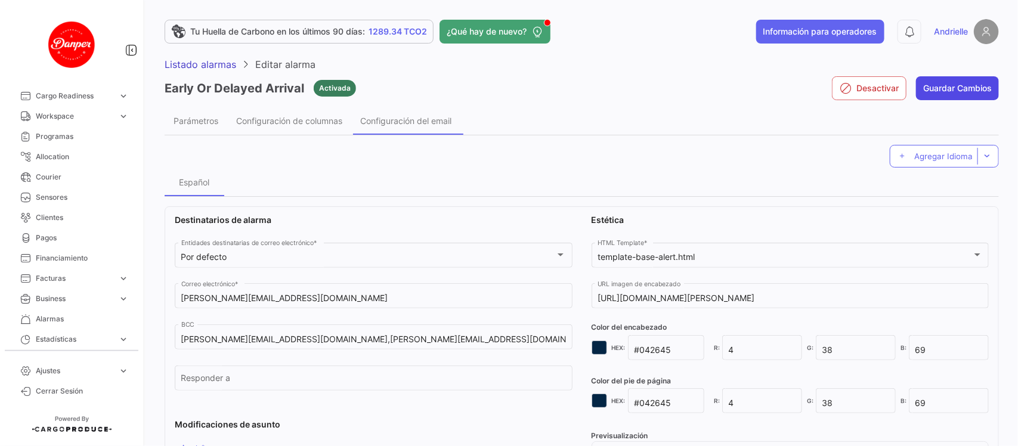
type input "Toc, toc! ✊ DANPER, cambio de ETA/RETA"
click at [950, 92] on button "Guardar Cambios" at bounding box center [957, 88] width 83 height 24
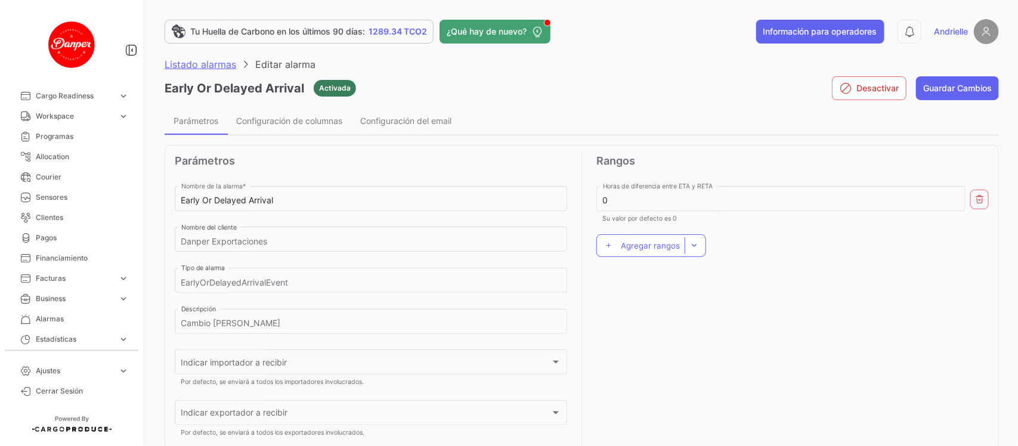
click at [209, 58] on span "Listado alarmas" at bounding box center [201, 64] width 72 height 12
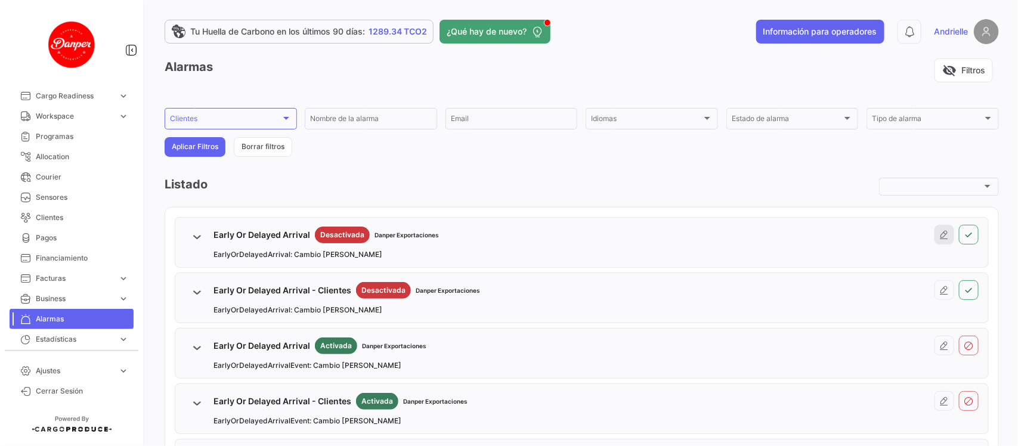
click at [940, 234] on icon at bounding box center [945, 235] width 10 height 10
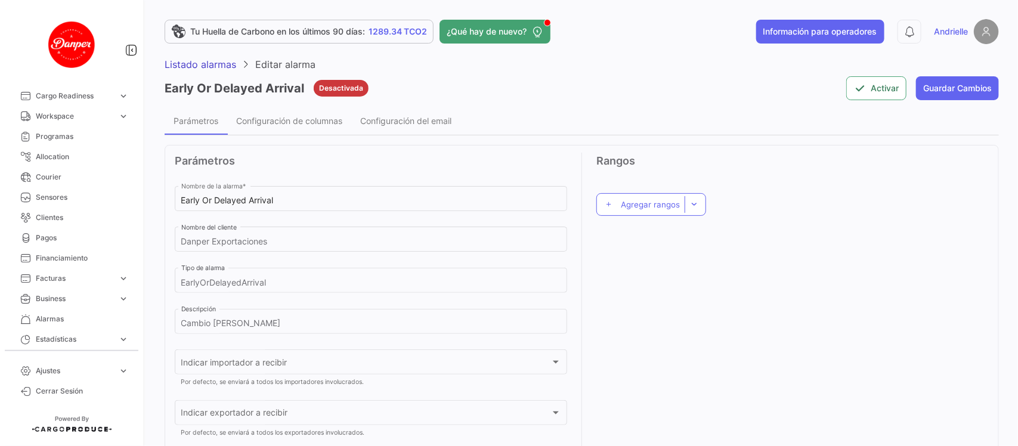
click at [212, 57] on app-header "Tu Huella de Carbono en los últimos 90 días: 1289.34 TCO2 ¿Qué hay de nuevo? In…" at bounding box center [582, 38] width 835 height 39
click at [220, 63] on span "Listado alarmas" at bounding box center [201, 64] width 72 height 12
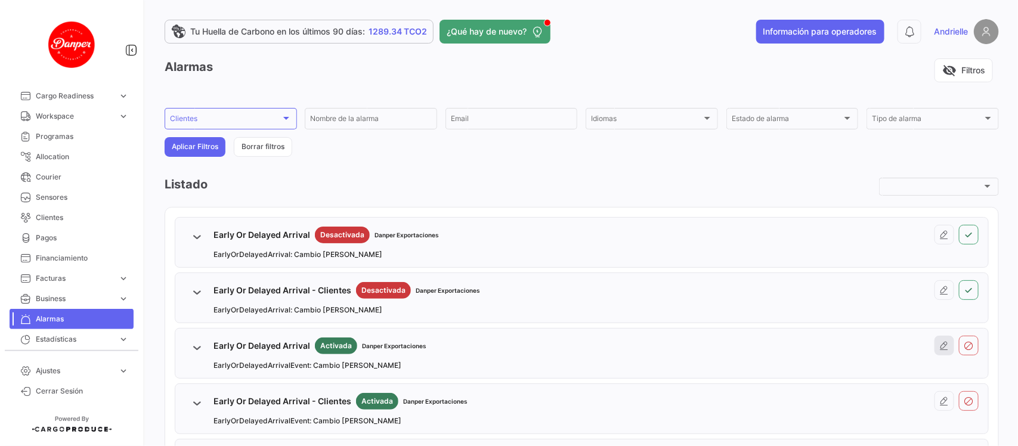
click at [940, 350] on icon at bounding box center [945, 346] width 10 height 10
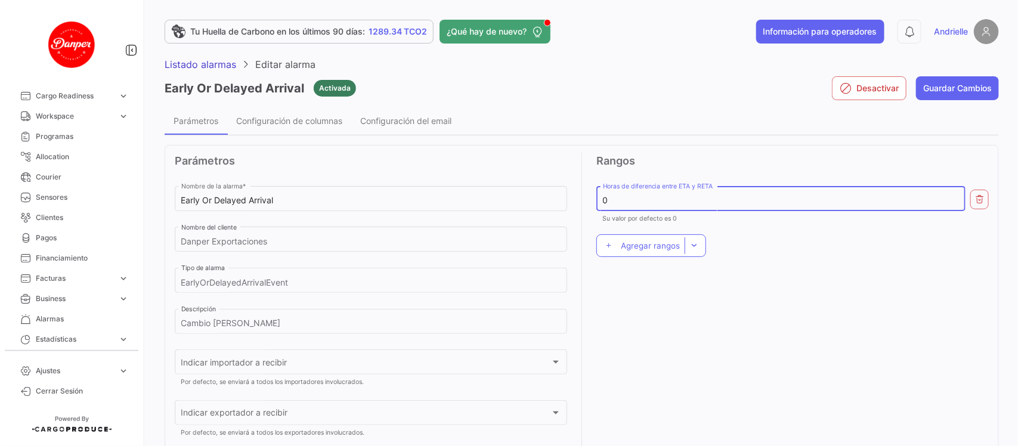
drag, startPoint x: 610, startPoint y: 200, endPoint x: 598, endPoint y: 201, distance: 11.4
click at [603, 201] on input "0" at bounding box center [781, 201] width 357 height 10
type input "24"
click at [650, 237] on button "Agregar rangos" at bounding box center [652, 245] width 110 height 23
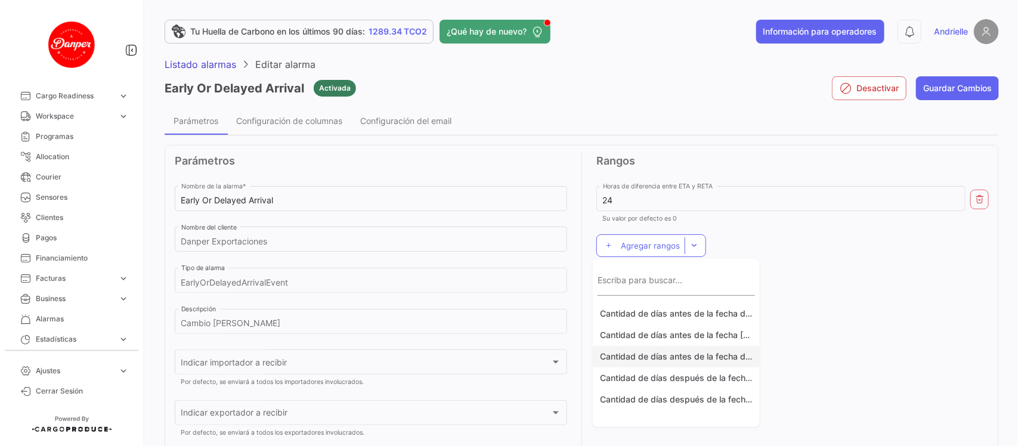
click at [651, 358] on button "Cantidad de días antes de la fecha de RETD" at bounding box center [676, 356] width 167 height 21
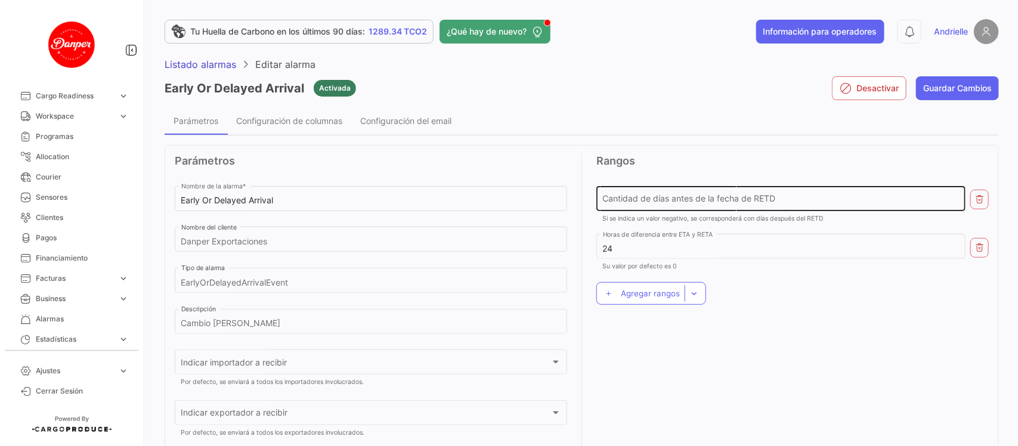
click at [642, 191] on div "Cantidad de días antes de la fecha de RETD" at bounding box center [781, 197] width 357 height 27
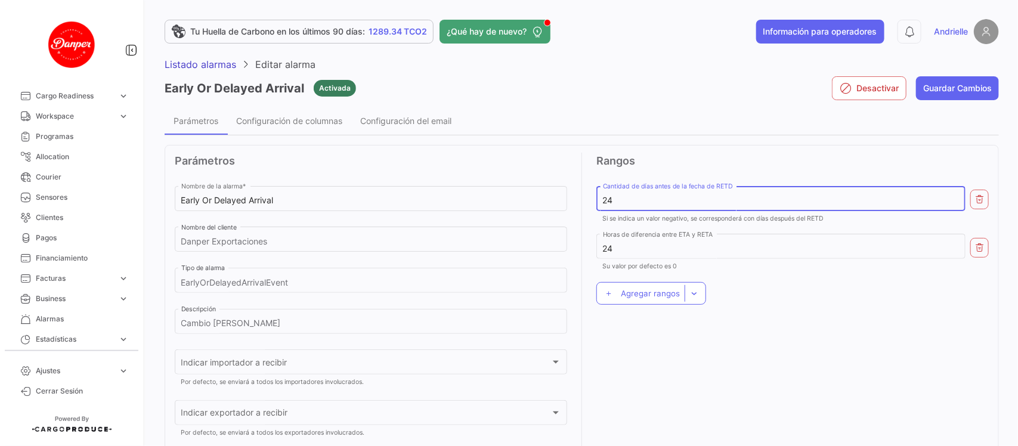
type input "24"
click at [641, 293] on span "Agregar rangos" at bounding box center [650, 294] width 59 height 10
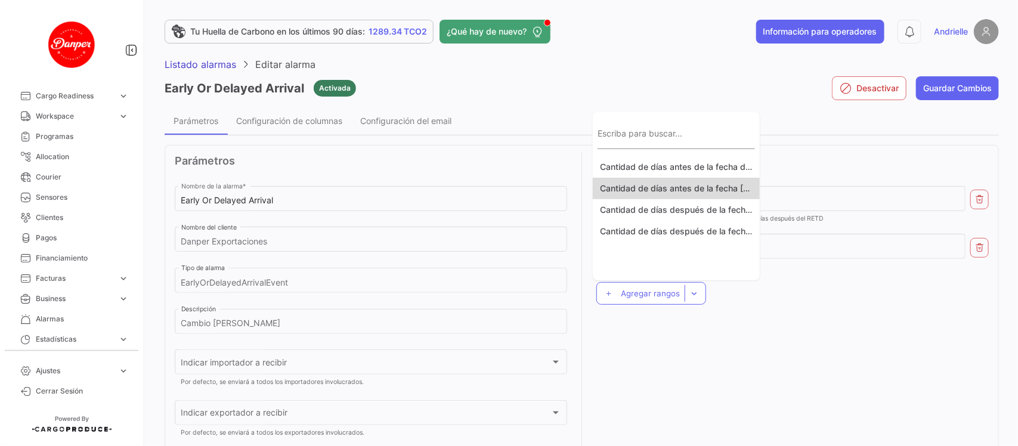
click at [627, 189] on button "Cantidad de días antes de la fecha [PERSON_NAME]" at bounding box center [676, 188] width 167 height 21
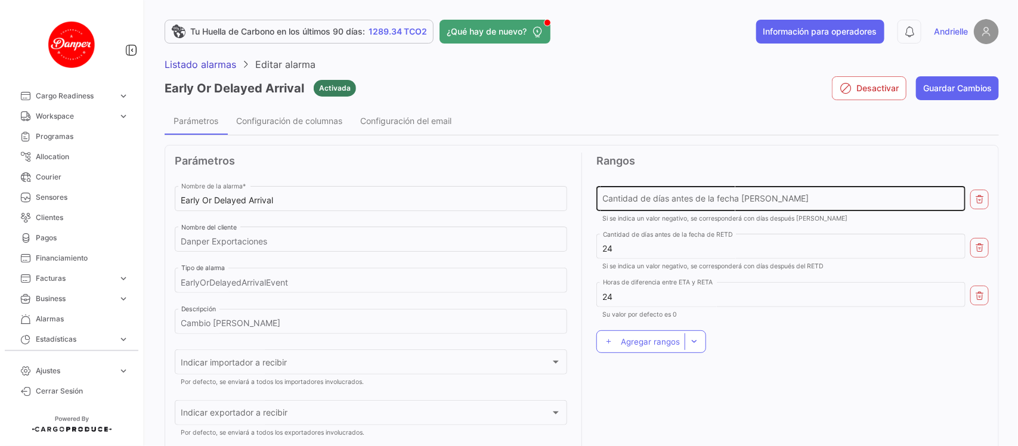
click at [728, 200] on input "Cantidad de días antes de la fecha [PERSON_NAME]" at bounding box center [781, 201] width 357 height 10
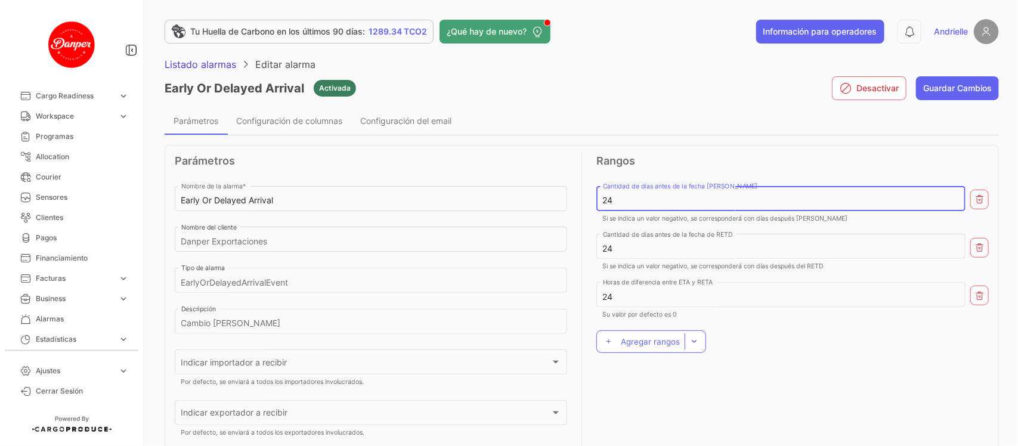
type input "24"
click at [654, 347] on button "Agregar rangos" at bounding box center [652, 341] width 110 height 23
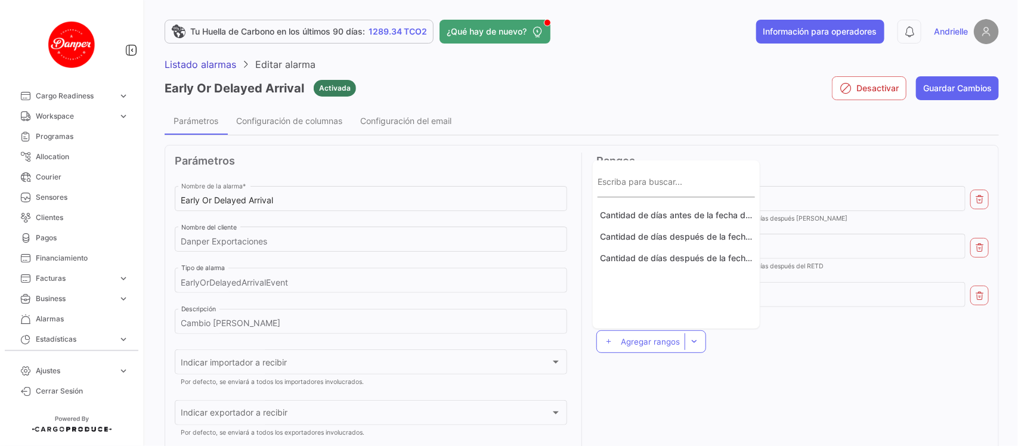
click at [707, 136] on div at bounding box center [509, 223] width 1018 height 446
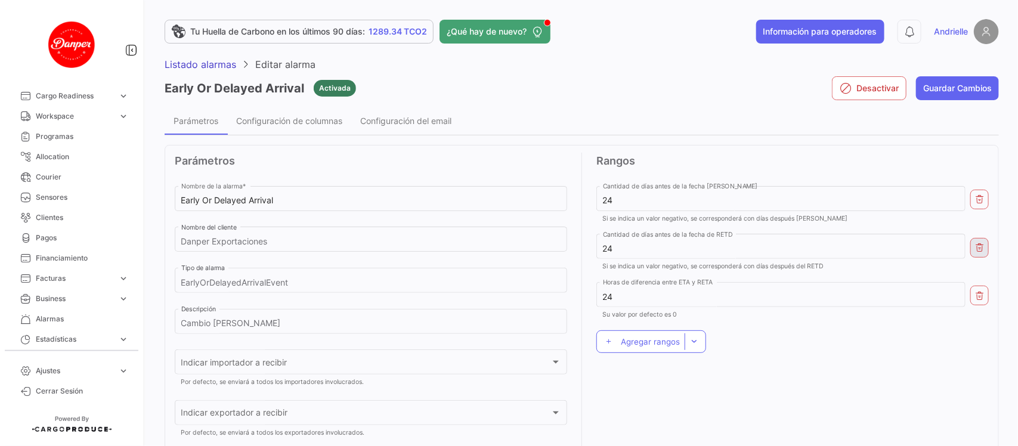
click at [976, 245] on icon "button" at bounding box center [980, 248] width 10 height 10
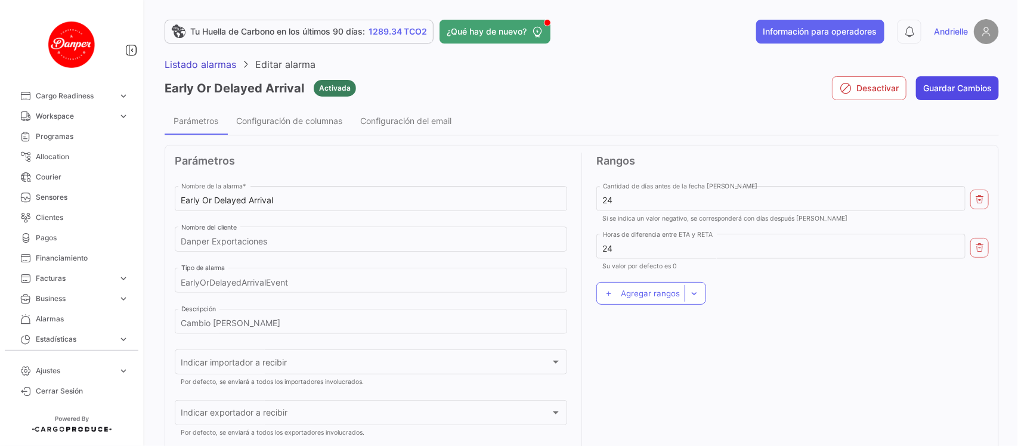
click at [966, 85] on button "Guardar Cambios" at bounding box center [957, 88] width 83 height 24
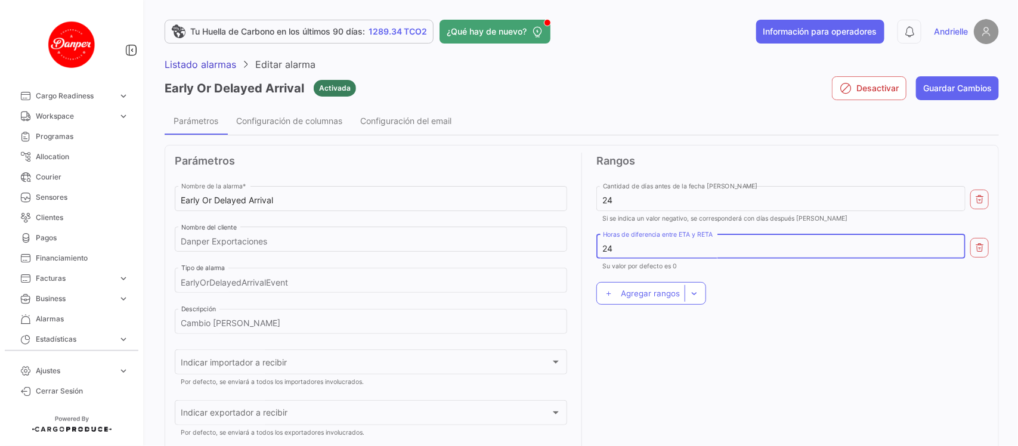
drag, startPoint x: 619, startPoint y: 246, endPoint x: 580, endPoint y: 246, distance: 39.4
click at [580, 246] on form "Parámetros Early Or Delayed Arrival Nombre de la alarma * Danper Exportaciones …" at bounding box center [582, 361] width 814 height 416
type input "0"
click at [965, 90] on button "Guardar Cambios" at bounding box center [957, 88] width 83 height 24
drag, startPoint x: 577, startPoint y: 245, endPoint x: 563, endPoint y: 245, distance: 14.3
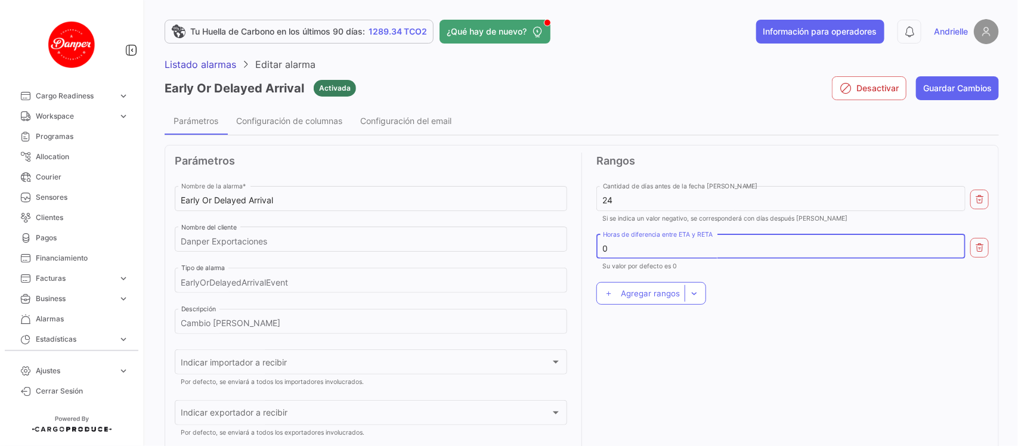
click at [567, 245] on form "Parámetros Early Or Delayed Arrival Nombre de la alarma * Danper Exportaciones …" at bounding box center [582, 361] width 814 height 416
type input "24"
click at [955, 85] on button "Guardar Cambios" at bounding box center [957, 88] width 83 height 24
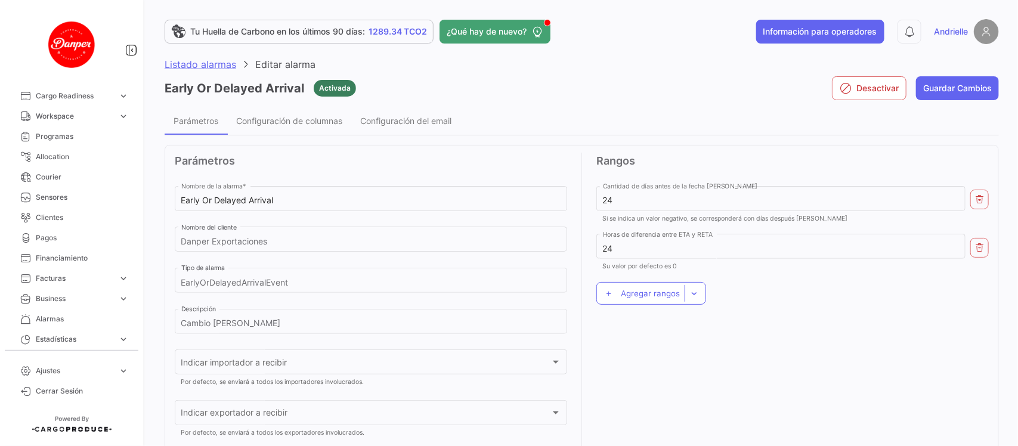
click at [209, 61] on span "Listado alarmas" at bounding box center [201, 64] width 72 height 12
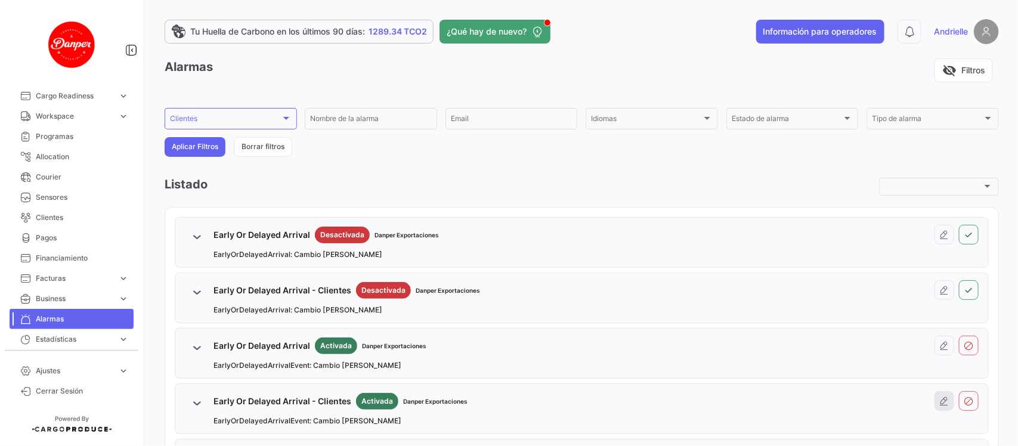
click at [941, 404] on icon at bounding box center [945, 402] width 10 height 10
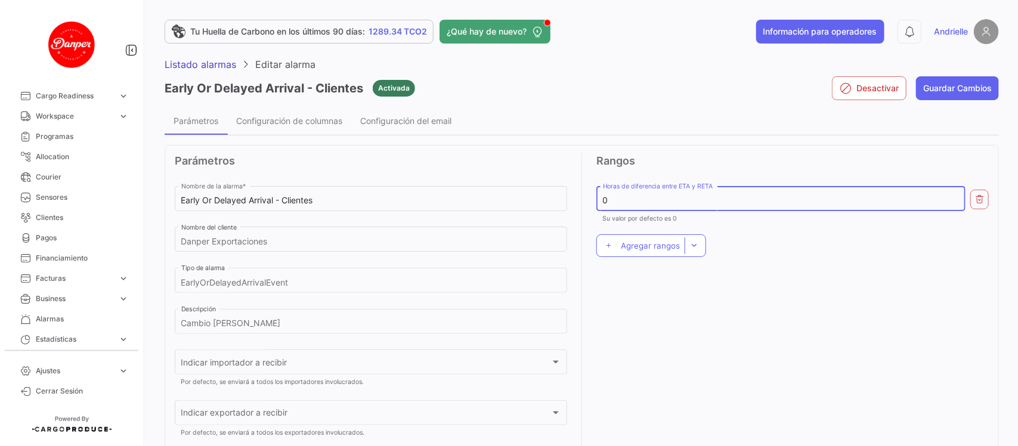
drag, startPoint x: 612, startPoint y: 200, endPoint x: 586, endPoint y: 200, distance: 26.2
click at [586, 200] on form "Parámetros Early Or Delayed Arrival - Clientes Nombre de la alarma * Danper Exp…" at bounding box center [582, 361] width 814 height 416
type input "24"
click at [640, 252] on button "Agregar rangos" at bounding box center [652, 245] width 110 height 23
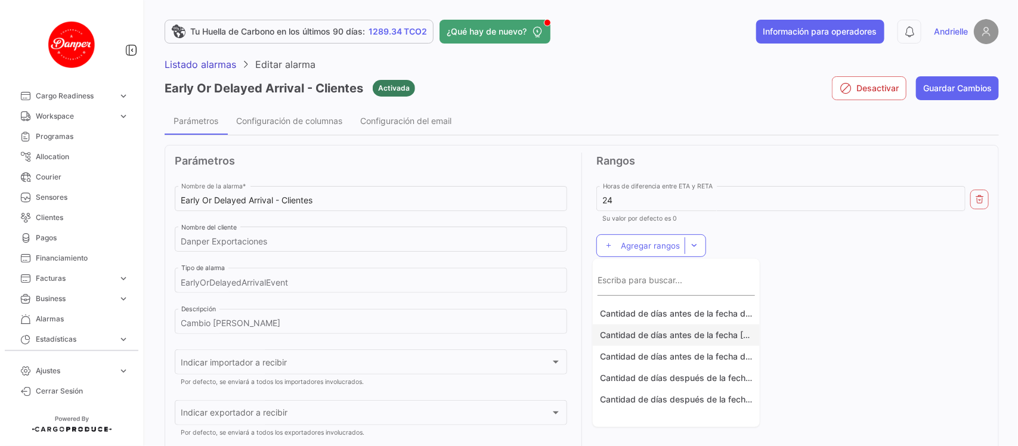
click at [686, 334] on button "Cantidad de días antes de la fecha [PERSON_NAME]" at bounding box center [676, 335] width 167 height 21
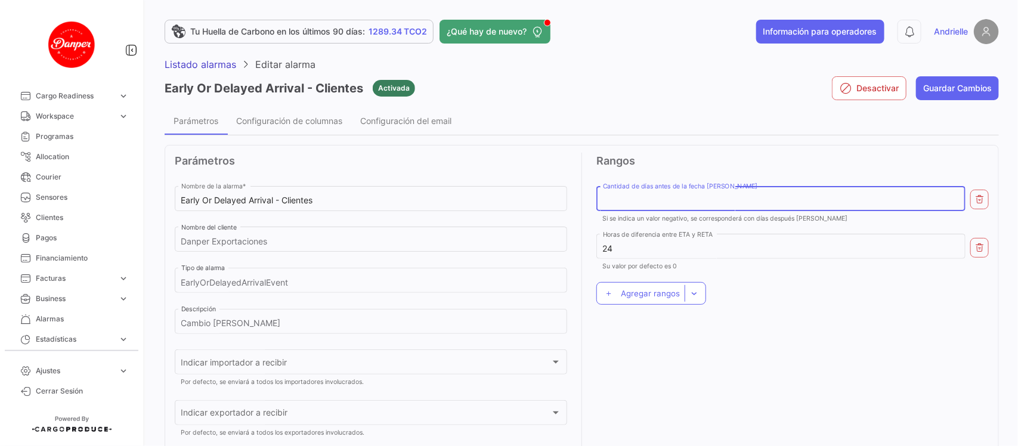
click at [804, 199] on input "Cantidad de días antes de la fecha [PERSON_NAME]" at bounding box center [781, 201] width 357 height 10
type input "24"
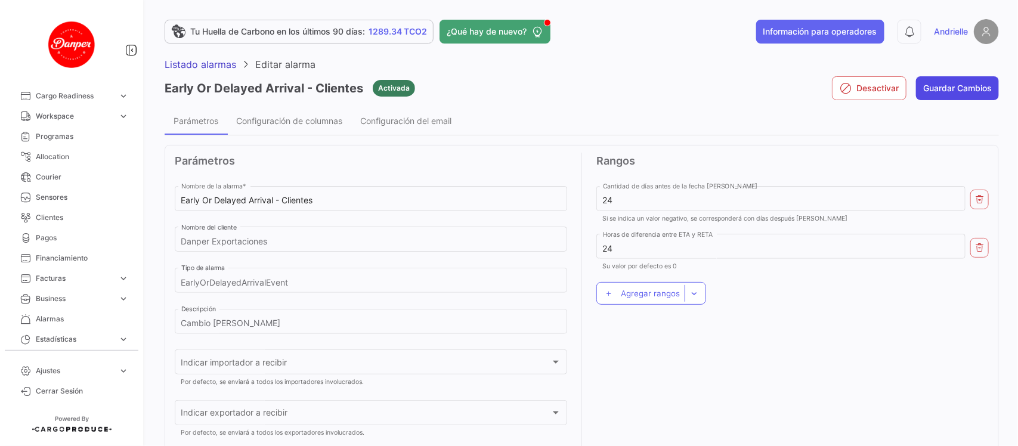
click at [973, 76] on button "Guardar Cambios" at bounding box center [957, 88] width 83 height 24
click at [975, 200] on icon "button" at bounding box center [980, 199] width 10 height 10
click at [967, 87] on button "Guardar Cambios" at bounding box center [957, 88] width 83 height 24
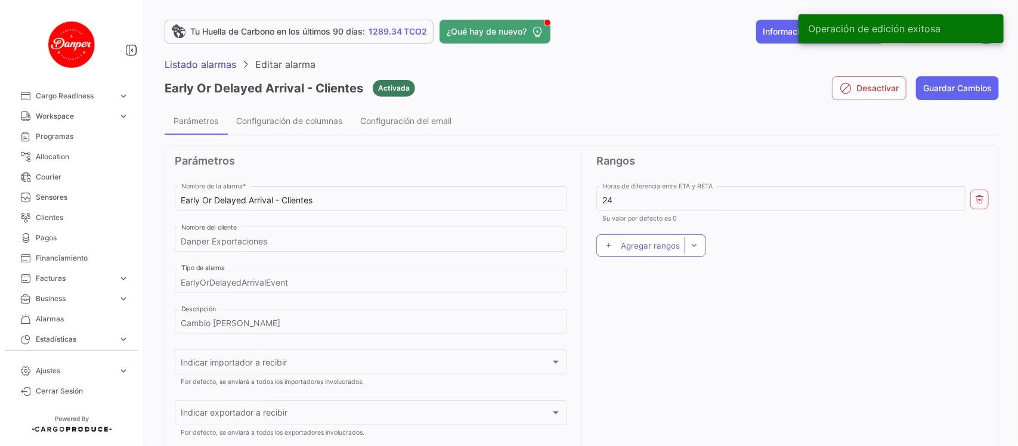
click at [211, 58] on span "Listado alarmas" at bounding box center [201, 64] width 72 height 12
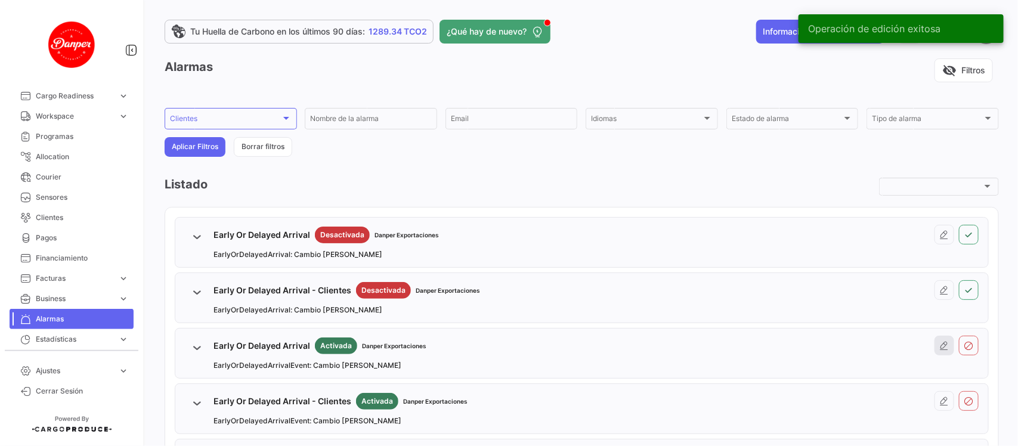
click at [940, 345] on icon at bounding box center [945, 346] width 10 height 10
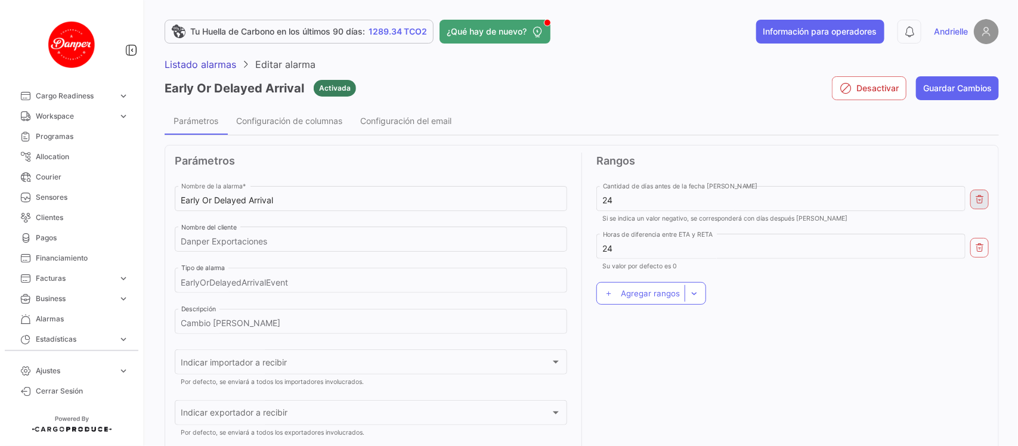
click at [971, 192] on button "button" at bounding box center [980, 200] width 18 height 20
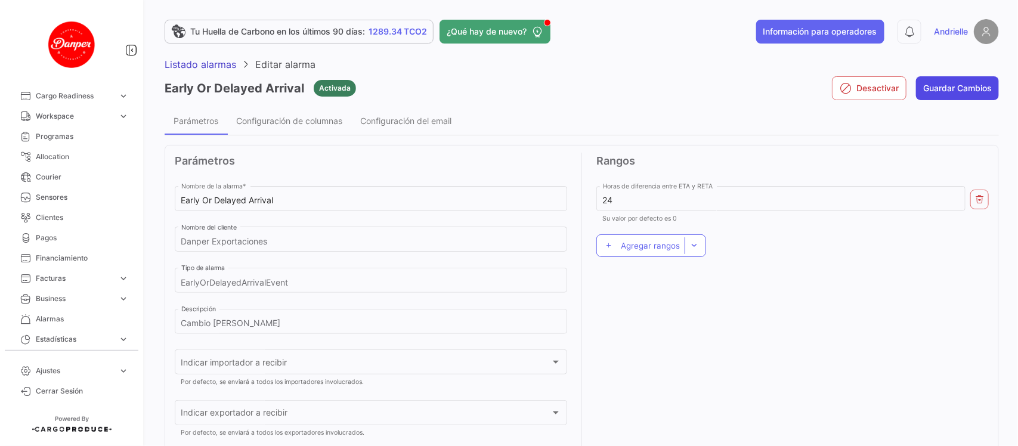
click at [969, 85] on button "Guardar Cambios" at bounding box center [957, 88] width 83 height 24
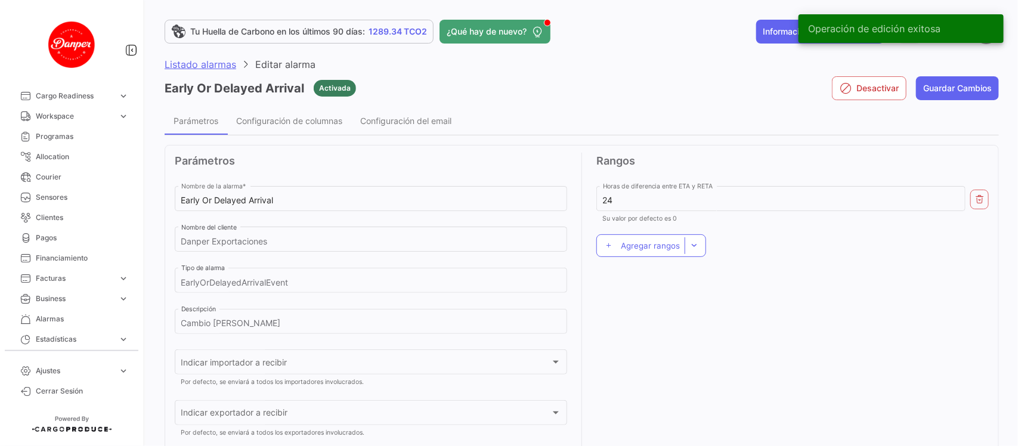
click at [196, 63] on span "Listado alarmas" at bounding box center [201, 64] width 72 height 12
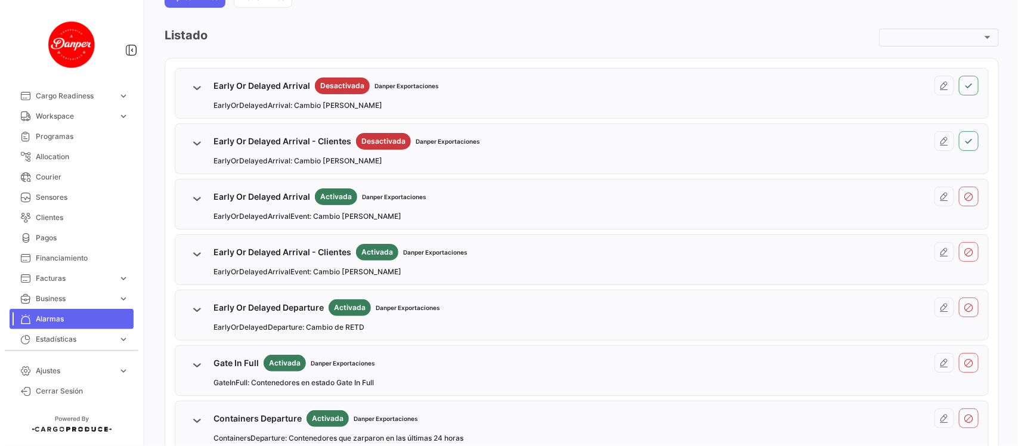
scroll to position [224, 0]
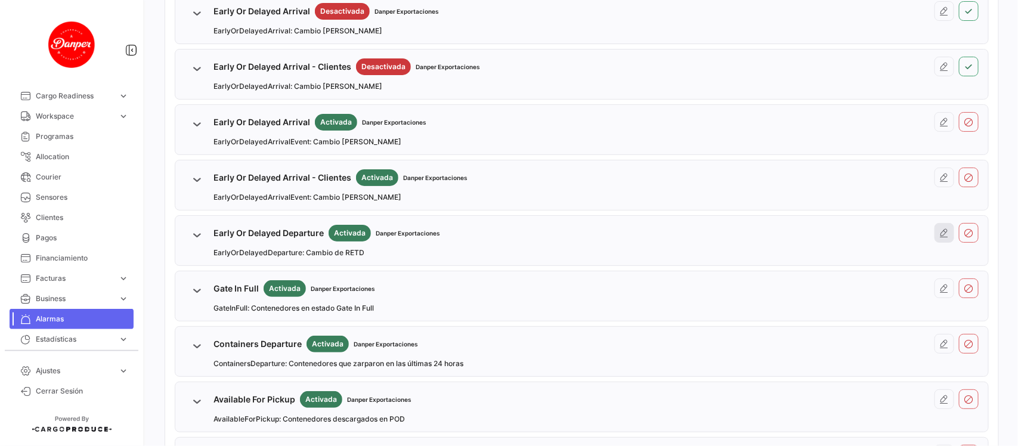
click at [940, 228] on icon at bounding box center [945, 233] width 10 height 10
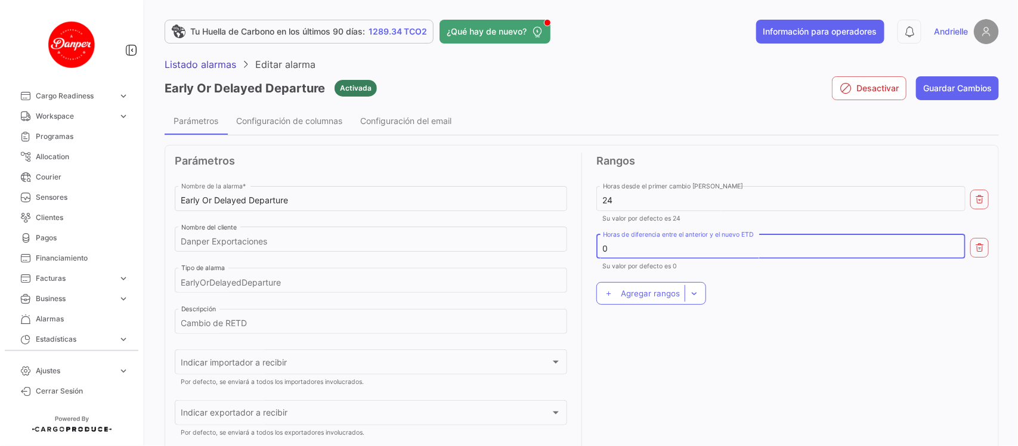
drag, startPoint x: 610, startPoint y: 246, endPoint x: 588, endPoint y: 248, distance: 22.7
click at [588, 248] on form "Parámetros Early Or Delayed Departure Nombre de la alarma * Danper Exportacione…" at bounding box center [582, 361] width 814 height 416
type input "24"
click at [981, 82] on button "Guardar Cambios" at bounding box center [957, 88] width 83 height 24
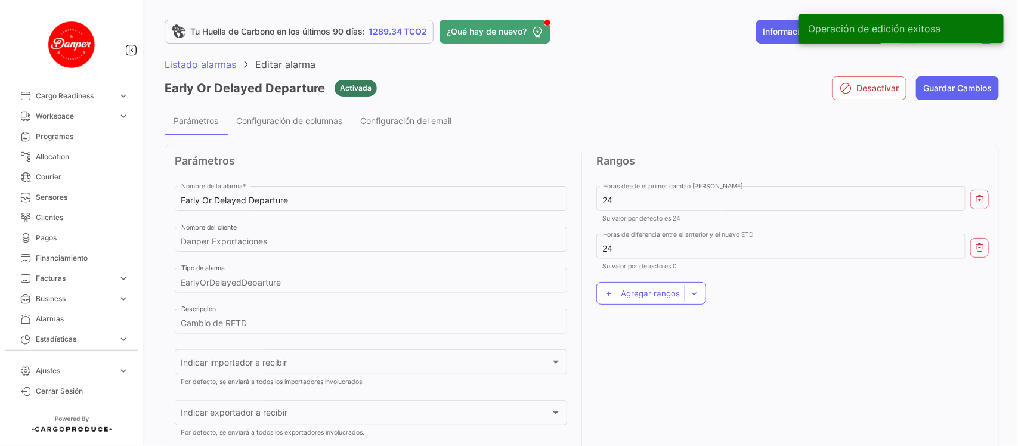
click at [177, 60] on span "Listado alarmas" at bounding box center [201, 64] width 72 height 12
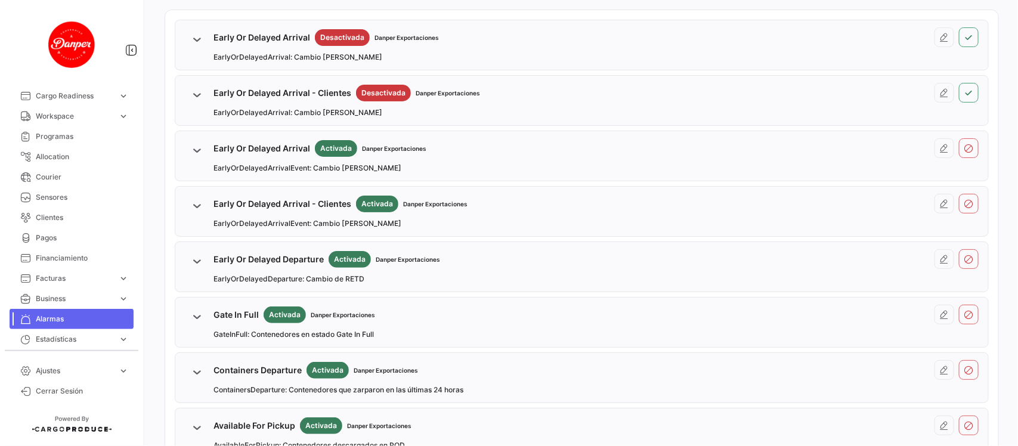
scroll to position [224, 0]
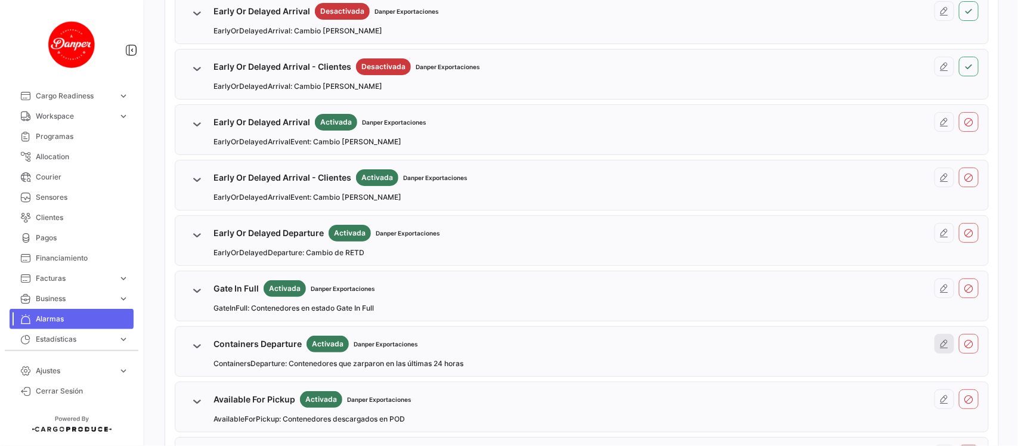
click at [941, 349] on icon at bounding box center [945, 344] width 10 height 10
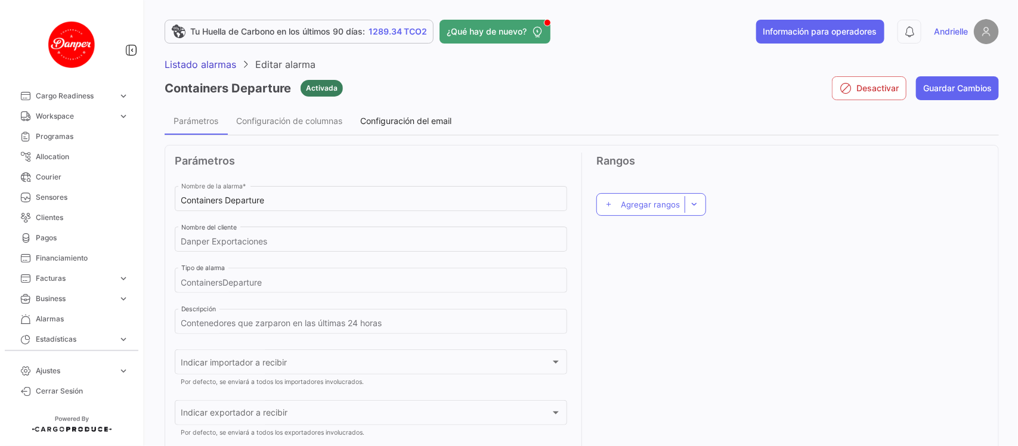
click at [425, 123] on span "Configuración del email" at bounding box center [405, 121] width 91 height 10
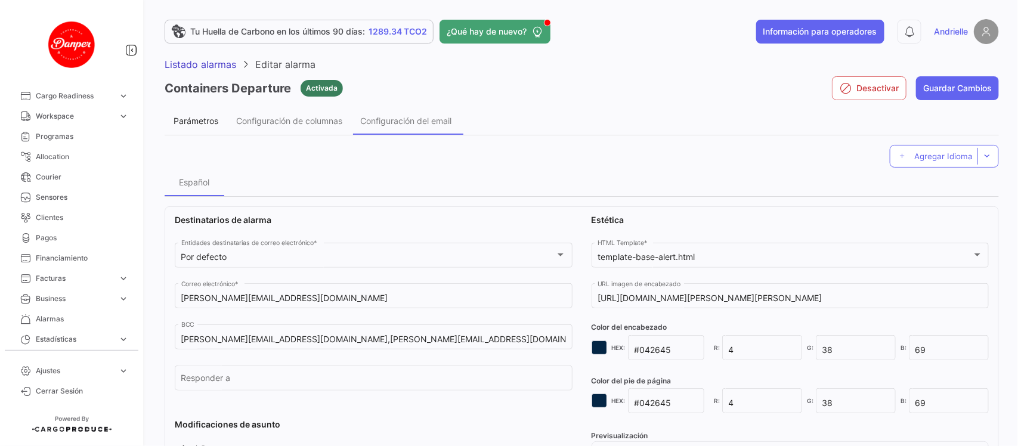
click at [208, 112] on div "Parámetros" at bounding box center [196, 120] width 63 height 29
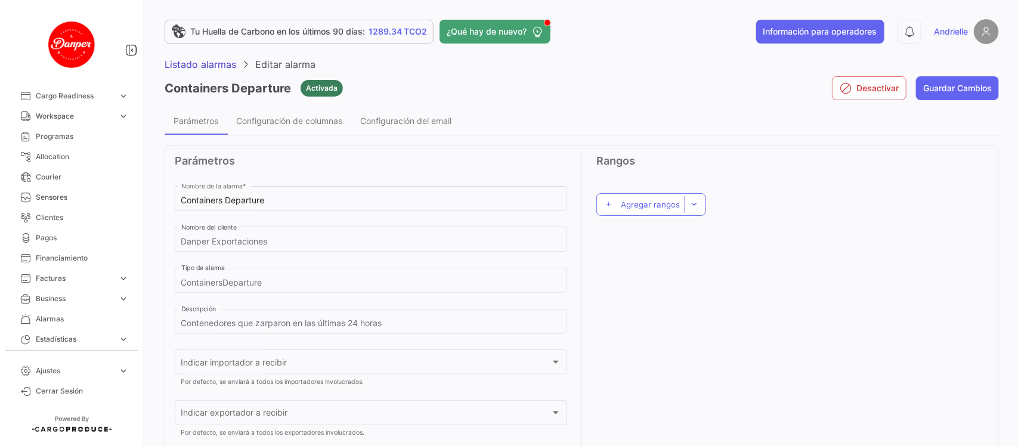
drag, startPoint x: 264, startPoint y: 284, endPoint x: 182, endPoint y: 288, distance: 82.4
click at [181, 288] on app-form-text-field "ContainersDeparture Tipo de alarma" at bounding box center [371, 285] width 393 height 41
click at [205, 288] on app-form-text-field "ContainersDeparture Tipo de alarma" at bounding box center [371, 285] width 393 height 41
click at [208, 282] on app-form-text-field "ContainersDeparture Tipo de alarma" at bounding box center [371, 285] width 393 height 41
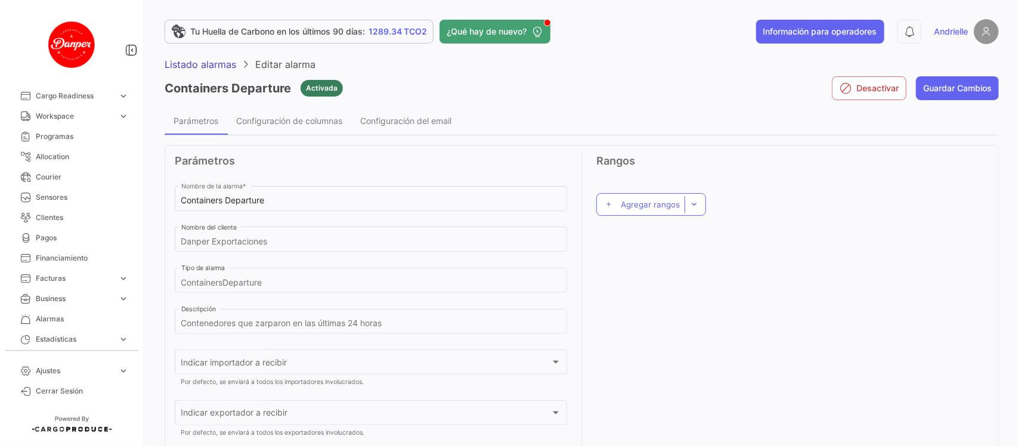
click at [208, 282] on app-form-text-field "ContainersDeparture Tipo de alarma" at bounding box center [371, 285] width 393 height 41
click at [315, 121] on div "Activada" at bounding box center [321, 112] width 44 height 17
click at [283, 118] on span "Configuración de columnas" at bounding box center [289, 121] width 106 height 10
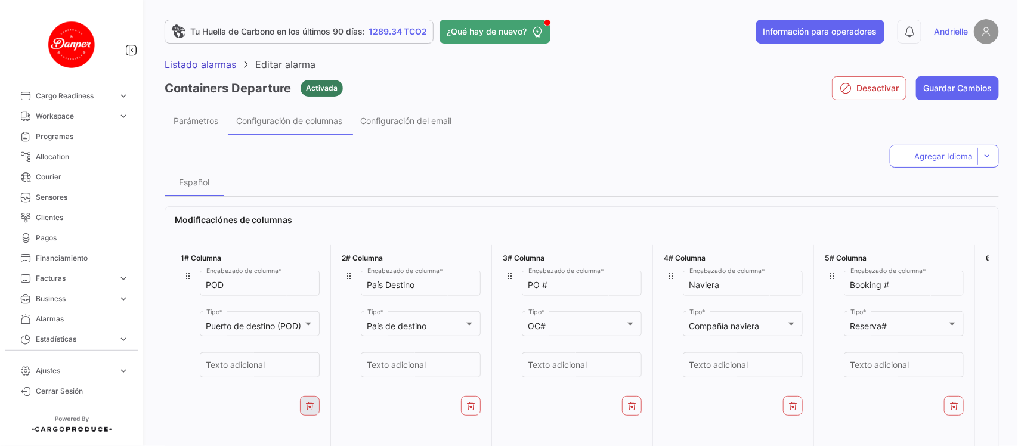
click at [308, 404] on icon at bounding box center [310, 406] width 10 height 10
click at [473, 401] on icon at bounding box center [472, 406] width 10 height 10
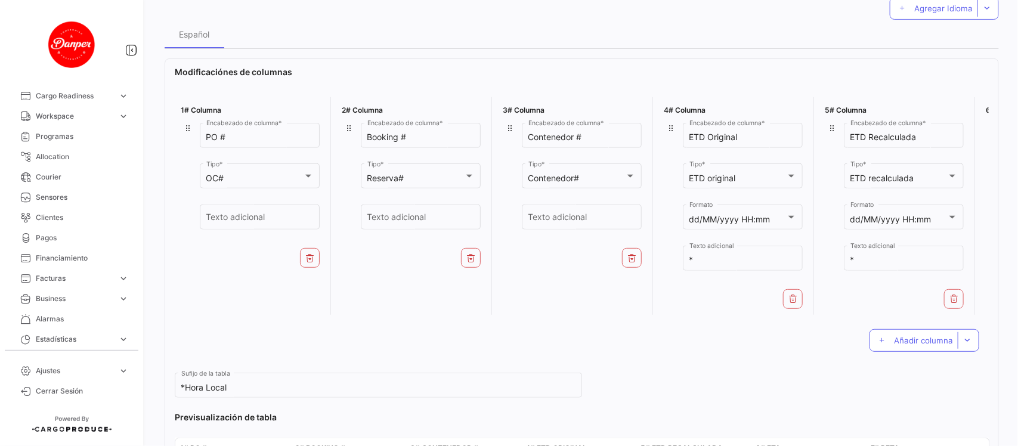
scroll to position [149, 0]
click at [794, 296] on icon at bounding box center [794, 298] width 10 height 10
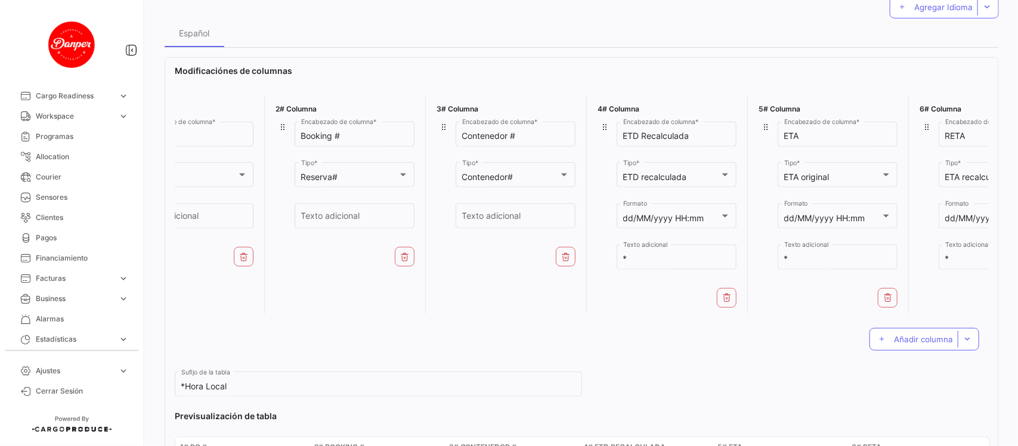
scroll to position [0, 143]
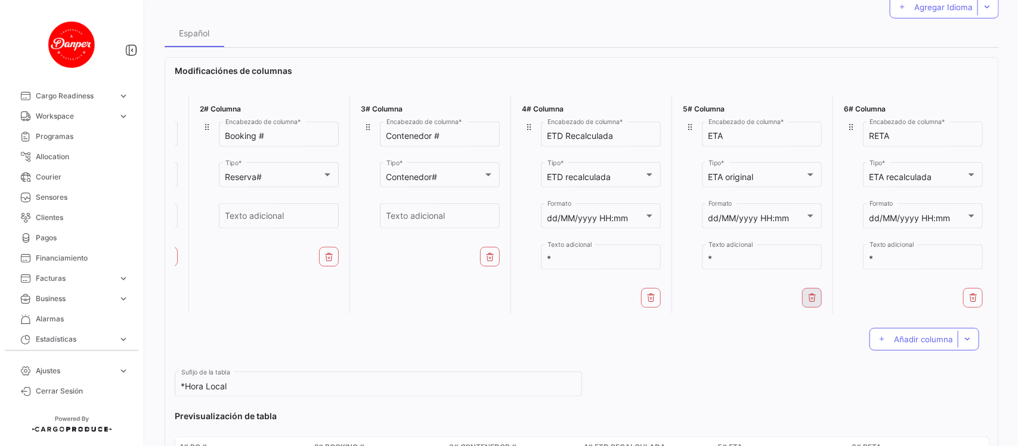
click at [808, 300] on icon at bounding box center [813, 298] width 10 height 10
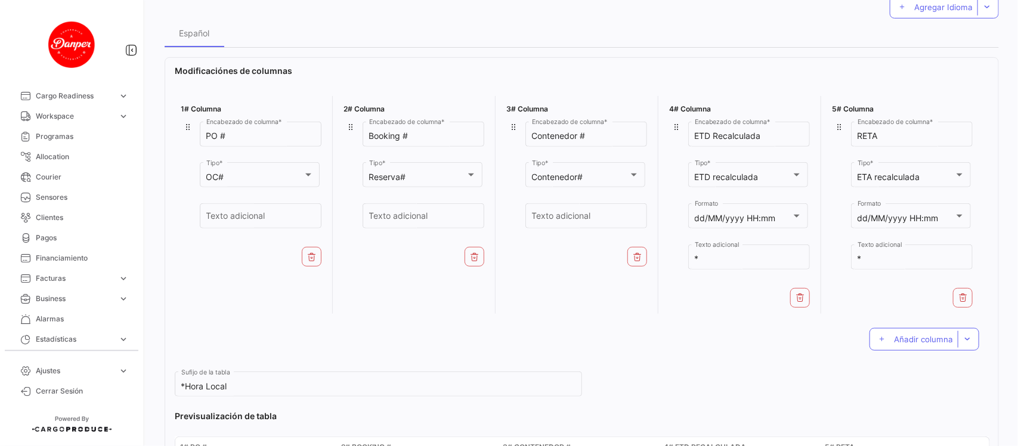
scroll to position [0, 0]
click at [965, 302] on button at bounding box center [963, 298] width 20 height 20
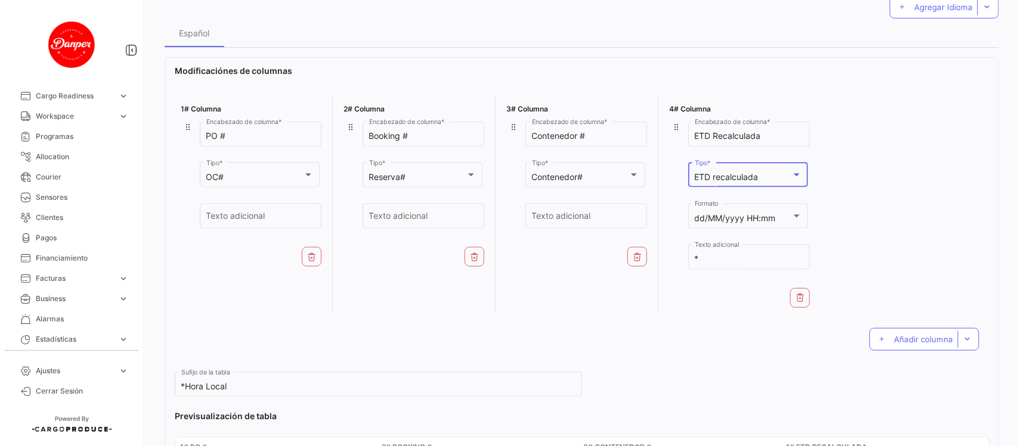
click at [783, 178] on div "ETD recalculada" at bounding box center [743, 177] width 97 height 10
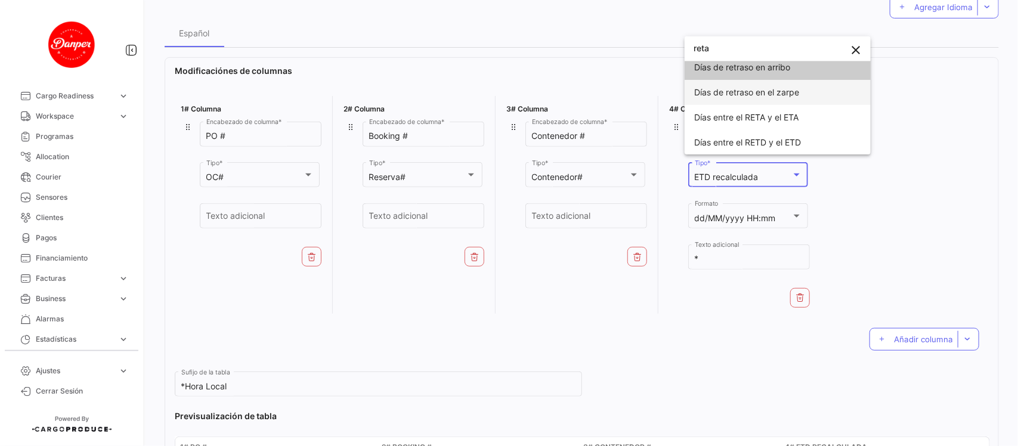
scroll to position [2, 0]
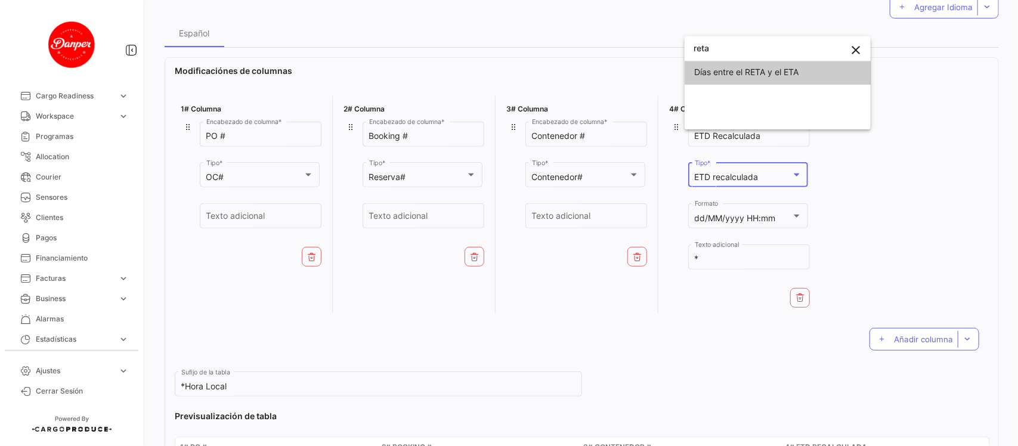
type input "reta"
click at [866, 46] on button "close" at bounding box center [857, 50] width 24 height 24
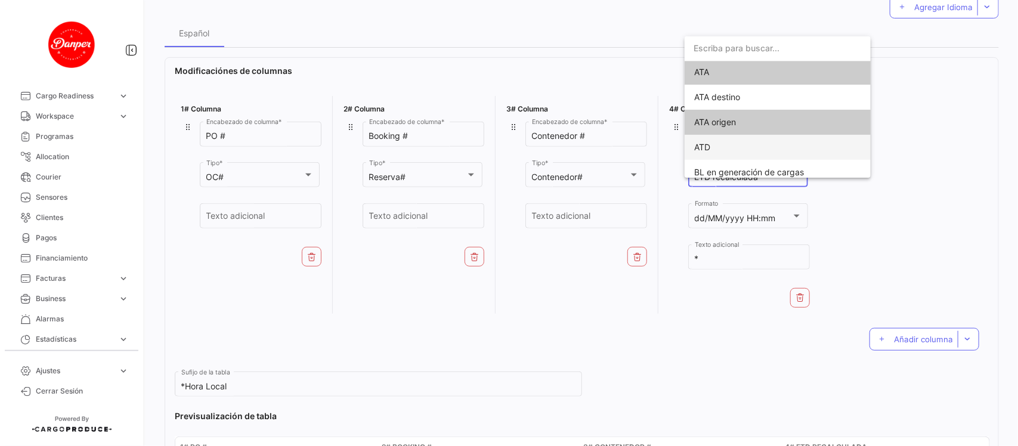
scroll to position [0, 0]
click at [955, 217] on div at bounding box center [509, 223] width 1018 height 446
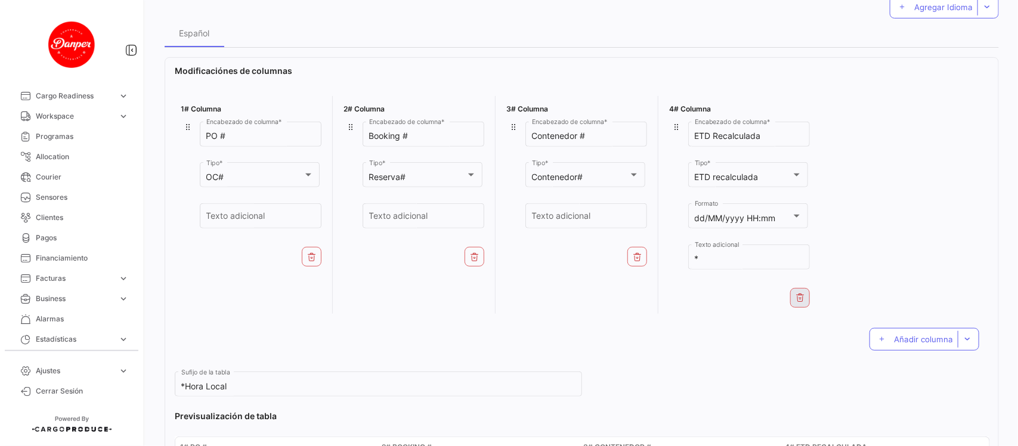
click at [801, 301] on icon at bounding box center [801, 298] width 10 height 10
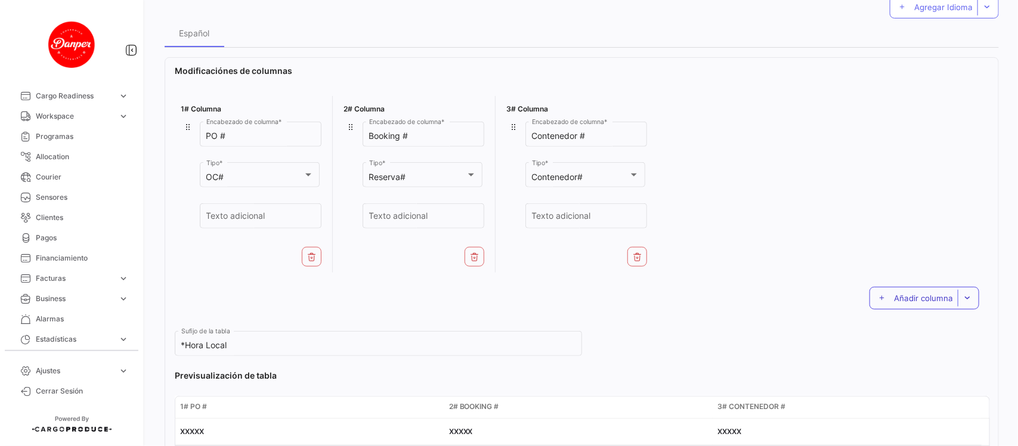
click at [912, 296] on span "Añadir columna" at bounding box center [923, 299] width 59 height 10
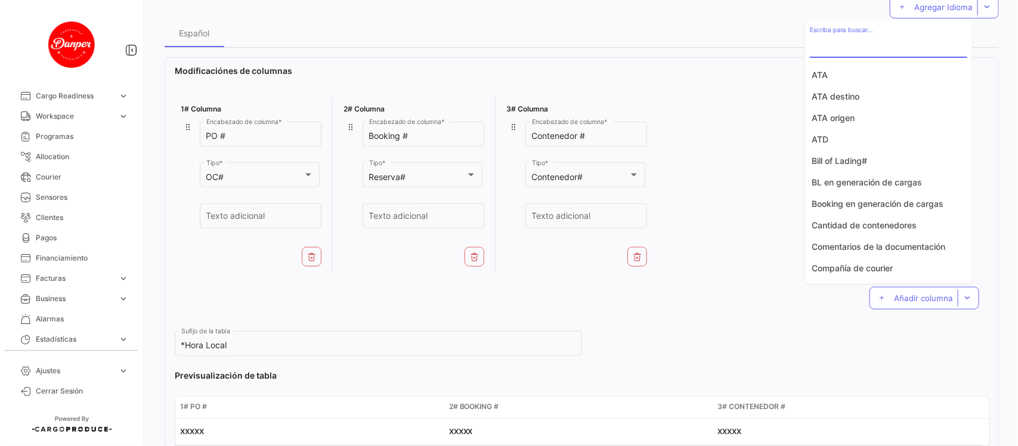
click at [844, 48] on input "Escriba para buscar..." at bounding box center [888, 47] width 157 height 10
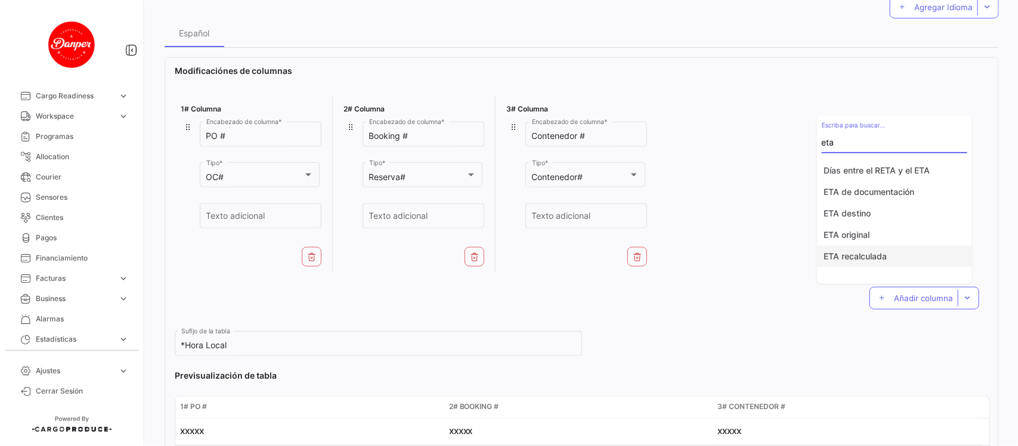
type input "eta"
click at [869, 258] on button "ETA recalculada" at bounding box center [894, 256] width 155 height 21
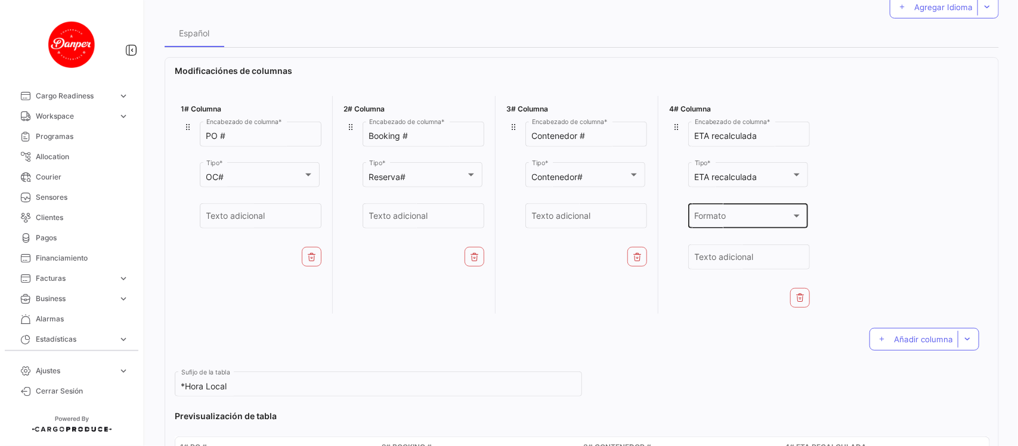
click at [742, 217] on div "Formato" at bounding box center [743, 219] width 97 height 10
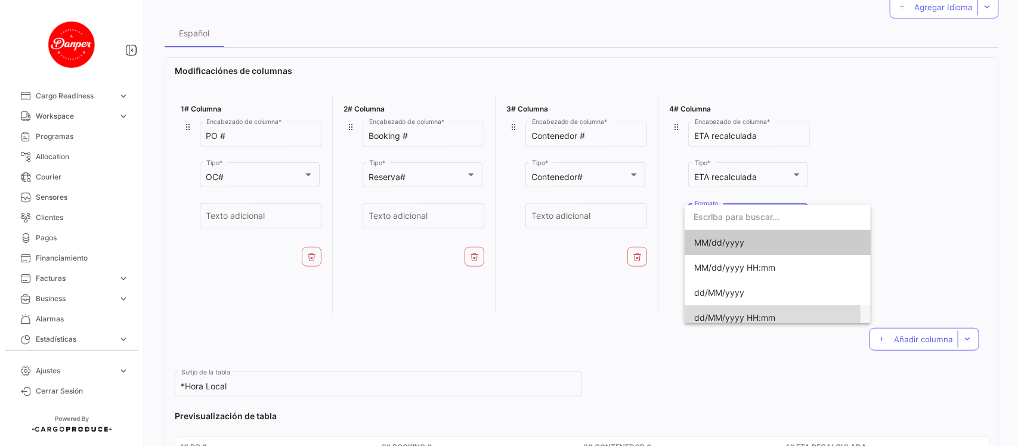
click at [737, 317] on span "dd/MM/yyyy HH:mm" at bounding box center [734, 318] width 81 height 10
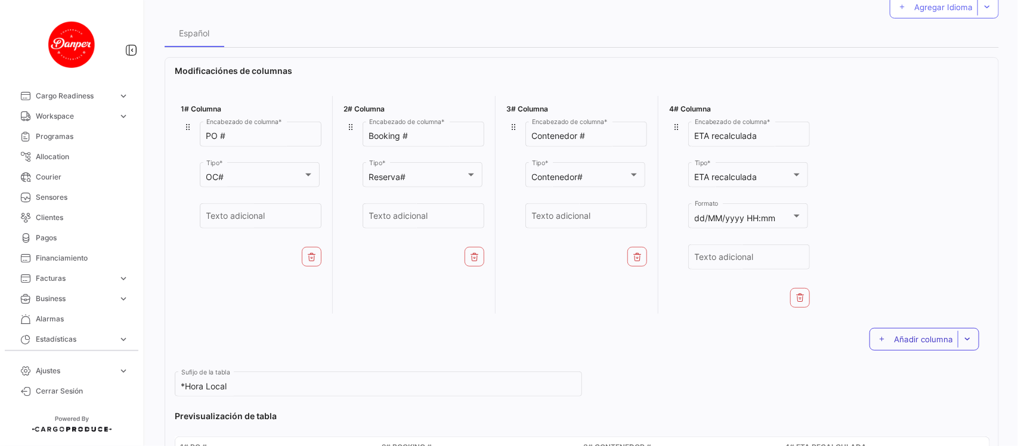
click at [910, 343] on span "Añadir columna" at bounding box center [923, 340] width 59 height 10
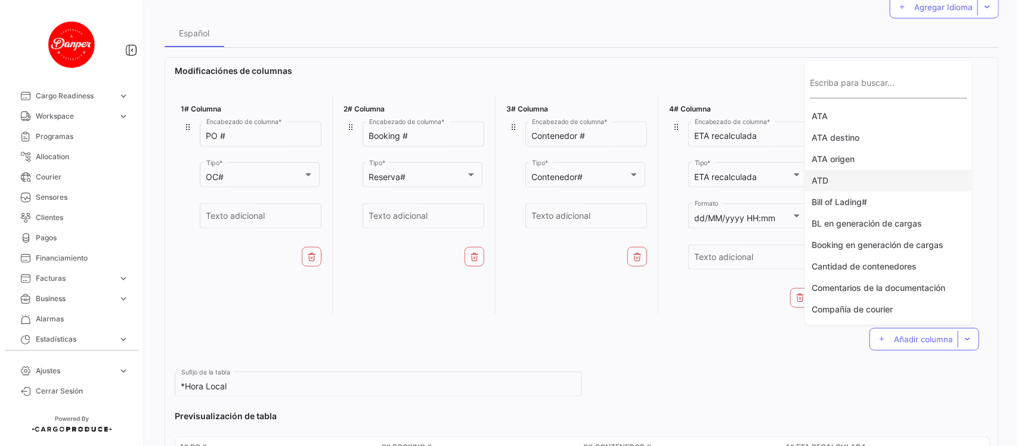
click at [845, 177] on button "ATD" at bounding box center [888, 180] width 167 height 21
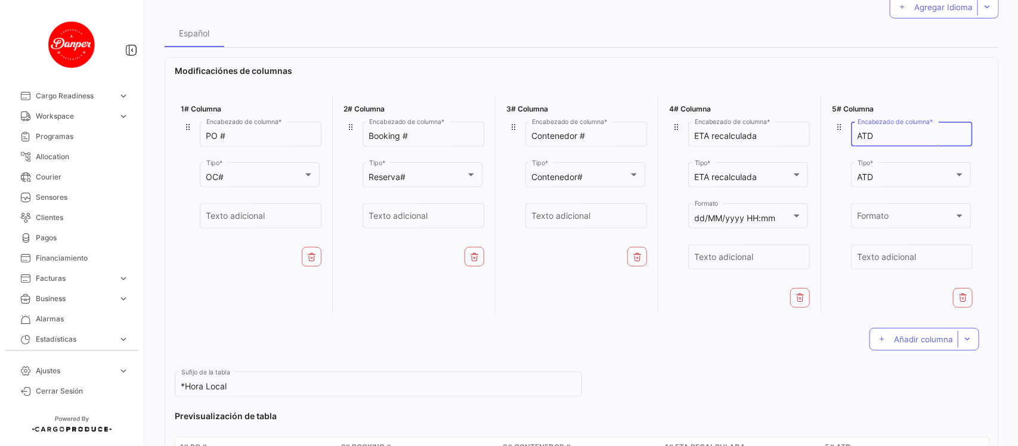
drag, startPoint x: 889, startPoint y: 132, endPoint x: 842, endPoint y: 133, distance: 47.7
click at [842, 133] on div "ATD Encabezado de columna * ATD Tipo * Formato Formato Texto adicional" at bounding box center [902, 201] width 141 height 164
type input "Departure"
click at [878, 207] on div "Formato Formato" at bounding box center [911, 214] width 107 height 27
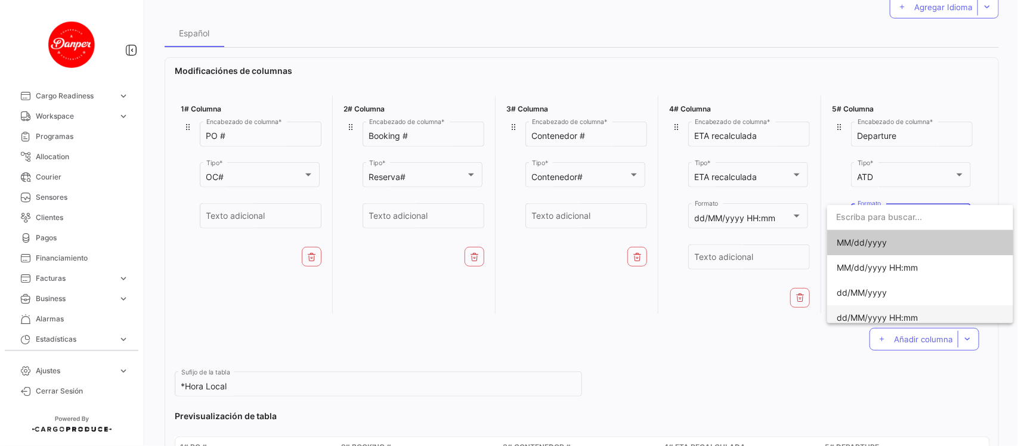
click at [869, 314] on span "dd/MM/yyyy HH:mm" at bounding box center [877, 318] width 81 height 10
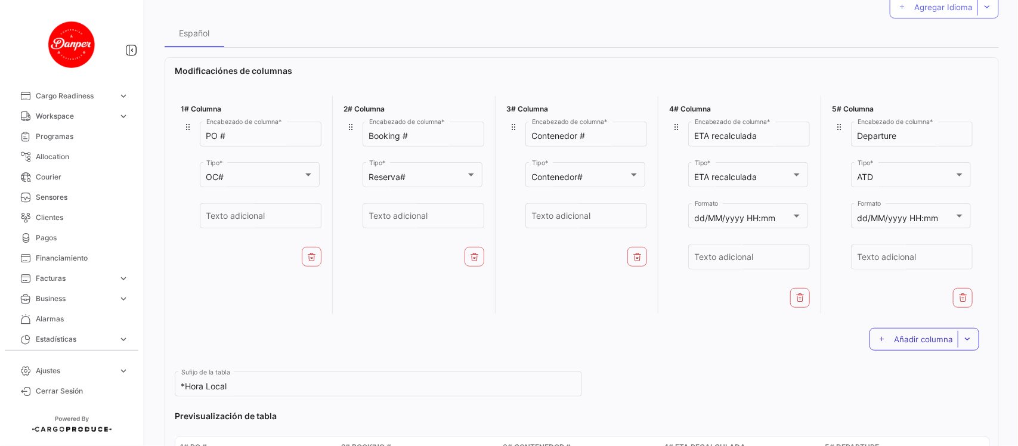
click at [886, 333] on button "Añadir columna" at bounding box center [925, 339] width 110 height 23
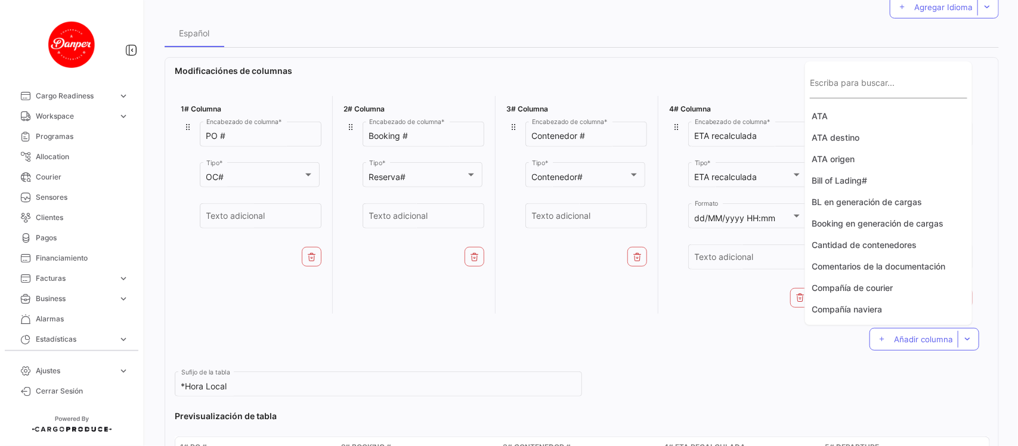
click at [872, 84] on input "Escriba para buscar..." at bounding box center [888, 89] width 157 height 10
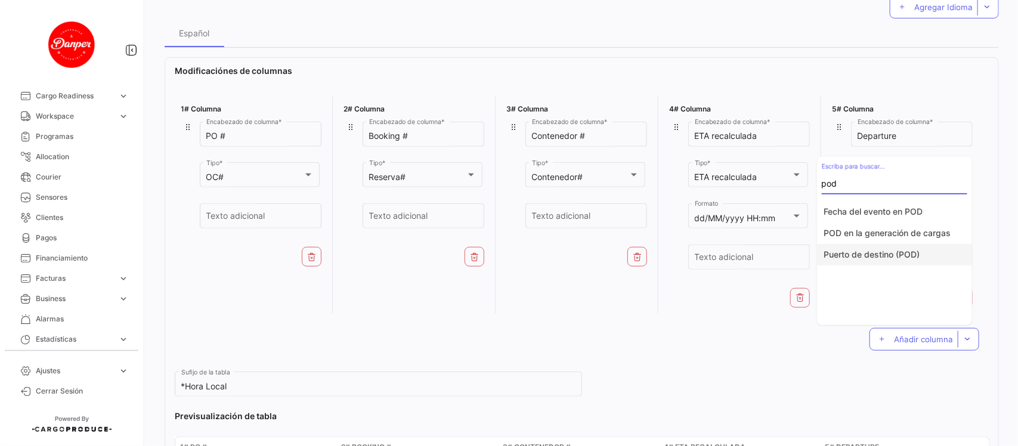
type input "pod"
click at [902, 255] on button "Puerto de destino (POD)" at bounding box center [894, 254] width 155 height 21
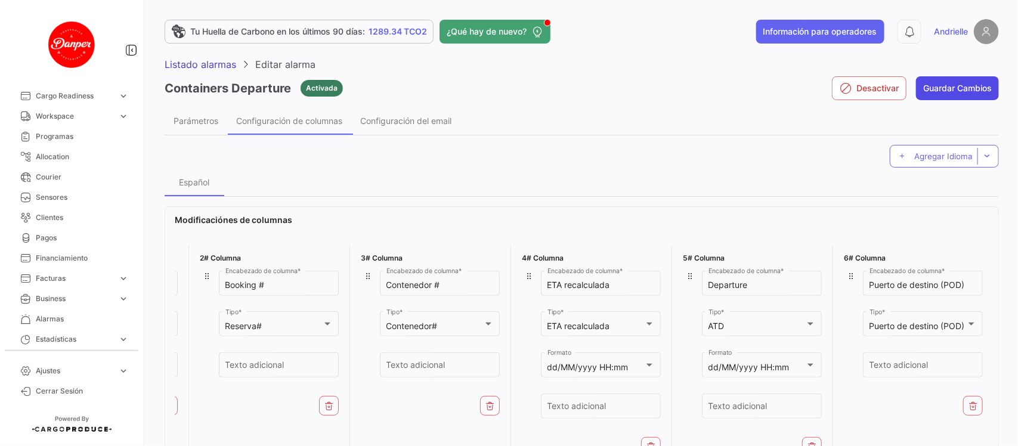
click at [978, 89] on button "Guardar Cambios" at bounding box center [957, 88] width 83 height 24
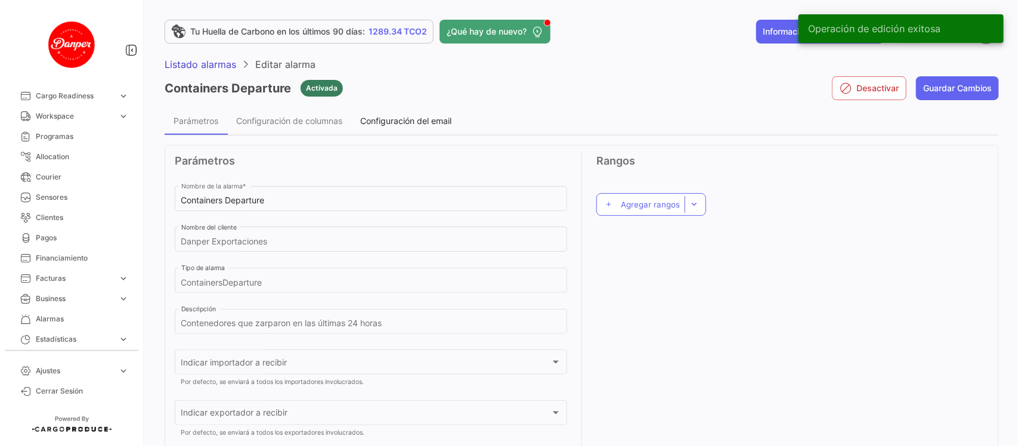
drag, startPoint x: 406, startPoint y: 113, endPoint x: 413, endPoint y: 122, distance: 11.8
click at [407, 115] on div "Configuración del email" at bounding box center [405, 120] width 109 height 29
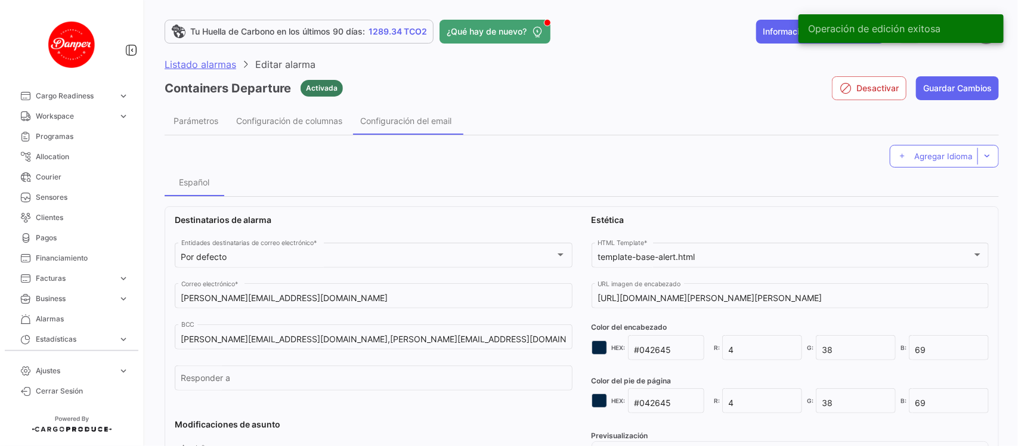
click at [204, 61] on span "Listado alarmas" at bounding box center [201, 64] width 72 height 12
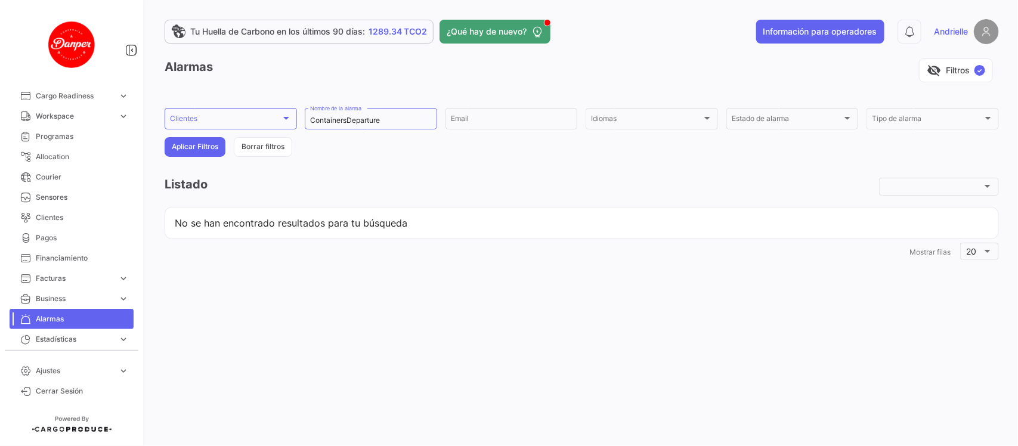
drag, startPoint x: 262, startPoint y: 147, endPoint x: 274, endPoint y: 157, distance: 15.3
click at [263, 147] on button "Borrar filtros" at bounding box center [263, 147] width 58 height 20
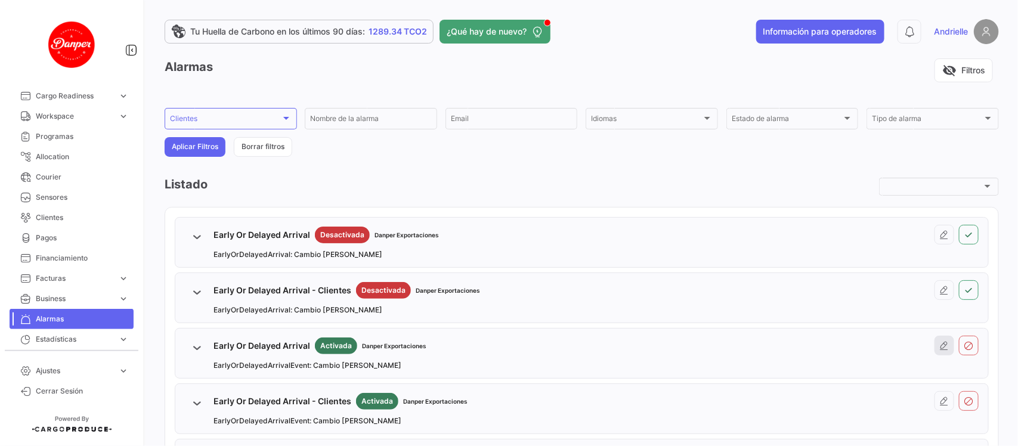
click at [940, 350] on icon at bounding box center [945, 346] width 10 height 10
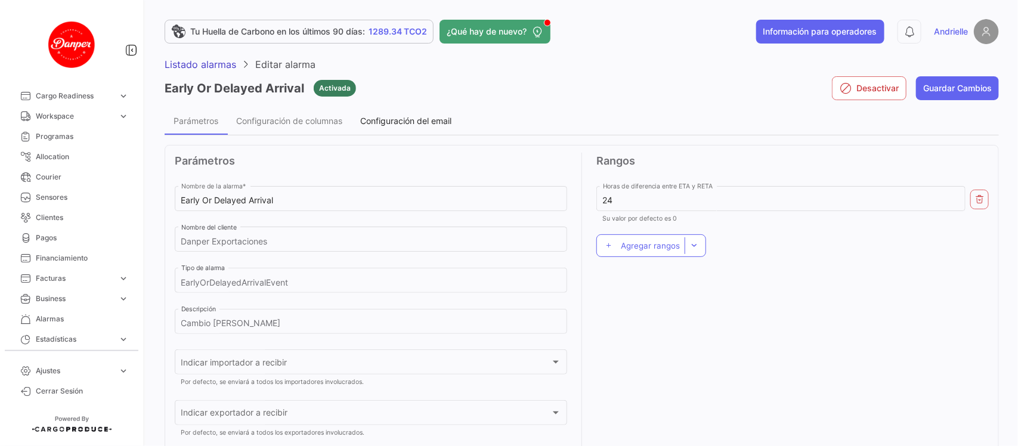
click at [398, 117] on span "Configuración del email" at bounding box center [405, 121] width 91 height 10
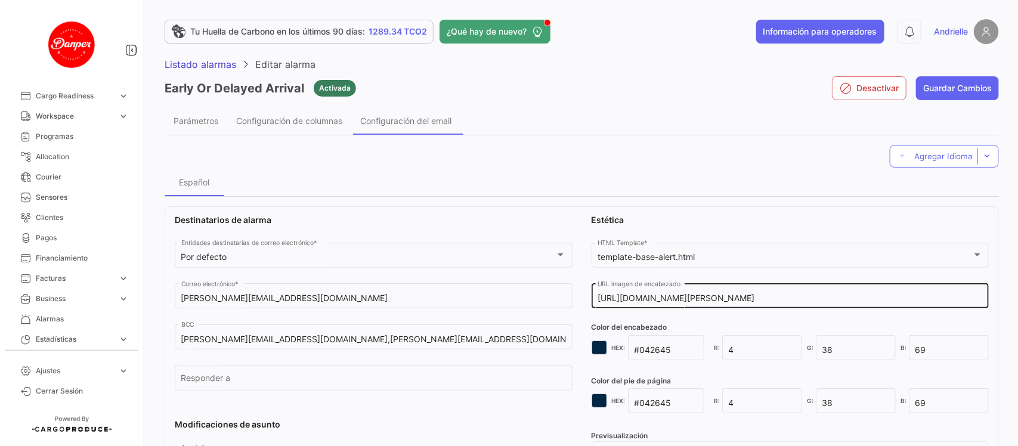
click at [761, 299] on input "[URL][DOMAIN_NAME][PERSON_NAME]" at bounding box center [790, 299] width 385 height 10
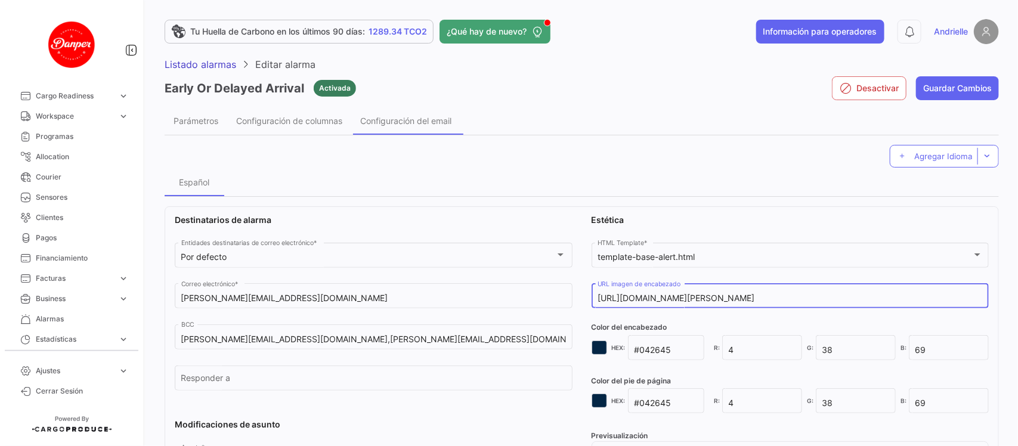
click at [761, 299] on input "[URL][DOMAIN_NAME][PERSON_NAME]" at bounding box center [790, 299] width 385 height 10
click at [765, 299] on input "[URL][DOMAIN_NAME][PERSON_NAME]" at bounding box center [790, 299] width 385 height 10
click at [764, 299] on input "[URL][DOMAIN_NAME][PERSON_NAME]" at bounding box center [790, 299] width 385 height 10
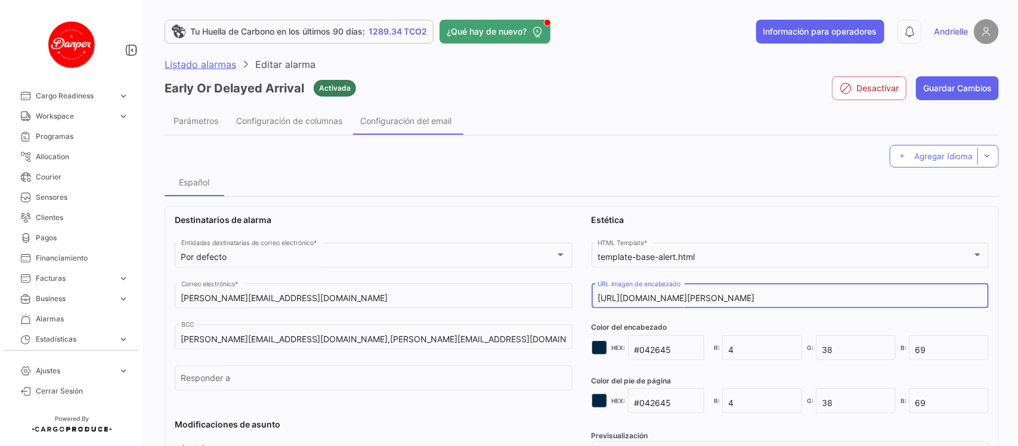
click at [199, 63] on span "Listado alarmas" at bounding box center [201, 64] width 72 height 12
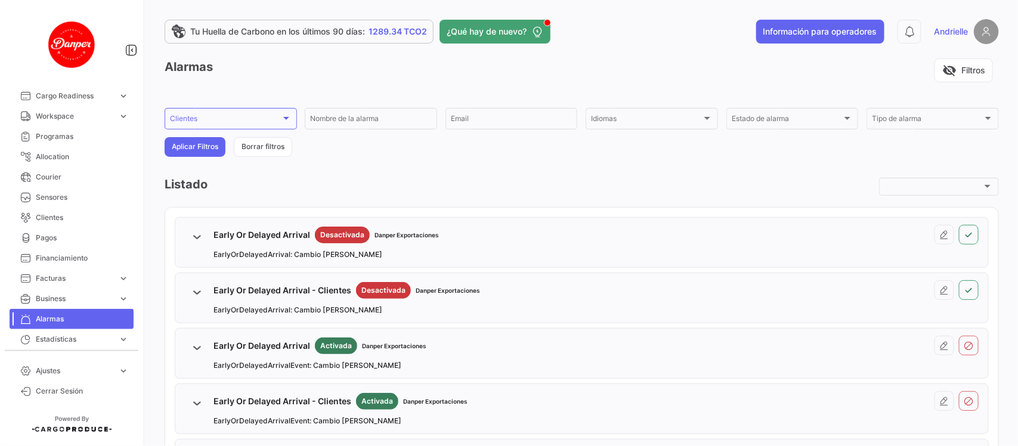
scroll to position [224, 0]
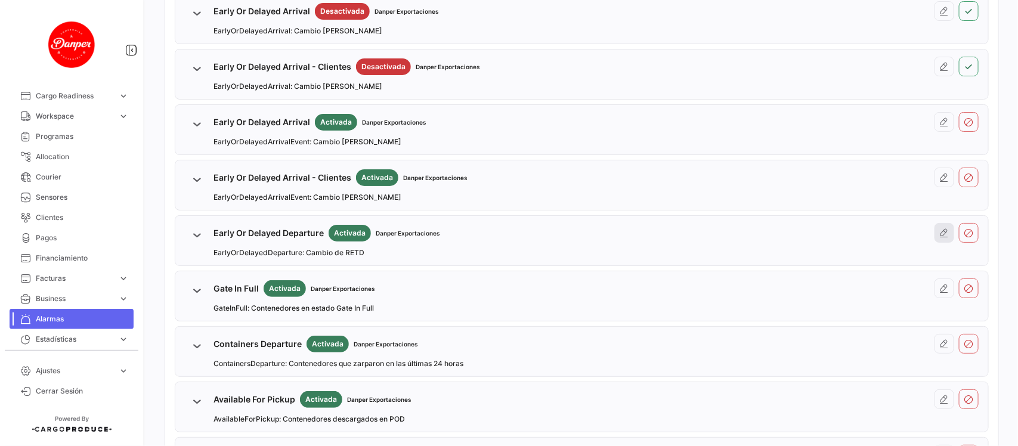
click at [941, 234] on icon at bounding box center [945, 233] width 10 height 10
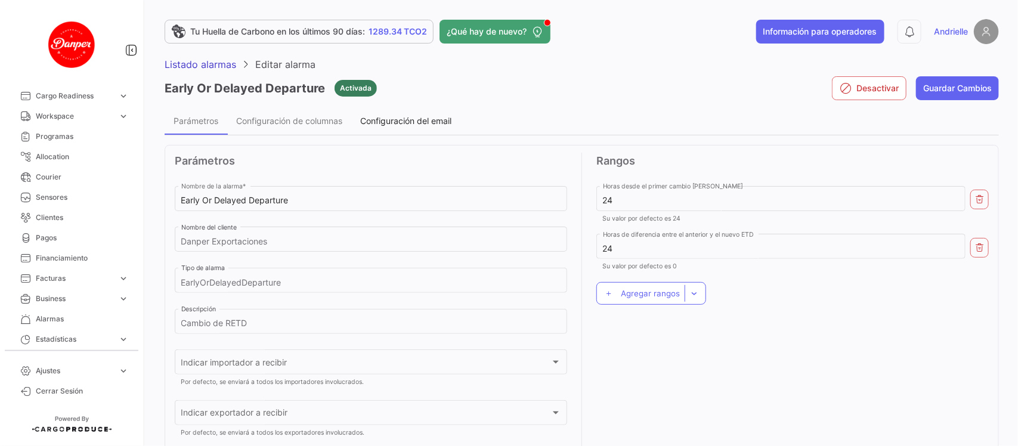
click at [419, 118] on span "Configuración del email" at bounding box center [405, 121] width 91 height 10
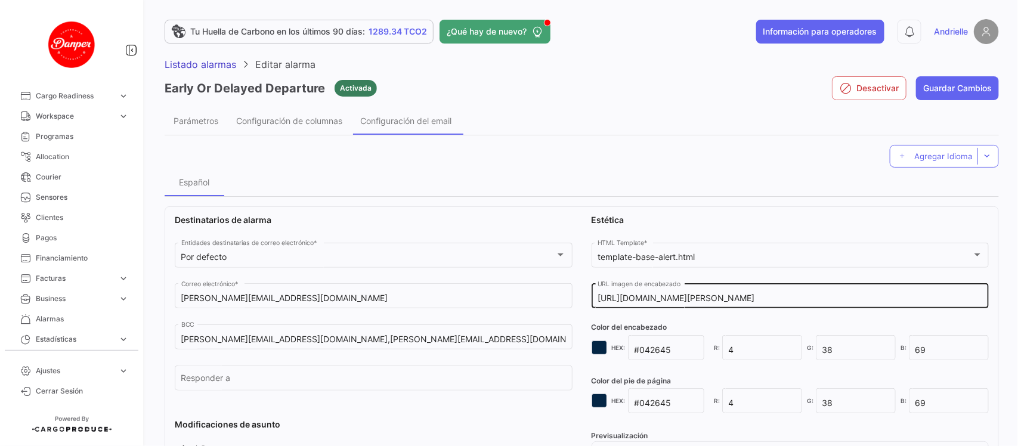
click at [662, 299] on input "[URL][DOMAIN_NAME][PERSON_NAME]" at bounding box center [790, 299] width 385 height 10
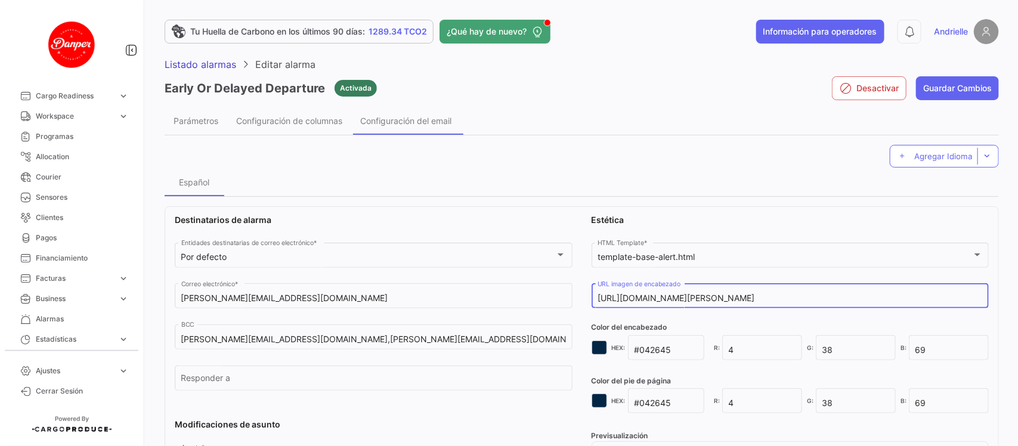
click at [662, 299] on input "[URL][DOMAIN_NAME][PERSON_NAME]" at bounding box center [790, 299] width 385 height 10
click at [186, 64] on span "Listado alarmas" at bounding box center [201, 64] width 72 height 12
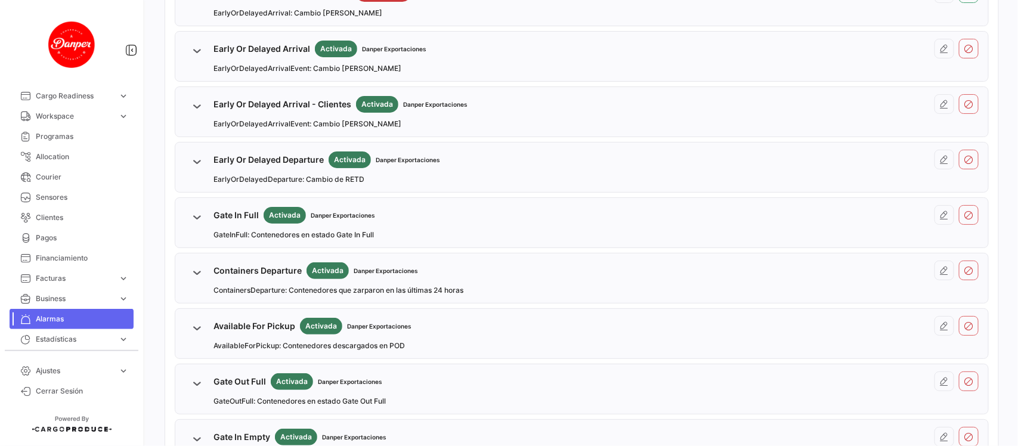
scroll to position [298, 0]
click at [940, 270] on icon at bounding box center [945, 270] width 10 height 10
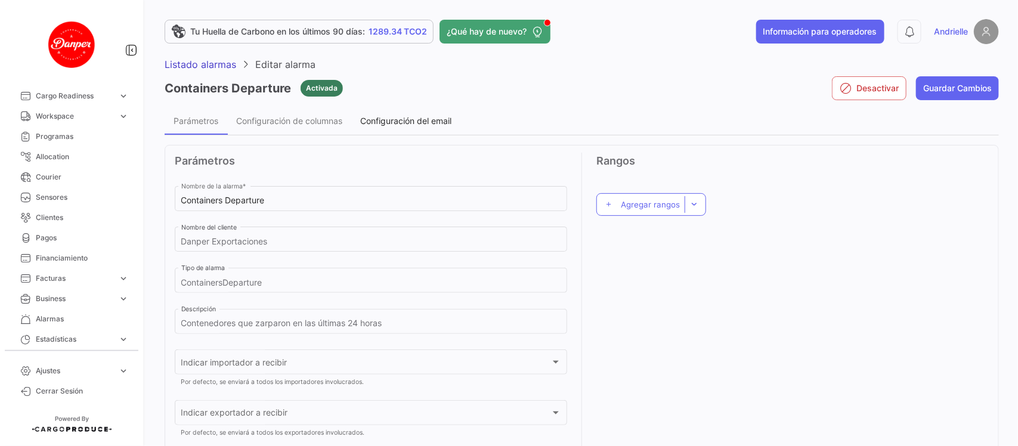
click at [437, 121] on span "Configuración del email" at bounding box center [405, 121] width 91 height 10
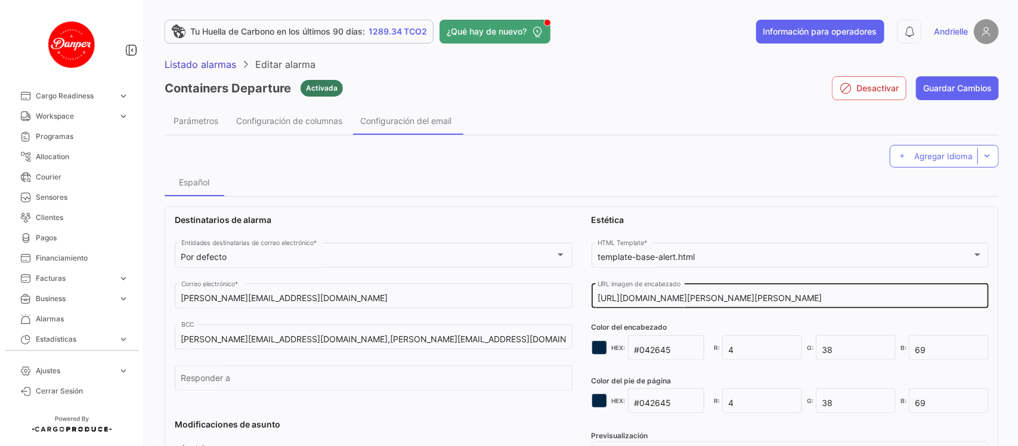
click at [812, 294] on input "[URL][DOMAIN_NAME][PERSON_NAME][PERSON_NAME]" at bounding box center [790, 299] width 385 height 10
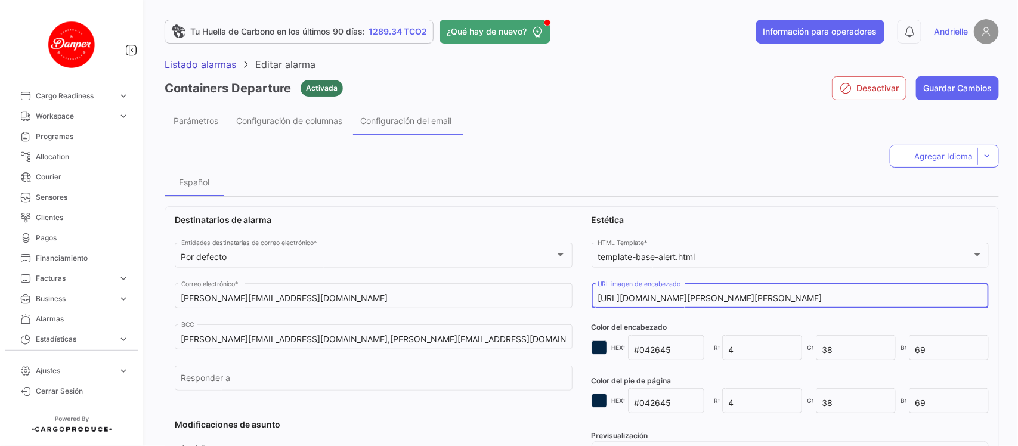
click at [812, 294] on input "[URL][DOMAIN_NAME][PERSON_NAME][PERSON_NAME]" at bounding box center [790, 299] width 385 height 10
paste input "Danper++-+espa%C3%B1ol"
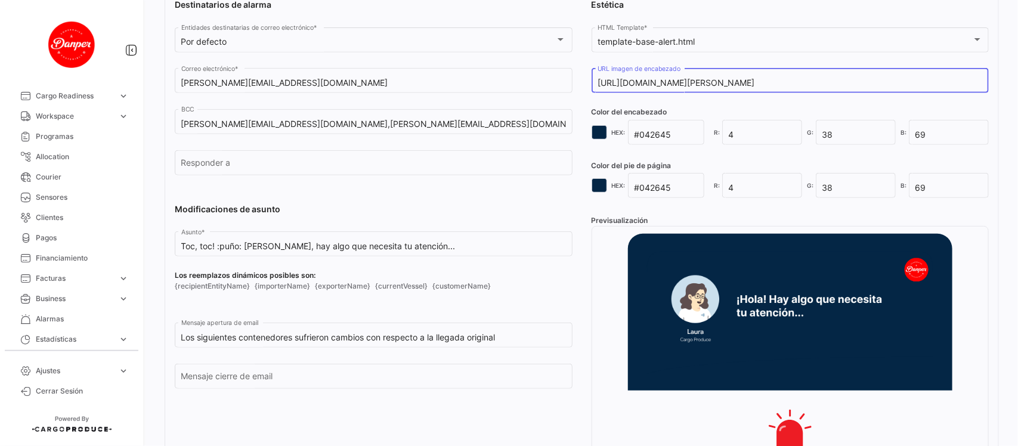
scroll to position [224, 0]
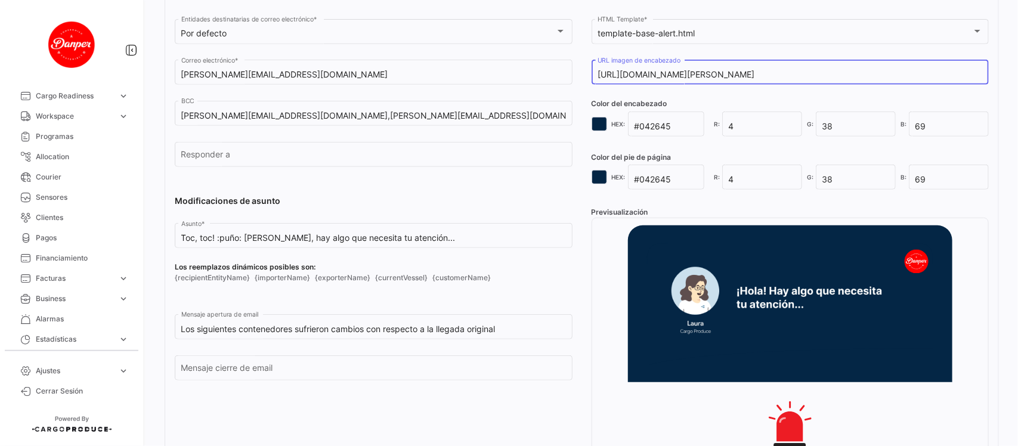
type input "[URL][DOMAIN_NAME][PERSON_NAME]"
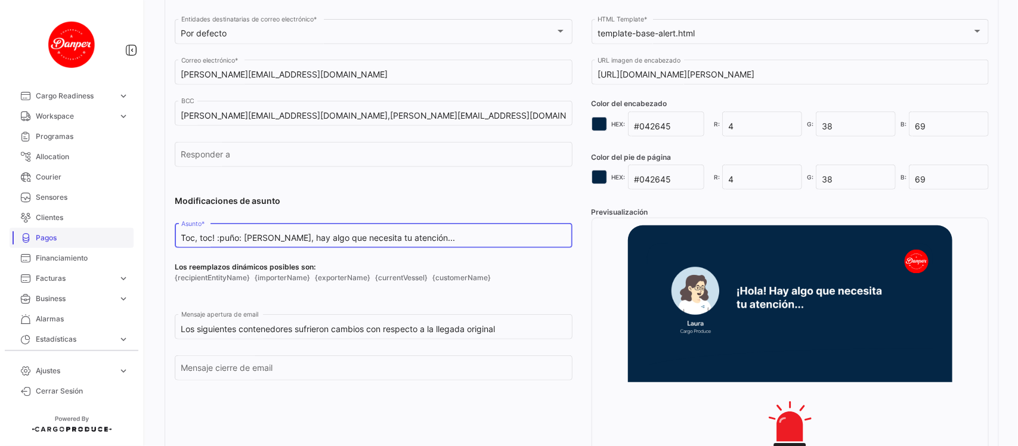
drag, startPoint x: 434, startPoint y: 237, endPoint x: 109, endPoint y: 236, distance: 325.7
click at [109, 236] on mat-sidenav-container "Overview Órdenes de Compra Documentos Cargas expand_more Cargas Aéreas Cargas M…" at bounding box center [509, 223] width 1018 height 446
paste input "Aviso de salida de contenedor"
type input "Aviso de salida de contenedor"
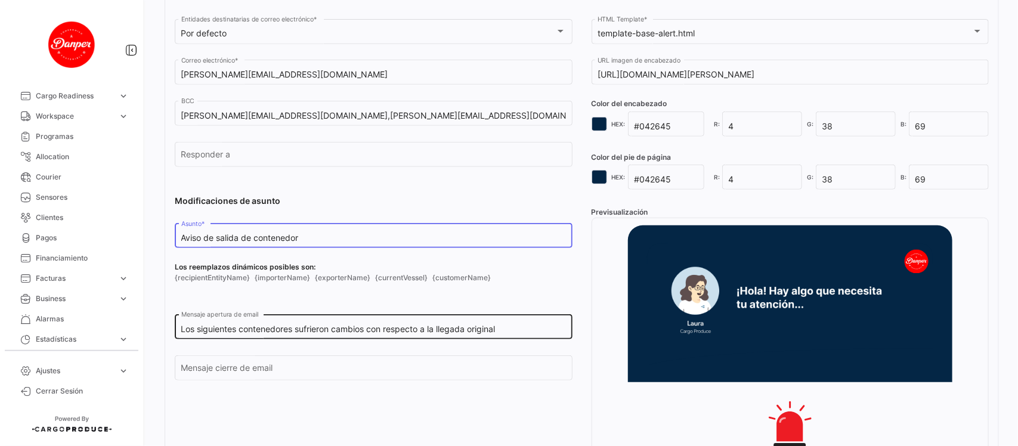
click at [234, 326] on div "Los siguientes contenedores sufrieron cambios con respecto a la llegada origina…" at bounding box center [373, 325] width 385 height 27
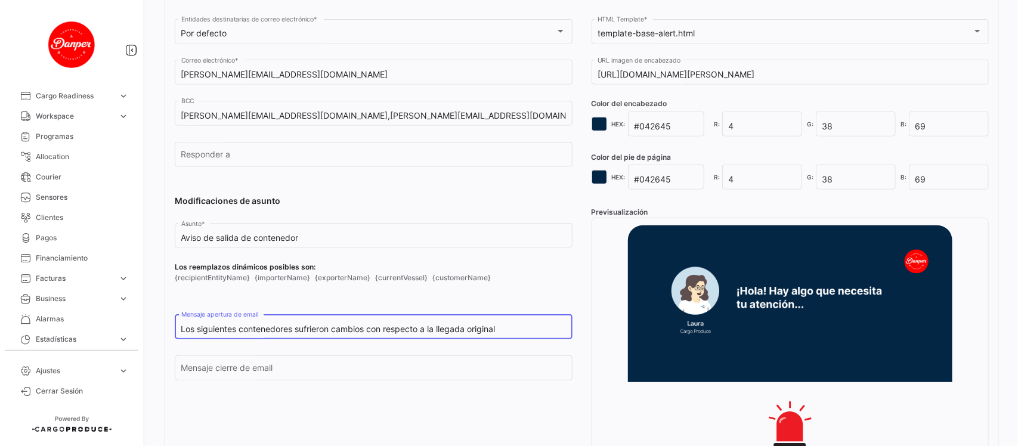
click at [243, 329] on input "Los siguientes contenedores sufrieron cambios con respecto a la llegada original" at bounding box center [373, 330] width 385 height 10
paste input "han salido en las últimas 24 horas:"
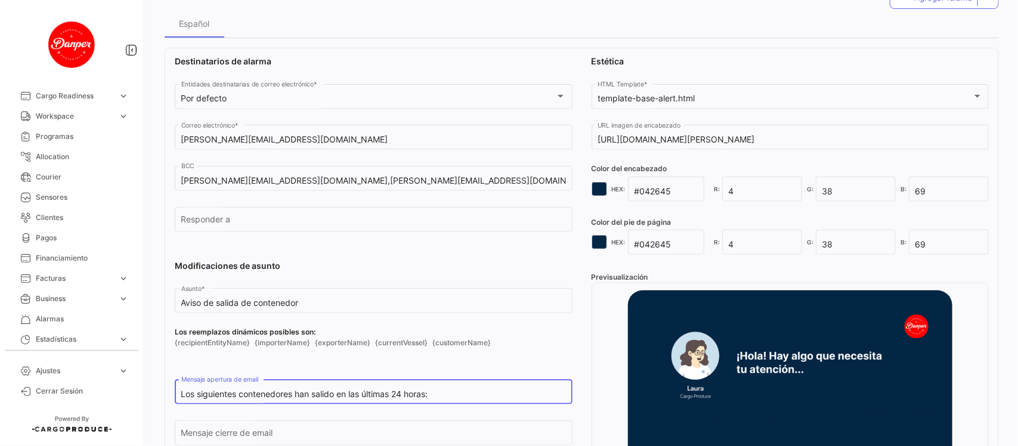
scroll to position [75, 0]
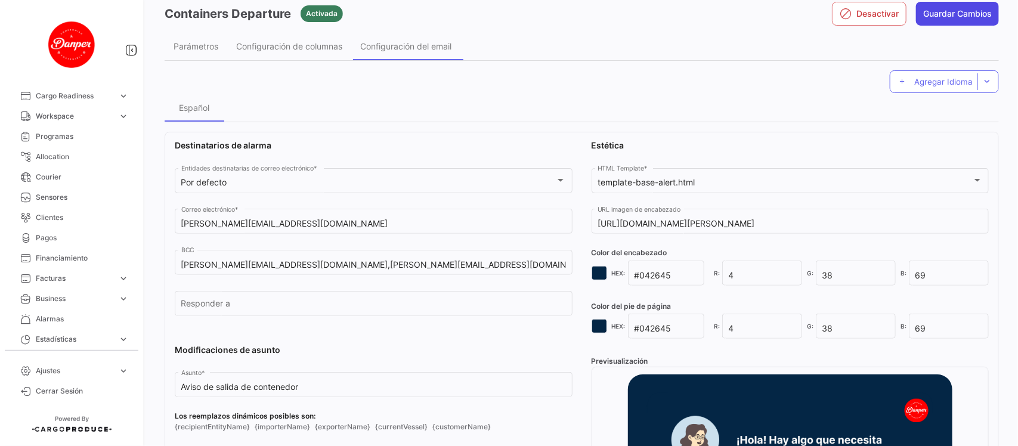
type input "Los siguientes contenedores han salido en las últimas 24 horas:"
click at [968, 9] on button "Guardar Cambios" at bounding box center [957, 14] width 83 height 24
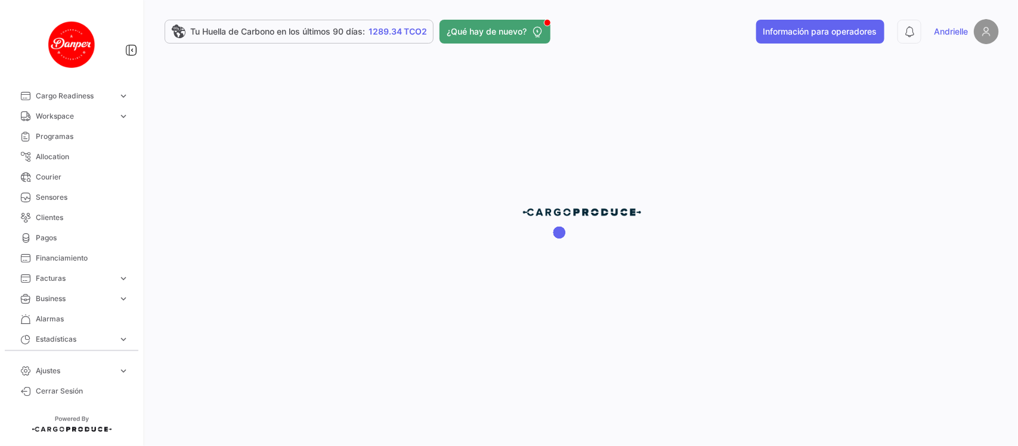
scroll to position [0, 0]
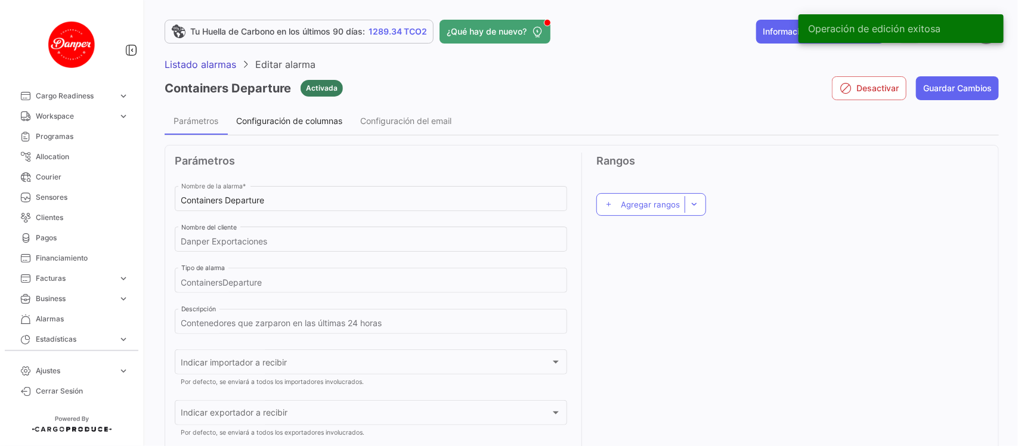
click at [300, 118] on span "Configuración de columnas" at bounding box center [289, 121] width 106 height 10
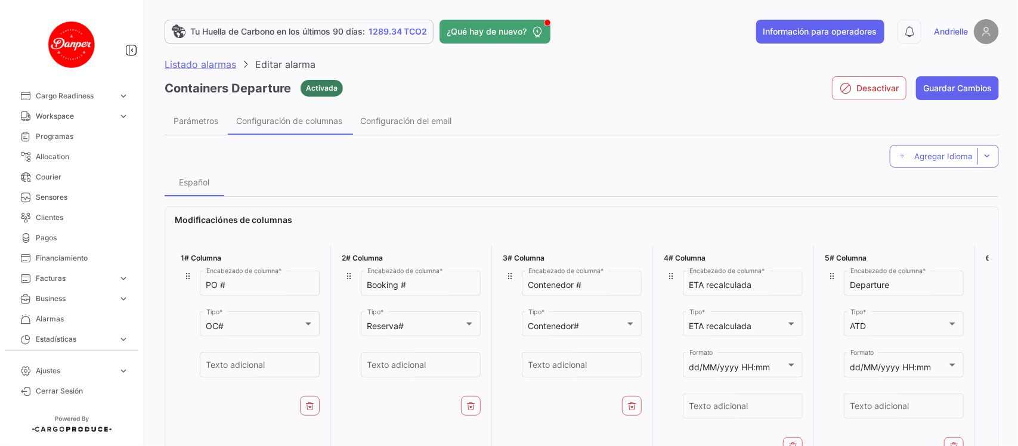
click at [183, 61] on span "Listado alarmas" at bounding box center [201, 64] width 72 height 12
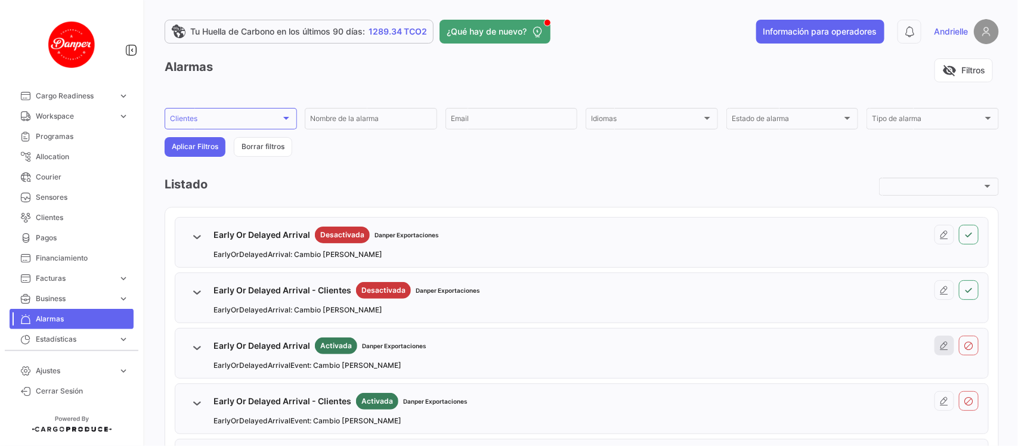
click at [940, 351] on icon at bounding box center [945, 346] width 10 height 10
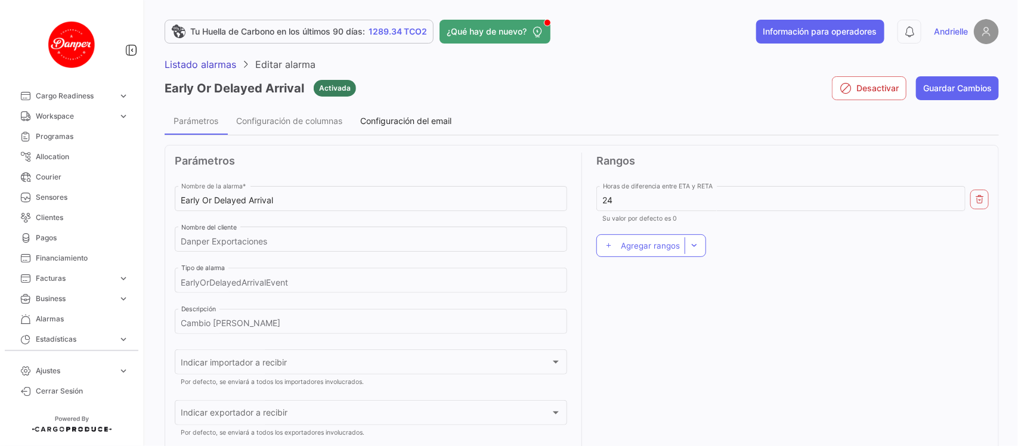
click at [412, 120] on span "Configuración del email" at bounding box center [405, 121] width 91 height 10
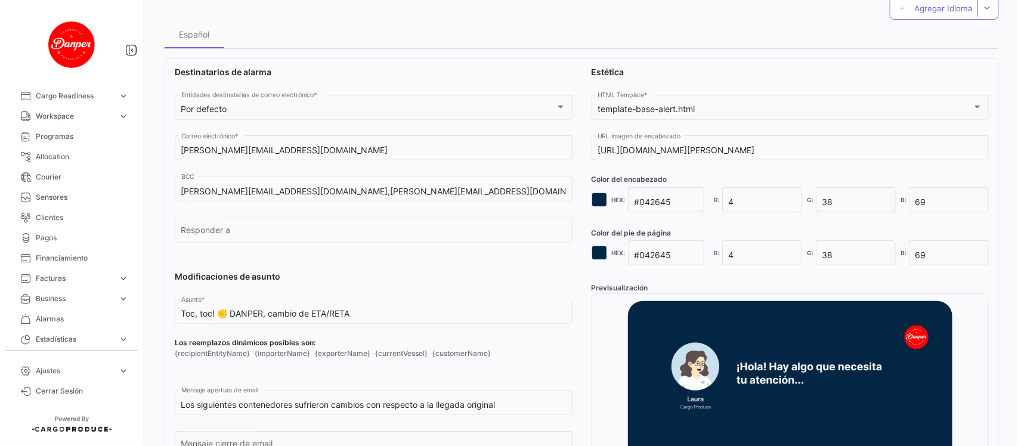
scroll to position [149, 0]
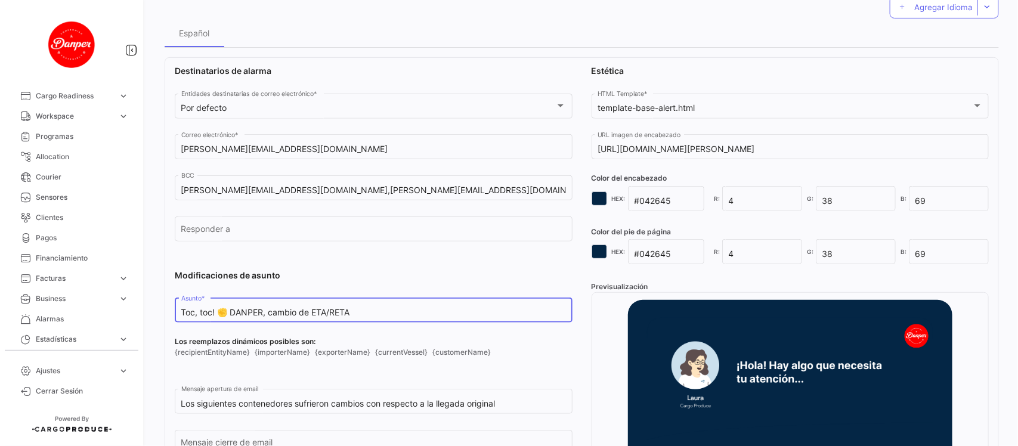
drag, startPoint x: 266, startPoint y: 314, endPoint x: 171, endPoint y: 314, distance: 94.9
click at [171, 314] on div "Destinatarios de alarma Por defecto Entidades destinatarias de correo electróni…" at bounding box center [582, 348] width 835 height 582
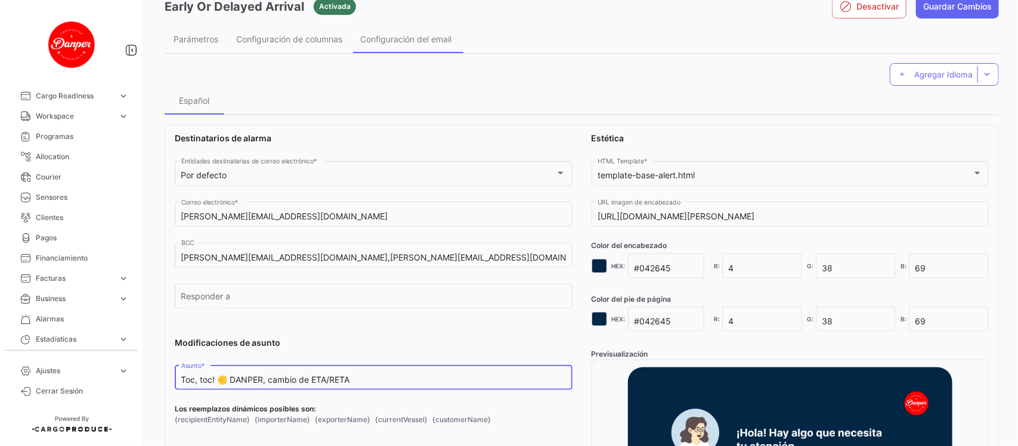
scroll to position [0, 0]
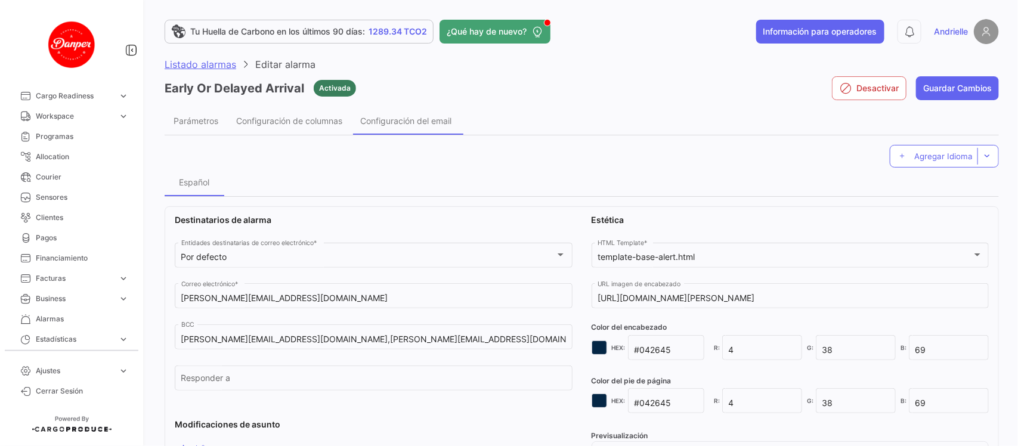
click at [196, 61] on span "Listado alarmas" at bounding box center [201, 64] width 72 height 12
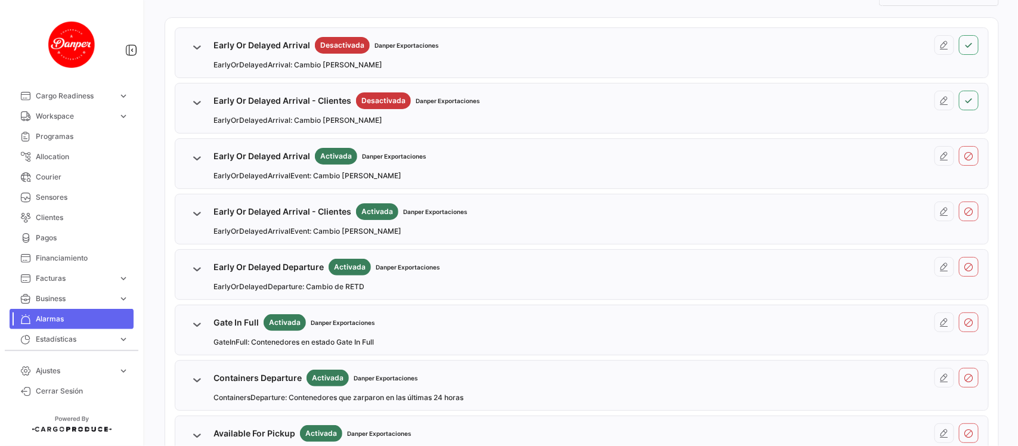
scroll to position [224, 0]
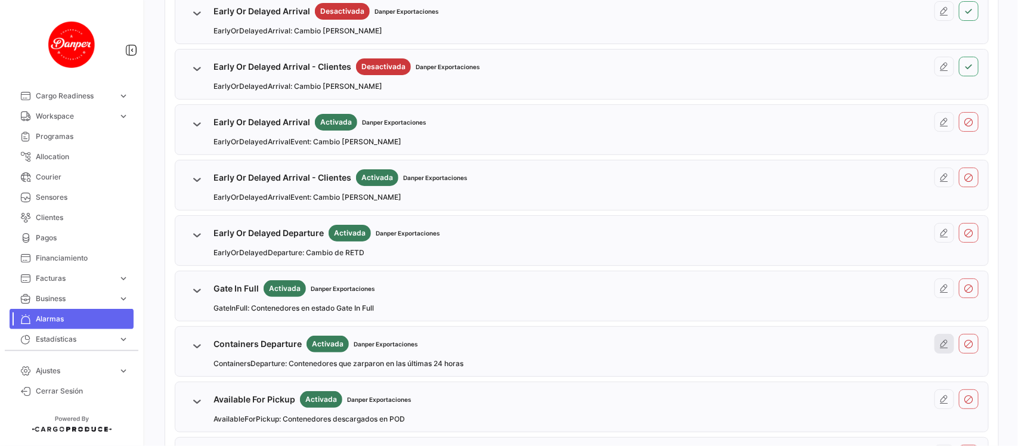
click at [940, 353] on button at bounding box center [945, 344] width 20 height 20
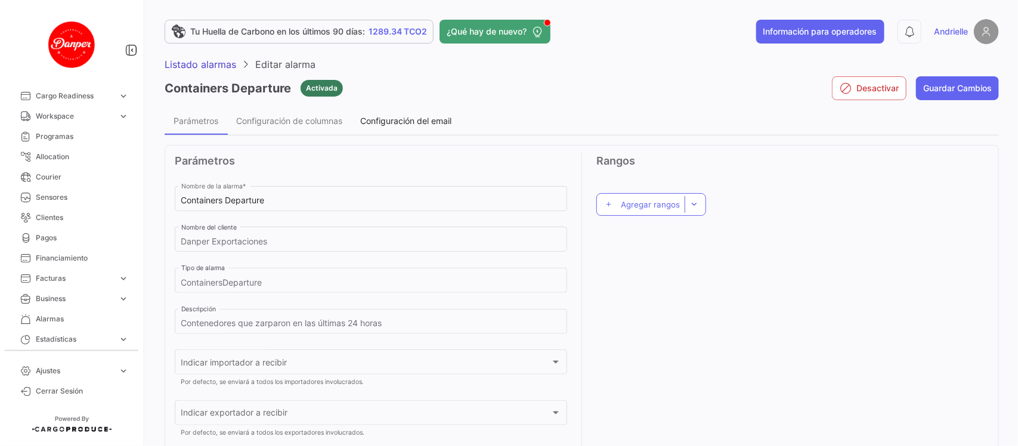
click at [397, 123] on span "Configuración del email" at bounding box center [405, 121] width 91 height 10
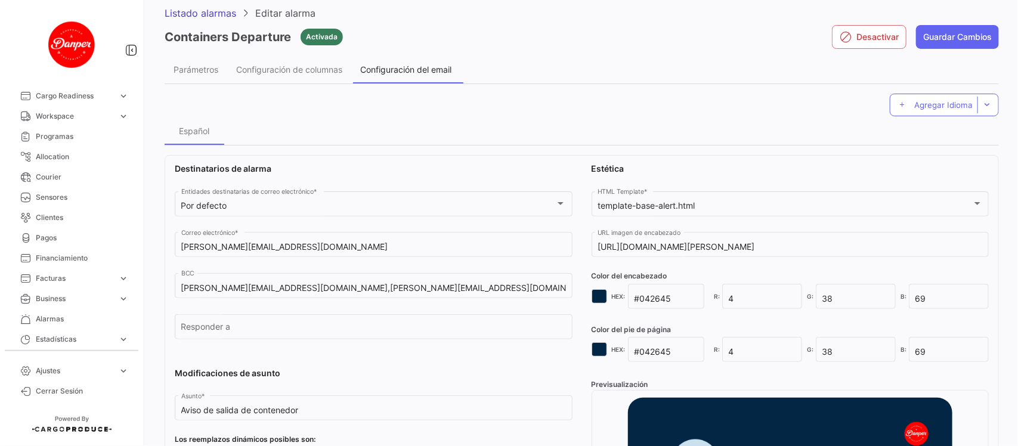
scroll to position [75, 0]
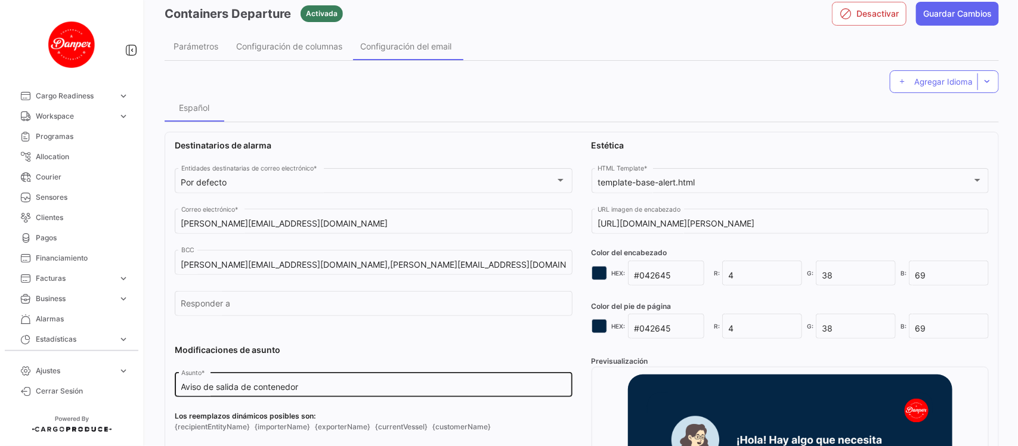
click at [181, 385] on input "Aviso de salida de contenedor" at bounding box center [373, 387] width 385 height 10
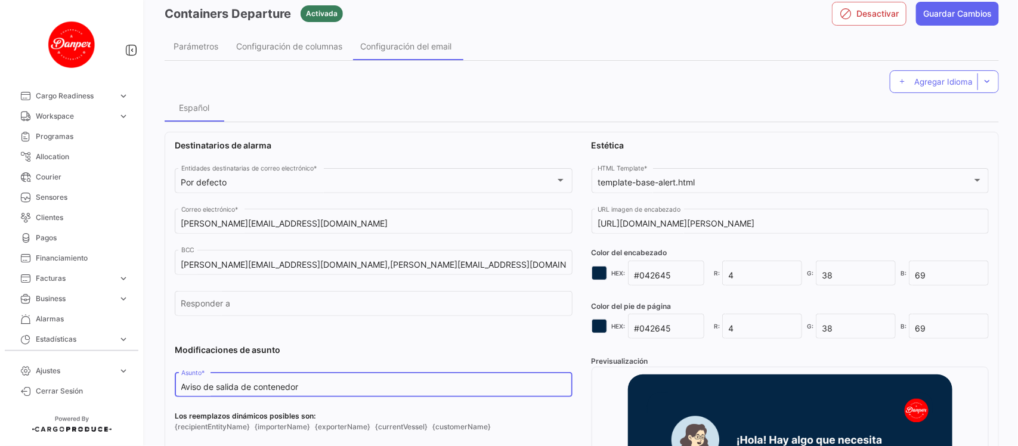
paste input "Toc, toc! ✊ DANPER,"
click at [273, 383] on input "Toc, toc! ✊ DANPER, Aviso de salida de contenedor" at bounding box center [373, 387] width 385 height 10
type input "Toc, toc! ✊ DANPER, aviso de salida de contenedor"
click at [941, 17] on button "Guardar Cambios" at bounding box center [957, 14] width 83 height 24
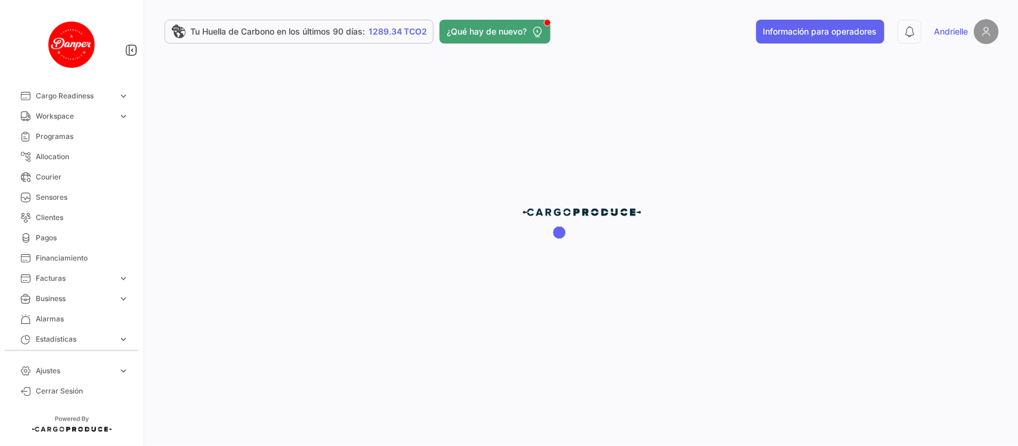
scroll to position [0, 0]
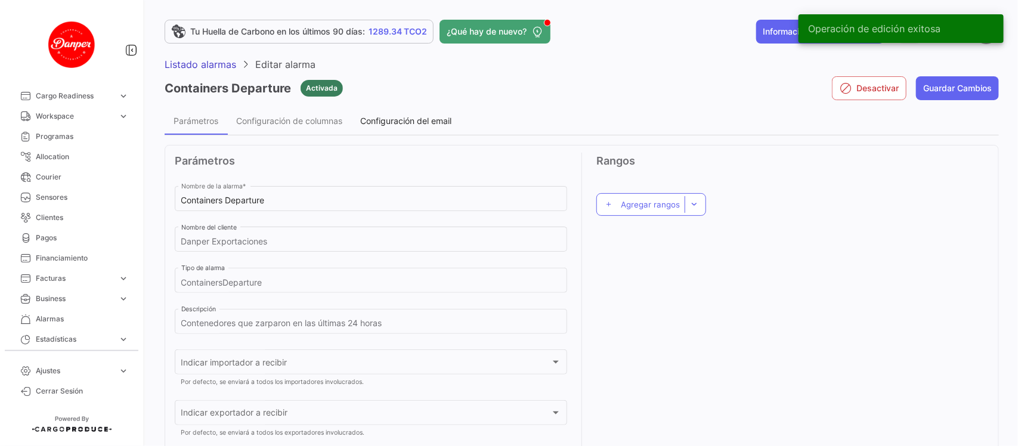
click at [382, 123] on span "Configuración del email" at bounding box center [405, 121] width 91 height 10
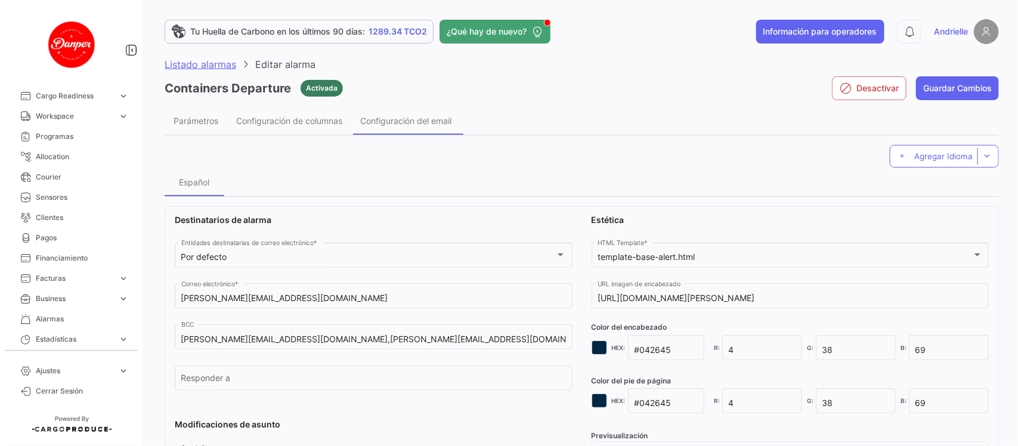
click at [188, 66] on span "Listado alarmas" at bounding box center [201, 64] width 72 height 12
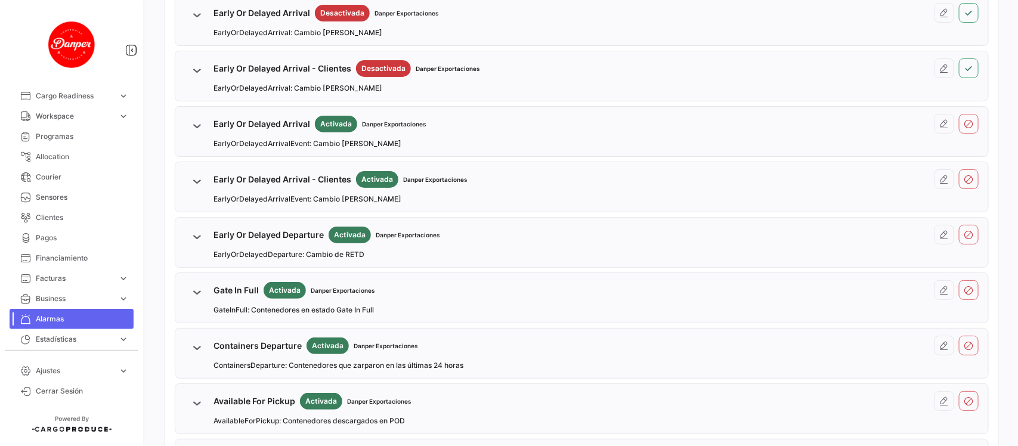
scroll to position [224, 0]
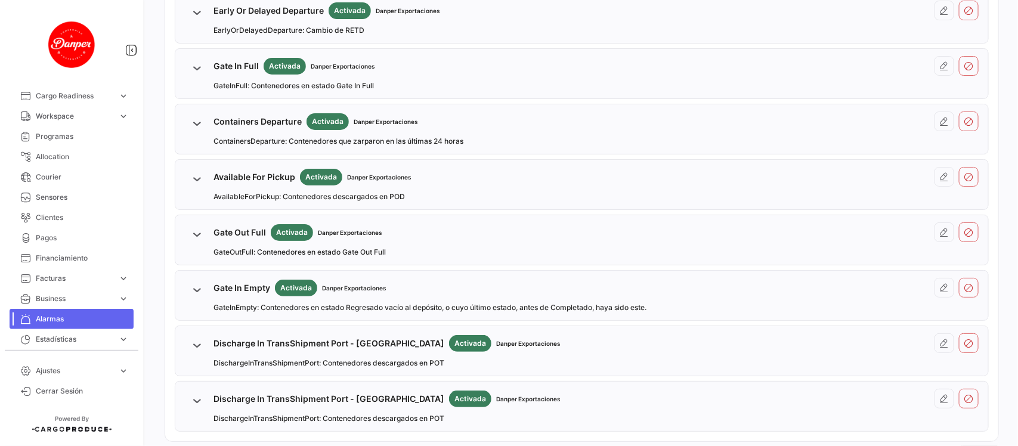
scroll to position [447, 0]
click at [940, 177] on icon at bounding box center [945, 176] width 10 height 10
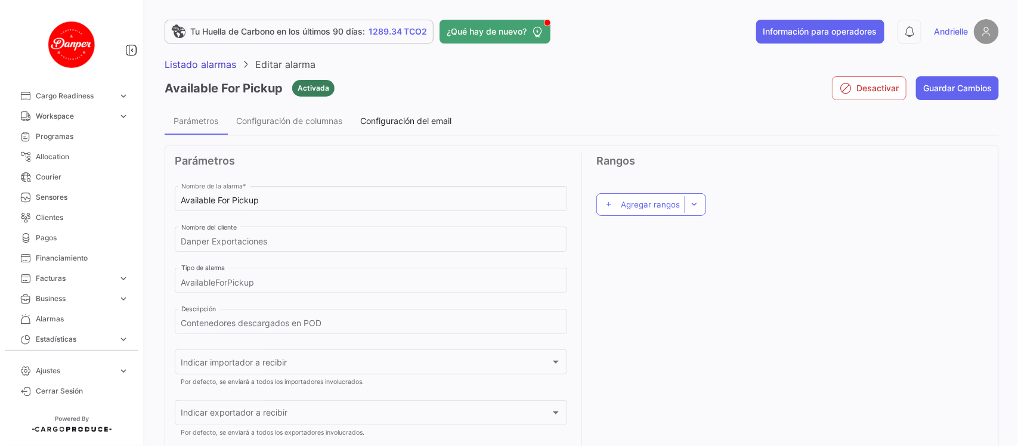
click at [380, 121] on span "Configuración del email" at bounding box center [405, 121] width 91 height 10
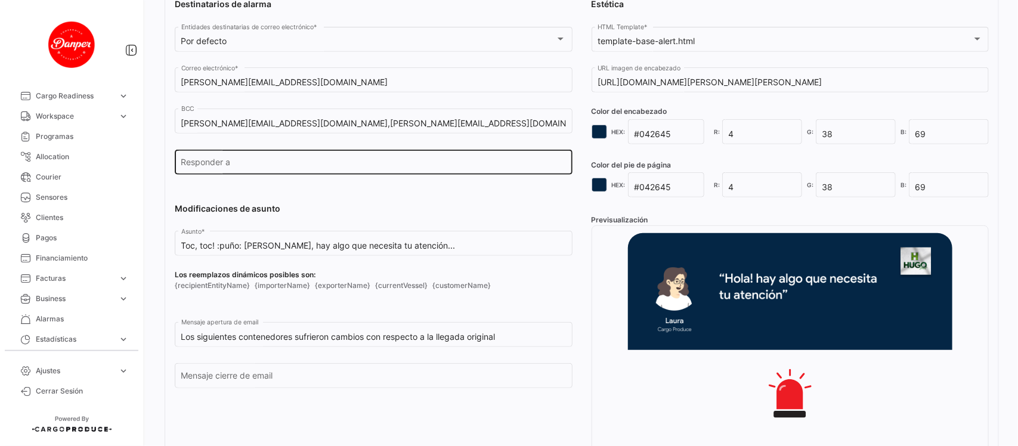
scroll to position [224, 0]
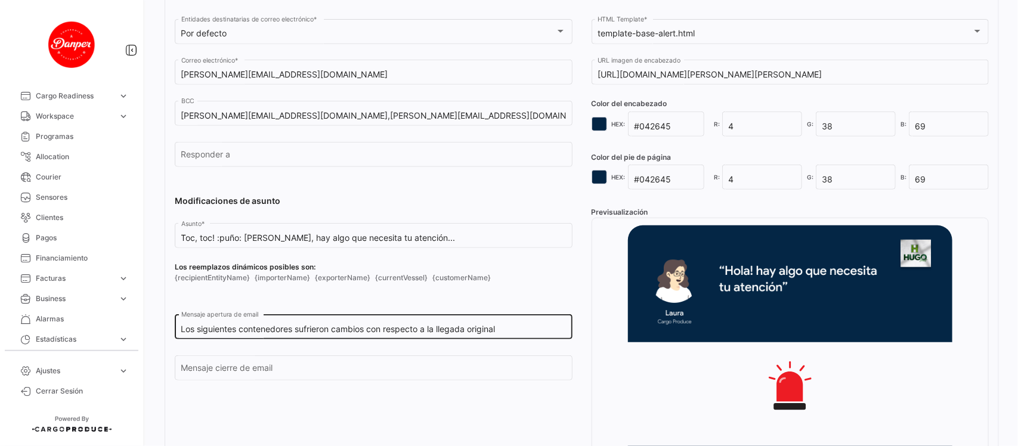
click at [445, 327] on input "Los siguientes contenedores sufrieron cambios con respecto a la llegada original" at bounding box center [373, 330] width 385 height 10
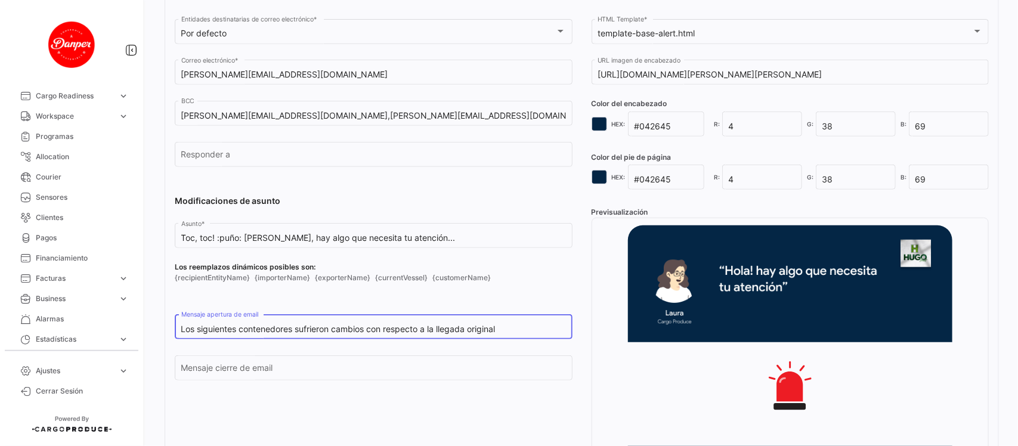
click at [445, 327] on input "Los siguientes contenedores sufrieron cambios con respecto a la llegada original" at bounding box center [373, 330] width 385 height 10
paste input "ya fueron Descargados en POD hace más de 3 días:"
drag, startPoint x: 523, startPoint y: 326, endPoint x: 424, endPoint y: 331, distance: 99.7
click at [424, 331] on input "Los siguientes contenedores ya fueron Descargados en POD hace más de 3 días:" at bounding box center [373, 330] width 385 height 10
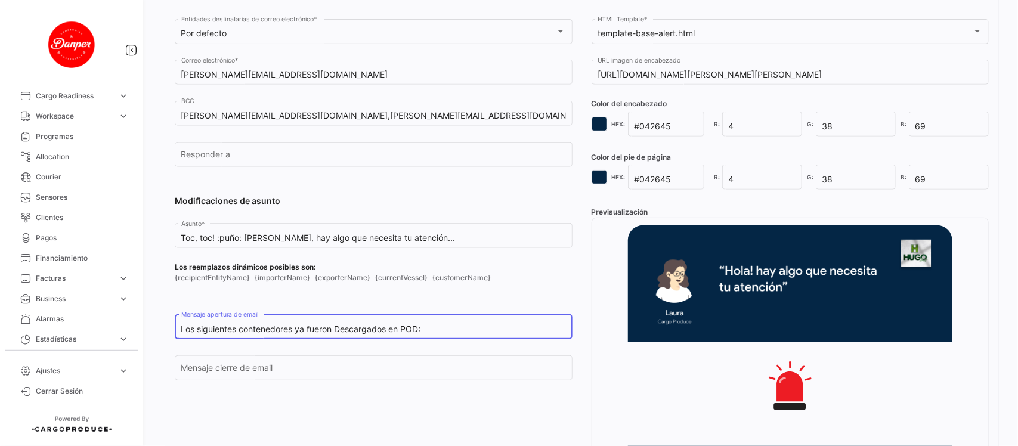
type input "Los siguientes contenedores ya fueron Descargados en POD:"
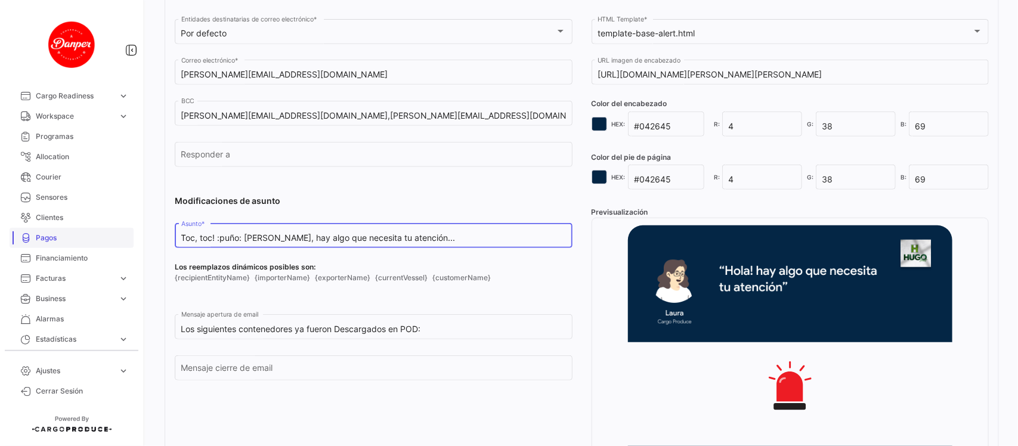
drag, startPoint x: 431, startPoint y: 236, endPoint x: 72, endPoint y: 243, distance: 359.2
click at [72, 243] on mat-sidenav-container "Overview Órdenes de Compra Documentos Cargas expand_more Cargas Aéreas Cargas M…" at bounding box center [509, 223] width 1018 height 446
paste input "✊ Volcan Foods"
drag, startPoint x: 434, startPoint y: 234, endPoint x: 233, endPoint y: 248, distance: 202.1
click at [233, 248] on div "Toc, toc! ✊ Volcan Foods, hay algo que necesita tu atención... Asunto *" at bounding box center [373, 234] width 385 height 27
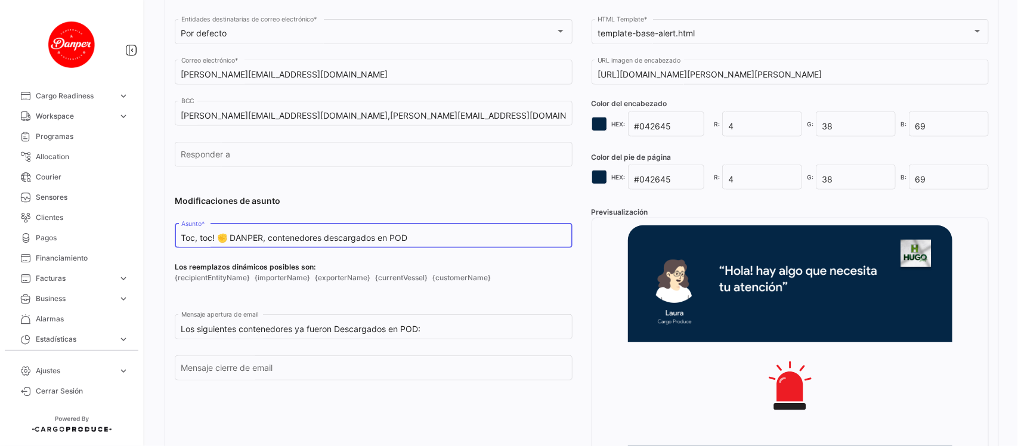
click at [183, 234] on input "Toc, toc! ✊ DANPER, contenedores descargados en POD" at bounding box center [373, 238] width 385 height 10
type input "¡Toc, toc! ✊ DANPER, contenedores descargados en POD"
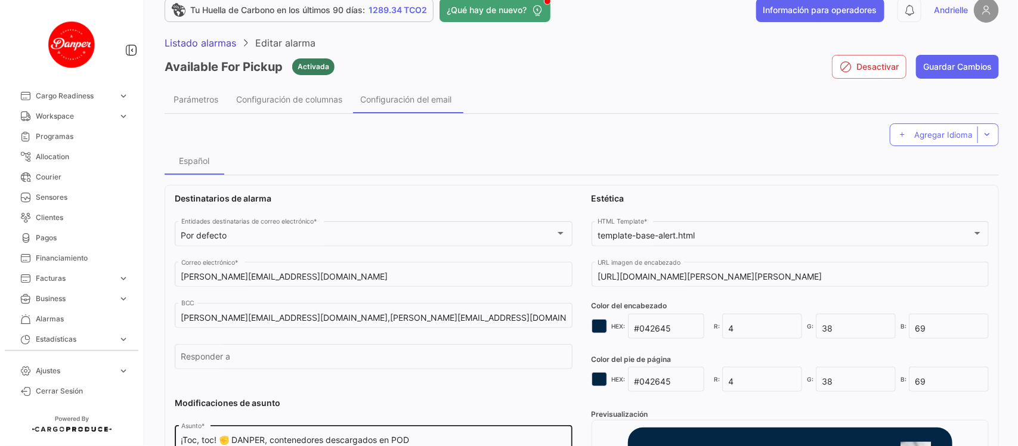
scroll to position [0, 0]
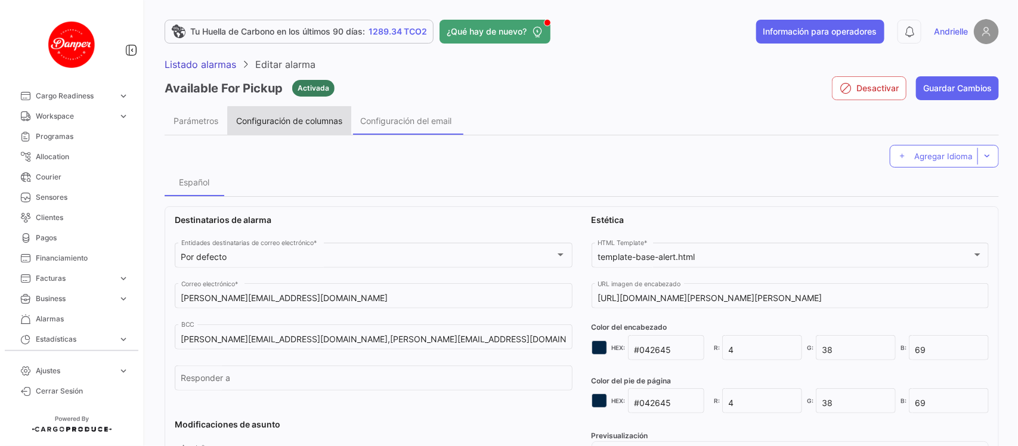
click at [299, 120] on span "Configuración de columnas" at bounding box center [289, 121] width 106 height 10
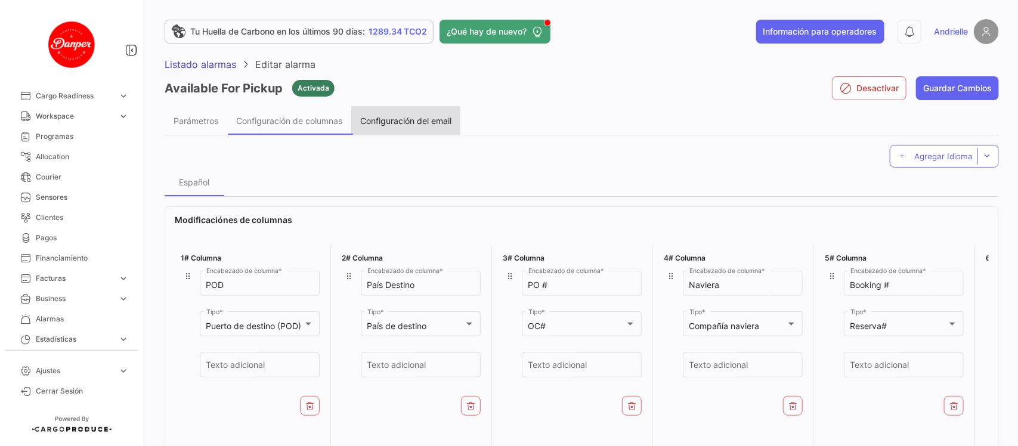
click at [412, 117] on span "Configuración del email" at bounding box center [405, 121] width 91 height 10
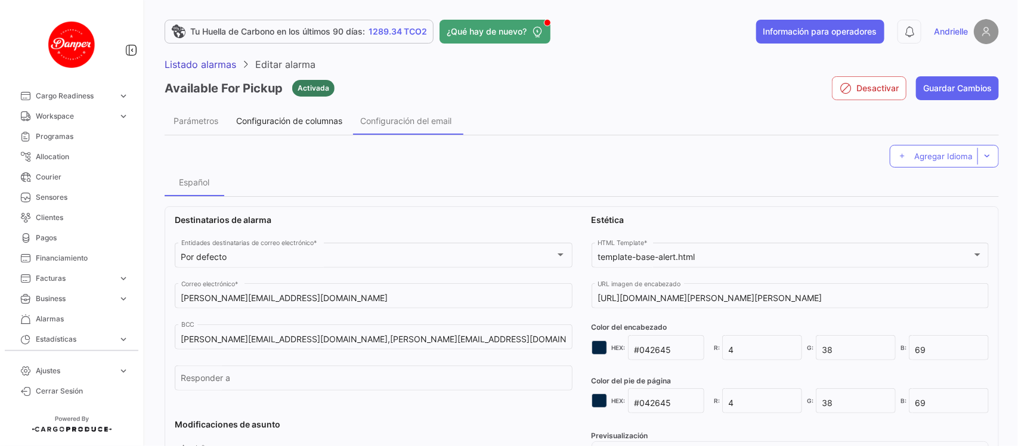
click at [305, 123] on span "Configuración de columnas" at bounding box center [289, 121] width 106 height 10
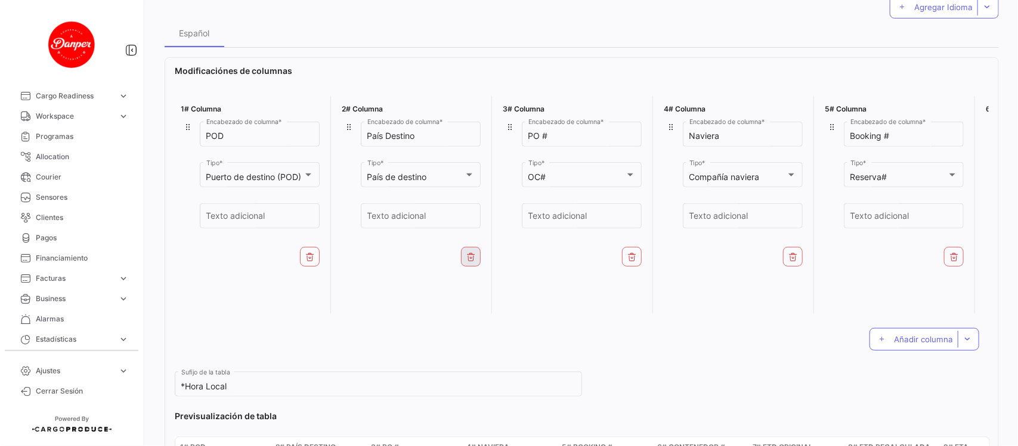
click at [469, 261] on icon at bounding box center [472, 257] width 10 height 10
click at [628, 255] on icon at bounding box center [633, 257] width 10 height 10
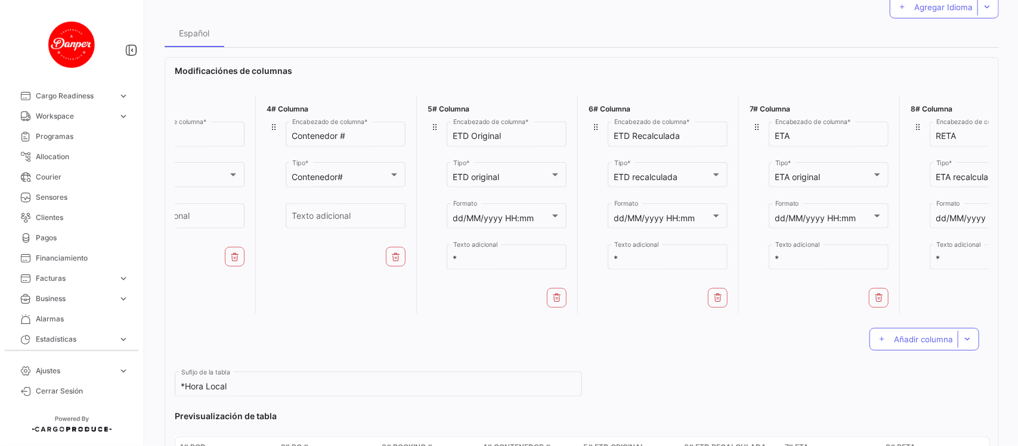
scroll to position [0, 464]
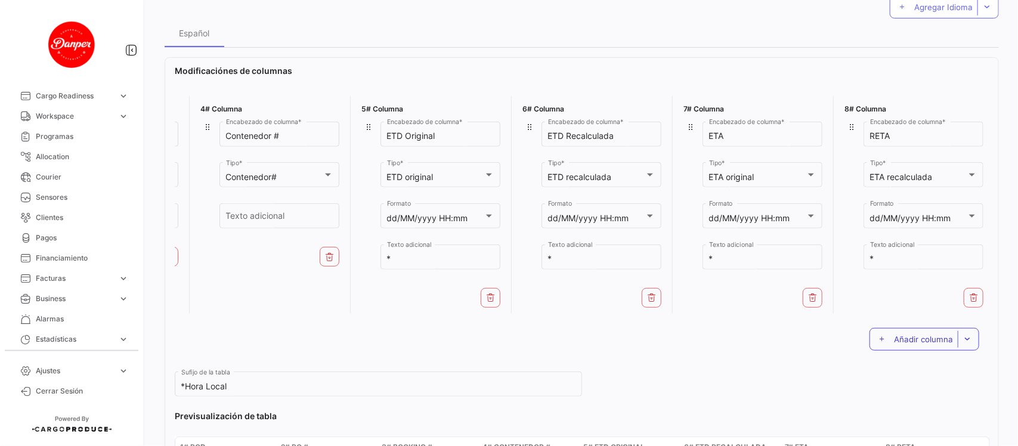
click at [913, 344] on span "Añadir columna" at bounding box center [923, 340] width 59 height 10
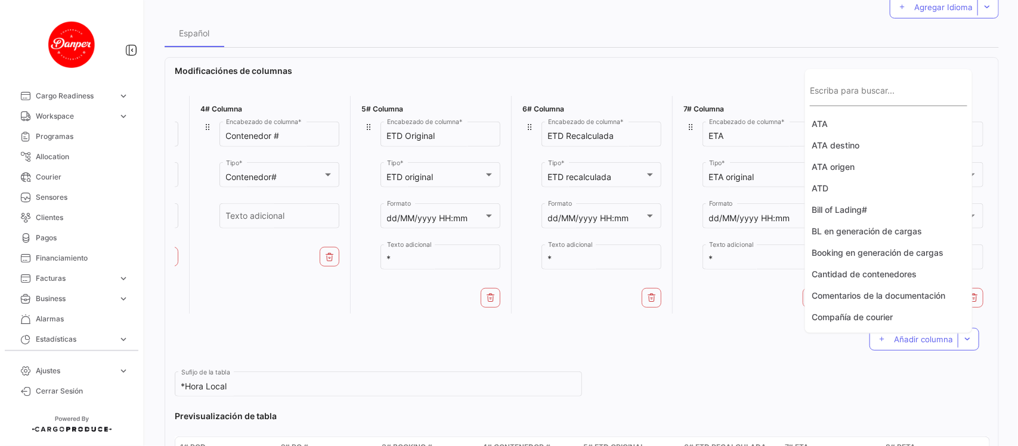
click at [854, 97] on input "Escriba para buscar..." at bounding box center [888, 96] width 157 height 10
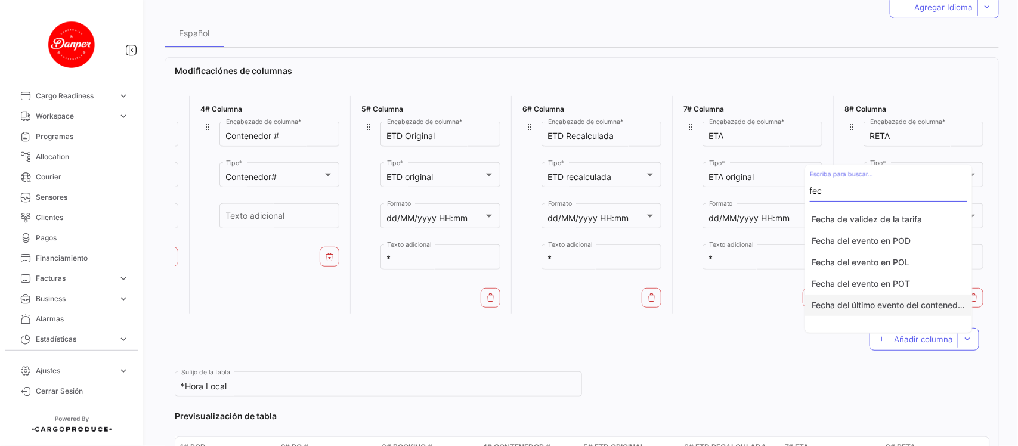
type input "fec"
click at [896, 298] on button "Fecha del último evento del contenedor" at bounding box center [888, 305] width 167 height 21
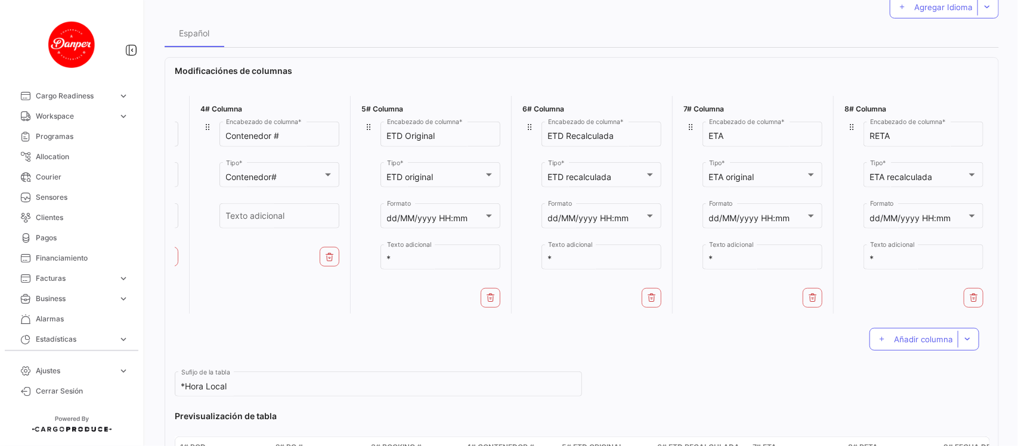
scroll to position [0, 623]
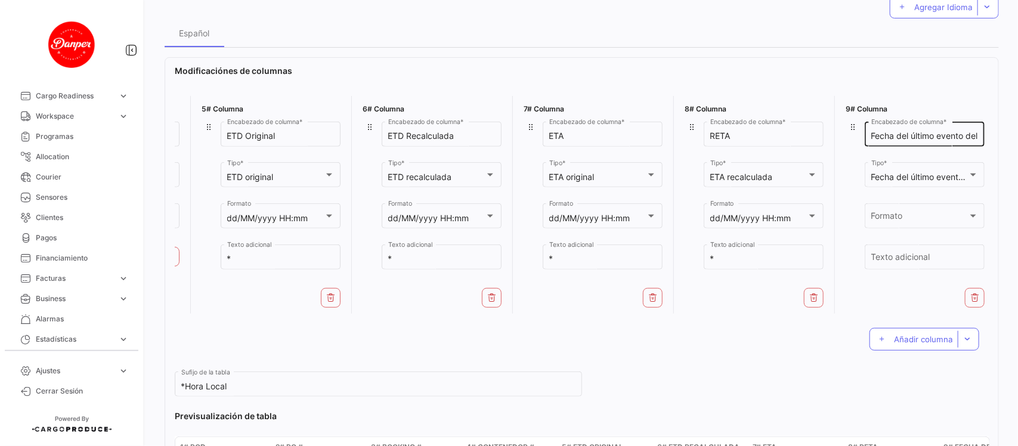
click at [947, 132] on input "Fecha del último evento del contenedor" at bounding box center [925, 136] width 107 height 10
type input "Descargado"
click at [931, 219] on div "Formato" at bounding box center [920, 219] width 97 height 10
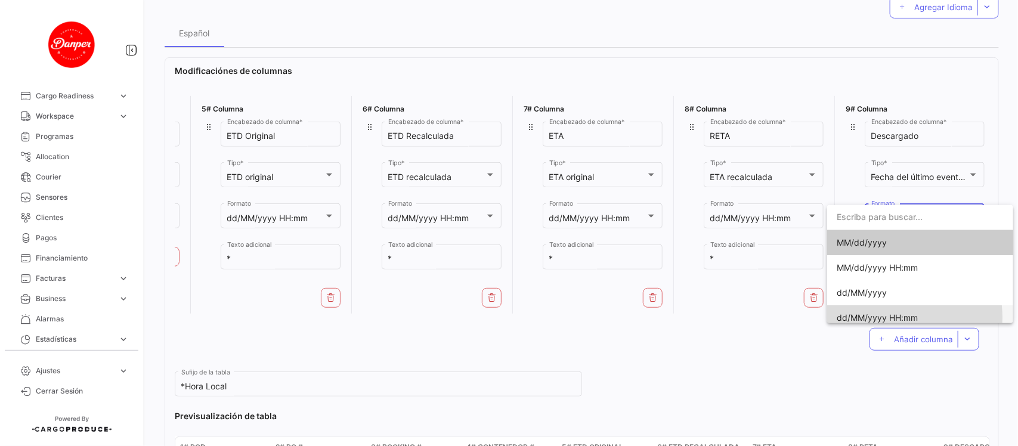
click at [891, 317] on span "dd/MM/yyyy HH:mm" at bounding box center [877, 318] width 81 height 10
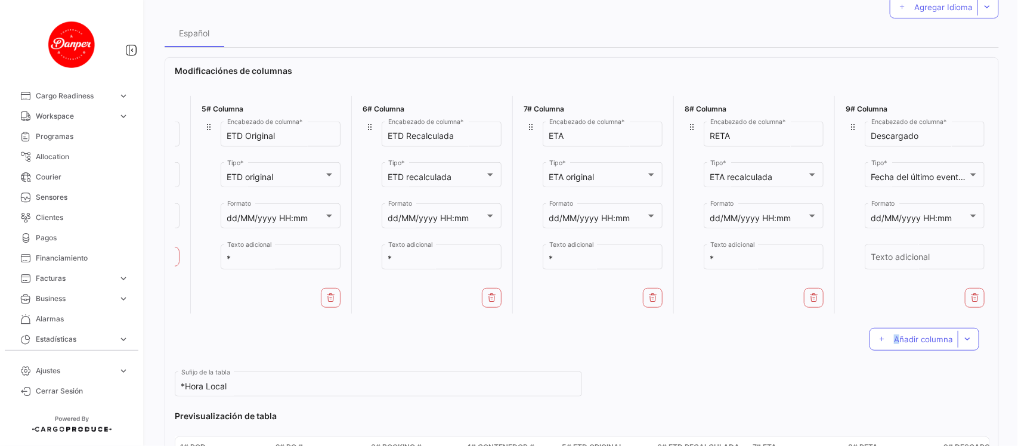
drag, startPoint x: 884, startPoint y: 327, endPoint x: 913, endPoint y: 325, distance: 29.9
click at [910, 326] on div "Añadir columna" at bounding box center [582, 340] width 814 height 42
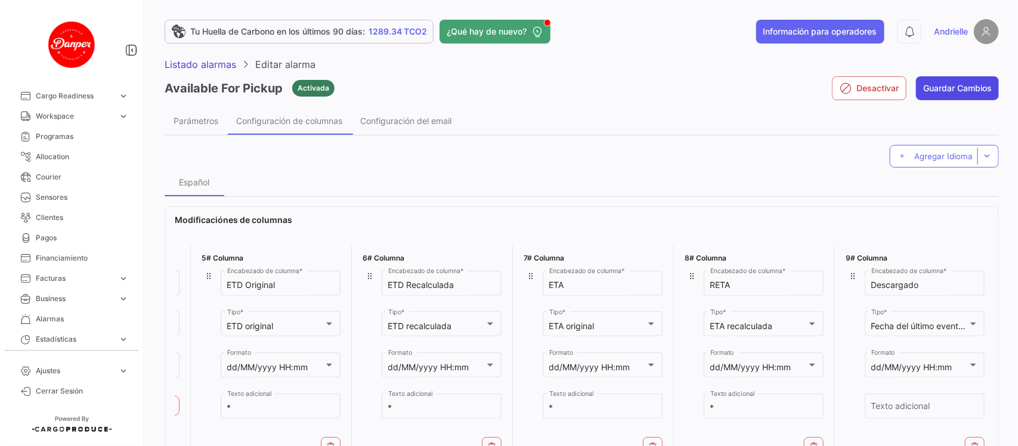
click at [960, 88] on button "Guardar Cambios" at bounding box center [957, 88] width 83 height 24
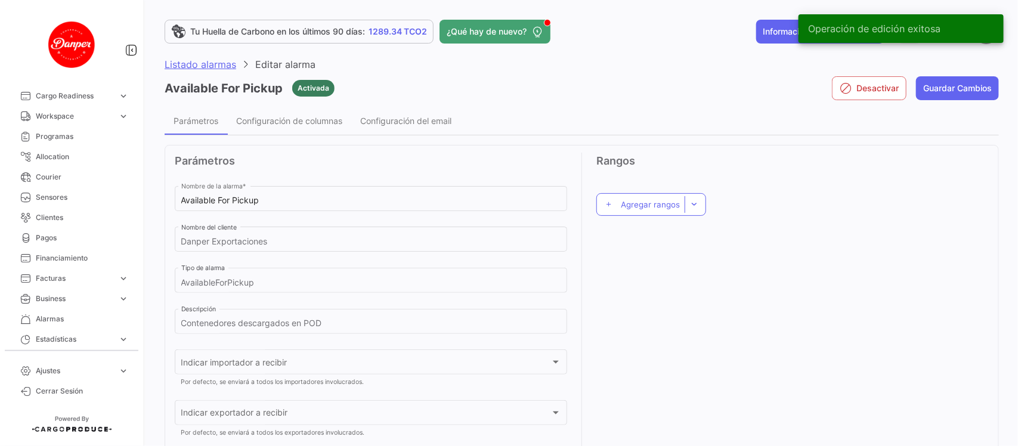
click at [195, 61] on span "Listado alarmas" at bounding box center [201, 64] width 72 height 12
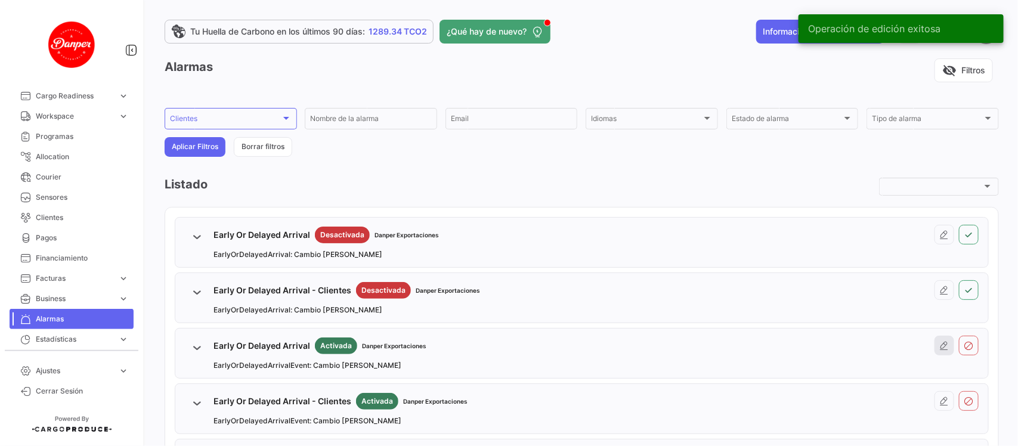
click at [940, 350] on icon at bounding box center [945, 346] width 10 height 10
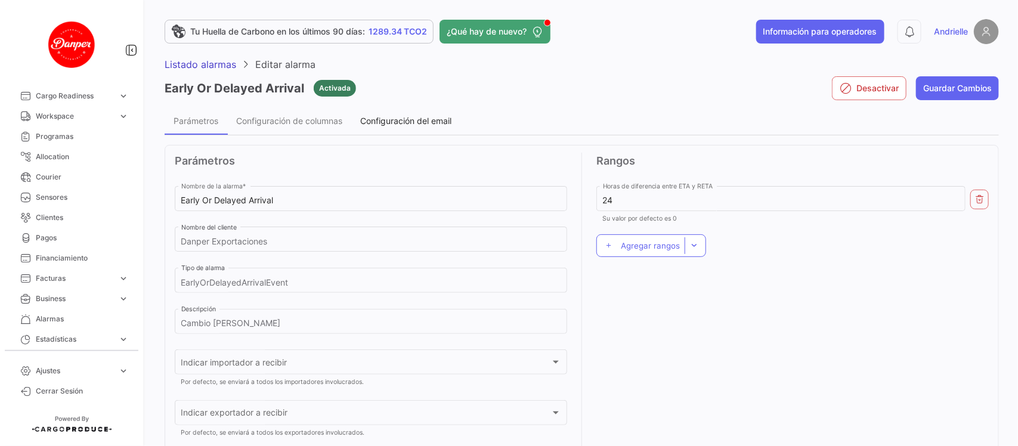
click at [396, 119] on span "Configuración del email" at bounding box center [405, 121] width 91 height 10
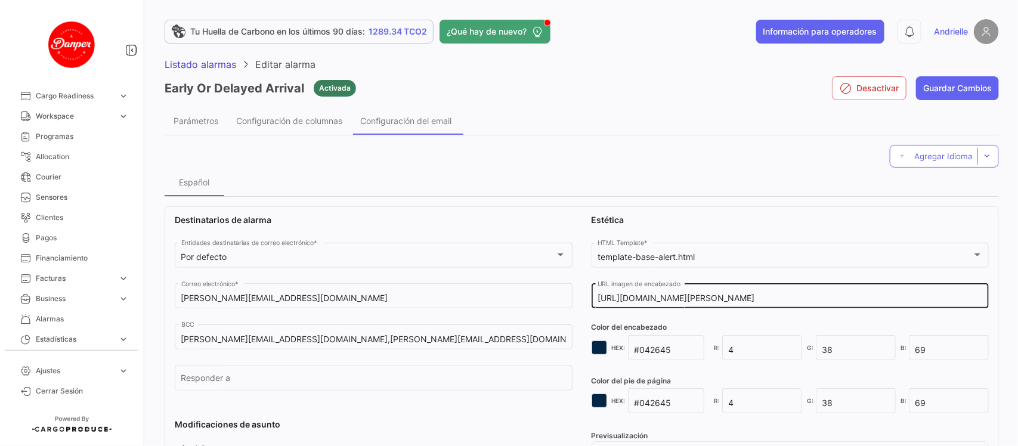
click at [786, 298] on input "[URL][DOMAIN_NAME][PERSON_NAME]" at bounding box center [790, 299] width 385 height 10
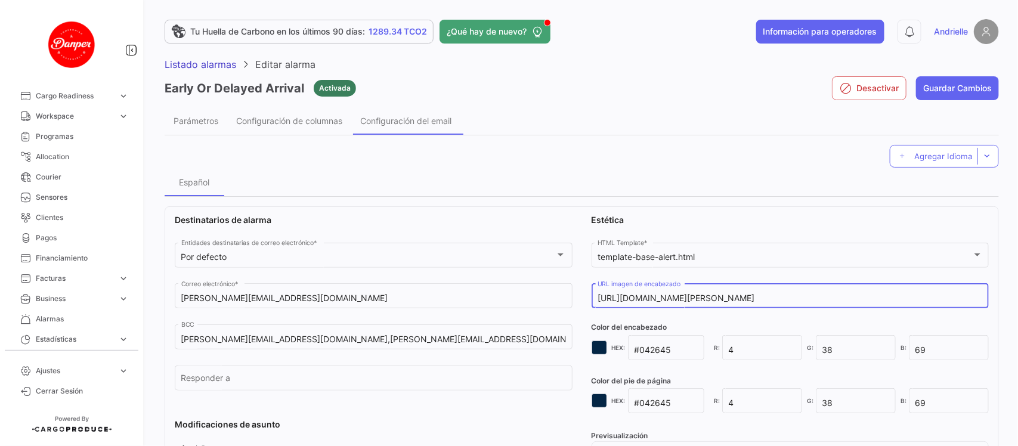
click at [786, 298] on input "[URL][DOMAIN_NAME][PERSON_NAME]" at bounding box center [790, 299] width 385 height 10
click at [200, 61] on span "Listado alarmas" at bounding box center [201, 64] width 72 height 12
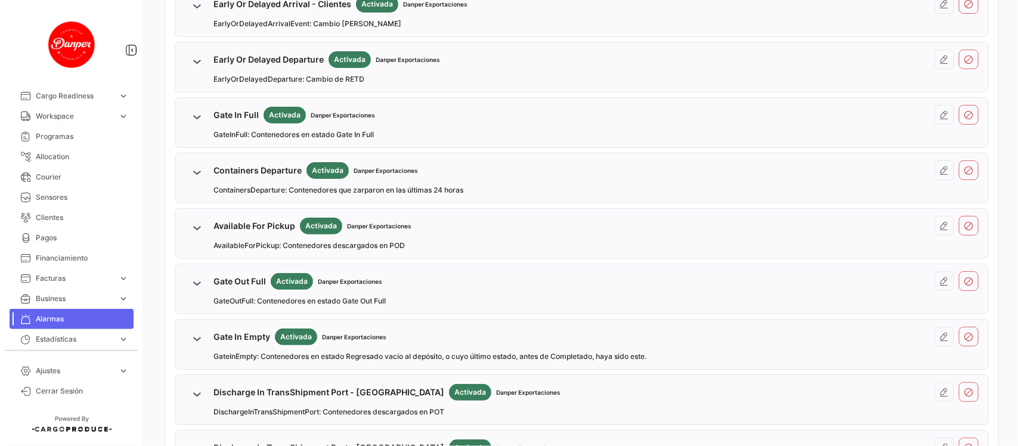
scroll to position [496, 0]
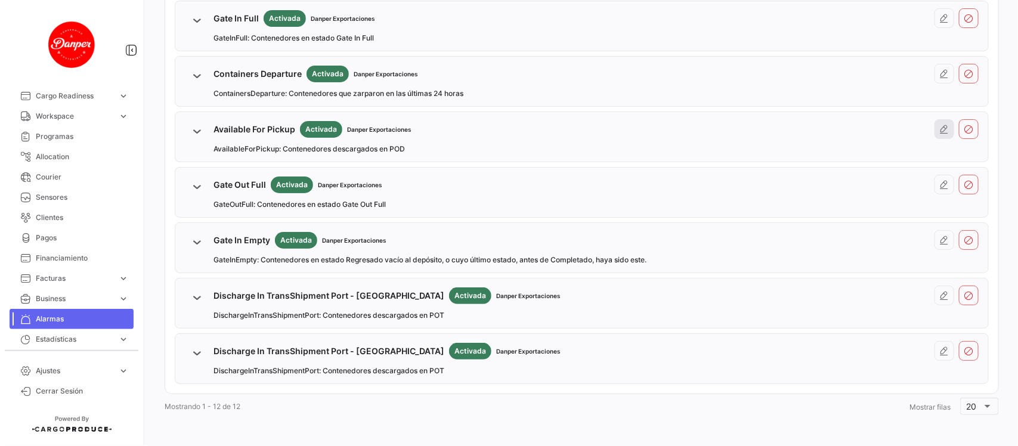
click at [935, 125] on button at bounding box center [945, 129] width 20 height 20
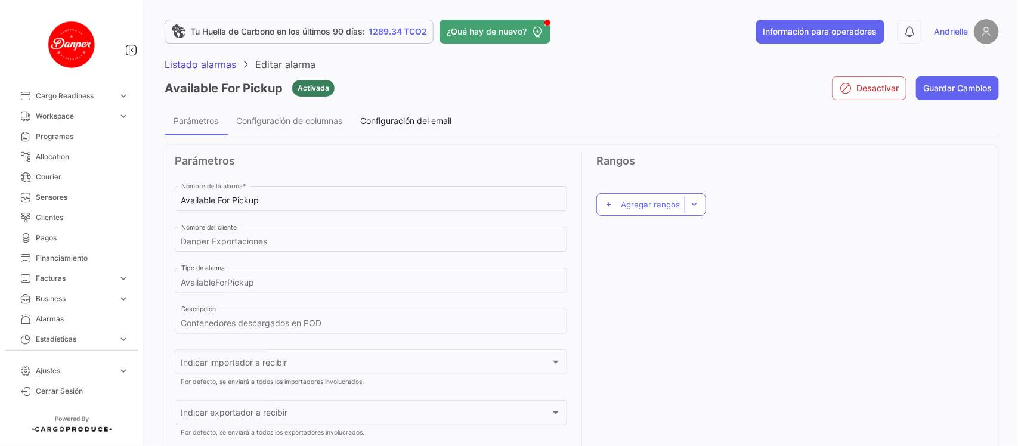
drag, startPoint x: 410, startPoint y: 116, endPoint x: 461, endPoint y: 135, distance: 54.0
click at [410, 116] on span "Configuración del email" at bounding box center [405, 121] width 91 height 10
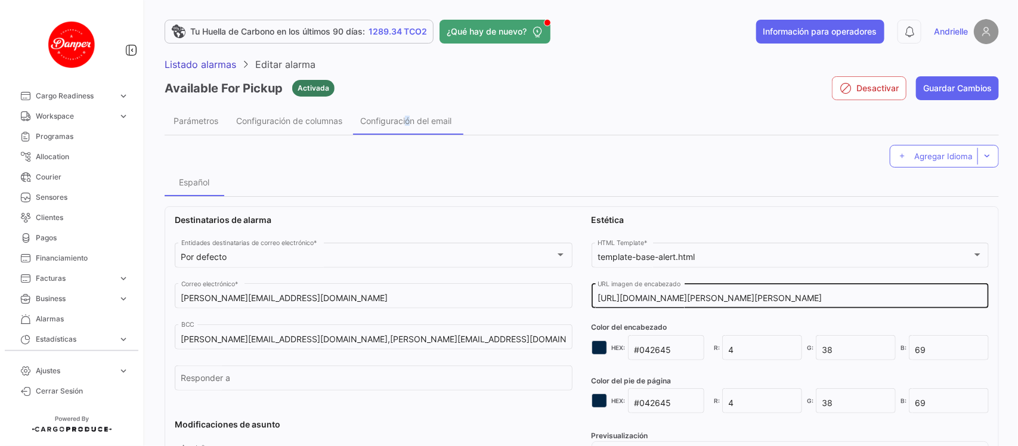
click at [650, 298] on input "[URL][DOMAIN_NAME][PERSON_NAME][PERSON_NAME]" at bounding box center [790, 299] width 385 height 10
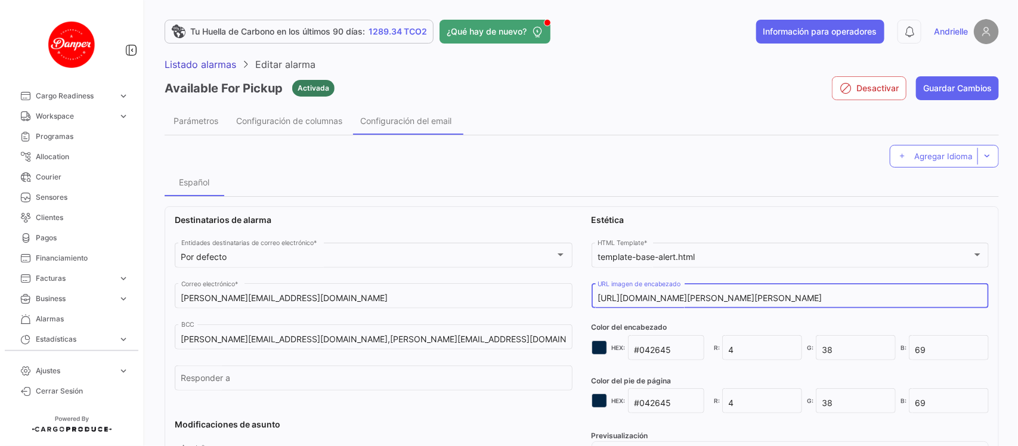
click at [650, 298] on input "[URL][DOMAIN_NAME][PERSON_NAME][PERSON_NAME]" at bounding box center [790, 299] width 385 height 10
paste input "Danper++-+espa%C3%B1ol"
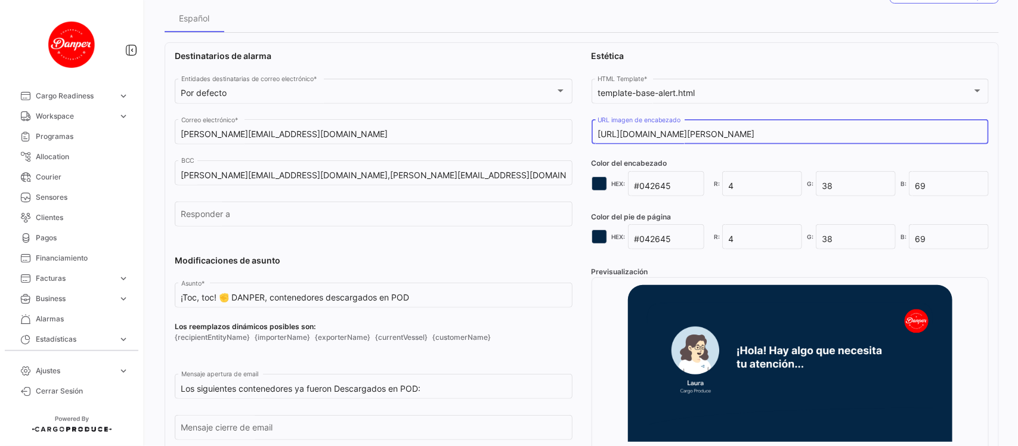
scroll to position [75, 0]
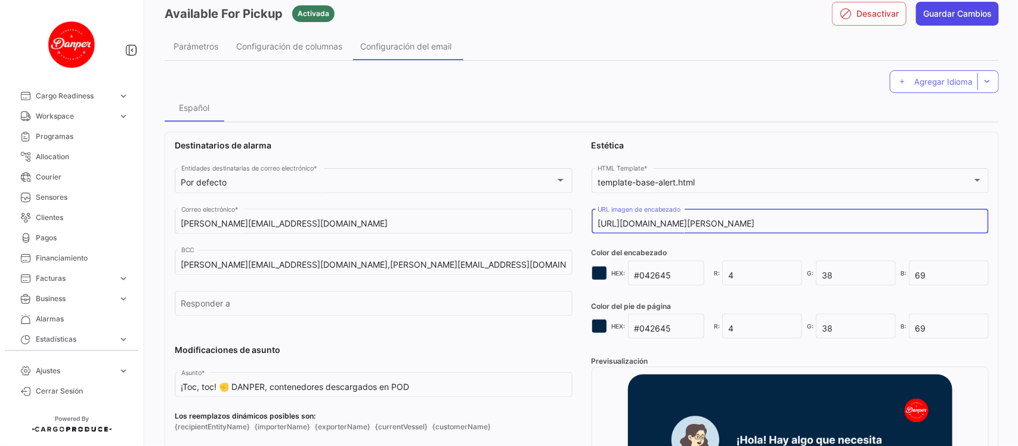
type input "[URL][DOMAIN_NAME][PERSON_NAME]"
click at [943, 14] on button "Guardar Cambios" at bounding box center [957, 14] width 83 height 24
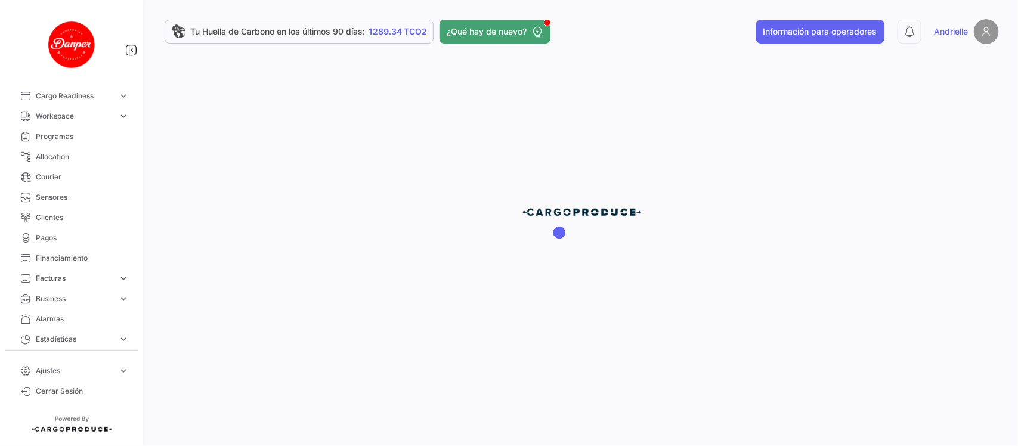
scroll to position [0, 0]
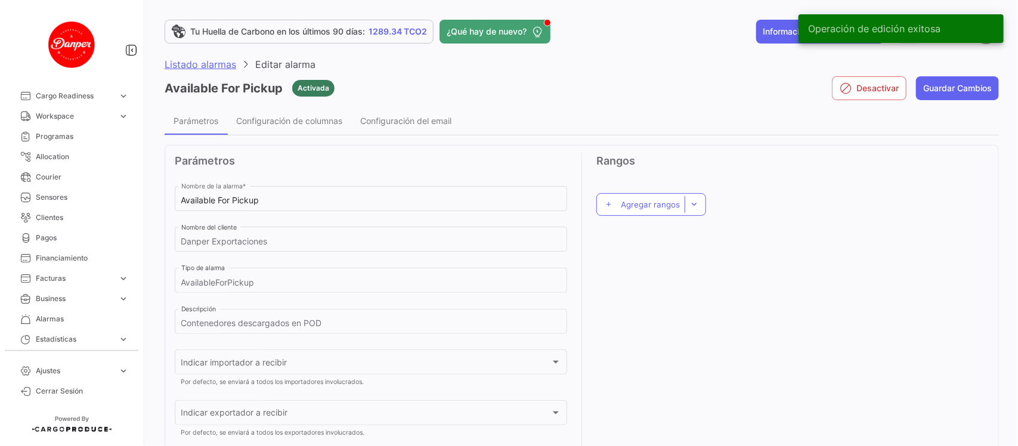
click at [191, 61] on span "Listado alarmas" at bounding box center [201, 64] width 72 height 12
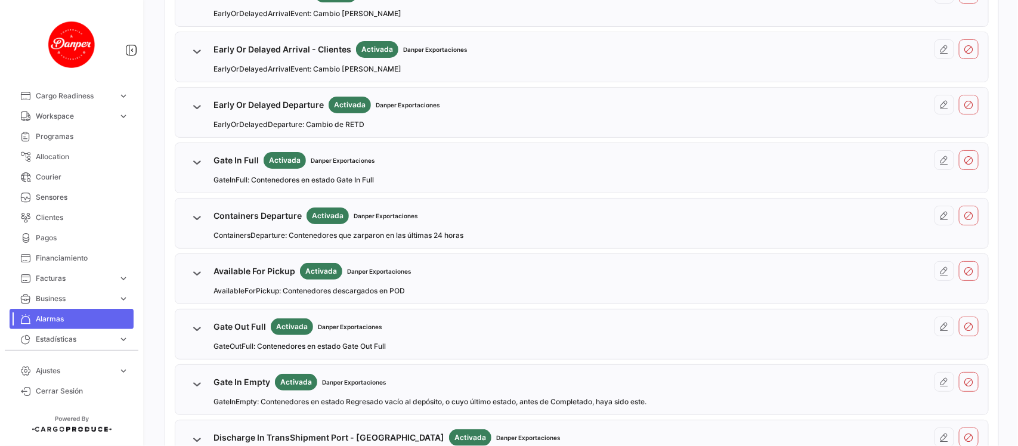
scroll to position [347, 0]
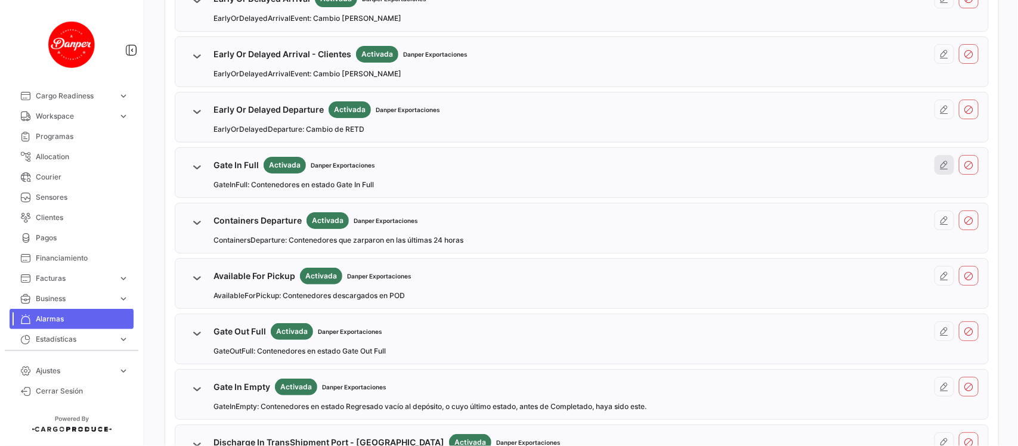
click at [940, 162] on icon at bounding box center [945, 165] width 10 height 10
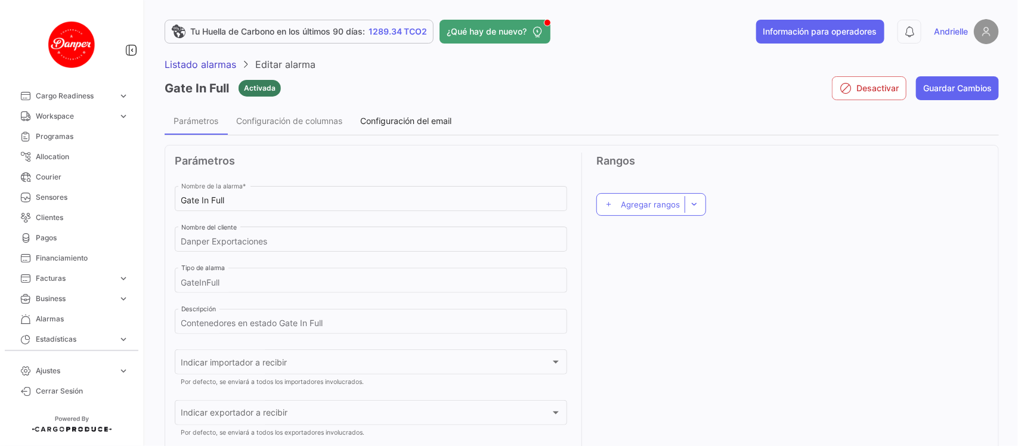
click at [415, 118] on span "Configuración del email" at bounding box center [405, 121] width 91 height 10
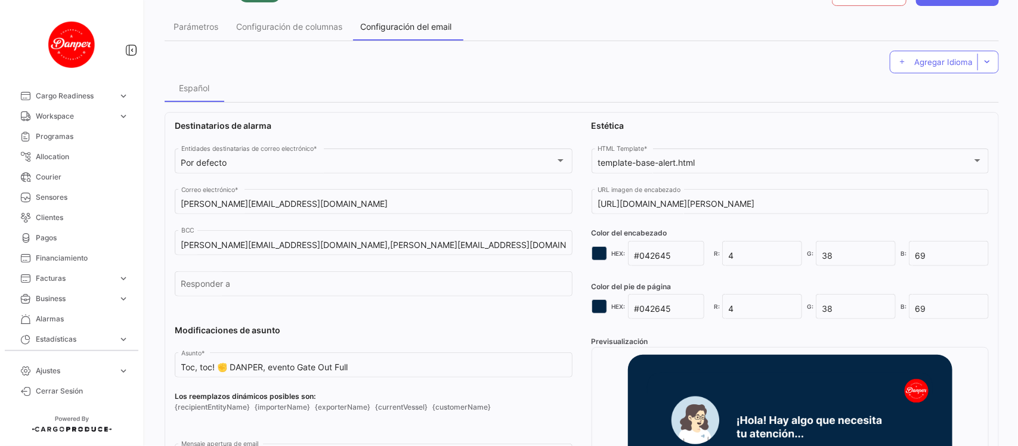
scroll to position [224, 0]
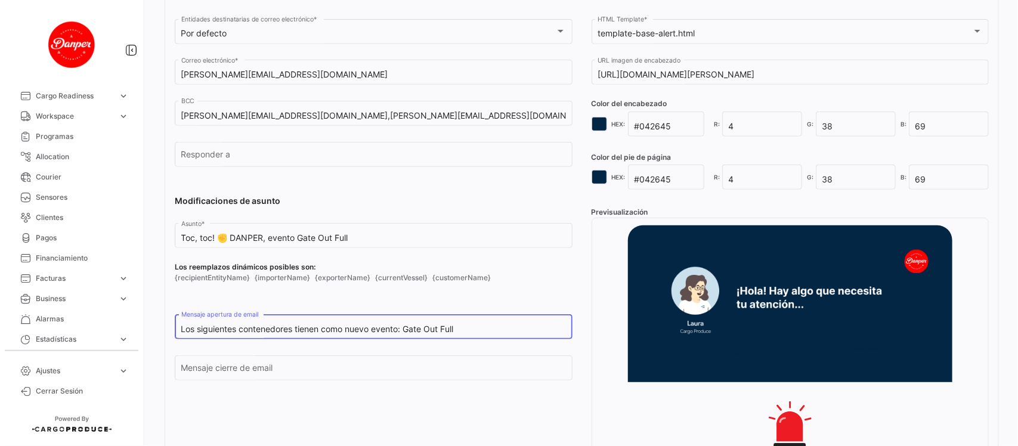
drag, startPoint x: 461, startPoint y: 325, endPoint x: 430, endPoint y: 329, distance: 31.3
click at [430, 329] on input "Los siguientes contenedores tienen como nuevo evento: Gate Out Full" at bounding box center [373, 330] width 385 height 10
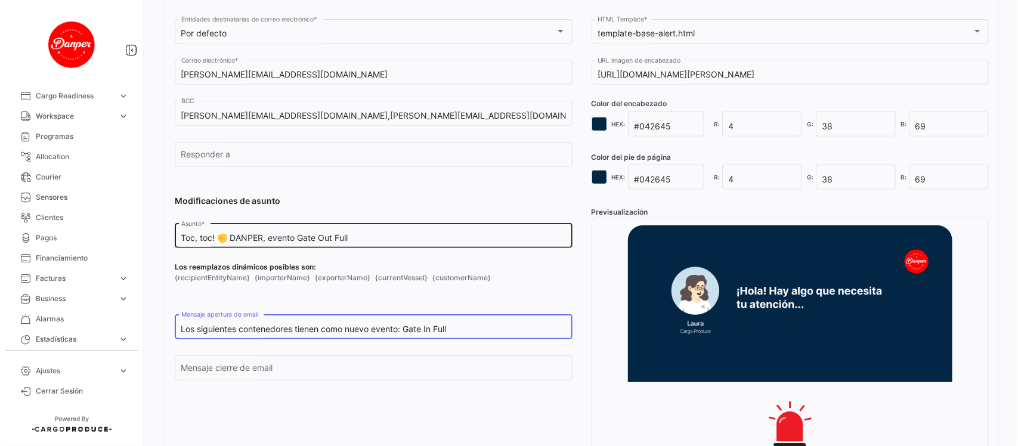
type input "Los siguientes contenedores tienen como nuevo evento: Gate In Full"
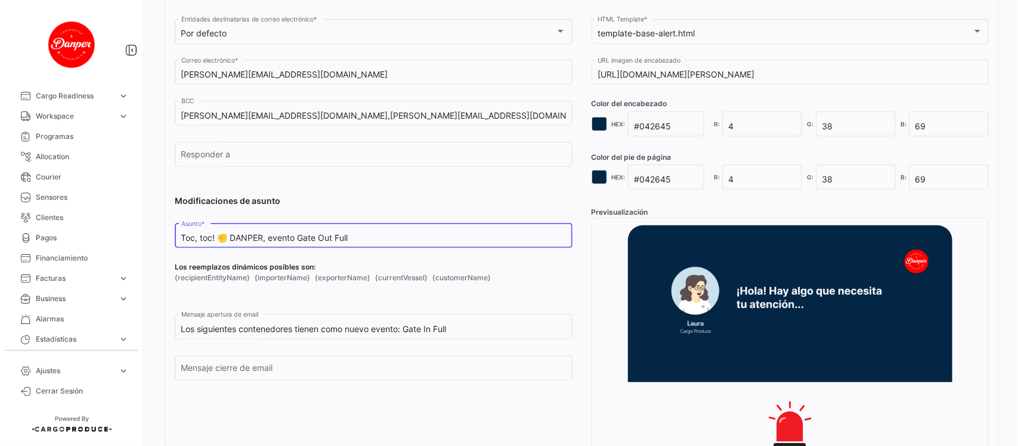
click at [332, 237] on input "Toc, toc! ✊ DANPER, evento Gate Out Full" at bounding box center [373, 238] width 385 height 10
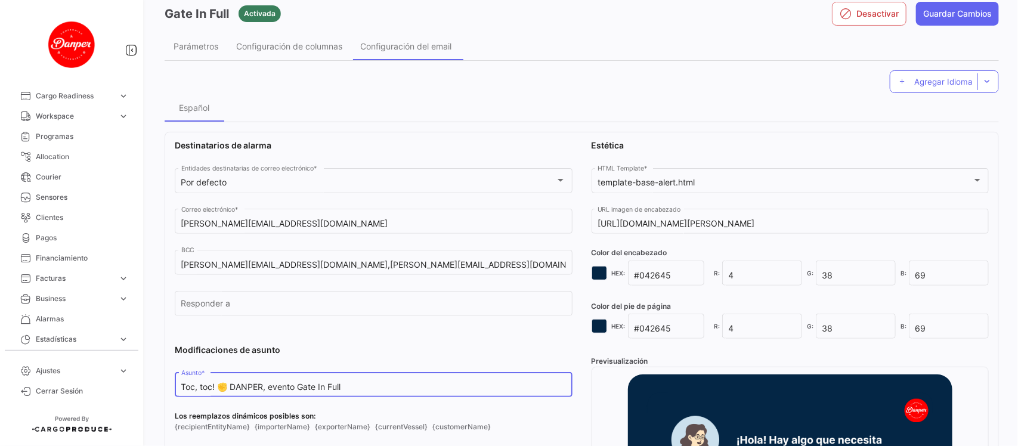
scroll to position [0, 0]
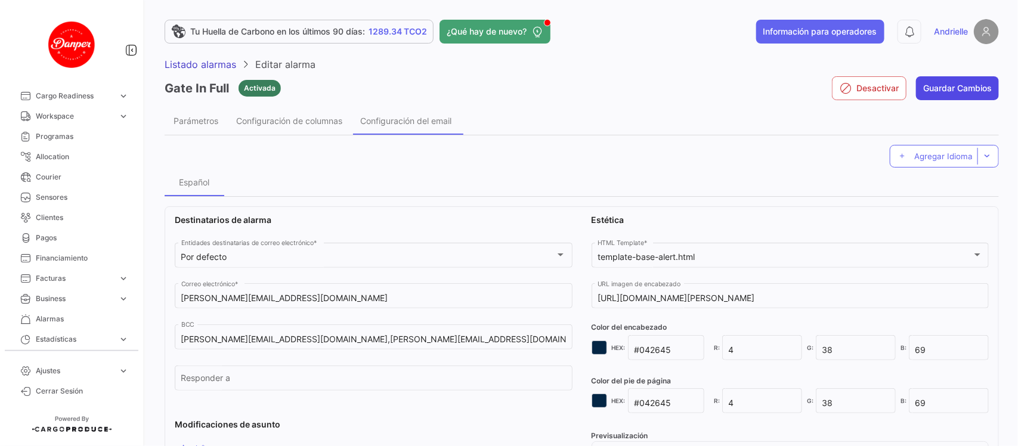
type input "Toc, toc! ✊ DANPER, evento Gate In Full"
click at [938, 88] on button "Guardar Cambios" at bounding box center [957, 88] width 83 height 24
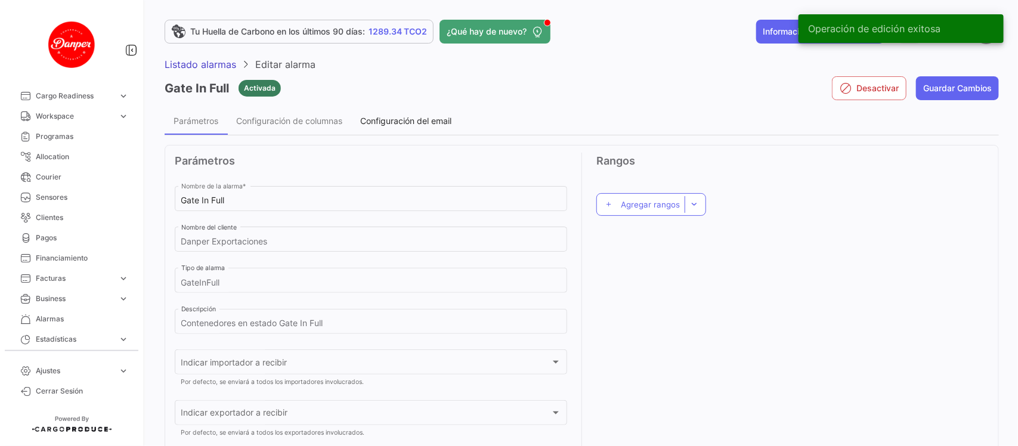
click at [406, 106] on div "Configuración del email" at bounding box center [405, 120] width 109 height 29
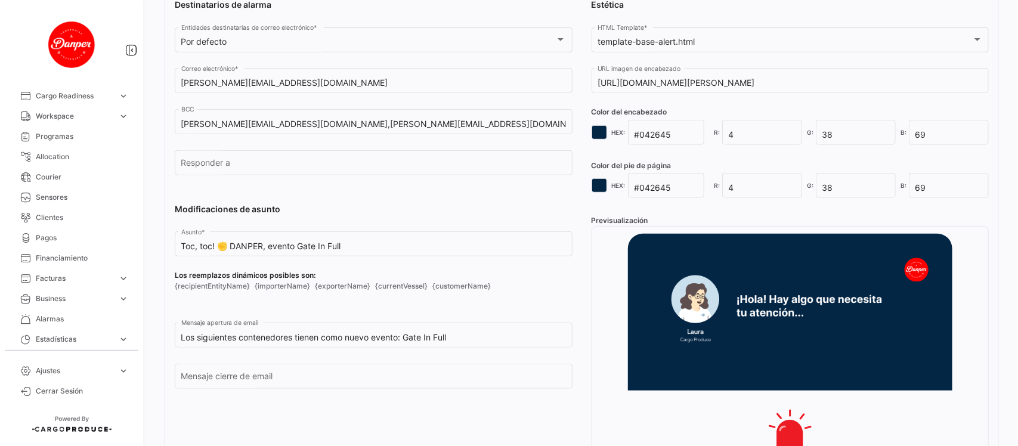
scroll to position [224, 0]
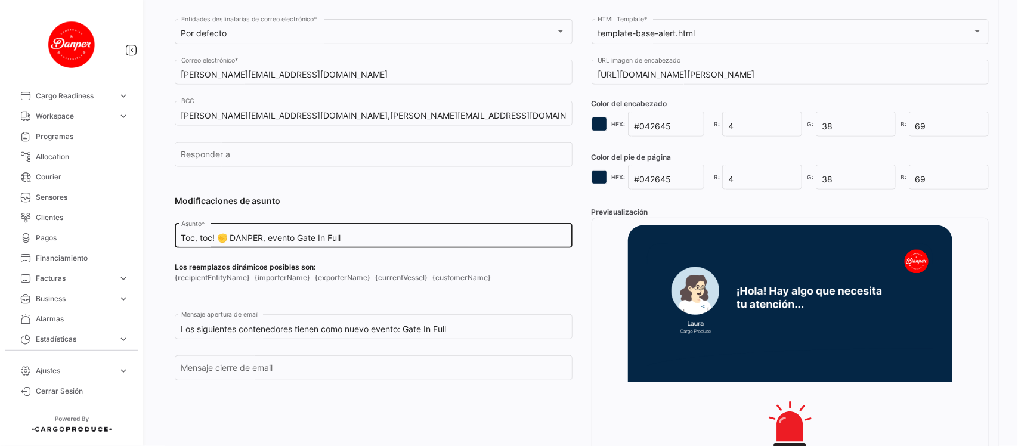
click at [384, 242] on input "Toc, toc! ✊ DANPER, evento Gate In Full" at bounding box center [373, 238] width 385 height 10
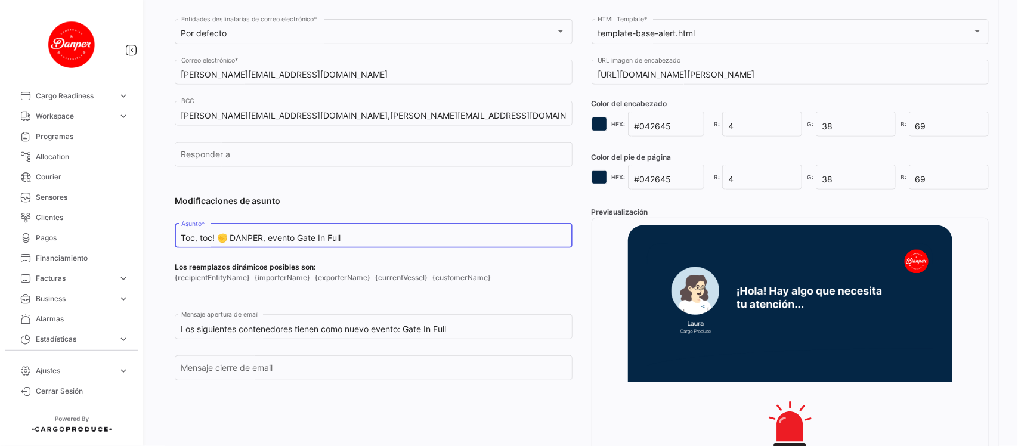
click at [384, 242] on input "Toc, toc! ✊ DANPER, evento Gate In Full" at bounding box center [373, 238] width 385 height 10
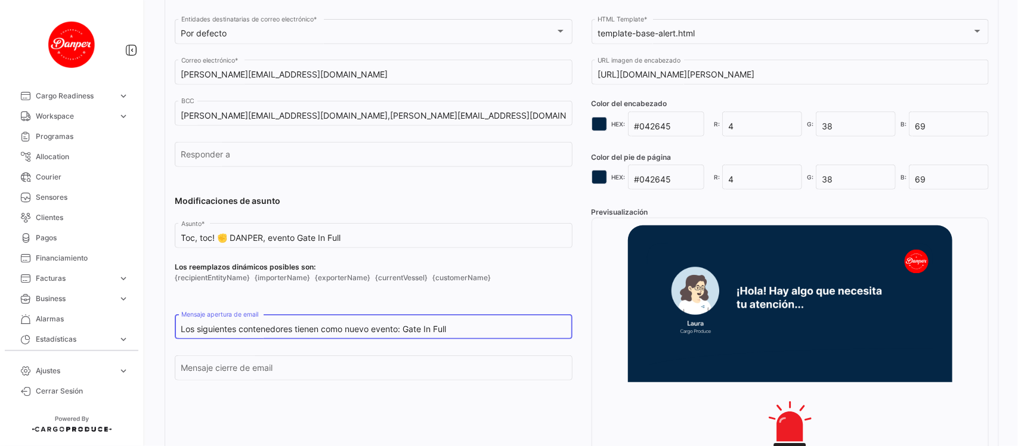
click at [459, 326] on input "Los siguientes contenedores tienen como nuevo evento: Gate In Full" at bounding box center [373, 330] width 385 height 10
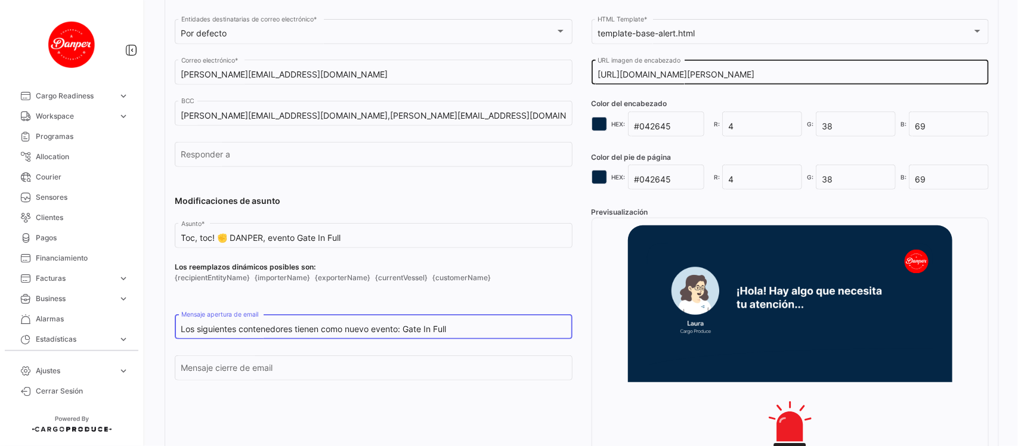
click at [722, 73] on input "[URL][DOMAIN_NAME][PERSON_NAME]" at bounding box center [790, 75] width 385 height 10
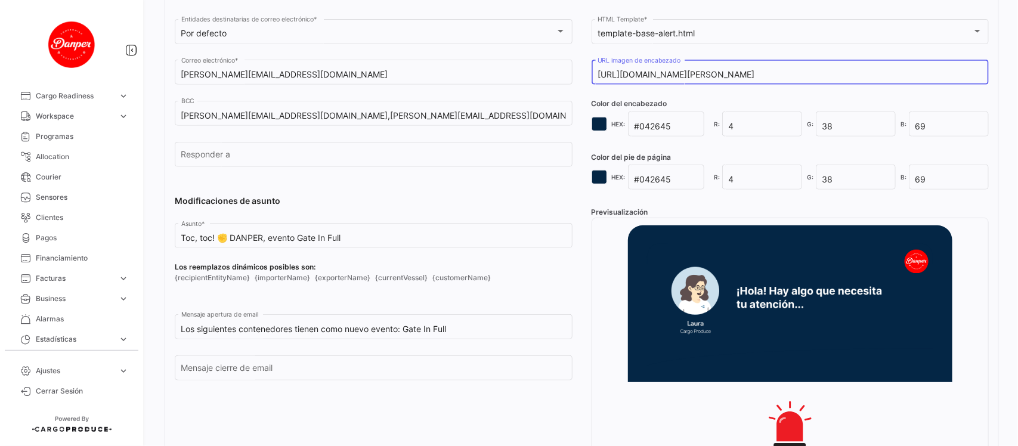
click at [722, 73] on input "[URL][DOMAIN_NAME][PERSON_NAME]" at bounding box center [790, 75] width 385 height 10
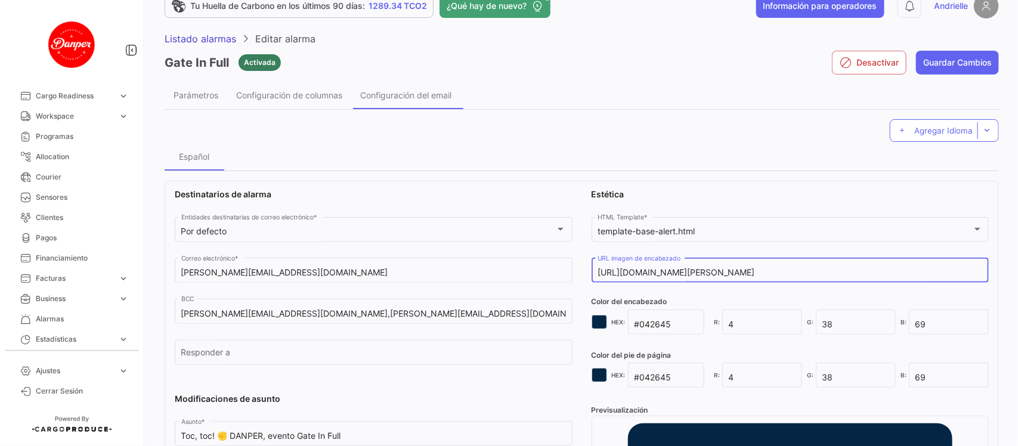
scroll to position [0, 0]
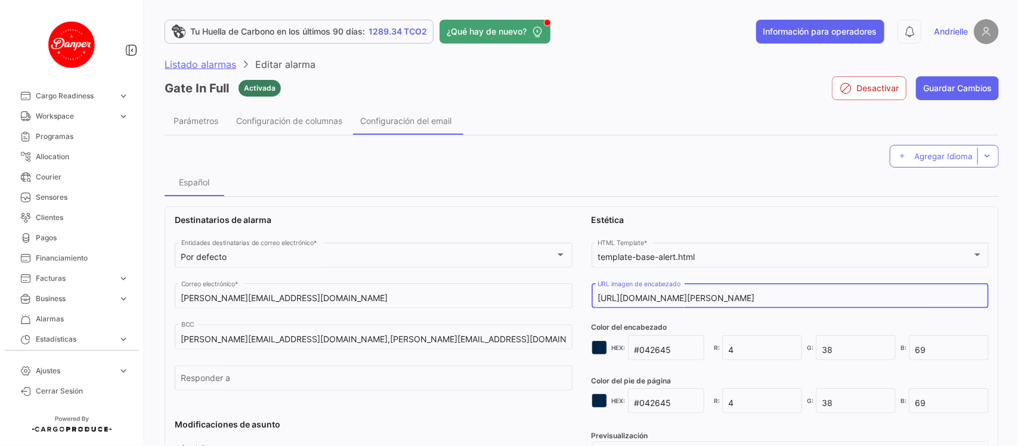
click at [189, 58] on span "Listado alarmas" at bounding box center [201, 64] width 72 height 12
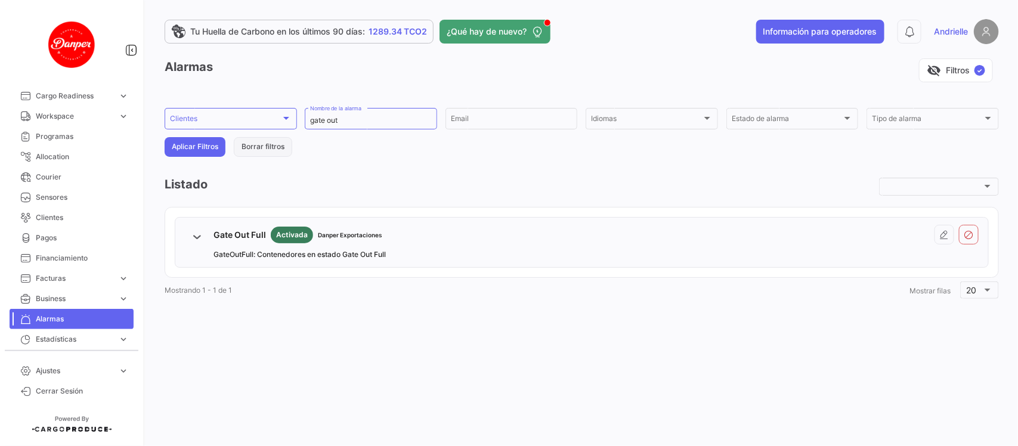
click at [255, 149] on button "Borrar filtros" at bounding box center [263, 147] width 58 height 20
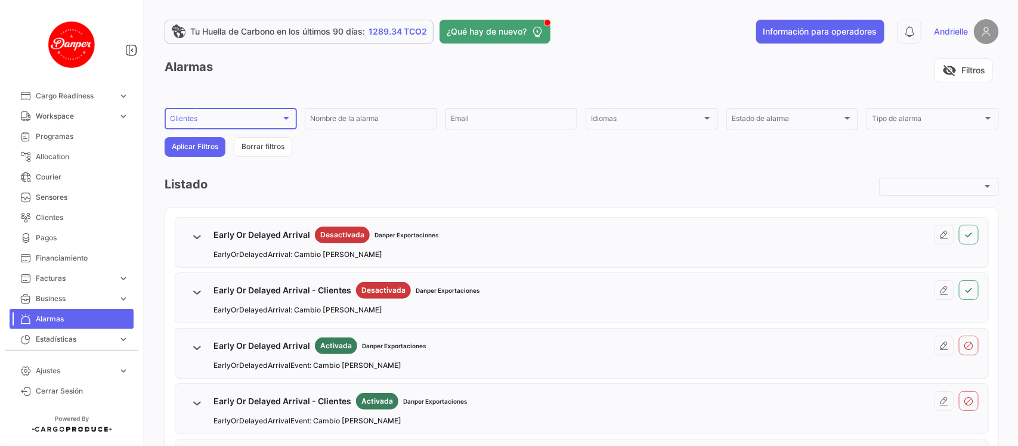
click at [240, 116] on div "Clientes" at bounding box center [225, 120] width 111 height 8
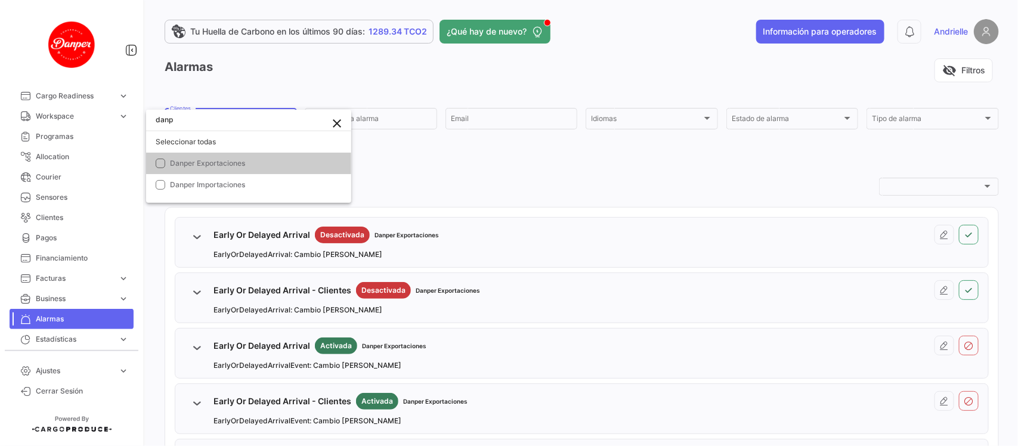
type input "danp"
drag, startPoint x: 242, startPoint y: 166, endPoint x: 437, endPoint y: 183, distance: 196.4
click at [245, 166] on span "Danper Exportaciones" at bounding box center [207, 163] width 75 height 9
click at [582, 194] on div at bounding box center [509, 223] width 1018 height 446
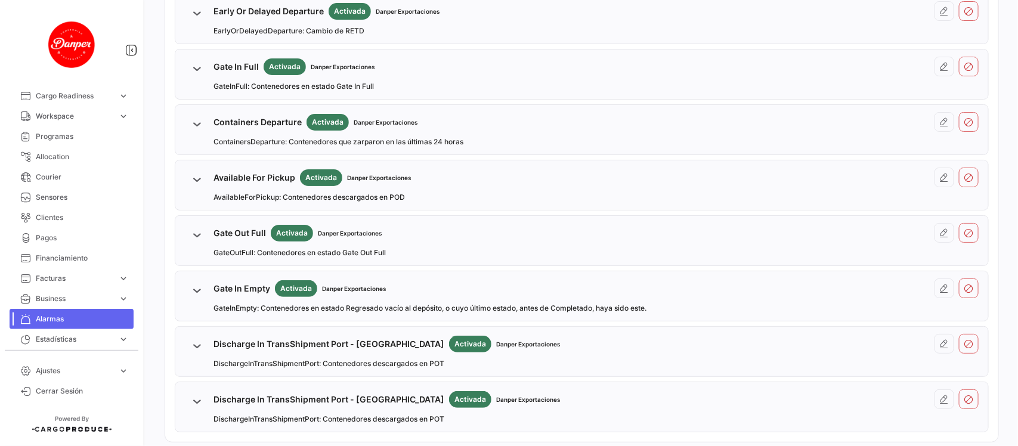
scroll to position [447, 0]
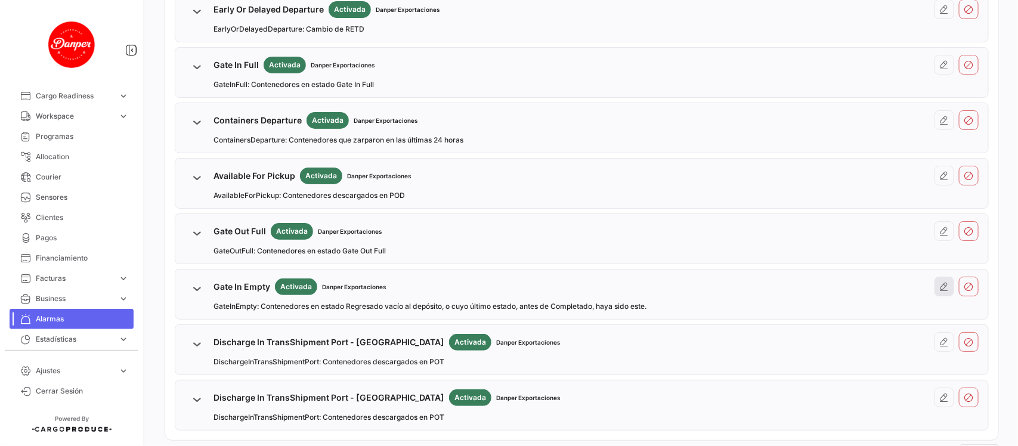
click at [941, 288] on icon at bounding box center [945, 287] width 10 height 10
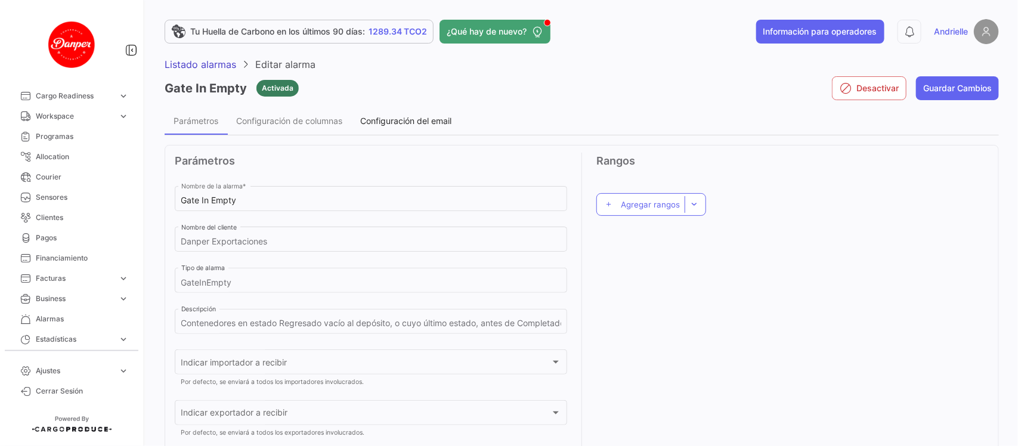
drag, startPoint x: 419, startPoint y: 120, endPoint x: 448, endPoint y: 132, distance: 31.3
click at [421, 120] on span "Configuración del email" at bounding box center [405, 121] width 91 height 10
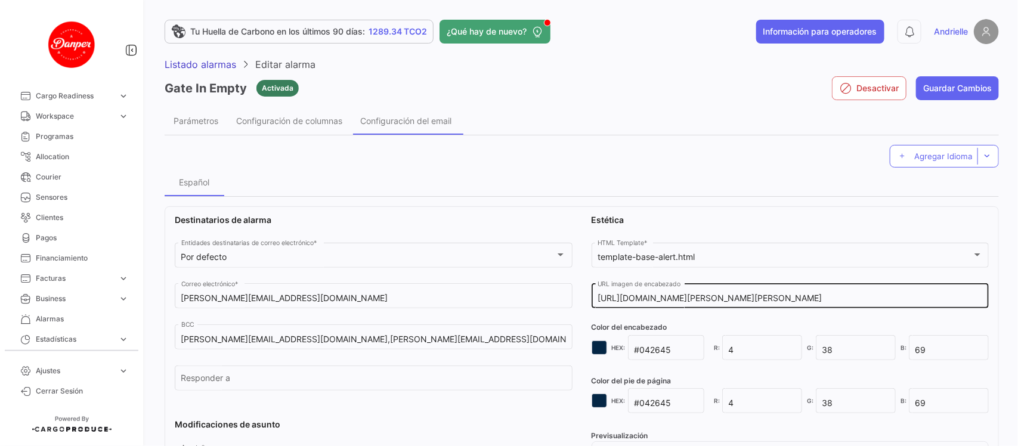
click at [681, 299] on input "[URL][DOMAIN_NAME][PERSON_NAME][PERSON_NAME]" at bounding box center [790, 299] width 385 height 10
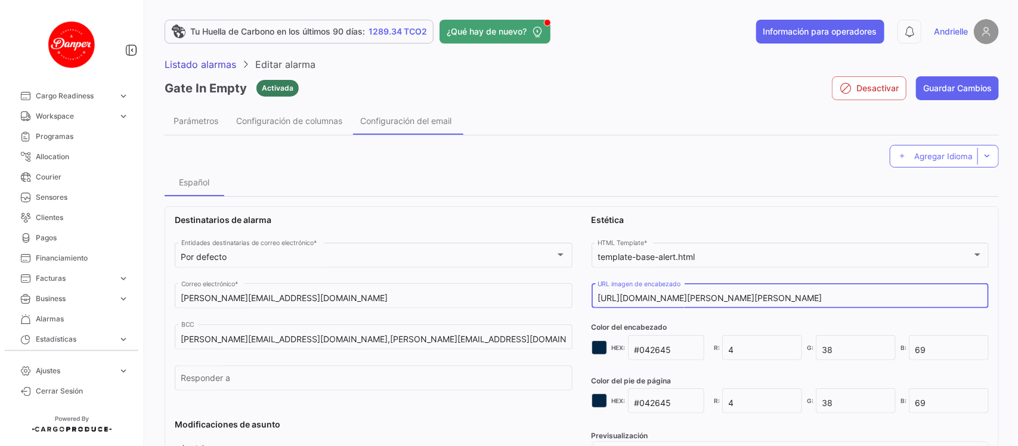
click at [682, 299] on input "[URL][DOMAIN_NAME][PERSON_NAME][PERSON_NAME]" at bounding box center [790, 299] width 385 height 10
paste input "Danper++-+espa%C3%B1ol"
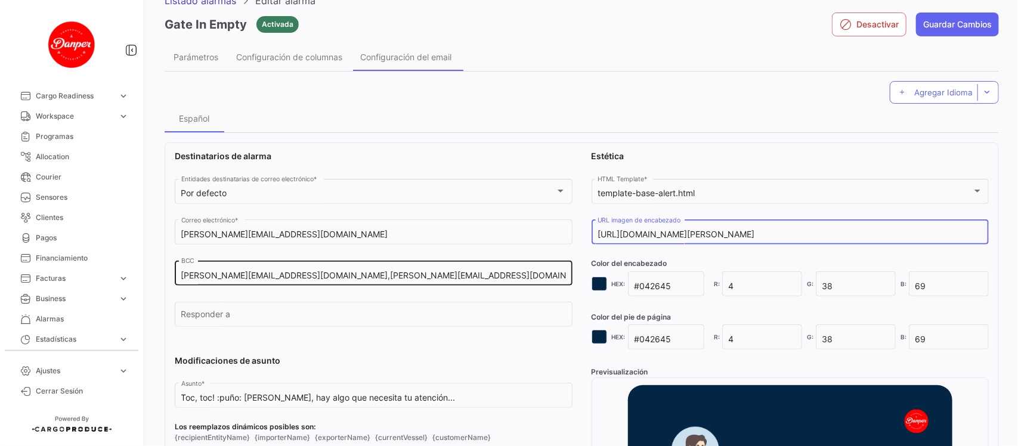
scroll to position [149, 0]
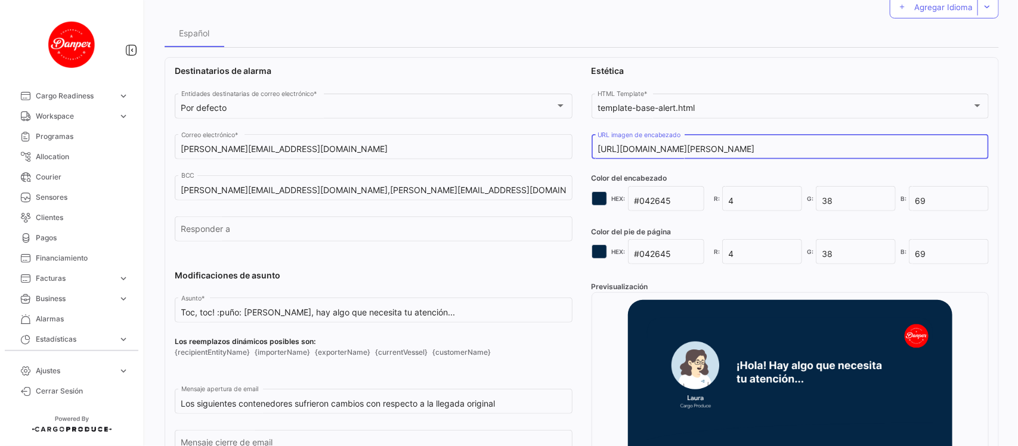
type input "[URL][DOMAIN_NAME][PERSON_NAME]"
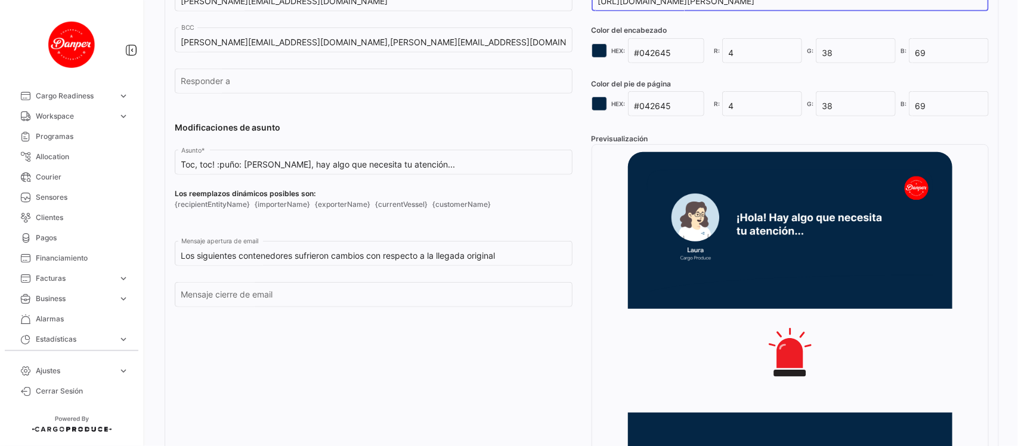
scroll to position [298, 0]
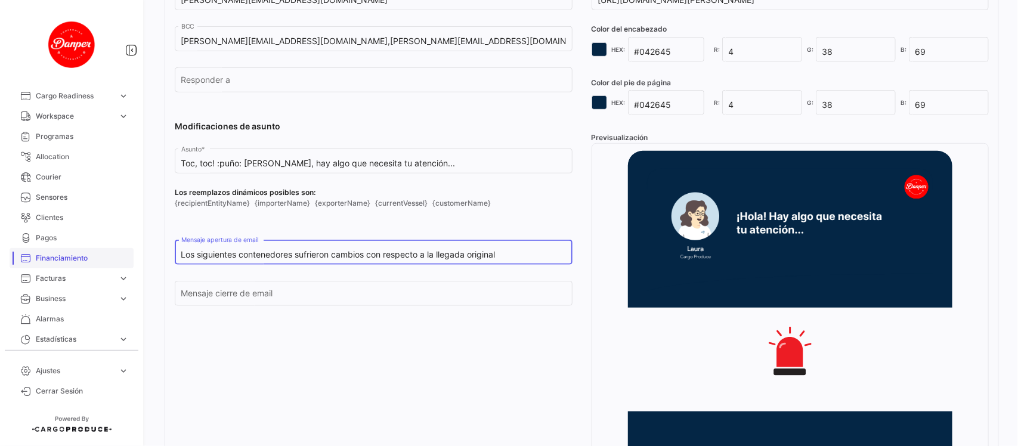
drag, startPoint x: 519, startPoint y: 252, endPoint x: 70, endPoint y: 252, distance: 448.6
click at [70, 252] on mat-sidenav-container "Overview Órdenes de Compra Documentos Cargas expand_more Cargas Aéreas Cargas M…" at bounding box center [509, 223] width 1018 height 446
paste input "tienen como nuevo evento: Regresado vacío al depósito:"
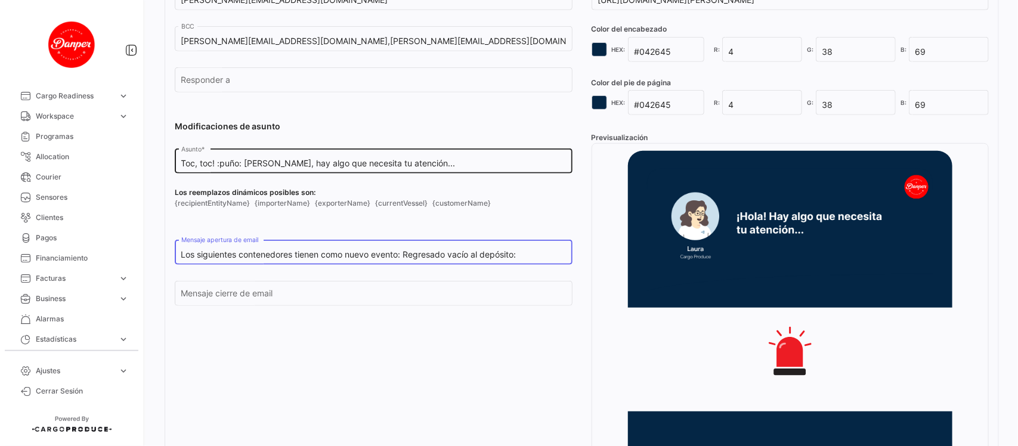
type input "Los siguientes contenedores tienen como nuevo evento: Regresado vacío al depósi…"
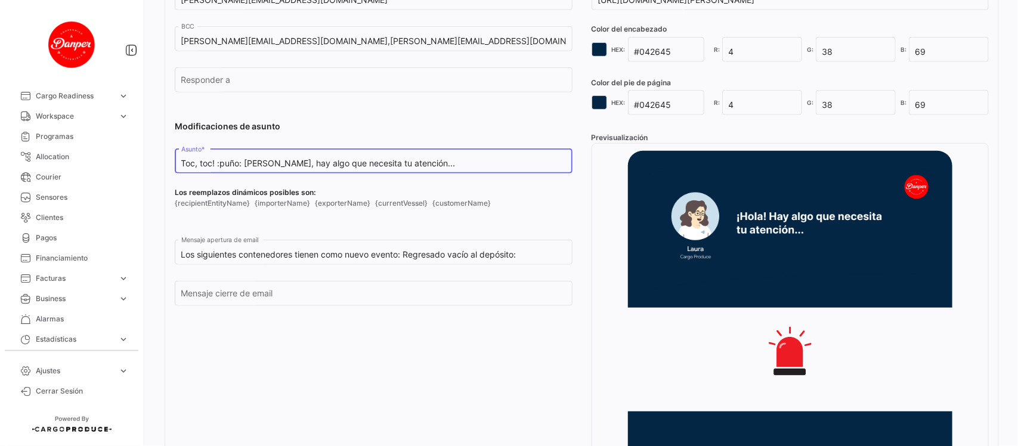
drag, startPoint x: 441, startPoint y: 165, endPoint x: 196, endPoint y: 151, distance: 246.2
click at [117, 165] on mat-sidenav-container "Overview Órdenes de Compra Documentos Cargas expand_more Cargas Aéreas Cargas M…" at bounding box center [509, 223] width 1018 height 446
click at [183, 165] on input "Regresado vacío del depósito" at bounding box center [373, 164] width 385 height 10
click at [180, 165] on div "Evento: Regresado vacío del depósito Asunto *" at bounding box center [374, 160] width 398 height 27
click at [183, 165] on input "Evento: Regresado vacío del depósito" at bounding box center [373, 164] width 385 height 10
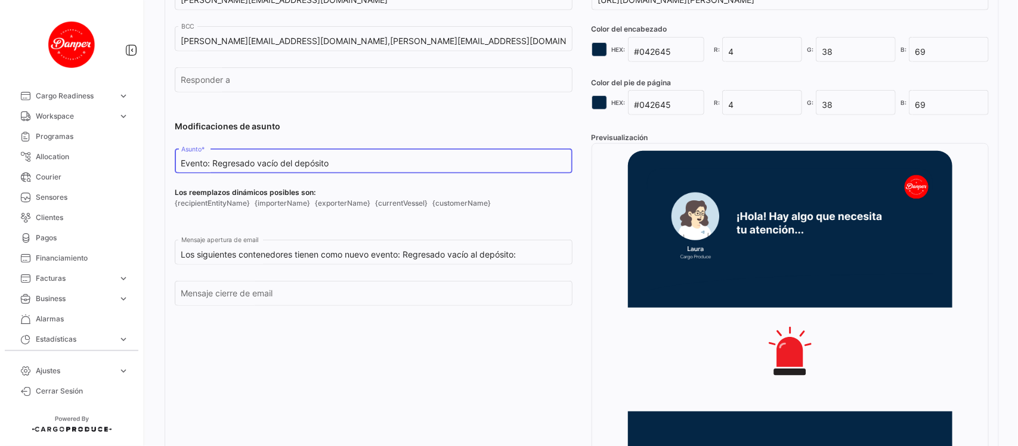
paste input "Toc, toc! ✊ DANPER,"
click at [273, 162] on input "Toc, toc! ✊ DANPER, Evento: Regresado vacío del depósito" at bounding box center [373, 164] width 385 height 10
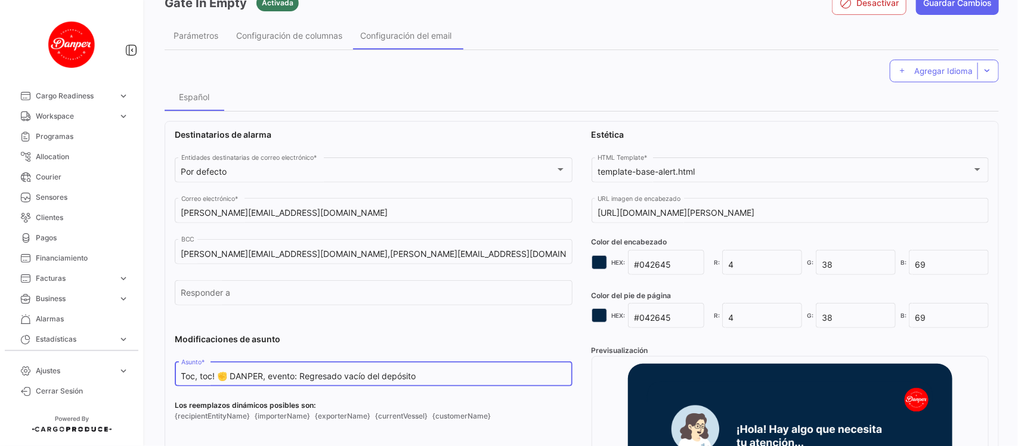
scroll to position [0, 0]
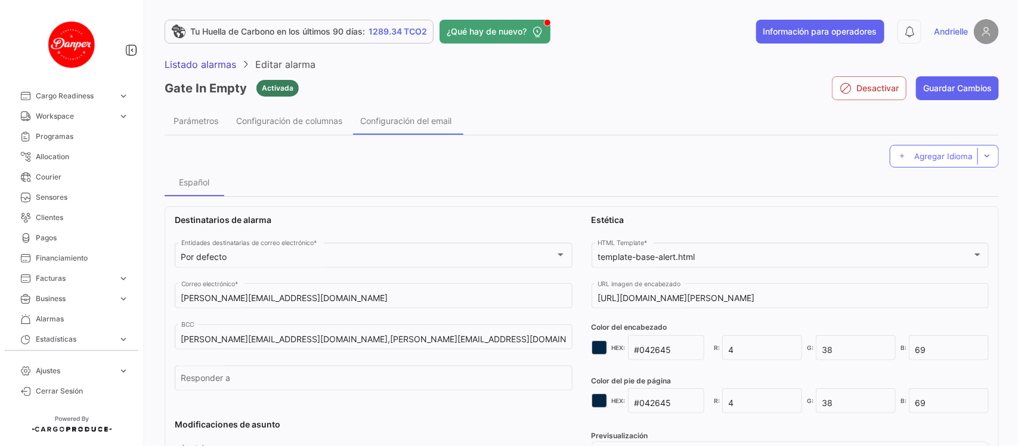
type input "Toc, toc! ✊ DANPER, evento: Regresado vacío del depósito"
click at [285, 116] on span "Configuración de columnas" at bounding box center [289, 121] width 106 height 10
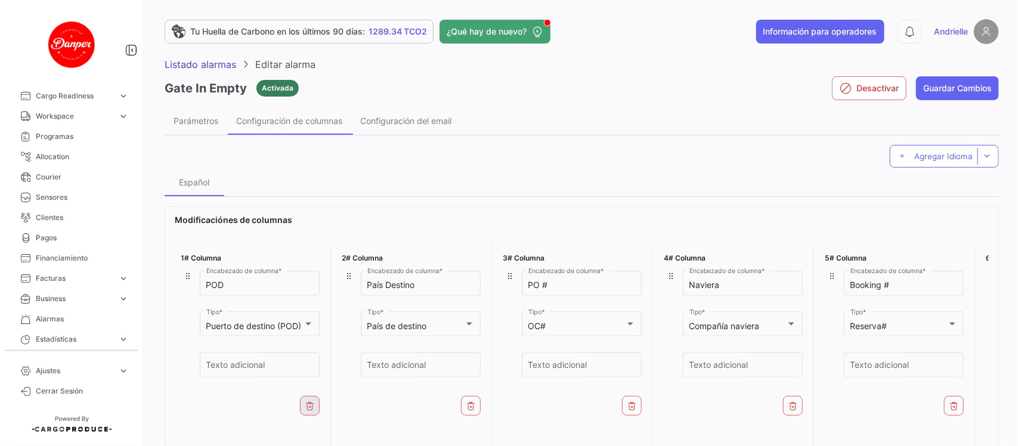
click at [309, 410] on icon at bounding box center [310, 406] width 10 height 10
click at [472, 406] on icon at bounding box center [472, 406] width 10 height 10
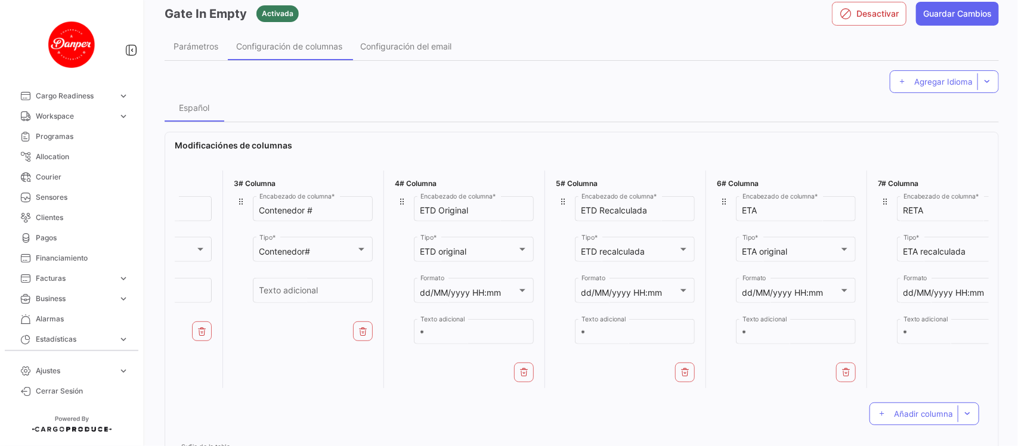
scroll to position [0, 303]
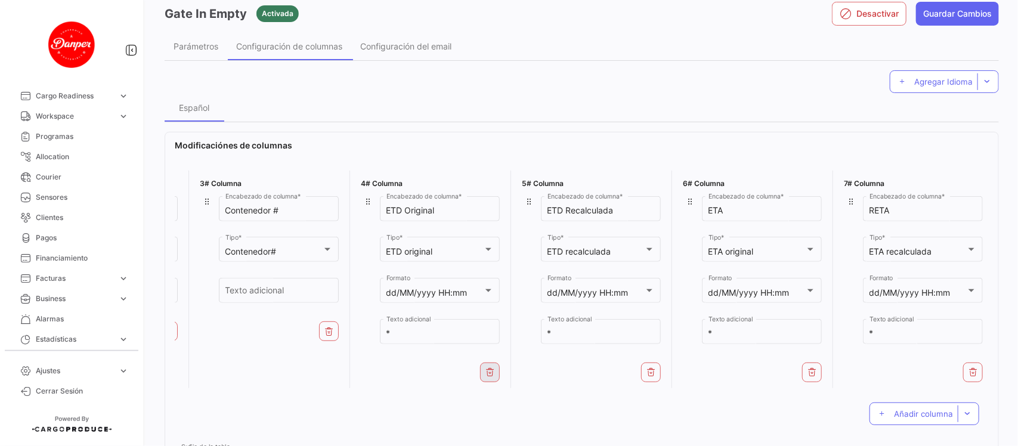
click at [487, 371] on icon at bounding box center [491, 372] width 10 height 10
click at [808, 373] on icon at bounding box center [813, 372] width 10 height 10
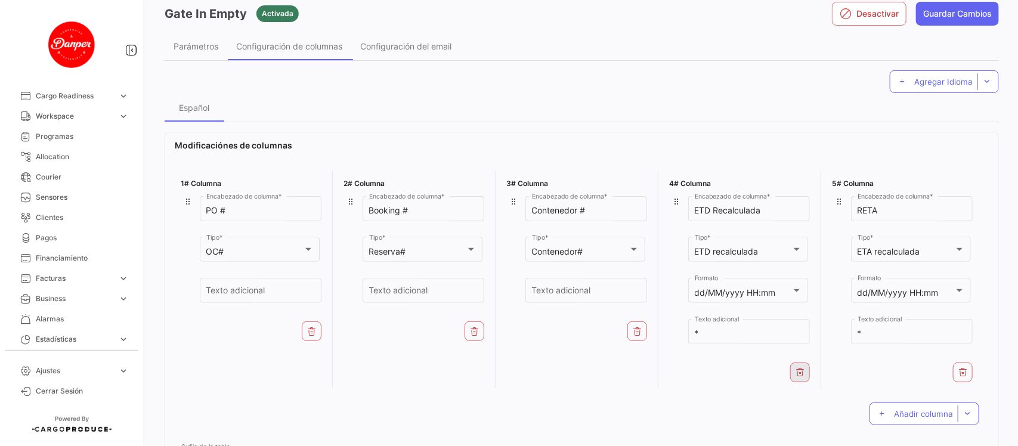
scroll to position [0, 0]
click at [911, 419] on button "Añadir columna" at bounding box center [925, 414] width 110 height 23
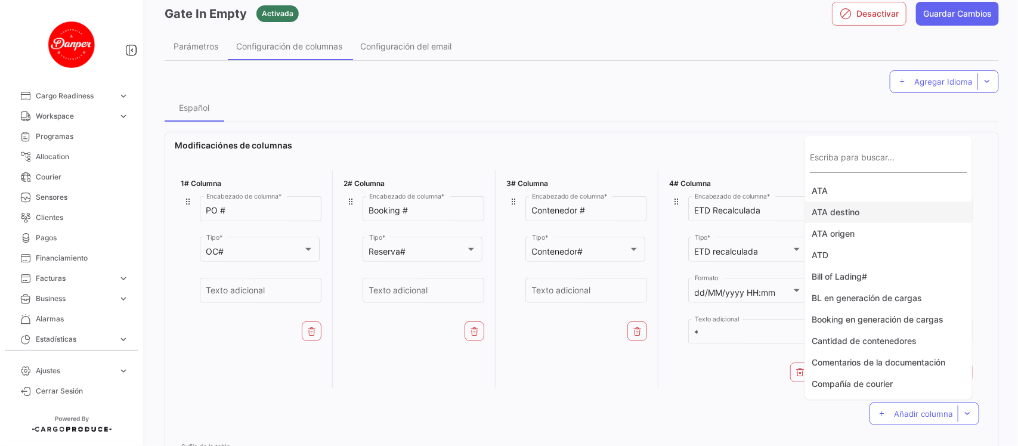
click at [853, 216] on button "ATA destino" at bounding box center [888, 212] width 167 height 21
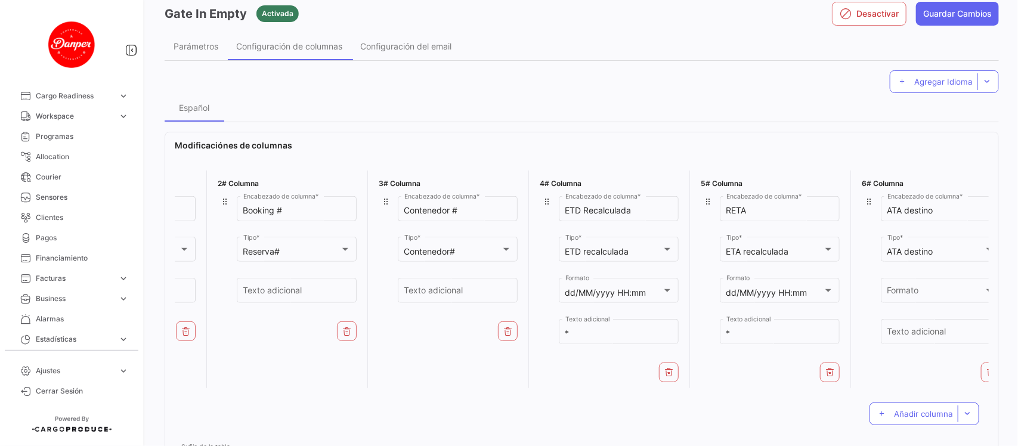
scroll to position [0, 140]
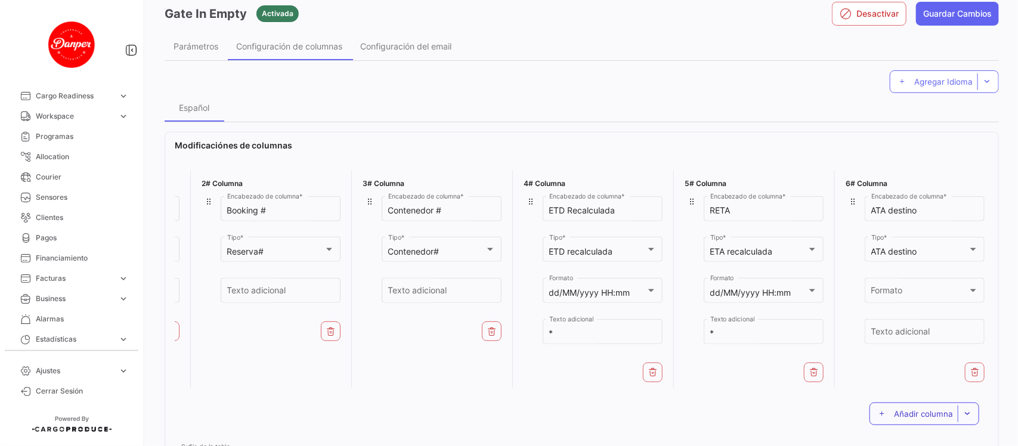
click at [895, 419] on span "Añadir columna" at bounding box center [923, 414] width 59 height 10
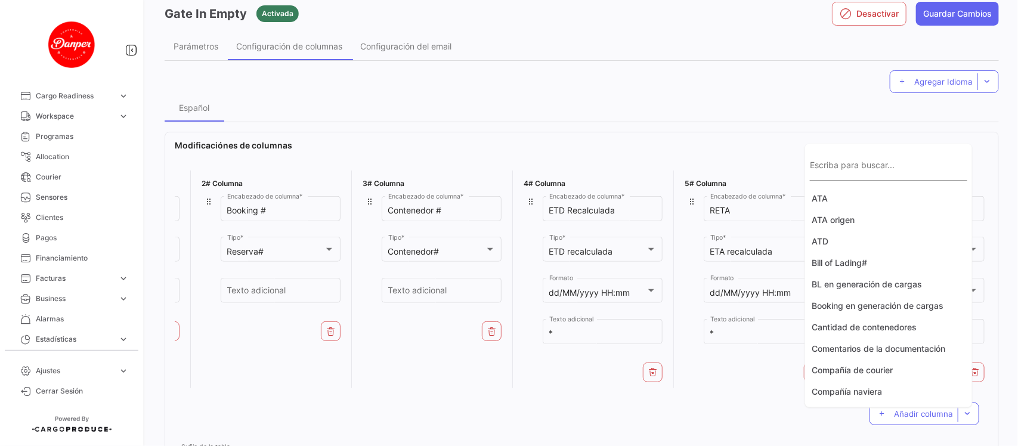
click at [860, 175] on input "Escriba para buscar..." at bounding box center [888, 170] width 157 height 10
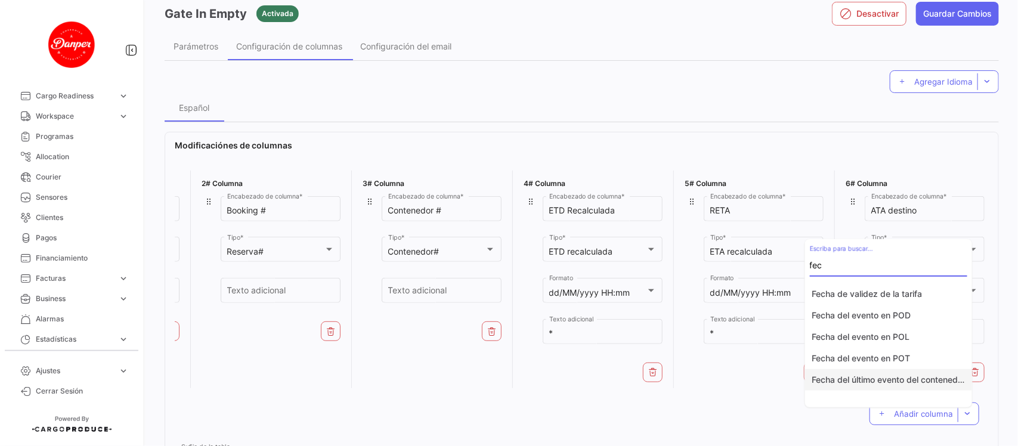
type input "fec"
click at [871, 384] on button "Fecha del último evento del contenedor" at bounding box center [888, 379] width 167 height 21
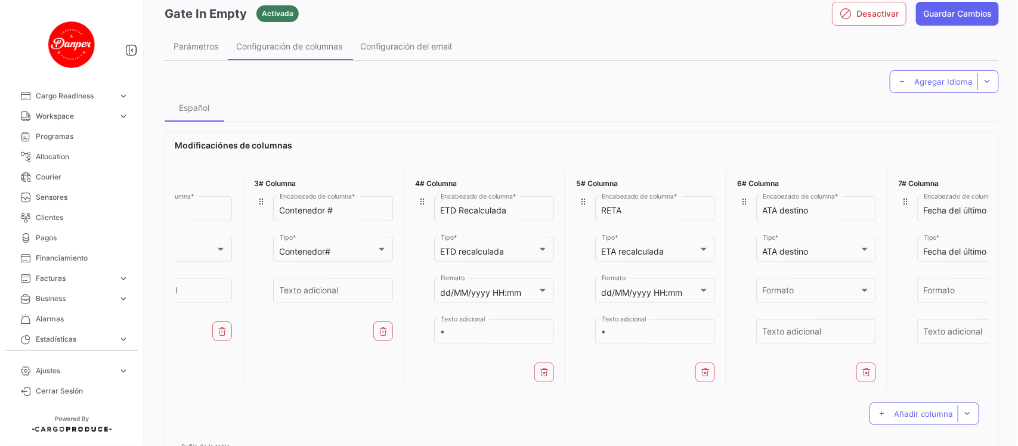
scroll to position [0, 303]
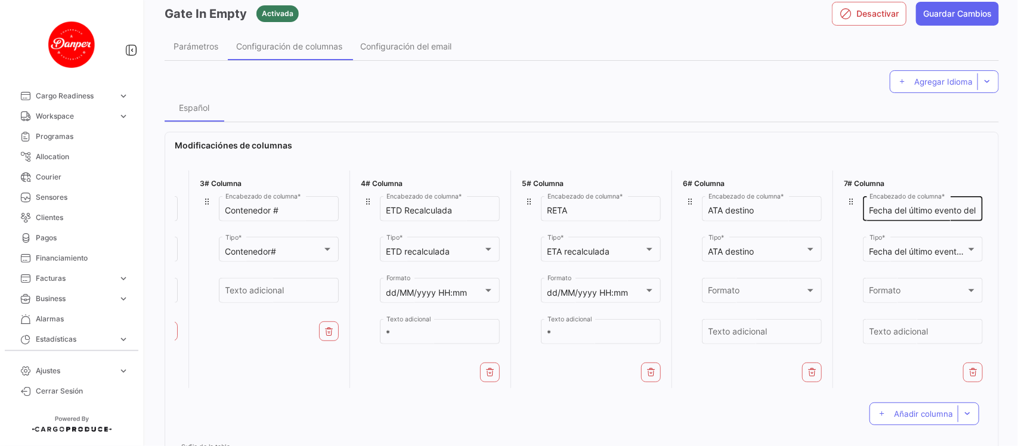
click at [952, 209] on input "Fecha del último evento del contenedor" at bounding box center [923, 211] width 107 height 10
drag, startPoint x: 866, startPoint y: 209, endPoint x: 890, endPoint y: 207, distance: 23.9
click at [870, 209] on input "regresado Vacío" at bounding box center [923, 211] width 107 height 10
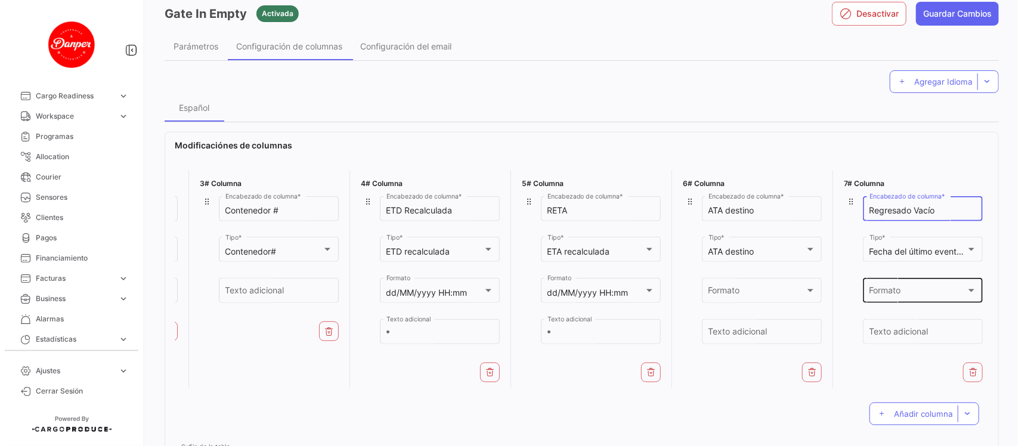
type input "Regresado Vacío"
click at [916, 293] on div "Formato" at bounding box center [918, 293] width 97 height 10
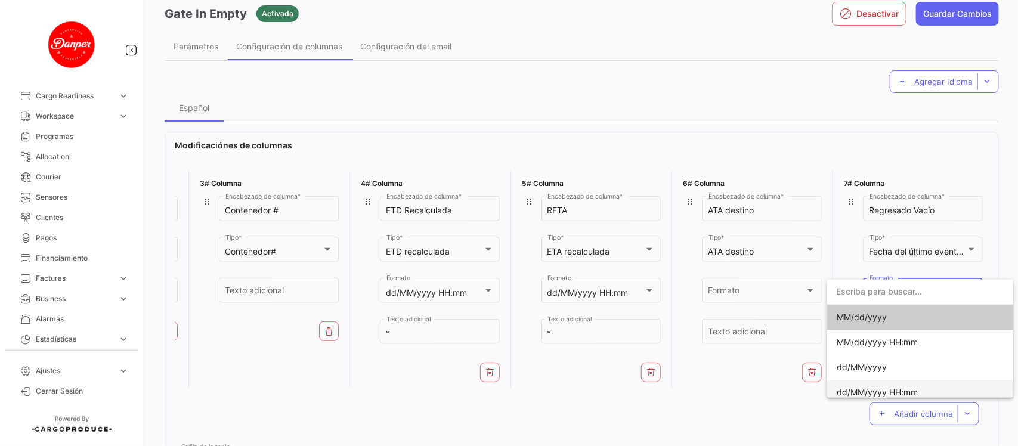
click at [890, 388] on span "dd/MM/yyyy HH:mm" at bounding box center [877, 392] width 81 height 10
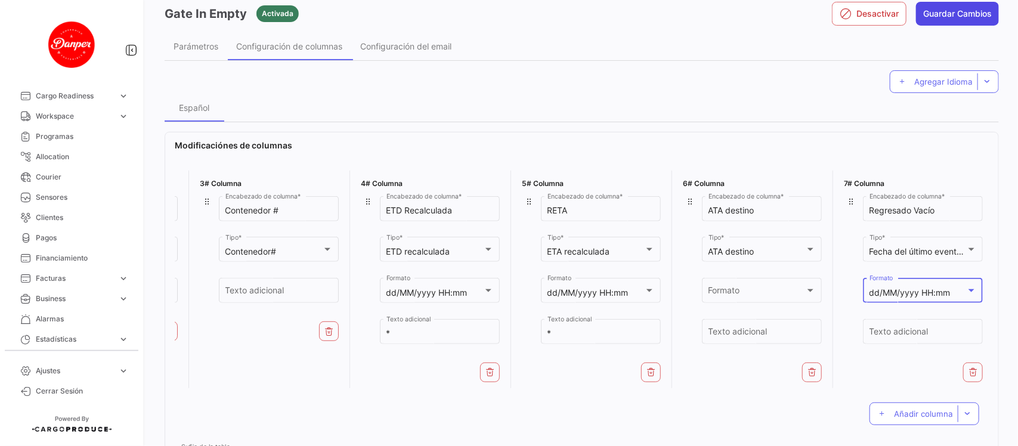
click at [959, 13] on button "Guardar Cambios" at bounding box center [957, 14] width 83 height 24
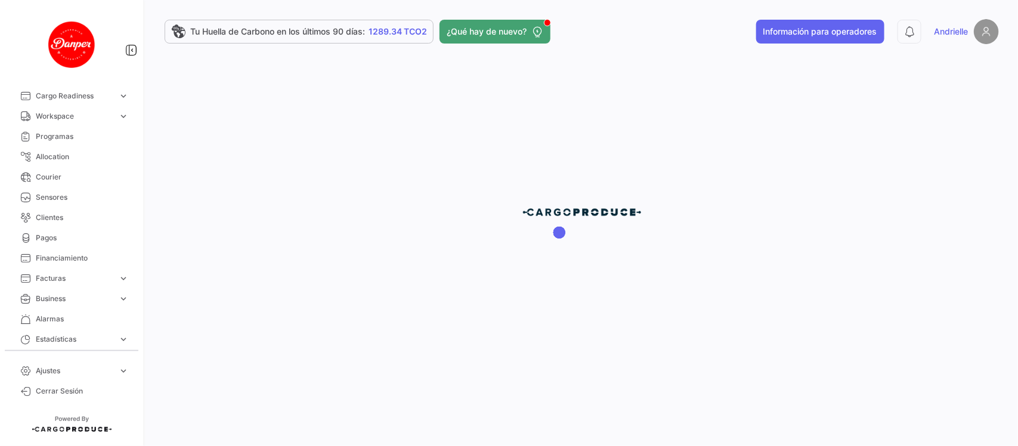
scroll to position [0, 0]
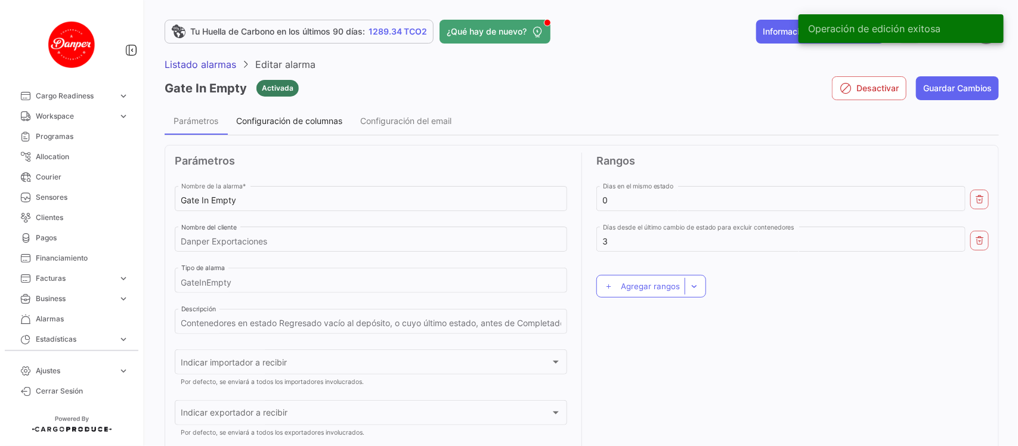
click at [290, 119] on span "Configuración de columnas" at bounding box center [289, 121] width 106 height 10
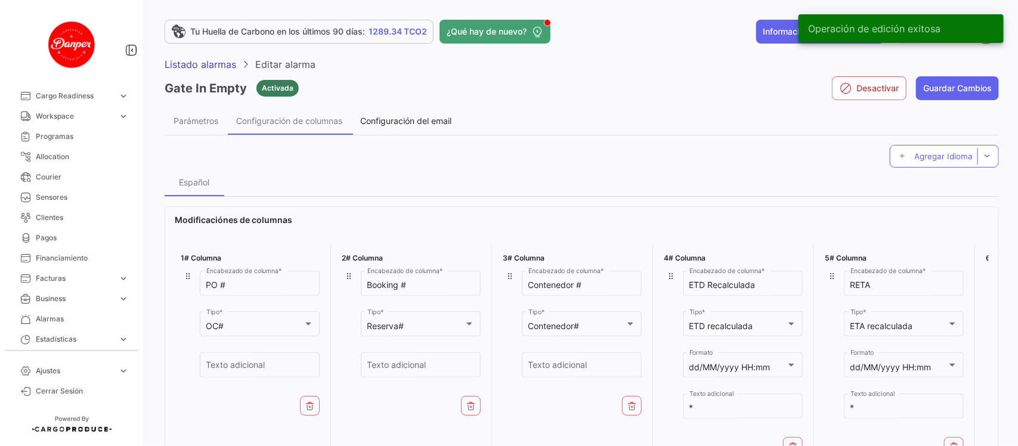
click at [407, 122] on span "Configuración del email" at bounding box center [405, 121] width 91 height 10
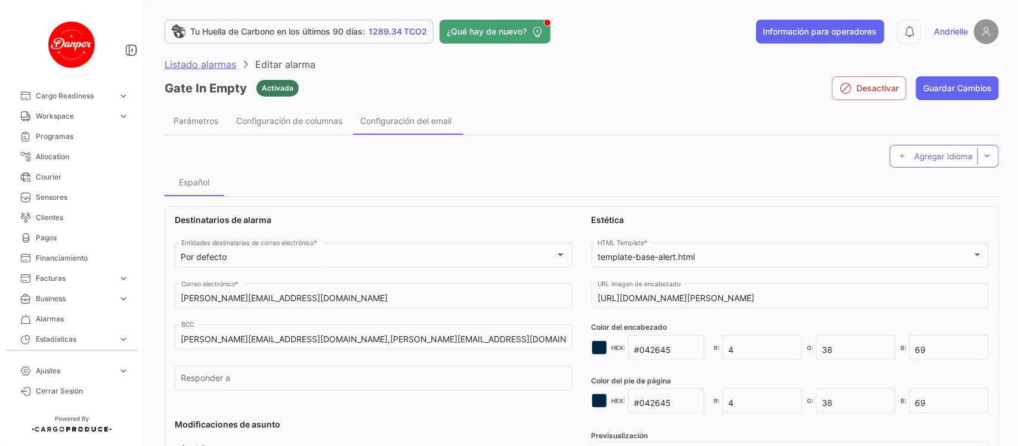
click at [227, 63] on span "Listado alarmas" at bounding box center [201, 64] width 72 height 12
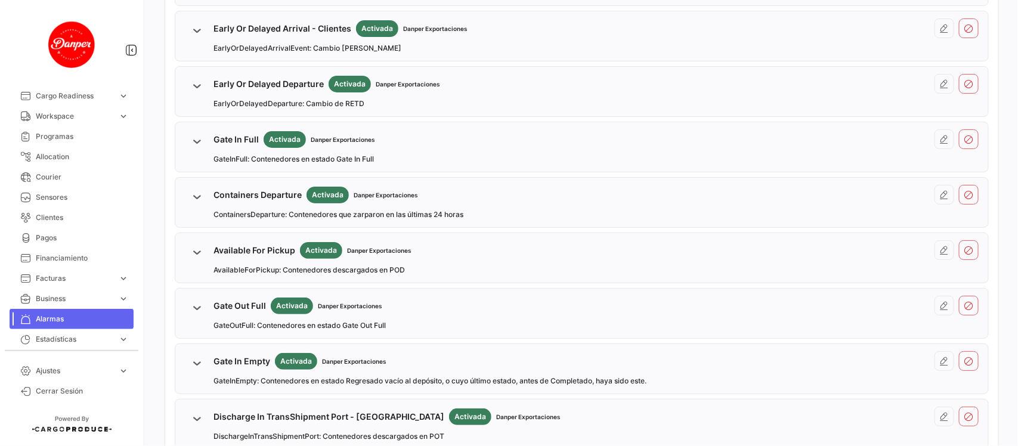
scroll to position [496, 0]
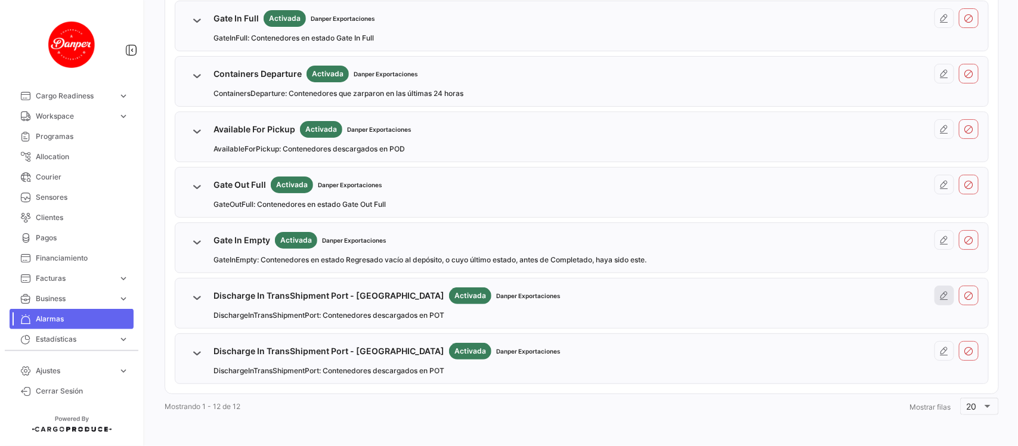
click at [940, 296] on icon at bounding box center [945, 296] width 10 height 10
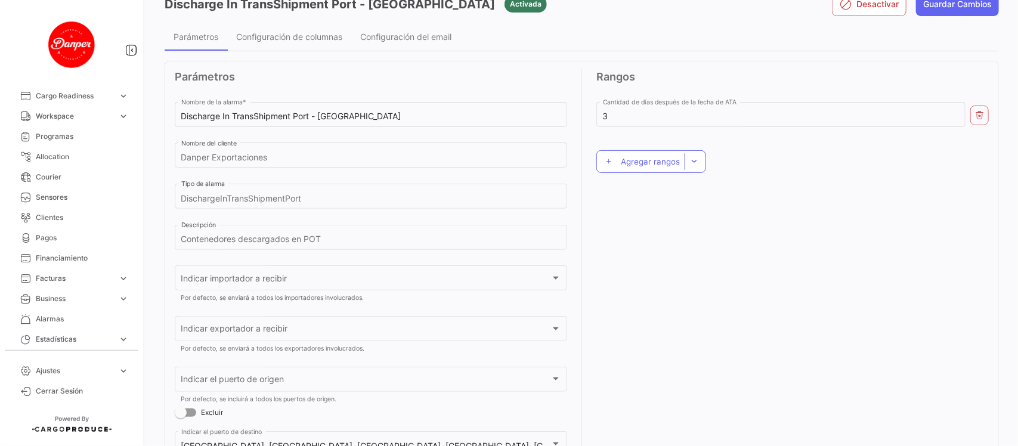
scroll to position [11, 0]
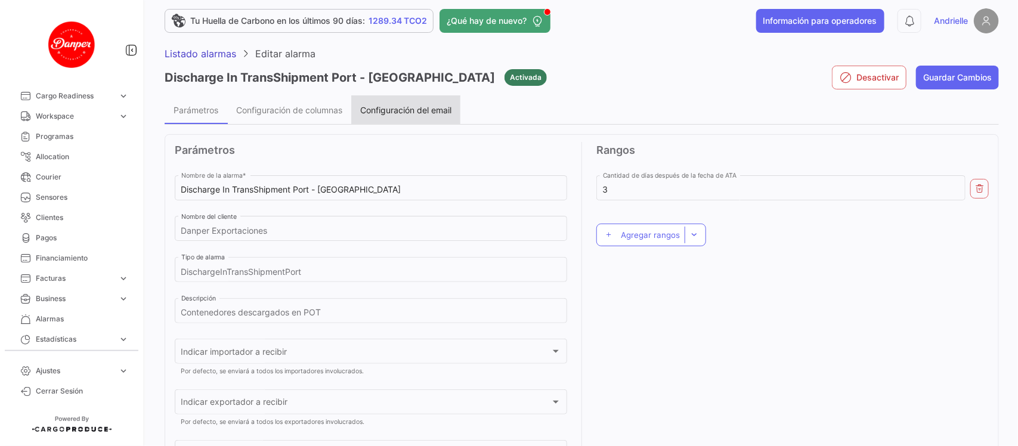
click at [441, 109] on span "Configuración del email" at bounding box center [405, 110] width 91 height 10
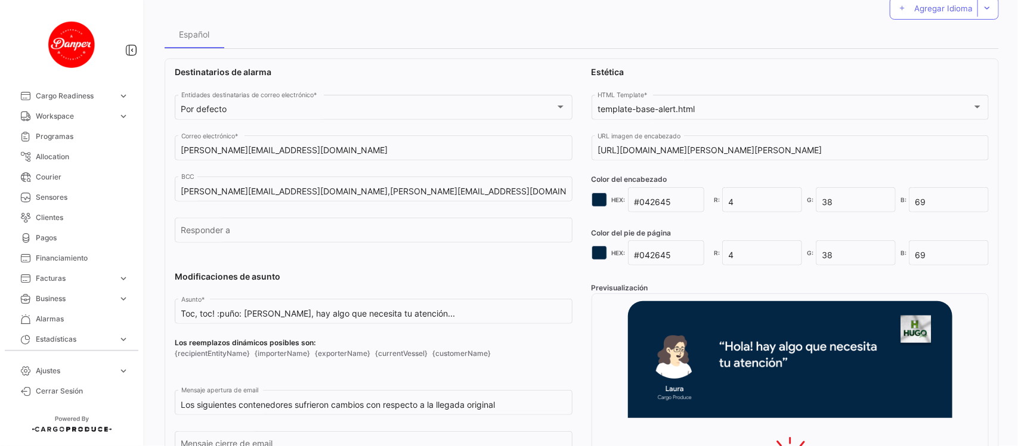
scroll to position [149, 0]
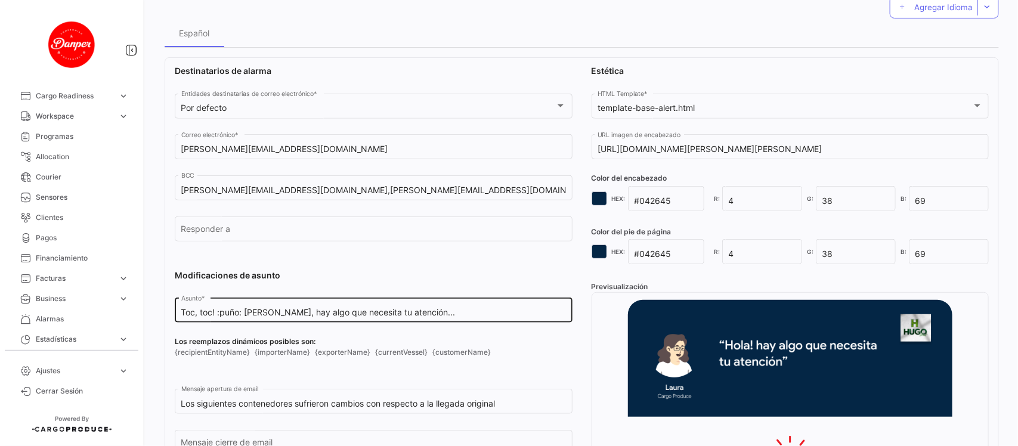
click at [431, 317] on input "Toc, toc! :puño: [PERSON_NAME], hay algo que necesita tu atención..." at bounding box center [373, 313] width 385 height 10
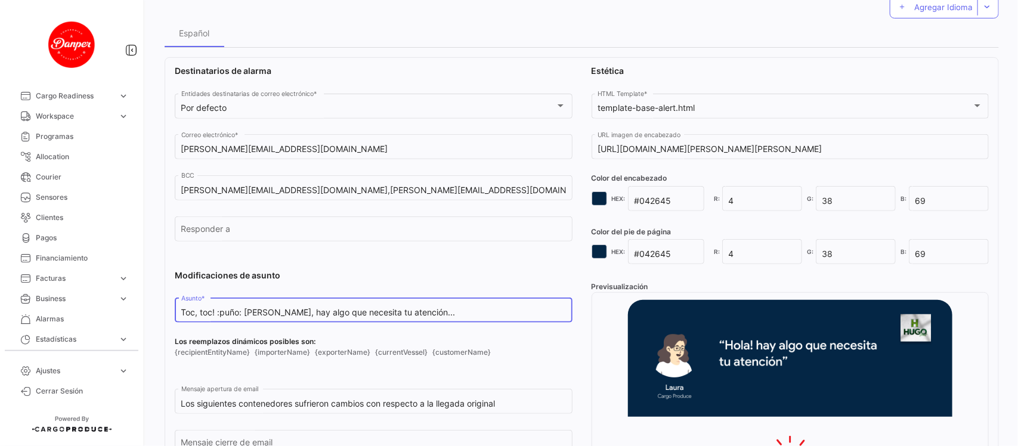
click at [431, 317] on input "Toc, toc! :puño: [PERSON_NAME], hay algo que necesita tu atención..." at bounding box center [373, 313] width 385 height 10
paste input "✊ DANPER, cambio de ETA/RETA"
drag, startPoint x: 367, startPoint y: 314, endPoint x: 270, endPoint y: 311, distance: 97.3
click at [270, 311] on input "Toc, toc! ✊ DANPER, cambio de ETA/RETA" at bounding box center [373, 313] width 385 height 10
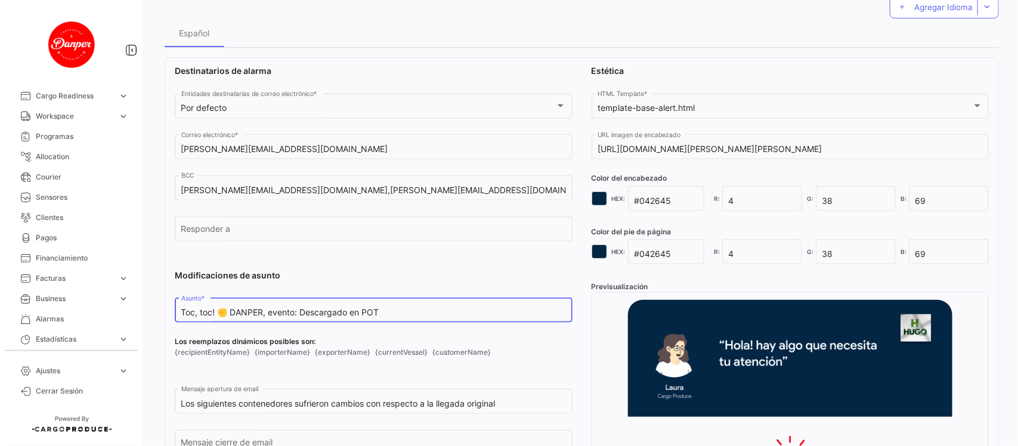
type input "Toc, toc! ✊ DANPER, evento: Descargado en POT"
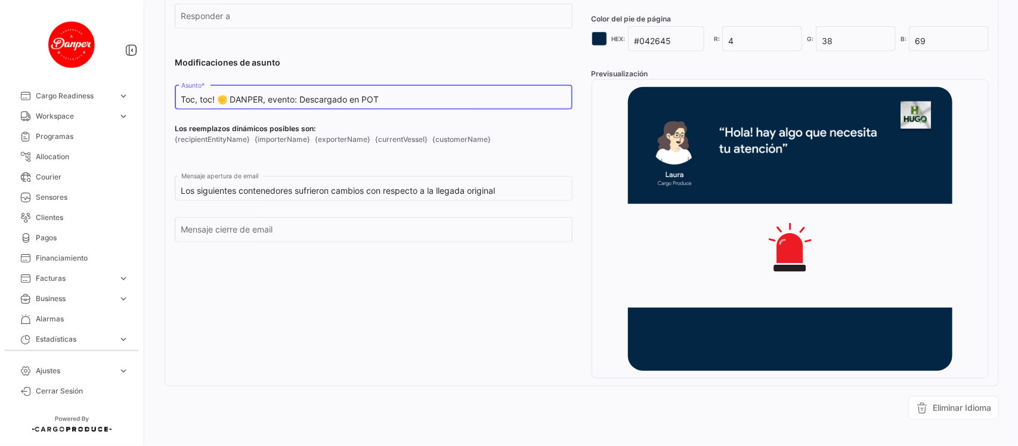
scroll to position [365, 0]
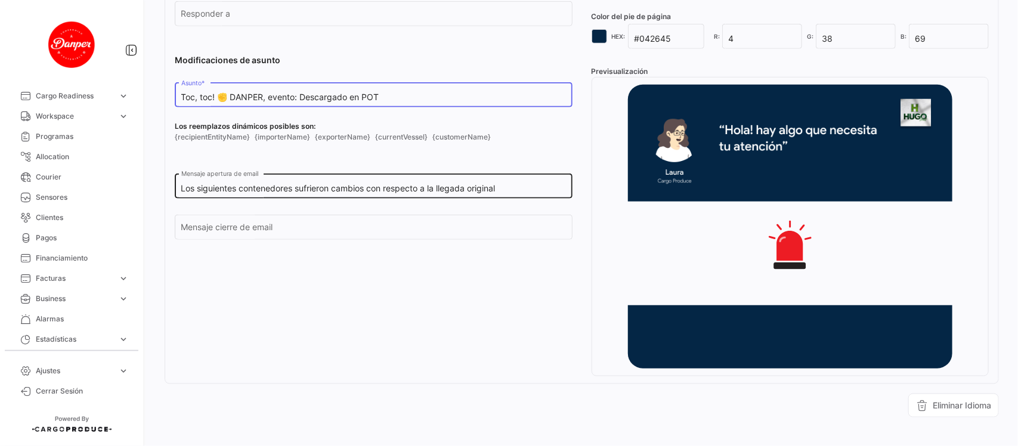
click at [527, 191] on input "Los siguientes contenedores sufrieron cambios con respecto a la llegada original" at bounding box center [373, 189] width 385 height 10
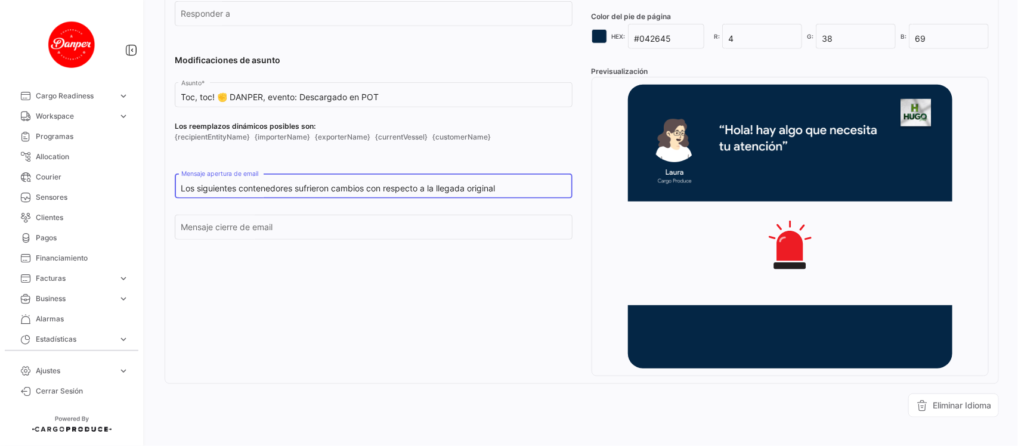
click at [527, 191] on input "Los siguientes contenedores sufrieron cambios con respecto a la llegada original" at bounding box center [373, 189] width 385 height 10
paste input "e encuentran descargados en POT:"
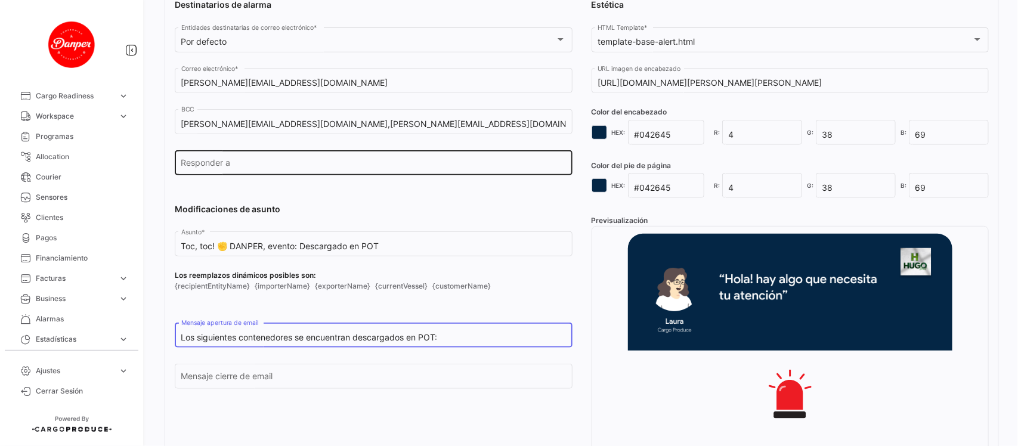
scroll to position [141, 0]
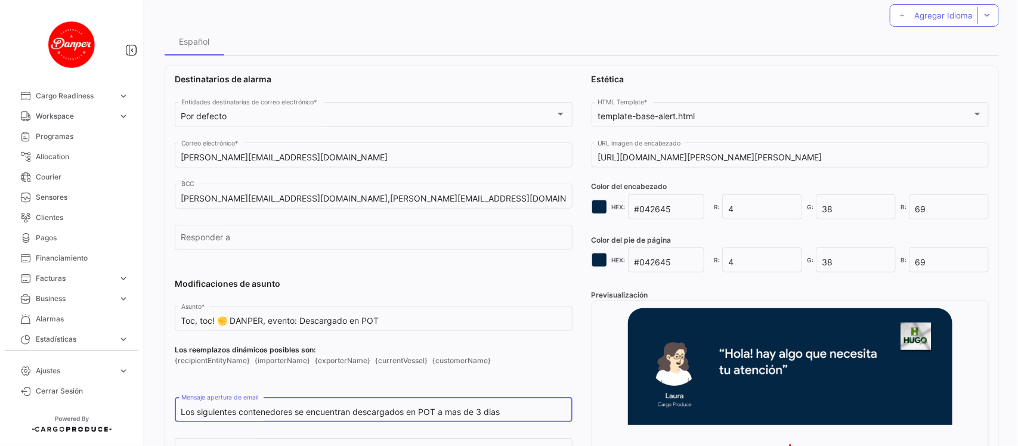
click at [455, 413] on input "Los siguientes contenedores se encuentran descargados en POT a mas de 3 dias" at bounding box center [373, 412] width 385 height 10
click at [512, 407] on input "Los siguientes contenedores se encuentran descargados en POT a mas de 3 dias" at bounding box center [373, 412] width 385 height 10
type input "Los siguientes contenedores se encuentran descargados en POT a mas de 3 dias:"
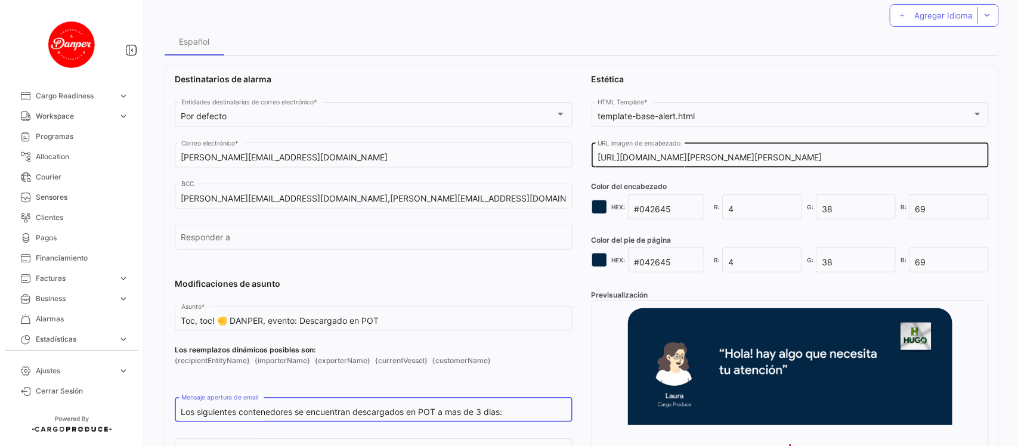
click at [642, 155] on input "[URL][DOMAIN_NAME][PERSON_NAME][PERSON_NAME]" at bounding box center [790, 158] width 385 height 10
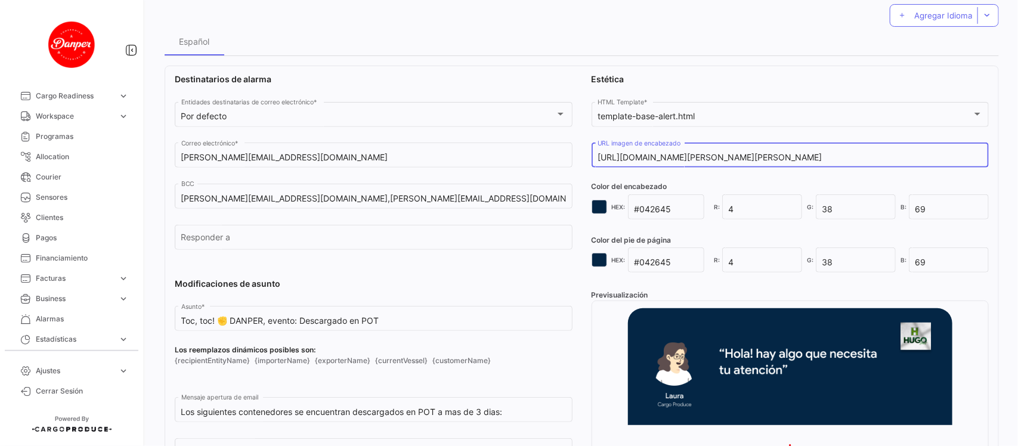
click at [642, 155] on input "[URL][DOMAIN_NAME][PERSON_NAME][PERSON_NAME]" at bounding box center [790, 158] width 385 height 10
paste input "Danper++-+espa%C3%B1ol"
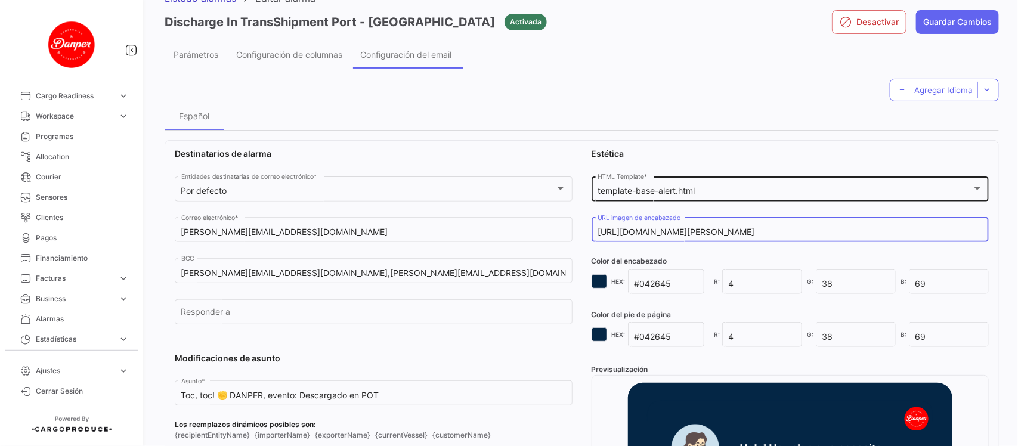
scroll to position [0, 0]
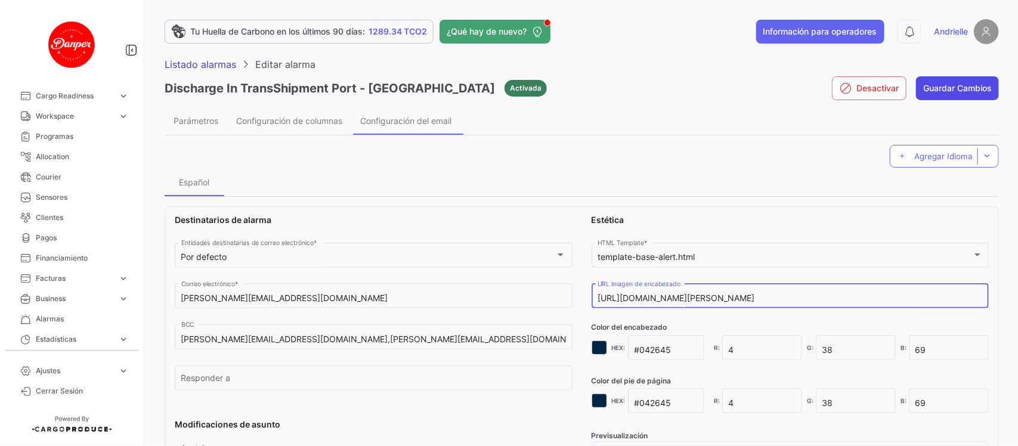
type input "[URL][DOMAIN_NAME][PERSON_NAME]"
click at [973, 91] on button "Guardar Cambios" at bounding box center [957, 88] width 83 height 24
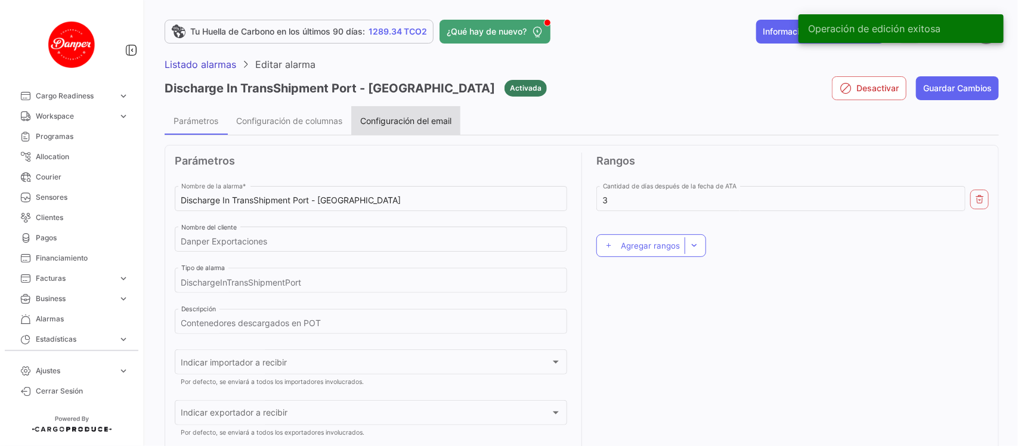
click at [407, 128] on div "Configuración del email" at bounding box center [405, 120] width 109 height 29
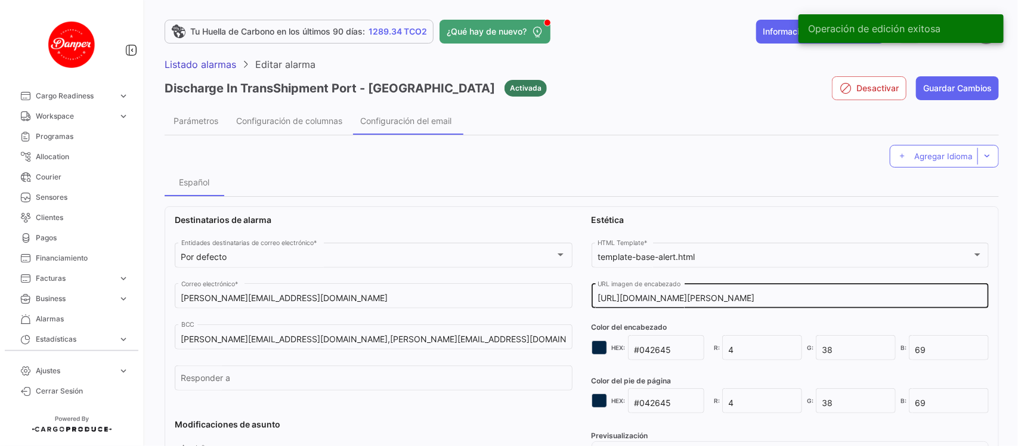
click at [818, 298] on input "[URL][DOMAIN_NAME][PERSON_NAME]" at bounding box center [790, 299] width 385 height 10
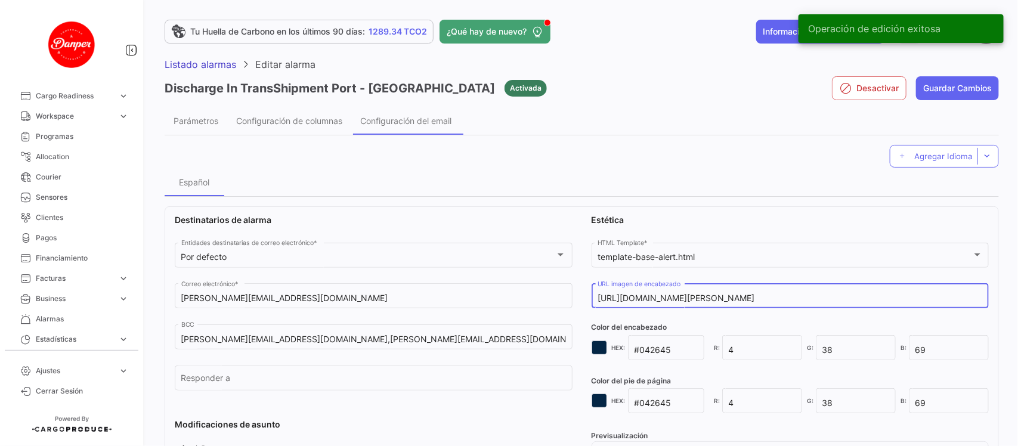
click at [818, 298] on input "[URL][DOMAIN_NAME][PERSON_NAME]" at bounding box center [790, 299] width 385 height 10
click at [310, 118] on span "Configuración de columnas" at bounding box center [289, 121] width 106 height 10
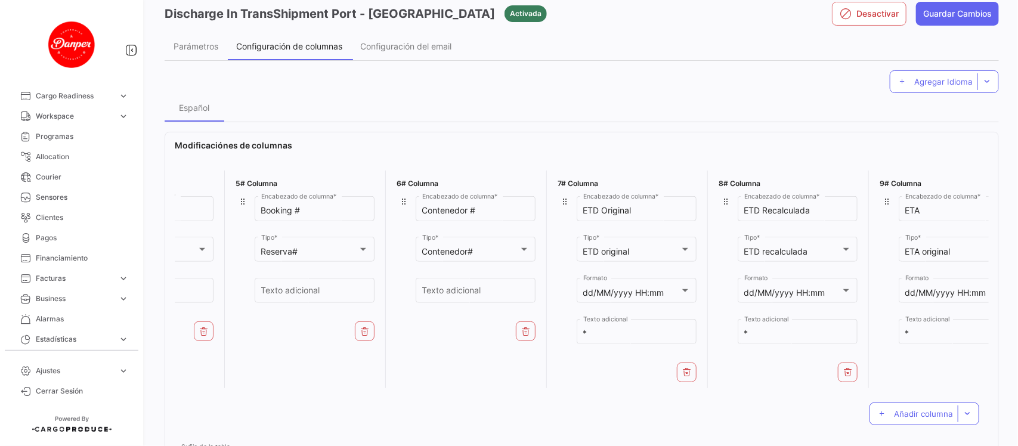
scroll to position [0, 783]
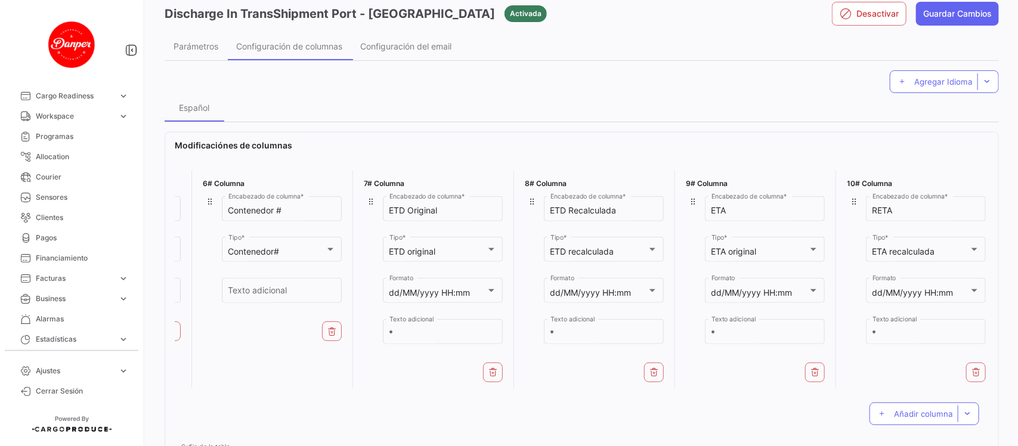
click at [490, 373] on icon at bounding box center [494, 372] width 10 height 10
click at [809, 370] on icon at bounding box center [814, 372] width 10 height 10
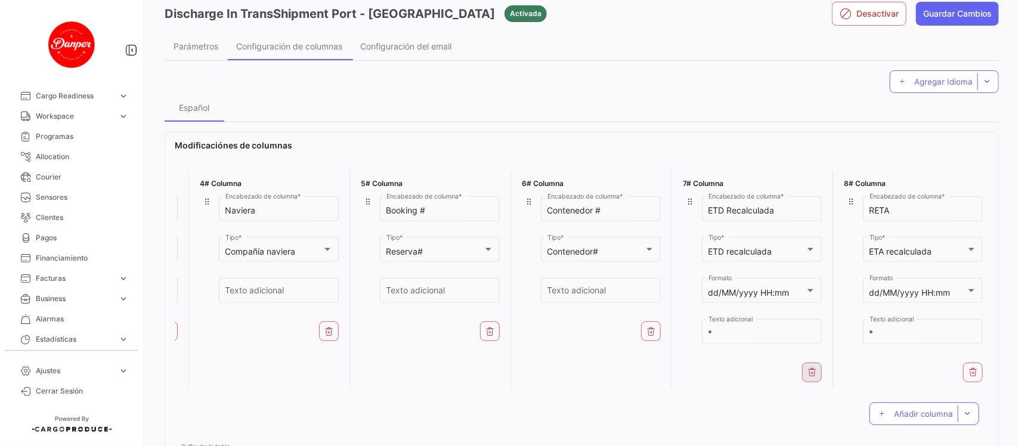
scroll to position [0, 464]
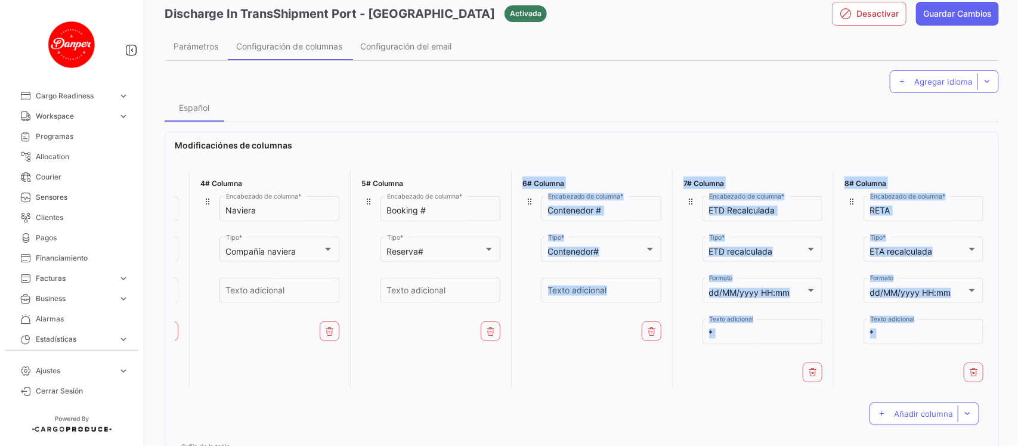
drag, startPoint x: 521, startPoint y: 400, endPoint x: 376, endPoint y: 398, distance: 145.0
click at [376, 398] on app-alarm-columns-array "1# Columna POD Encabezado de columna * Puerto de destino (POD) Tipo * Texto adi…" at bounding box center [582, 300] width 814 height 269
drag, startPoint x: 320, startPoint y: 328, endPoint x: 360, endPoint y: 337, distance: 41.0
click at [320, 329] on button at bounding box center [330, 332] width 20 height 20
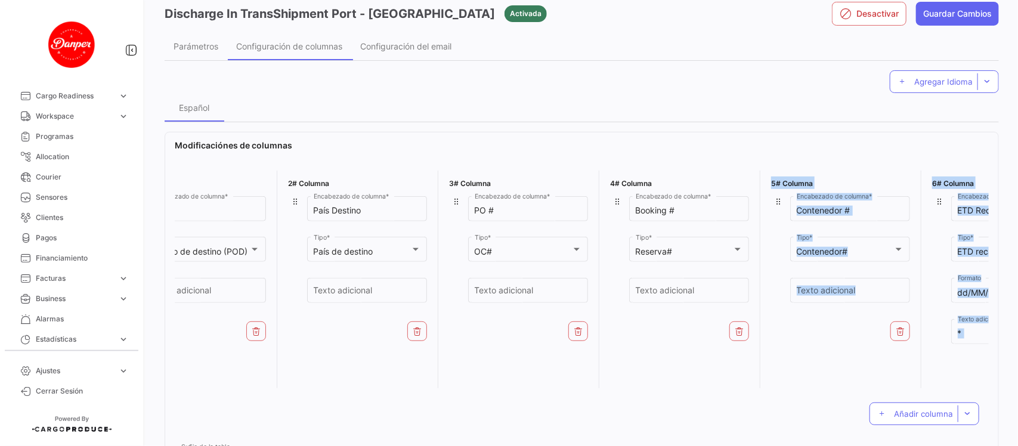
scroll to position [0, 0]
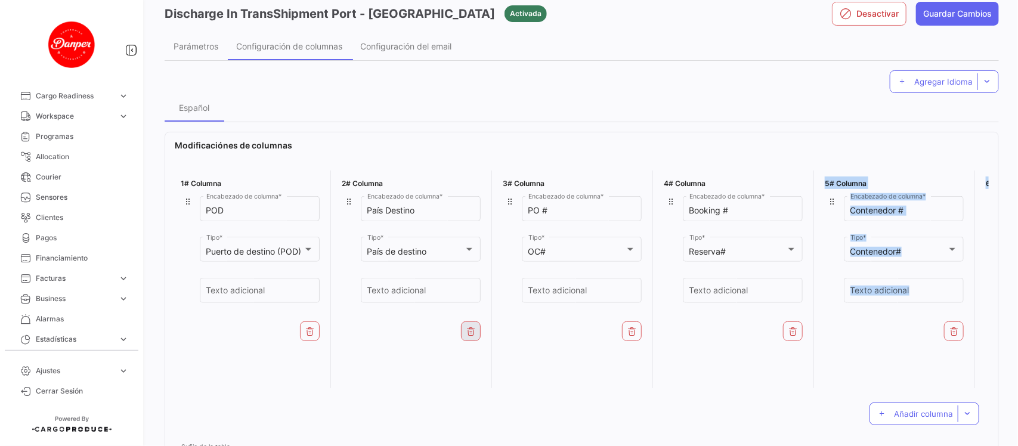
click at [469, 335] on icon at bounding box center [472, 332] width 10 height 10
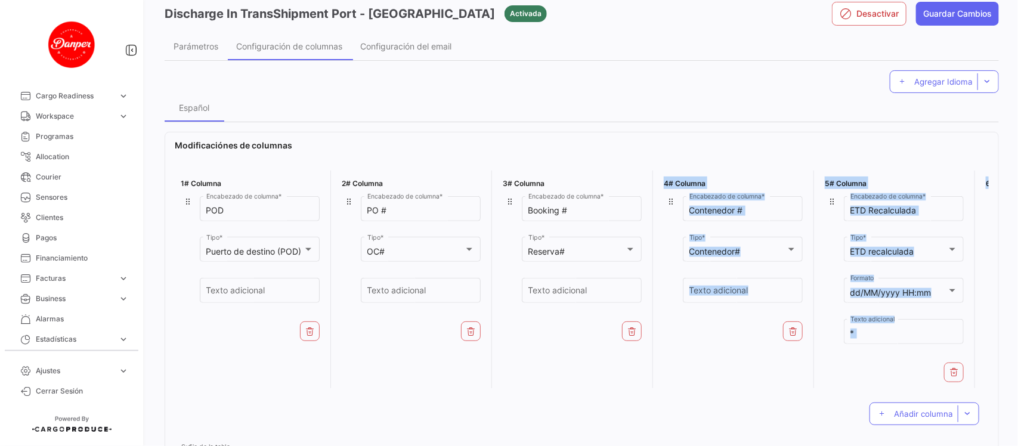
scroll to position [0, 143]
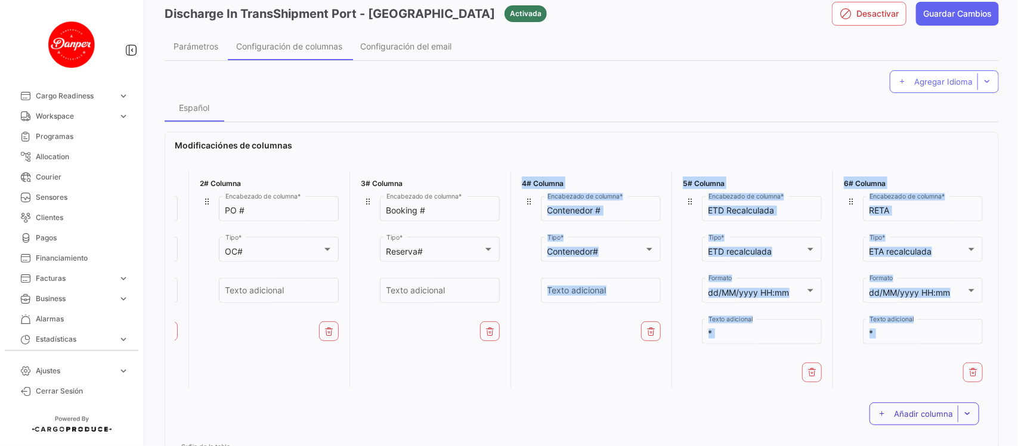
click at [903, 418] on span "Añadir columna" at bounding box center [923, 414] width 59 height 10
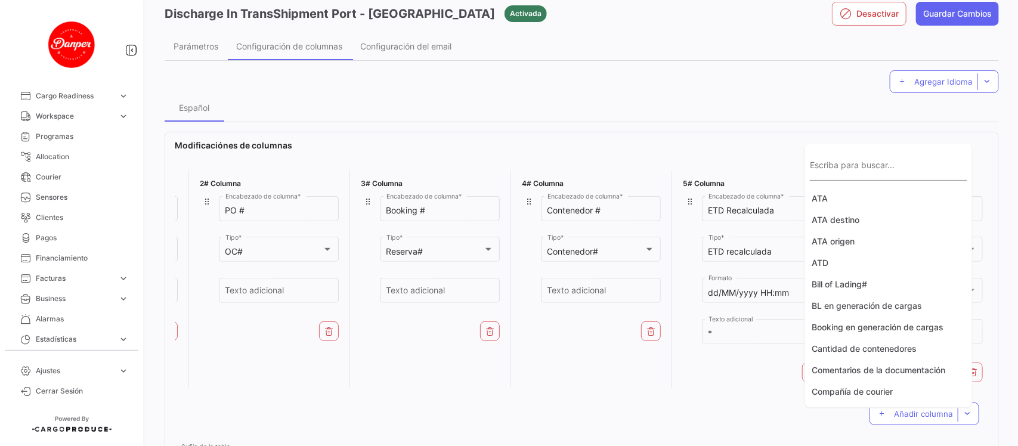
click at [869, 171] on input "Escriba para buscar..." at bounding box center [888, 170] width 157 height 10
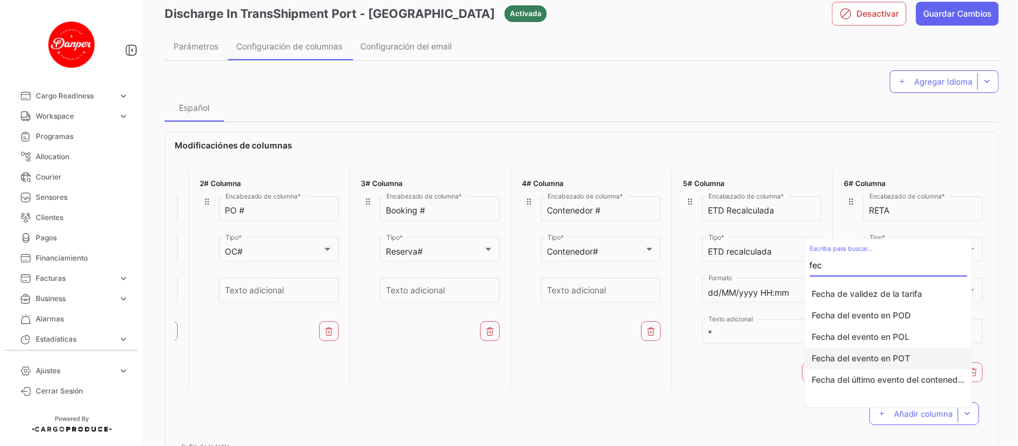
type input "fec"
click at [904, 362] on button "Fecha del evento en POT" at bounding box center [888, 358] width 167 height 21
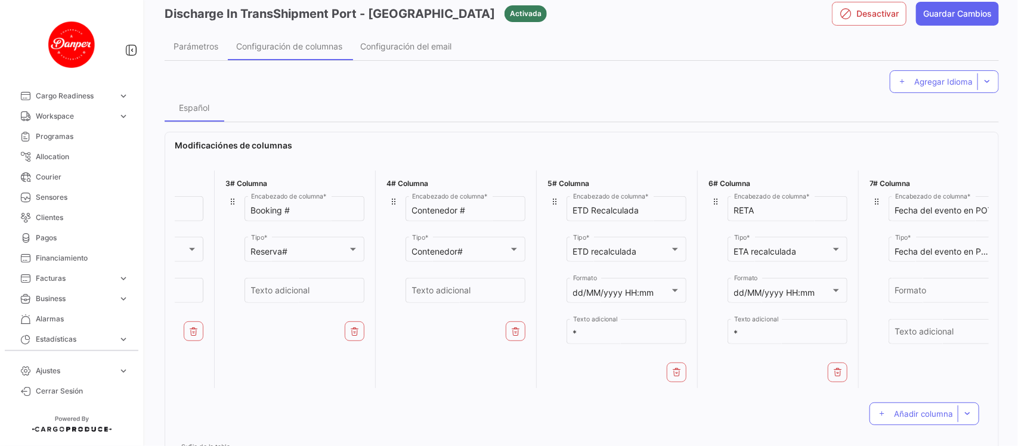
scroll to position [0, 303]
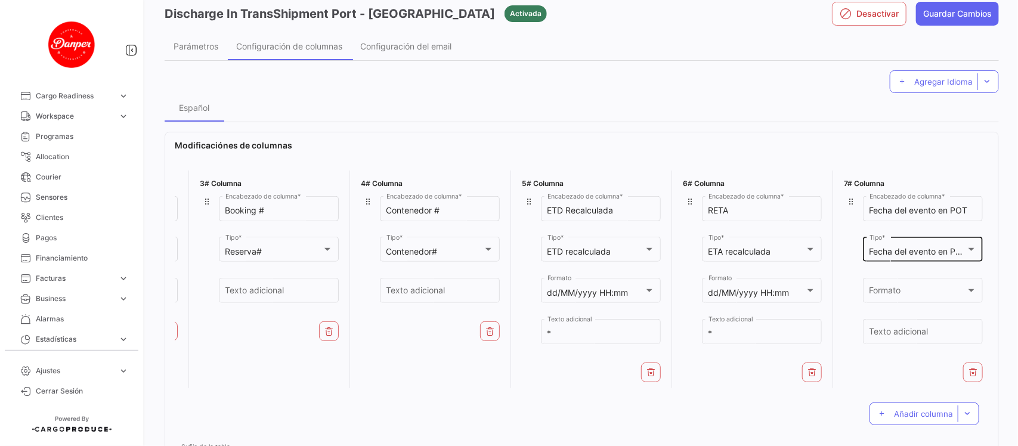
click at [916, 248] on mat-select-trigger "Fecha del evento en POT" at bounding box center [919, 251] width 98 height 10
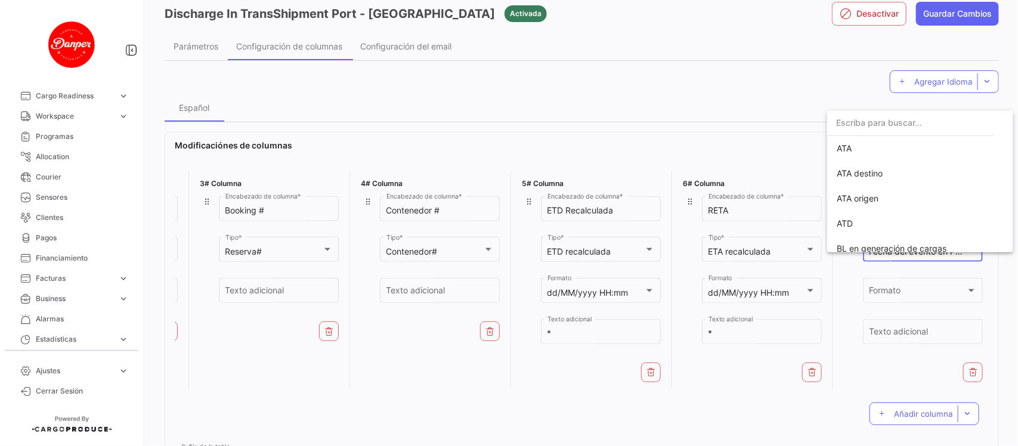
scroll to position [768, 0]
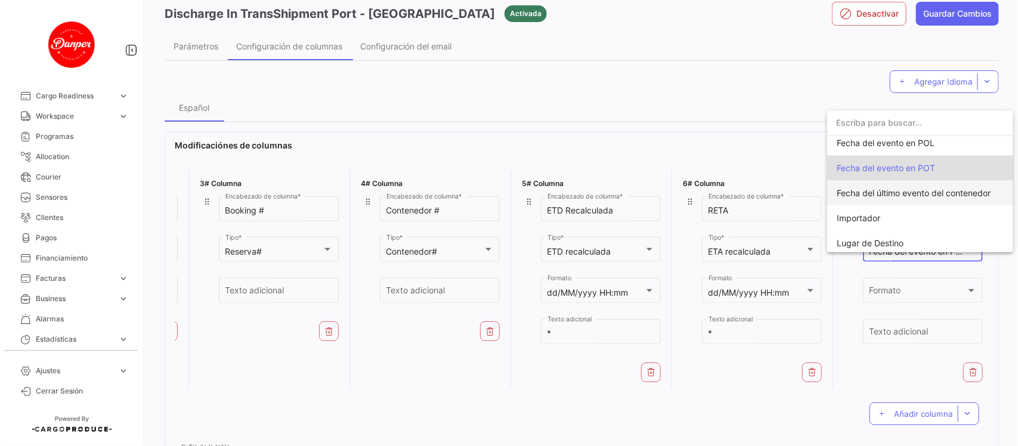
click at [897, 193] on span "Fecha del último evento del contenedor" at bounding box center [914, 193] width 154 height 10
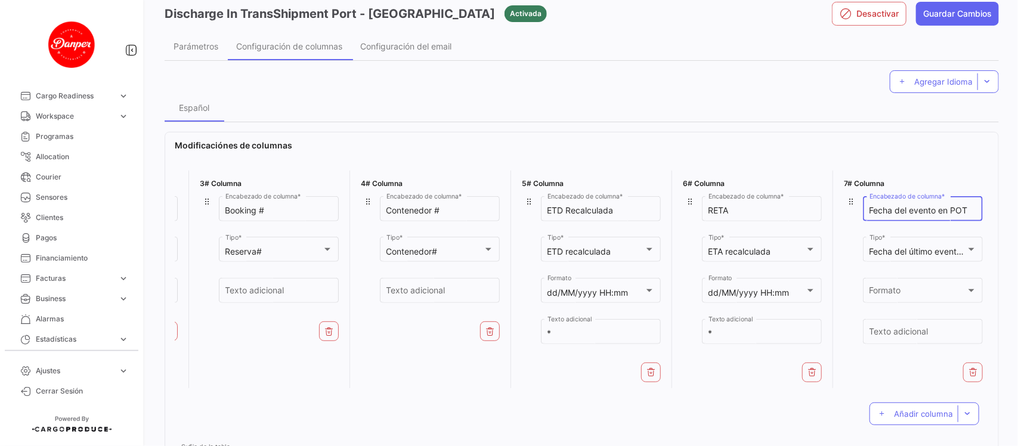
drag, startPoint x: 969, startPoint y: 207, endPoint x: 863, endPoint y: 210, distance: 106.8
click at [870, 210] on input "Fecha del evento en POT" at bounding box center [923, 211] width 107 height 10
type input "Descargado"
click at [891, 295] on span "Formato" at bounding box center [918, 293] width 97 height 10
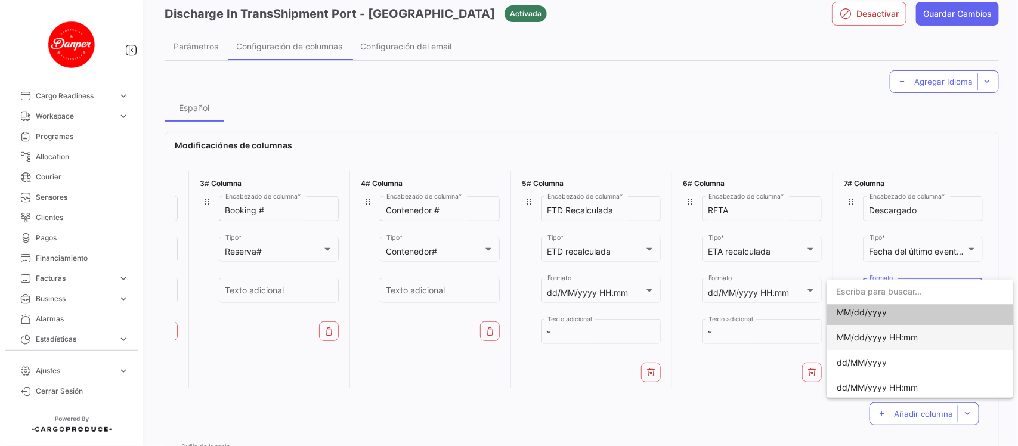
scroll to position [7, 0]
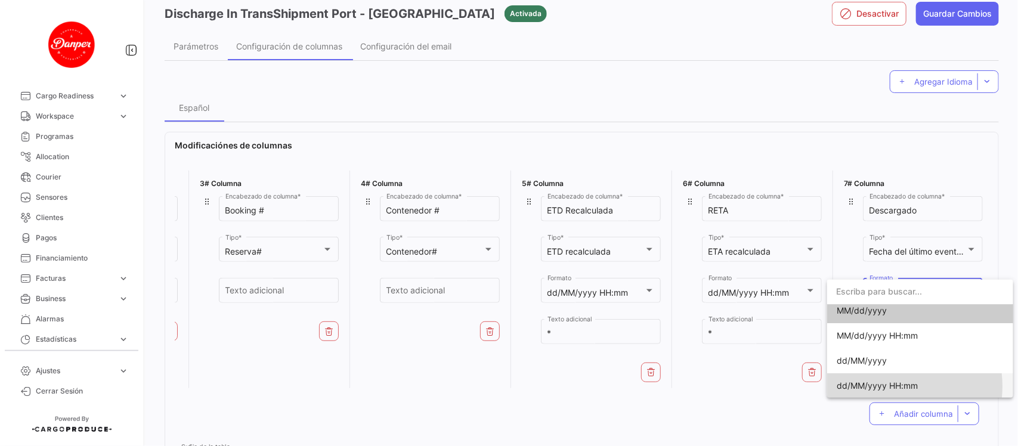
click at [888, 387] on span "dd/MM/yyyy HH:mm" at bounding box center [877, 386] width 81 height 10
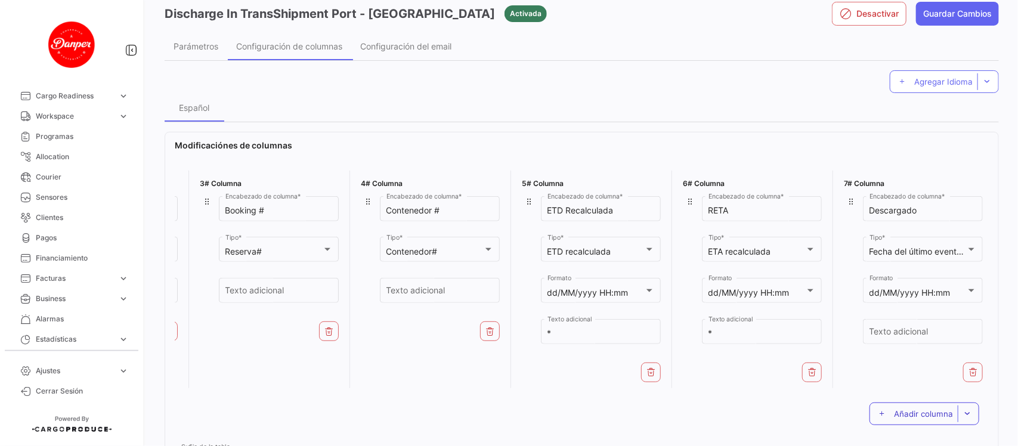
click at [913, 418] on span "Añadir columna" at bounding box center [923, 414] width 59 height 10
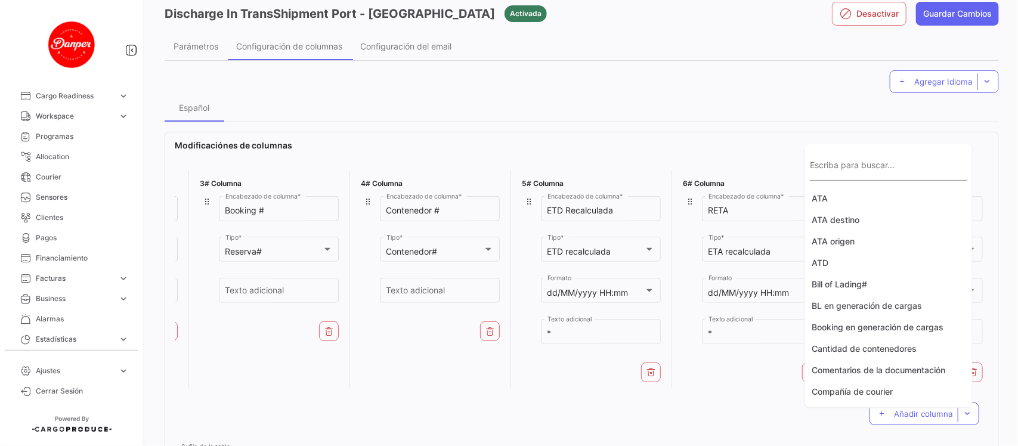
click at [863, 171] on input "Escriba para buscar..." at bounding box center [888, 170] width 157 height 10
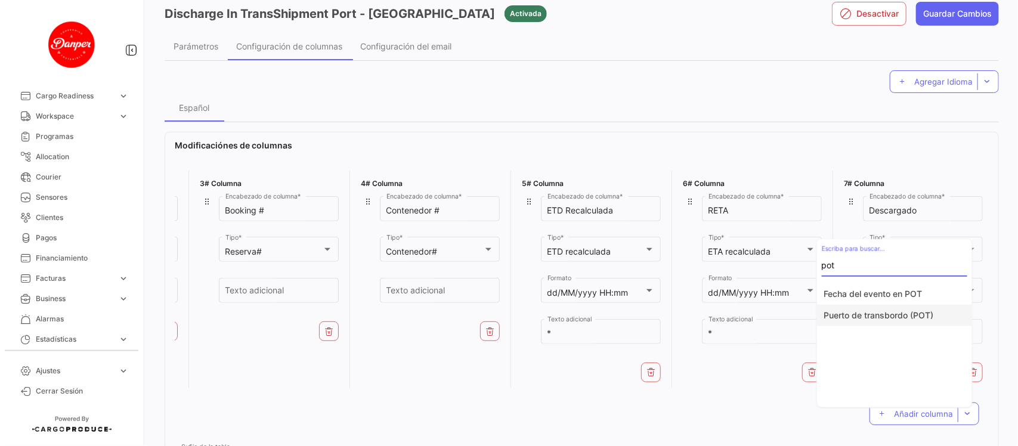
type input "pot"
click at [906, 317] on button "Puerto de transbordo (POT)" at bounding box center [894, 315] width 155 height 21
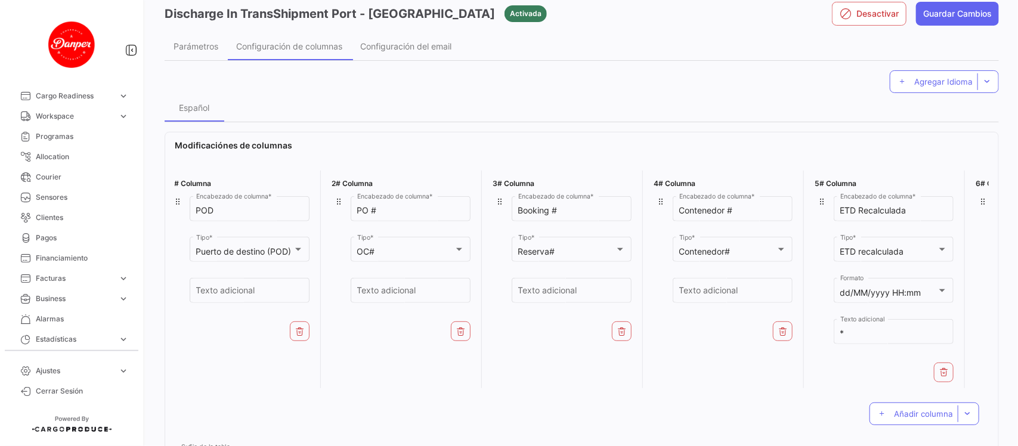
scroll to position [0, 0]
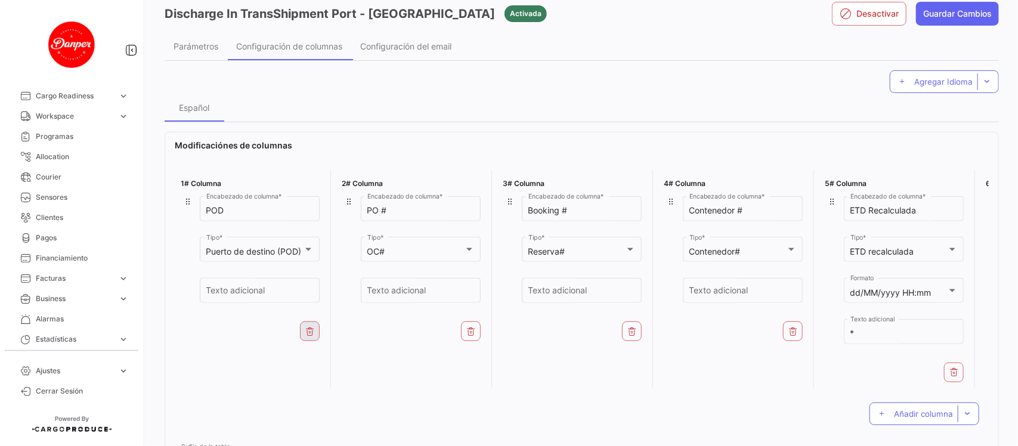
click at [310, 329] on icon at bounding box center [310, 332] width 10 height 10
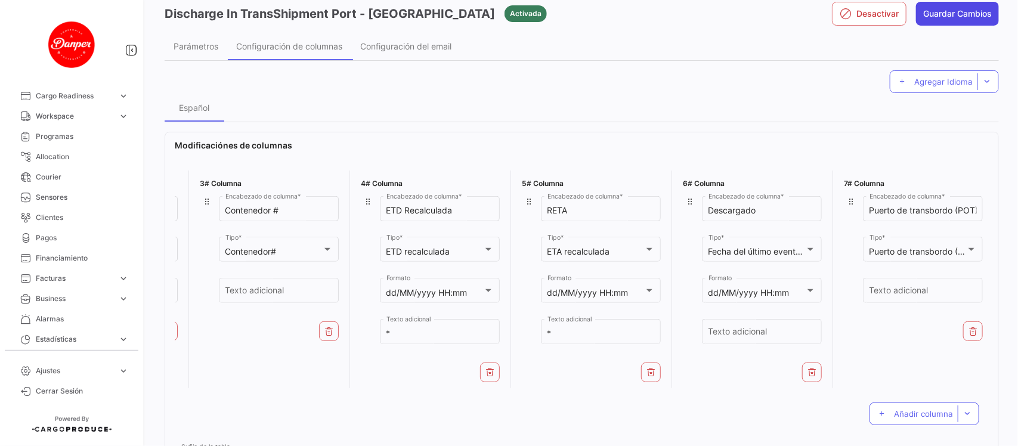
click at [947, 7] on button "Guardar Cambios" at bounding box center [957, 14] width 83 height 24
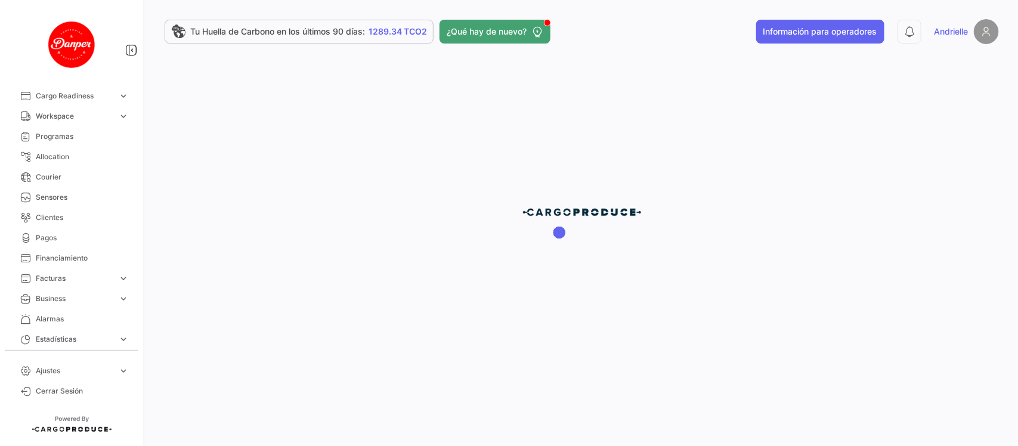
scroll to position [0, 0]
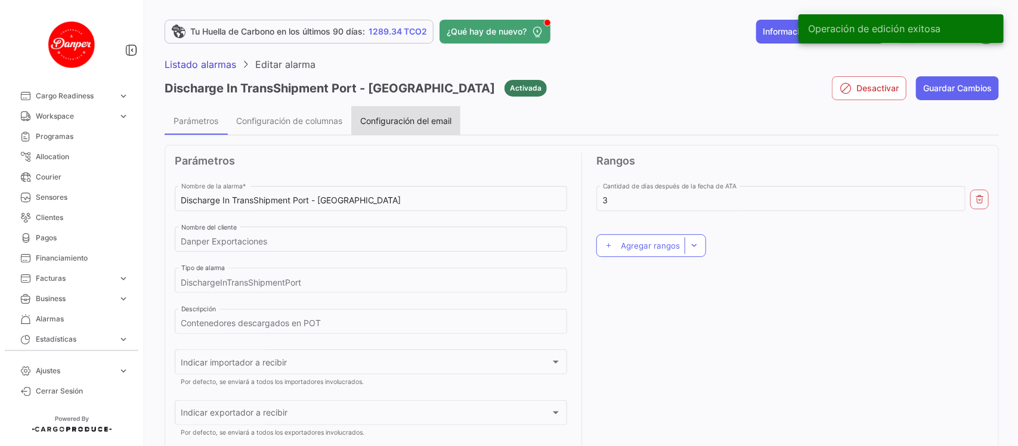
click at [419, 118] on span "Configuración del email" at bounding box center [405, 121] width 91 height 10
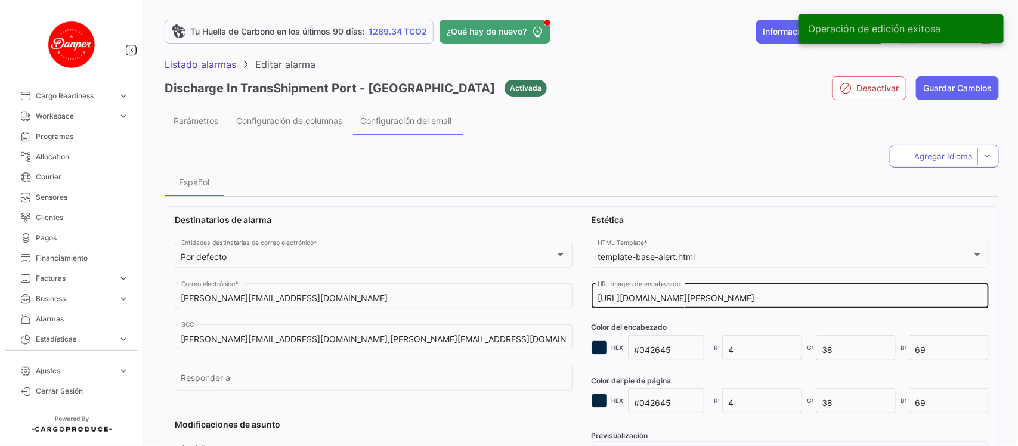
click at [743, 299] on input "[URL][DOMAIN_NAME][PERSON_NAME]" at bounding box center [790, 299] width 385 height 10
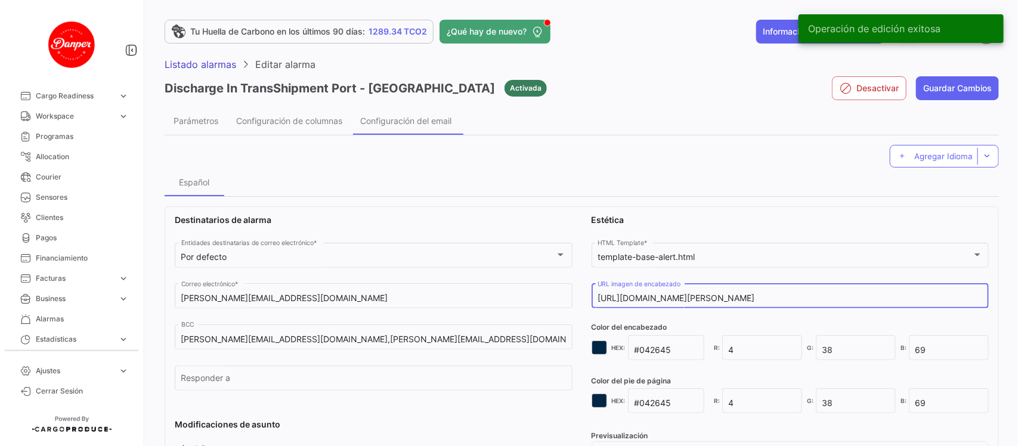
click at [743, 299] on input "[URL][DOMAIN_NAME][PERSON_NAME]" at bounding box center [790, 299] width 385 height 10
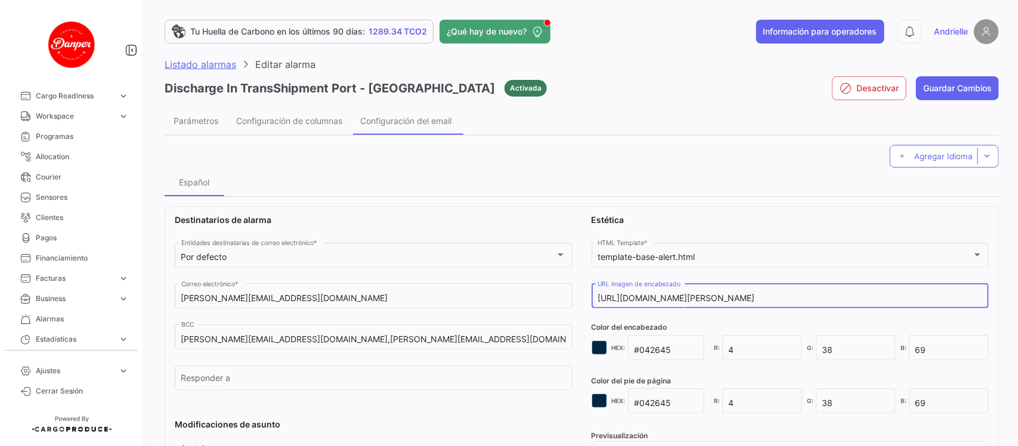
click at [178, 67] on span "Listado alarmas" at bounding box center [201, 64] width 72 height 12
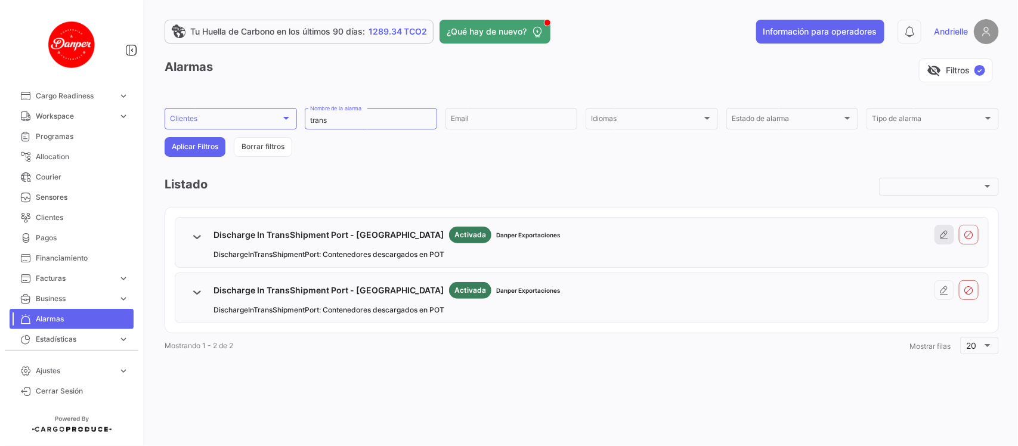
click at [940, 236] on icon at bounding box center [945, 235] width 10 height 10
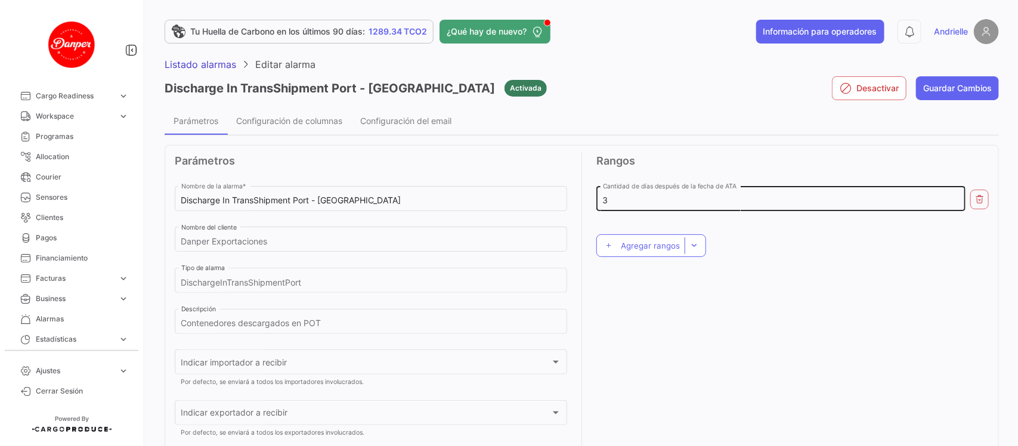
click at [753, 203] on input "3" at bounding box center [781, 201] width 357 height 10
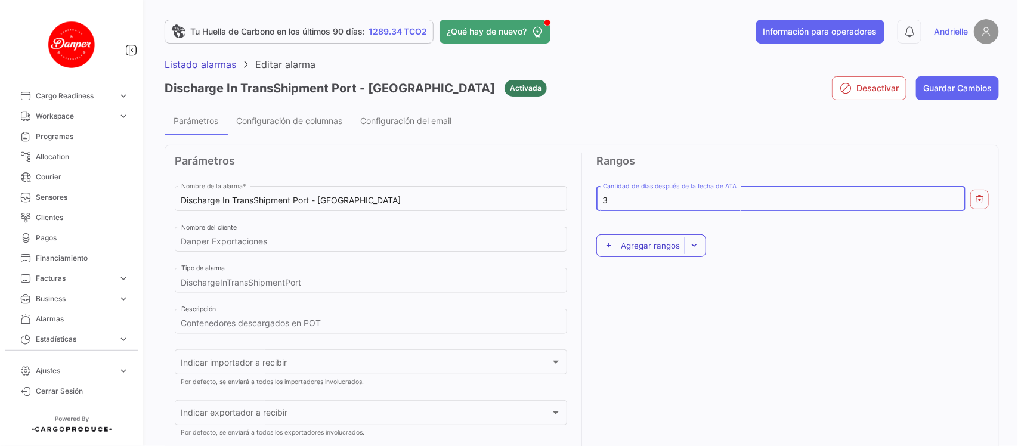
click at [653, 248] on span "Agregar rangos" at bounding box center [650, 246] width 59 height 10
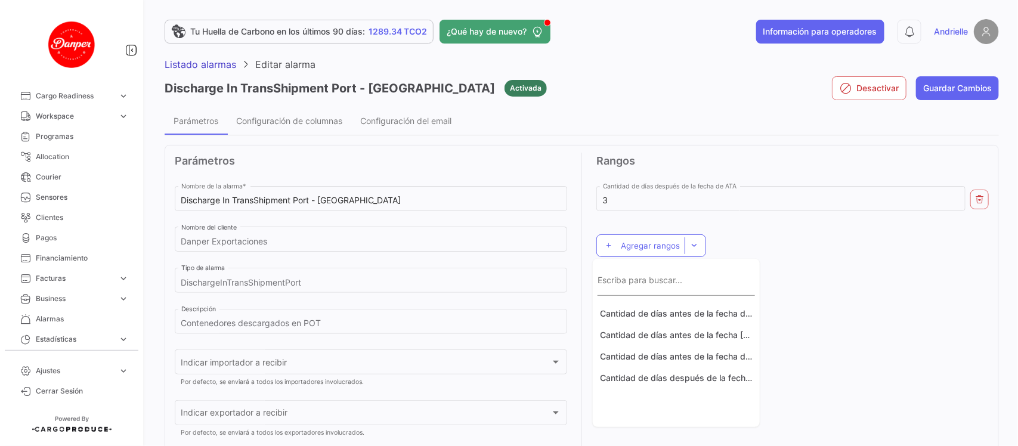
click at [816, 268] on div at bounding box center [509, 223] width 1018 height 446
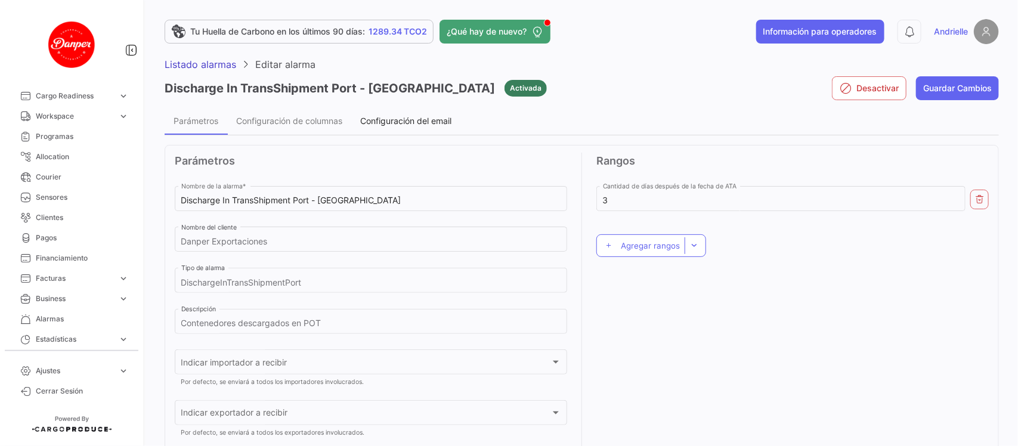
click at [427, 118] on span "Configuración del email" at bounding box center [405, 121] width 91 height 10
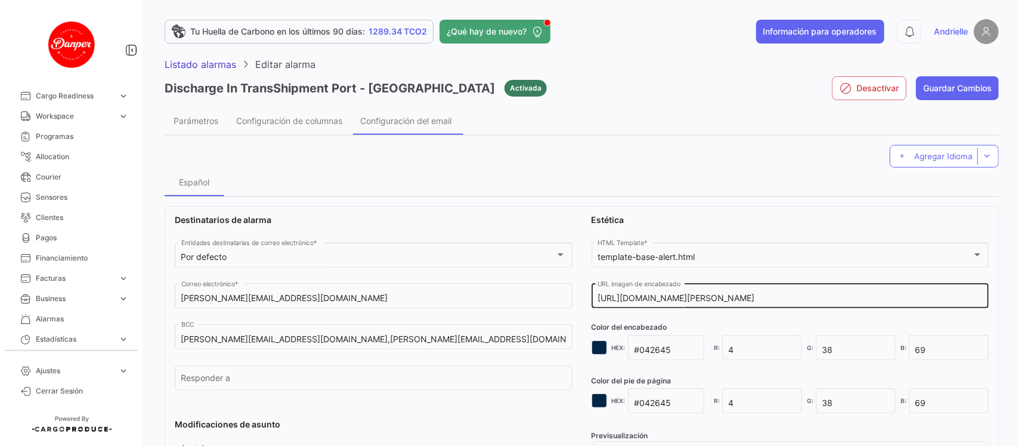
click at [713, 296] on input "[URL][DOMAIN_NAME][PERSON_NAME]" at bounding box center [790, 299] width 385 height 10
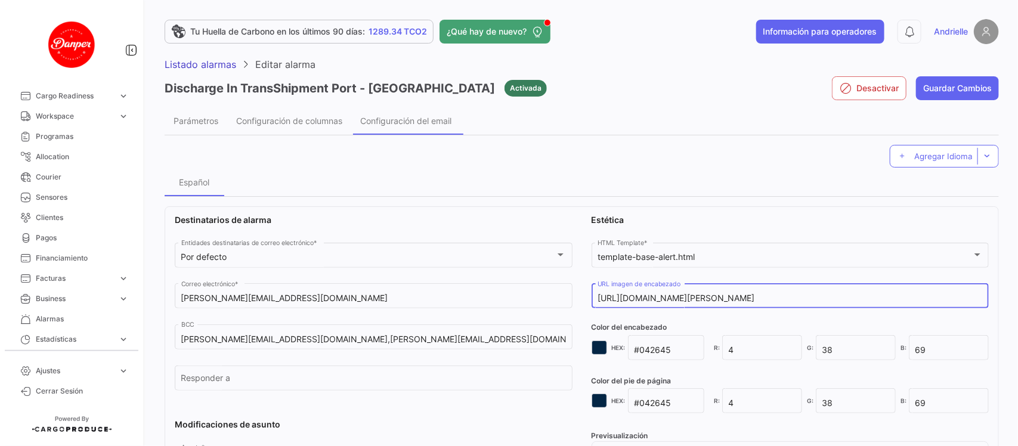
click at [713, 296] on input "[URL][DOMAIN_NAME][PERSON_NAME]" at bounding box center [790, 299] width 385 height 10
click at [206, 60] on span "Listado alarmas" at bounding box center [201, 64] width 72 height 12
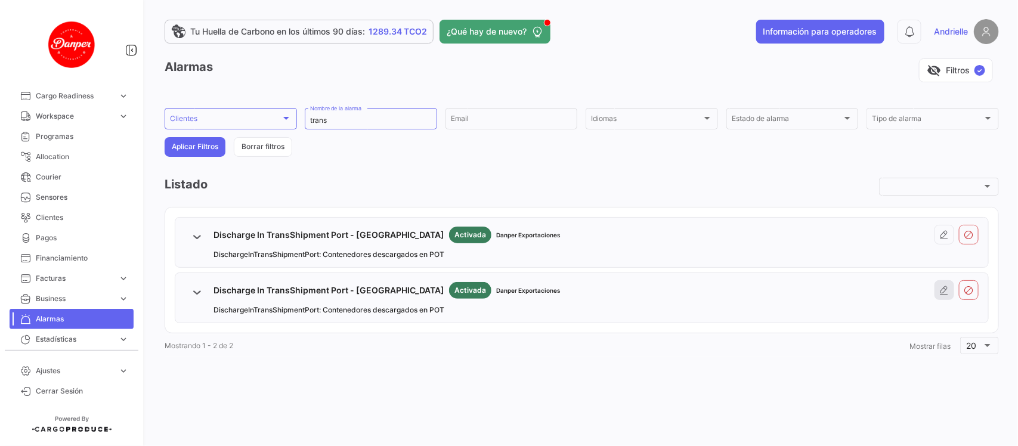
click at [944, 291] on icon at bounding box center [945, 291] width 10 height 10
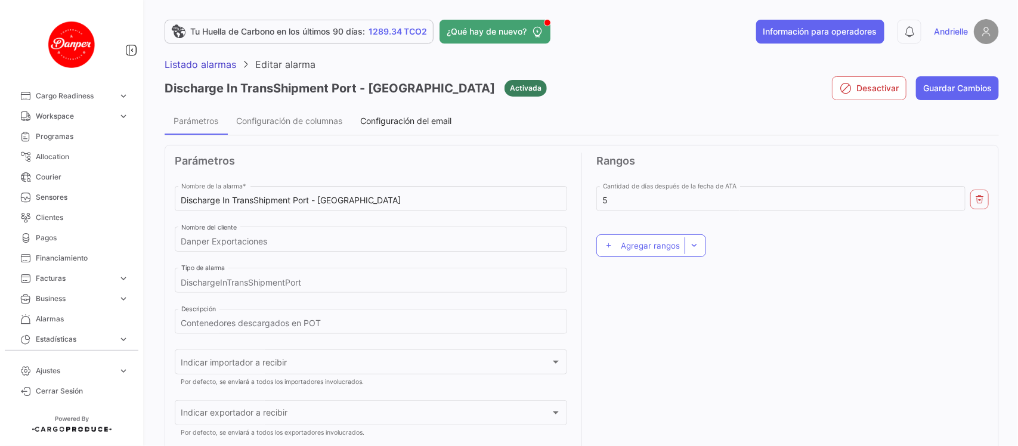
click at [404, 122] on span "Configuración del email" at bounding box center [405, 121] width 91 height 10
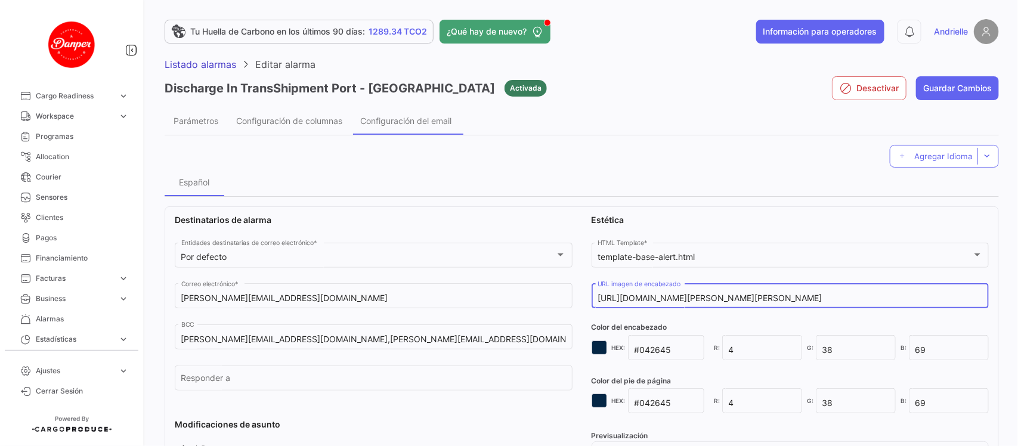
click at [706, 294] on input "[URL][DOMAIN_NAME][PERSON_NAME][PERSON_NAME]" at bounding box center [790, 299] width 385 height 10
paste input "Danper++-+espa%C3%B1ol"
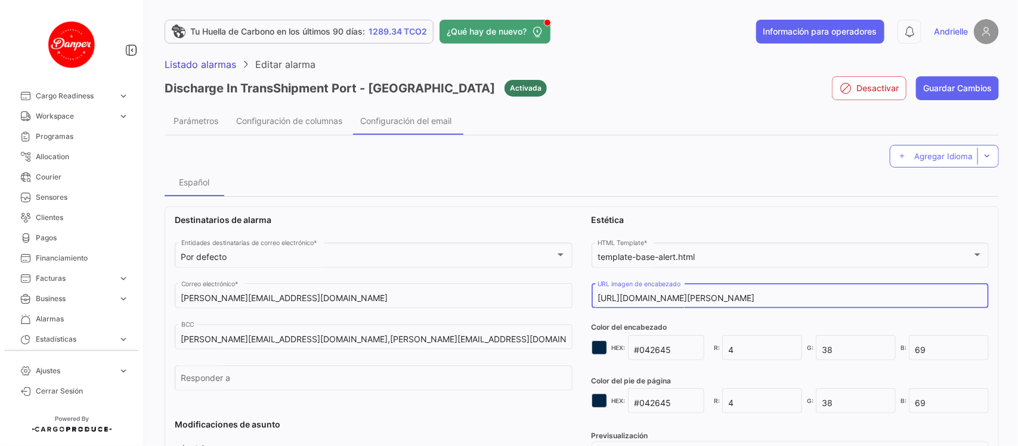
type input "[URL][DOMAIN_NAME][PERSON_NAME]"
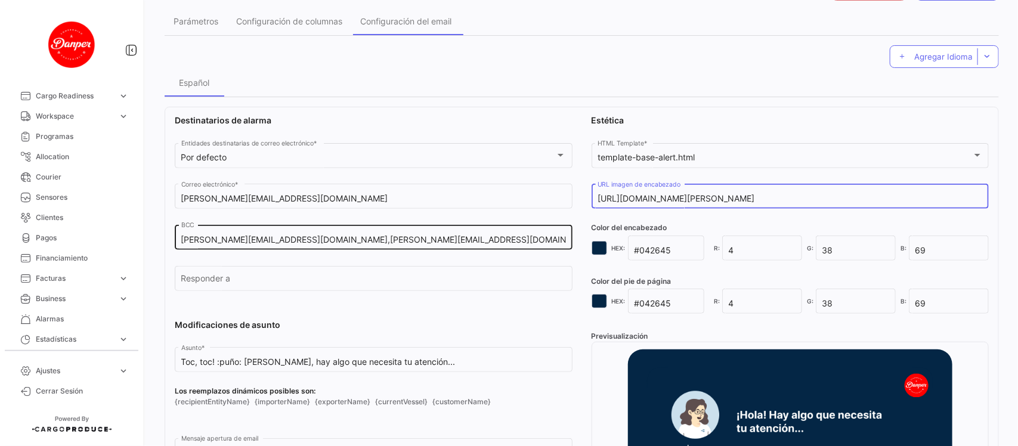
scroll to position [224, 0]
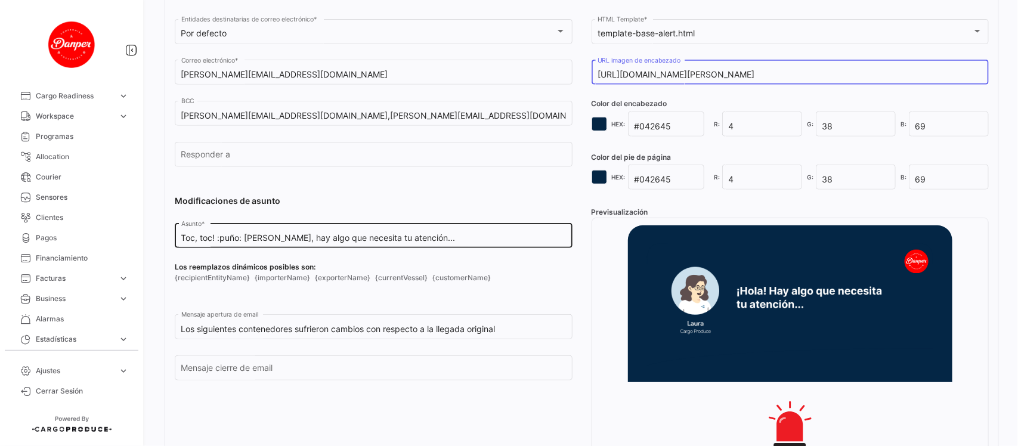
click at [437, 236] on input "Toc, toc! :puño: [PERSON_NAME], hay algo que necesita tu atención..." at bounding box center [373, 238] width 385 height 10
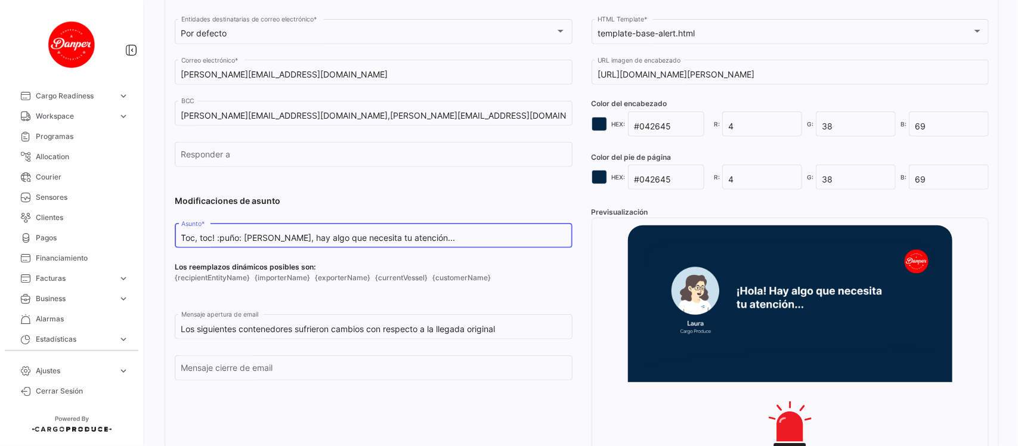
click at [437, 236] on input "Toc, toc! :puño: [PERSON_NAME], hay algo que necesita tu atención..." at bounding box center [373, 238] width 385 height 10
paste input "✊ DANPER, evento: Descargado en POT"
type input "Toc, toc! ✊ DANPER, evento: Descargado en POT"
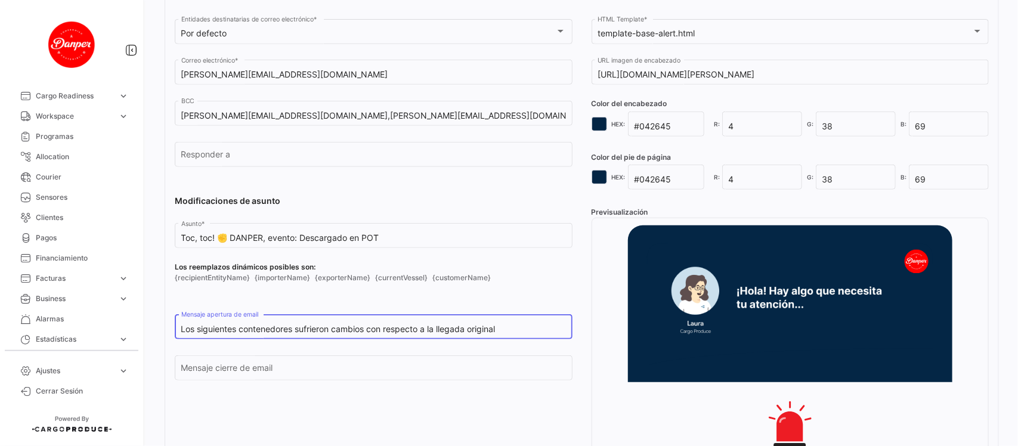
click at [511, 335] on input "Los siguientes contenedores sufrieron cambios con respecto a la llegada original" at bounding box center [373, 330] width 385 height 10
paste input "e encuentran descargados en POT a mas de 3 dias:"
click at [481, 330] on input "Los siguientes contenedores se encuentran descargados en POT a mas de 3 dias:" at bounding box center [373, 330] width 385 height 10
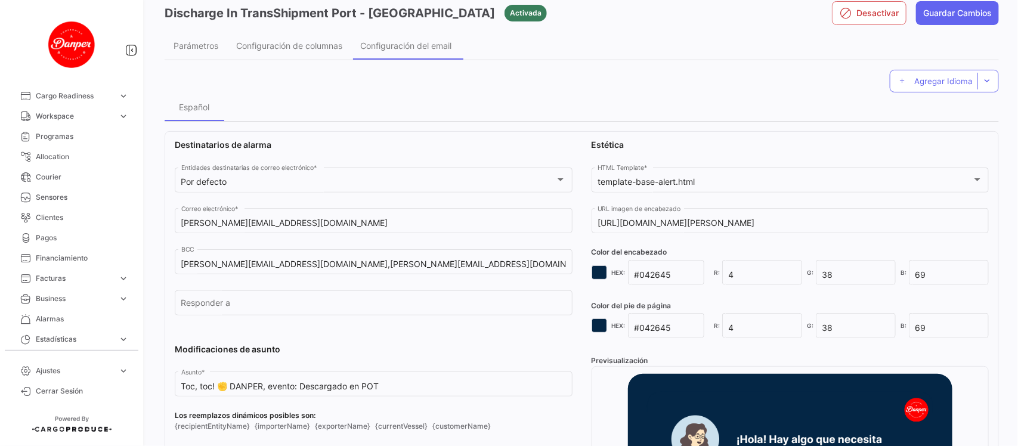
scroll to position [75, 0]
type input "Los siguientes contenedores se encuentran descargados en POT a mas de 5 dias:"
click at [291, 45] on span "Configuración de columnas" at bounding box center [289, 46] width 106 height 10
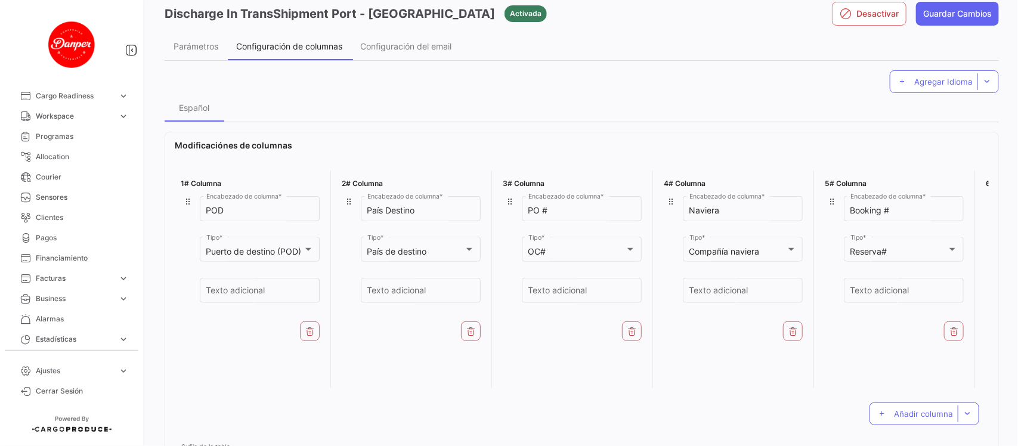
scroll to position [0, 0]
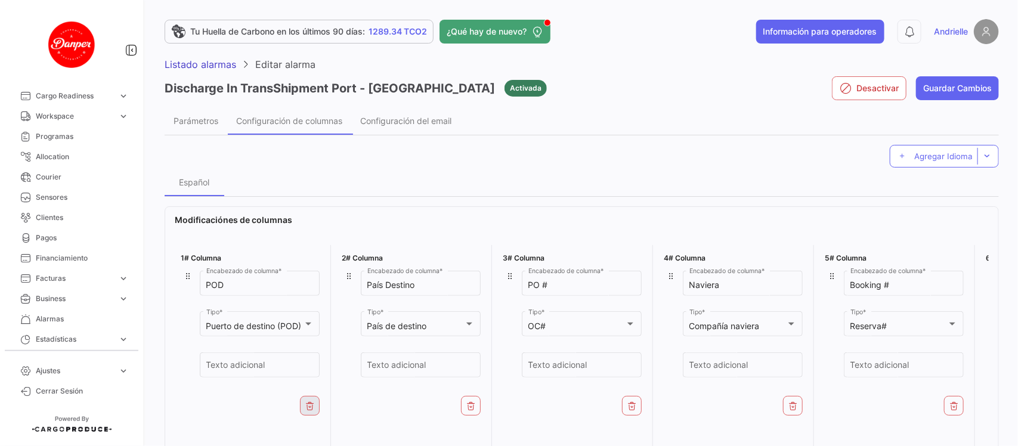
click at [310, 404] on icon at bounding box center [310, 406] width 10 height 10
click at [313, 409] on icon at bounding box center [310, 406] width 10 height 10
click at [469, 406] on icon at bounding box center [472, 406] width 10 height 10
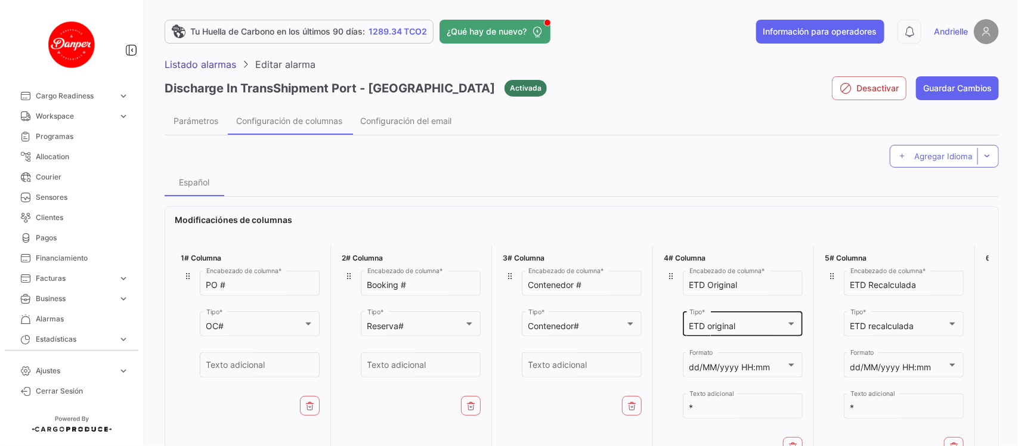
scroll to position [75, 0]
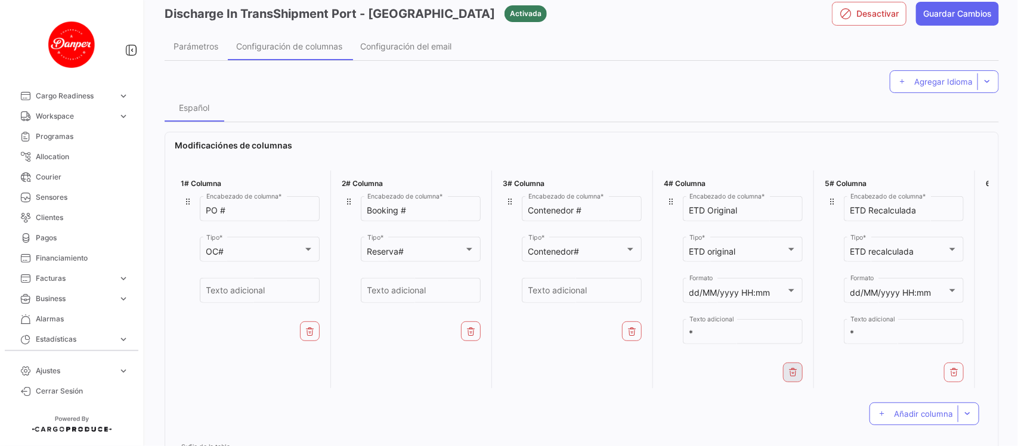
click at [794, 367] on icon at bounding box center [794, 372] width 10 height 10
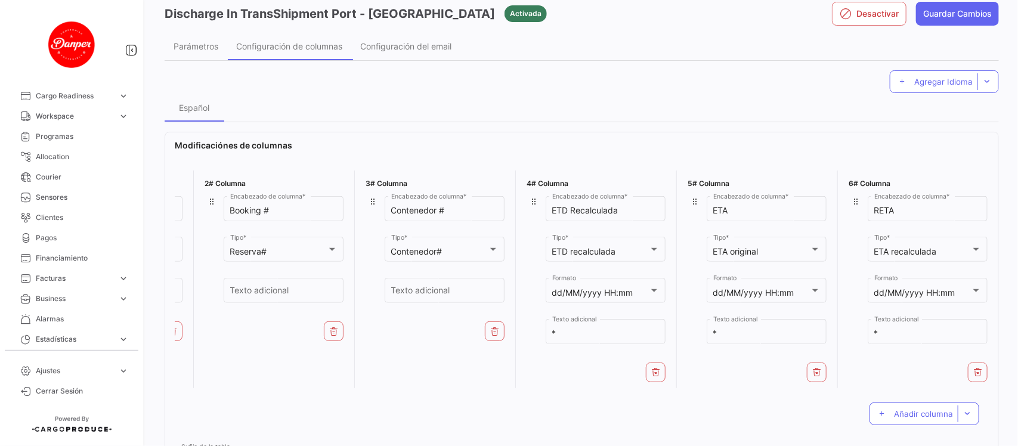
scroll to position [0, 143]
click at [802, 375] on button at bounding box center [812, 373] width 20 height 20
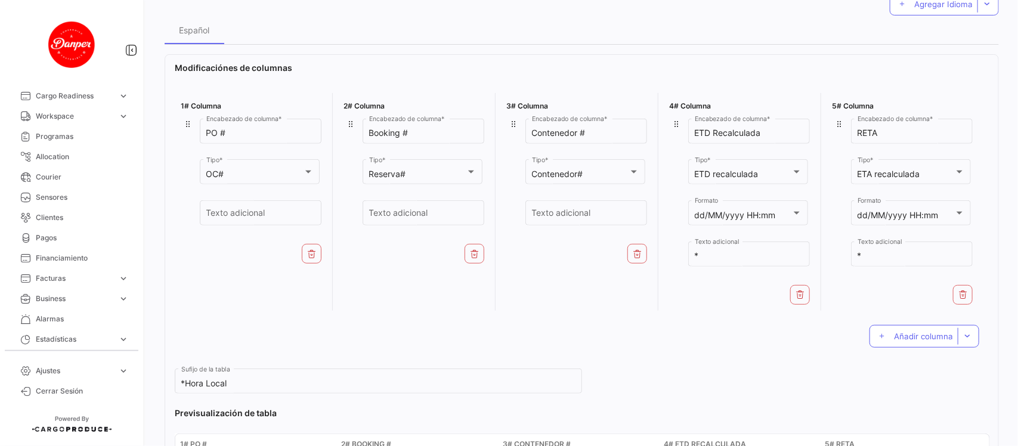
scroll to position [224, 0]
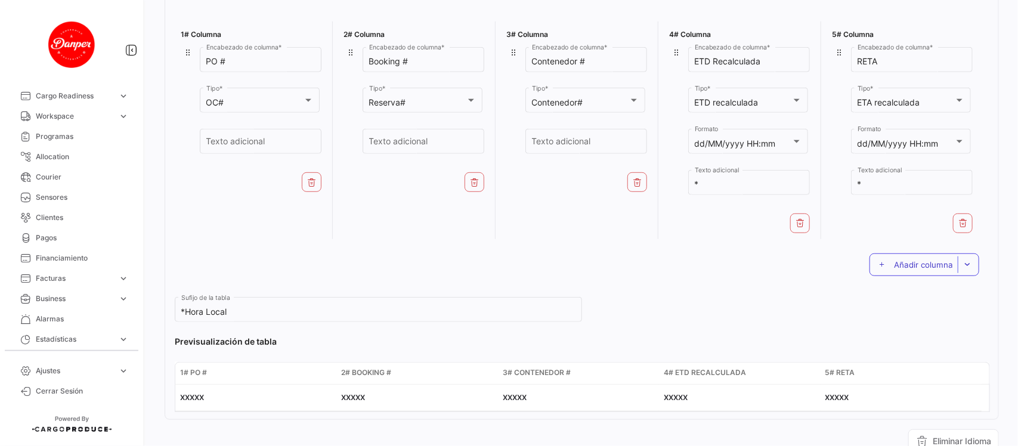
click at [894, 264] on span "Añadir columna" at bounding box center [923, 265] width 59 height 10
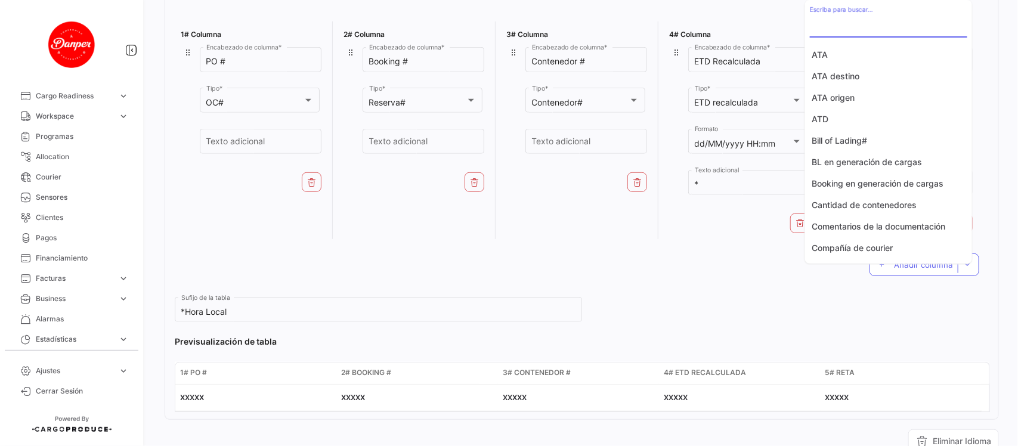
click at [855, 22] on input "Escriba para buscar..." at bounding box center [888, 27] width 157 height 10
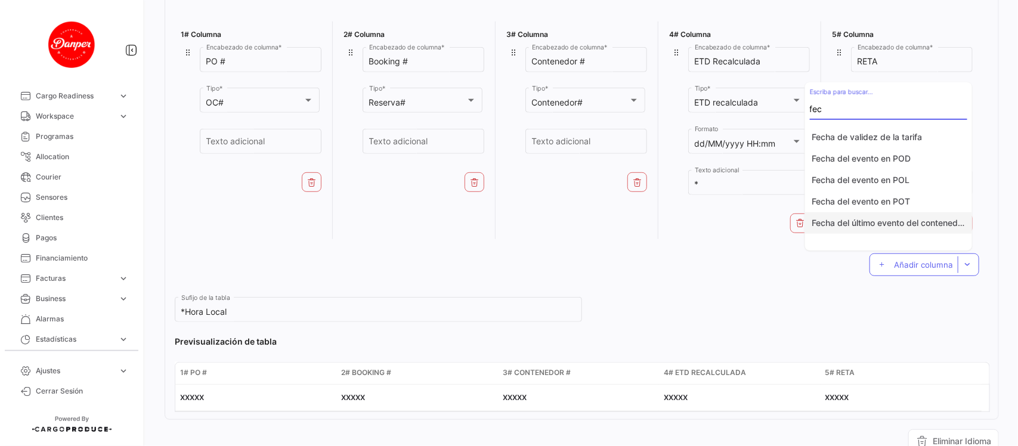
type input "fec"
click at [923, 224] on button "Fecha del último evento del contenedor" at bounding box center [888, 222] width 167 height 21
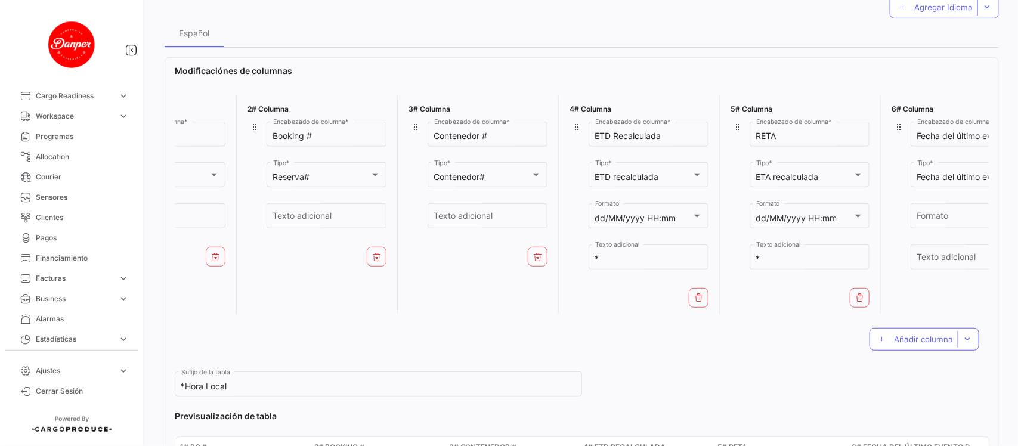
scroll to position [0, 143]
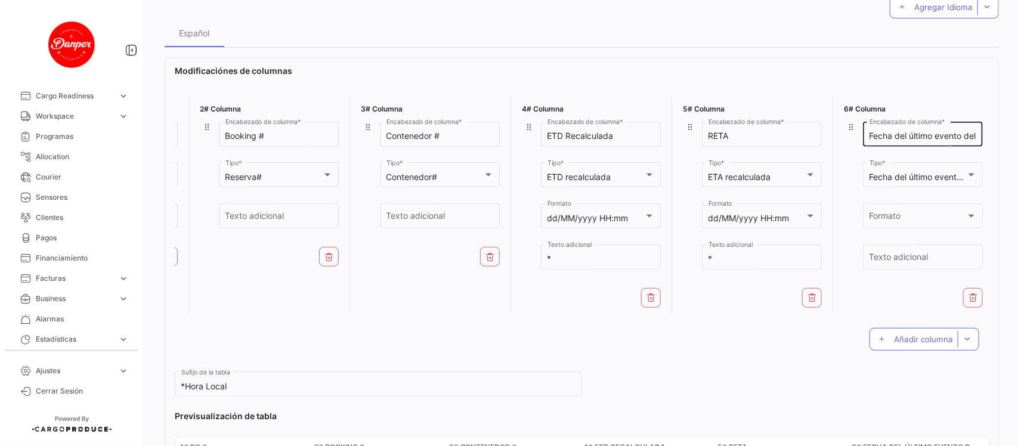
click at [935, 129] on div "Fecha del último evento del contenedor Encabezado de columna *" at bounding box center [923, 132] width 107 height 27
click at [935, 134] on input "Fecha del último evento del contenedor" at bounding box center [923, 136] width 107 height 10
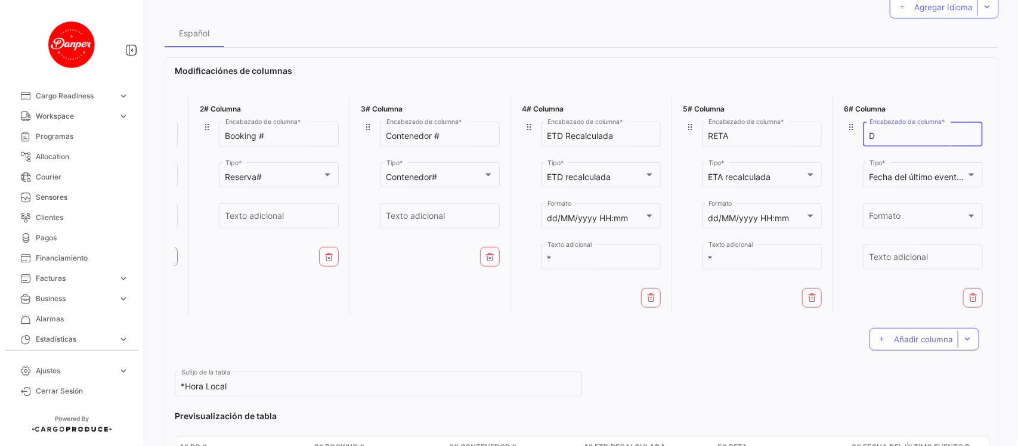
scroll to position [0, 0]
type input "Descargado"
click at [910, 206] on div "Formato Formato" at bounding box center [923, 214] width 107 height 27
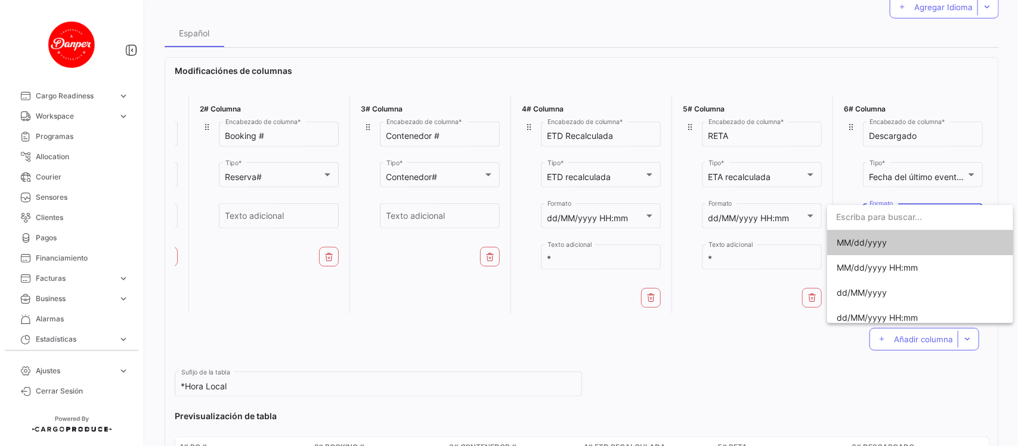
scroll to position [7, 0]
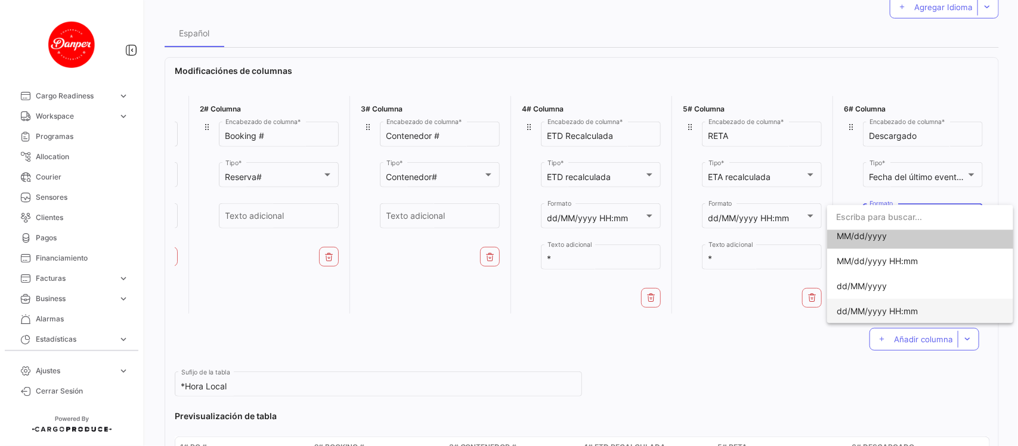
click at [919, 307] on span "dd/MM/yyyy HH:mm" at bounding box center [920, 311] width 167 height 25
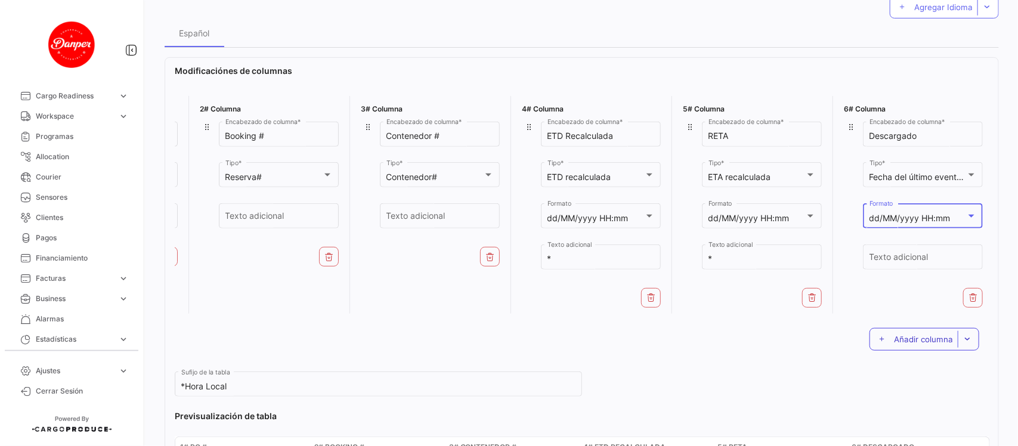
click at [915, 341] on span "Añadir columna" at bounding box center [923, 340] width 59 height 10
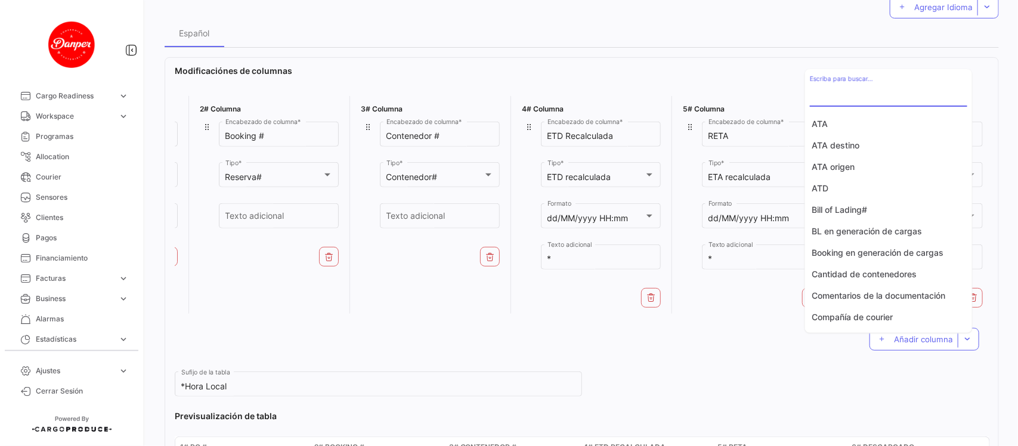
click at [868, 93] on input "Escriba para buscar..." at bounding box center [888, 96] width 157 height 10
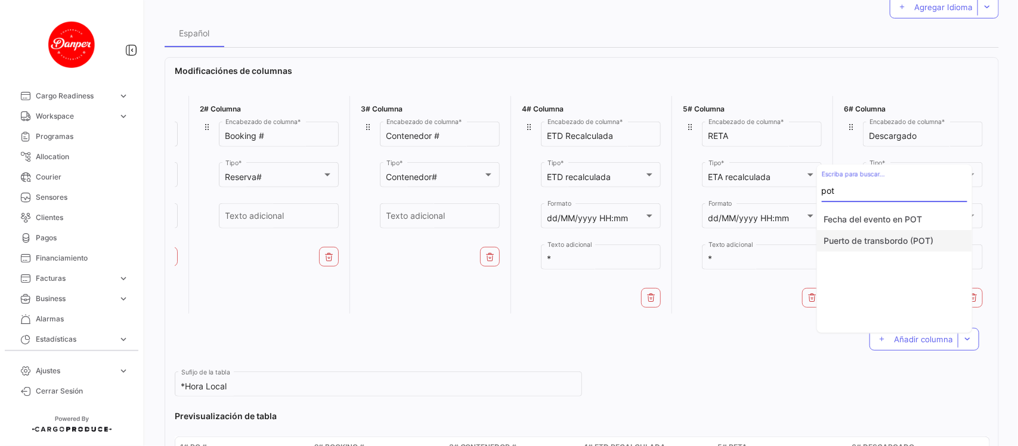
type input "pot"
click at [907, 245] on button "Puerto de transbordo (POT)" at bounding box center [894, 240] width 155 height 21
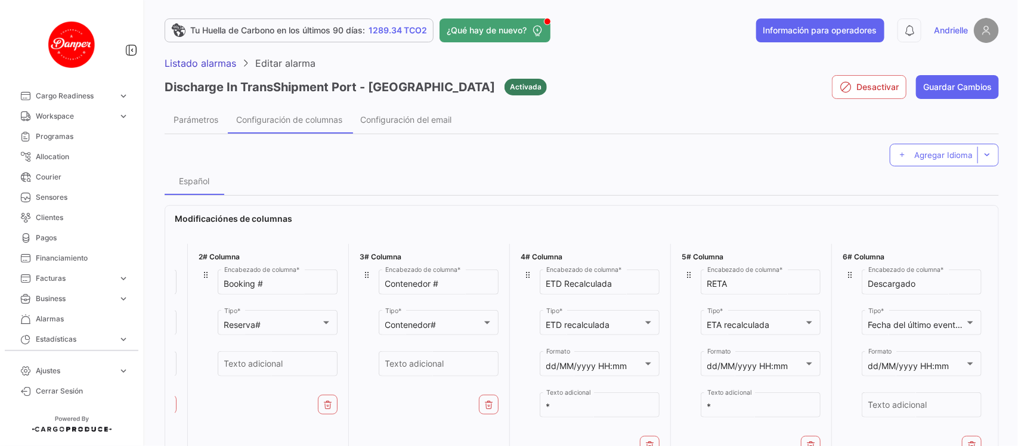
scroll to position [0, 0]
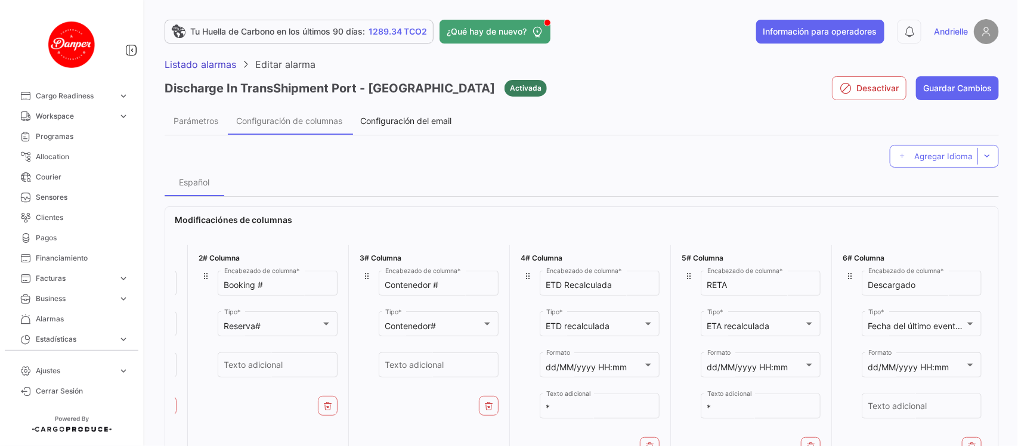
click at [400, 121] on span "Configuración del email" at bounding box center [405, 121] width 91 height 10
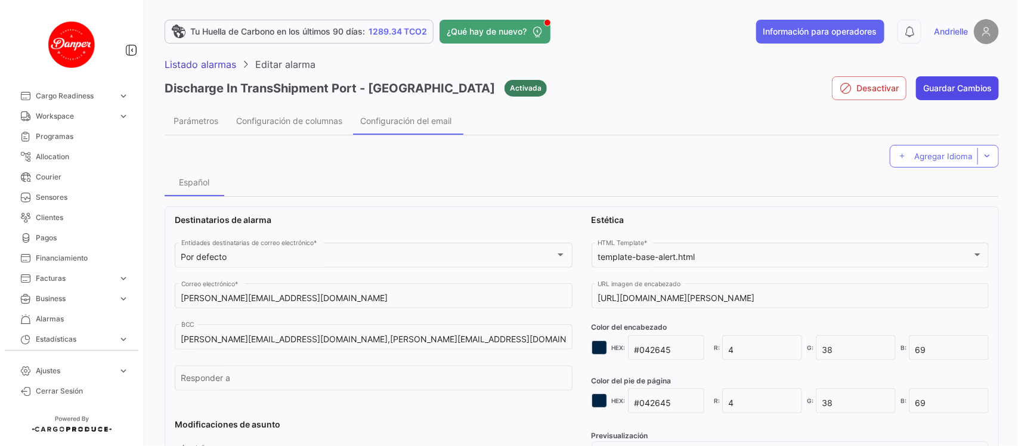
click at [952, 89] on button "Guardar Cambios" at bounding box center [957, 88] width 83 height 24
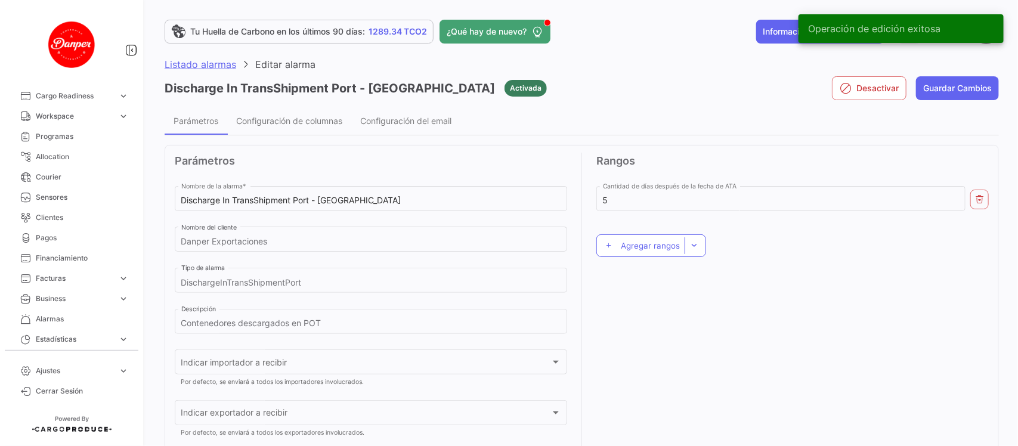
click at [202, 66] on span "Listado alarmas" at bounding box center [201, 64] width 72 height 12
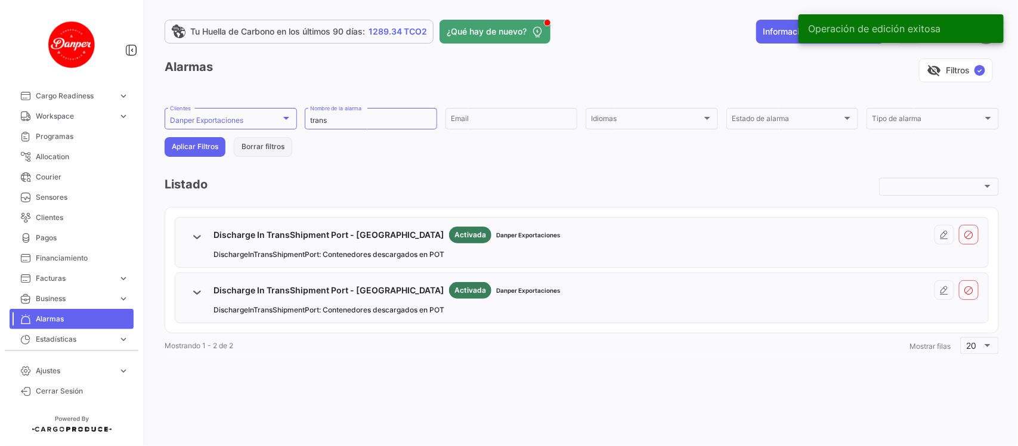
click at [276, 146] on button "Borrar filtros" at bounding box center [263, 147] width 58 height 20
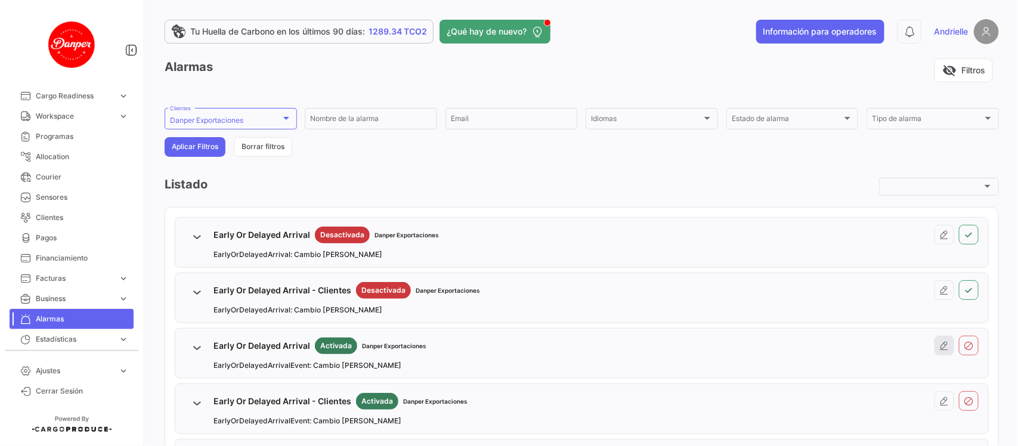
click at [941, 350] on icon at bounding box center [945, 346] width 10 height 10
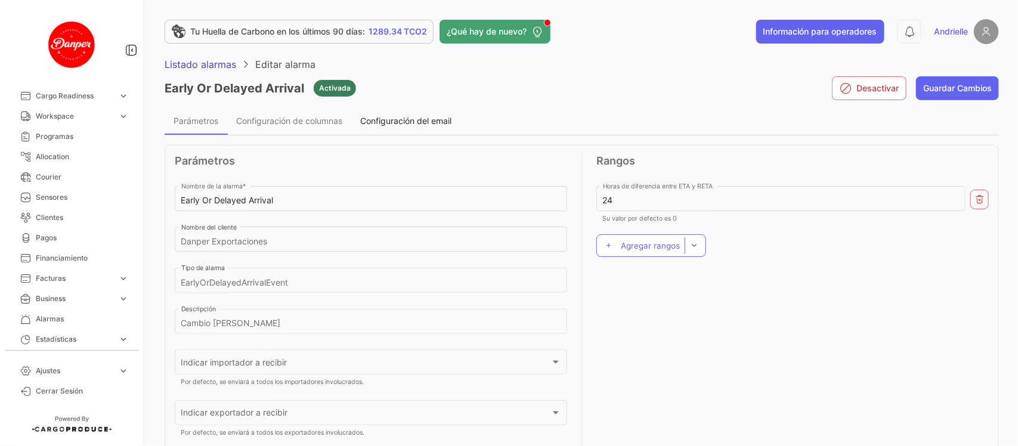
click at [410, 116] on span "Configuración del email" at bounding box center [405, 121] width 91 height 10
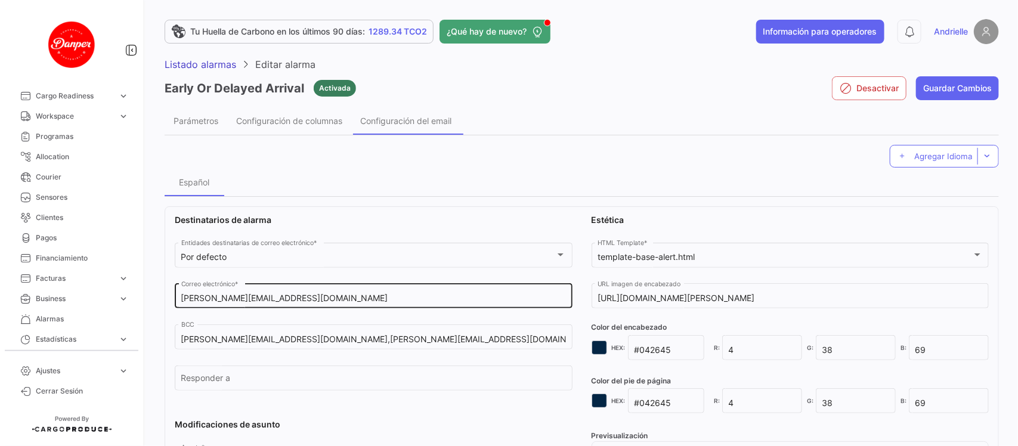
click at [324, 297] on input "[PERSON_NAME][EMAIL_ADDRESS][DOMAIN_NAME]" at bounding box center [373, 299] width 385 height 10
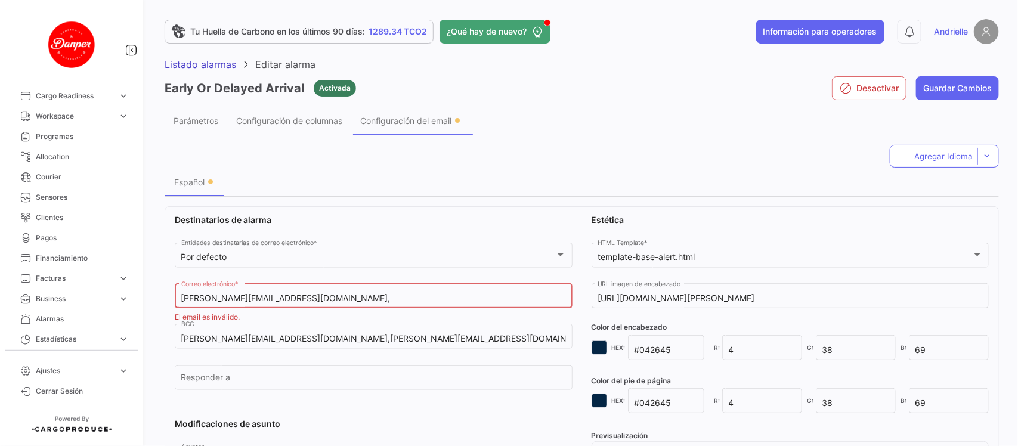
paste input "logoperaciones@danper.com ; mmelendez@danper.com"
click at [406, 297] on input "andri@cargoproduce.com,logoperaciones@danper.com ; mmelendez@danper.com" at bounding box center [373, 299] width 385 height 10
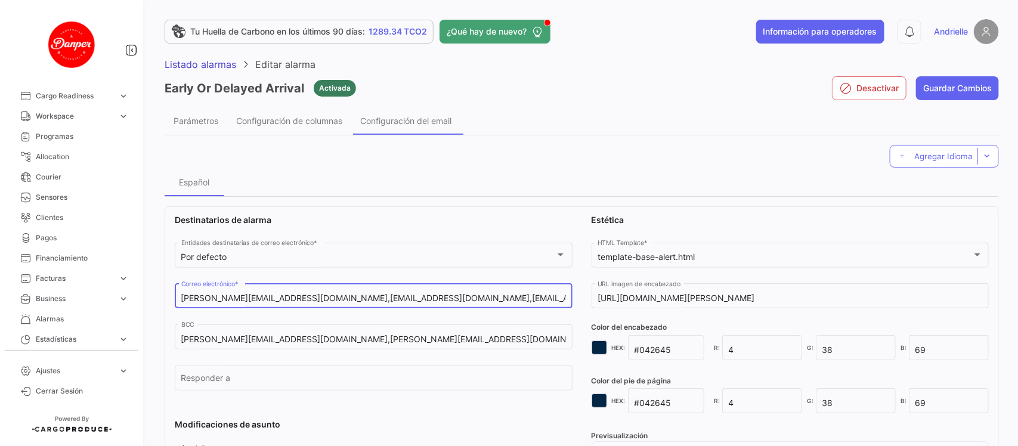
click at [519, 299] on input "andri@cargoproduce.com,logoperaciones@danper.com,mmelendez@danper.com" at bounding box center [373, 299] width 385 height 10
click at [520, 299] on input "andri@cargoproduce.com,logoperaciones@danper.com,mmelendez@danper.com" at bounding box center [373, 299] width 385 height 10
type input "andri@cargoproduce.com,logoperaciones@danper.com,mmelendez@danper.com"
click at [962, 87] on button "Guardar Cambios" at bounding box center [957, 88] width 83 height 24
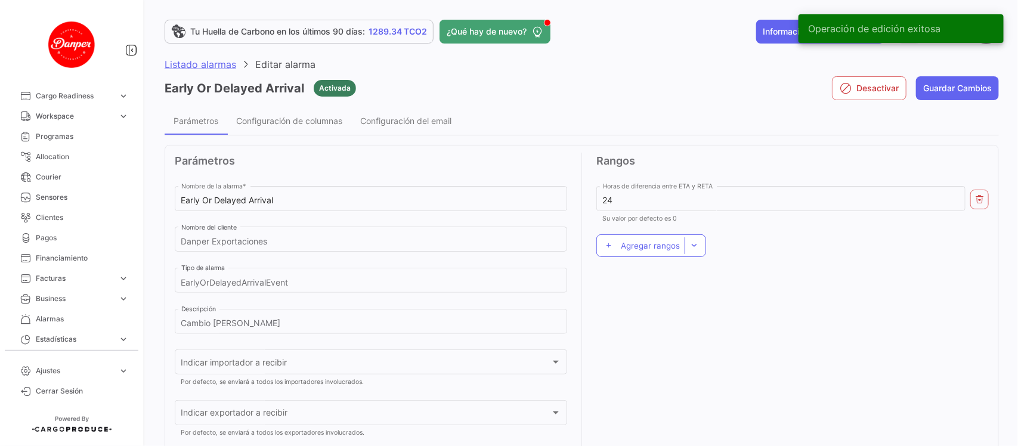
click at [202, 64] on span "Listado alarmas" at bounding box center [201, 64] width 72 height 12
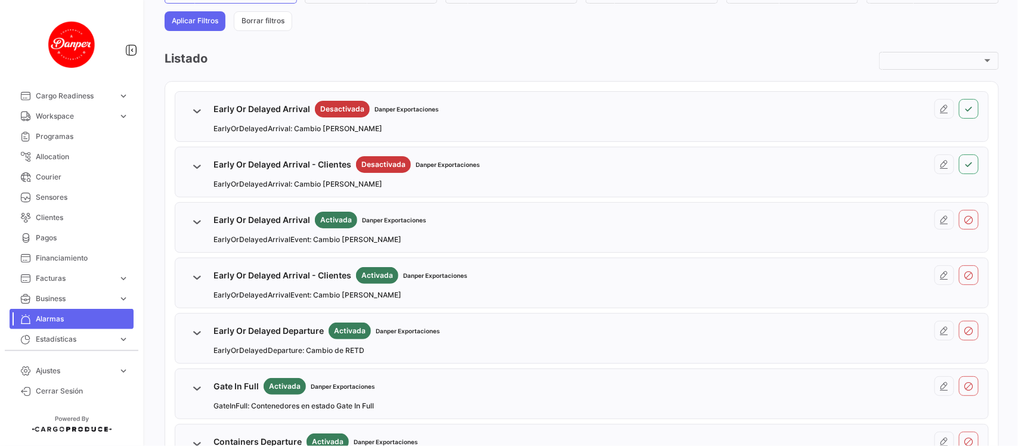
scroll to position [149, 0]
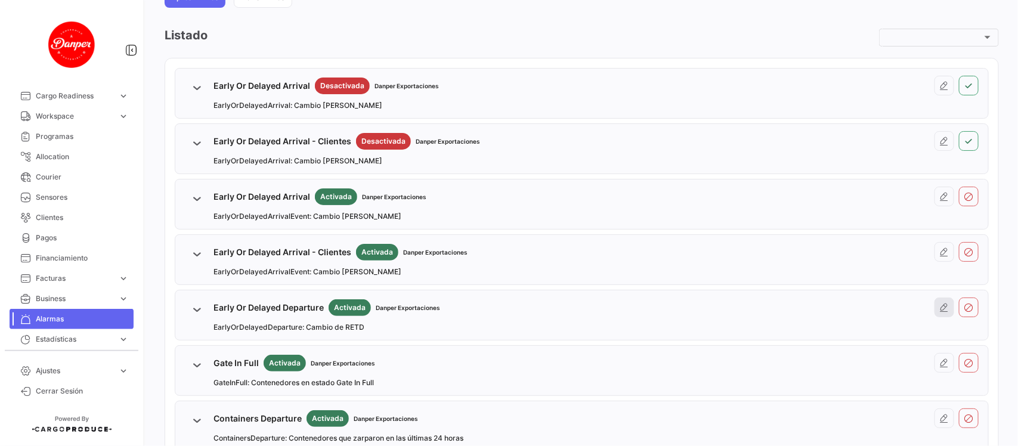
click at [940, 306] on icon at bounding box center [945, 308] width 10 height 10
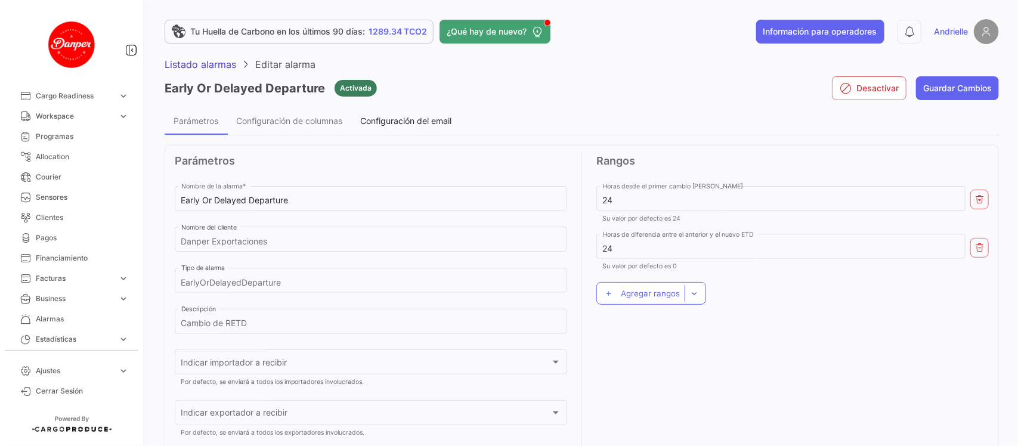
click at [401, 117] on span "Configuración del email" at bounding box center [405, 121] width 91 height 10
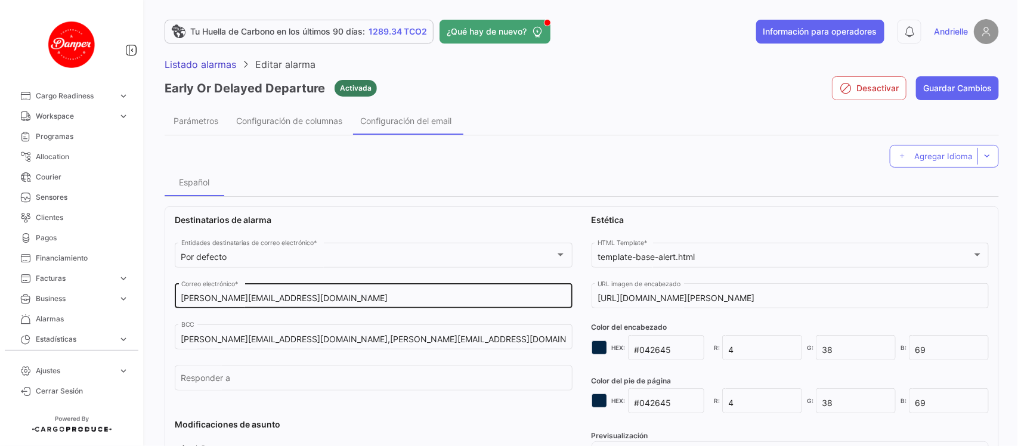
click at [323, 296] on input "[PERSON_NAME][EMAIL_ADDRESS][DOMAIN_NAME]" at bounding box center [373, 299] width 385 height 10
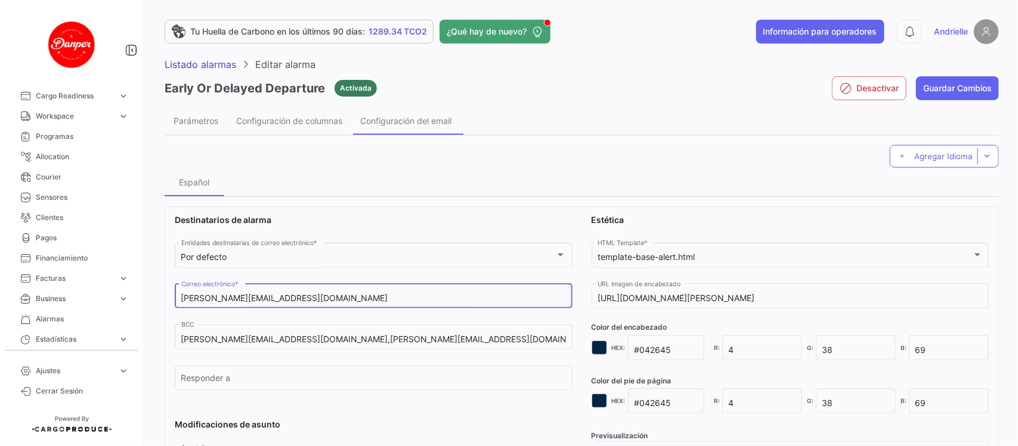
click at [323, 295] on input "[PERSON_NAME][EMAIL_ADDRESS][DOMAIN_NAME]" at bounding box center [373, 299] width 385 height 10
paste input ",logoperaciones@danper.com,mmelendez@danper.com"
type input "andri@cargoproduce.com,logoperaciones@danper.com,mmelendez@danper.com"
click at [955, 76] on button "Guardar Cambios" at bounding box center [957, 88] width 83 height 24
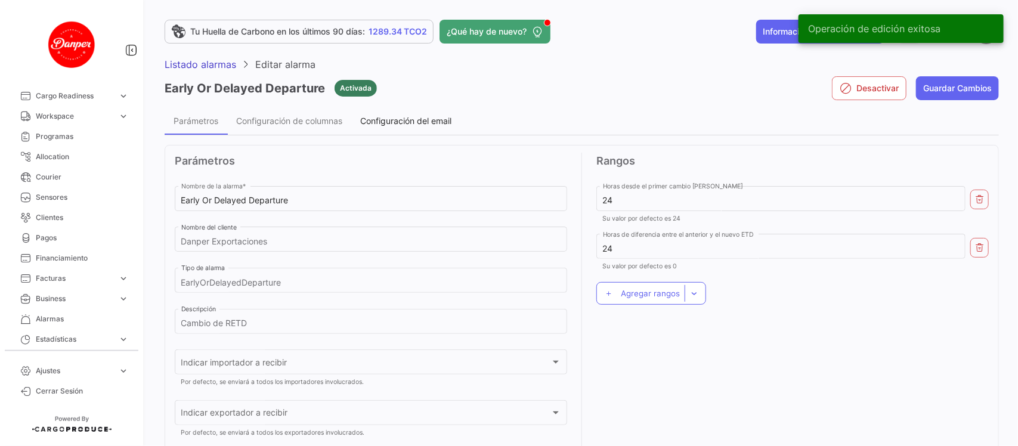
click at [422, 118] on span "Configuración del email" at bounding box center [405, 121] width 91 height 10
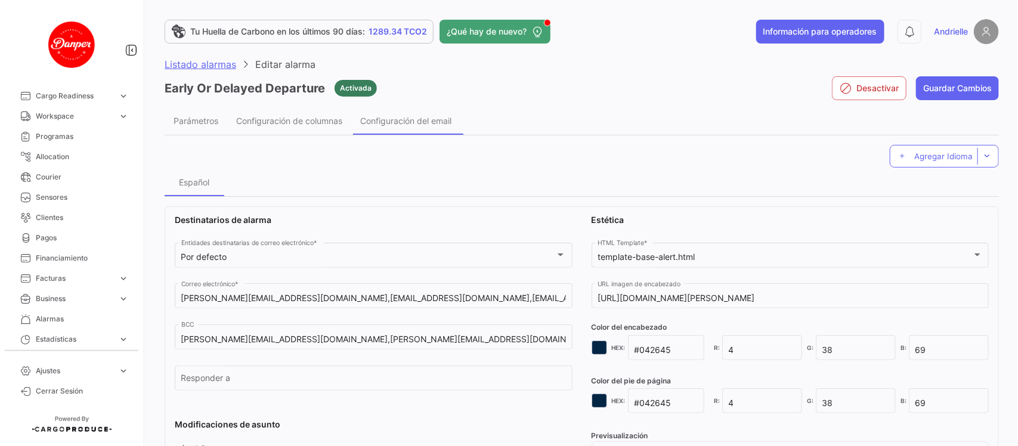
click at [215, 60] on span "Listado alarmas" at bounding box center [201, 64] width 72 height 12
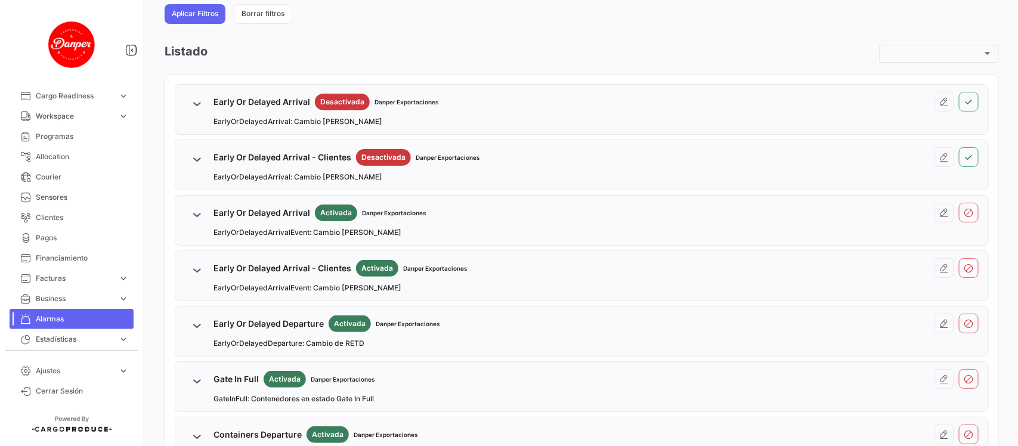
scroll to position [149, 0]
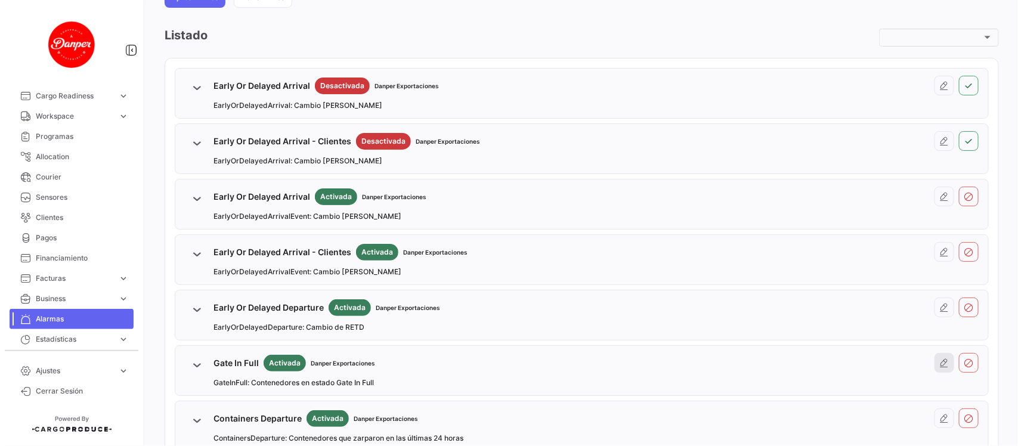
click at [940, 363] on icon at bounding box center [945, 364] width 10 height 10
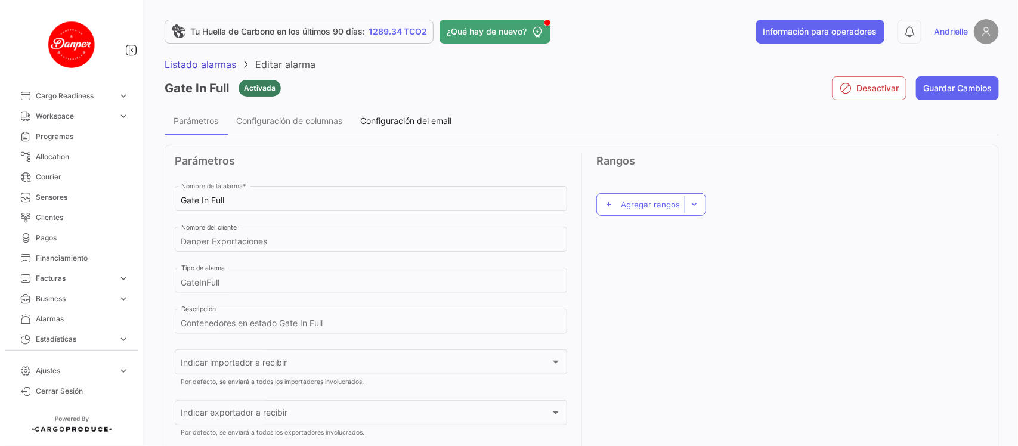
click at [385, 116] on span "Configuración del email" at bounding box center [405, 121] width 91 height 10
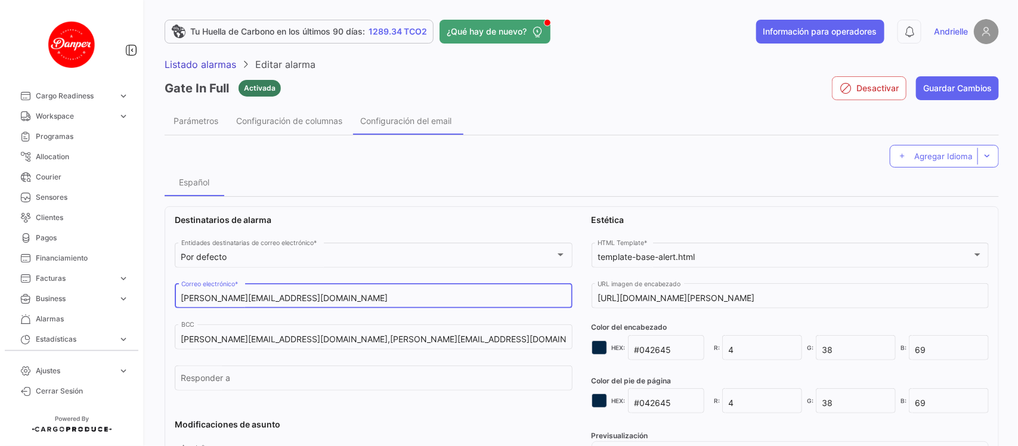
click at [342, 303] on input "[PERSON_NAME][EMAIL_ADDRESS][DOMAIN_NAME]" at bounding box center [373, 299] width 385 height 10
paste input ",logoperaciones@danper.com,mmelendez@danper.com"
type input "andri@cargoproduce.com,logoperaciones@danper.com,mmelendez@danper.com"
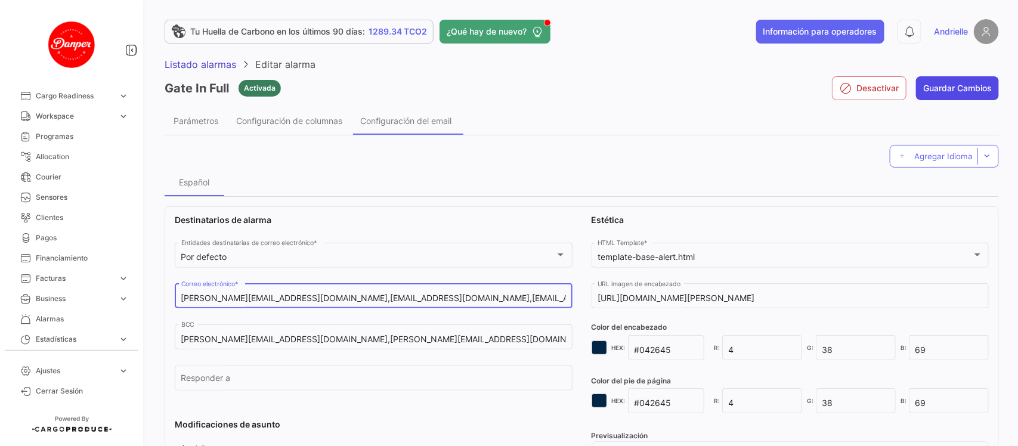
click at [968, 79] on div "Gate In Full Activada Desactivar Guardar Cambios" at bounding box center [582, 88] width 835 height 36
click at [968, 81] on button "Guardar Cambios" at bounding box center [957, 88] width 83 height 24
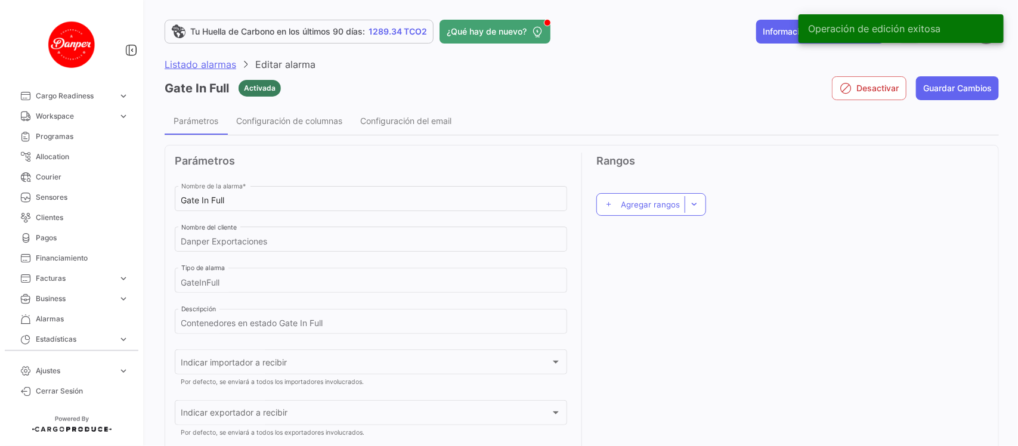
click at [202, 61] on span "Listado alarmas" at bounding box center [201, 64] width 72 height 12
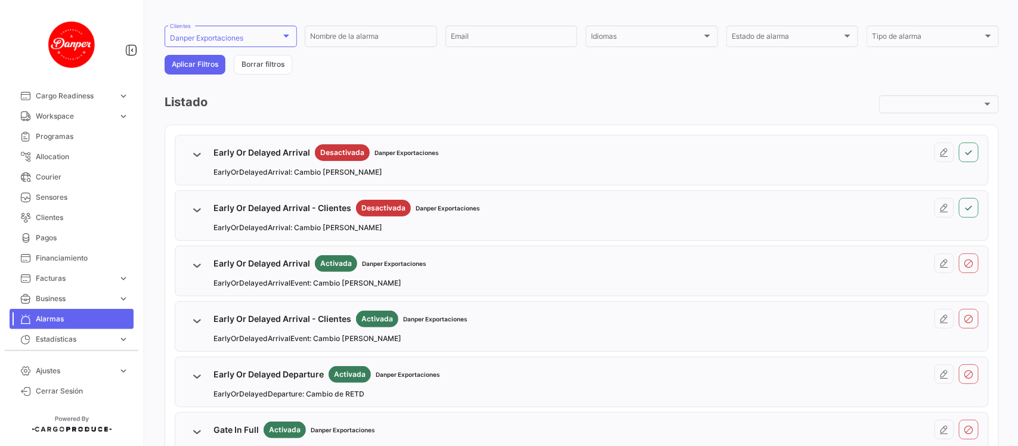
scroll to position [224, 0]
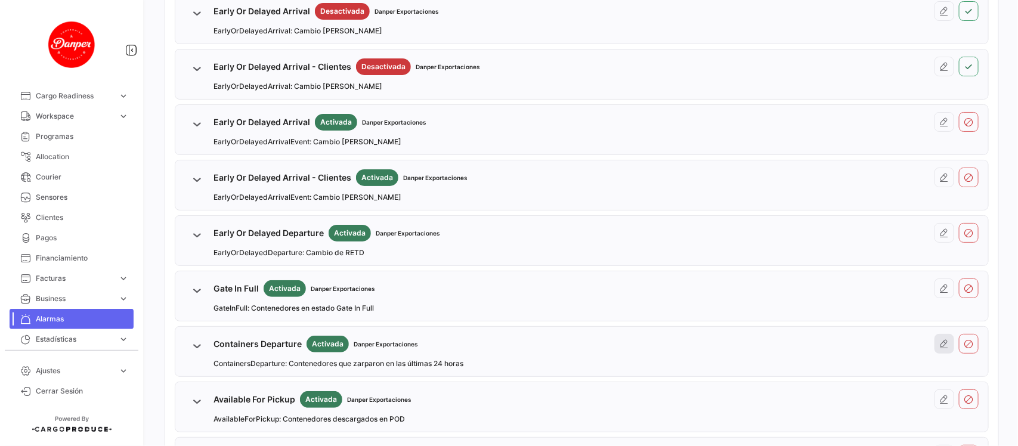
click at [943, 345] on button at bounding box center [945, 344] width 20 height 20
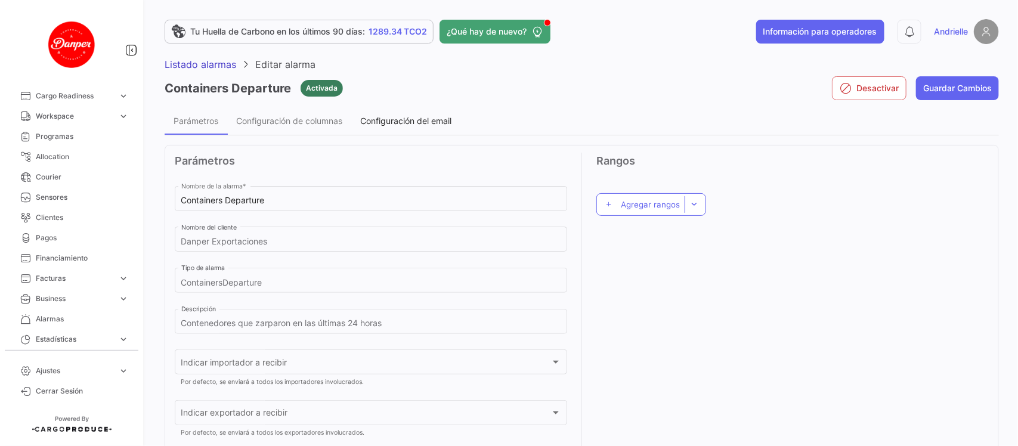
click at [388, 120] on span "Configuración del email" at bounding box center [405, 121] width 91 height 10
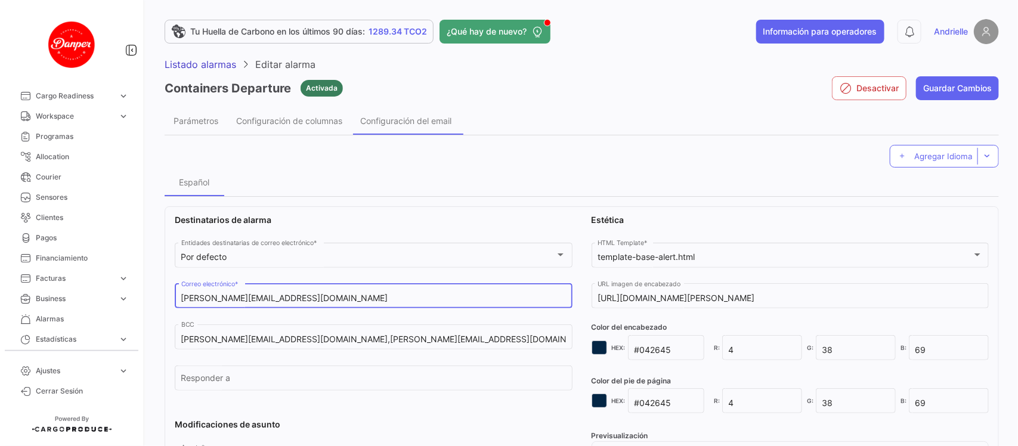
click at [362, 303] on input "[PERSON_NAME][EMAIL_ADDRESS][DOMAIN_NAME]" at bounding box center [373, 299] width 385 height 10
paste input ",logoperaciones@danper.com,mmelendez@danper.com"
type input "andri@cargoproduce.com,logoperaciones@danper.com,mmelendez@danper.com"
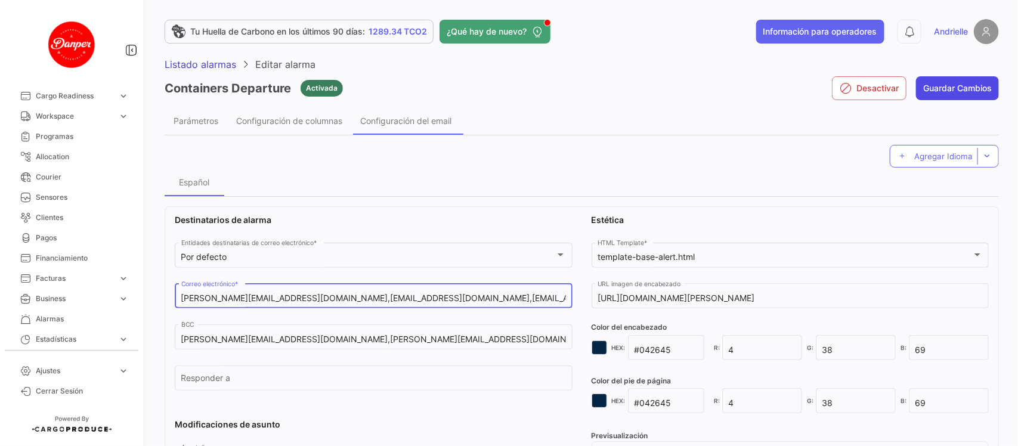
click at [968, 79] on button "Guardar Cambios" at bounding box center [957, 88] width 83 height 24
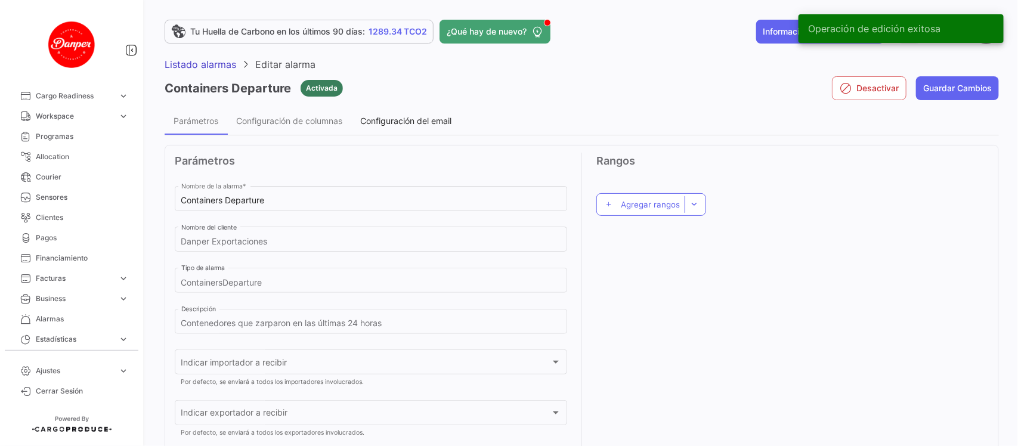
click at [421, 119] on span "Configuración del email" at bounding box center [405, 121] width 91 height 10
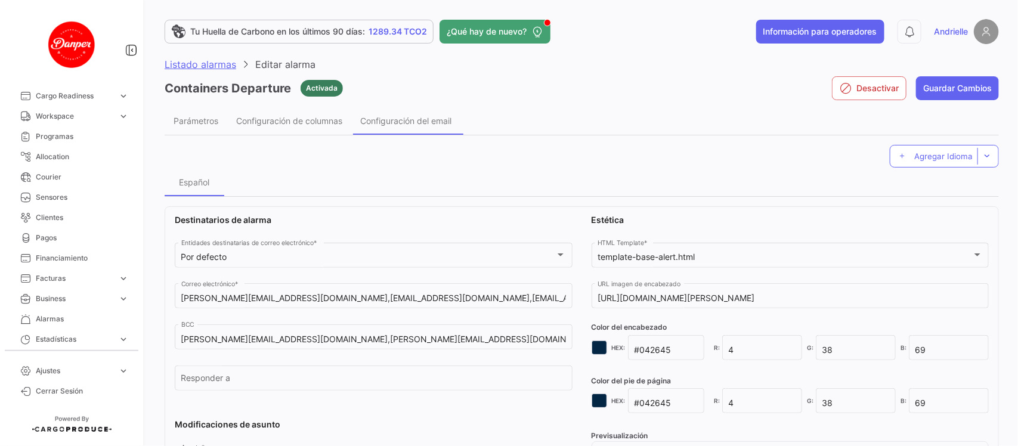
click at [219, 67] on span "Listado alarmas" at bounding box center [201, 64] width 72 height 12
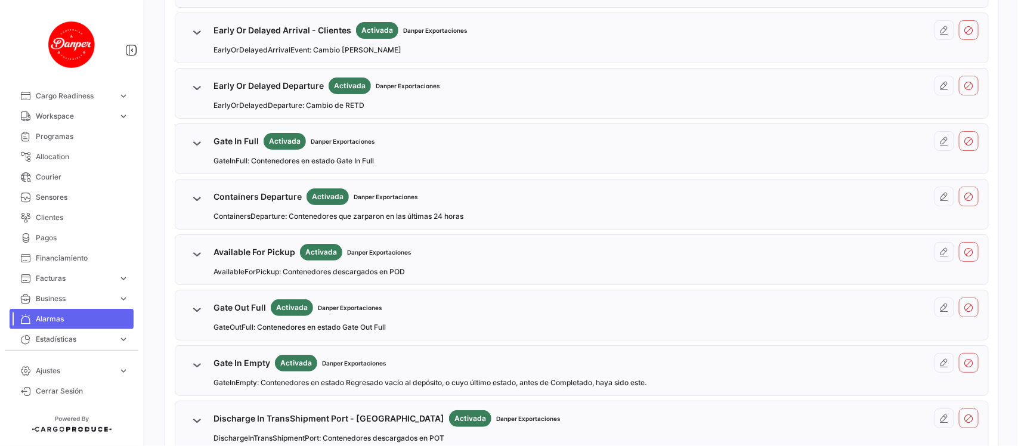
scroll to position [373, 0]
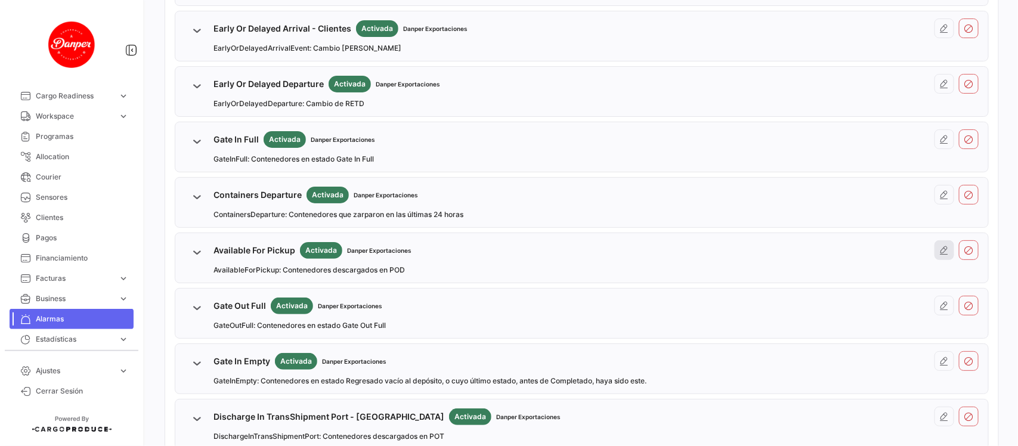
click at [940, 249] on icon at bounding box center [945, 251] width 10 height 10
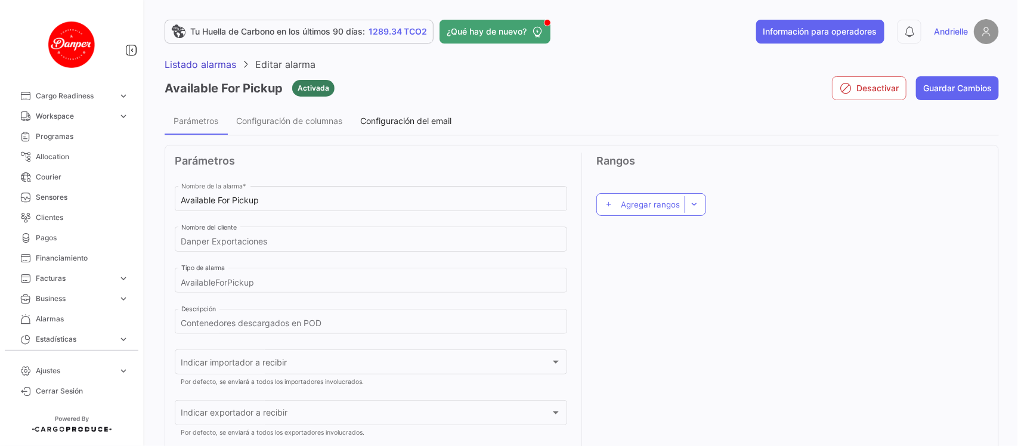
click at [401, 116] on span "Configuración del email" at bounding box center [405, 121] width 91 height 10
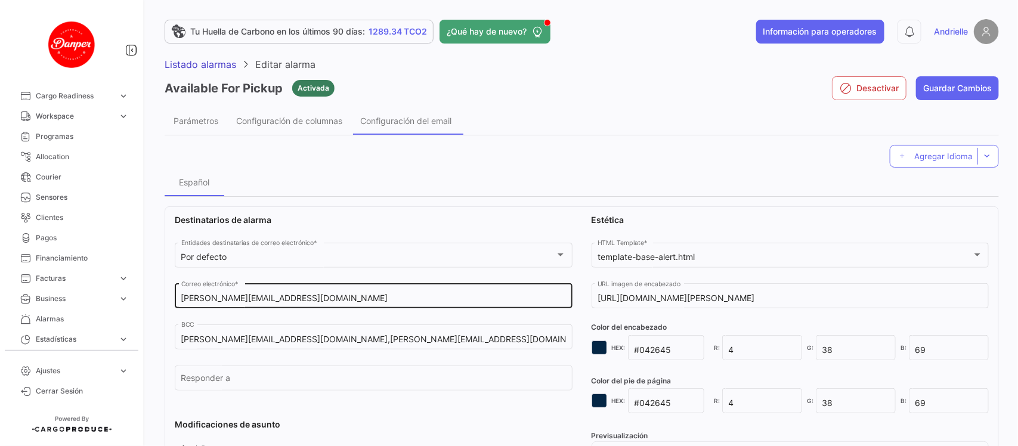
click at [329, 305] on div "andri@cargoproduce.com Correo electrónico *" at bounding box center [373, 295] width 385 height 27
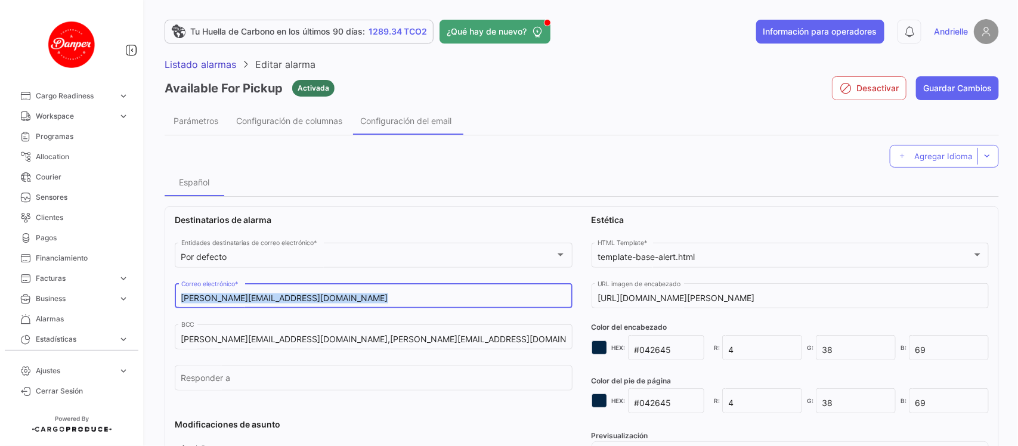
click at [329, 305] on div "andri@cargoproduce.com Correo electrónico *" at bounding box center [373, 295] width 385 height 27
click at [329, 299] on input "[PERSON_NAME][EMAIL_ADDRESS][DOMAIN_NAME]" at bounding box center [373, 299] width 385 height 10
paste input ",logoperaciones@danper.com,mmelendez@danper.com"
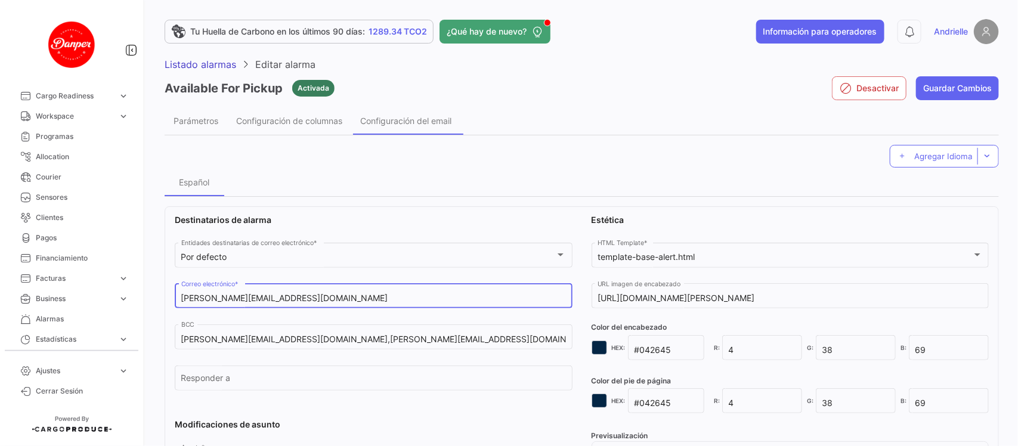
type input "andri@cargoproduce.com,logoperaciones@danper.com,mmelendez@danper.com"
click at [934, 90] on button "Guardar Cambios" at bounding box center [957, 88] width 83 height 24
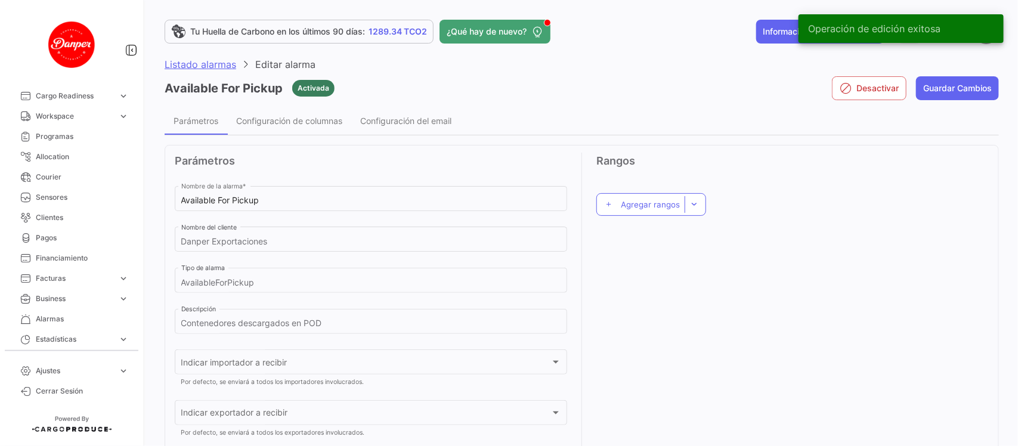
click at [211, 58] on span "Listado alarmas" at bounding box center [201, 64] width 72 height 12
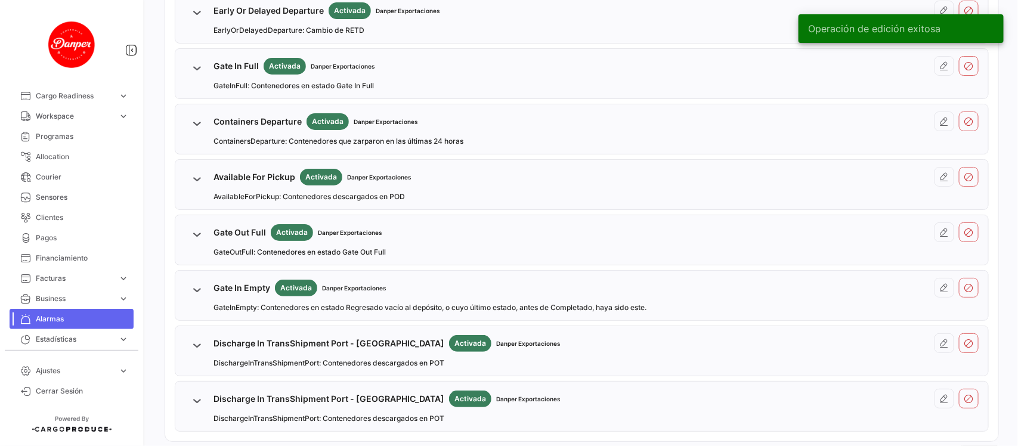
scroll to position [447, 0]
click at [943, 231] on button at bounding box center [945, 231] width 20 height 20
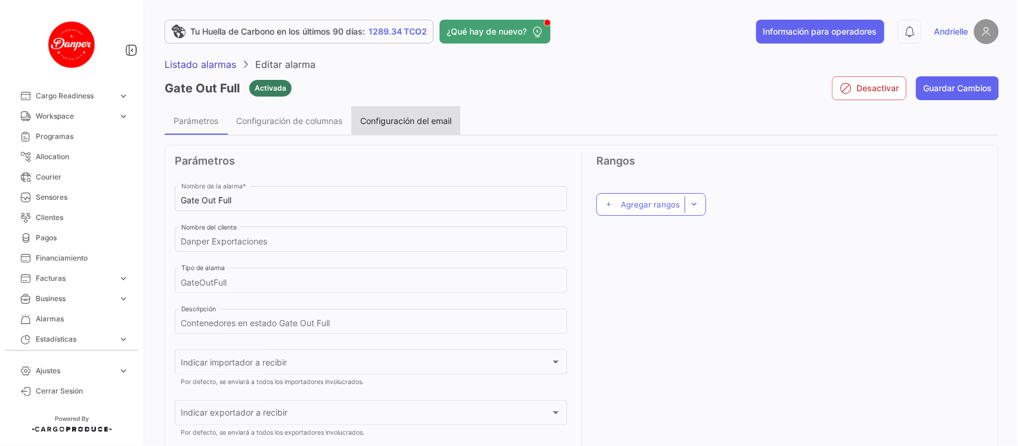
click at [427, 119] on span "Configuración del email" at bounding box center [405, 121] width 91 height 10
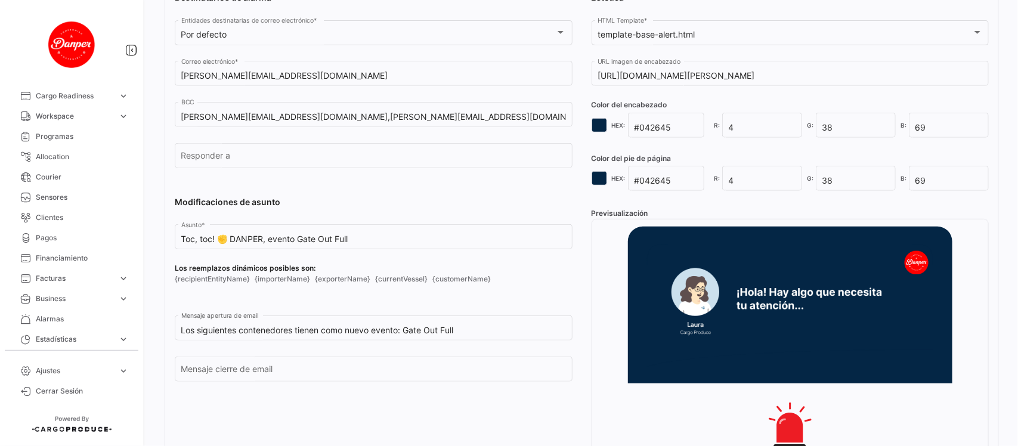
scroll to position [224, 0]
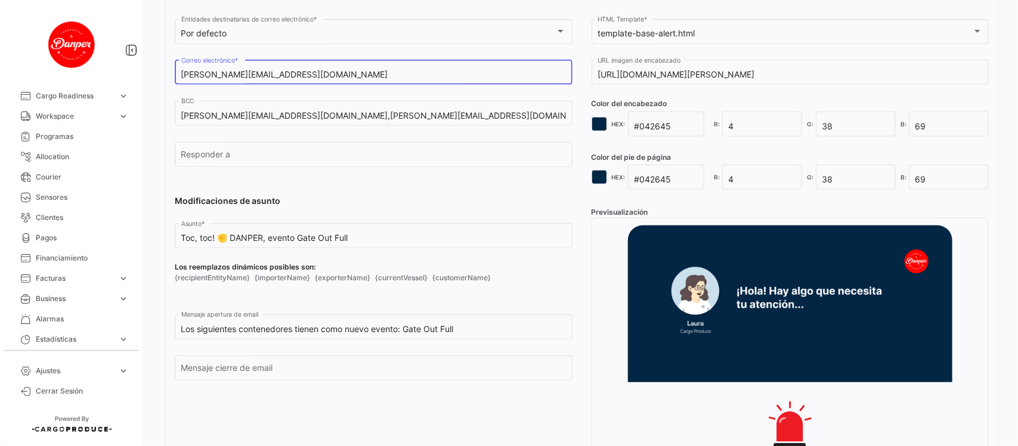
click at [431, 76] on input "[PERSON_NAME][EMAIL_ADDRESS][DOMAIN_NAME]" at bounding box center [373, 75] width 385 height 10
paste input ",logoperaciones@danper.com,mmelendez@danper.com"
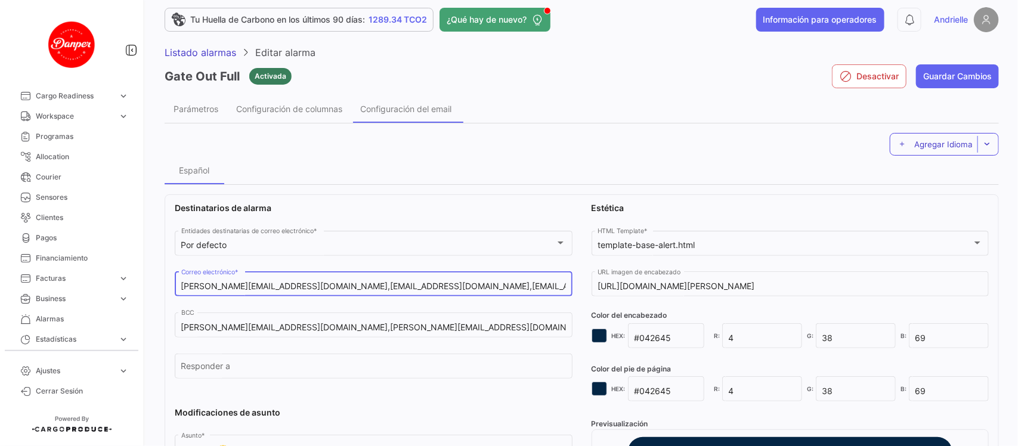
scroll to position [0, 0]
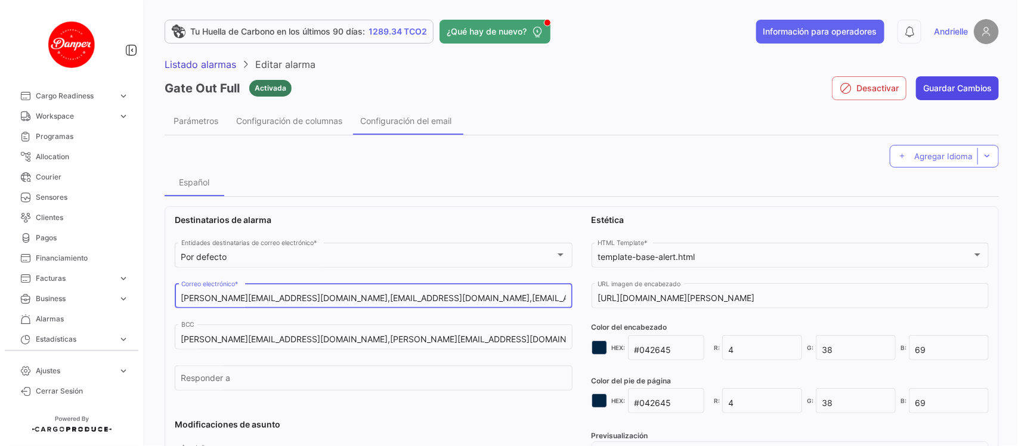
type input "andri@cargoproduce.com,logoperaciones@danper.com,mmelendez@danper.com"
click at [973, 85] on button "Guardar Cambios" at bounding box center [957, 88] width 83 height 24
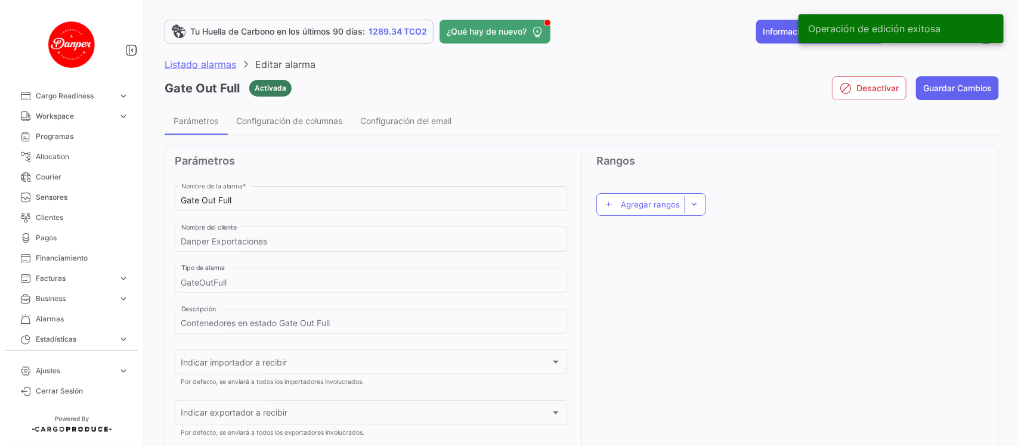
click at [212, 67] on span "Listado alarmas" at bounding box center [201, 64] width 72 height 12
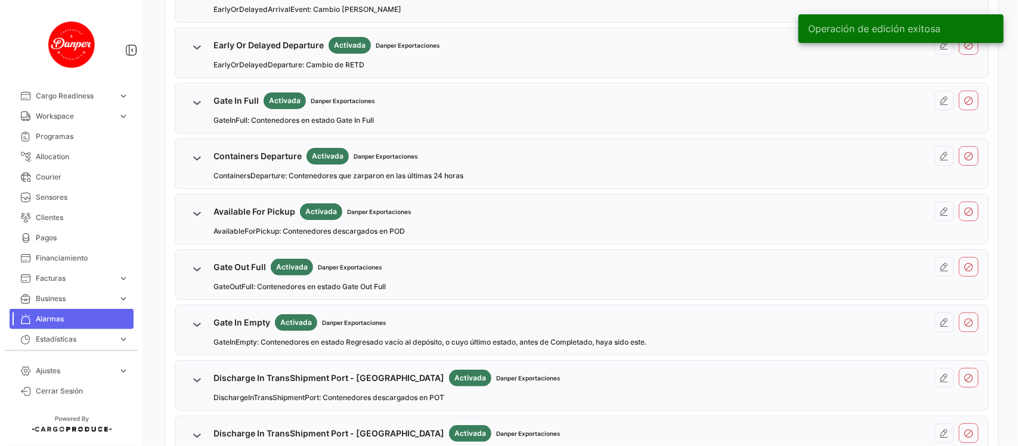
scroll to position [447, 0]
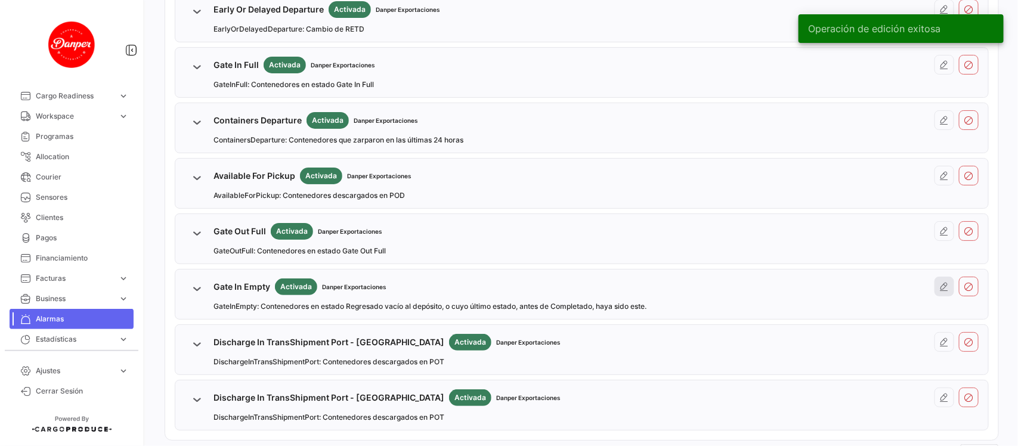
click at [940, 292] on icon at bounding box center [945, 287] width 10 height 10
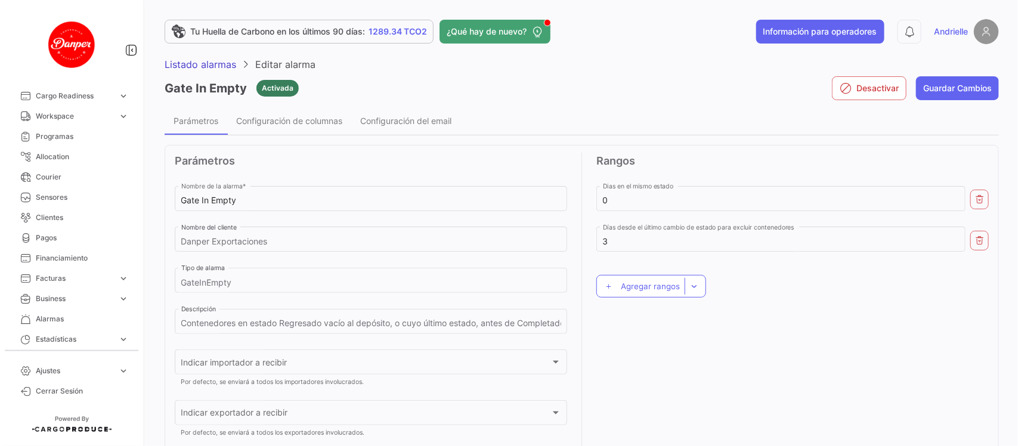
click at [441, 66] on div "Listado alarmas Editar alarma" at bounding box center [582, 64] width 835 height 12
click at [434, 116] on span "Configuración del email" at bounding box center [405, 121] width 91 height 10
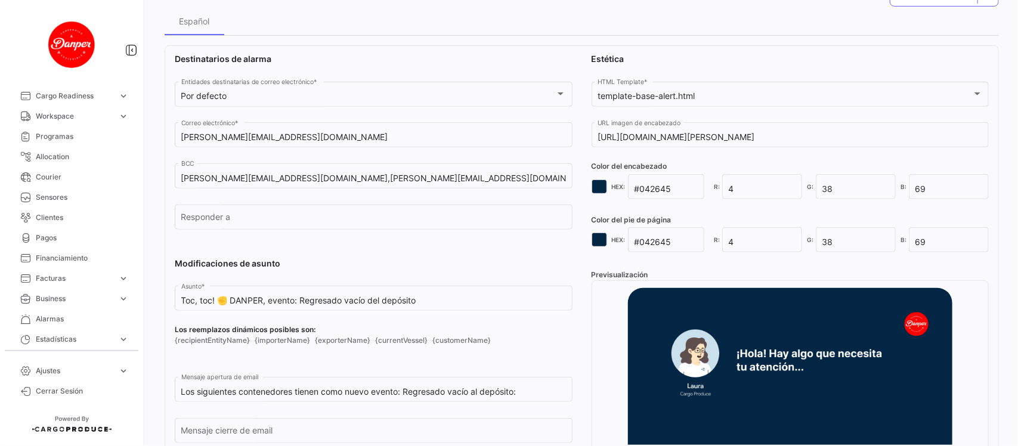
scroll to position [75, 0]
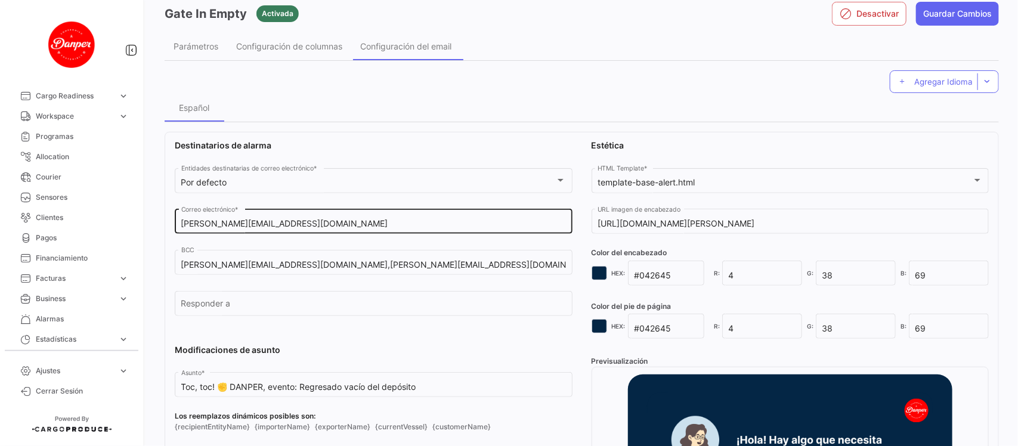
click at [305, 224] on input "[PERSON_NAME][EMAIL_ADDRESS][DOMAIN_NAME]" at bounding box center [373, 224] width 385 height 10
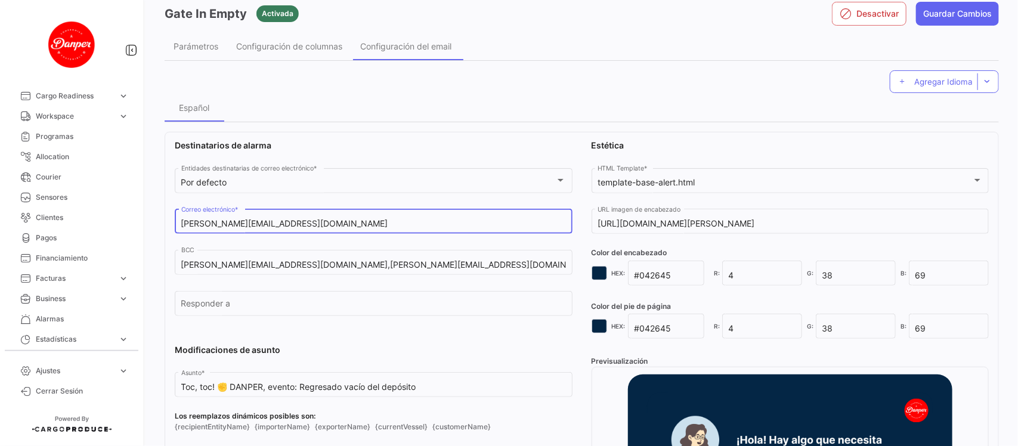
click at [305, 224] on input "[PERSON_NAME][EMAIL_ADDRESS][DOMAIN_NAME]" at bounding box center [373, 224] width 385 height 10
paste input ",logoperaciones@danper.com,mmelendez@danper.com"
type input "andri@cargoproduce.com,logoperaciones@danper.com,mmelendez@danper.com"
click at [977, 17] on button "Guardar Cambios" at bounding box center [957, 14] width 83 height 24
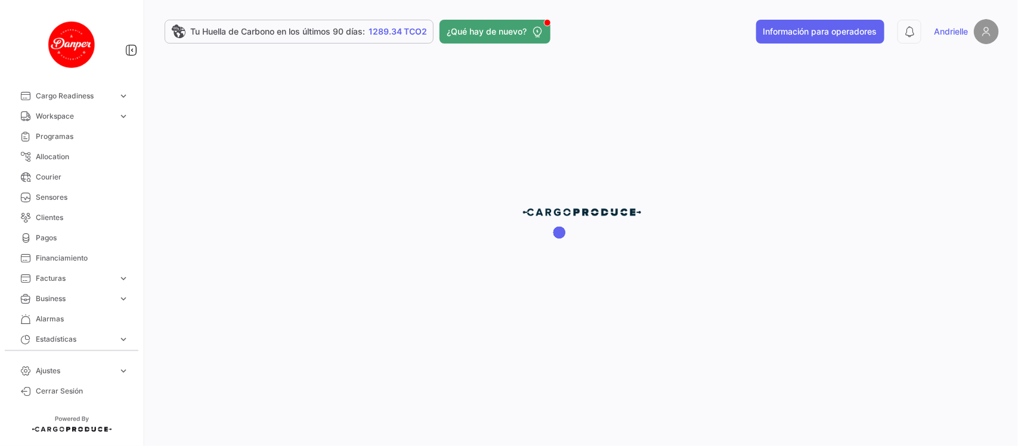
scroll to position [0, 0]
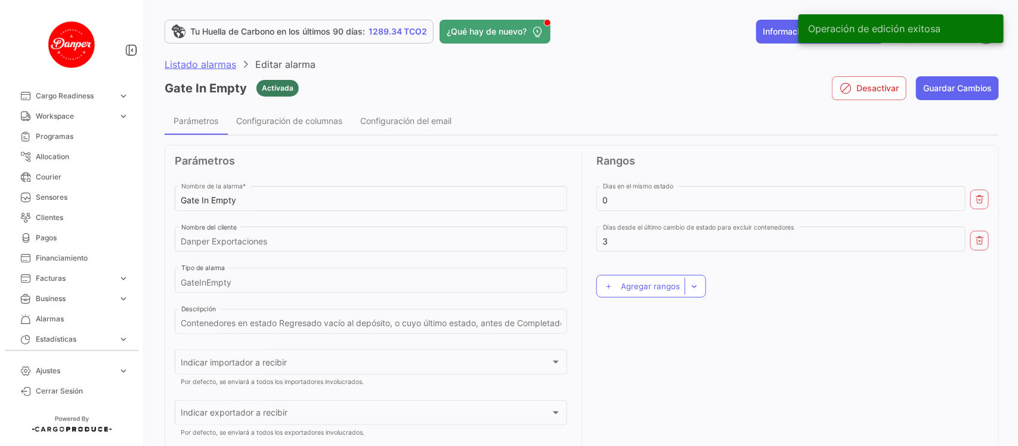
click at [189, 64] on span "Listado alarmas" at bounding box center [201, 64] width 72 height 12
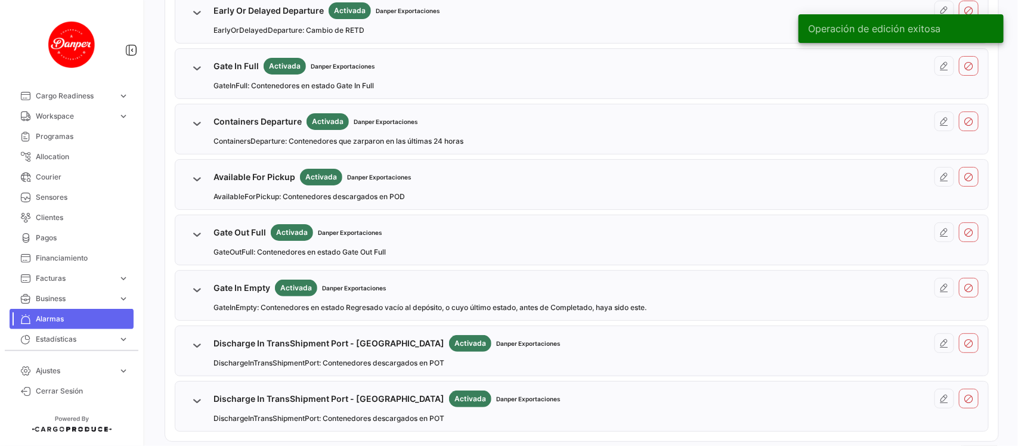
scroll to position [496, 0]
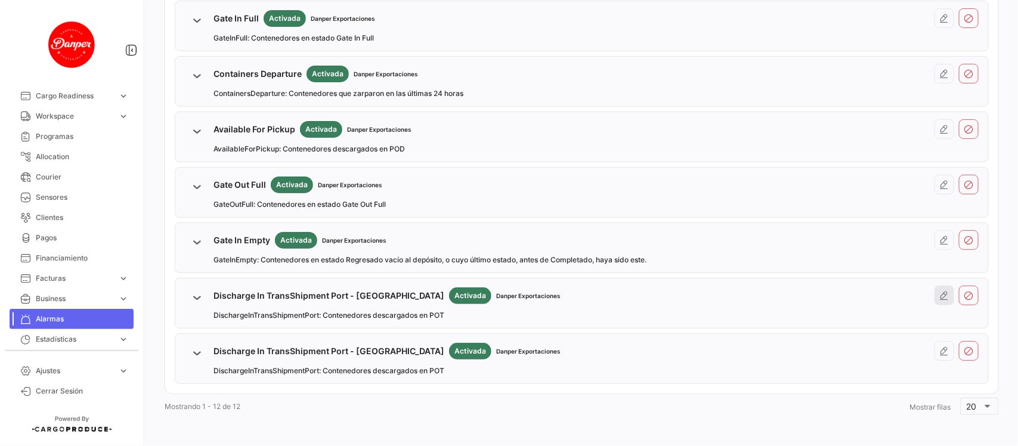
click at [940, 298] on icon at bounding box center [945, 296] width 10 height 10
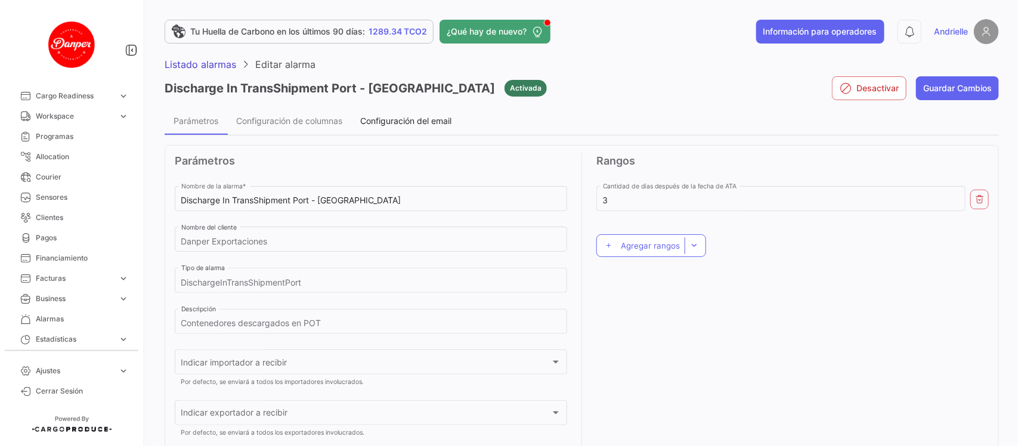
click at [416, 118] on span "Configuración del email" at bounding box center [405, 121] width 91 height 10
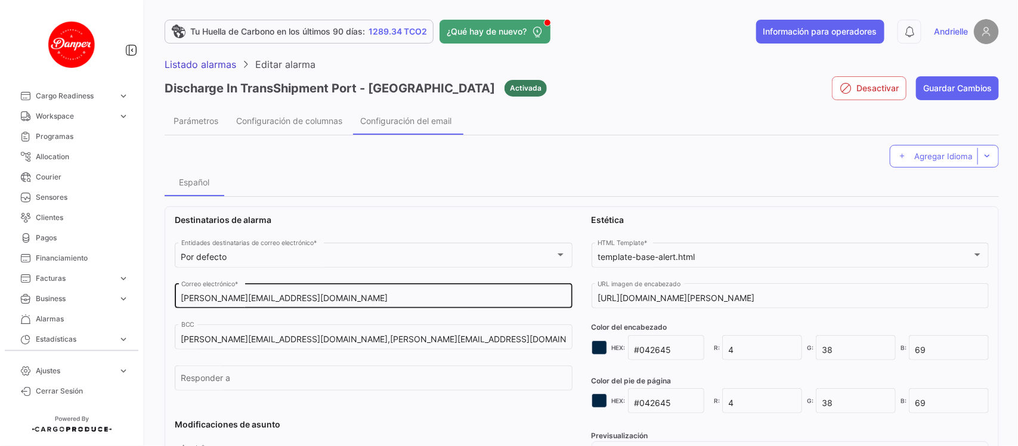
click at [352, 298] on input "[PERSON_NAME][EMAIL_ADDRESS][DOMAIN_NAME]" at bounding box center [373, 299] width 385 height 10
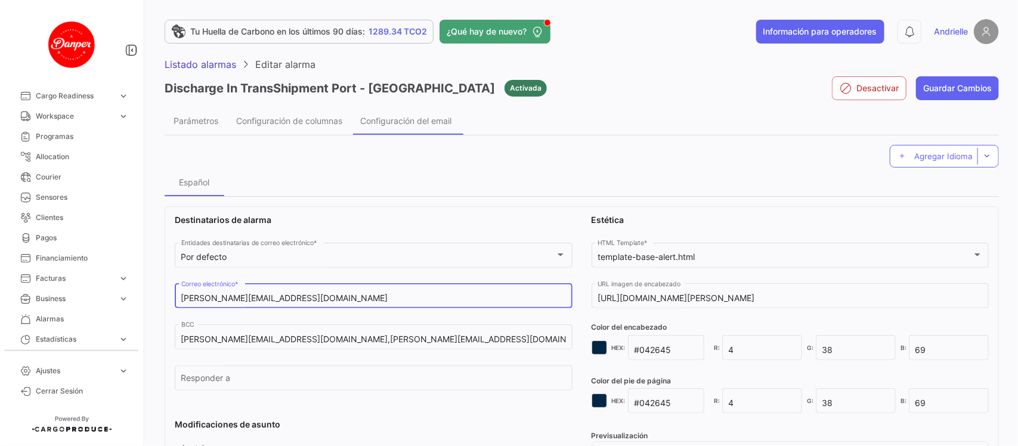
click at [352, 298] on input "[PERSON_NAME][EMAIL_ADDRESS][DOMAIN_NAME]" at bounding box center [373, 299] width 385 height 10
paste input ",logoperaciones@danper.com,mmelendez@danper.com"
type input "andri@cargoproduce.com,logoperaciones@danper.com,mmelendez@danper.com"
click at [963, 87] on button "Guardar Cambios" at bounding box center [957, 88] width 83 height 24
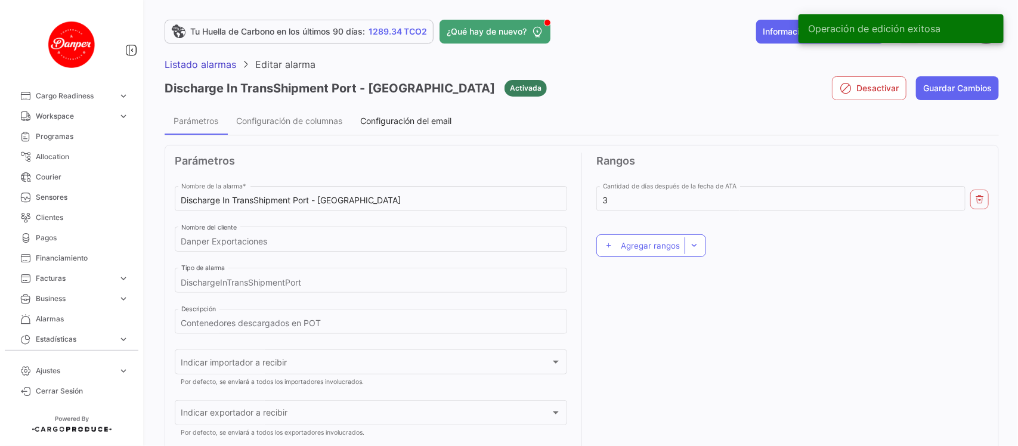
click at [416, 118] on span "Configuración del email" at bounding box center [405, 121] width 91 height 10
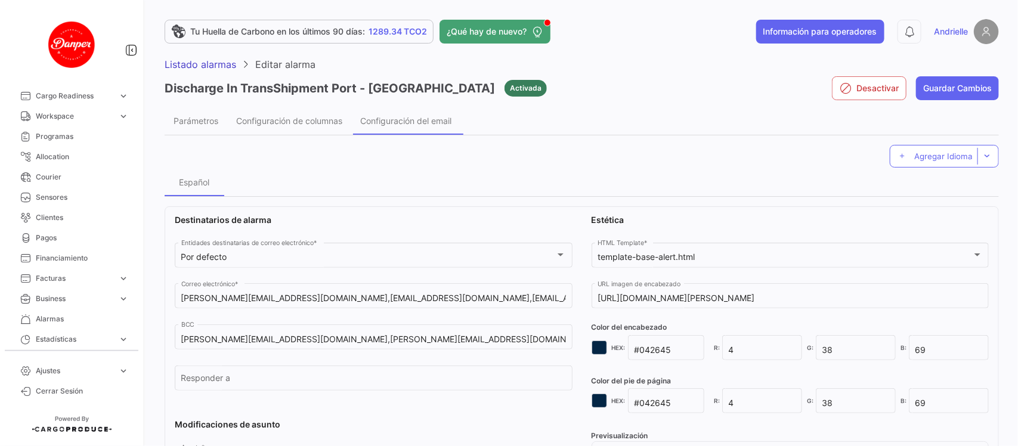
drag, startPoint x: 215, startPoint y: 64, endPoint x: 450, endPoint y: 298, distance: 332.4
click at [215, 66] on span "Listado alarmas" at bounding box center [201, 64] width 72 height 12
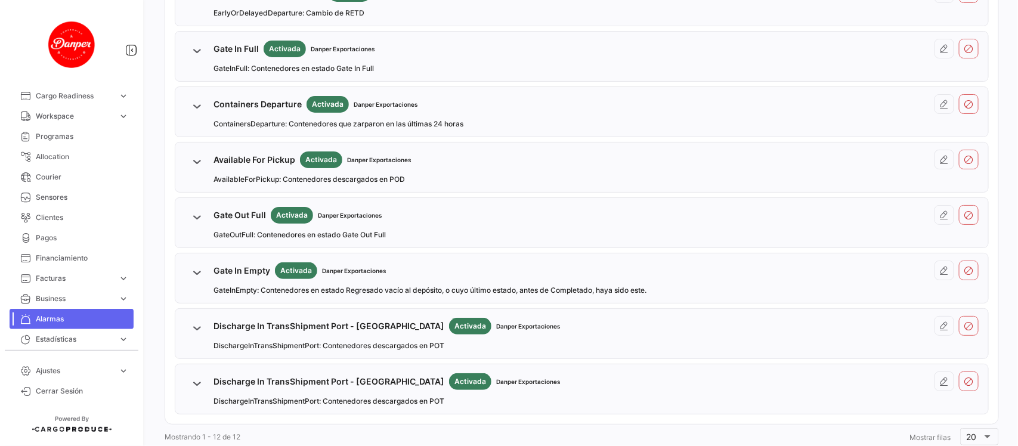
scroll to position [496, 0]
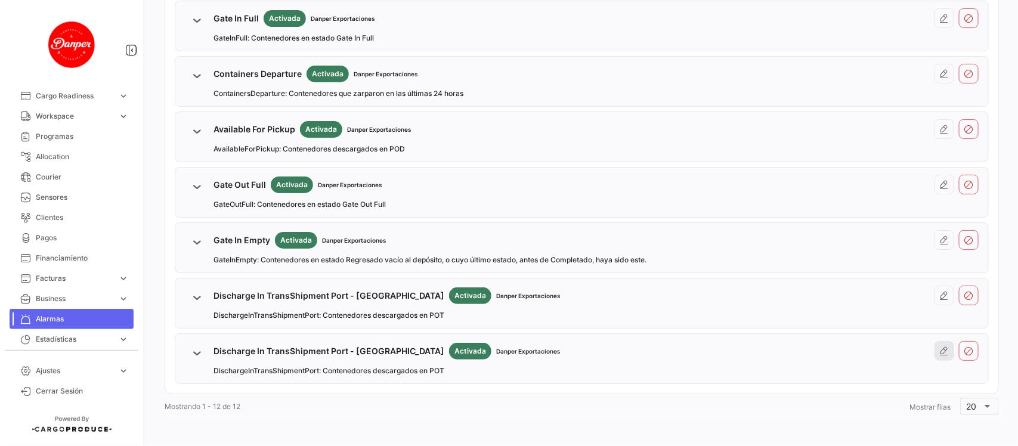
click at [940, 352] on icon at bounding box center [945, 352] width 10 height 10
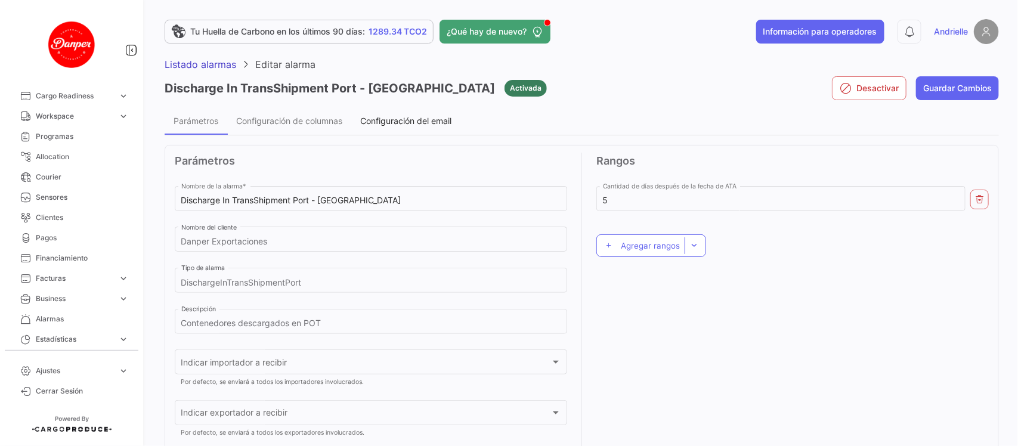
click at [415, 120] on span "Configuración del email" at bounding box center [405, 121] width 91 height 10
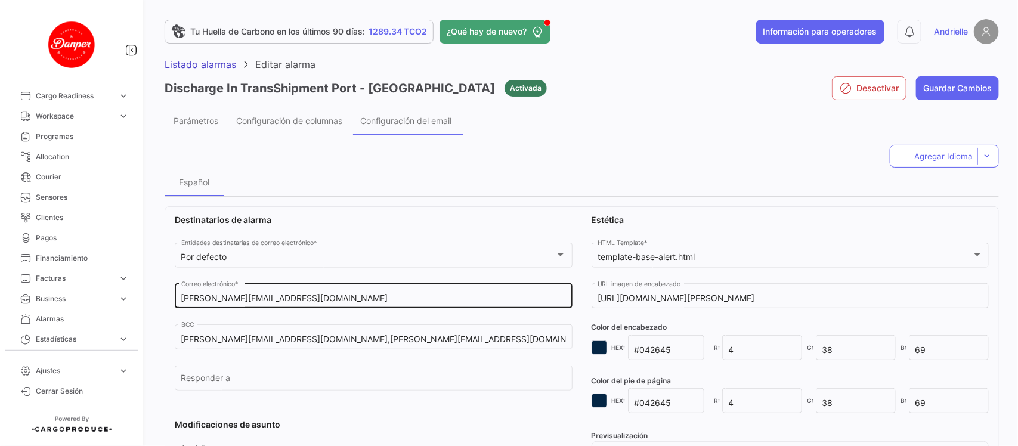
click at [365, 298] on input "[PERSON_NAME][EMAIL_ADDRESS][DOMAIN_NAME]" at bounding box center [373, 299] width 385 height 10
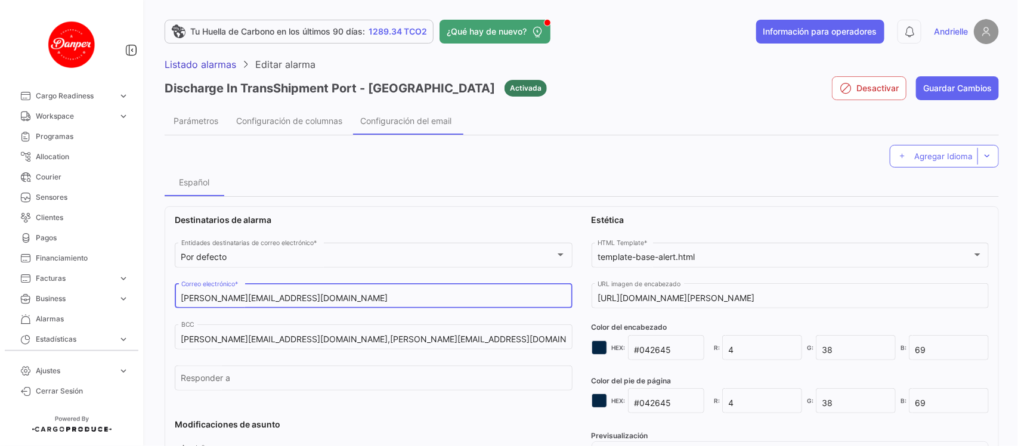
click at [365, 298] on input "[PERSON_NAME][EMAIL_ADDRESS][DOMAIN_NAME]" at bounding box center [373, 299] width 385 height 10
paste input ",logoperaciones@danper.com,mmelendez@danper.com"
type input "andri@cargoproduce.com,logoperaciones@danper.com,mmelendez@danper.com"
click at [972, 85] on button "Guardar Cambios" at bounding box center [957, 88] width 83 height 24
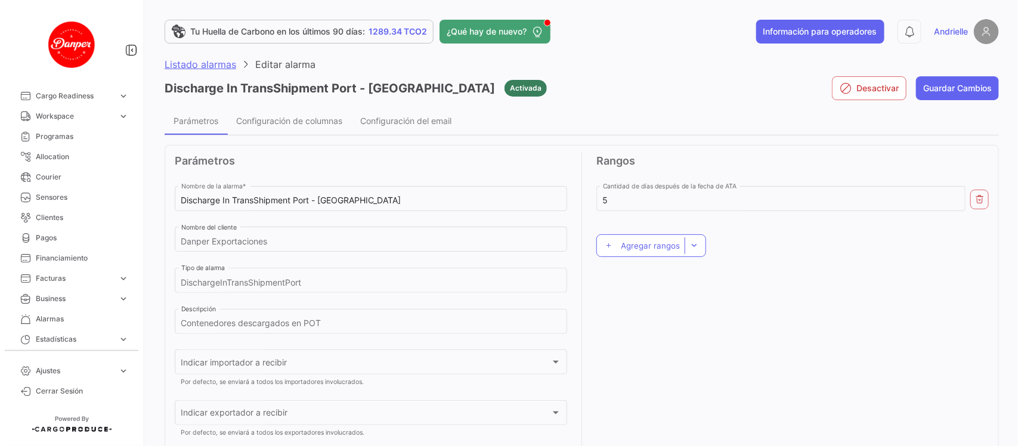
click at [181, 61] on span "Listado alarmas" at bounding box center [201, 64] width 72 height 12
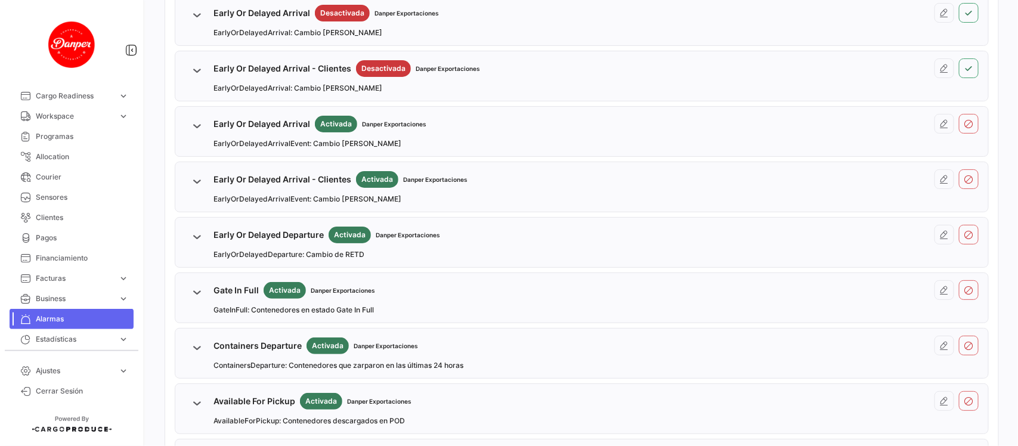
scroll to position [224, 0]
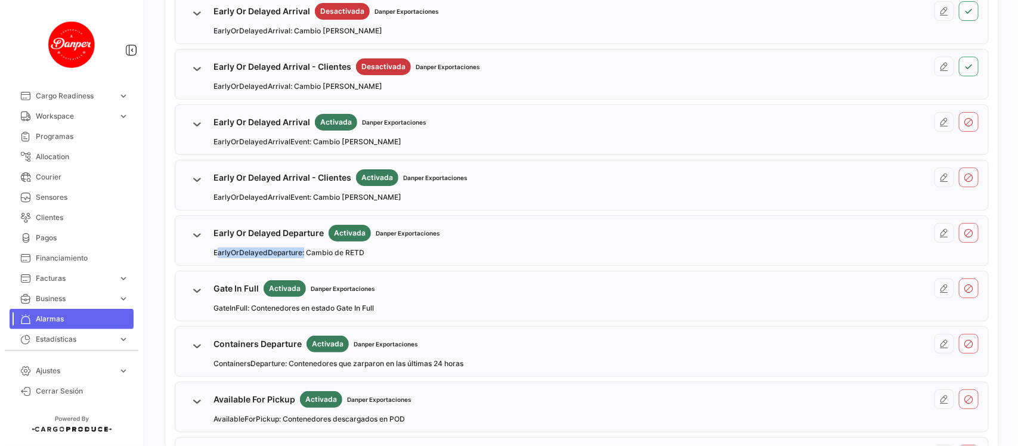
drag, startPoint x: 213, startPoint y: 255, endPoint x: 302, endPoint y: 258, distance: 88.9
click at [302, 258] on span "EarlyOrDelayedDeparture: Cambio de RETD" at bounding box center [289, 253] width 151 height 11
copy span "EarlyOrDelayedDeparture"
click at [215, 306] on span "GateInFull: Contenedores en estado Gate In Full" at bounding box center [294, 308] width 160 height 11
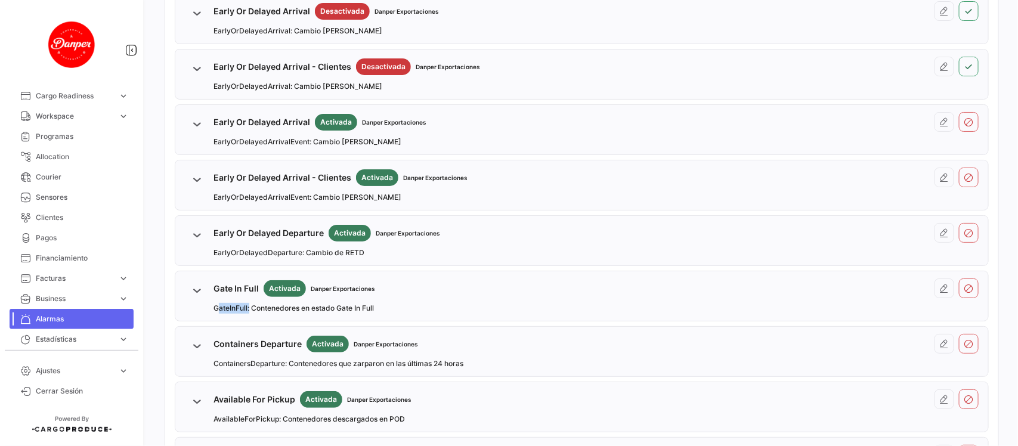
copy span "GateInFull"
click at [243, 367] on span "ContainersDeparture: Contenedores que zarparon en las últimas 24 horas" at bounding box center [339, 364] width 250 height 11
copy span "ContainersDeparture"
click at [251, 419] on span "AvailableForPickup: Contenedores descargados en POD" at bounding box center [309, 419] width 191 height 11
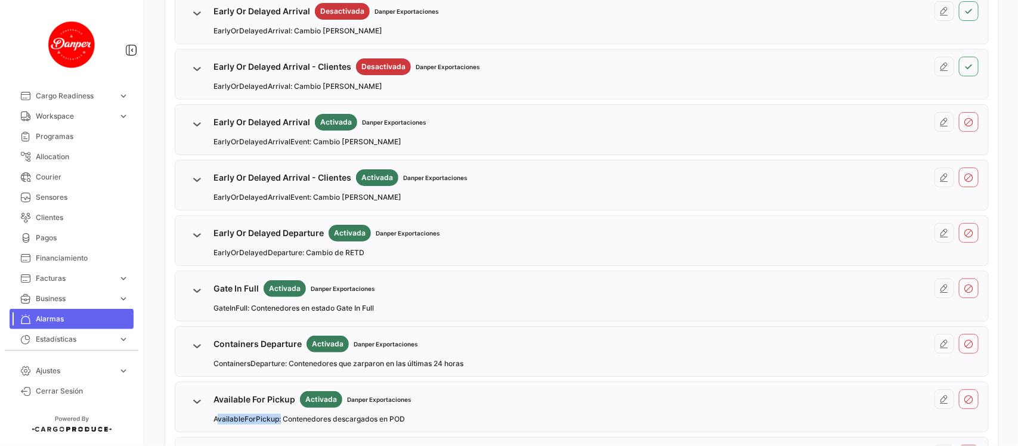
click at [251, 419] on span "AvailableForPickup: Contenedores descargados en POD" at bounding box center [309, 419] width 191 height 11
copy span "AvailableForPickup"
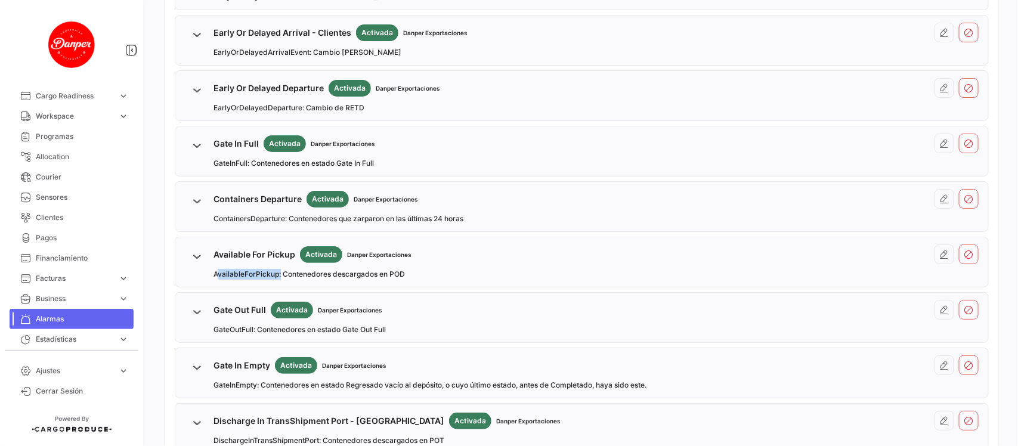
scroll to position [373, 0]
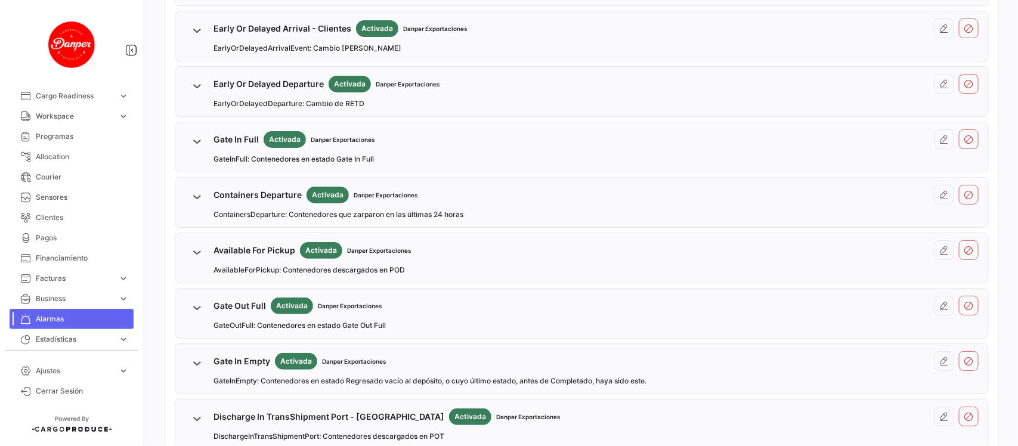
click at [236, 325] on span "GateOutFull: Contenedores en estado Gate Out Full" at bounding box center [300, 325] width 172 height 11
copy span "GateOutFull"
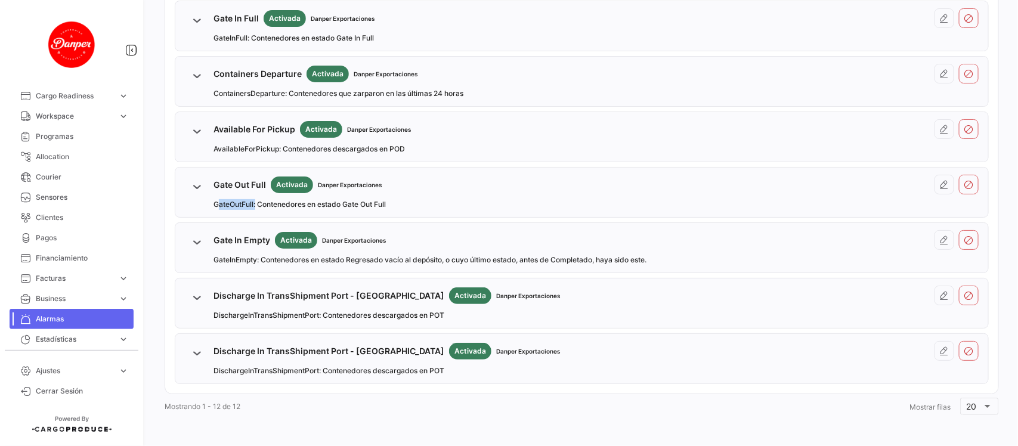
scroll to position [496, 0]
click at [223, 260] on span "GateInEmpty: Contenedores en estado Regresado vacío al depósito, o cuyo último …" at bounding box center [430, 260] width 433 height 11
copy span "GateInEmpty"
click at [252, 317] on span "DischargeInTransShipmentPort: Contenedores descargados en POT" at bounding box center [329, 315] width 231 height 11
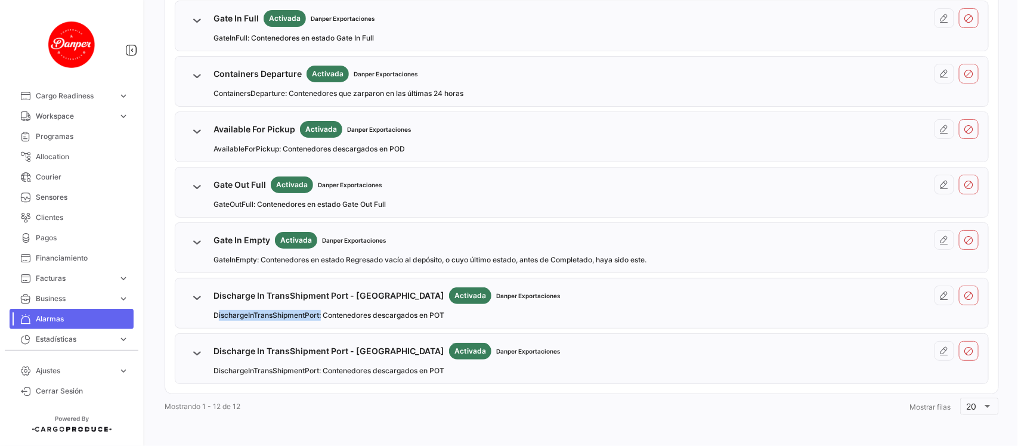
click at [252, 317] on span "DischargeInTransShipmentPort: Contenedores descargados en POT" at bounding box center [329, 315] width 231 height 11
copy span "DischargeInTransShipmentPort"
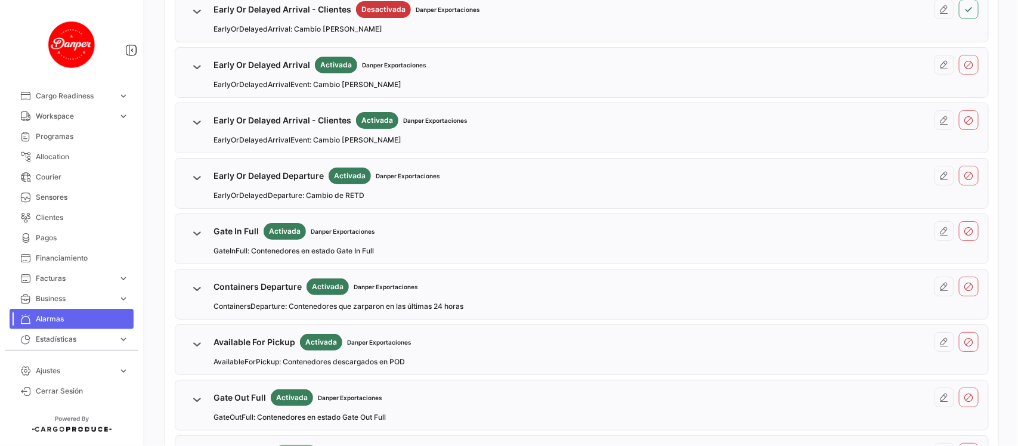
scroll to position [273, 0]
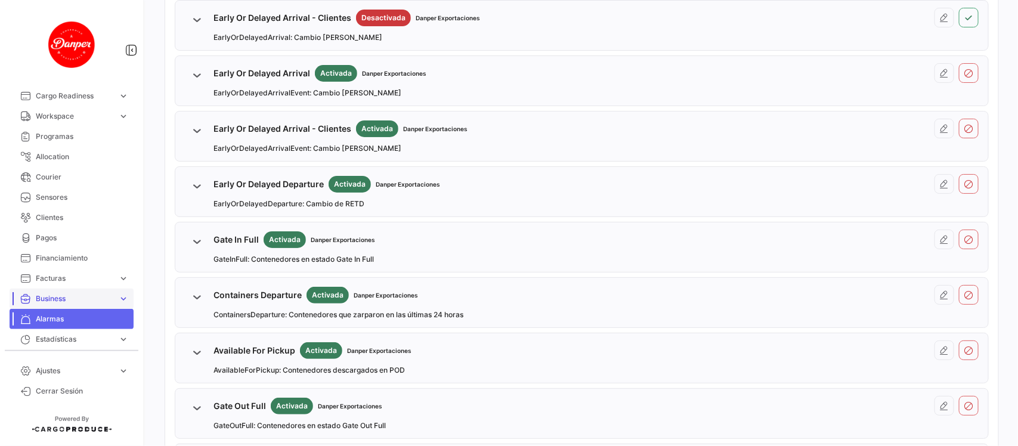
click at [67, 298] on span "Business" at bounding box center [75, 299] width 78 height 11
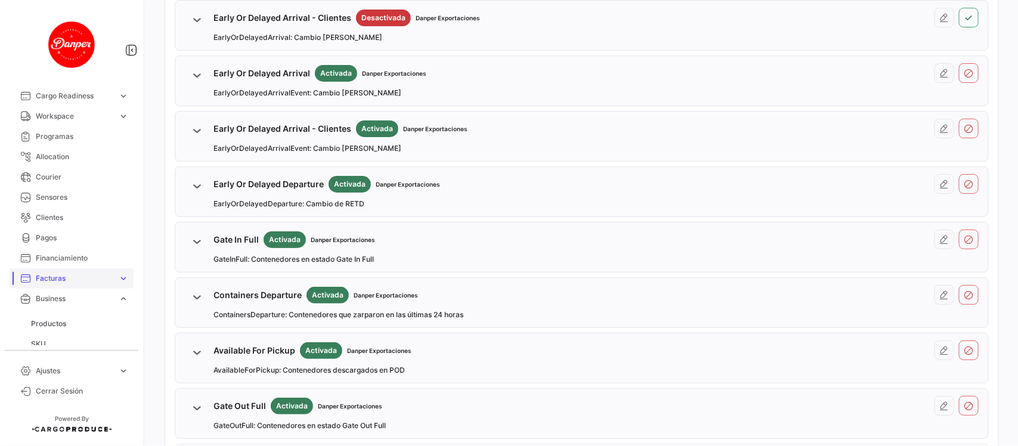
scroll to position [224, 0]
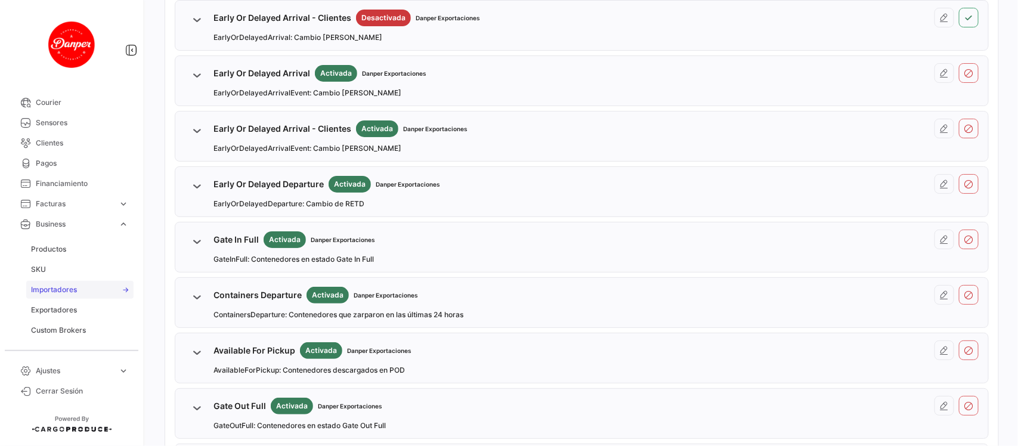
click at [67, 285] on span "Importadores" at bounding box center [54, 290] width 46 height 11
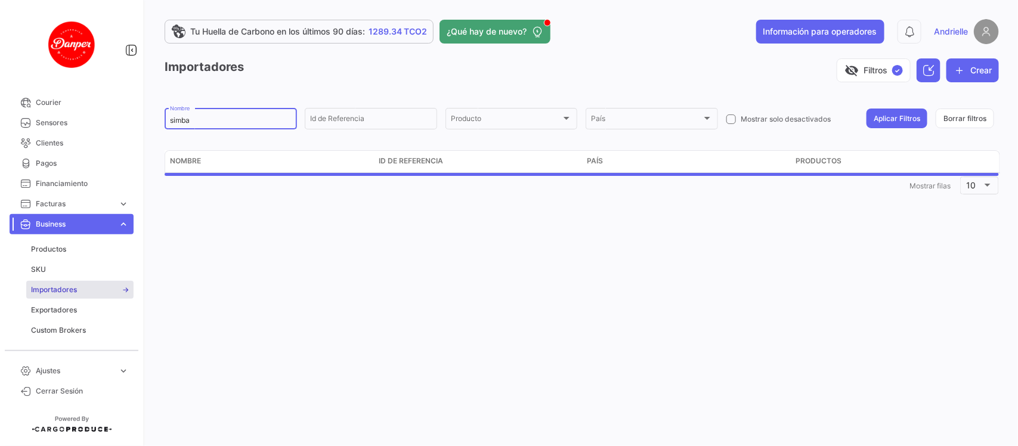
click at [212, 120] on input "simba" at bounding box center [231, 120] width 122 height 8
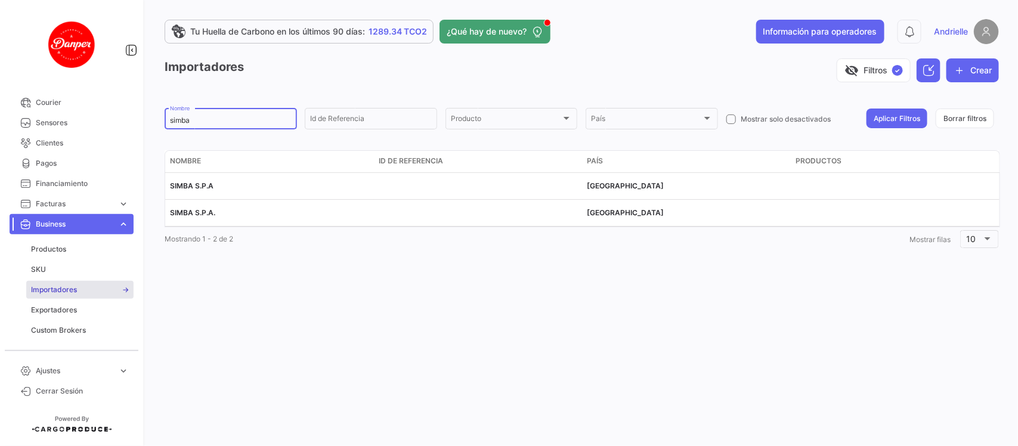
click at [212, 119] on input "simba" at bounding box center [231, 120] width 122 height 8
paste input "Cliente ES107"
drag, startPoint x: 880, startPoint y: 106, endPoint x: 879, endPoint y: 127, distance: 21.5
click at [879, 106] on form "Cliente ES107 Nombre Id de Referencia Producto Producto País País Mostrar solo …" at bounding box center [582, 118] width 835 height 25
click at [879, 118] on button "Aplicar Filtros" at bounding box center [897, 119] width 61 height 20
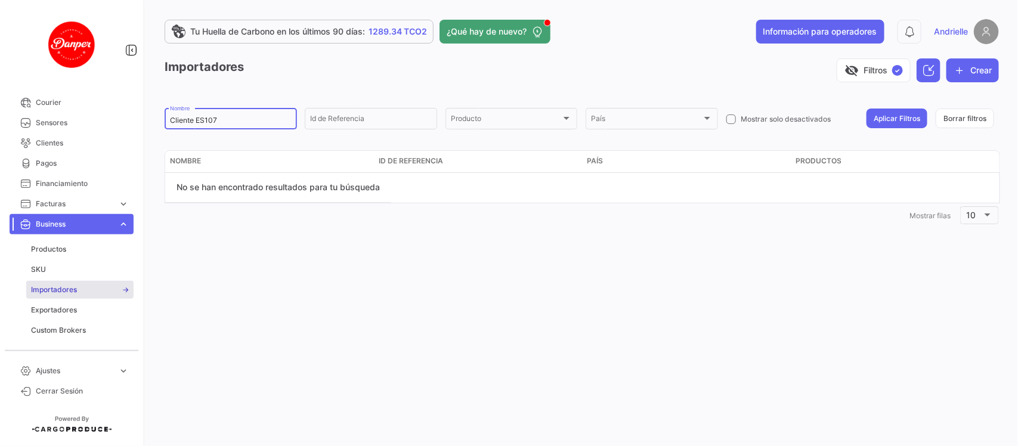
click at [230, 123] on input "Cliente ES107" at bounding box center [231, 120] width 122 height 8
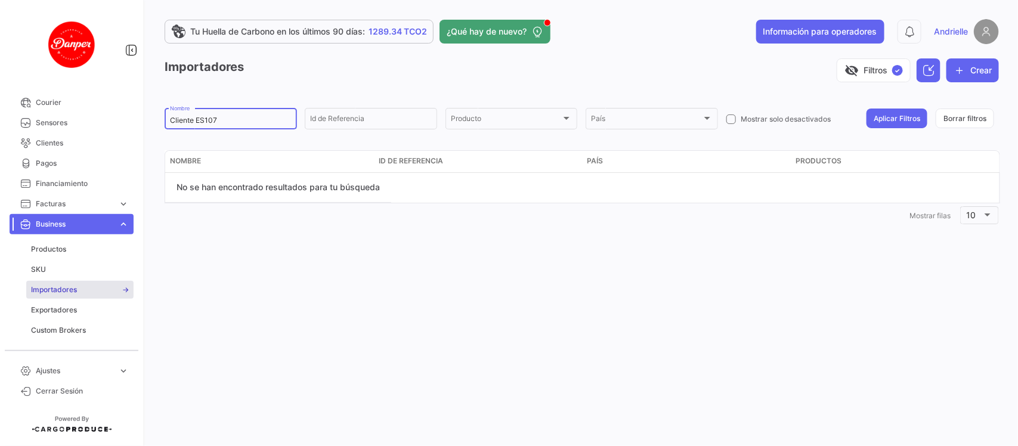
paste input "Euroandes"
type input "Euroandes"
click at [882, 121] on button "Aplicar Filtros" at bounding box center [897, 119] width 61 height 20
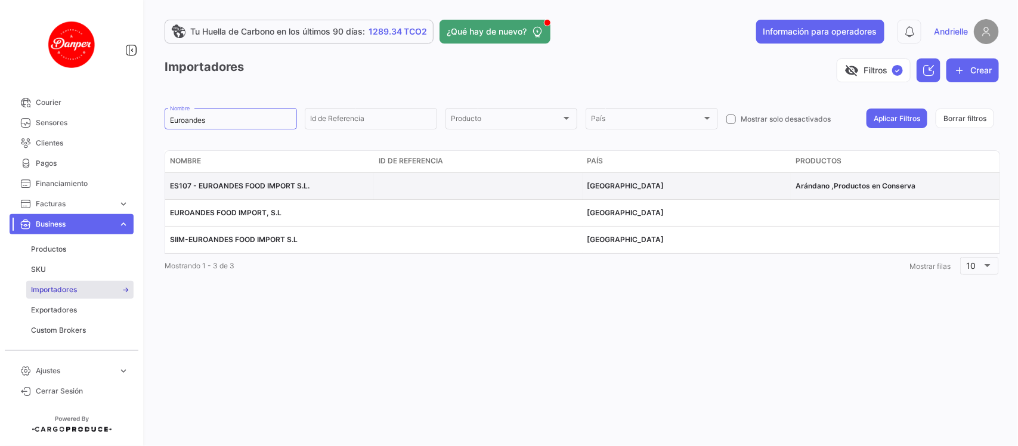
click at [251, 186] on span "ES107 - EUROANDES FOOD IMPORT S.L." at bounding box center [240, 185] width 140 height 9
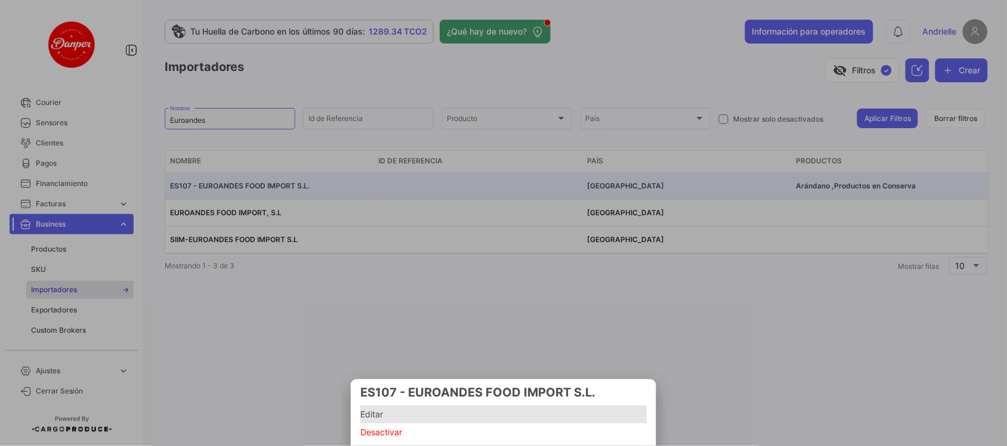
click at [370, 410] on span "Editar" at bounding box center [503, 414] width 286 height 14
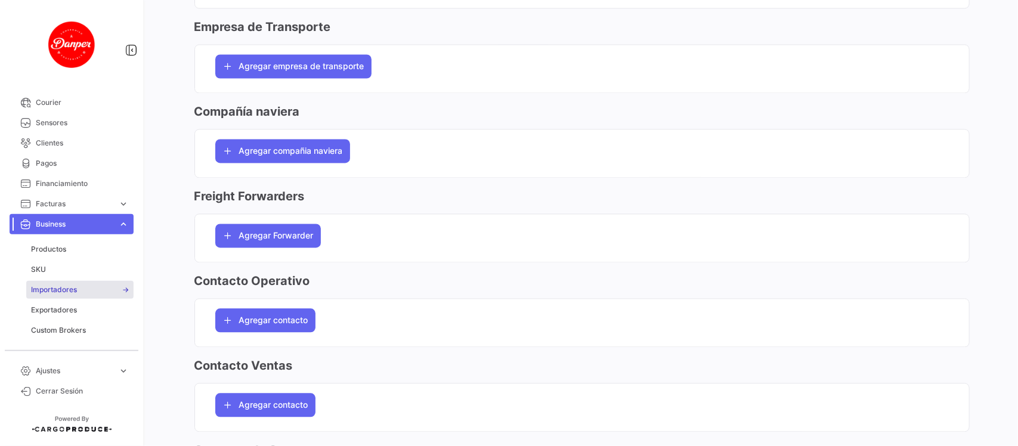
scroll to position [1191, 0]
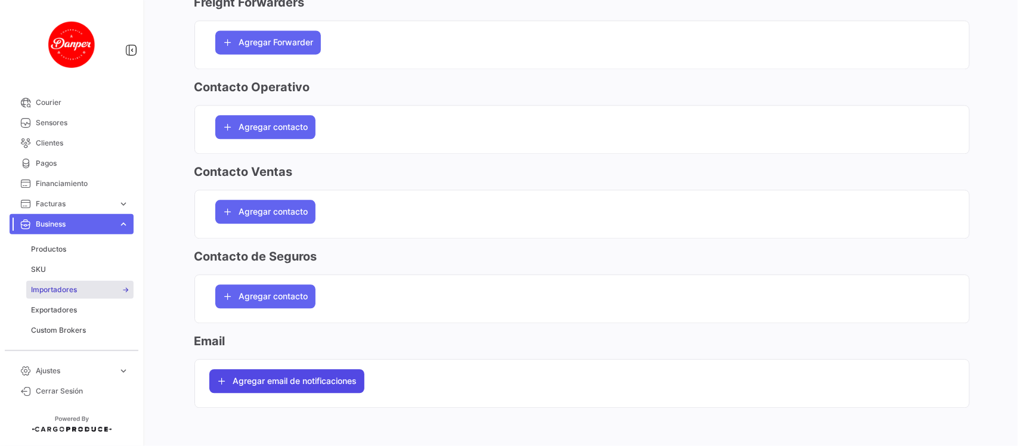
click at [302, 382] on span "Agregar email de notificaciones" at bounding box center [295, 381] width 124 height 12
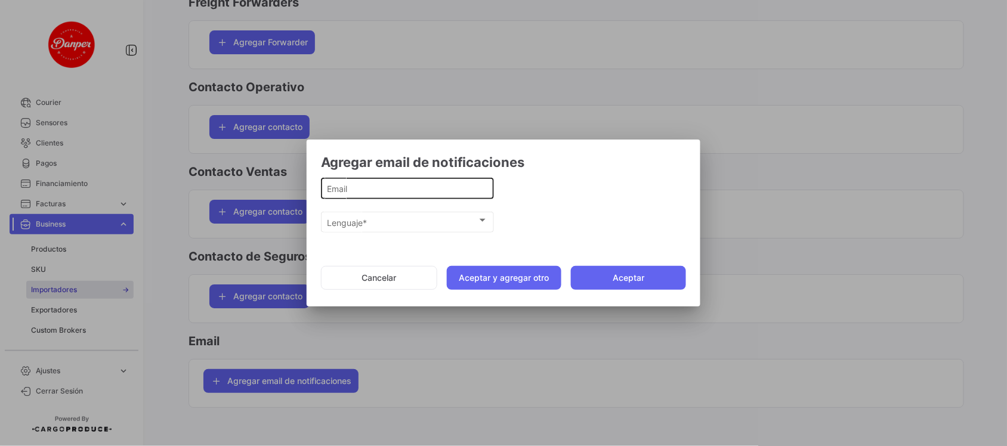
click at [376, 188] on input "Email" at bounding box center [408, 189] width 160 height 10
paste input "comercial@euroandes.es"
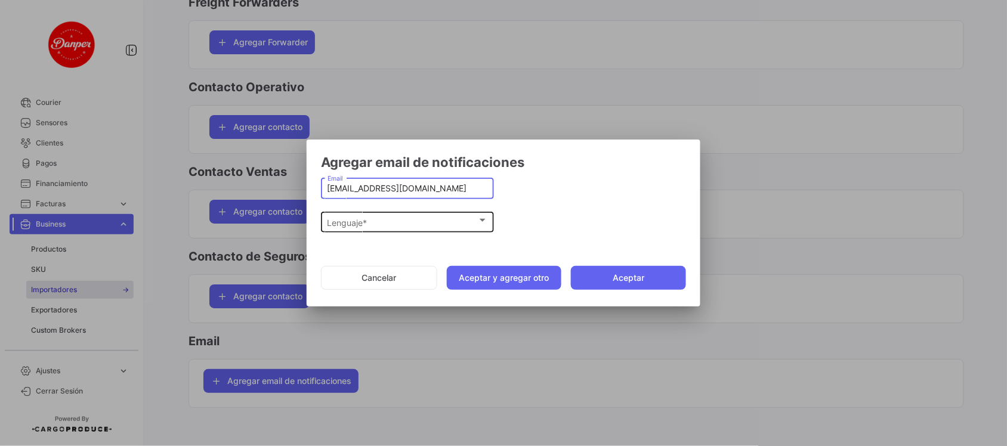
type input "comercial@euroandes.es"
click at [367, 223] on span "Lenguaje *" at bounding box center [403, 223] width 150 height 10
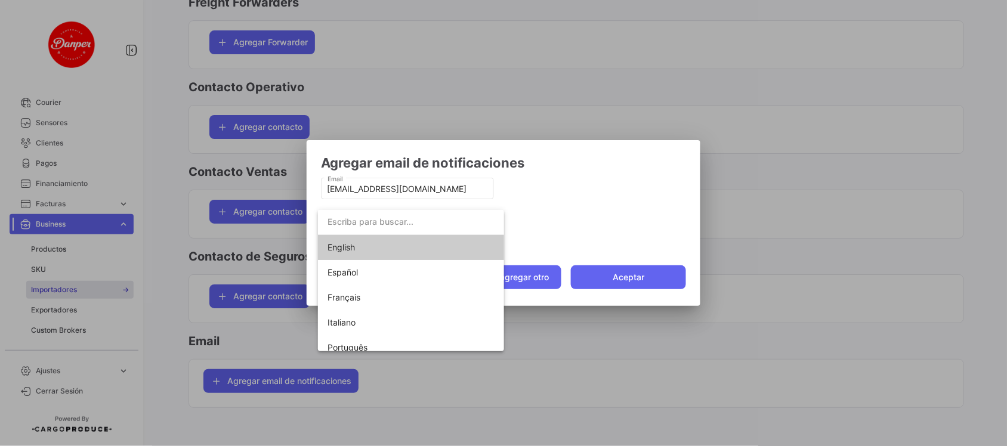
click at [361, 248] on span "English" at bounding box center [411, 247] width 167 height 25
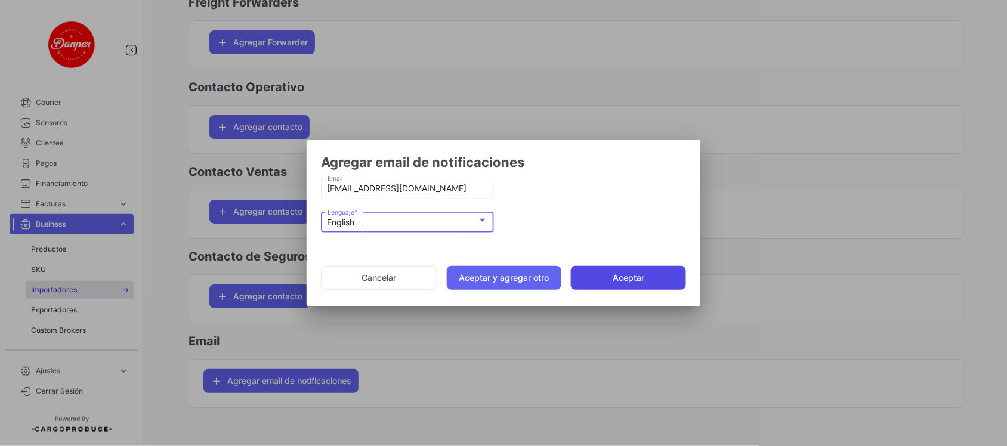
click at [614, 280] on button "Aceptar" at bounding box center [628, 278] width 115 height 24
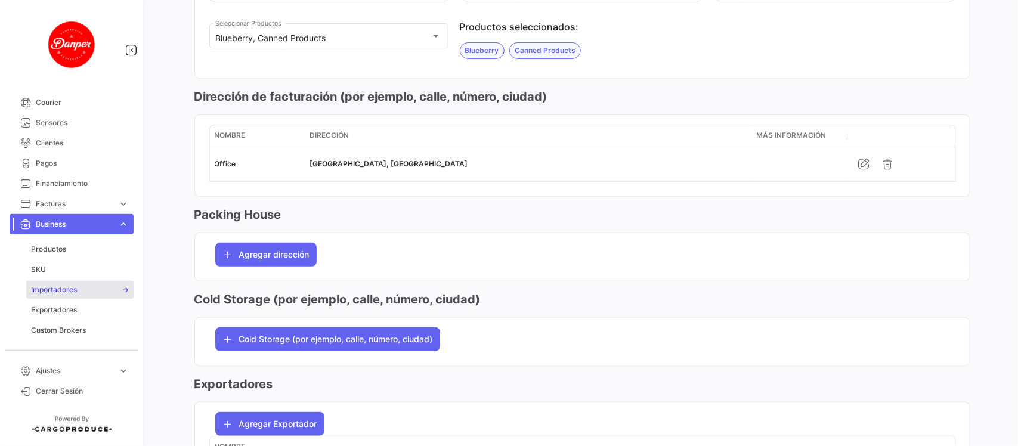
scroll to position [0, 0]
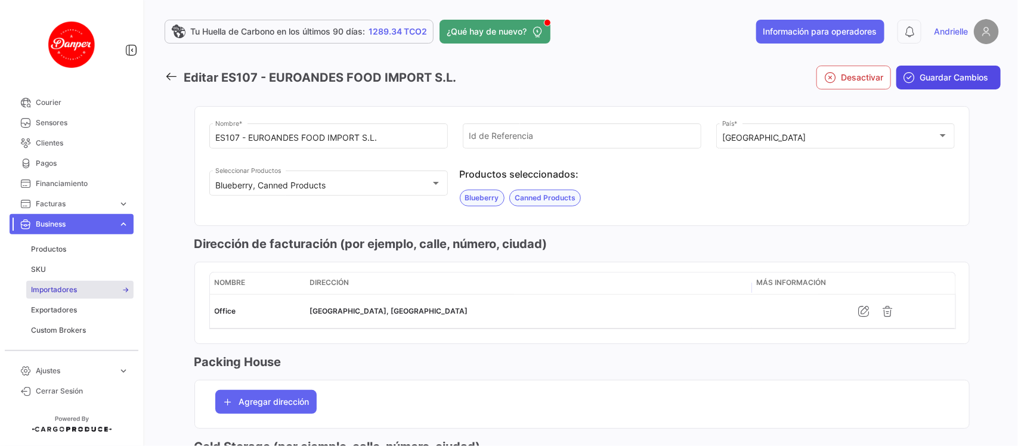
click at [934, 81] on span "Guardar Cambios" at bounding box center [955, 78] width 69 height 12
drag, startPoint x: 175, startPoint y: 75, endPoint x: 183, endPoint y: 73, distance: 7.8
click at [176, 73] on icon at bounding box center [171, 76] width 13 height 13
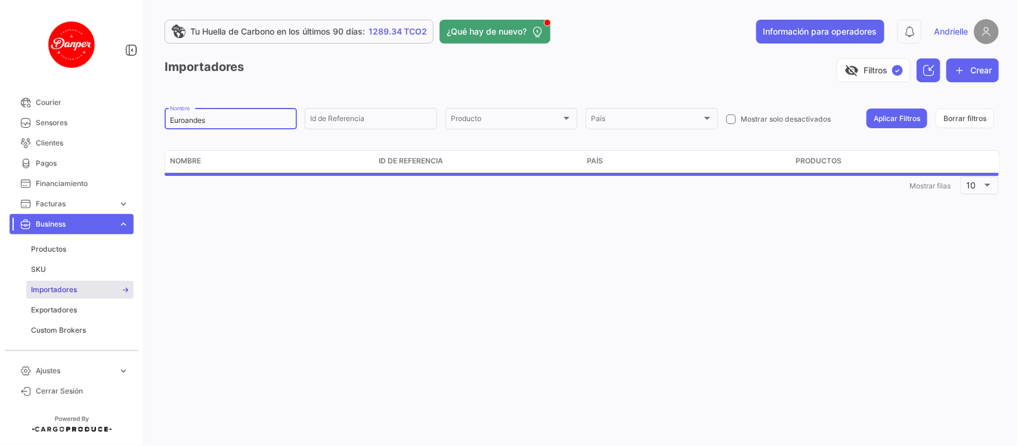
click at [246, 122] on input "Euroandes" at bounding box center [231, 120] width 122 height 8
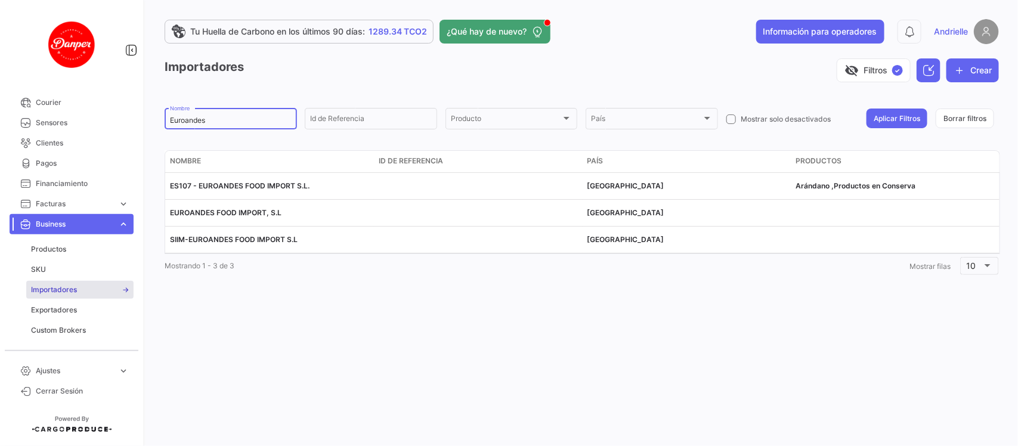
paste input "All Seasons Food Solution"
click at [886, 117] on button "Aplicar Filtros" at bounding box center [897, 119] width 61 height 20
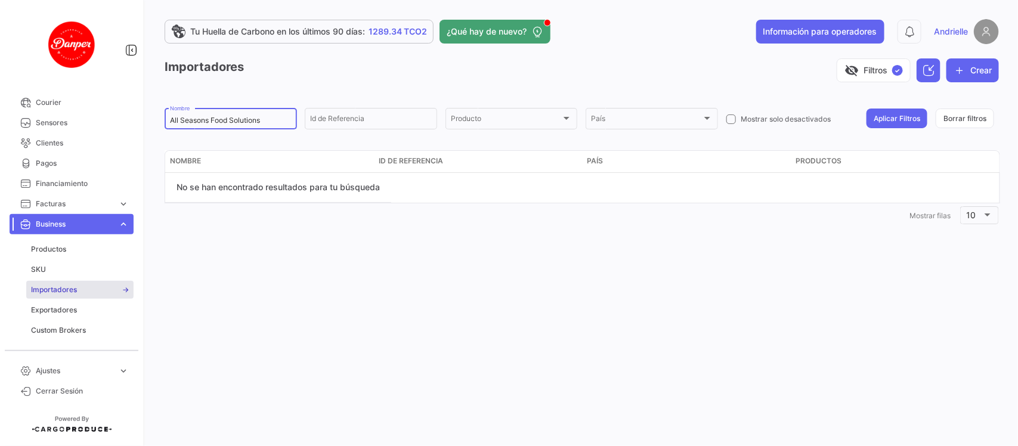
drag, startPoint x: 269, startPoint y: 121, endPoint x: 230, endPoint y: 123, distance: 39.4
click at [230, 123] on input "All Seasons Food Solutions" at bounding box center [231, 120] width 122 height 8
click at [884, 115] on button "Aplicar Filtros" at bounding box center [897, 119] width 61 height 20
click at [246, 118] on input "All Seasons Food" at bounding box center [231, 120] width 122 height 8
drag, startPoint x: 242, startPoint y: 119, endPoint x: 208, endPoint y: 122, distance: 34.1
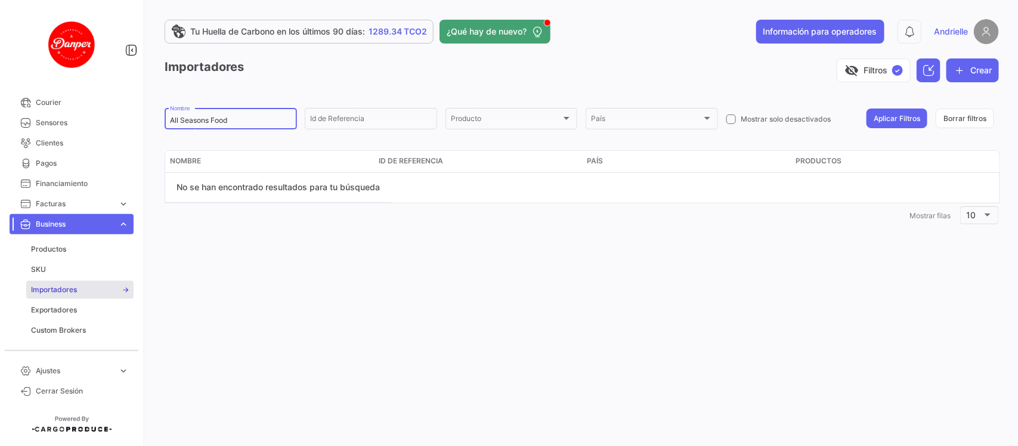
click at [208, 122] on input "All Seasons Food" at bounding box center [231, 120] width 122 height 8
type input "All Seasons"
click at [903, 124] on button "Aplicar Filtros" at bounding box center [897, 119] width 61 height 20
drag, startPoint x: 217, startPoint y: 121, endPoint x: 124, endPoint y: 119, distance: 92.5
click at [124, 119] on mat-sidenav-container "Overview Órdenes de Compra Documentos Cargas expand_more Cargas Aéreas Cargas M…" at bounding box center [509, 223] width 1018 height 446
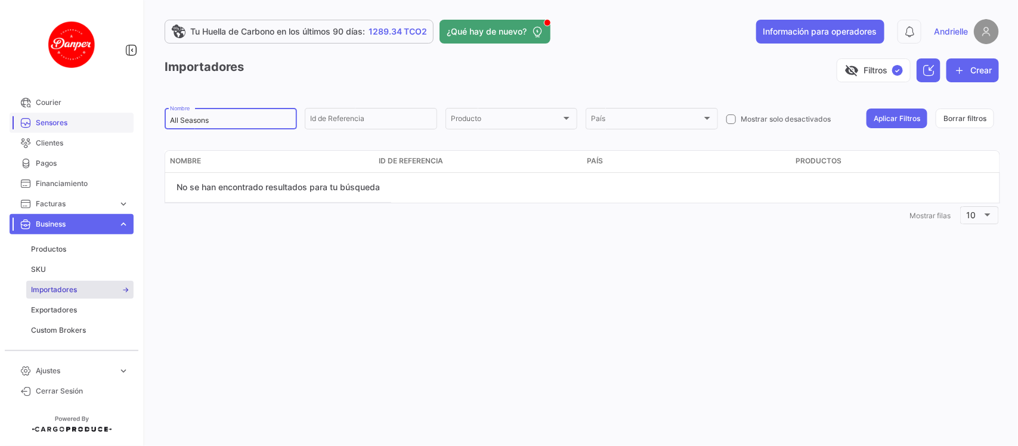
paste input "US213"
type input "US213"
click at [895, 120] on button "Aplicar Filtros" at bounding box center [897, 119] width 61 height 20
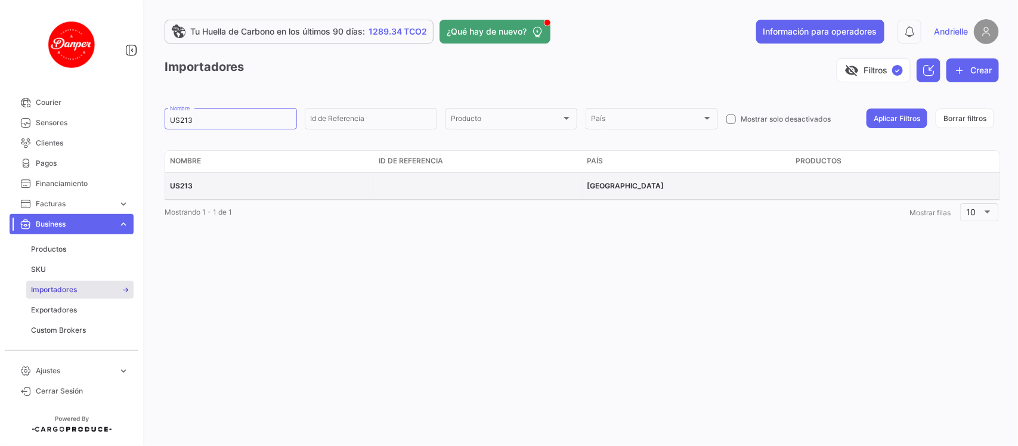
click at [190, 183] on span "US213" at bounding box center [181, 185] width 23 height 9
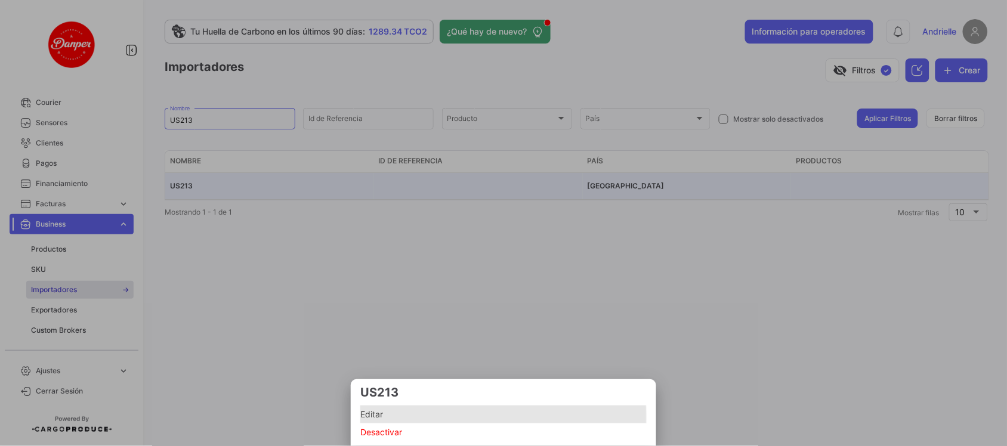
click at [377, 418] on span "Editar" at bounding box center [503, 414] width 286 height 14
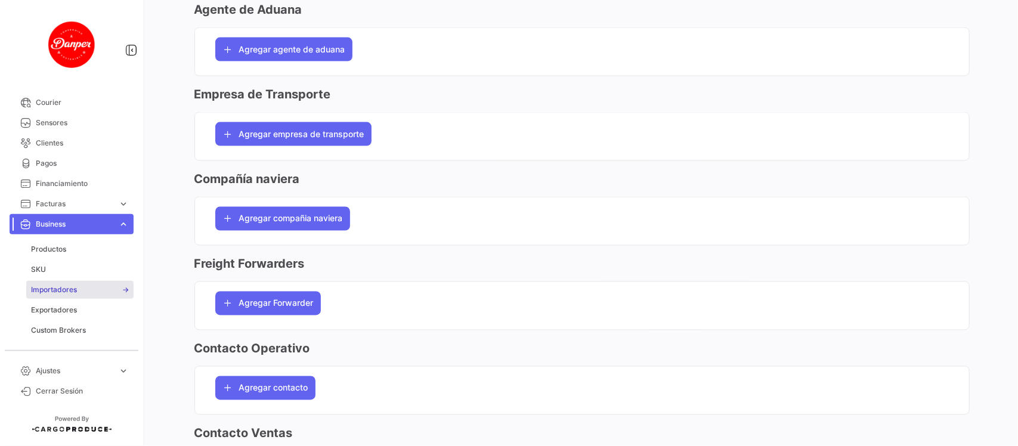
scroll to position [1087, 0]
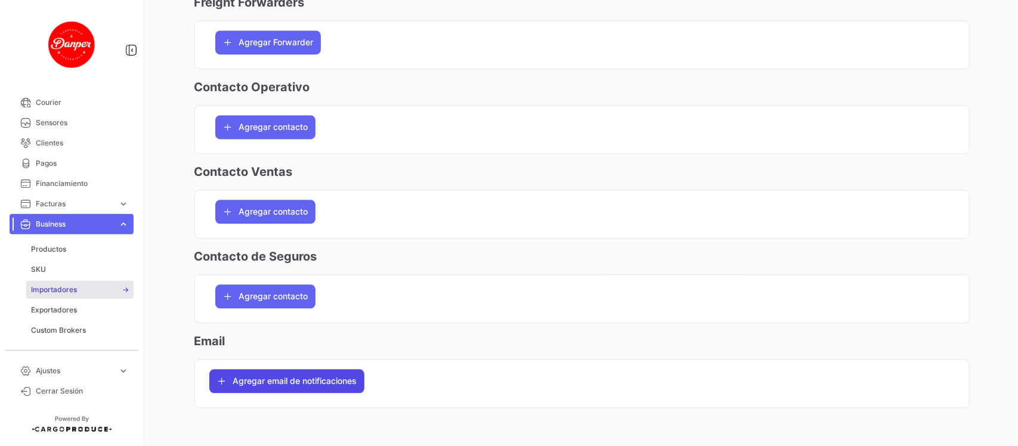
click at [351, 379] on span "Agregar email de notificaciones" at bounding box center [295, 381] width 124 height 12
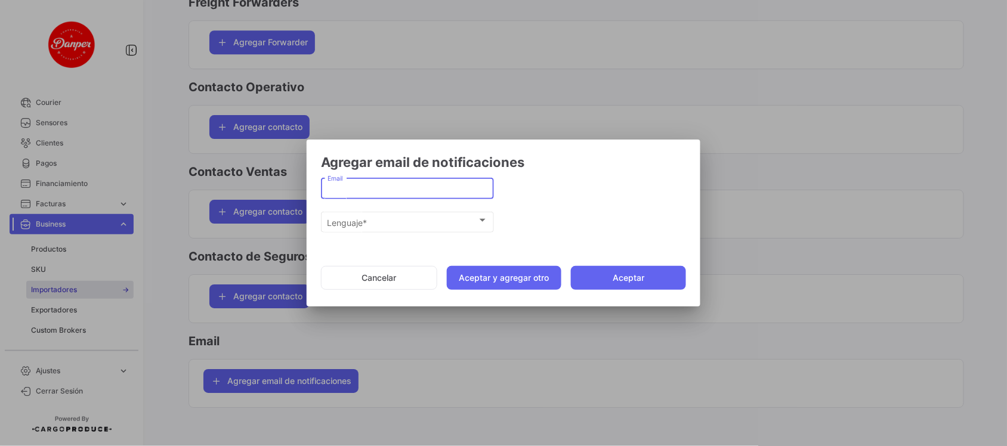
click at [380, 193] on input "Email" at bounding box center [408, 189] width 160 height 10
paste input "mmelendez@aseasonsfs.com"
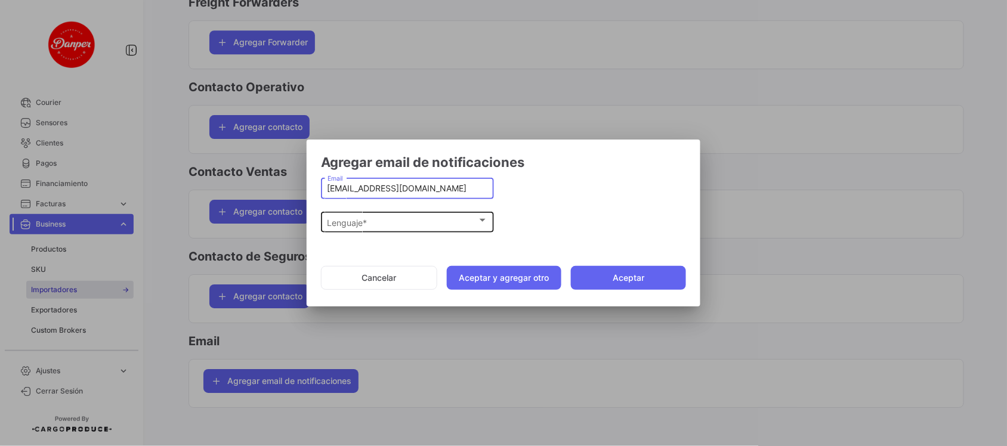
type input "mmelendez@aseasonsfs.com"
click at [385, 216] on div "Lenguaje * Lenguaje *" at bounding box center [408, 220] width 160 height 23
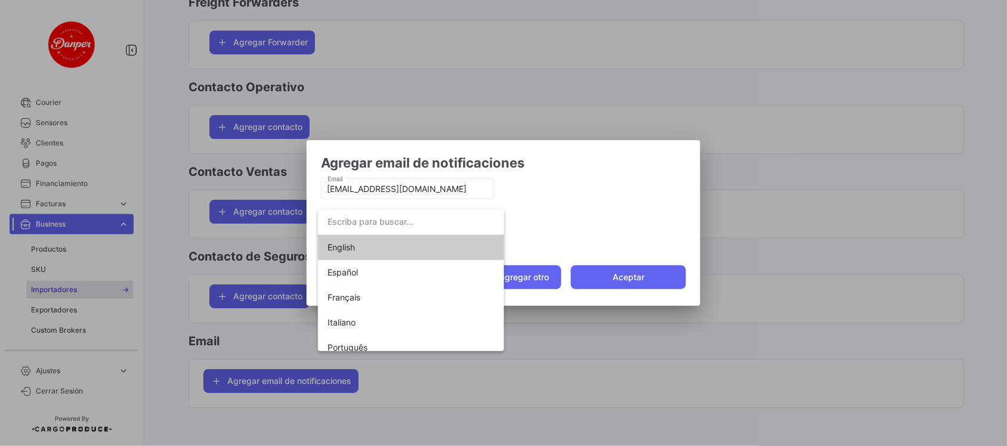
click at [378, 242] on span "English" at bounding box center [411, 247] width 167 height 25
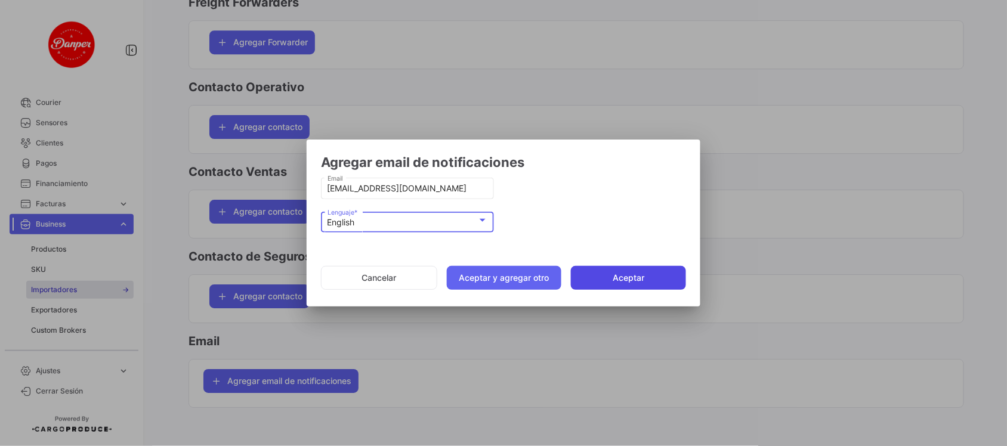
click at [613, 276] on button "Aceptar" at bounding box center [628, 278] width 115 height 24
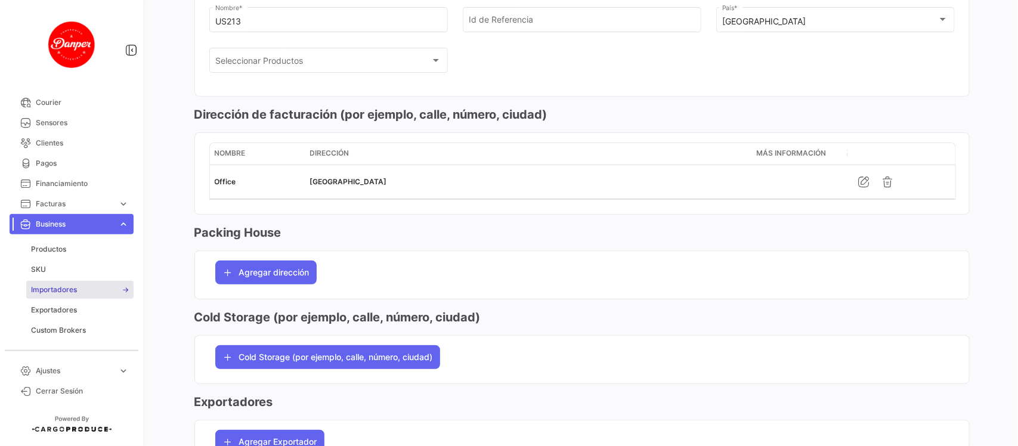
scroll to position [0, 0]
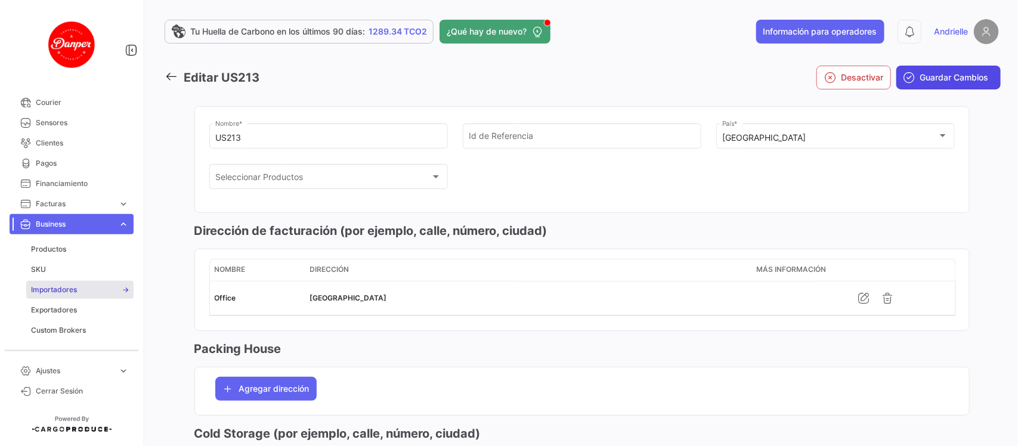
click at [955, 75] on span "Guardar Cambios" at bounding box center [955, 78] width 69 height 12
click at [173, 72] on icon at bounding box center [171, 76] width 13 height 13
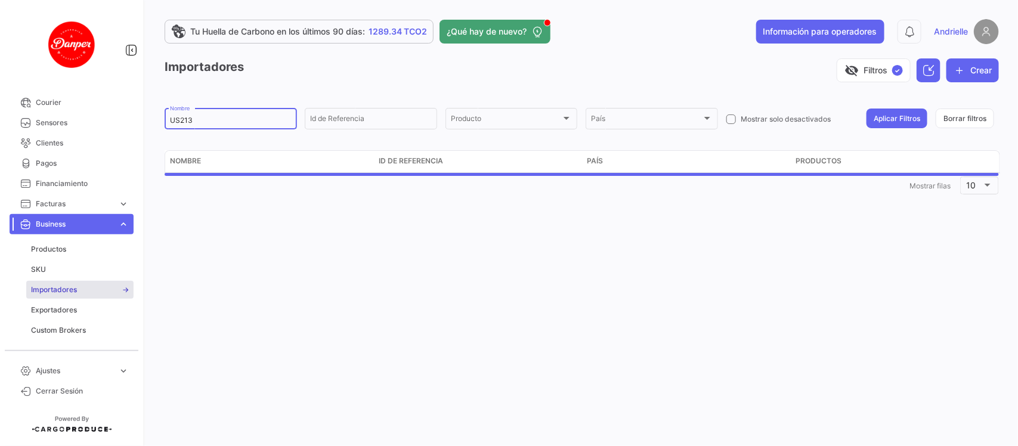
click at [203, 116] on input "US213" at bounding box center [231, 120] width 122 height 8
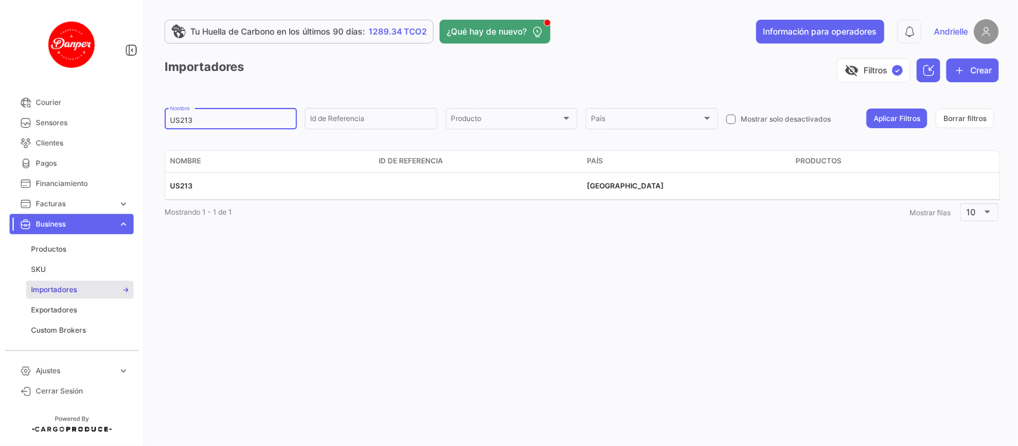
click at [203, 116] on input "US213" at bounding box center [231, 120] width 122 height 8
click at [204, 116] on input "US213" at bounding box center [231, 120] width 122 height 8
paste input "ES107"
type input "ES107"
click at [912, 115] on button "Aplicar Filtros" at bounding box center [897, 119] width 61 height 20
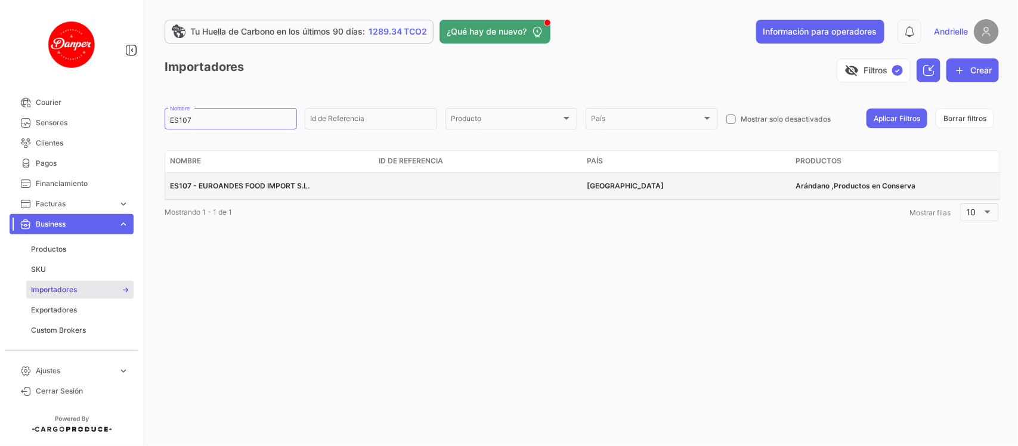
click at [254, 184] on span "ES107 - EUROANDES FOOD IMPORT S.L." at bounding box center [240, 185] width 140 height 9
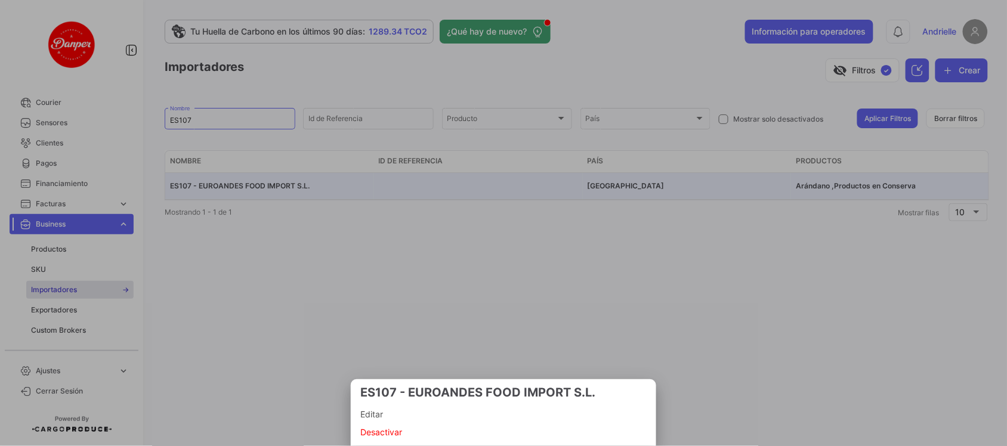
click at [394, 416] on span "Editar" at bounding box center [503, 414] width 286 height 14
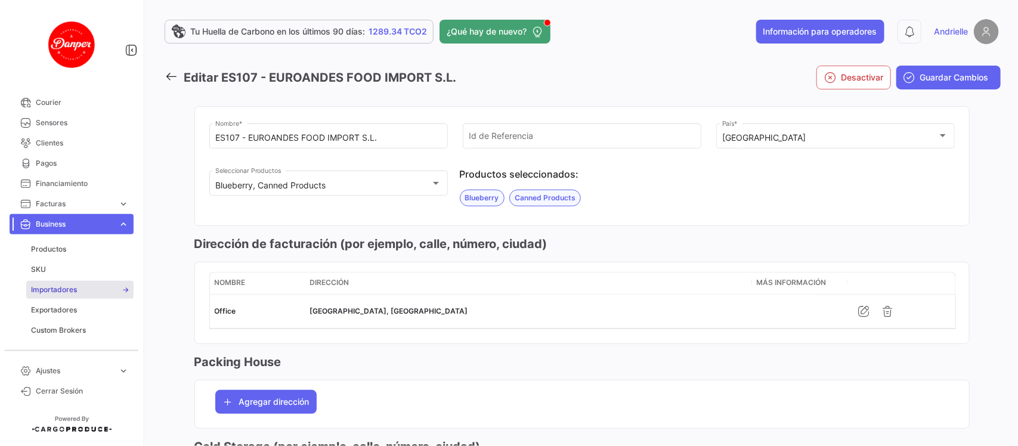
click at [90, 225] on span "Business" at bounding box center [75, 224] width 78 height 11
click at [60, 243] on span "Alarmas" at bounding box center [82, 244] width 93 height 11
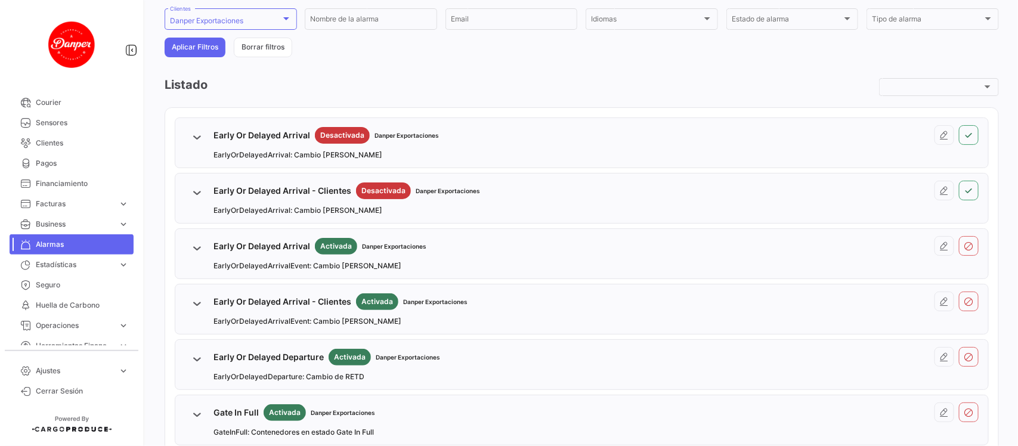
scroll to position [123, 0]
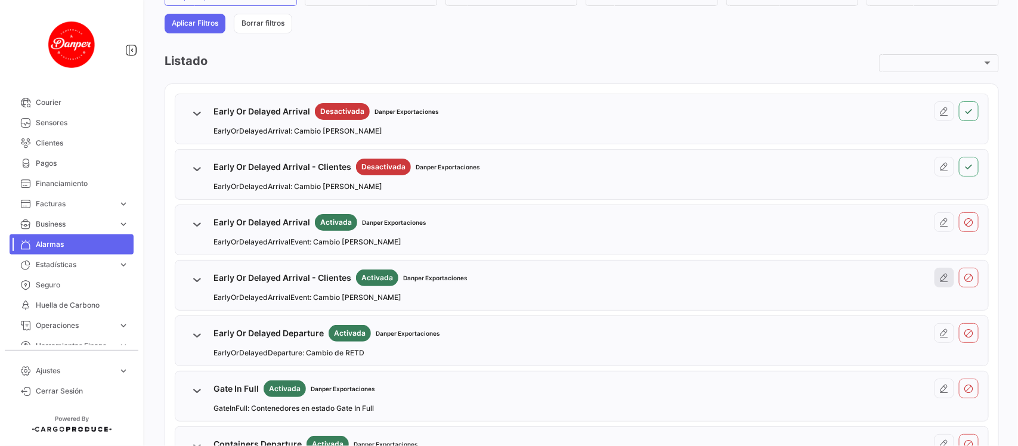
click at [940, 274] on icon at bounding box center [945, 278] width 10 height 10
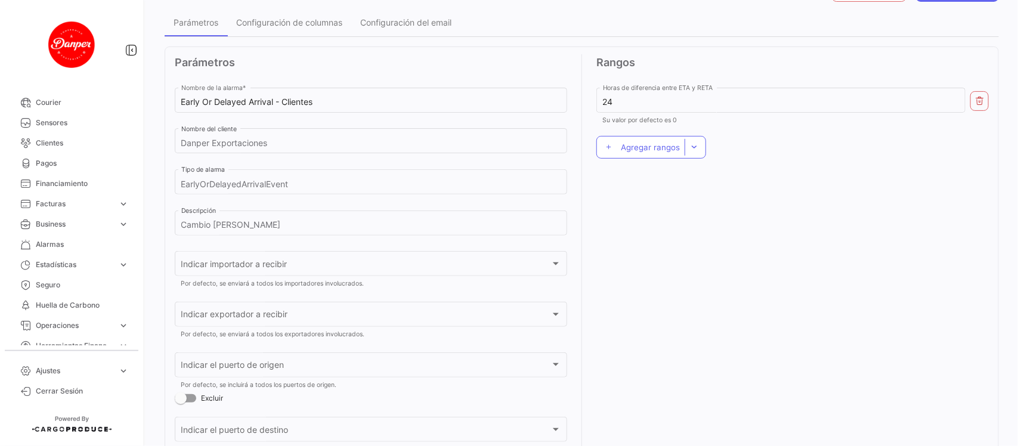
scroll to position [149, 0]
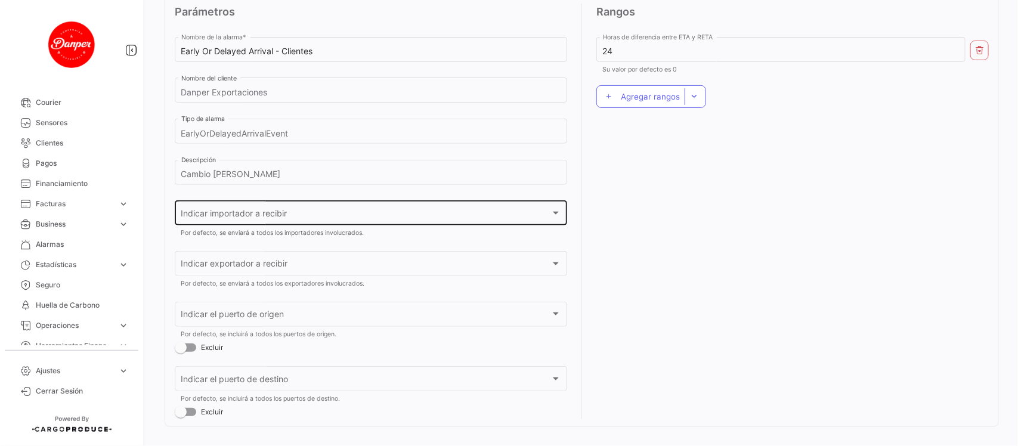
click at [298, 221] on div "Indicar importador a recibir" at bounding box center [365, 216] width 369 height 10
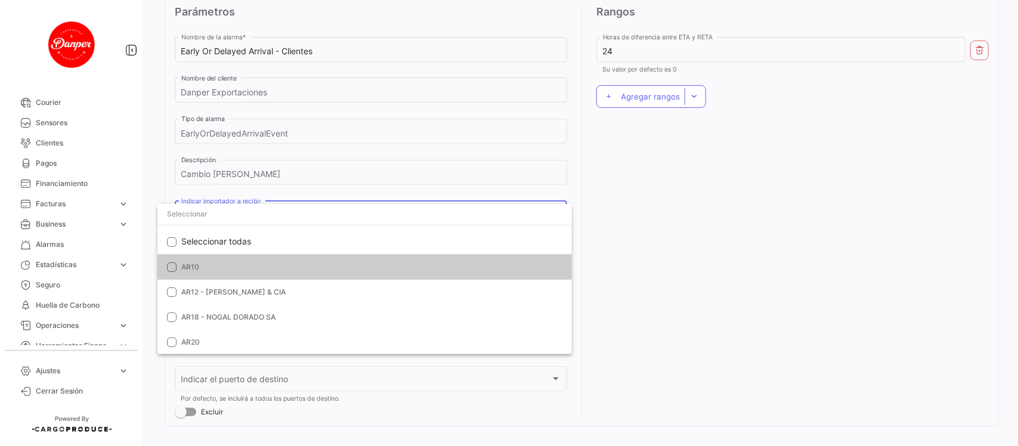
paste input "ES107"
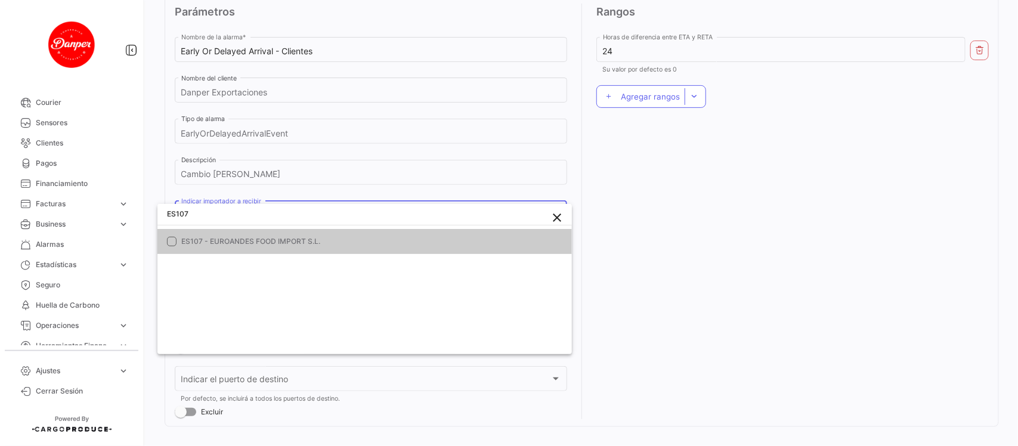
type input "ES107"
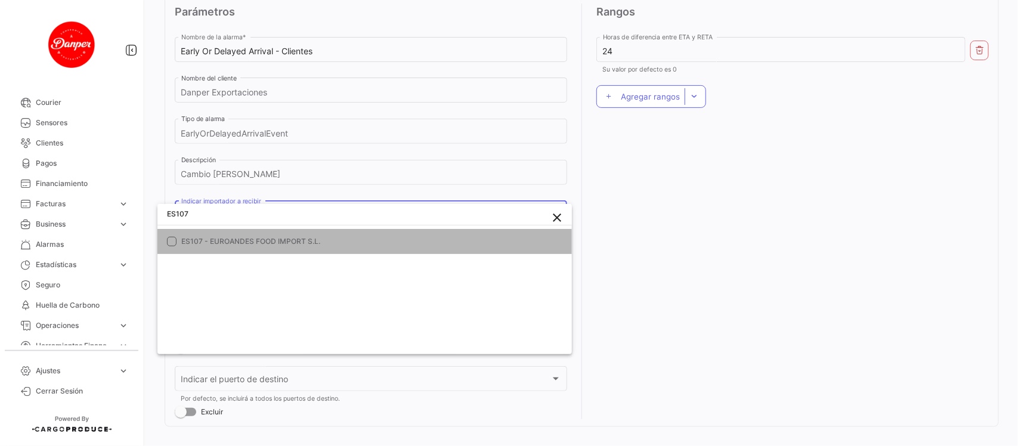
click at [202, 234] on mat-option "ES107 - EUROANDES FOOD IMPORT S.L." at bounding box center [364, 241] width 415 height 25
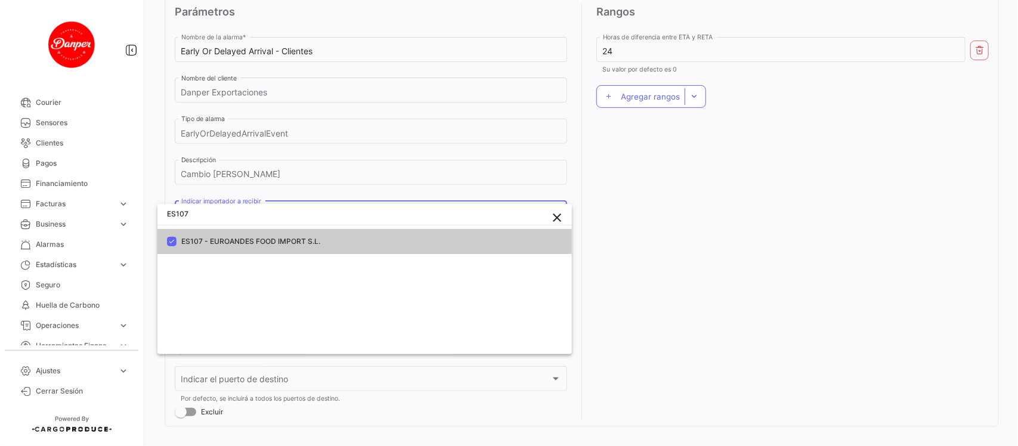
click at [734, 260] on div at bounding box center [509, 223] width 1018 height 446
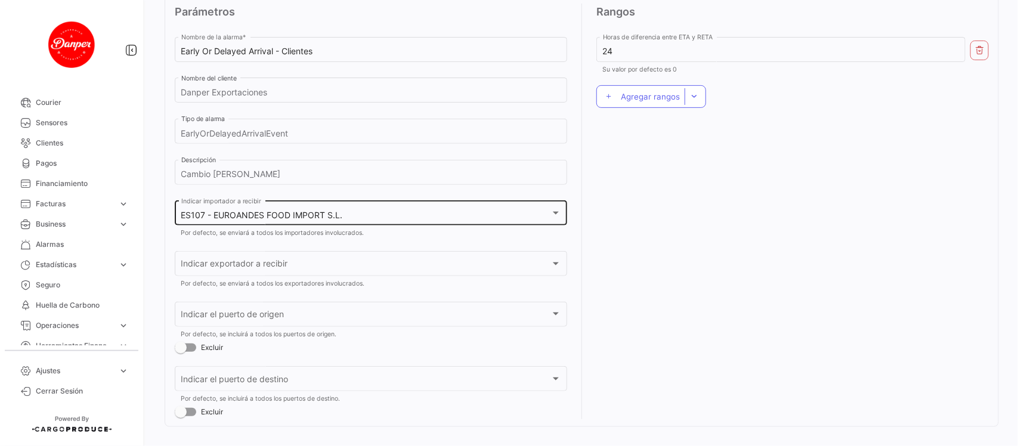
click at [371, 215] on div "ES107 - EUROANDES FOOD IMPORT S.L." at bounding box center [365, 216] width 369 height 10
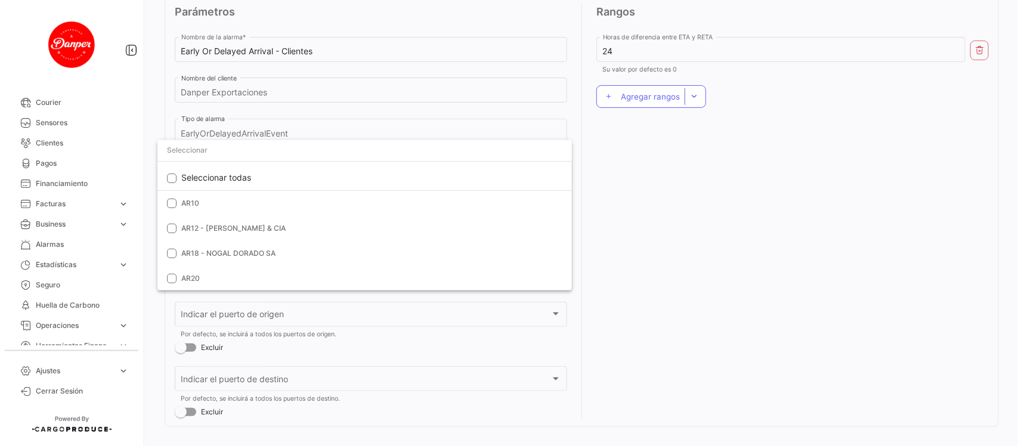
scroll to position [3383, 0]
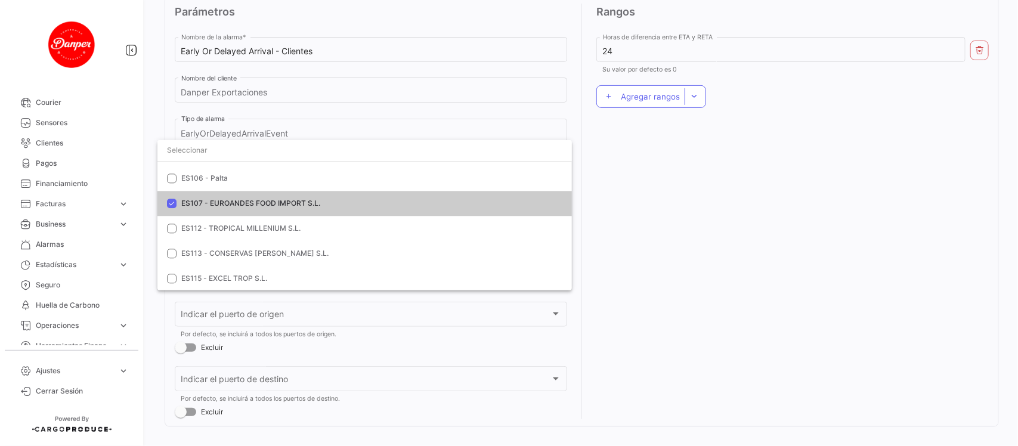
paste input "US213"
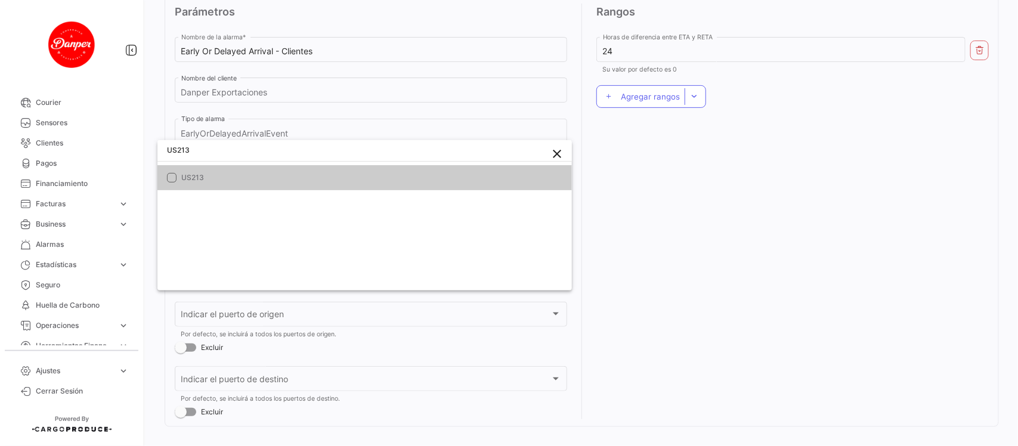
scroll to position [0, 0]
type input "US213"
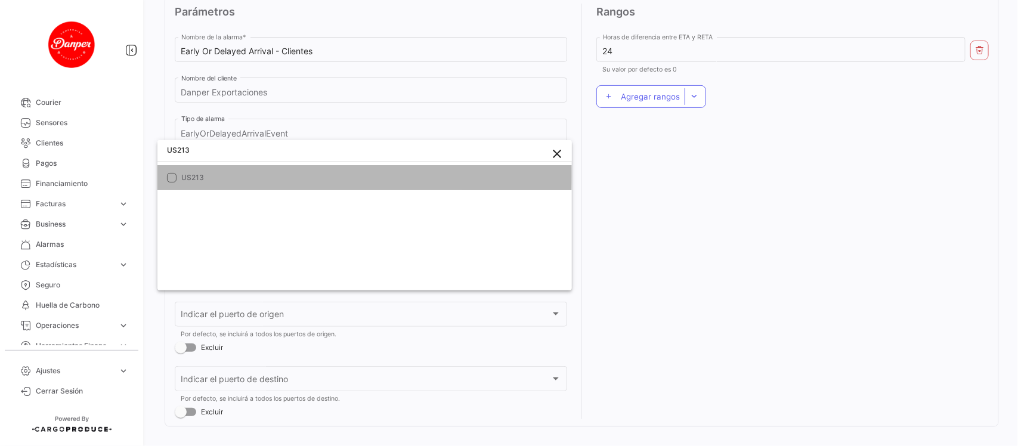
click at [228, 175] on span "US213" at bounding box center [371, 177] width 381 height 11
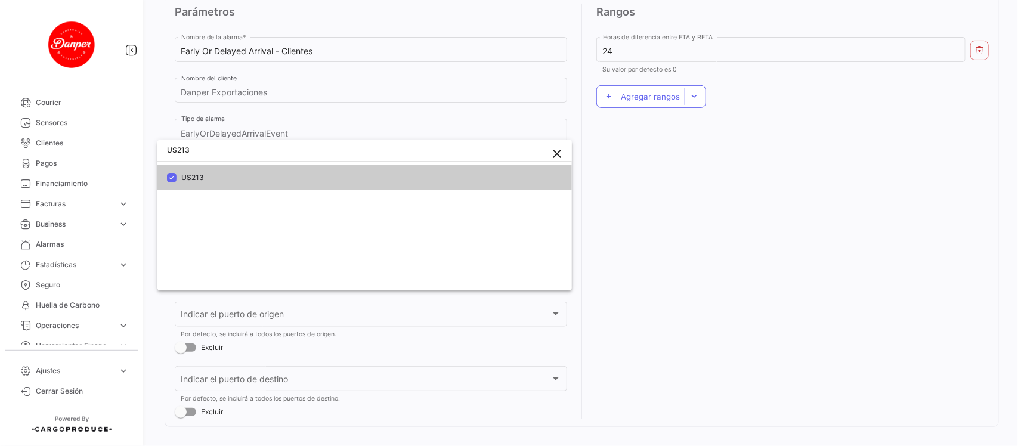
click at [800, 257] on div at bounding box center [509, 223] width 1018 height 446
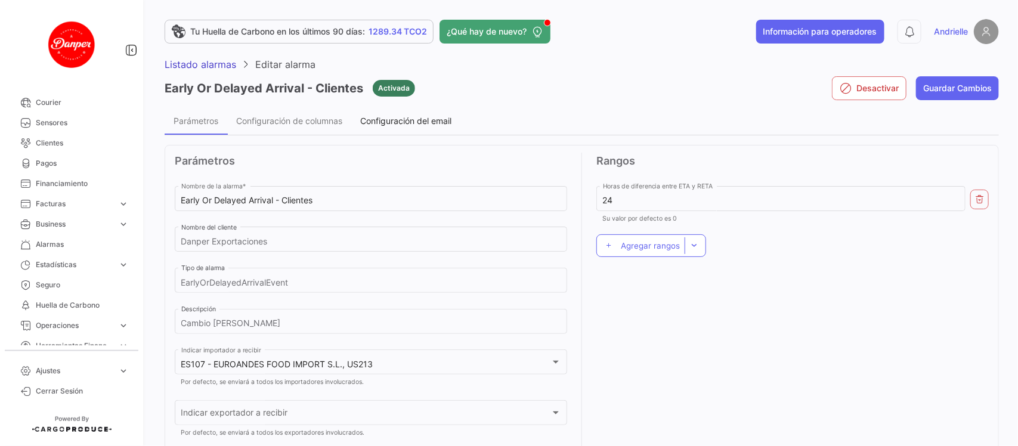
click at [439, 121] on span "Configuración del email" at bounding box center [405, 121] width 91 height 10
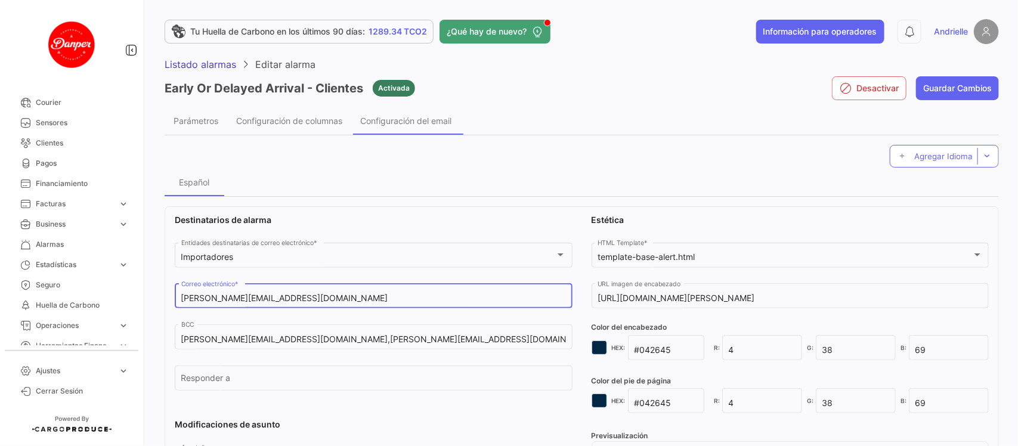
drag, startPoint x: 304, startPoint y: 299, endPoint x: 136, endPoint y: 298, distance: 168.2
click at [136, 298] on mat-sidenav-container "Overview Órdenes de Compra Documentos Cargas expand_more Cargas Aéreas Cargas M…" at bounding box center [509, 223] width 1018 height 446
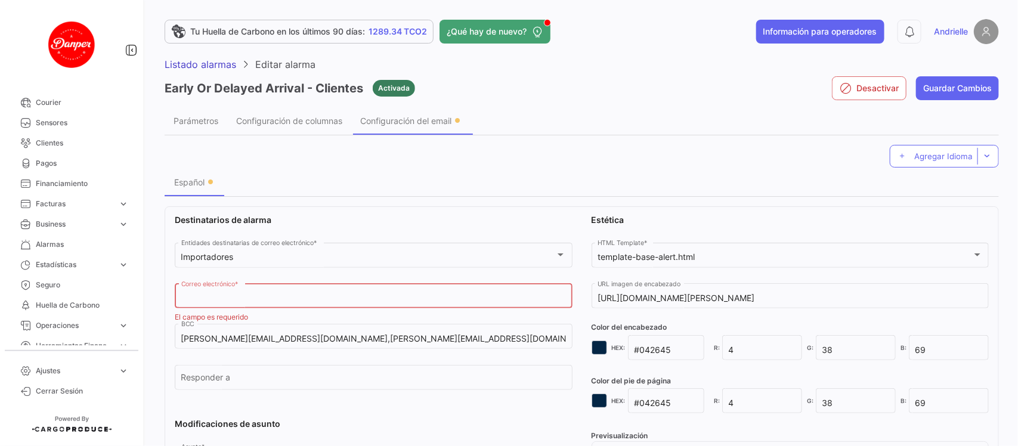
click at [935, 94] on button "Guardar Cambios" at bounding box center [957, 88] width 83 height 24
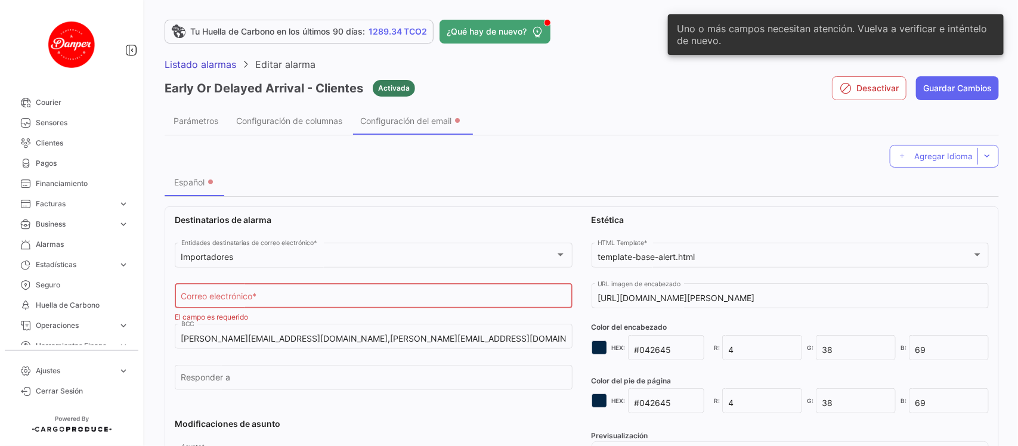
click at [309, 302] on input "Correo electrónico *" at bounding box center [373, 299] width 385 height 10
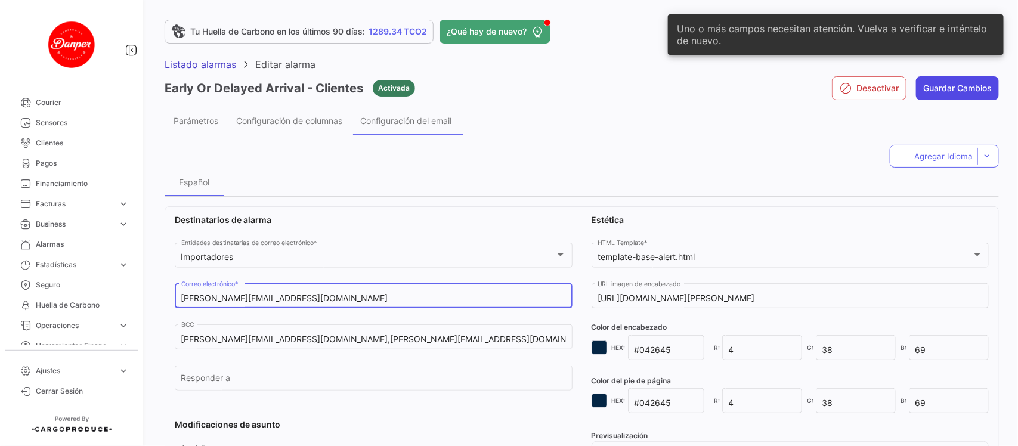
type input "[PERSON_NAME][EMAIL_ADDRESS][DOMAIN_NAME]"
click at [946, 85] on button "Guardar Cambios" at bounding box center [957, 88] width 83 height 24
